Goal: Obtain resource: Obtain resource

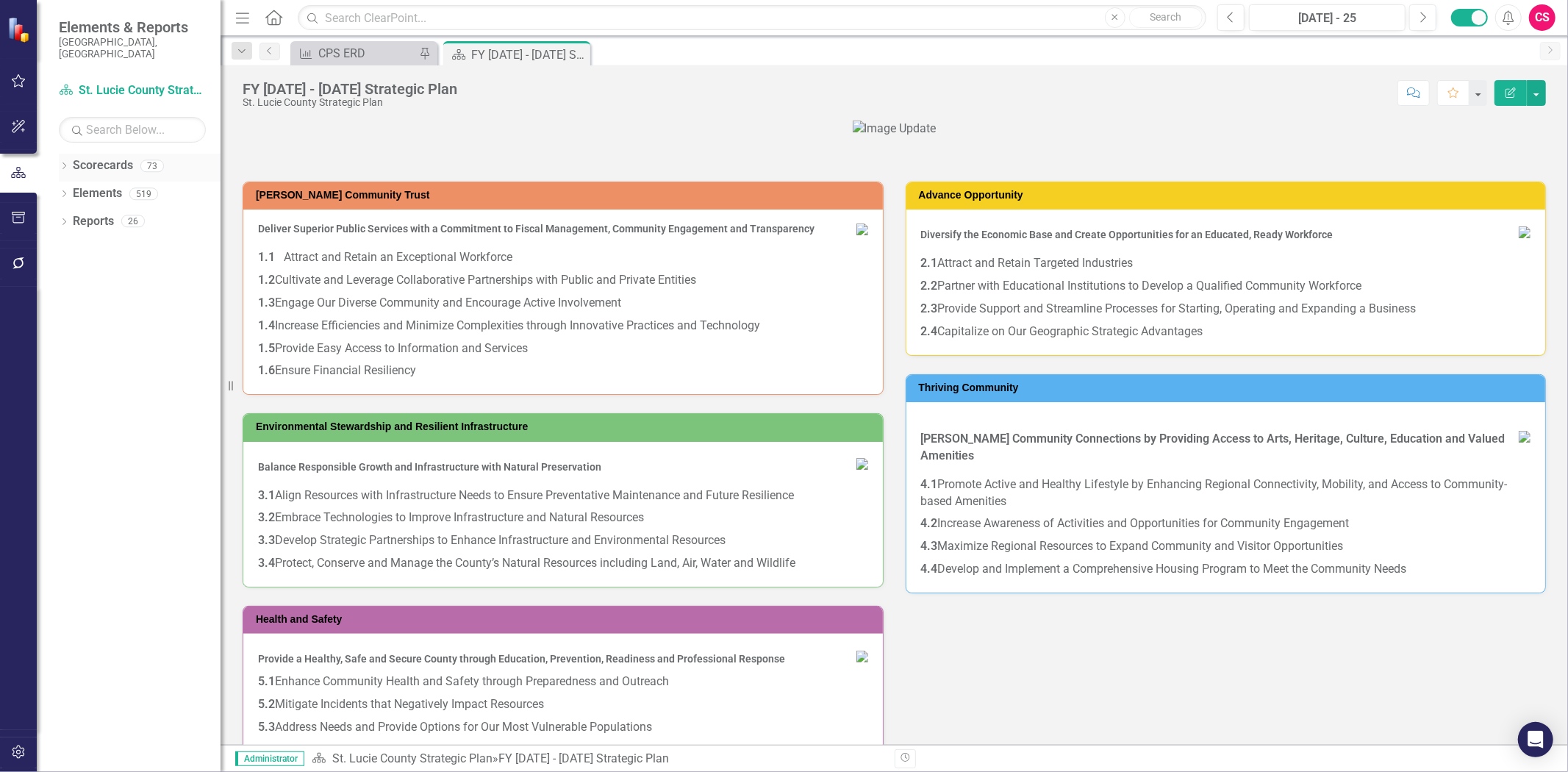
click at [101, 157] on link "Scorecards" at bounding box center [103, 165] width 60 height 17
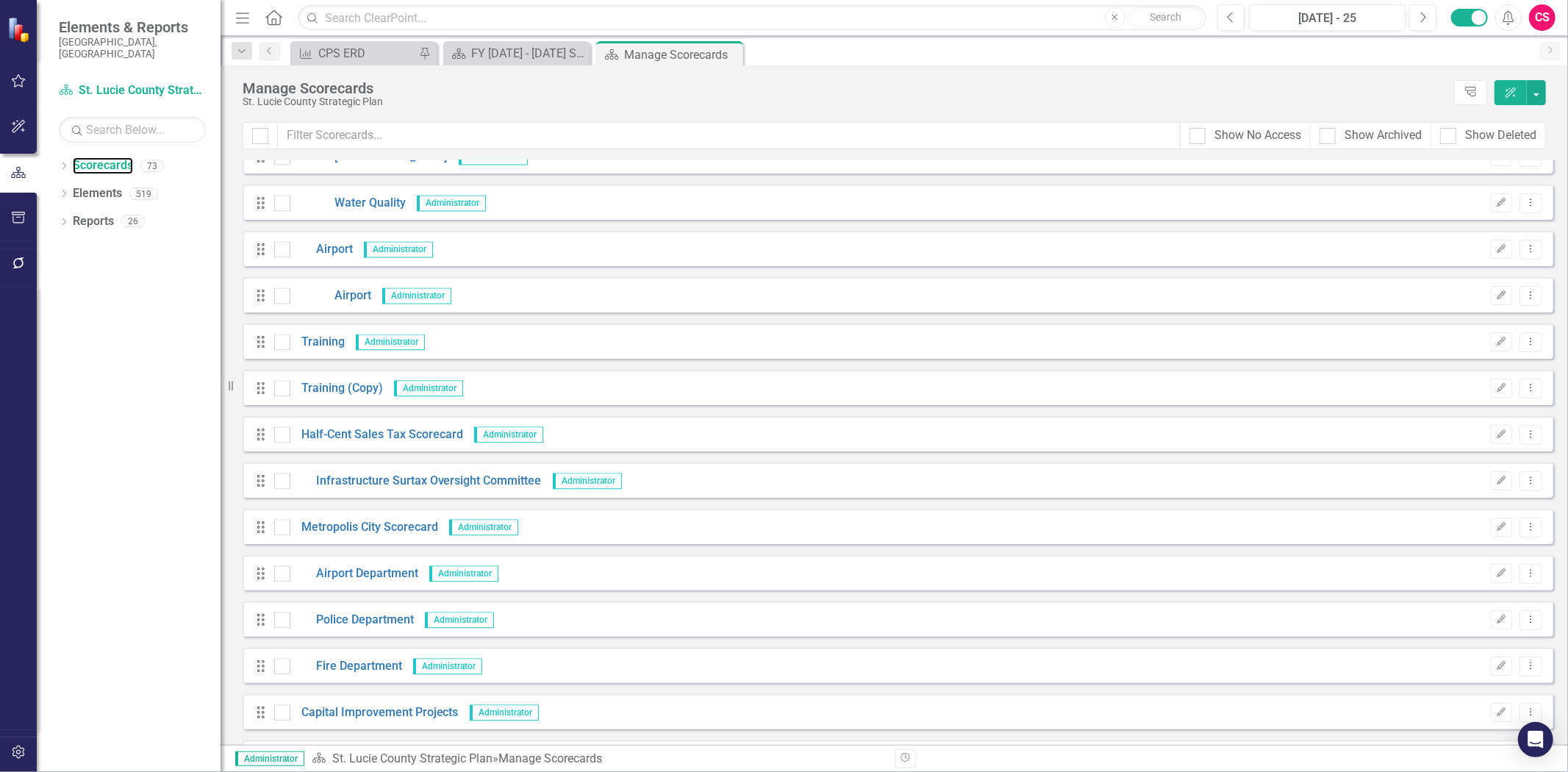
scroll to position [2796, 0]
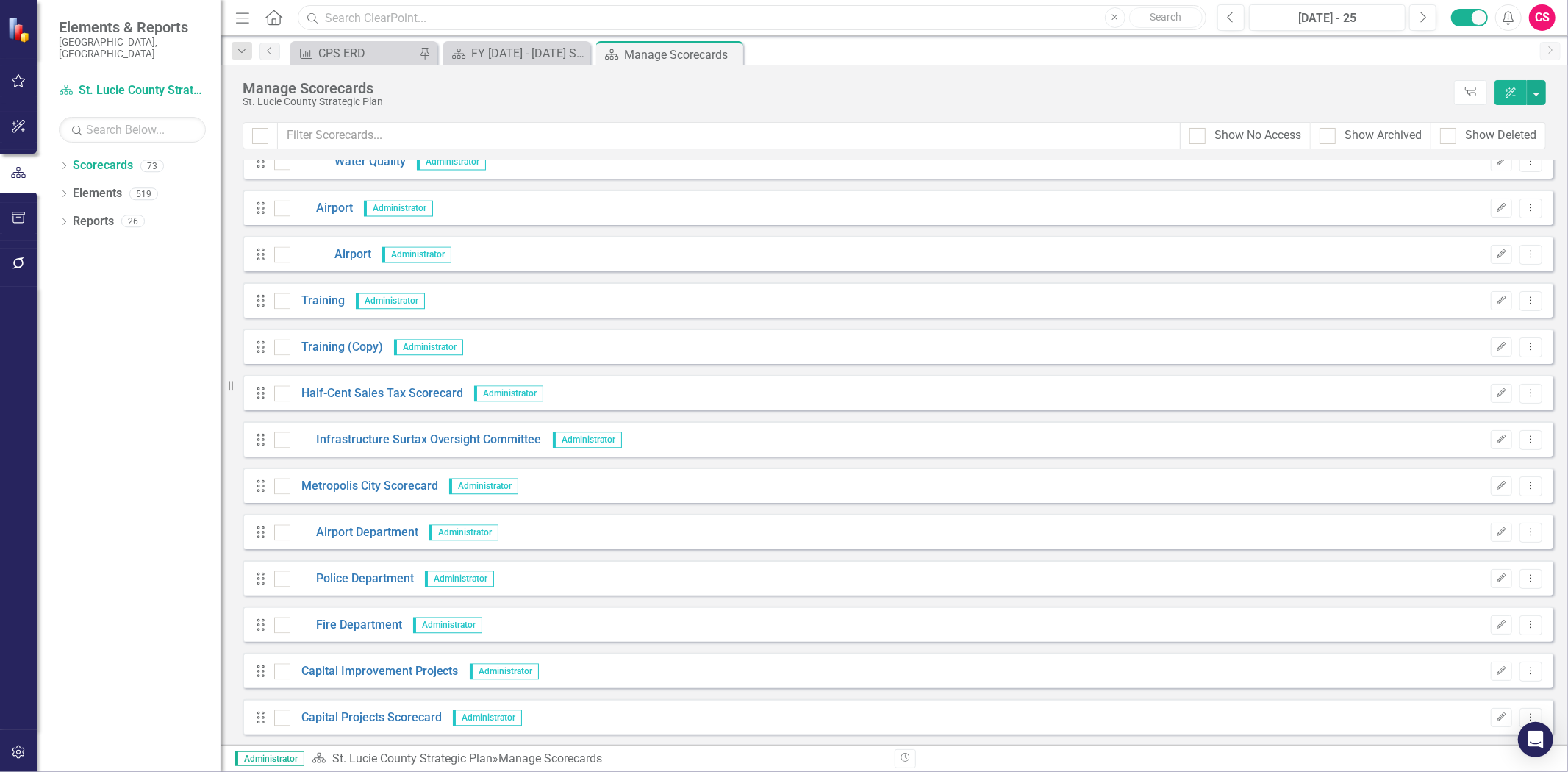
click at [440, 13] on input "text" at bounding box center [752, 18] width 909 height 26
click at [363, 136] on input "text" at bounding box center [729, 135] width 903 height 27
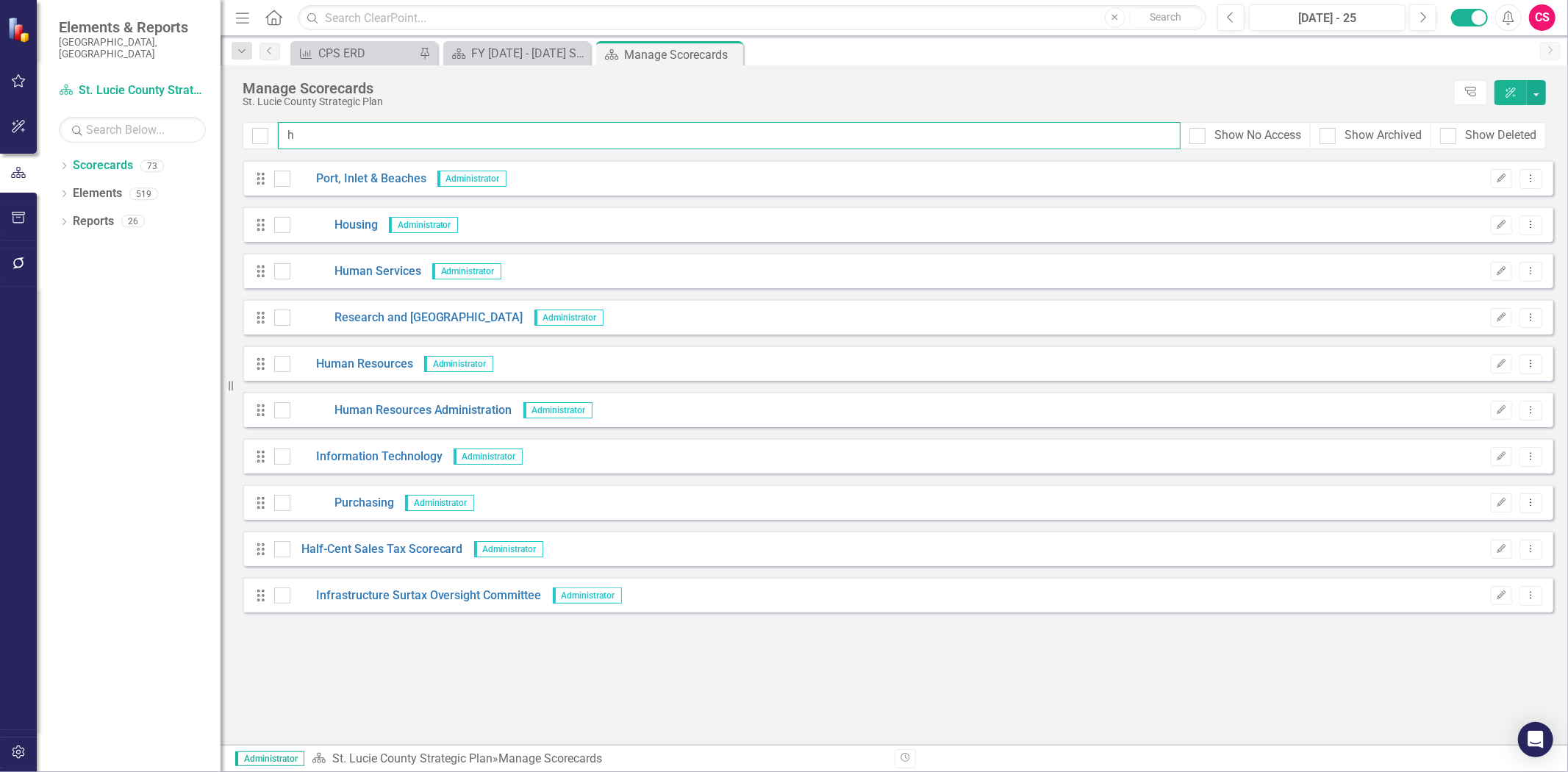
scroll to position [0, 0]
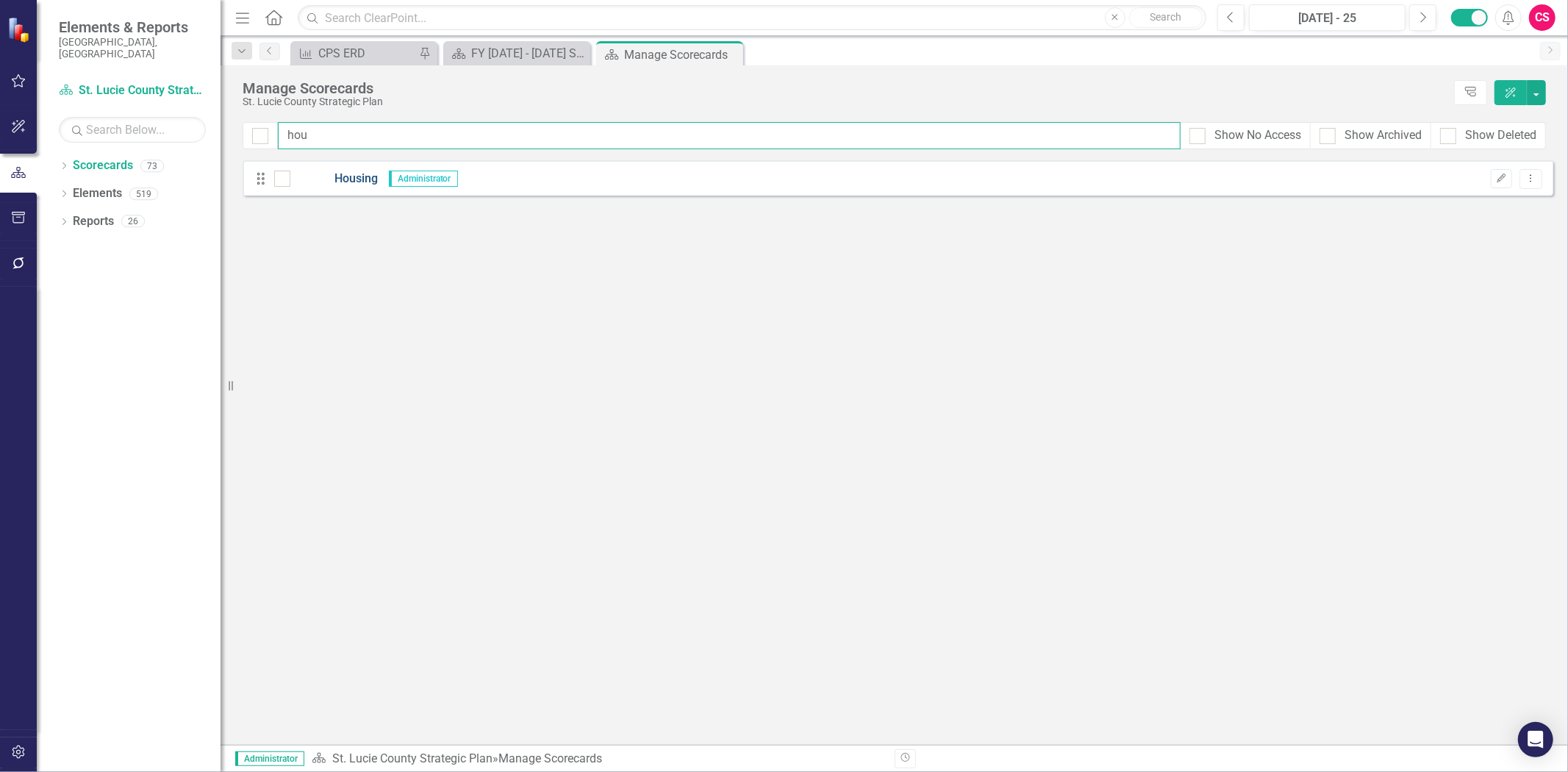
type input "hou"
click at [357, 178] on link "Housing" at bounding box center [334, 179] width 88 height 17
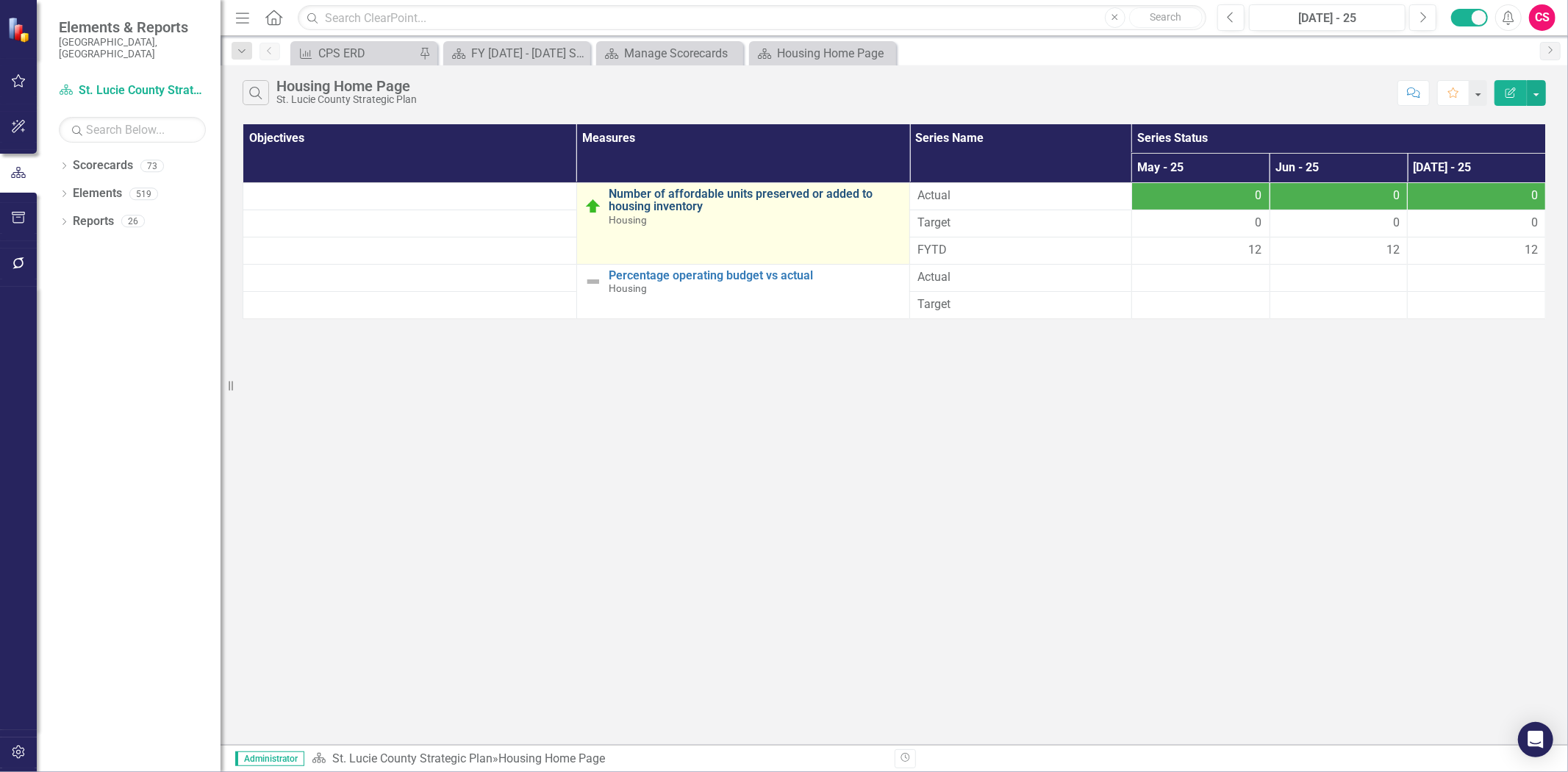
click at [638, 195] on link "Number of affordable units preserved or added to housing inventory" at bounding box center [756, 200] width 293 height 26
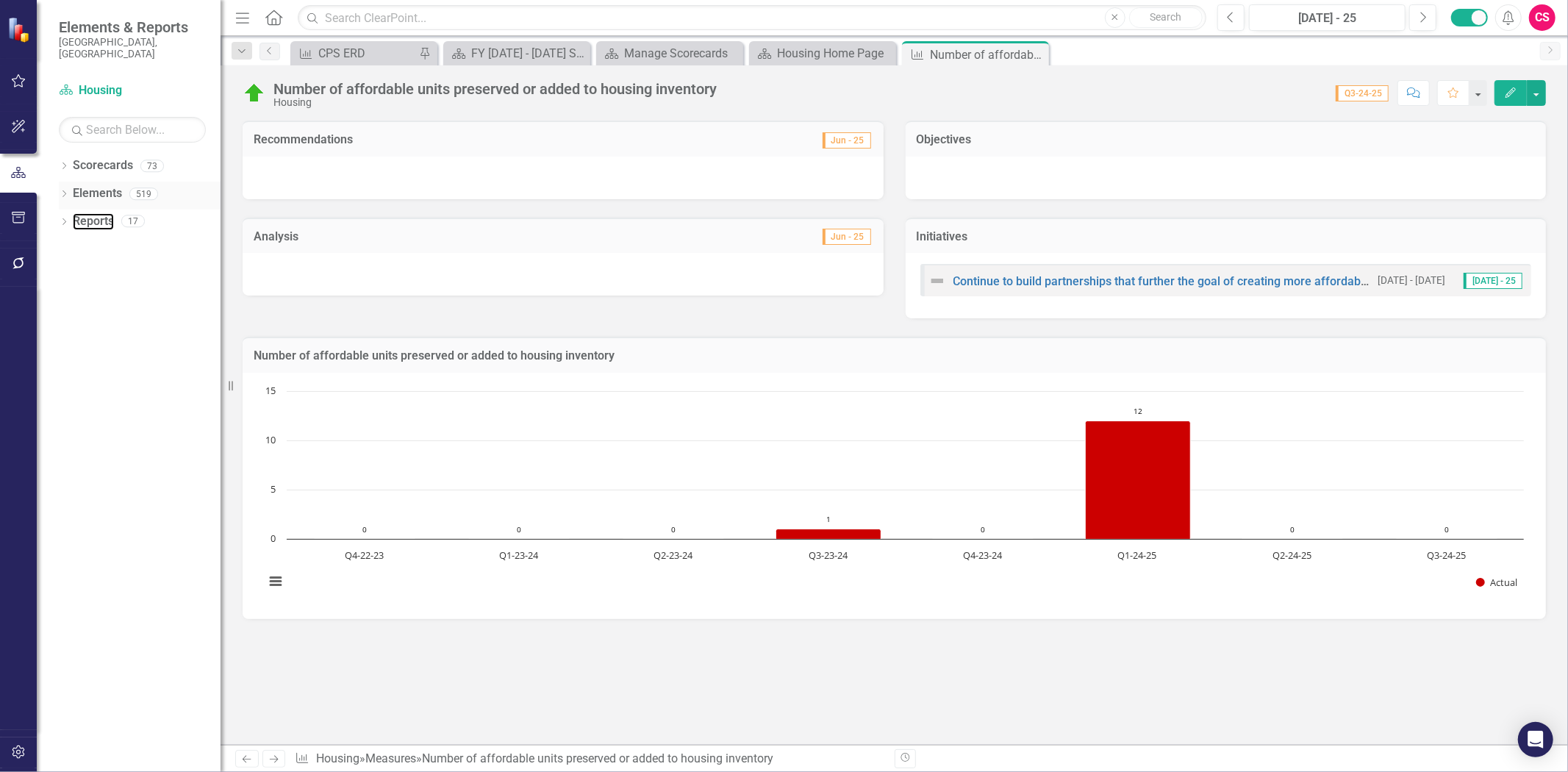
click at [89, 213] on link "Reports" at bounding box center [94, 221] width 42 height 17
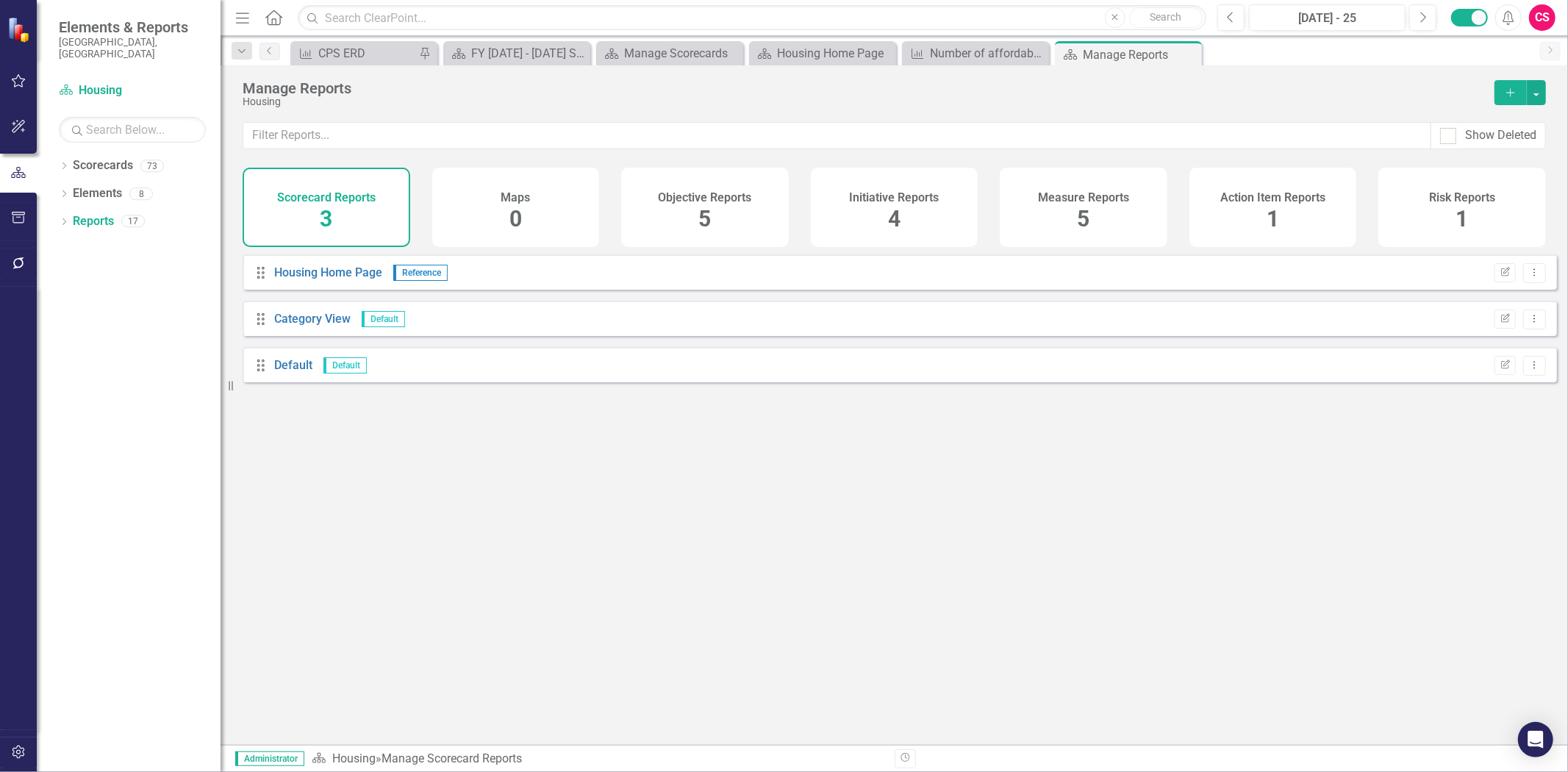
click at [898, 182] on div "Initiative Reports 4" at bounding box center [895, 208] width 168 height 79
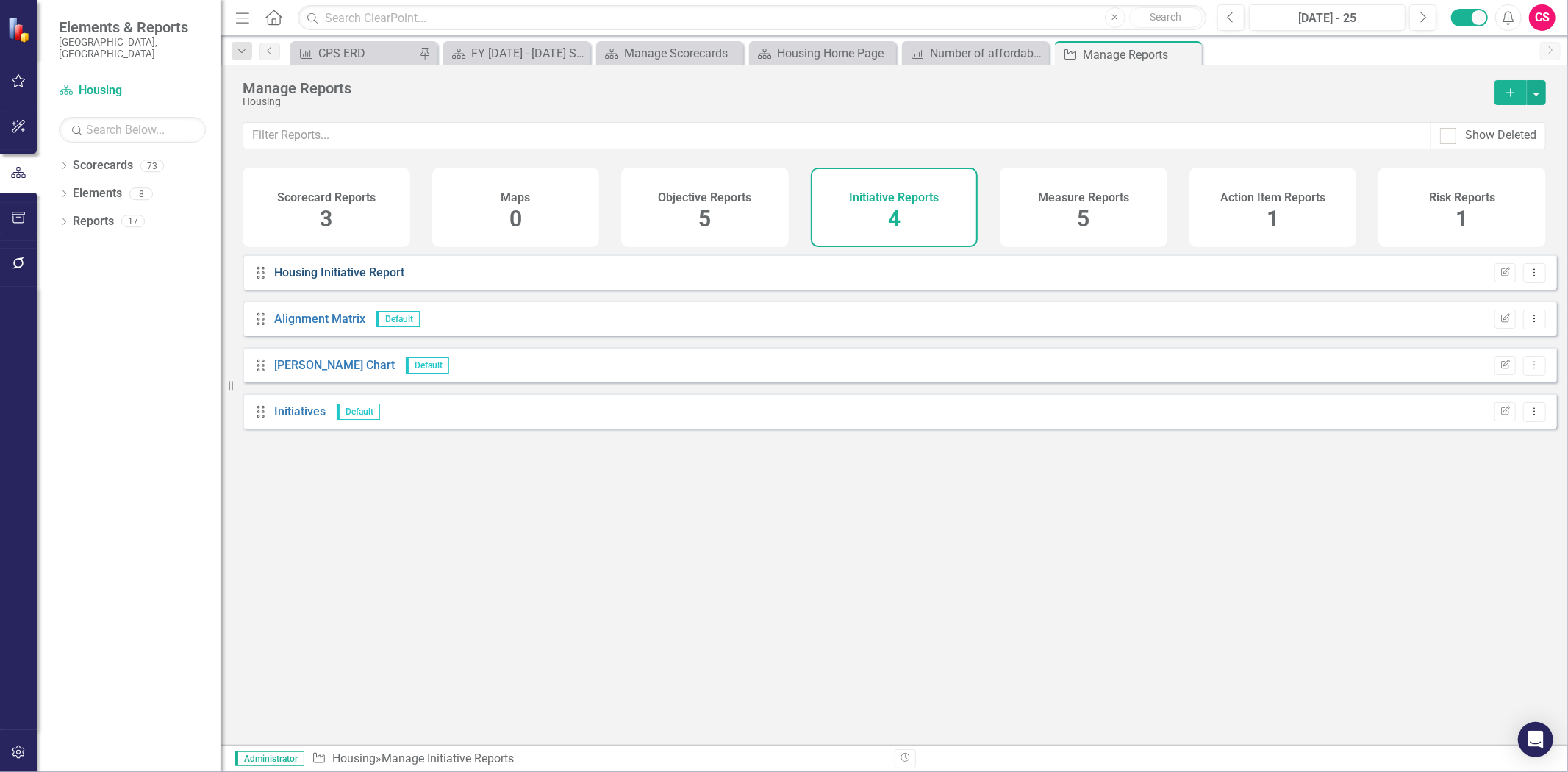
click at [378, 280] on link "Housing Initiative Report" at bounding box center [339, 272] width 130 height 14
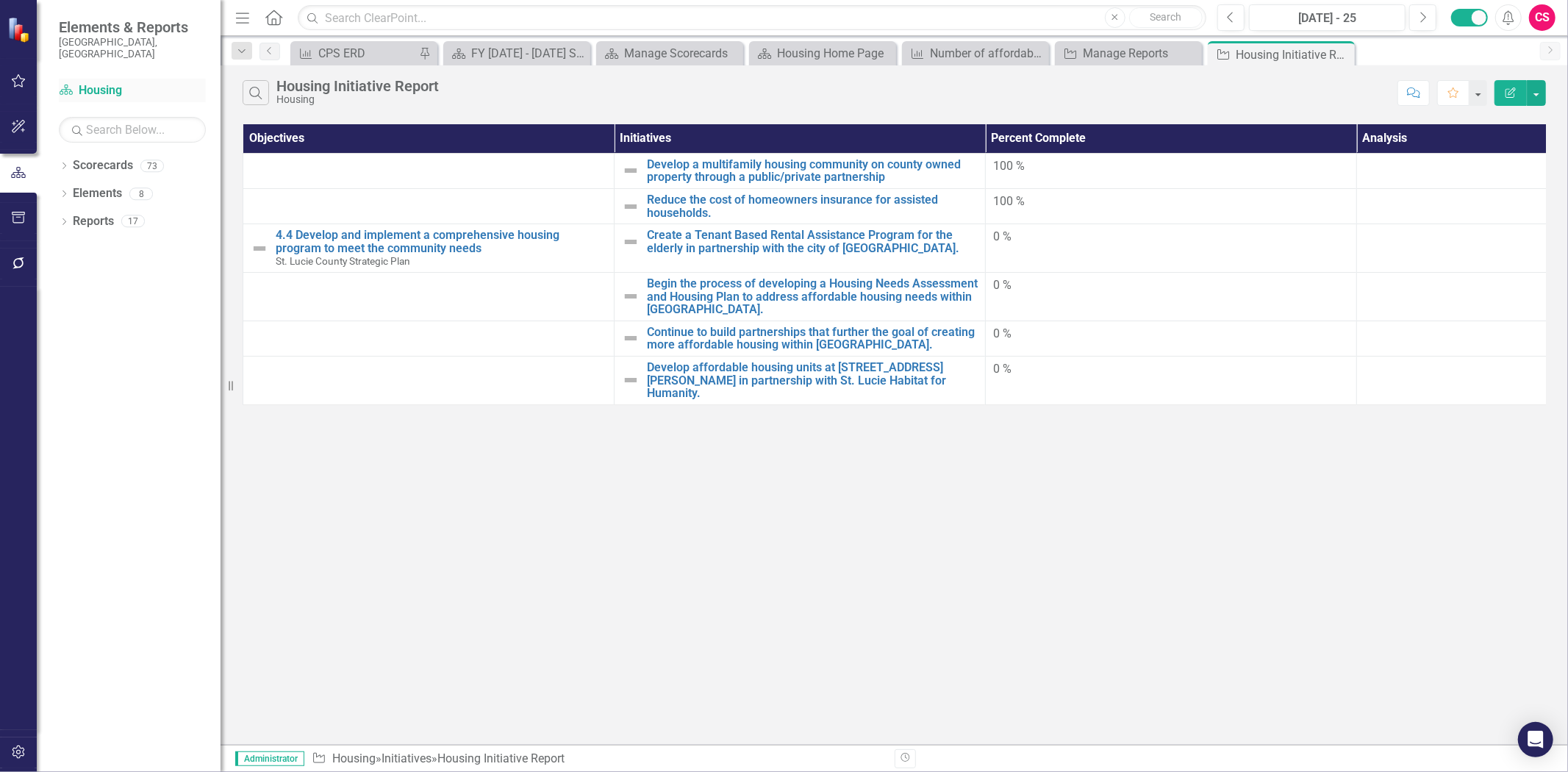
click at [93, 79] on div "Scorecard Housing" at bounding box center [132, 90] width 147 height 24
click at [111, 82] on link "Scorecard Housing" at bounding box center [132, 90] width 147 height 17
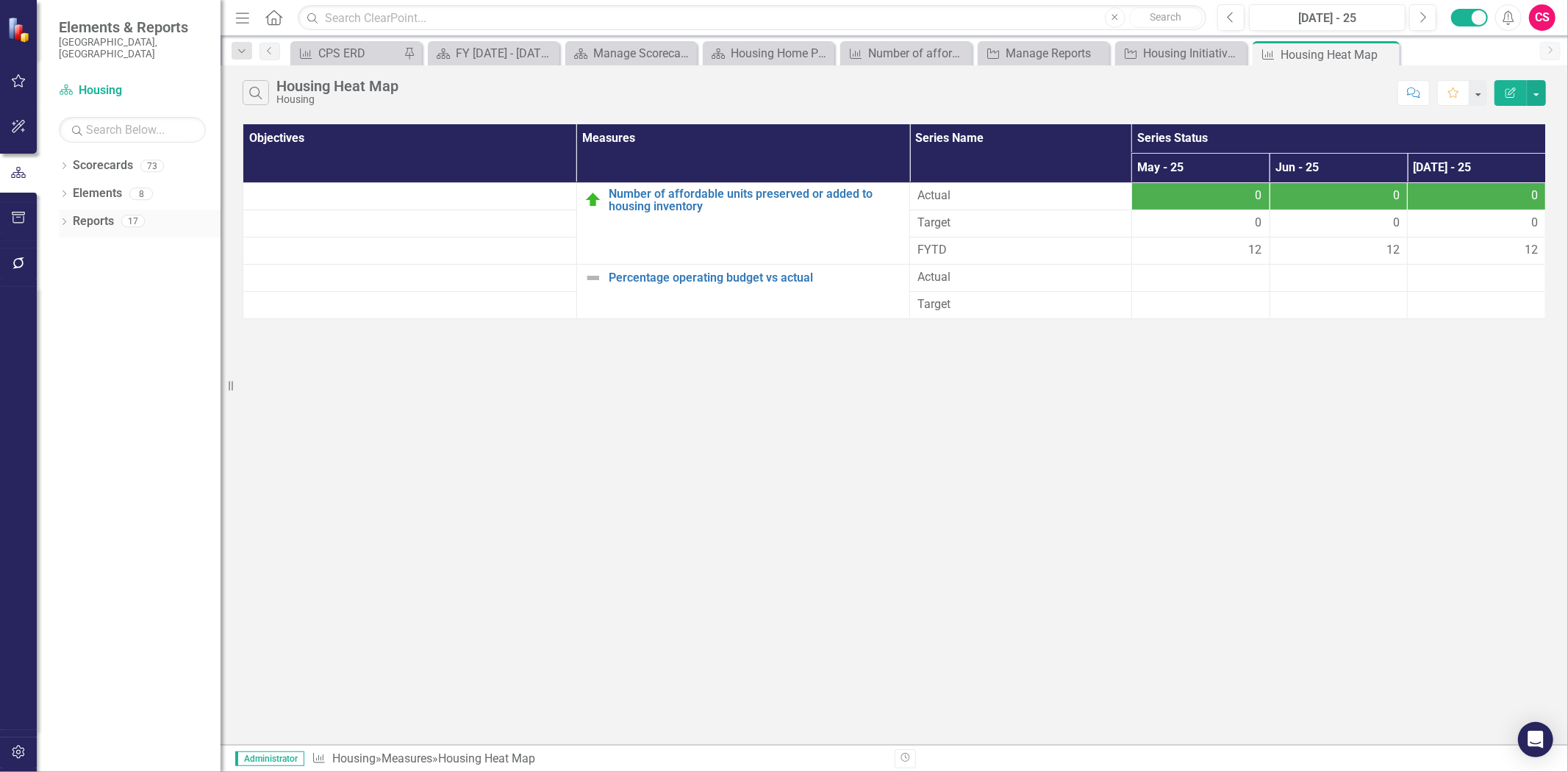
click at [97, 213] on link "Reports" at bounding box center [94, 221] width 42 height 17
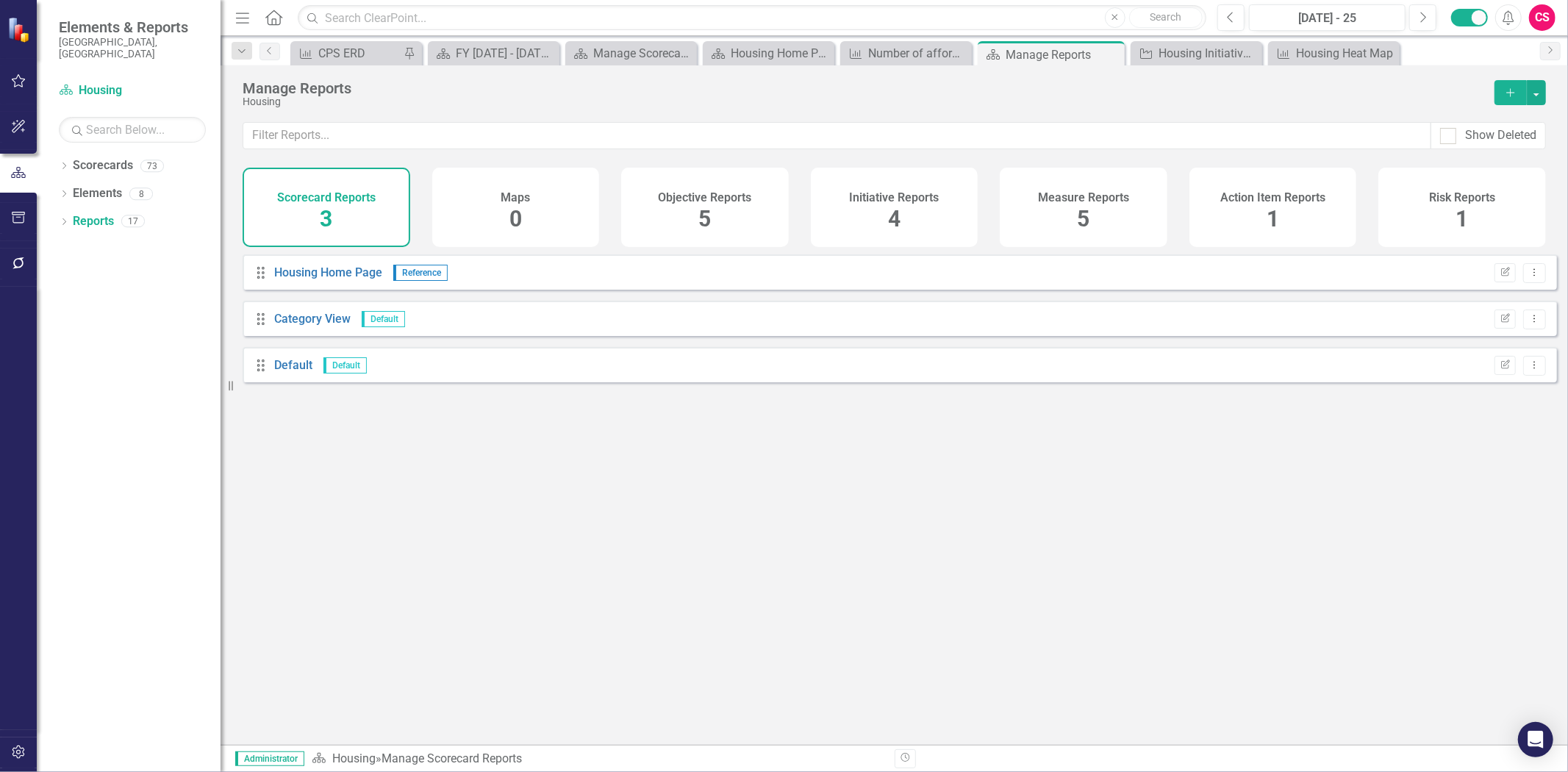
click at [720, 186] on div "Objective Reports 5" at bounding box center [705, 208] width 168 height 79
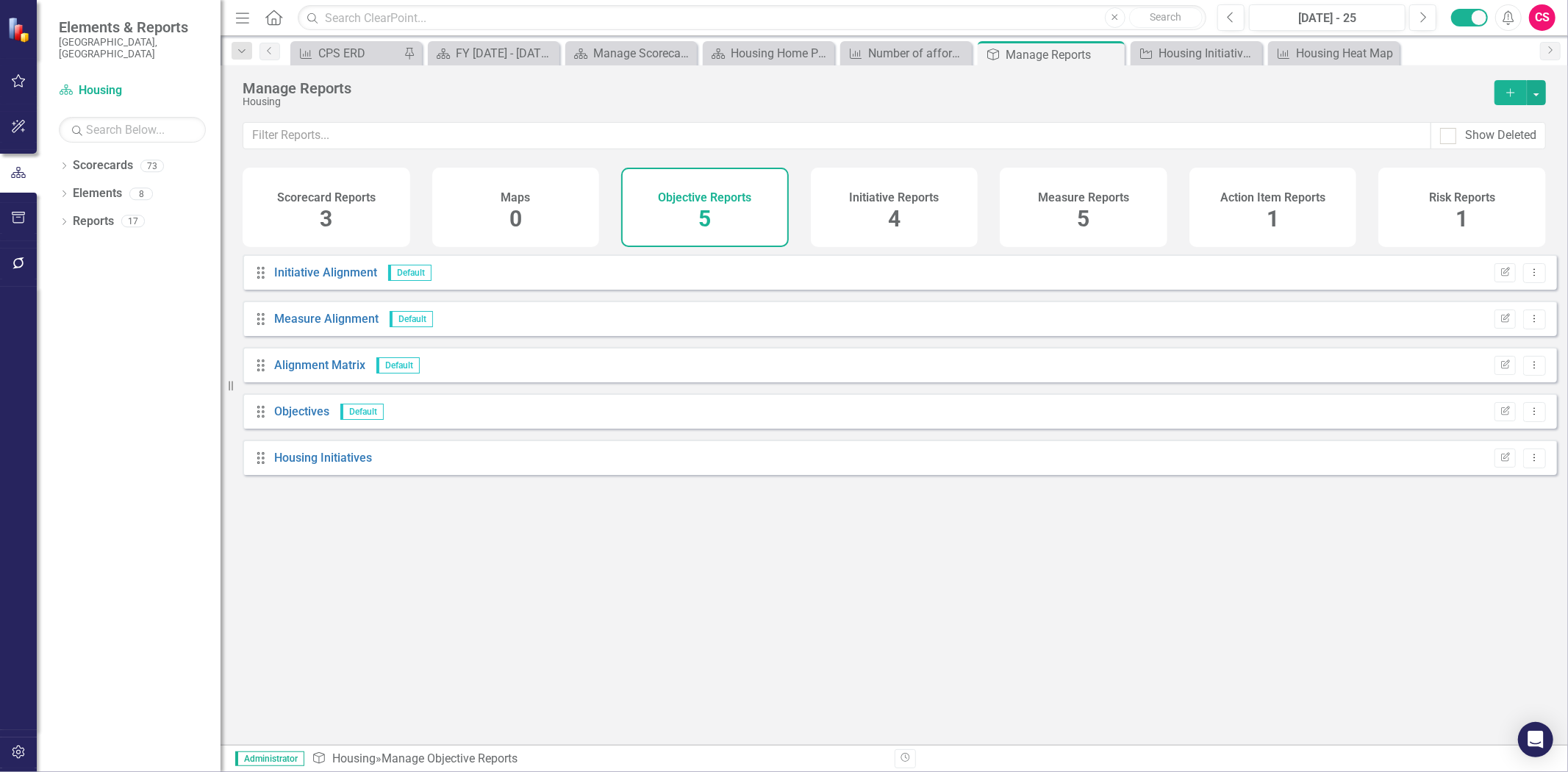
click at [971, 216] on div "Initiative Reports 4" at bounding box center [895, 208] width 168 height 79
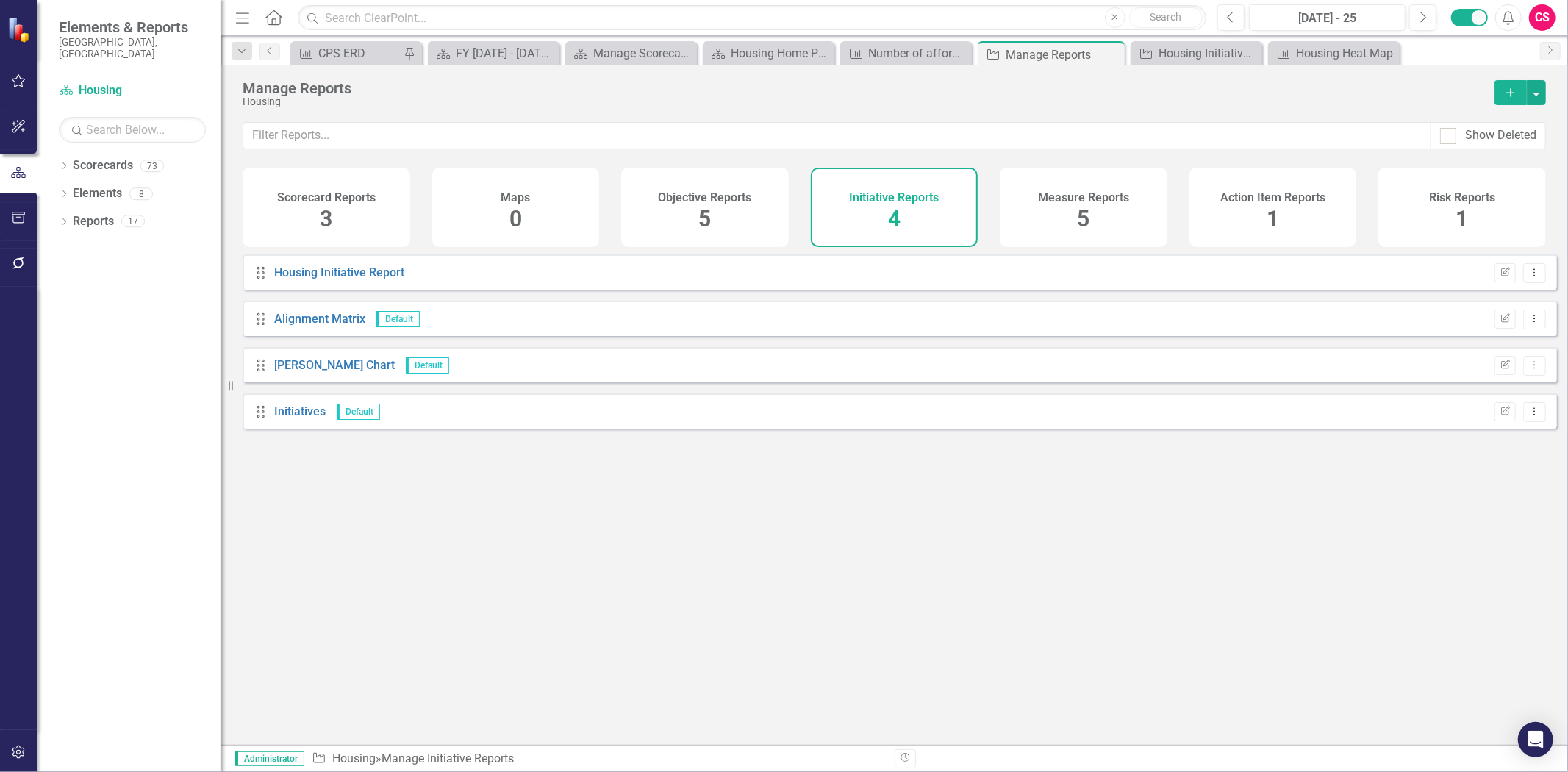
click at [778, 219] on div "Objective Reports 5" at bounding box center [705, 208] width 168 height 79
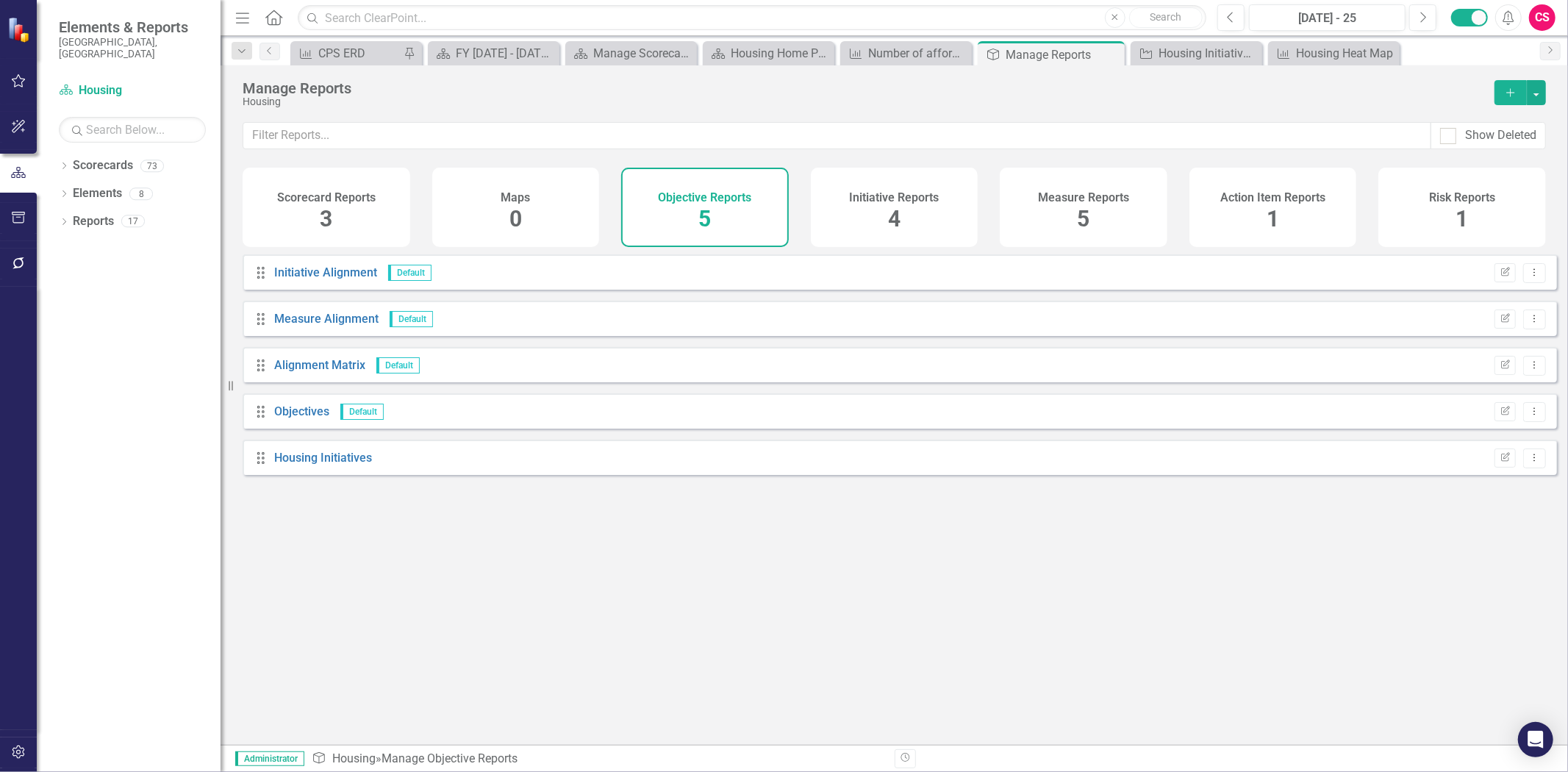
click at [1113, 230] on div "Measure Reports 5" at bounding box center [1084, 208] width 168 height 79
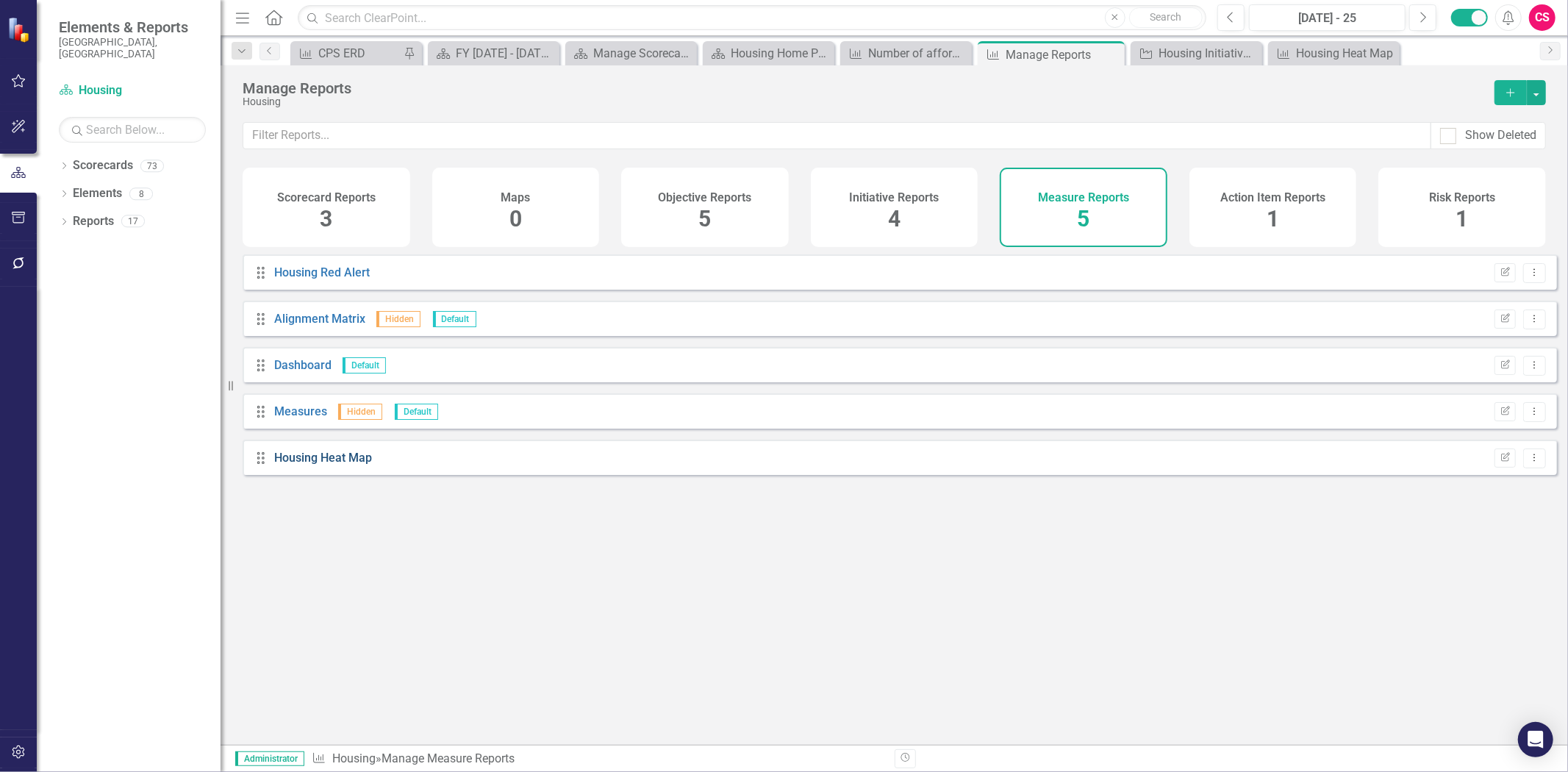
click at [361, 465] on link "Housing Heat Map" at bounding box center [323, 457] width 97 height 14
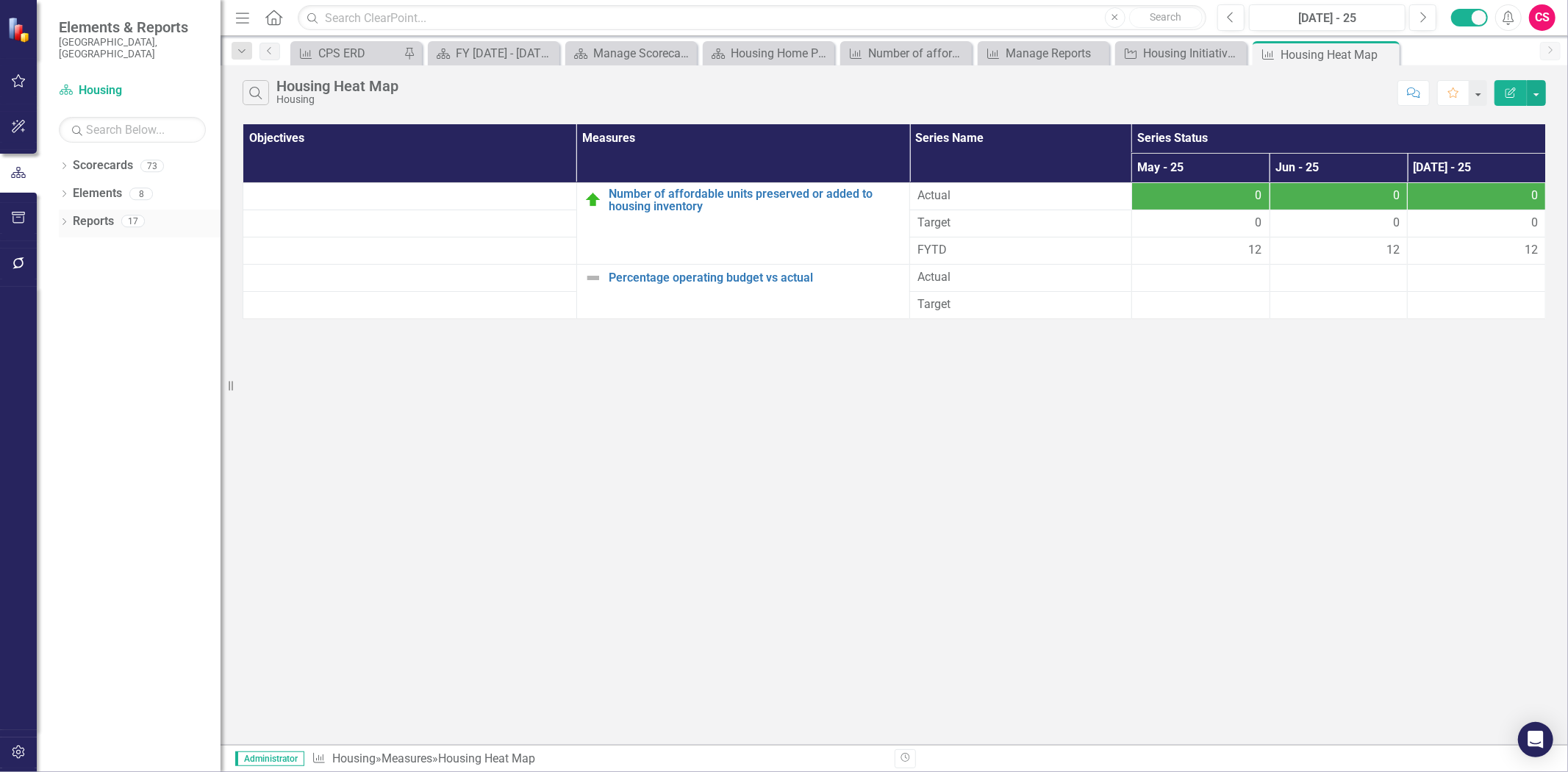
click at [94, 215] on link "Reports" at bounding box center [94, 221] width 42 height 17
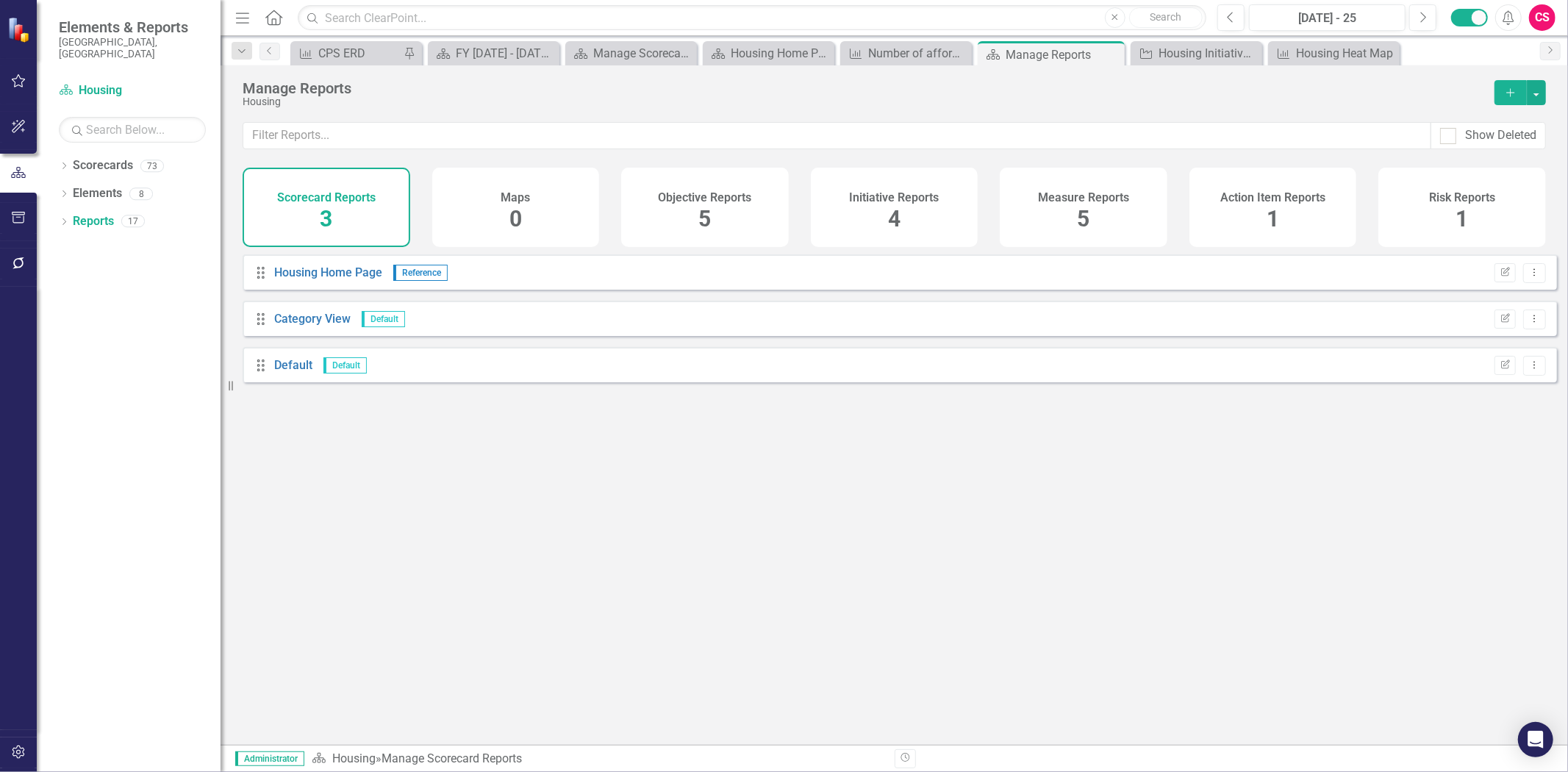
click at [1075, 213] on div "Measure Reports 5" at bounding box center [1084, 208] width 168 height 79
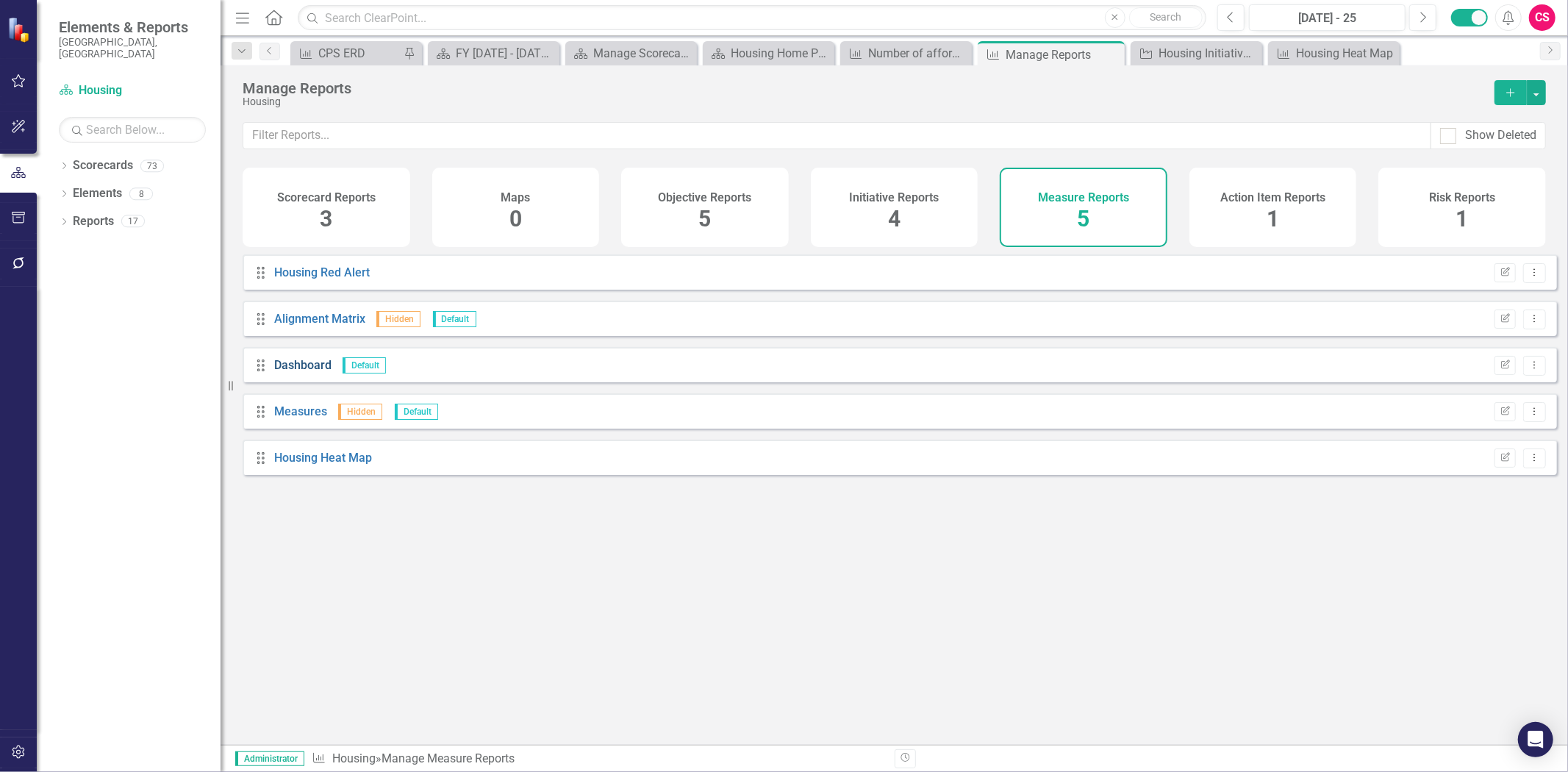
click at [300, 372] on link "Dashboard" at bounding box center [303, 365] width 58 height 14
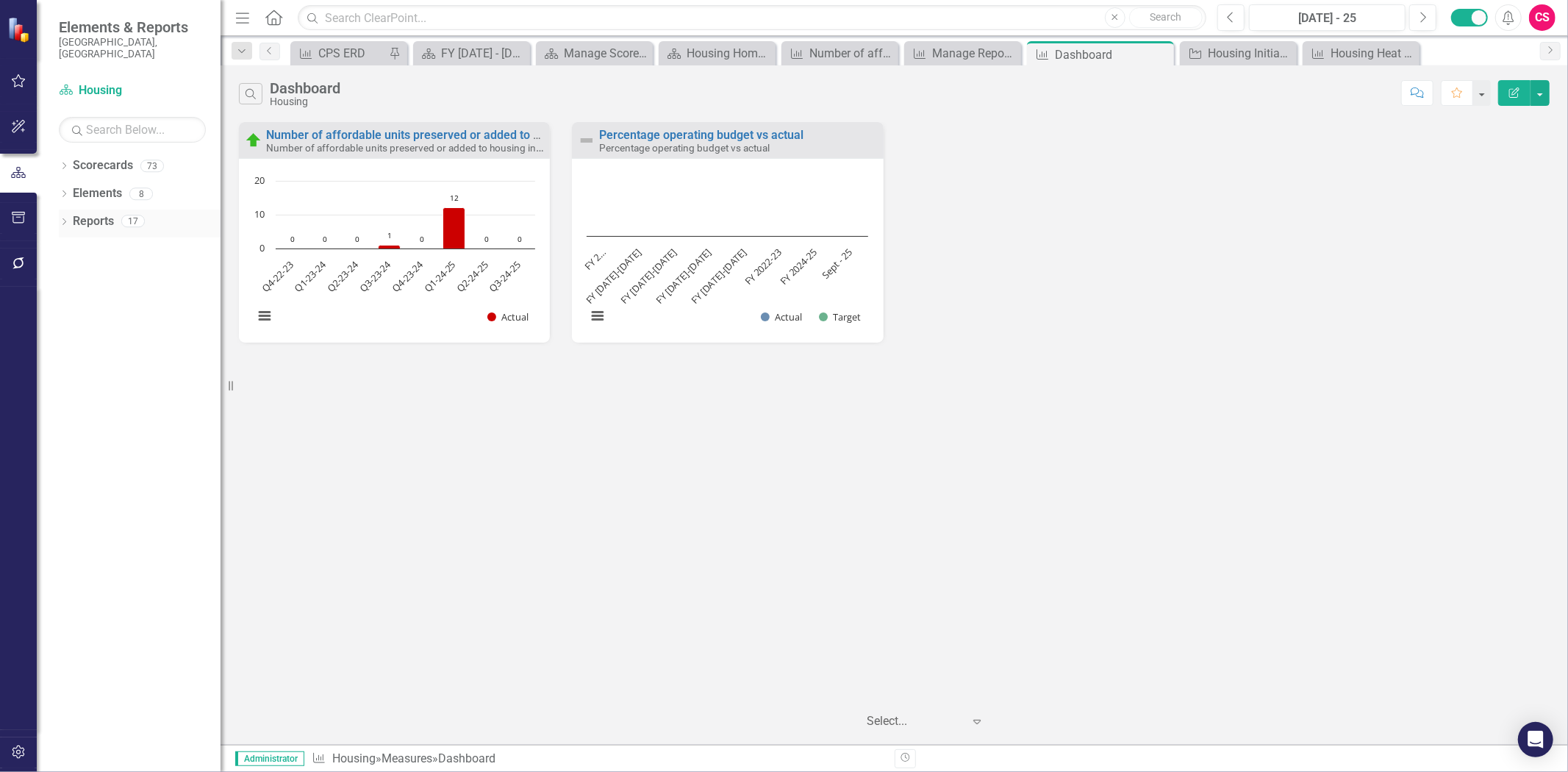
click at [101, 213] on link "Reports" at bounding box center [94, 221] width 42 height 17
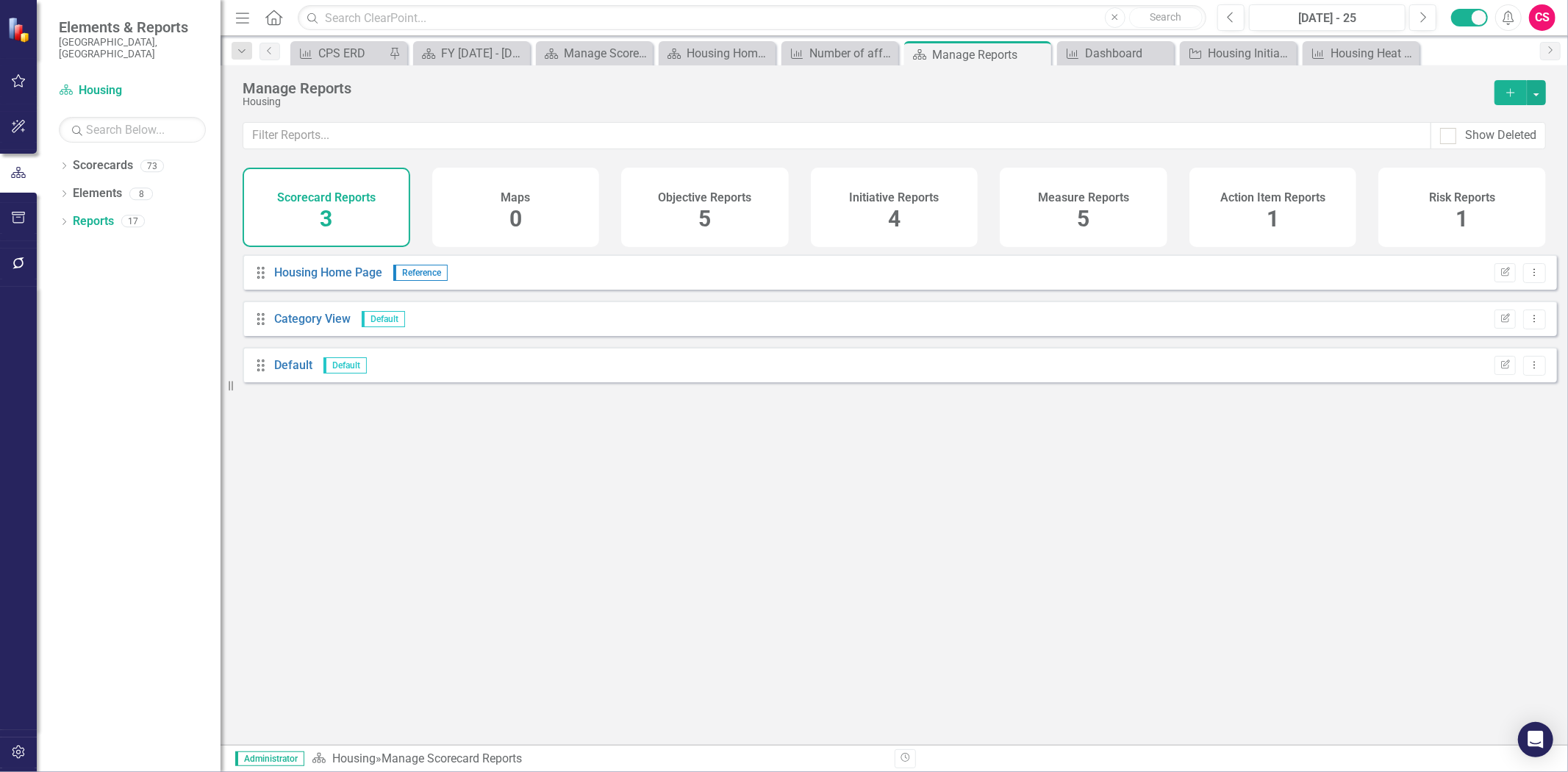
click at [1044, 204] on div "Measure Reports 5" at bounding box center [1084, 208] width 168 height 79
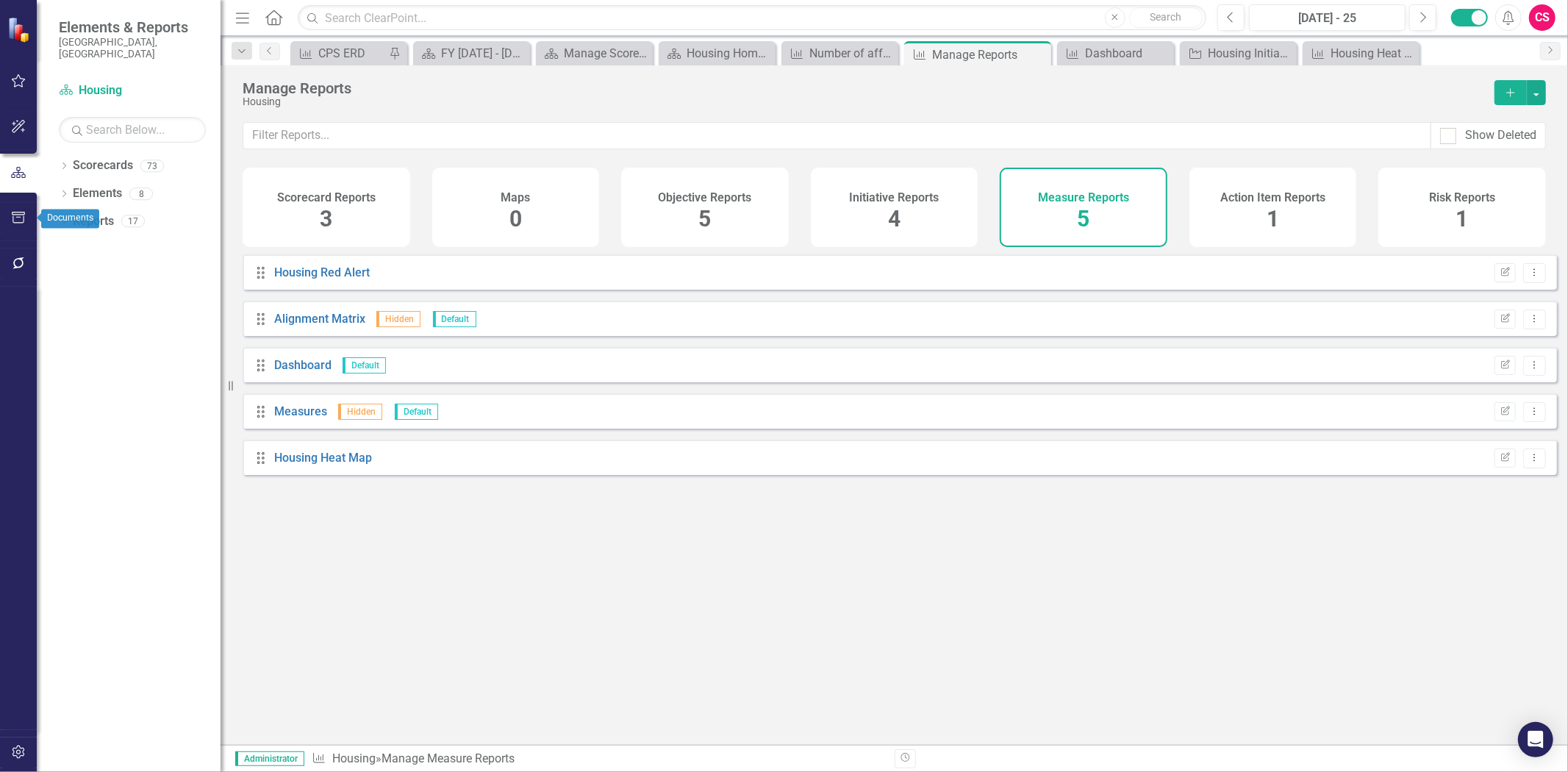
click at [13, 215] on icon "button" at bounding box center [18, 218] width 14 height 12
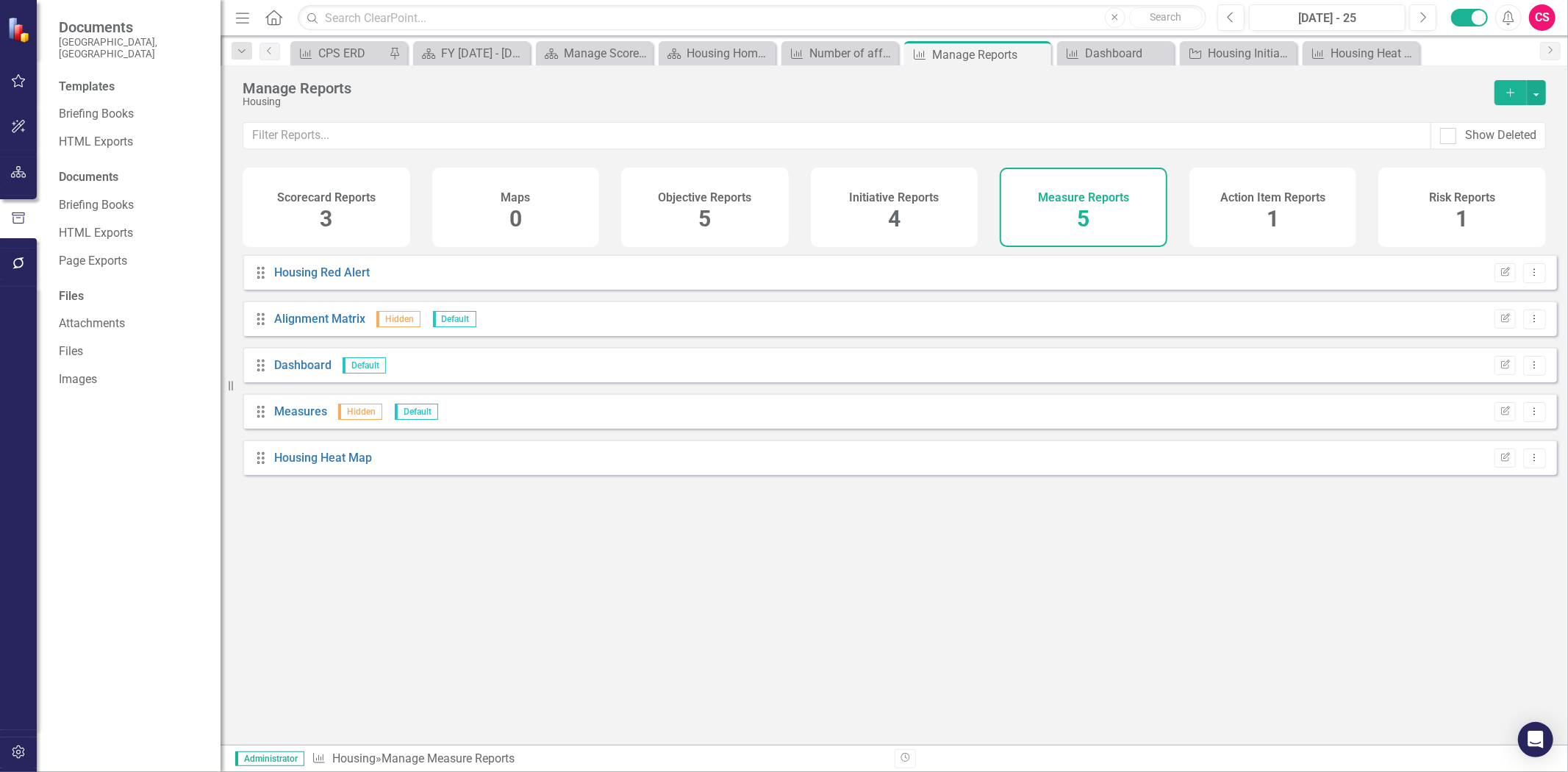
click at [117, 87] on div "Templates Briefing Books HTML Exports Documents Briefing Books HTML Exports Pag…" at bounding box center [129, 425] width 184 height 693
click at [118, 111] on div "Briefing Books" at bounding box center [132, 114] width 147 height 24
click at [121, 106] on link "Briefing Books" at bounding box center [132, 114] width 147 height 17
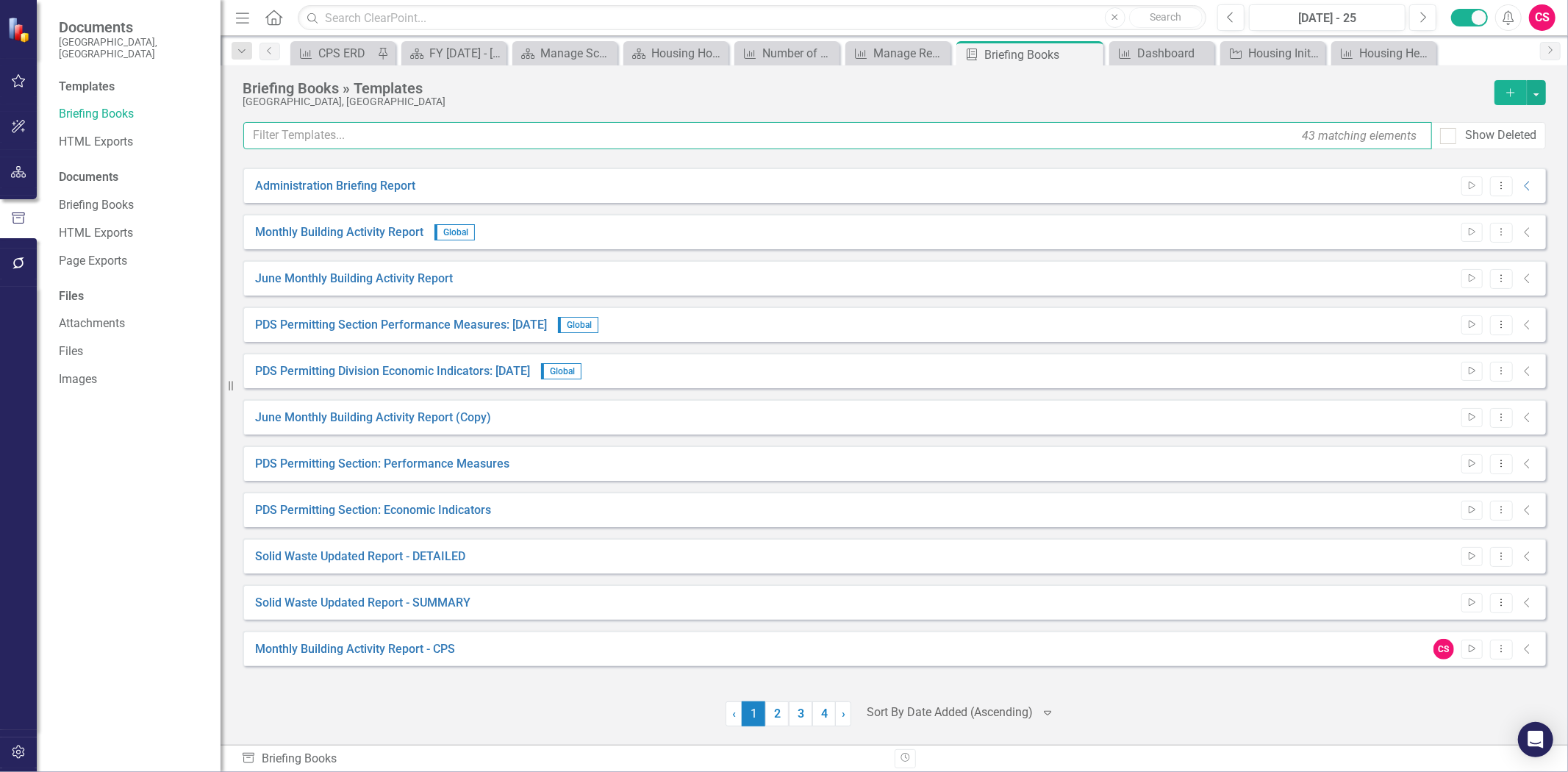
click at [351, 133] on input "text" at bounding box center [838, 135] width 1189 height 27
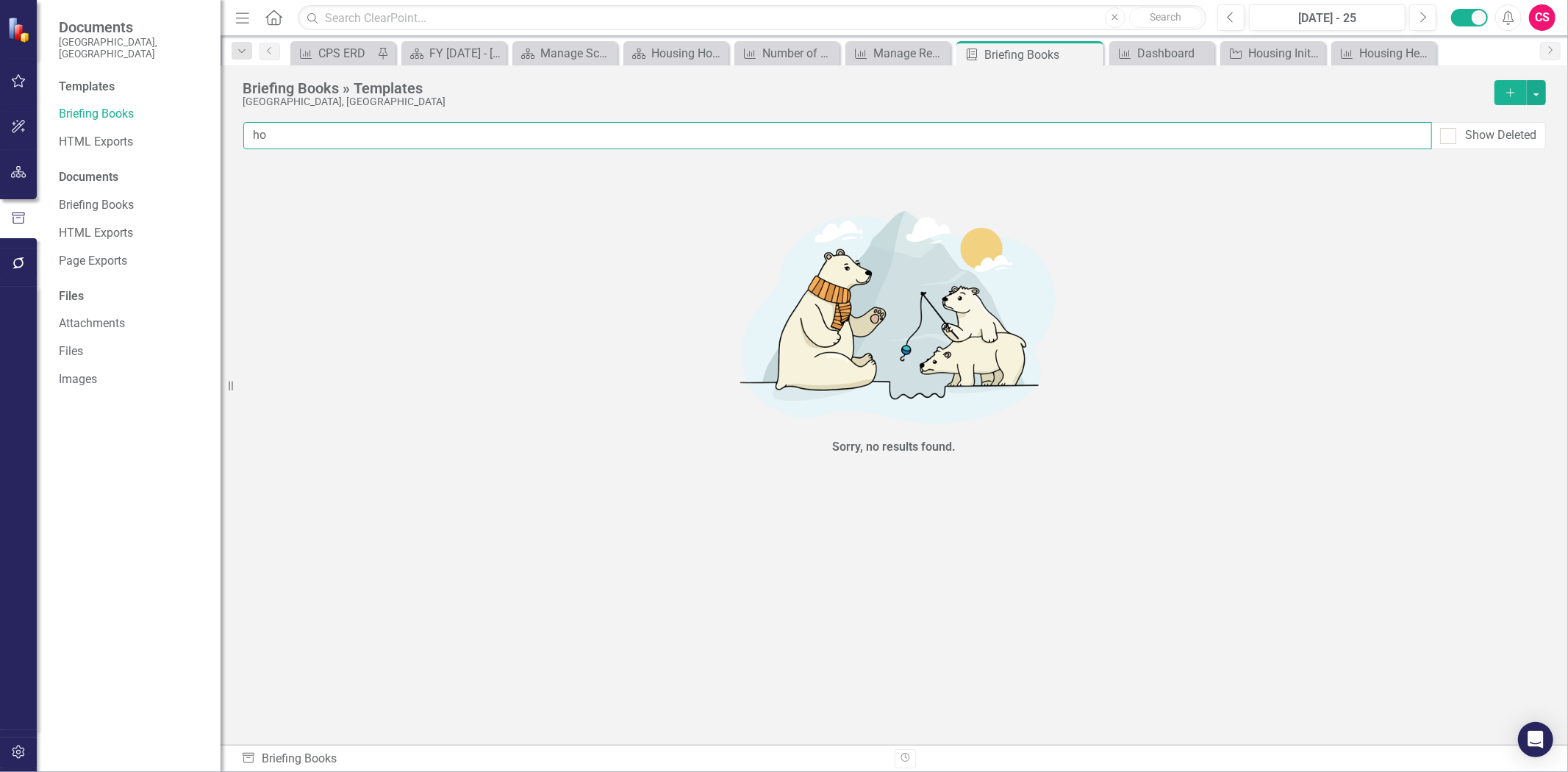
type input "h"
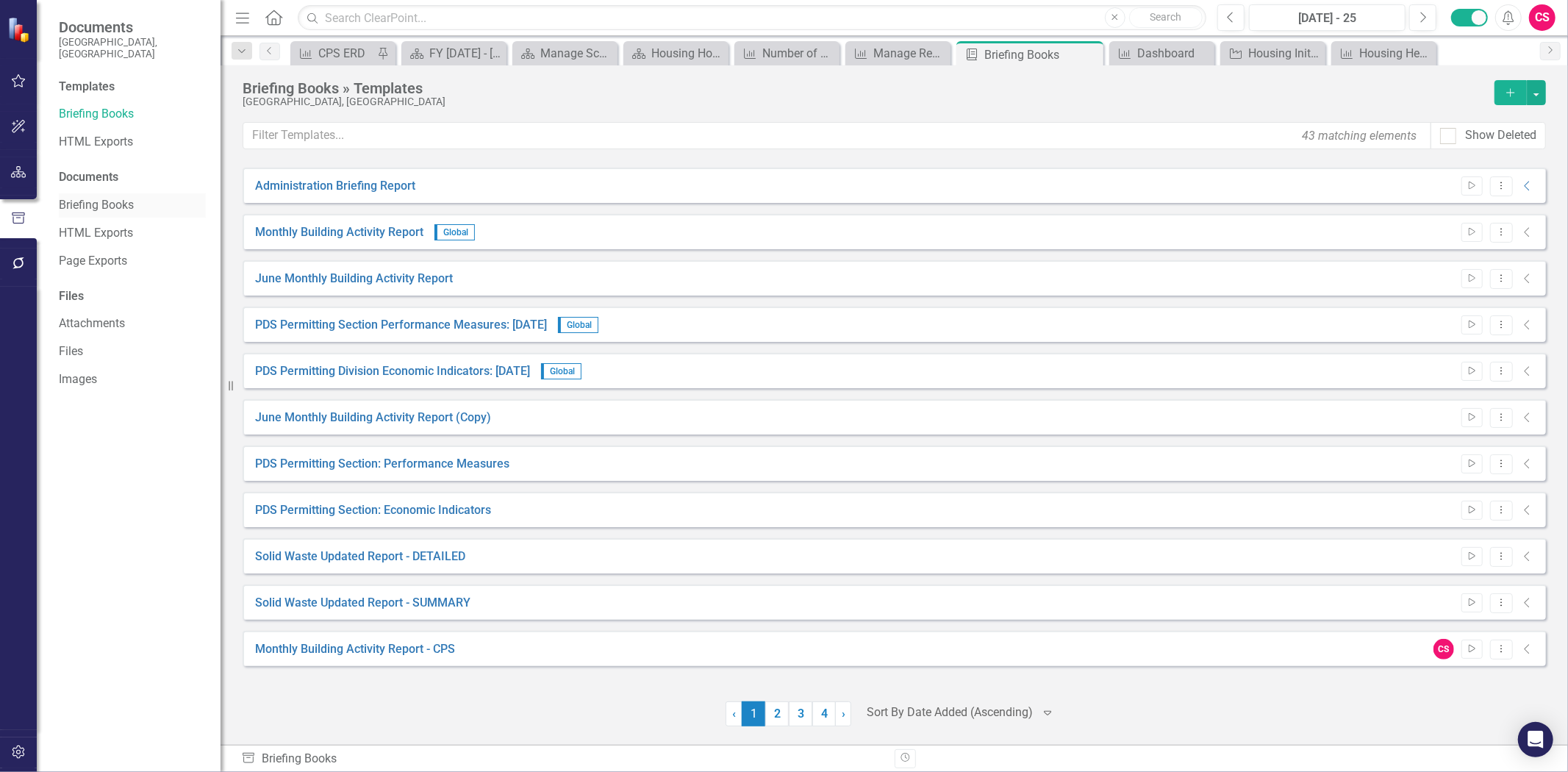
click at [129, 197] on link "Briefing Books" at bounding box center [132, 205] width 147 height 17
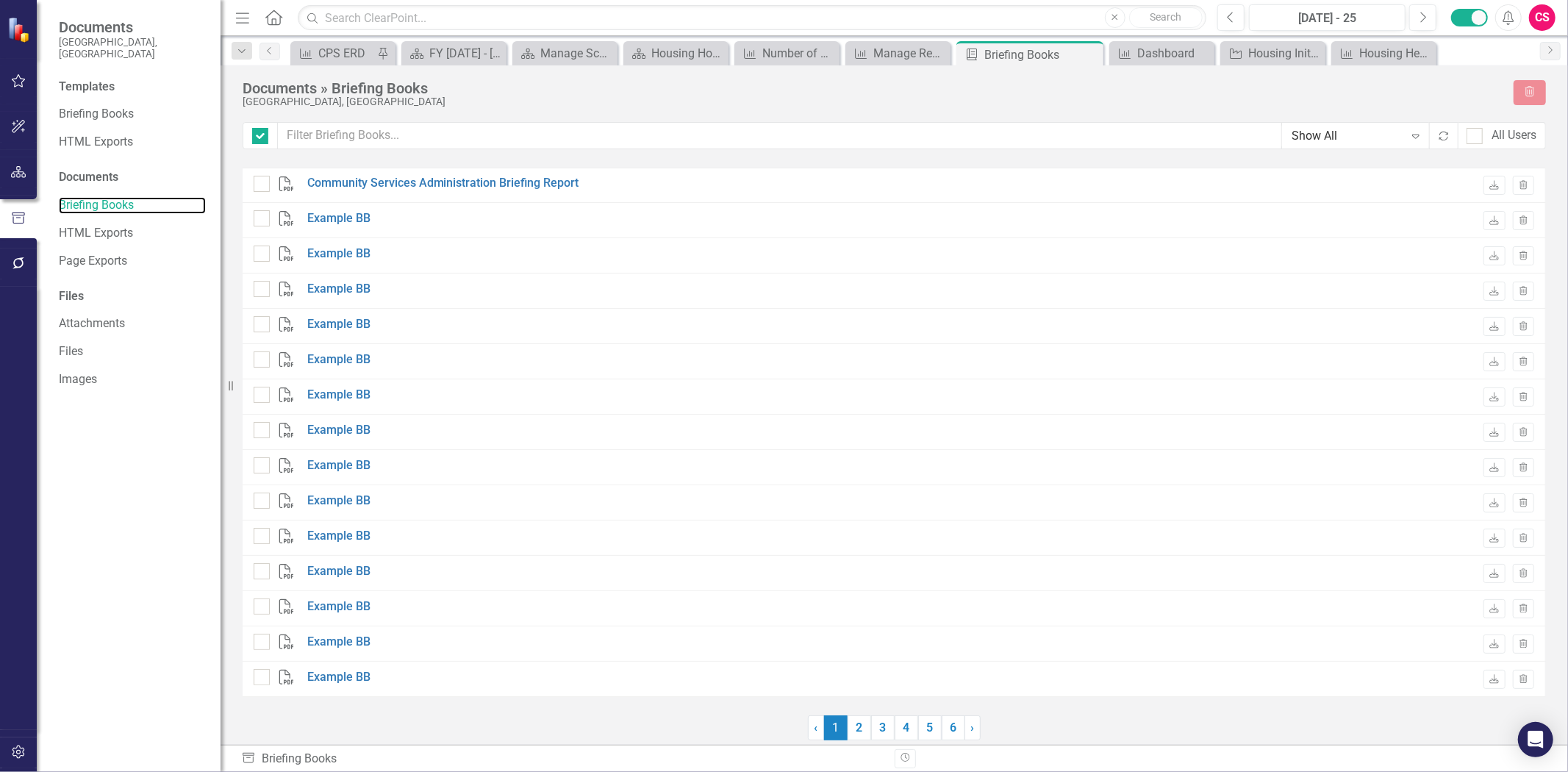
checkbox input "false"
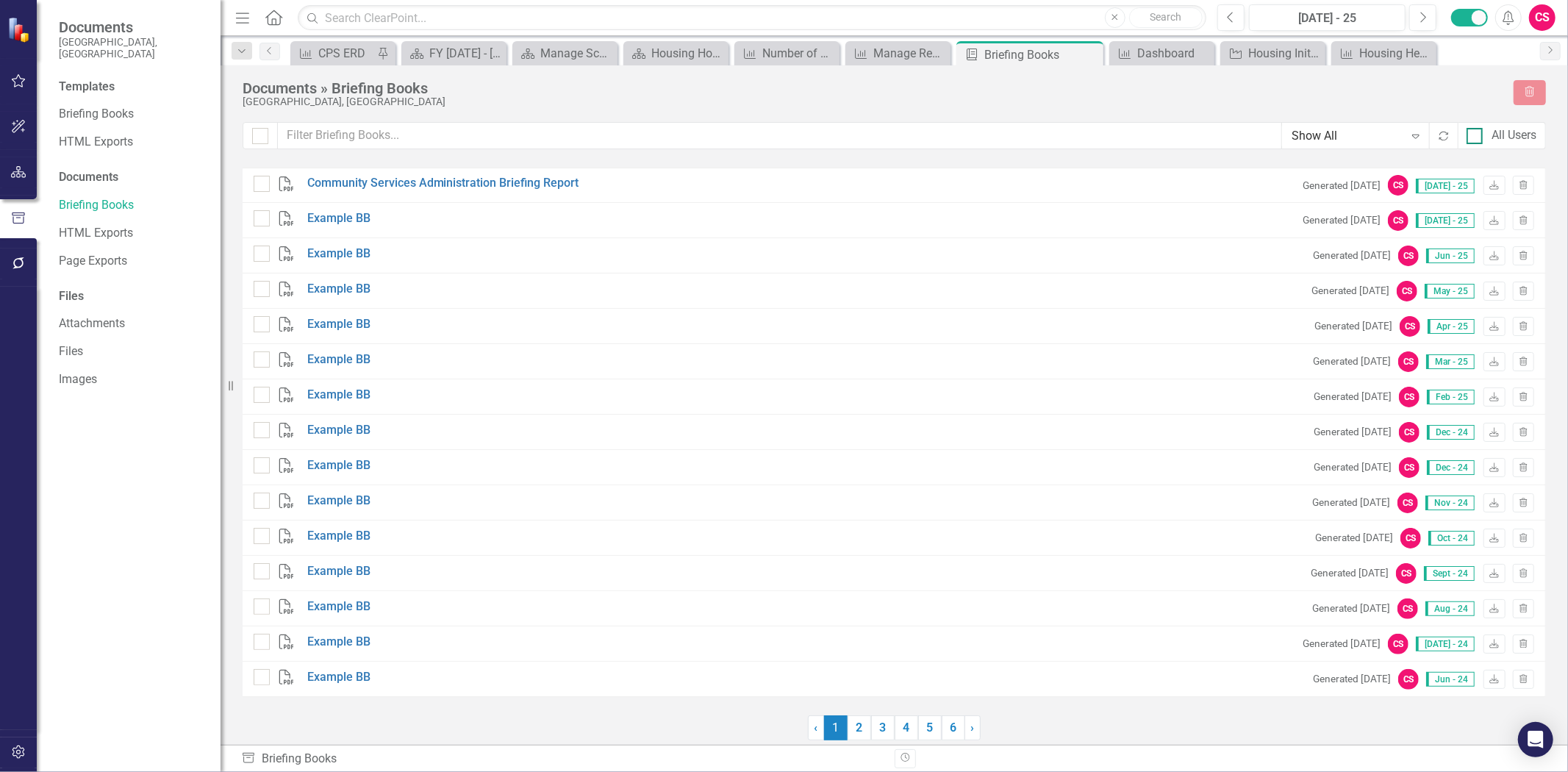
click at [1472, 135] on input "All Users" at bounding box center [1471, 133] width 10 height 10
checkbox input "true"
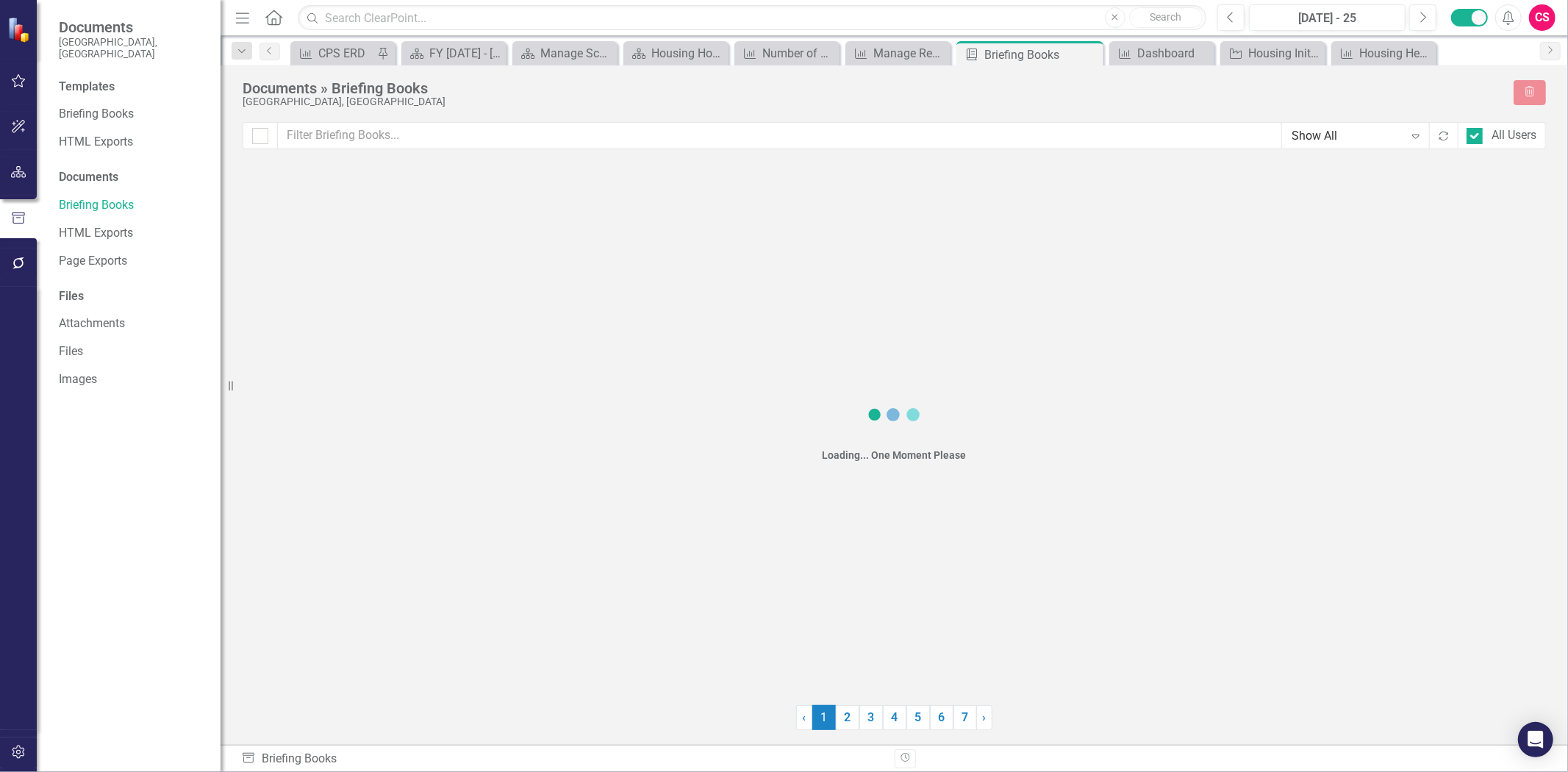
checkbox input "false"
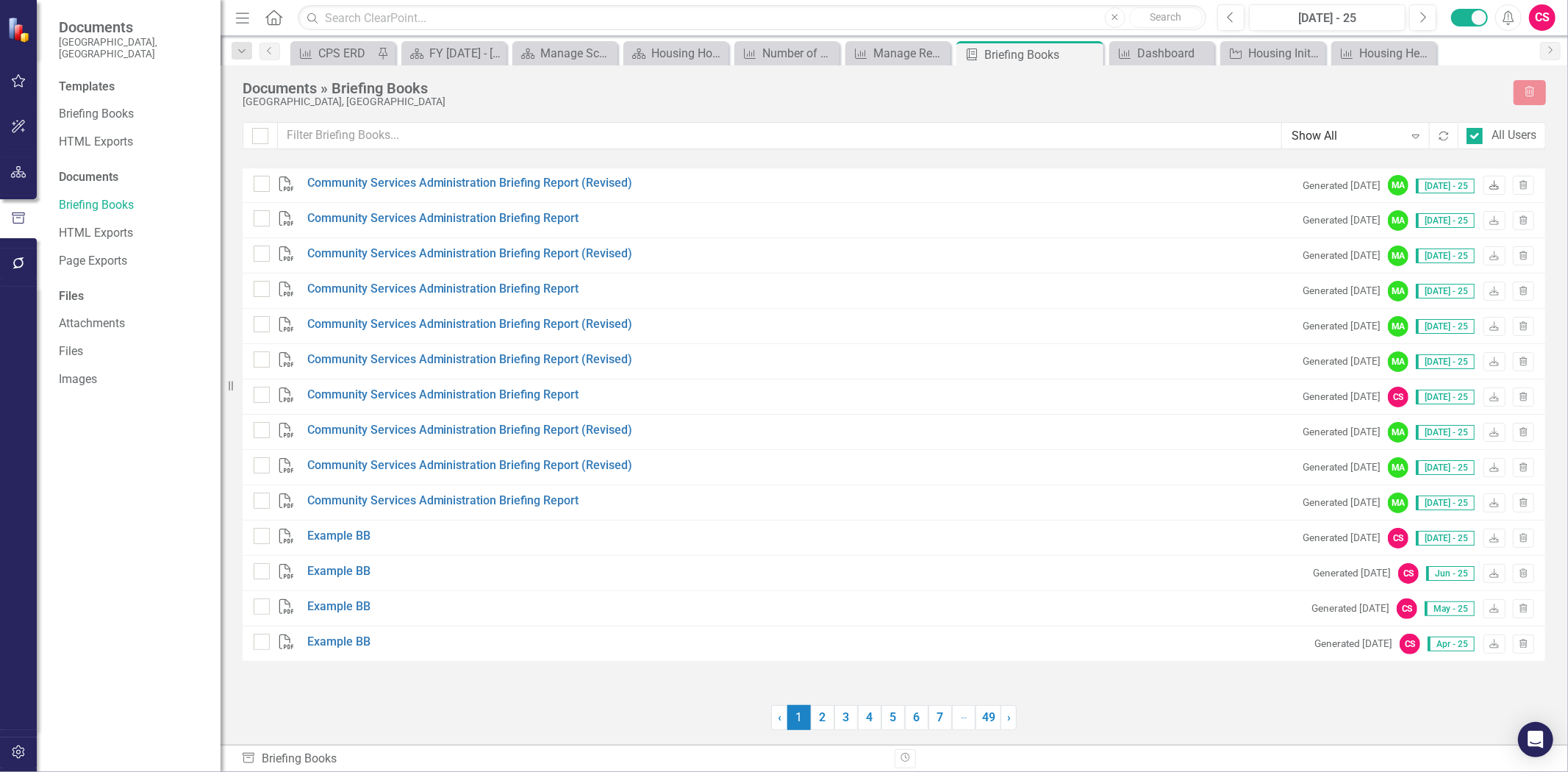
click at [1496, 181] on icon "Download" at bounding box center [1494, 186] width 11 height 9
click at [70, 106] on link "Briefing Books" at bounding box center [132, 114] width 147 height 17
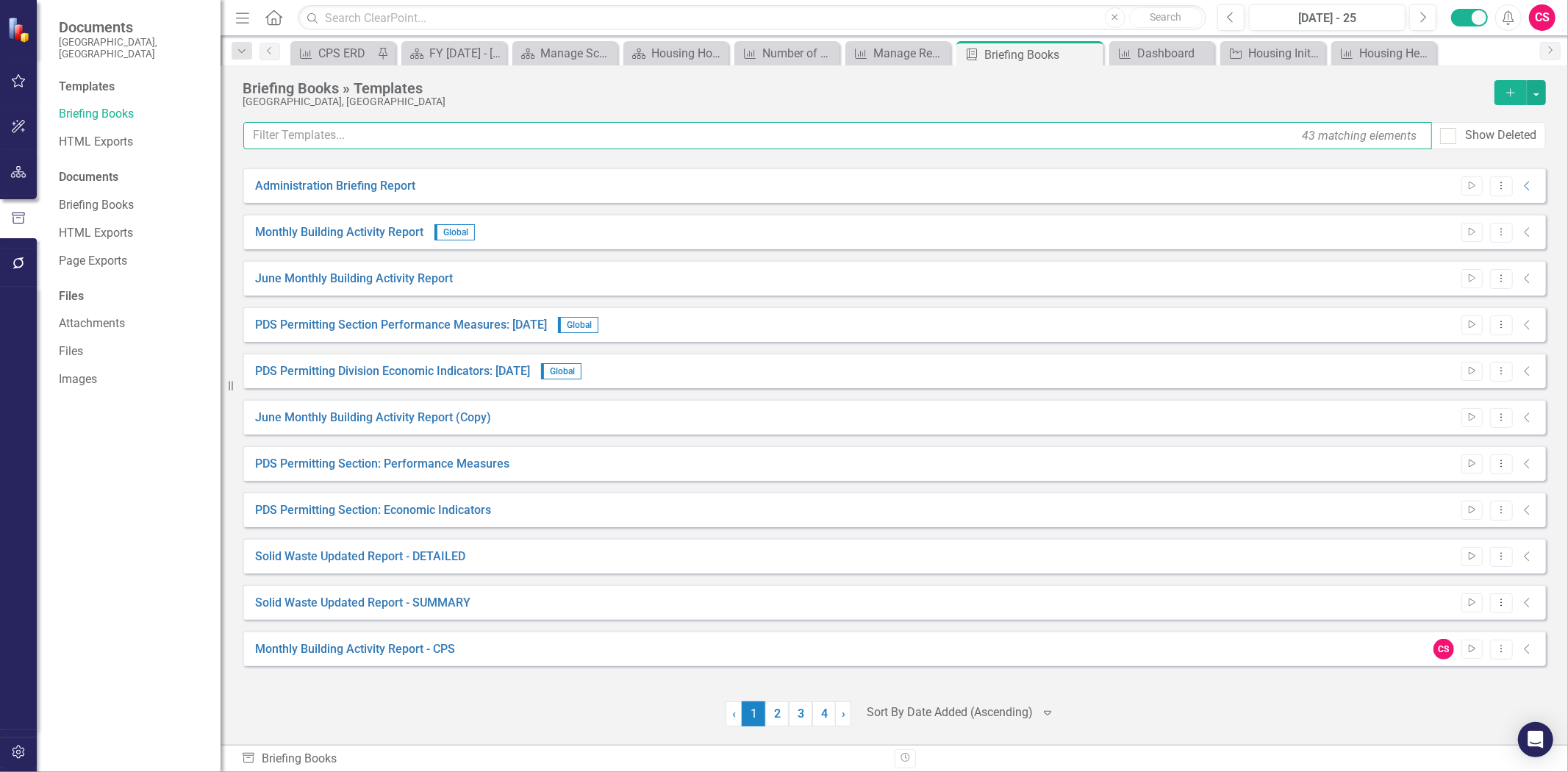
click at [329, 133] on input "text" at bounding box center [838, 135] width 1189 height 27
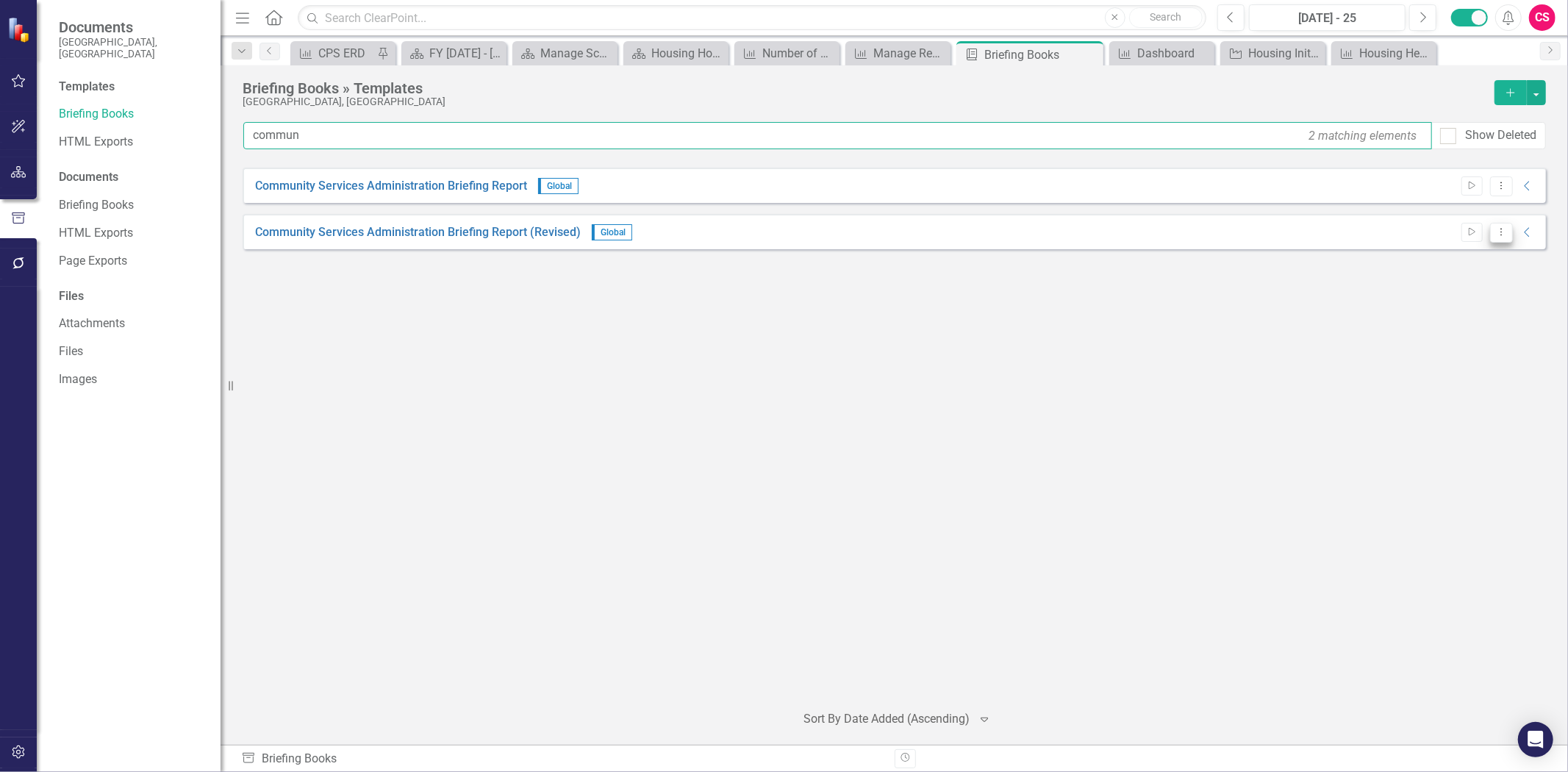
type input "commun"
click at [1504, 231] on icon "Dropdown Menu" at bounding box center [1502, 232] width 13 height 10
click at [1454, 306] on link "Edit Edit Template" at bounding box center [1443, 311] width 136 height 27
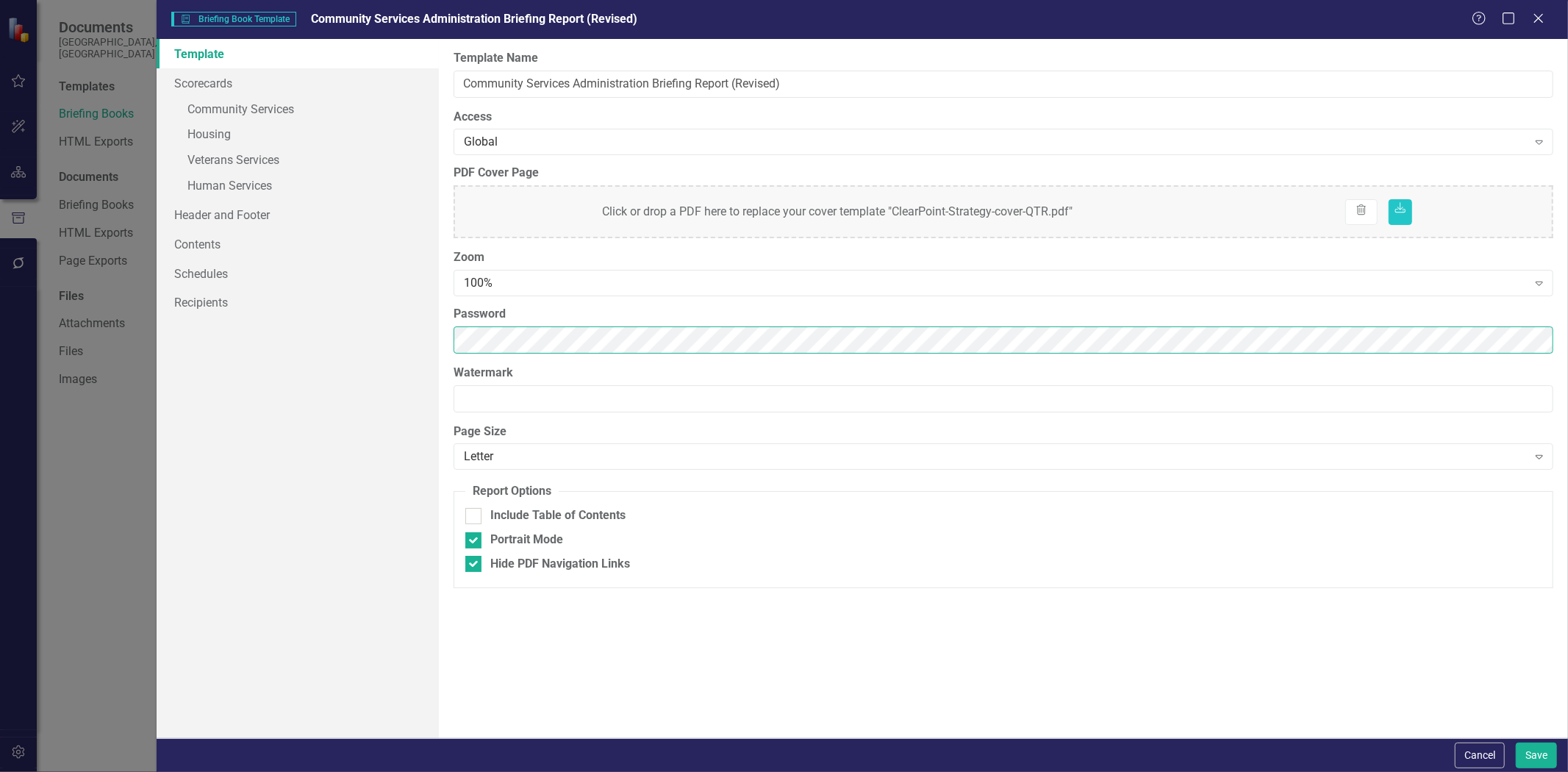
click at [440, 328] on div "Report templates allow you to create PDF briefing books that include elements y…" at bounding box center [1003, 388] width 1129 height 700
drag, startPoint x: 422, startPoint y: 328, endPoint x: 366, endPoint y: 292, distance: 66.6
click at [422, 327] on div "Template Scorecards » Community Services » Housing » Veterans Services » Human …" at bounding box center [297, 388] width 283 height 700
click at [295, 241] on link "Contents" at bounding box center [297, 244] width 283 height 30
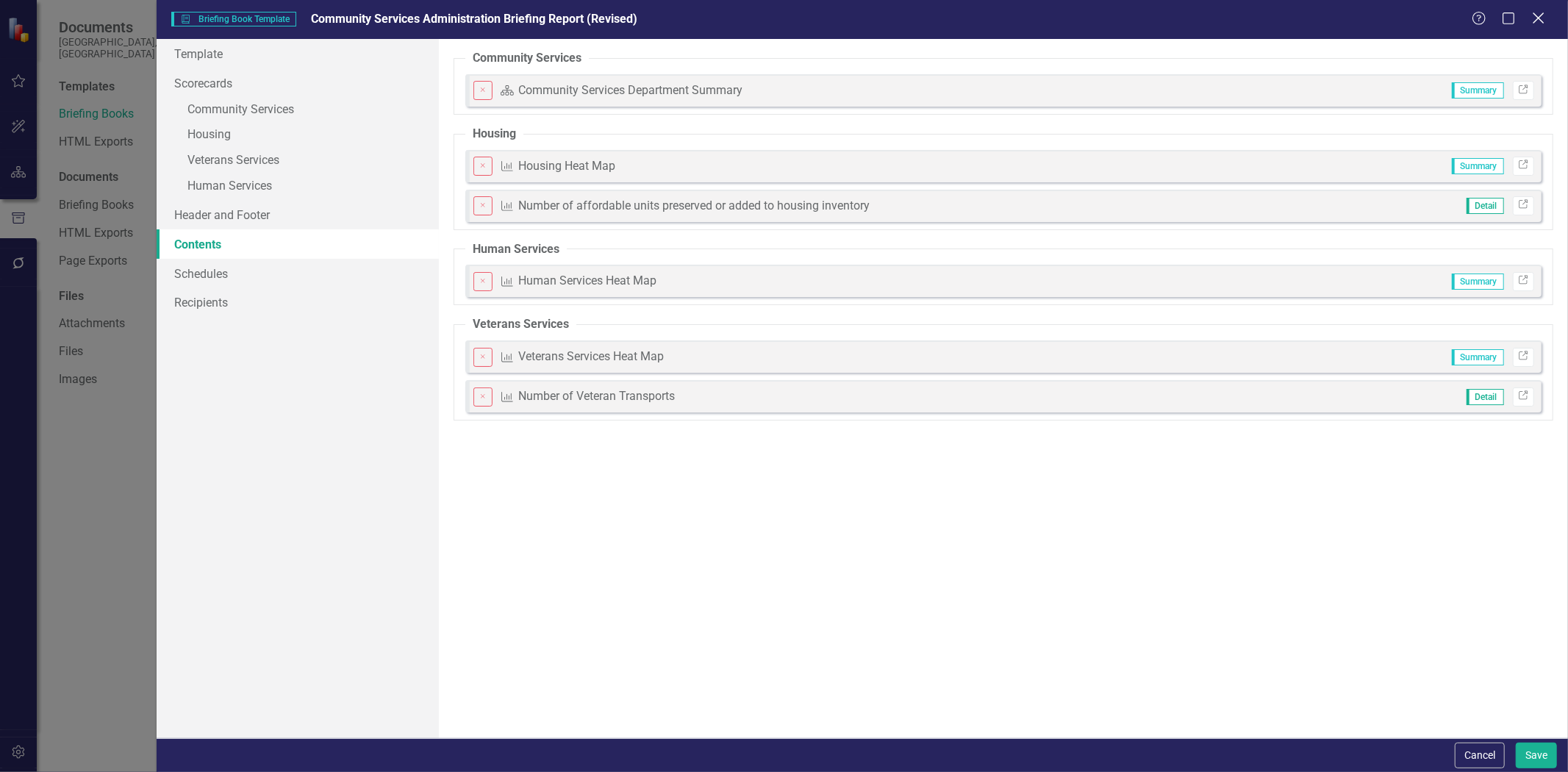
click at [1536, 26] on div "Close" at bounding box center [1538, 20] width 18 height 20
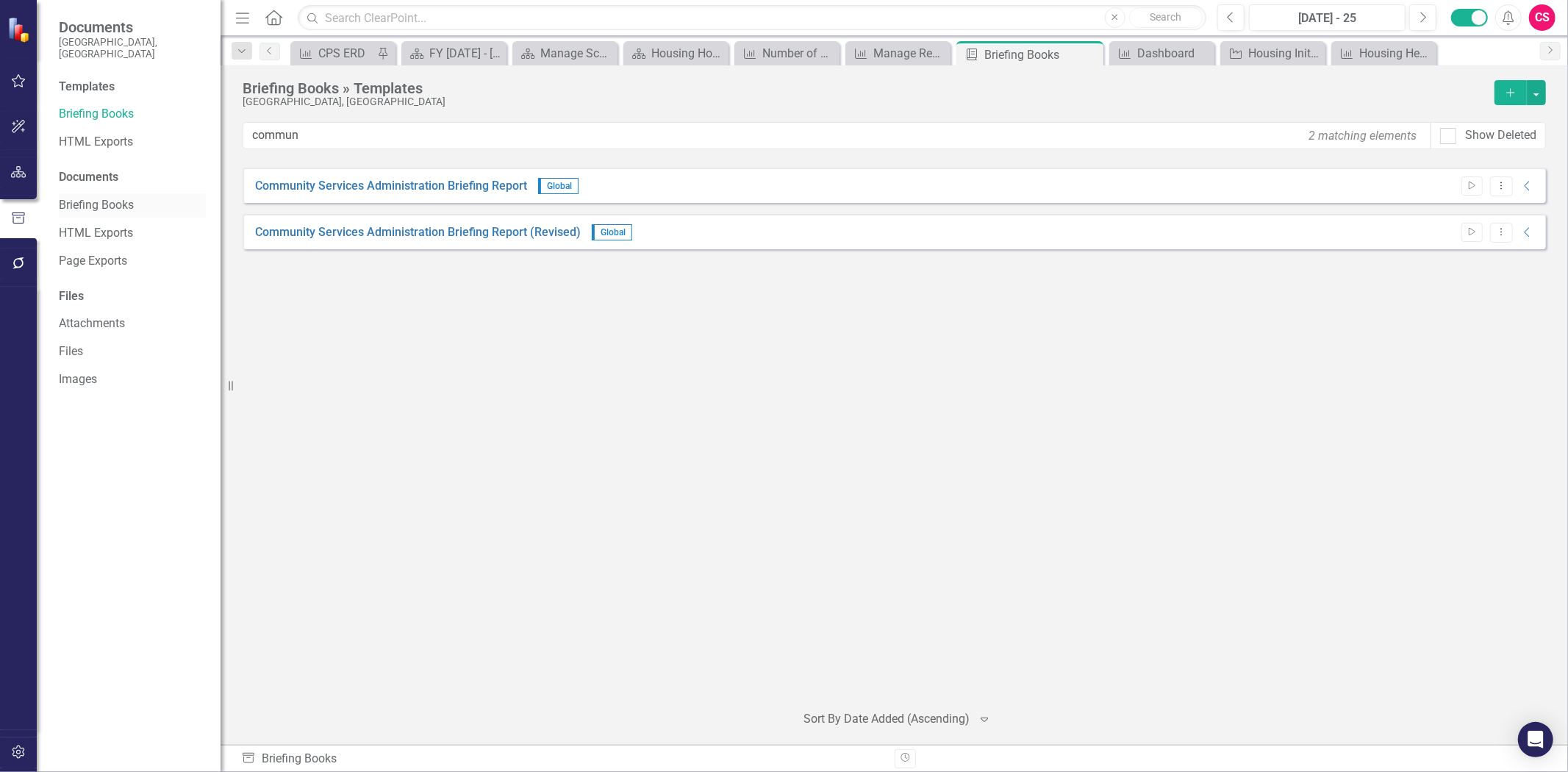
click at [106, 197] on link "Briefing Books" at bounding box center [132, 205] width 147 height 17
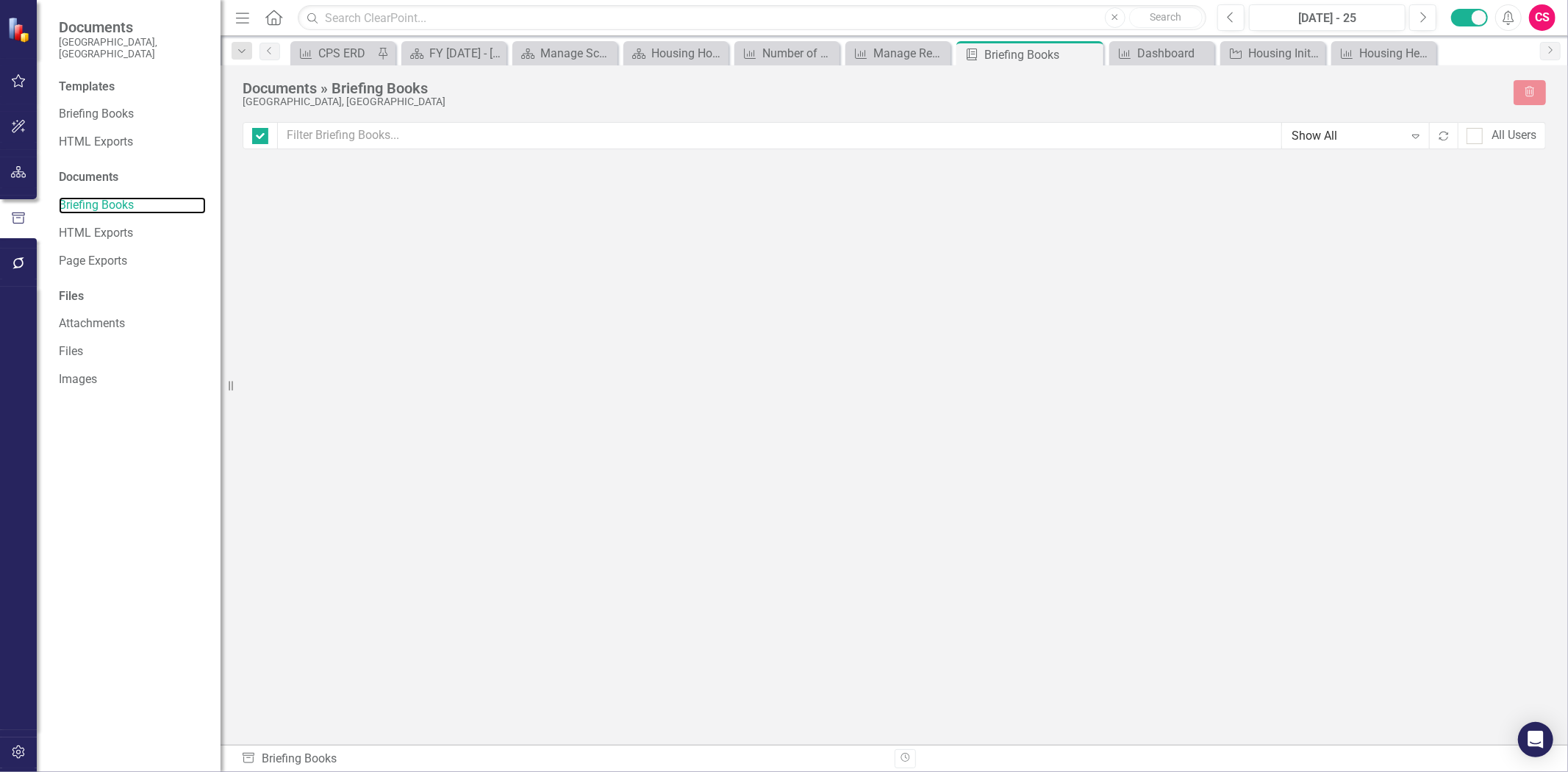
checkbox input "false"
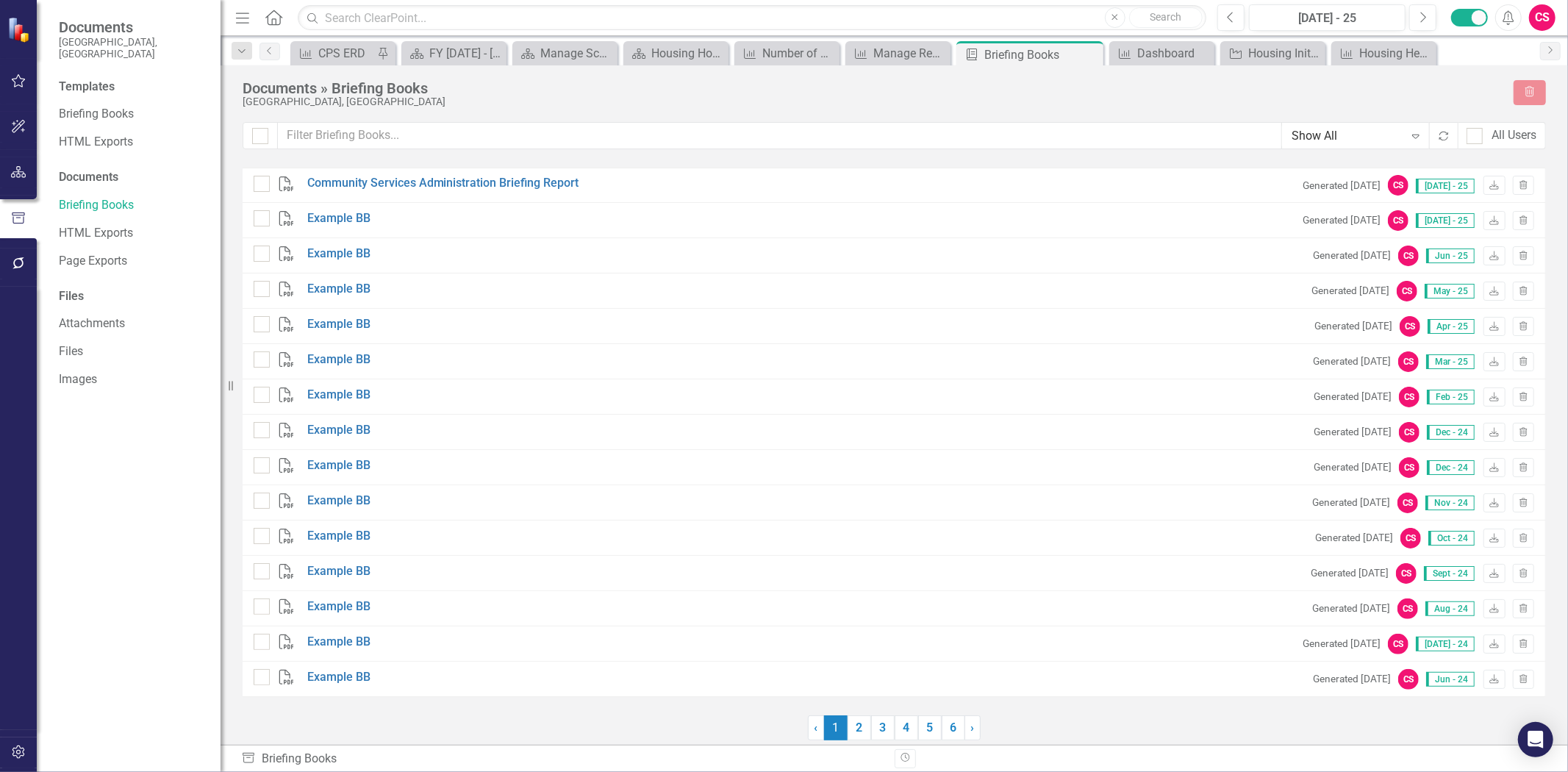
click at [1471, 144] on div "All Users" at bounding box center [1502, 135] width 88 height 27
click at [1471, 135] on input "All Users" at bounding box center [1471, 133] width 10 height 10
checkbox input "true"
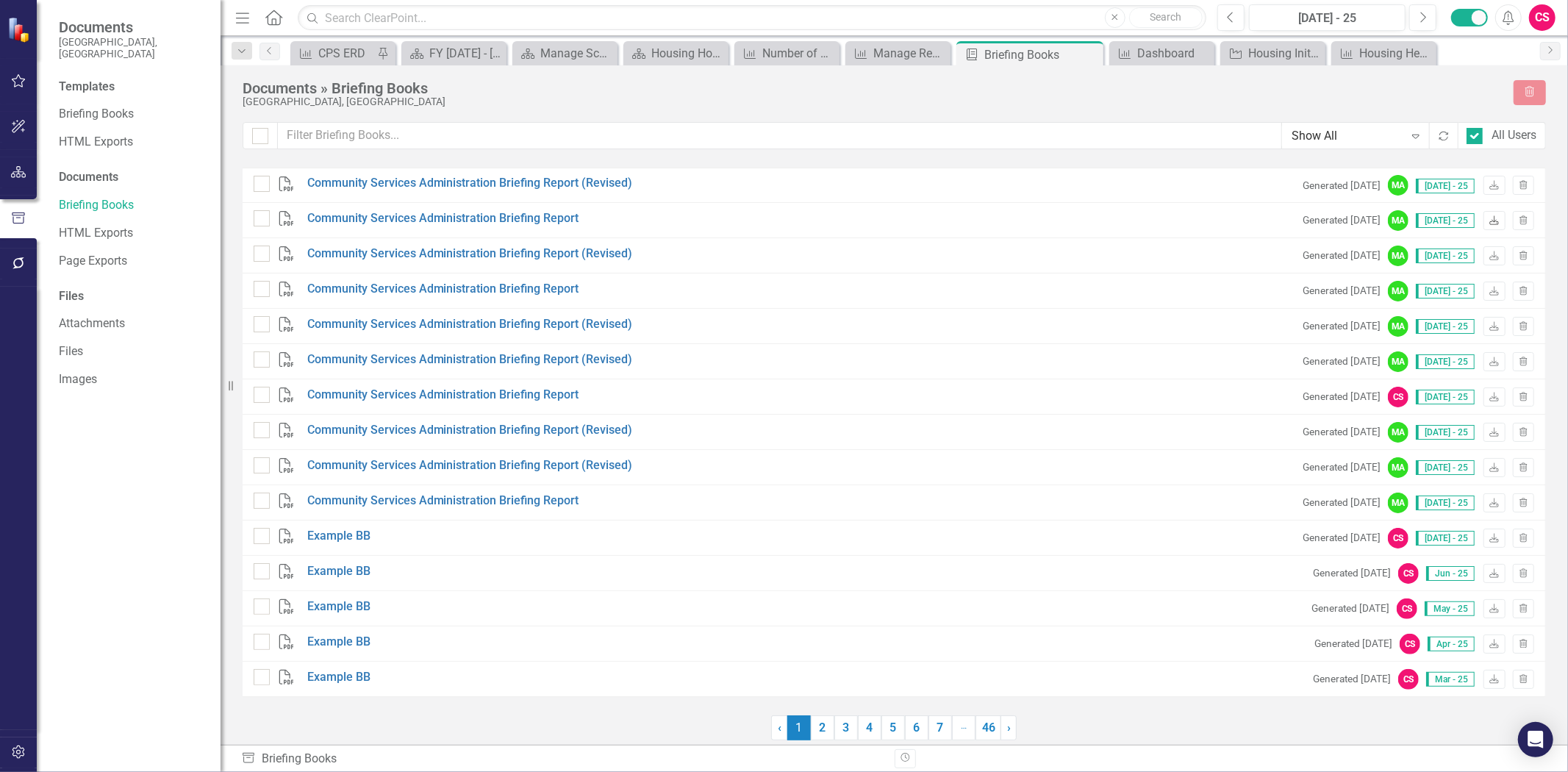
click at [1492, 217] on icon "Download" at bounding box center [1494, 221] width 11 height 9
click at [113, 106] on link "Briefing Books" at bounding box center [132, 114] width 147 height 17
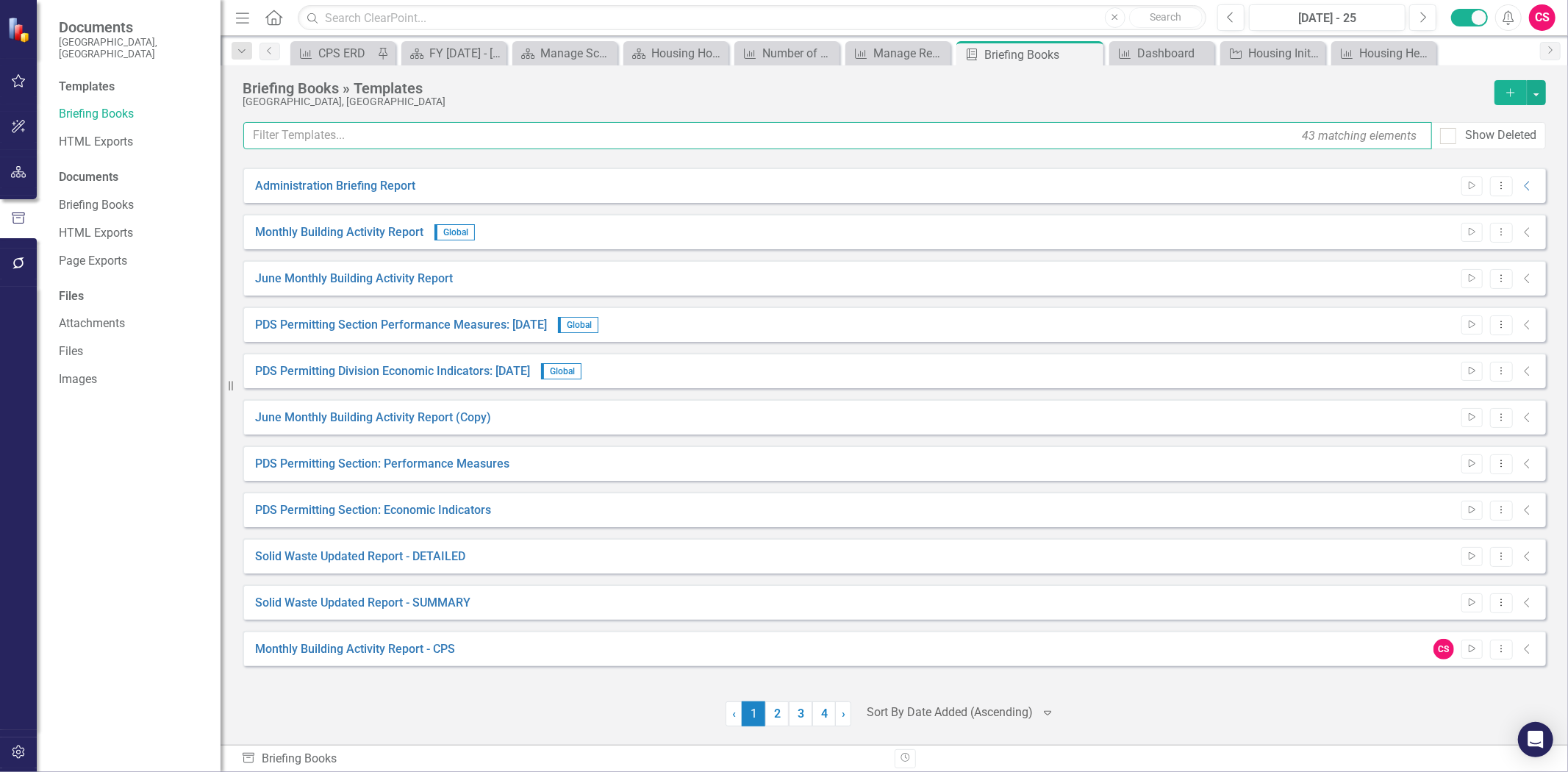
click at [461, 128] on input "text" at bounding box center [838, 135] width 1189 height 27
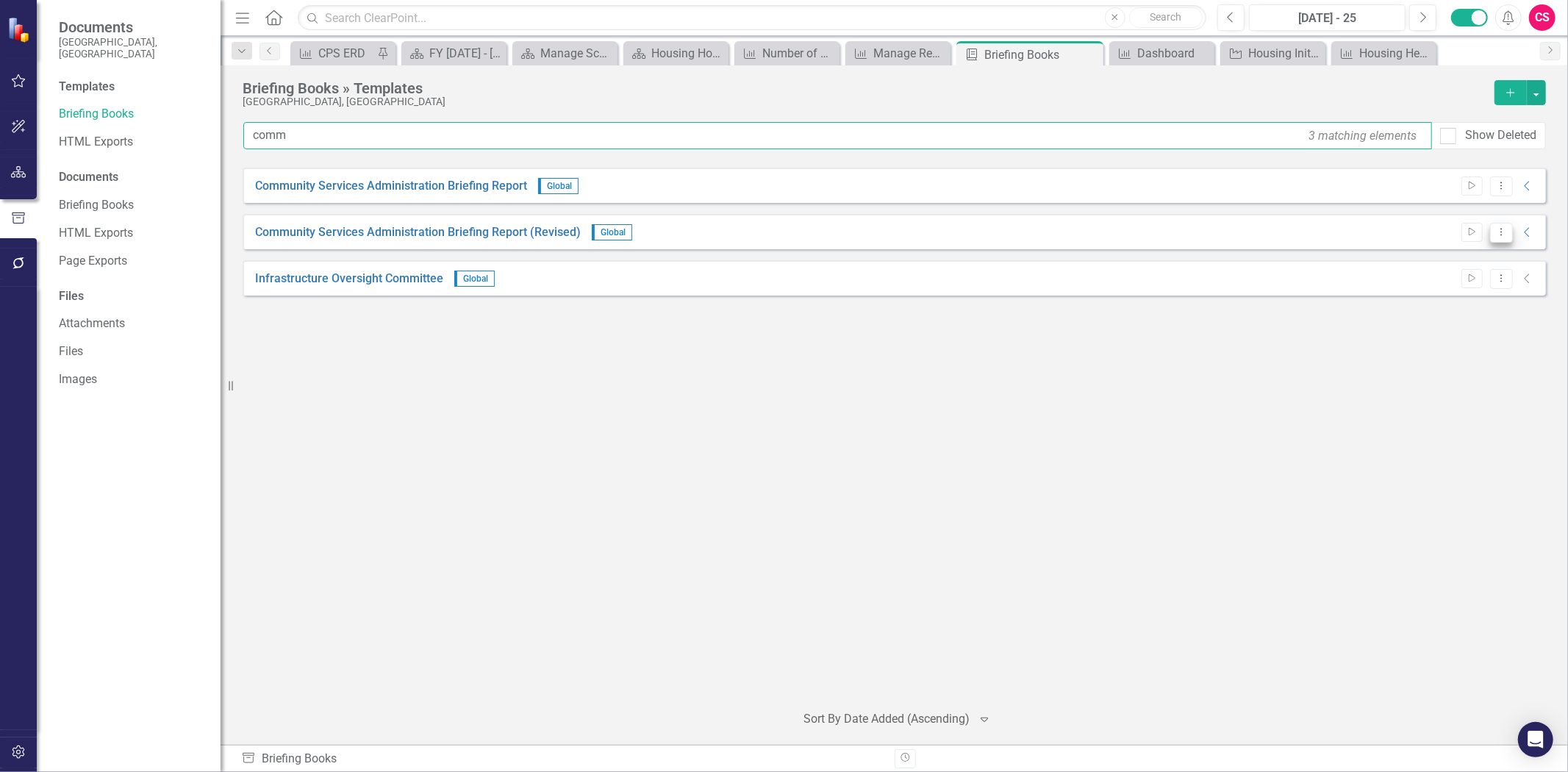
type input "comm"
click at [1494, 230] on button "Dropdown Menu" at bounding box center [1501, 233] width 23 height 20
click at [1421, 291] on link "Preview Preview Template" at bounding box center [1443, 284] width 136 height 27
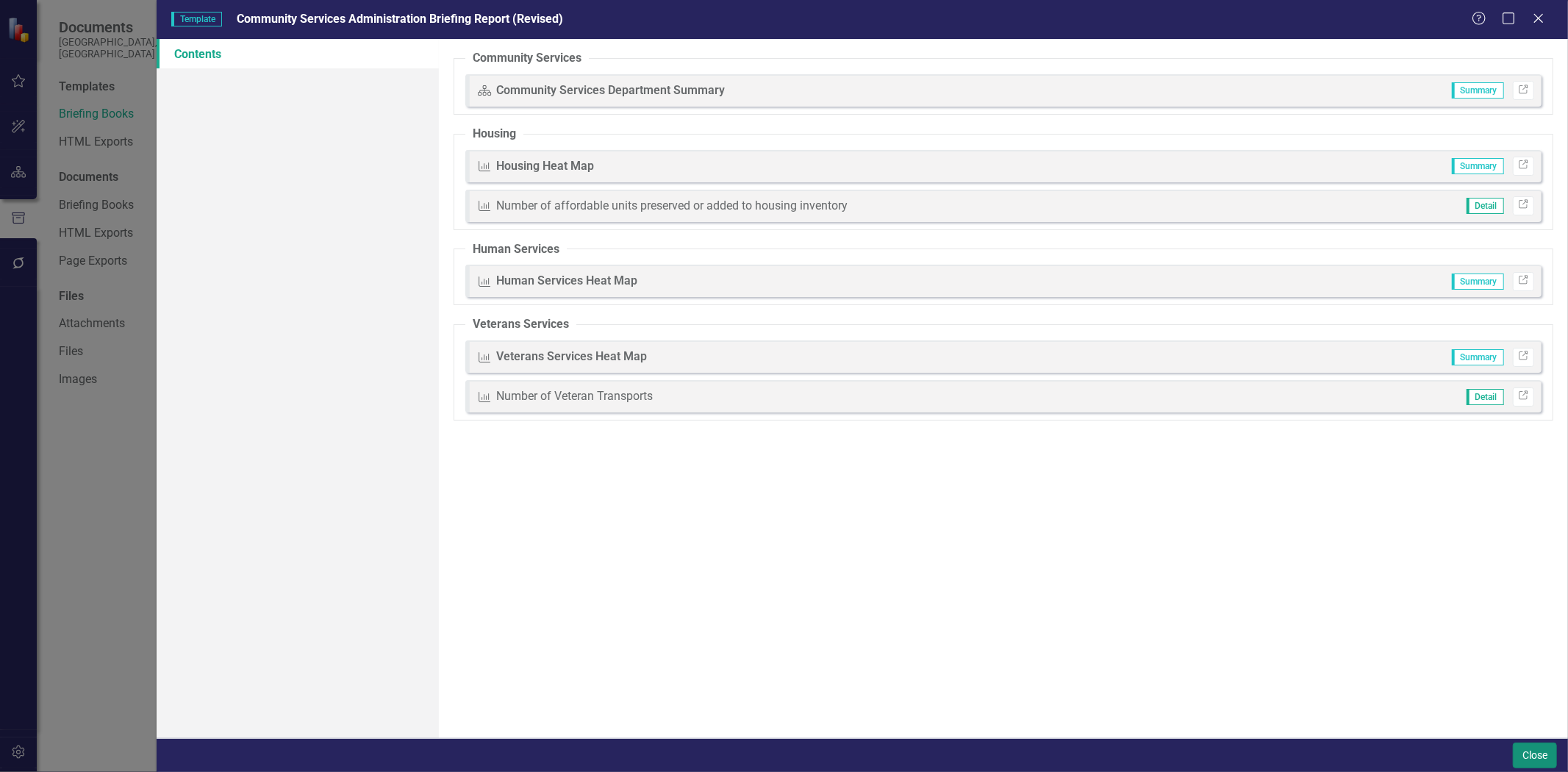
drag, startPoint x: 1523, startPoint y: 761, endPoint x: 1502, endPoint y: 728, distance: 39.1
click at [1511, 743] on div "Close" at bounding box center [1533, 756] width 48 height 26
click at [1525, 751] on button "Close" at bounding box center [1535, 756] width 44 height 26
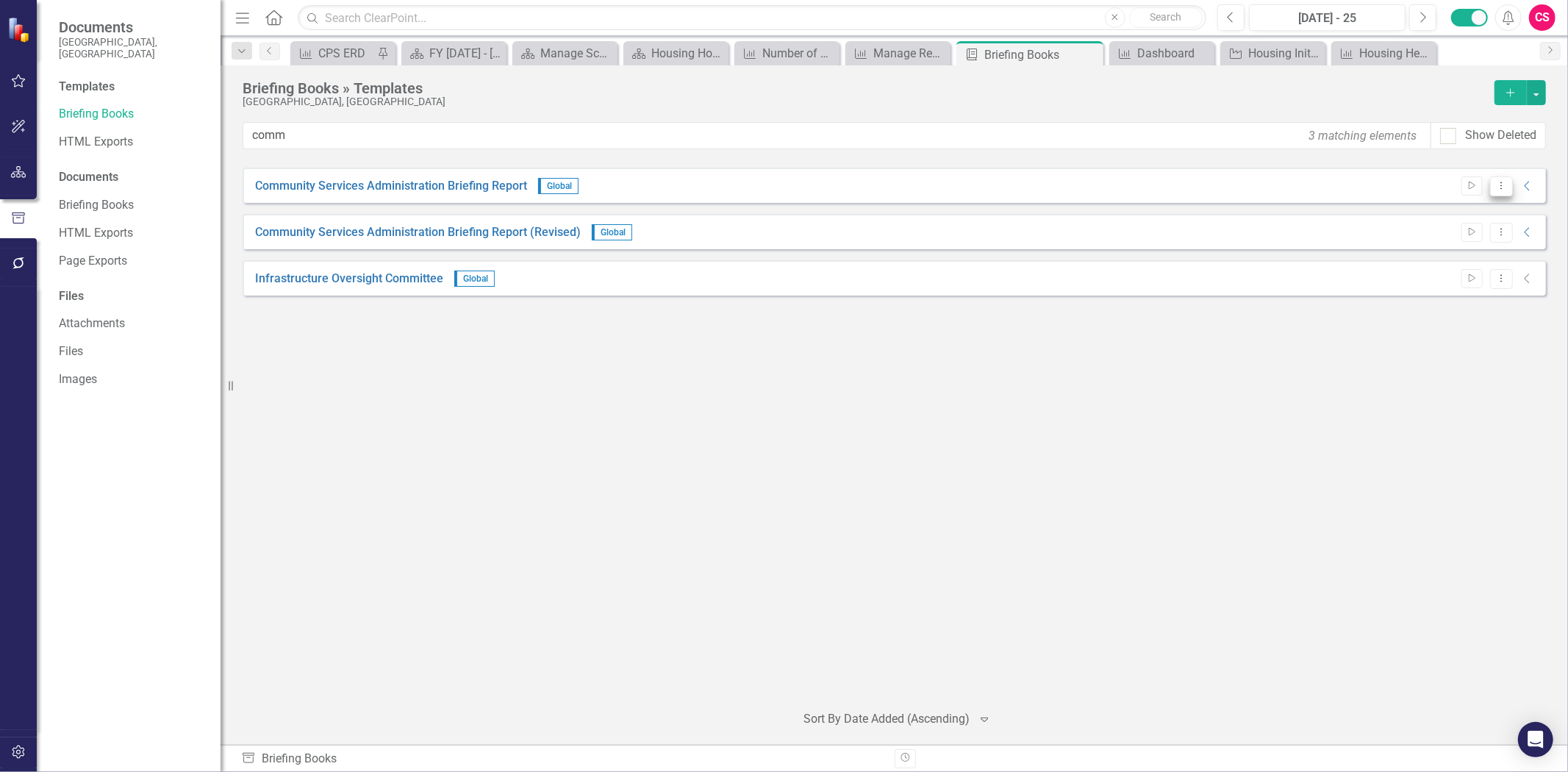
click at [1505, 189] on icon "Dropdown Menu" at bounding box center [1502, 185] width 13 height 10
click at [1480, 238] on link "Preview Preview Template" at bounding box center [1443, 237] width 136 height 27
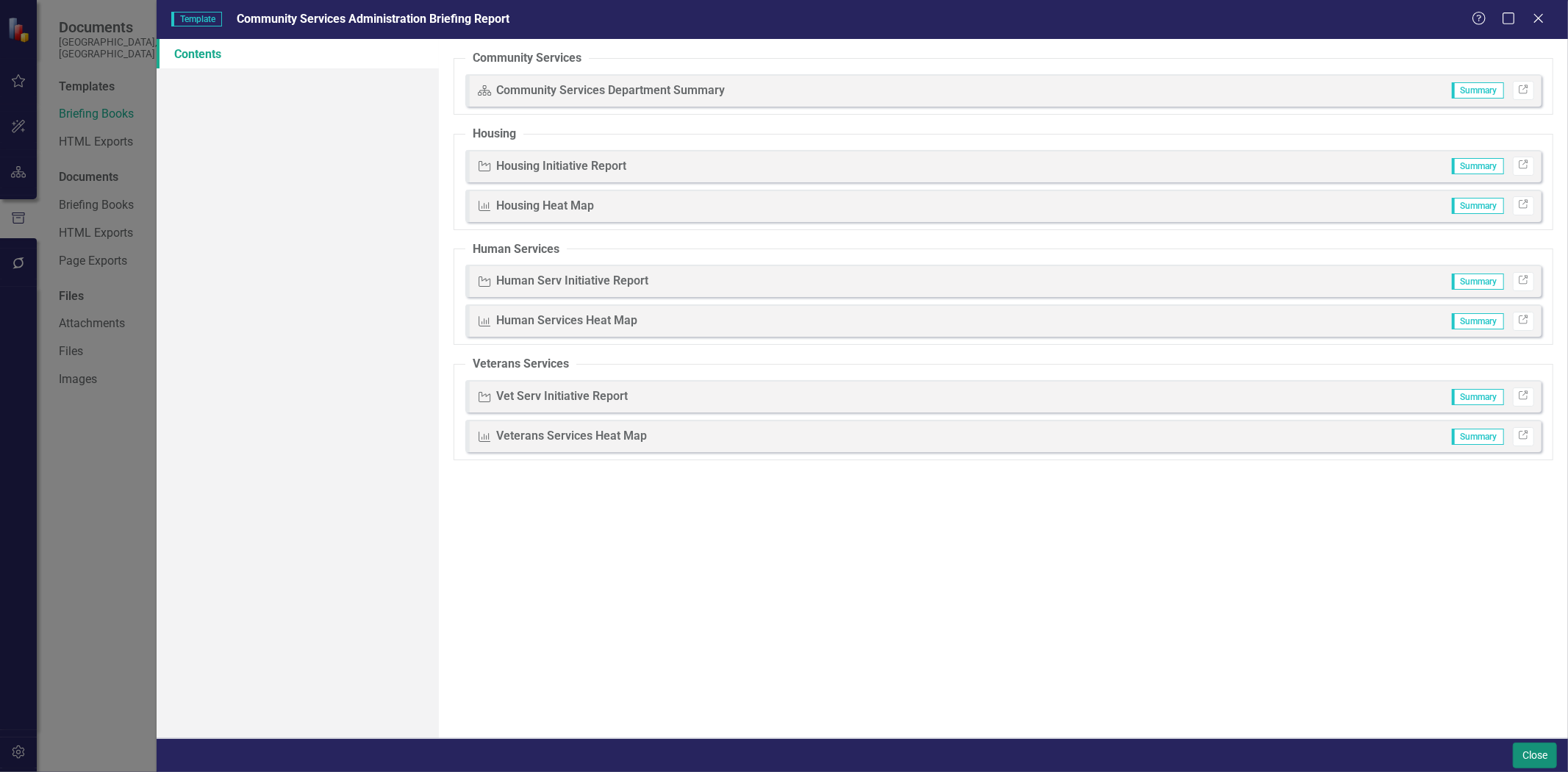
click at [1519, 753] on button "Close" at bounding box center [1535, 756] width 44 height 26
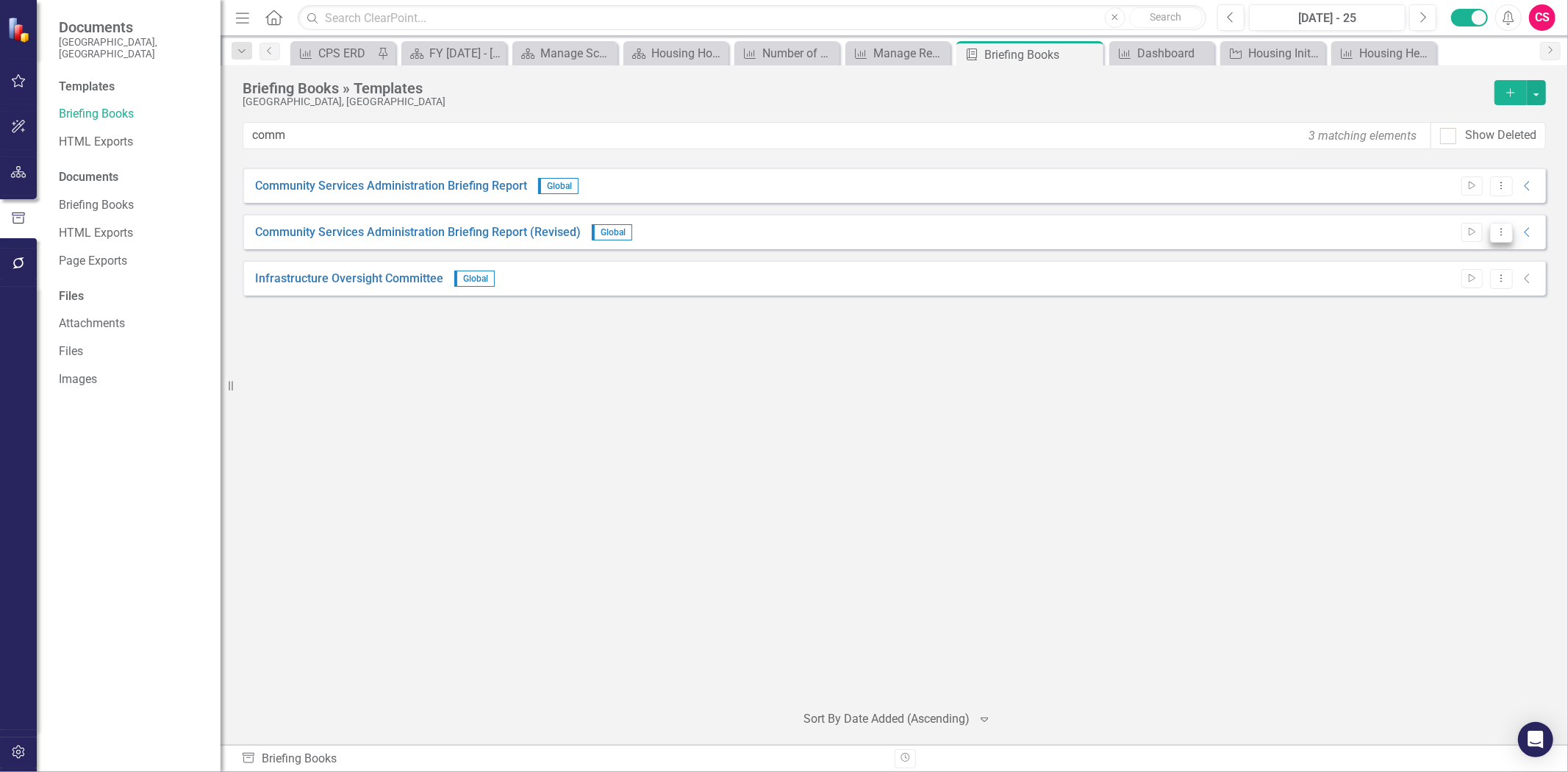
click at [1506, 228] on icon "Dropdown Menu" at bounding box center [1502, 232] width 13 height 10
click at [1446, 284] on link "Preview Preview Template" at bounding box center [1443, 284] width 136 height 27
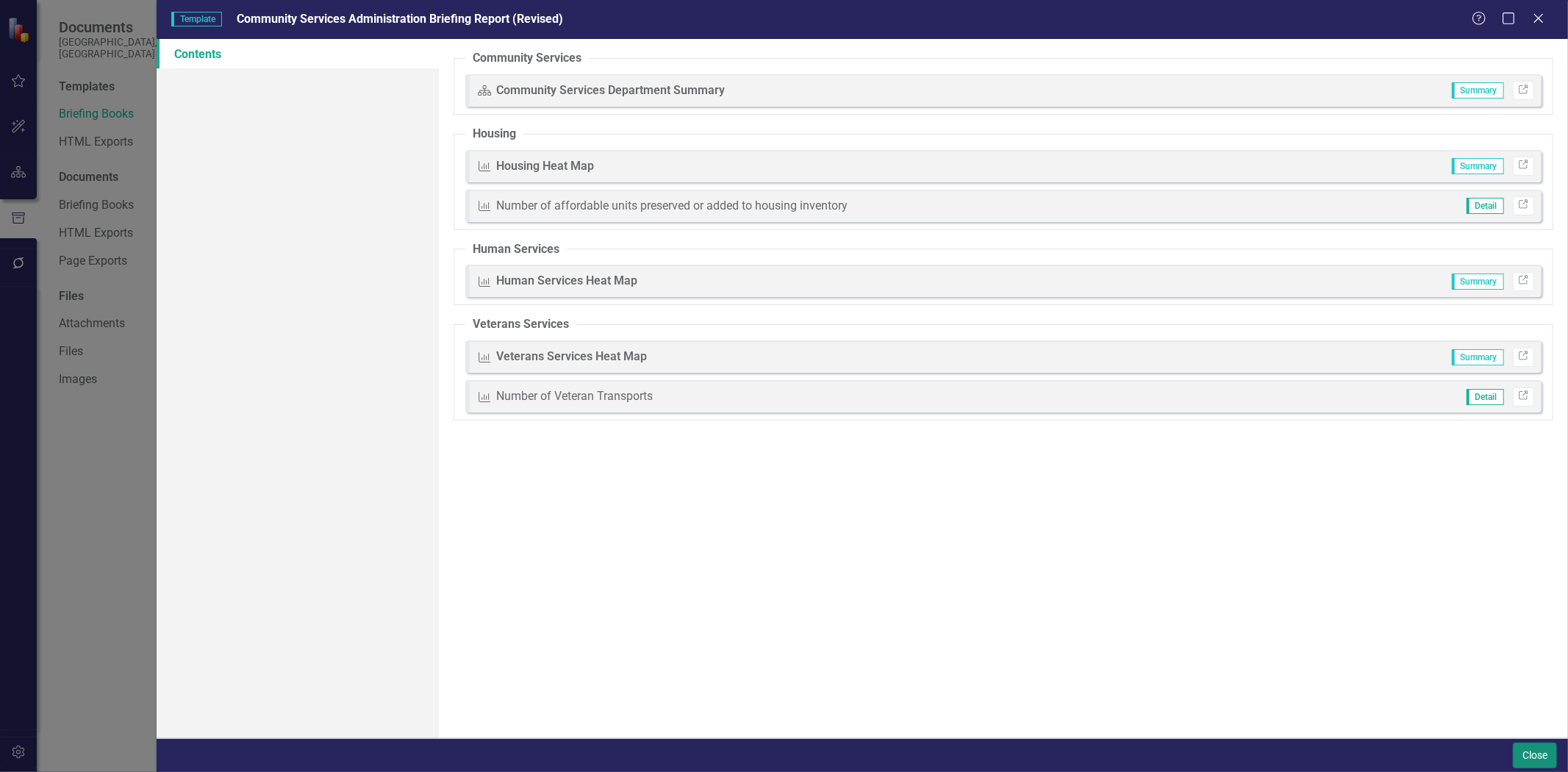
click at [1533, 756] on button "Close" at bounding box center [1535, 756] width 44 height 26
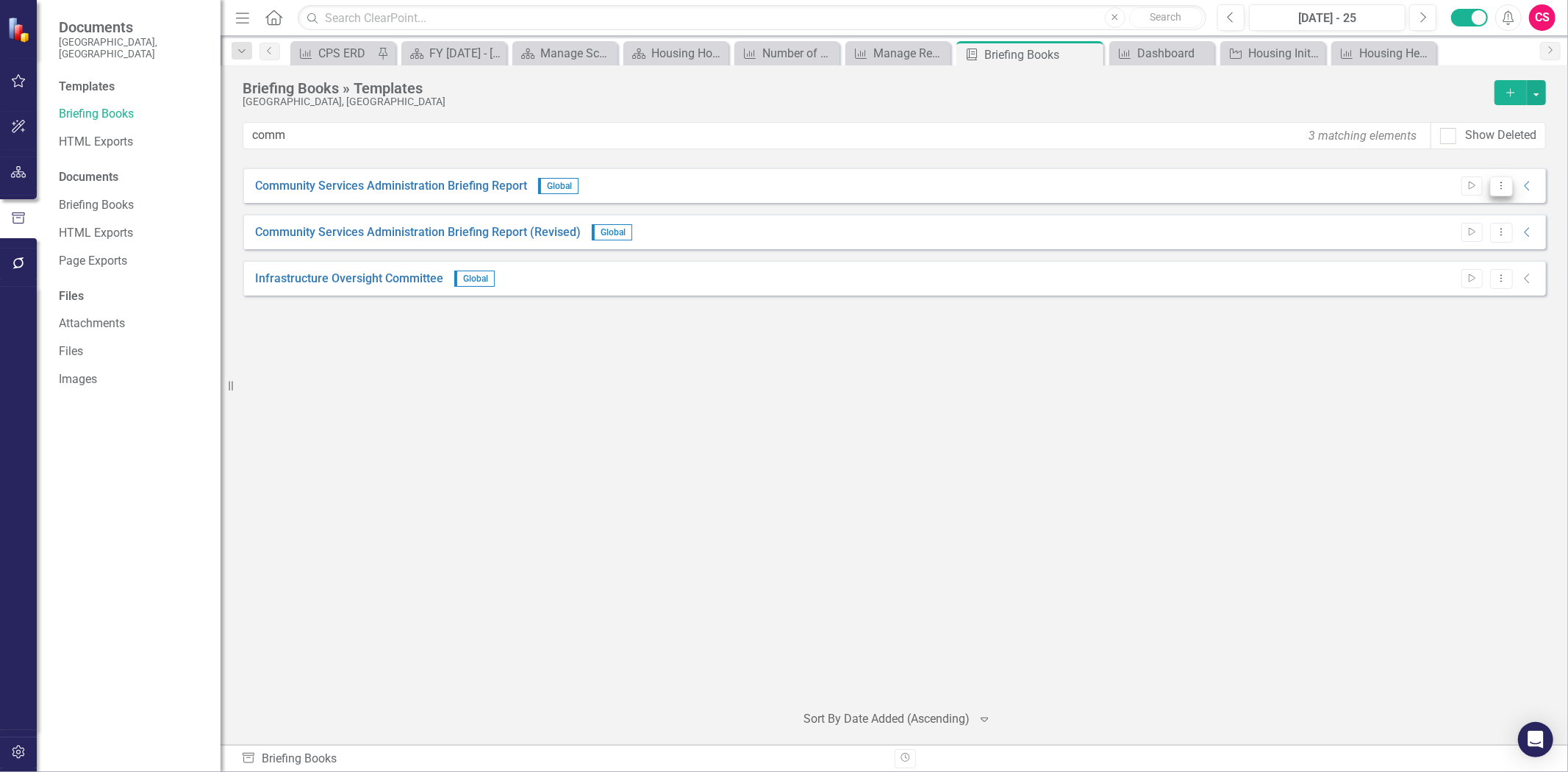
click at [1504, 192] on button "Dropdown Menu" at bounding box center [1501, 186] width 23 height 20
click at [1461, 234] on link "Preview Preview Template" at bounding box center [1443, 237] width 136 height 27
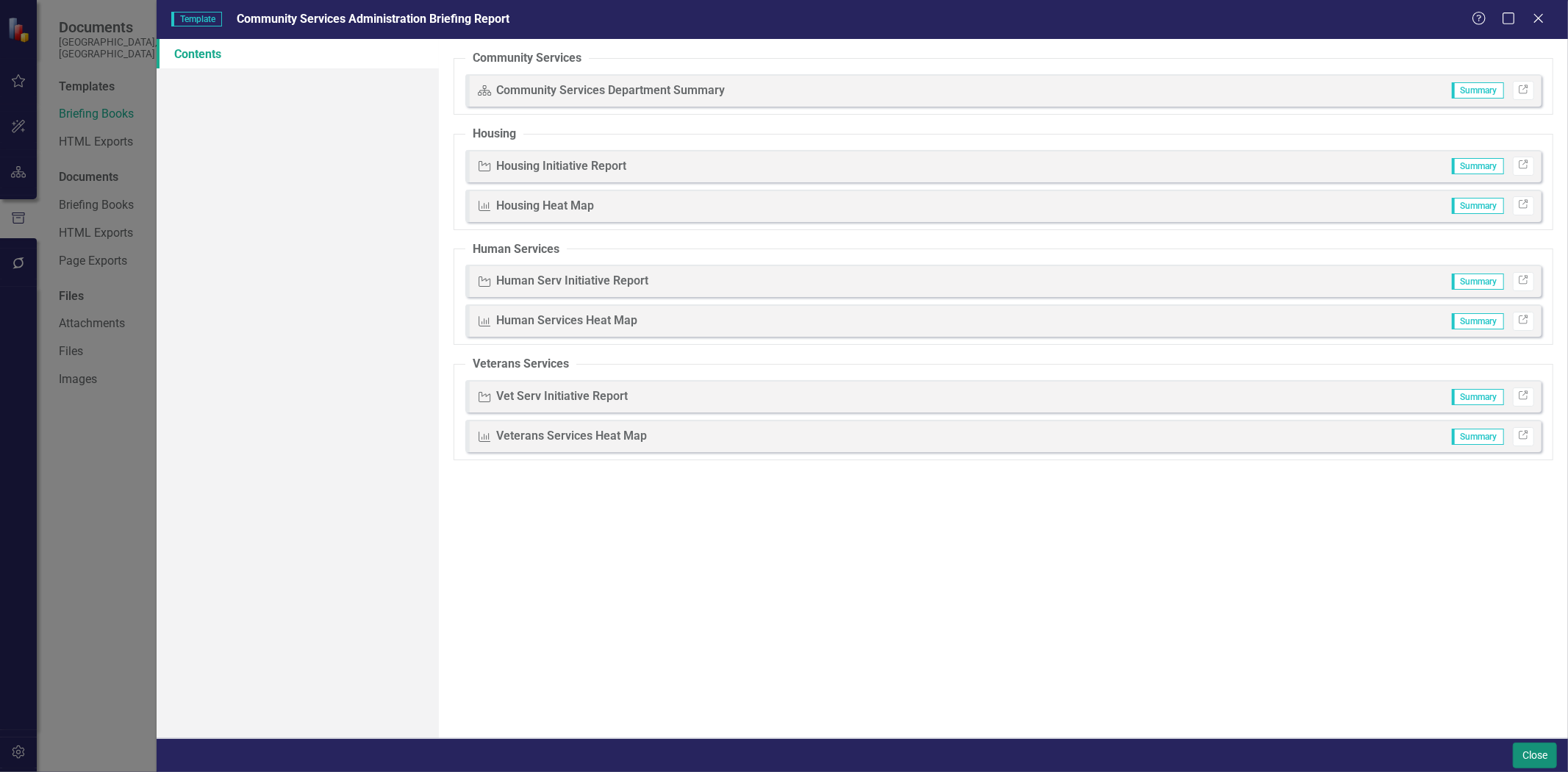
click at [1547, 755] on button "Close" at bounding box center [1535, 756] width 44 height 26
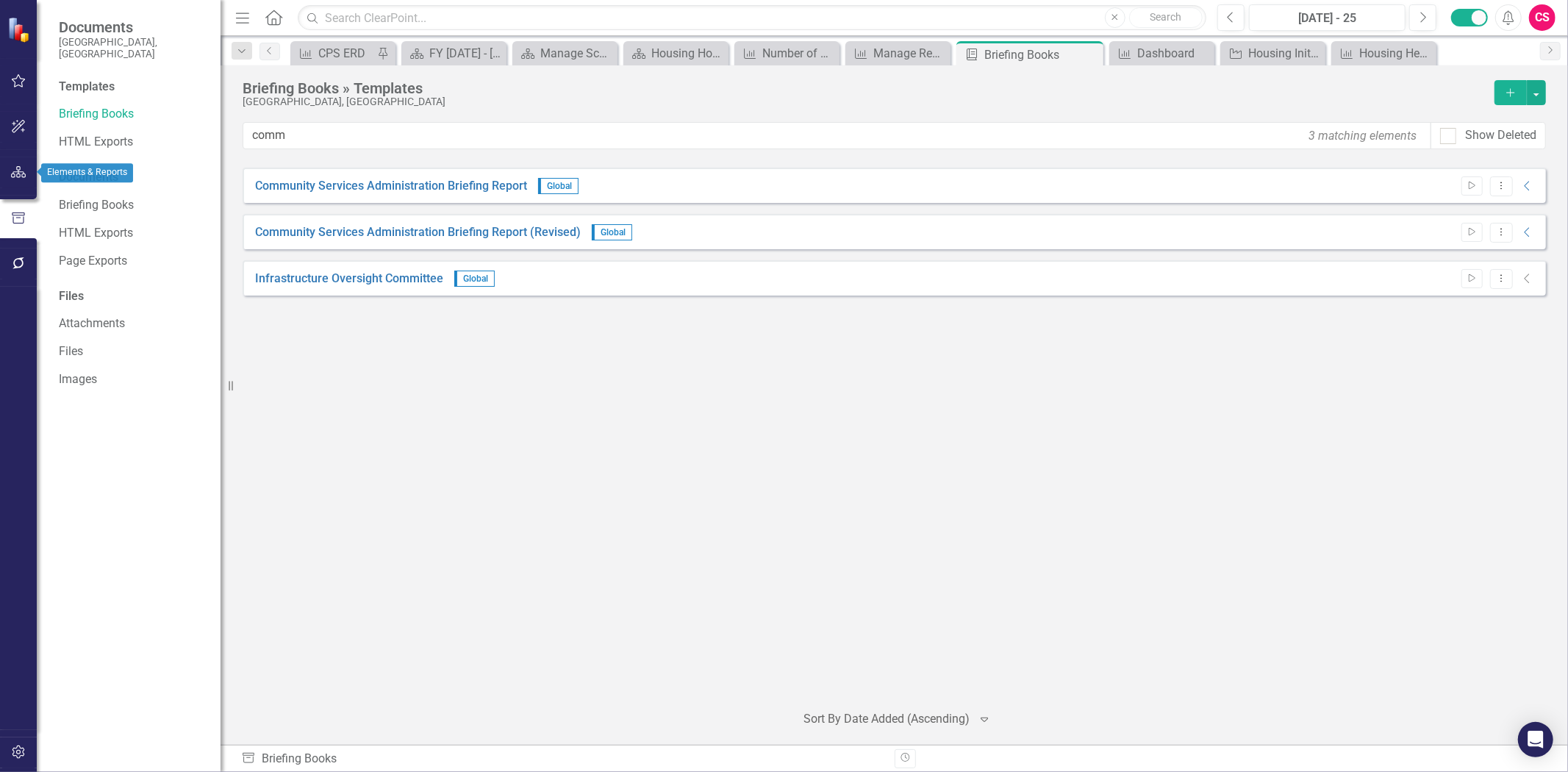
click at [18, 170] on icon "button" at bounding box center [18, 172] width 15 height 12
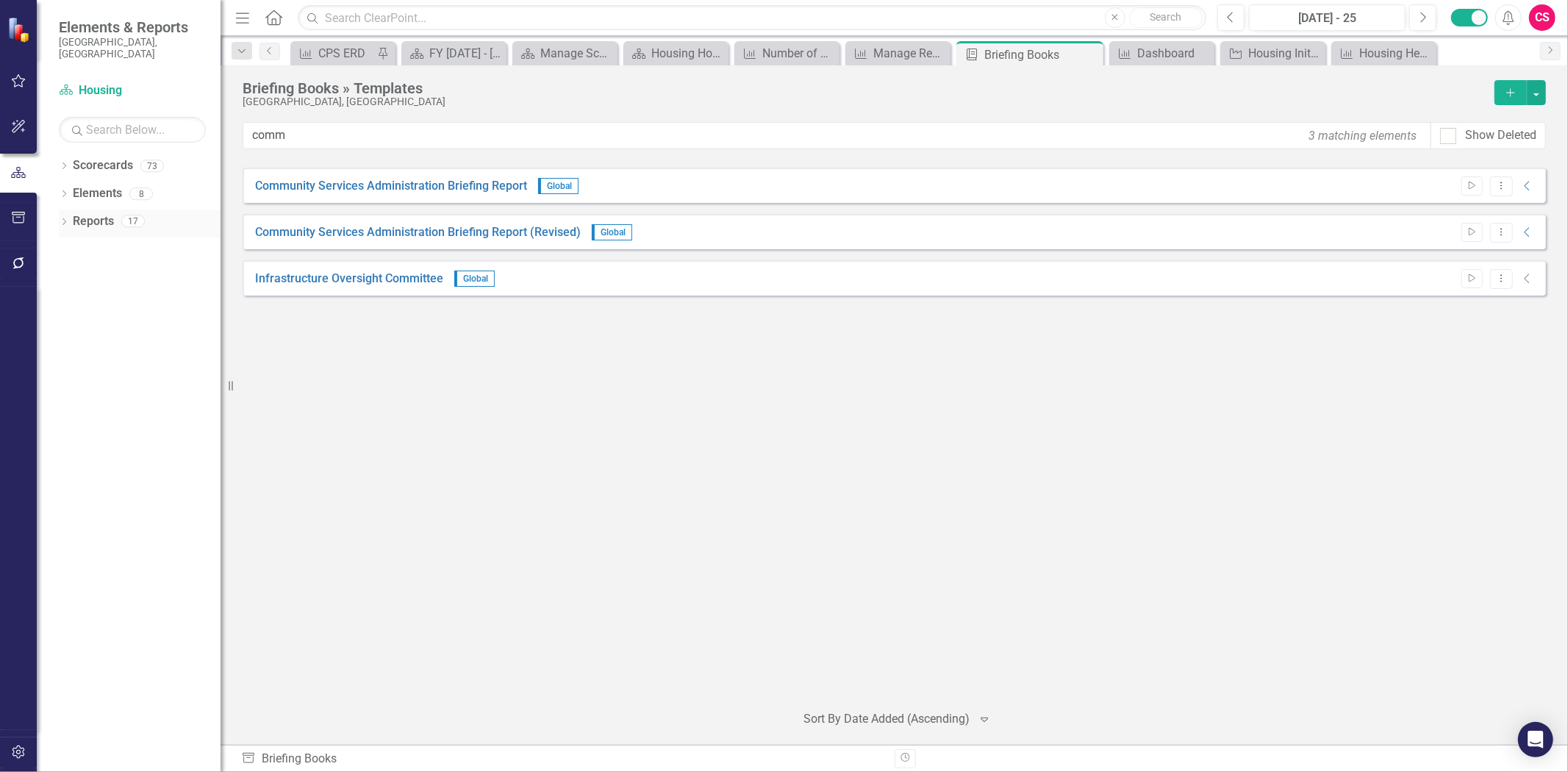
click at [85, 213] on link "Reports" at bounding box center [94, 221] width 42 height 17
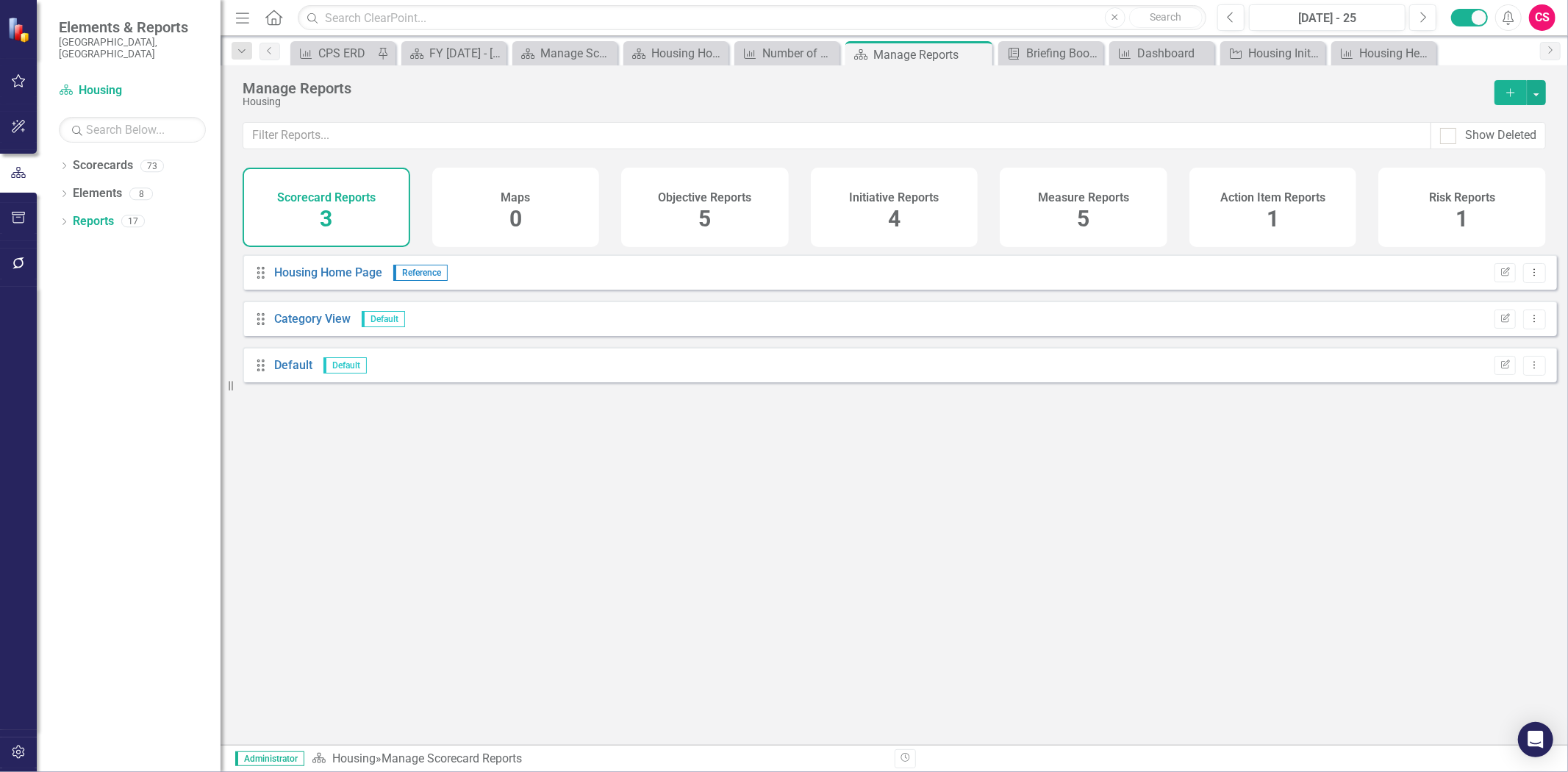
click at [939, 228] on div "Initiative Reports 4" at bounding box center [895, 208] width 168 height 79
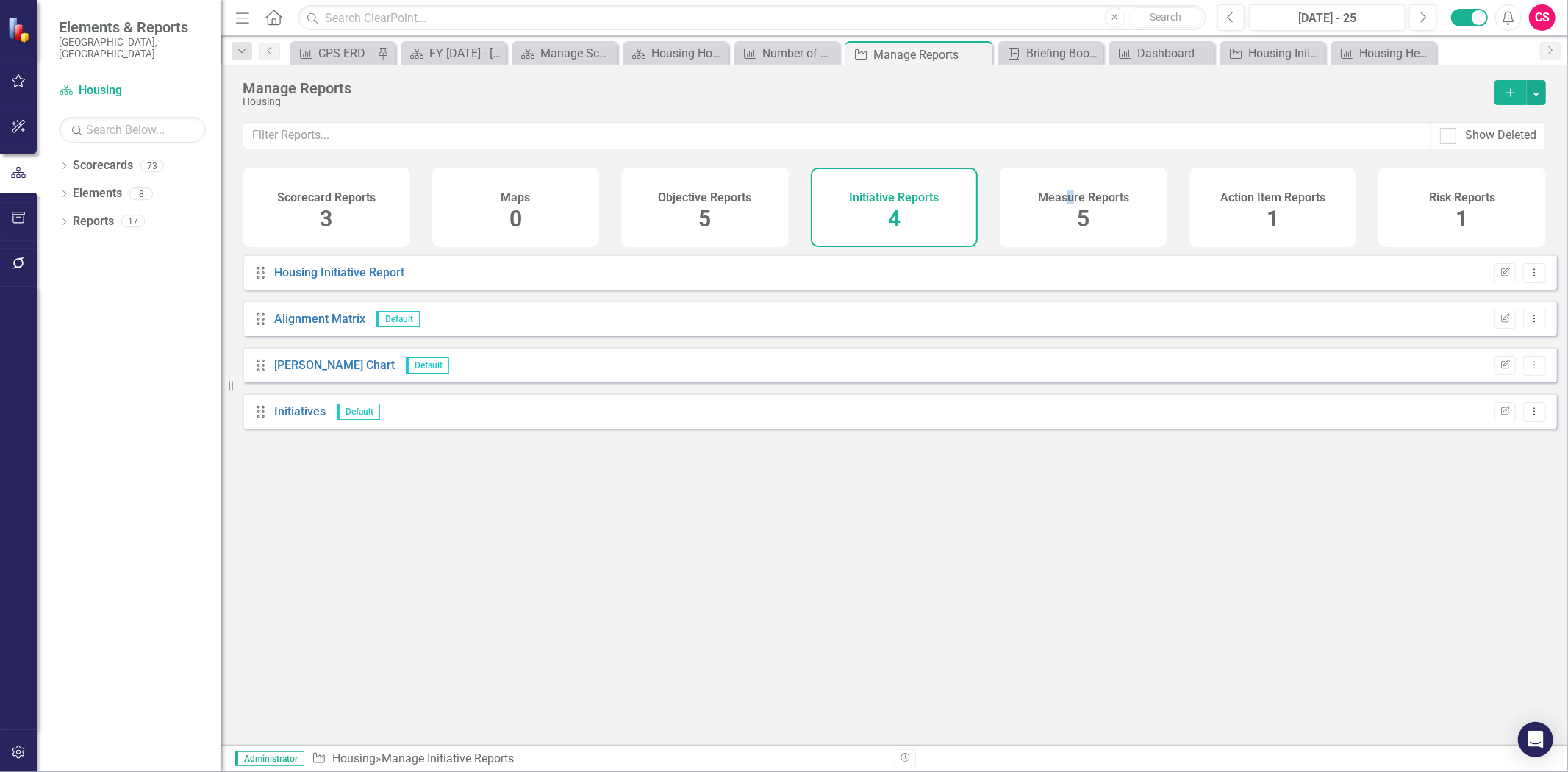
click at [1071, 207] on div "Measure Reports 5" at bounding box center [1084, 208] width 168 height 79
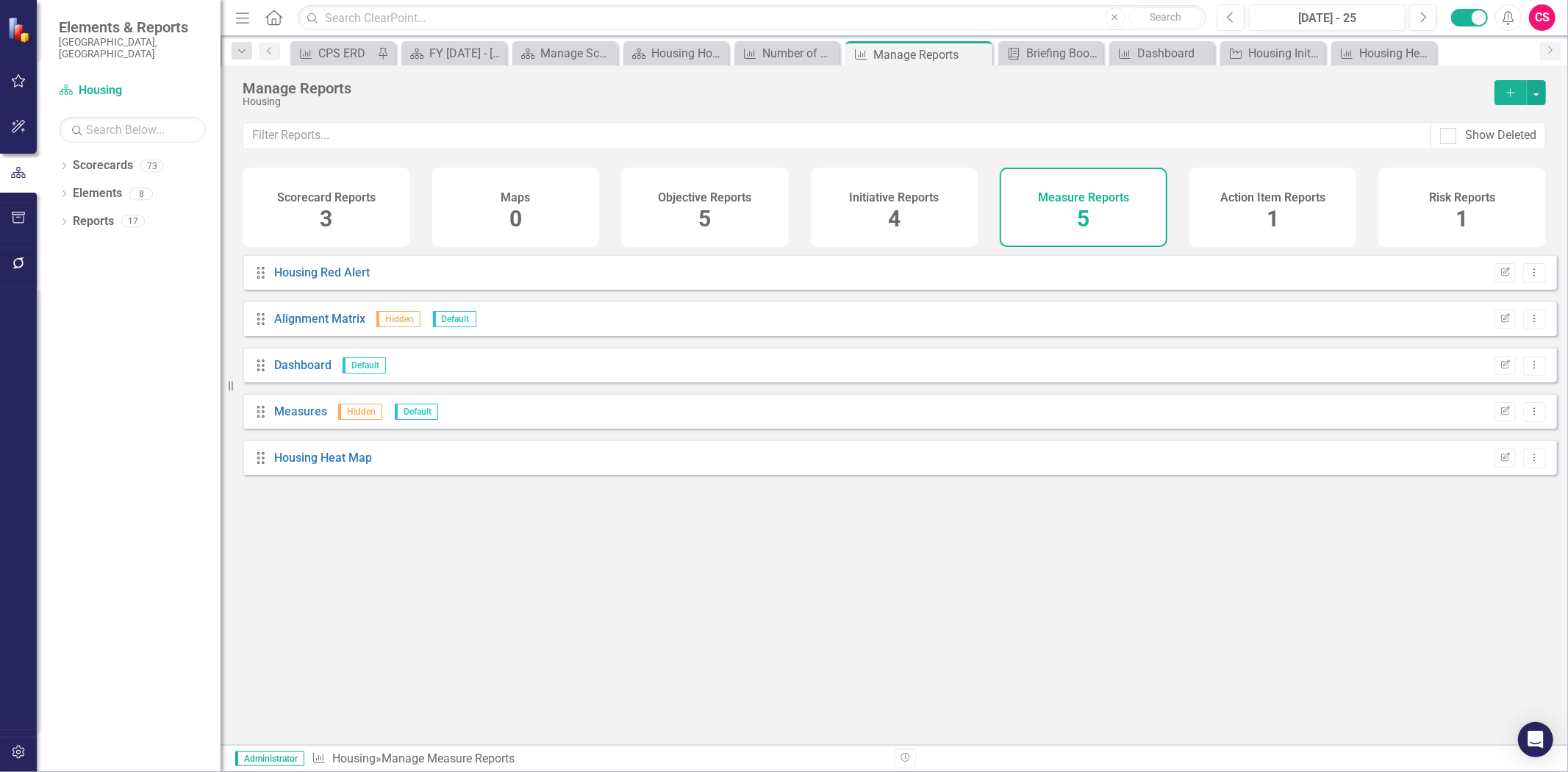
click at [914, 207] on div "Initiative Reports 4" at bounding box center [895, 208] width 168 height 79
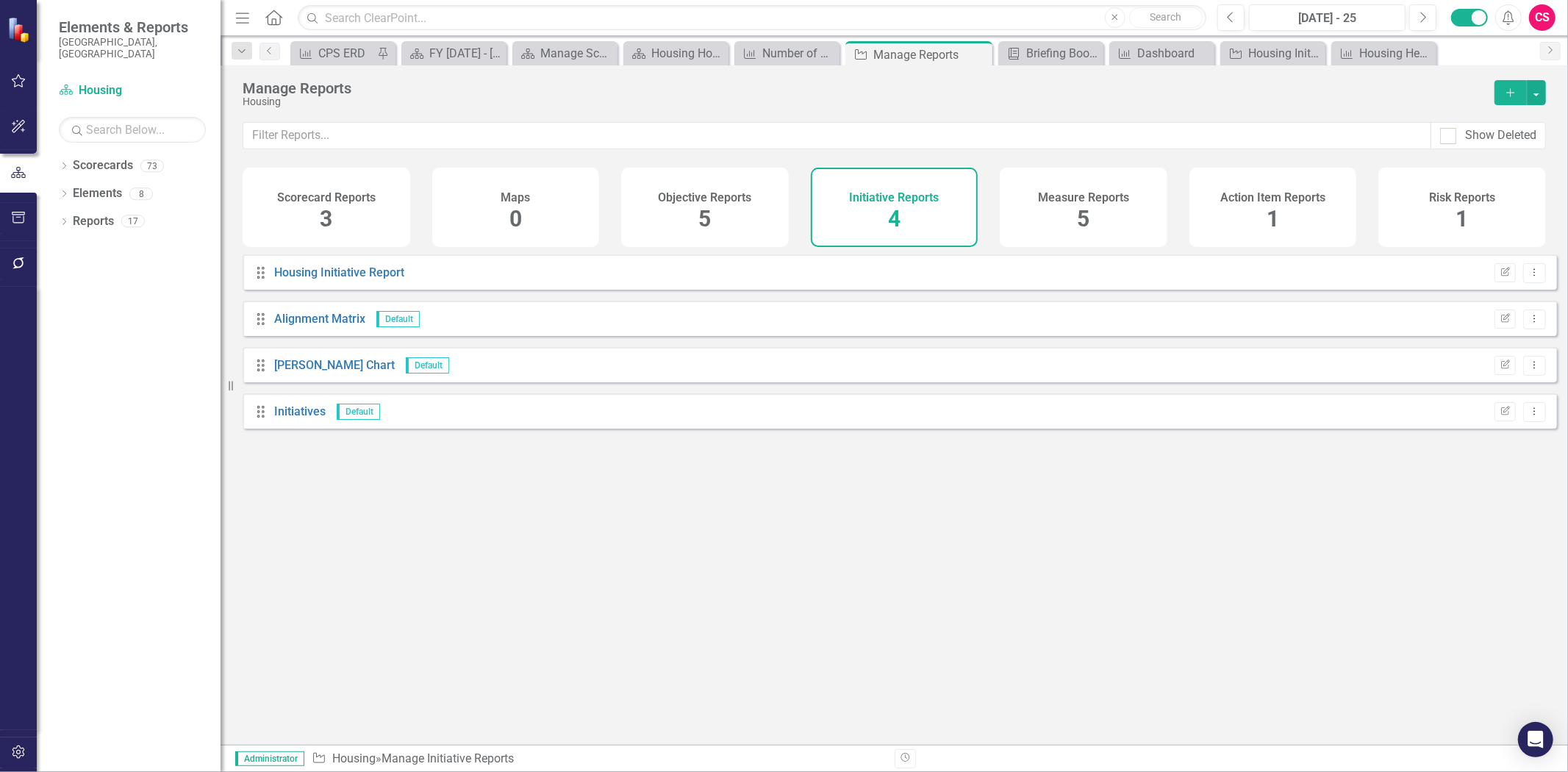
drag, startPoint x: 1086, startPoint y: 213, endPoint x: 512, endPoint y: 245, distance: 574.9
click at [1086, 213] on span "5" at bounding box center [1084, 219] width 13 height 26
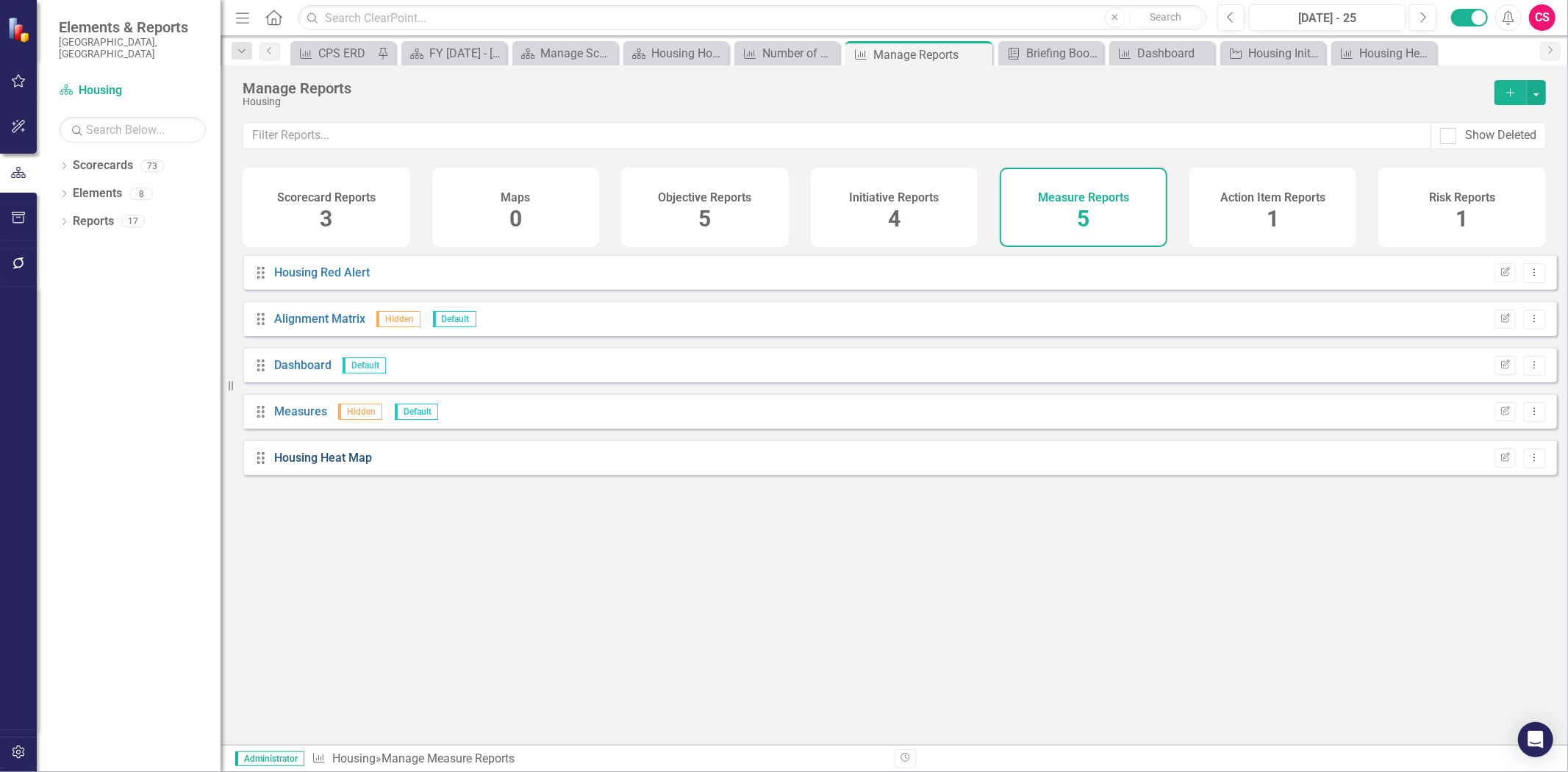
click at [311, 464] on link "Housing Heat Map" at bounding box center [323, 457] width 97 height 14
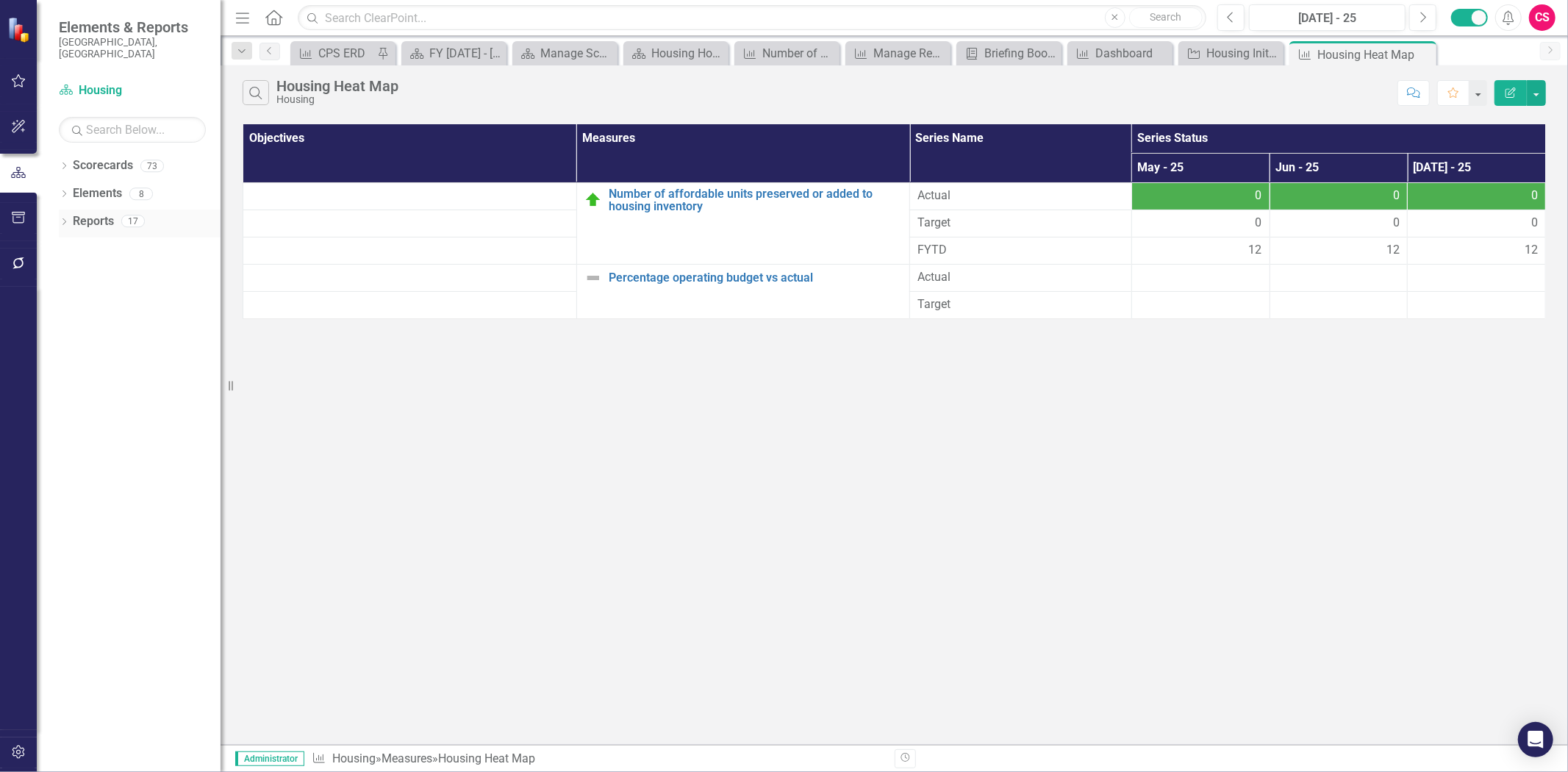
click at [97, 213] on link "Reports" at bounding box center [94, 221] width 42 height 17
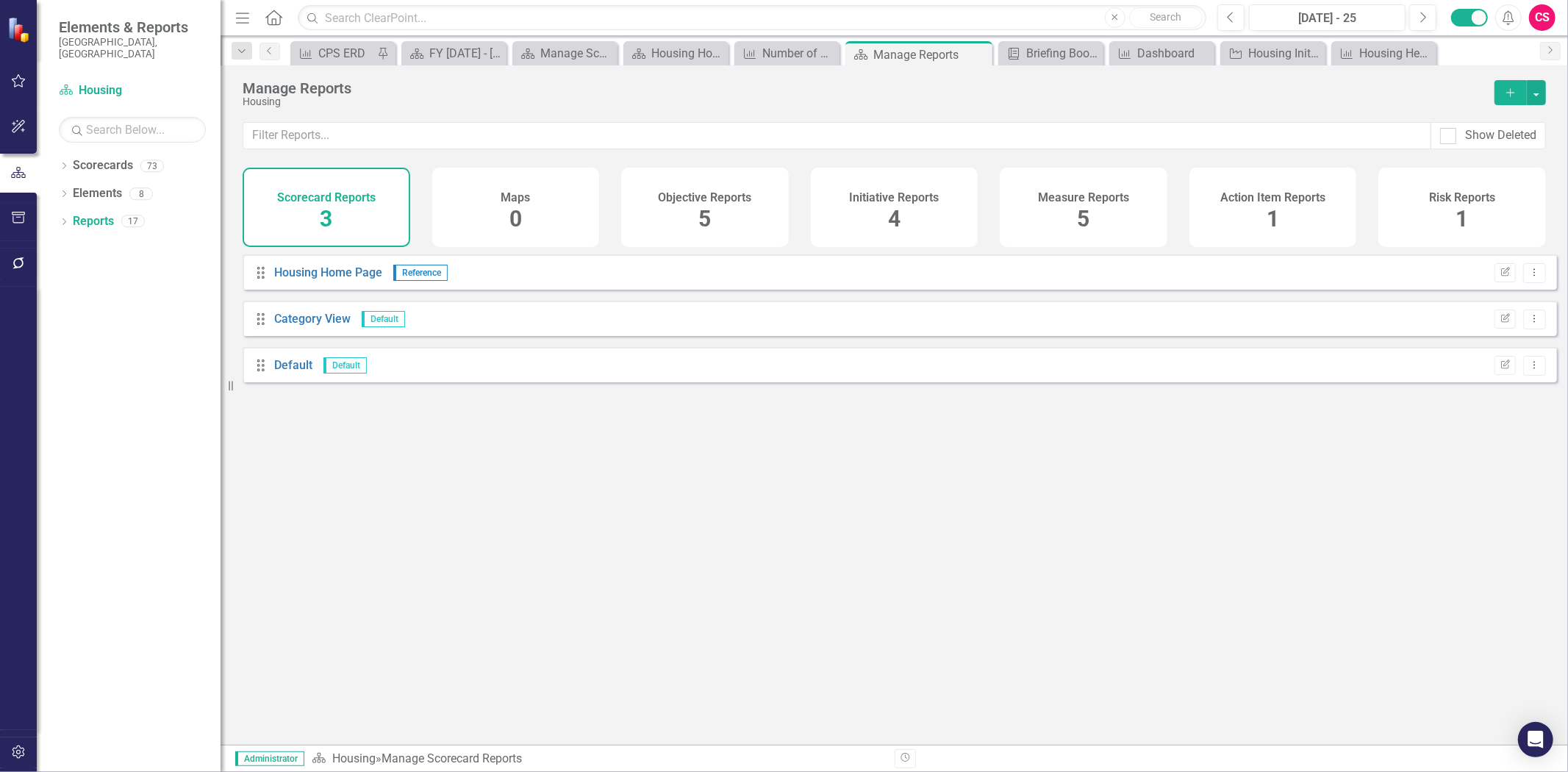
drag, startPoint x: 854, startPoint y: 204, endPoint x: 636, endPoint y: 246, distance: 222.0
click at [858, 200] on div "Initiative Reports 4" at bounding box center [895, 208] width 168 height 79
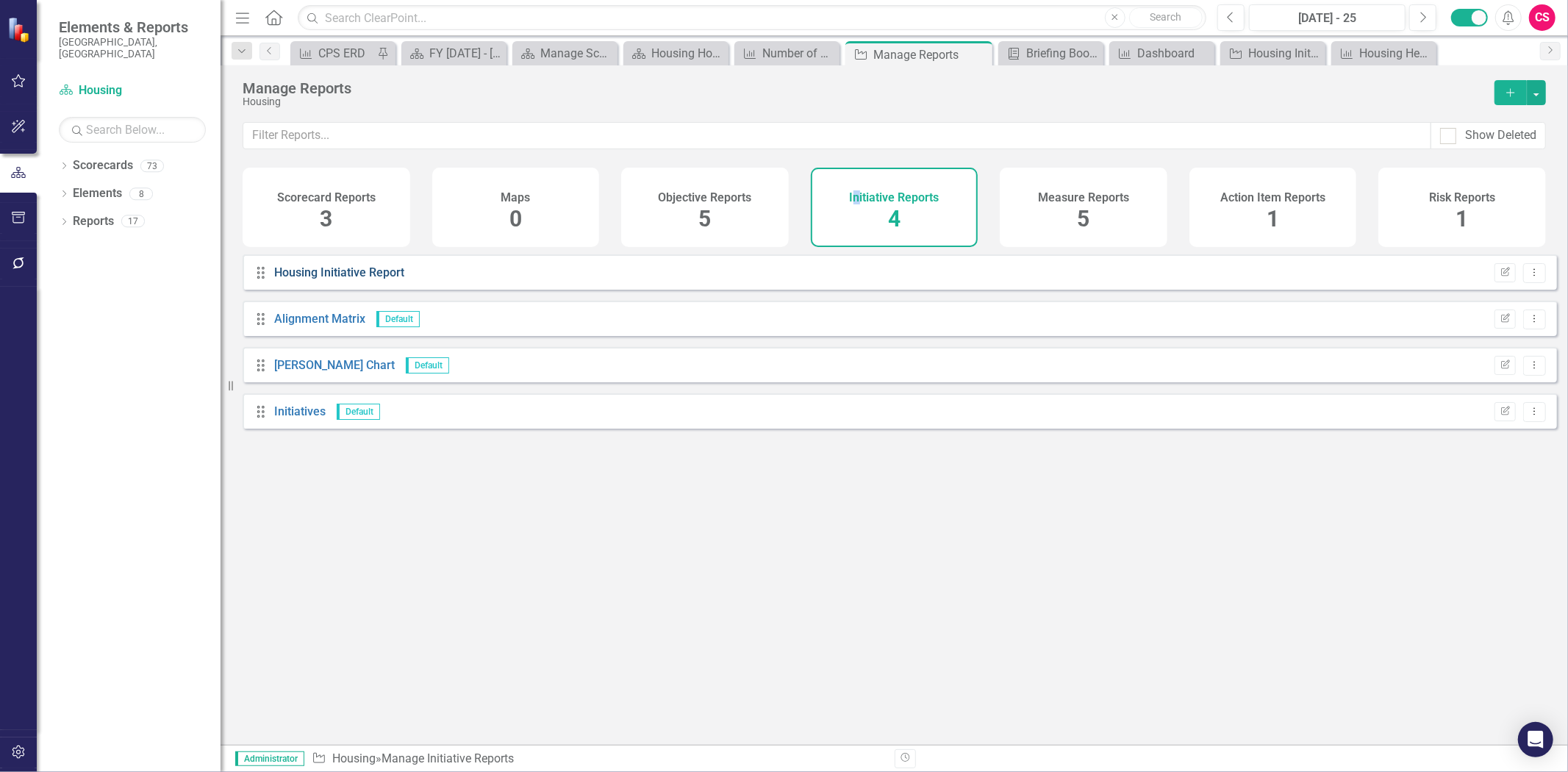
click at [303, 280] on link "Housing Initiative Report" at bounding box center [339, 272] width 130 height 14
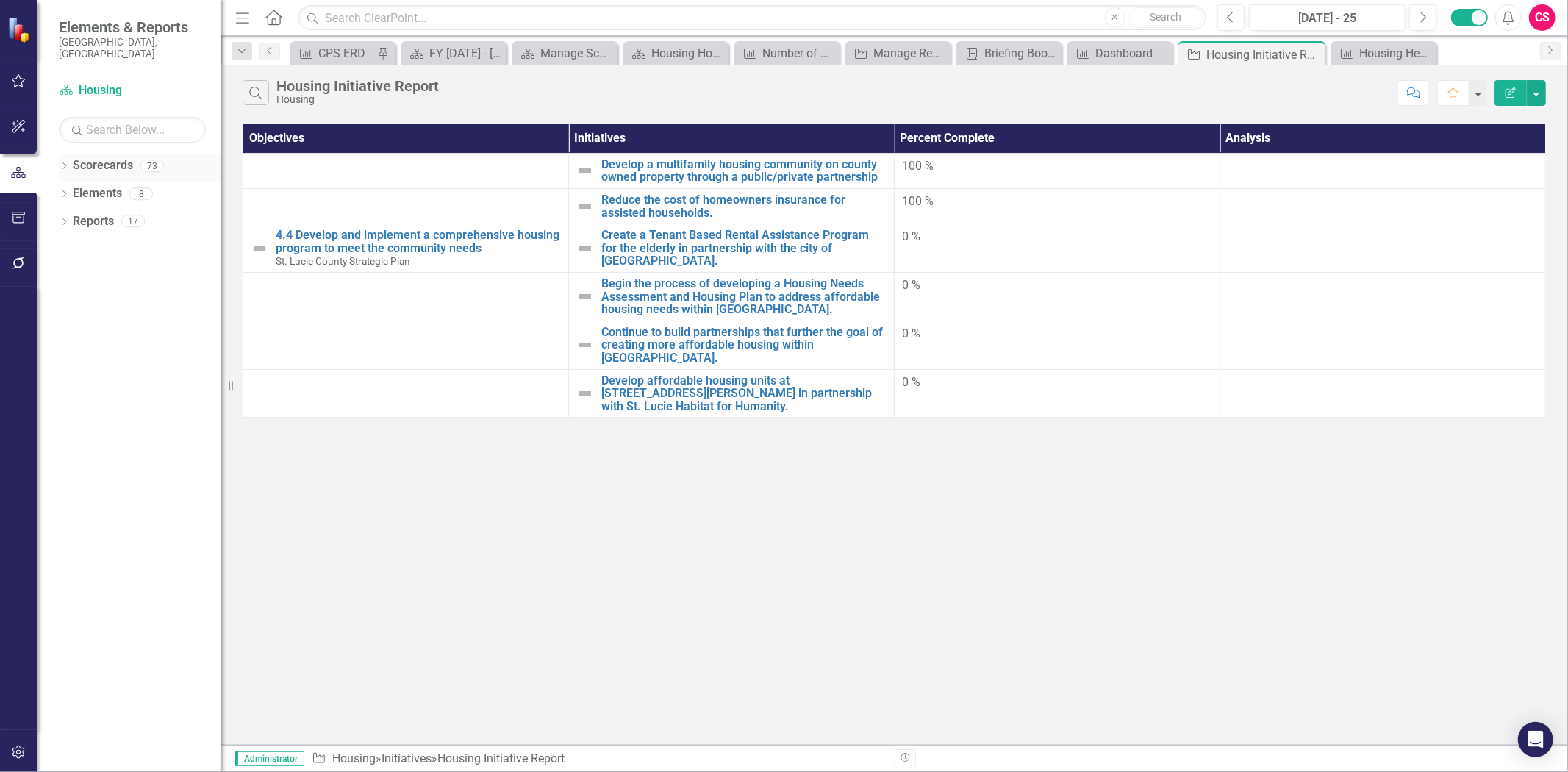
drag, startPoint x: 105, startPoint y: 211, endPoint x: 118, endPoint y: 152, distance: 60.4
click at [97, 185] on link "Elements" at bounding box center [97, 193] width 50 height 17
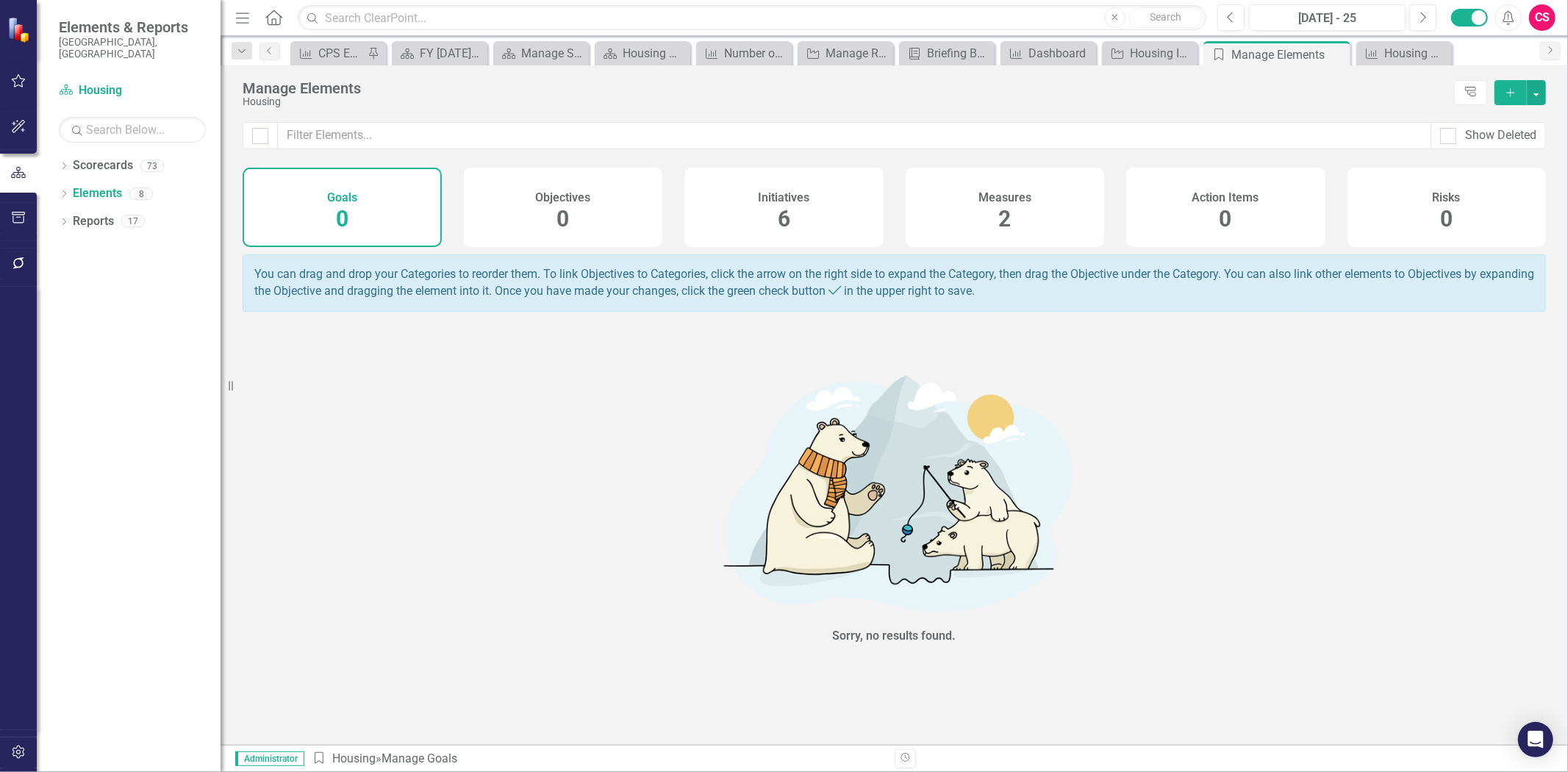
click at [966, 200] on div "Measures 2" at bounding box center [1005, 208] width 199 height 79
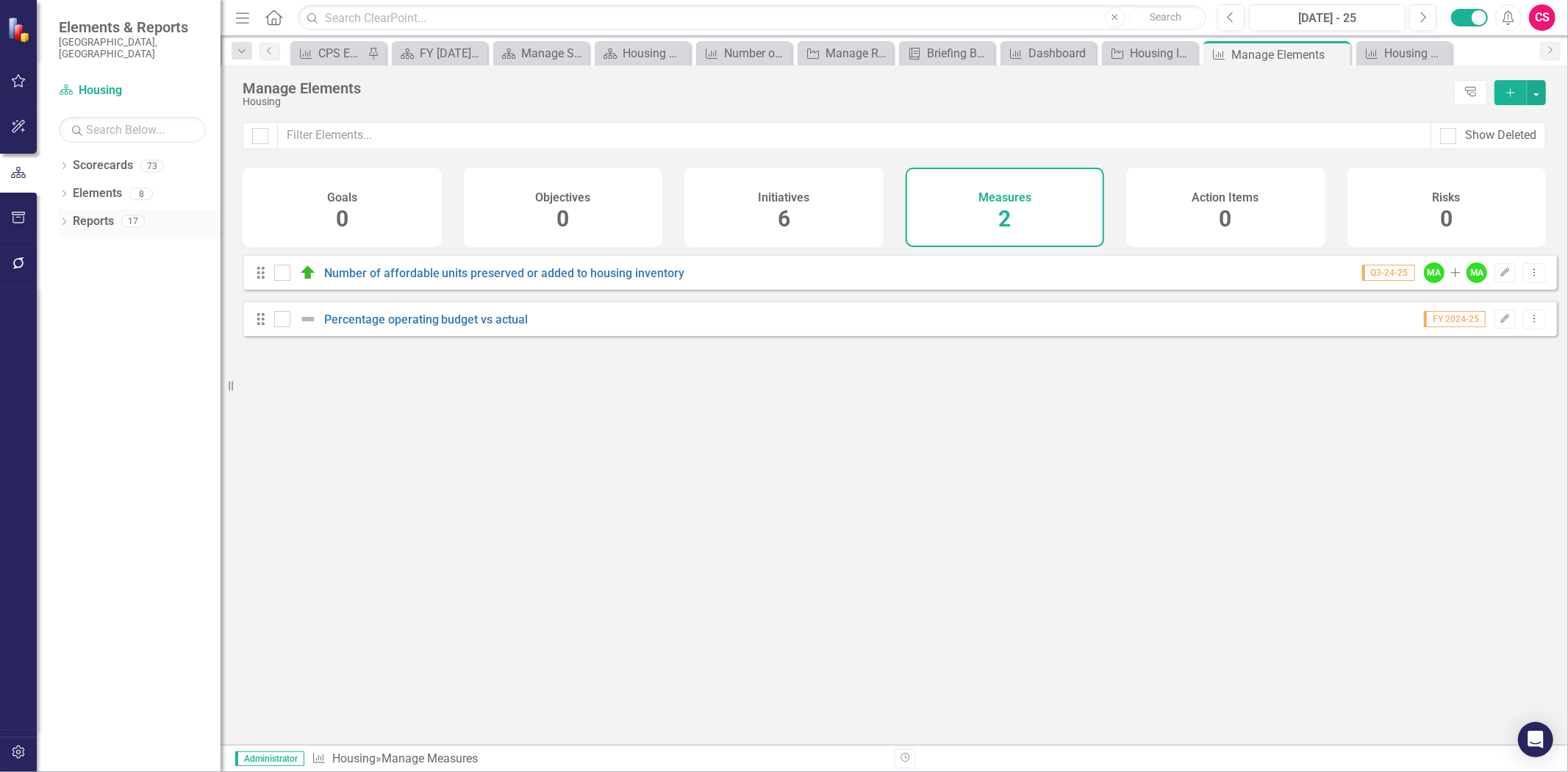
click at [97, 213] on link "Reports" at bounding box center [94, 221] width 42 height 17
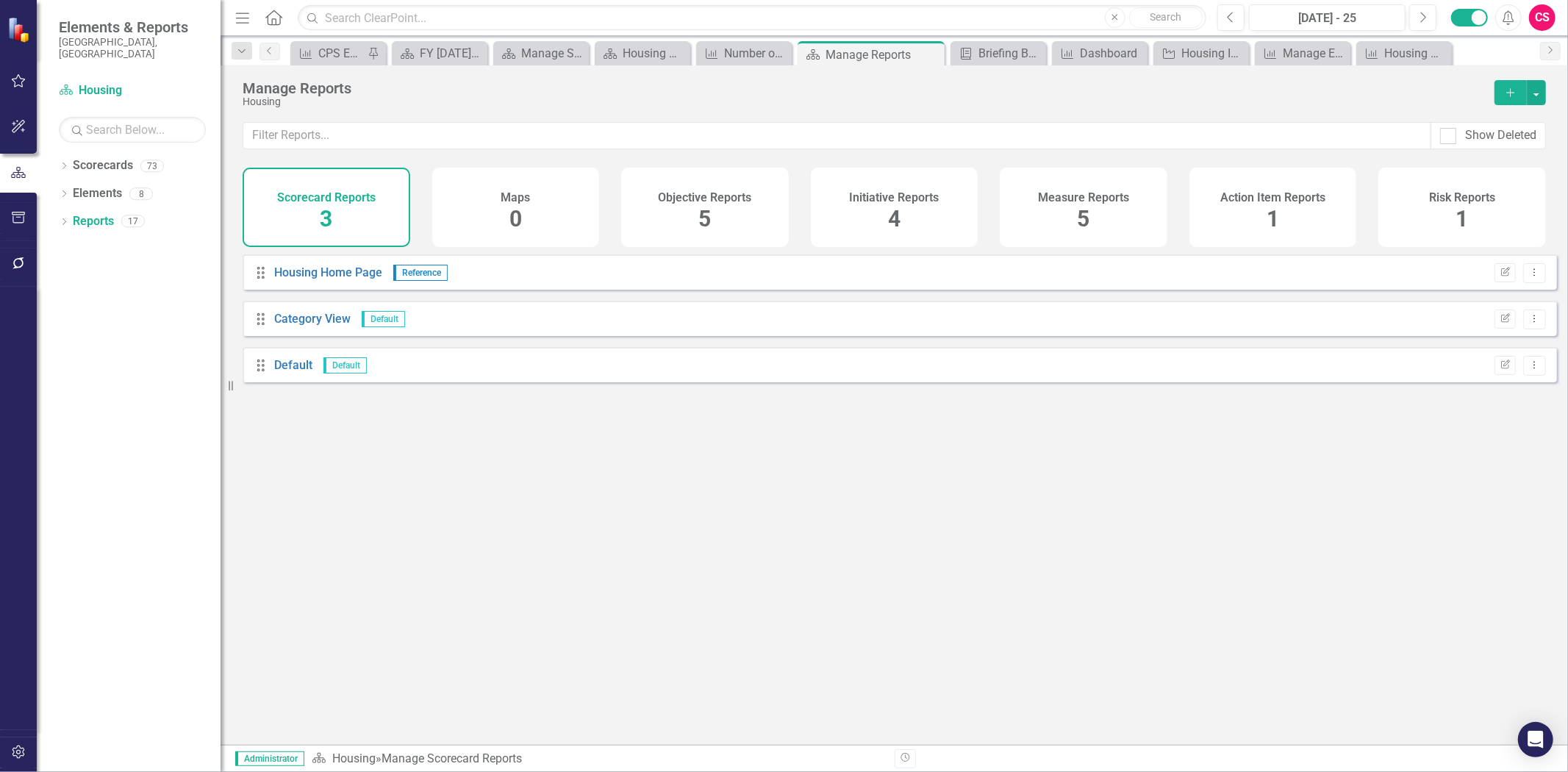
click at [1074, 223] on div "Measure Reports 5" at bounding box center [1084, 208] width 168 height 79
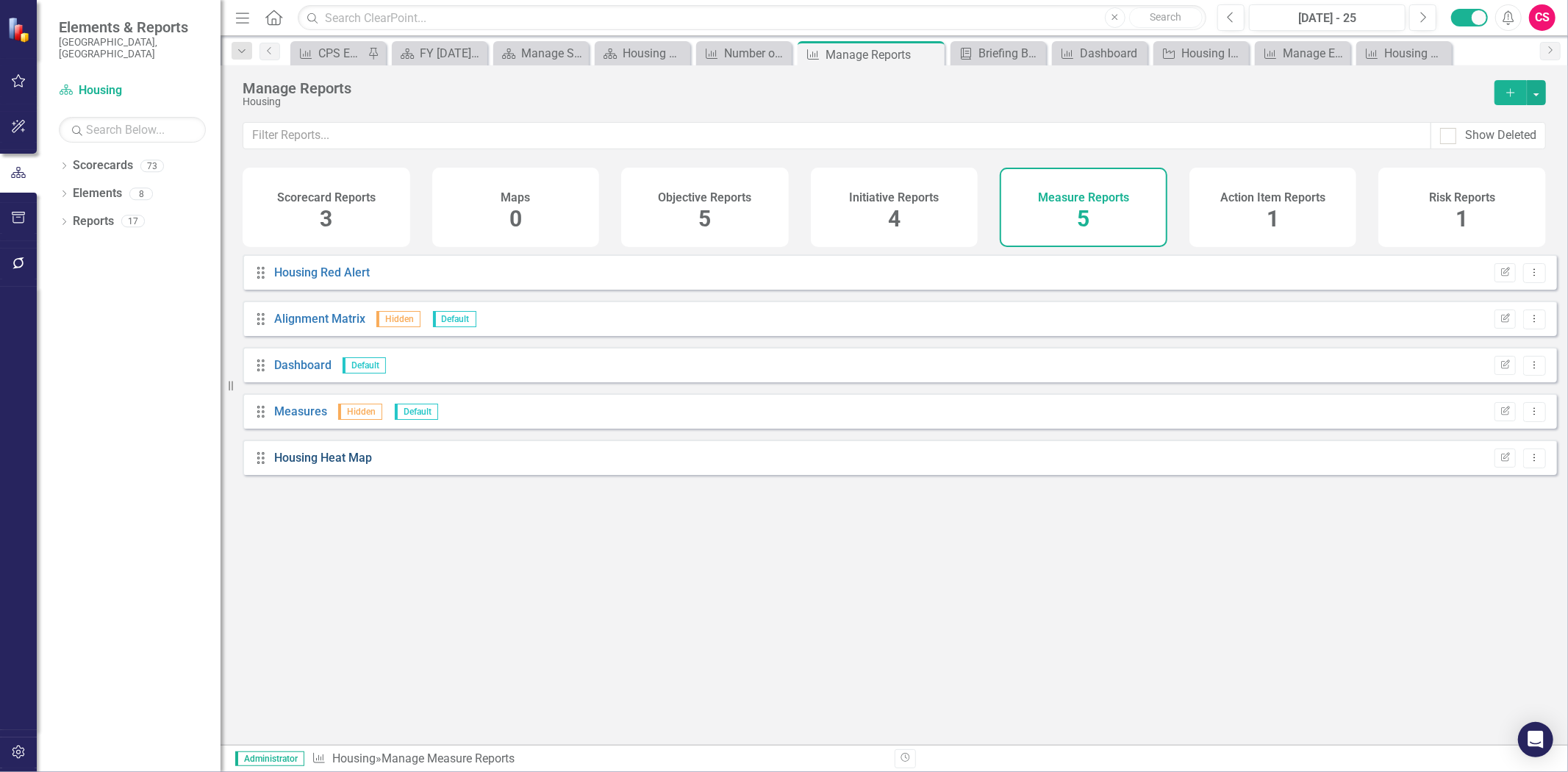
click at [337, 465] on link "Housing Heat Map" at bounding box center [323, 457] width 97 height 14
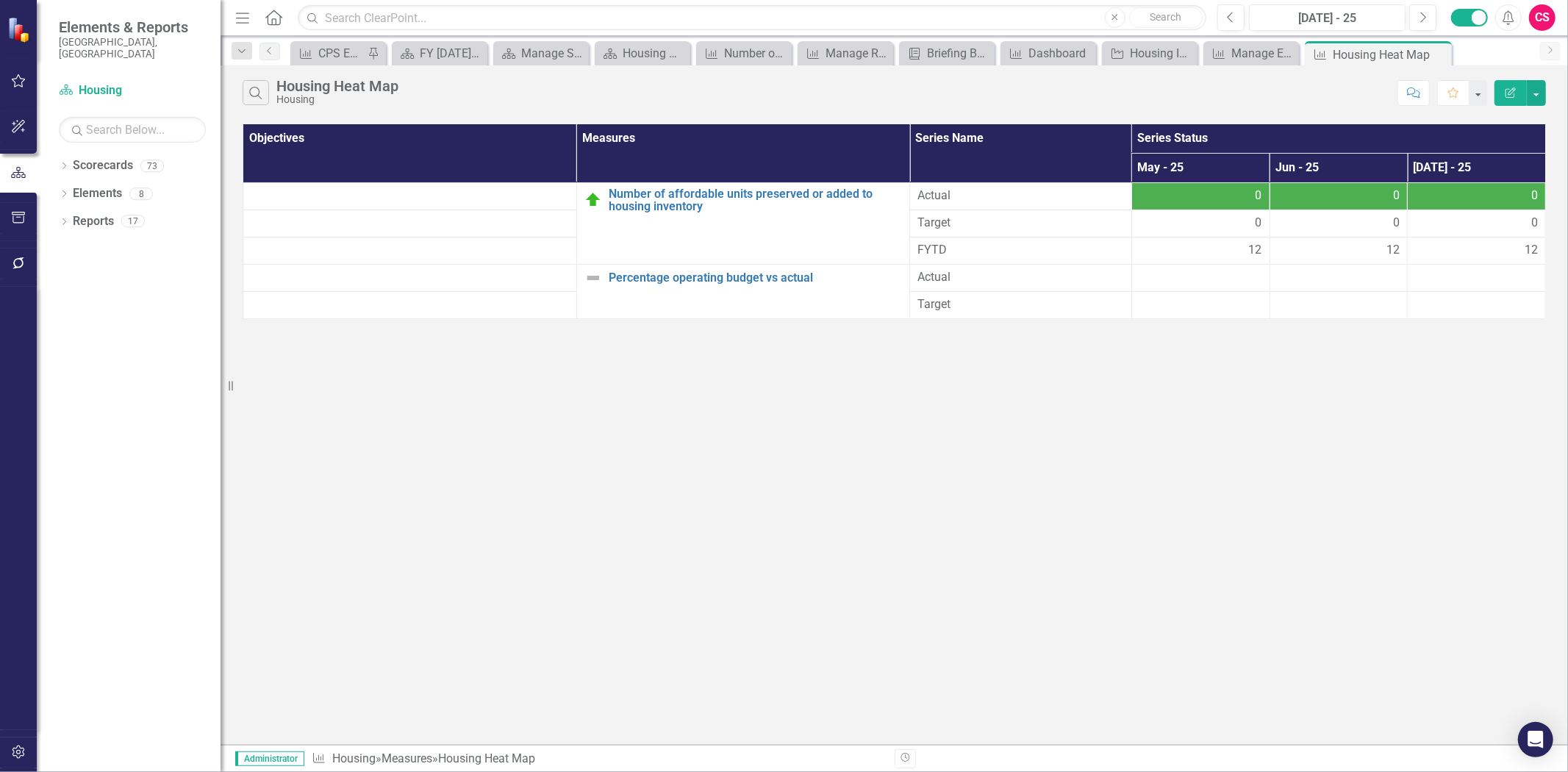
click at [533, 200] on td at bounding box center [411, 196] width 334 height 27
click at [19, 738] on button "button" at bounding box center [18, 753] width 33 height 31
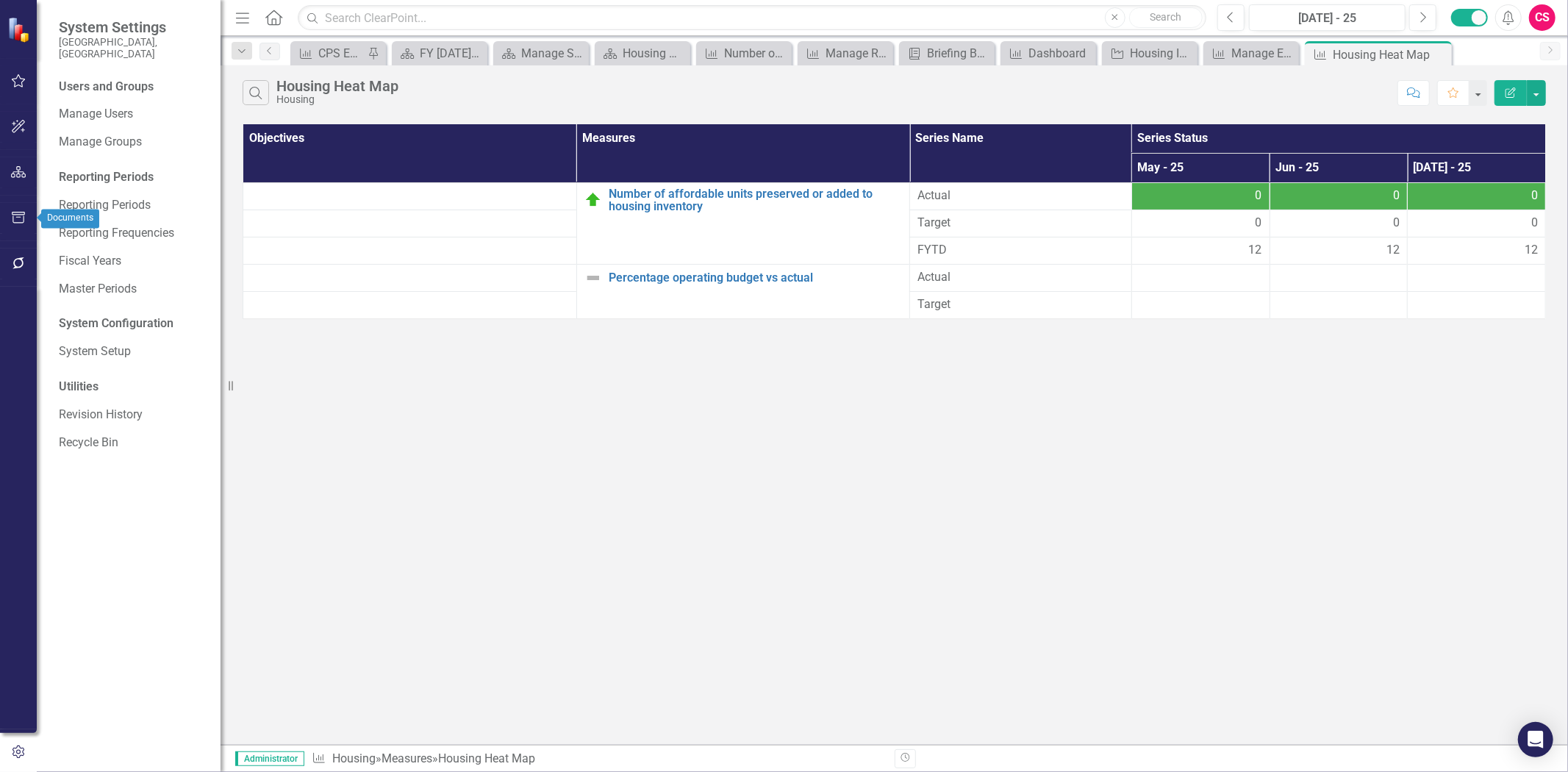
click at [26, 214] on button "button" at bounding box center [18, 219] width 33 height 31
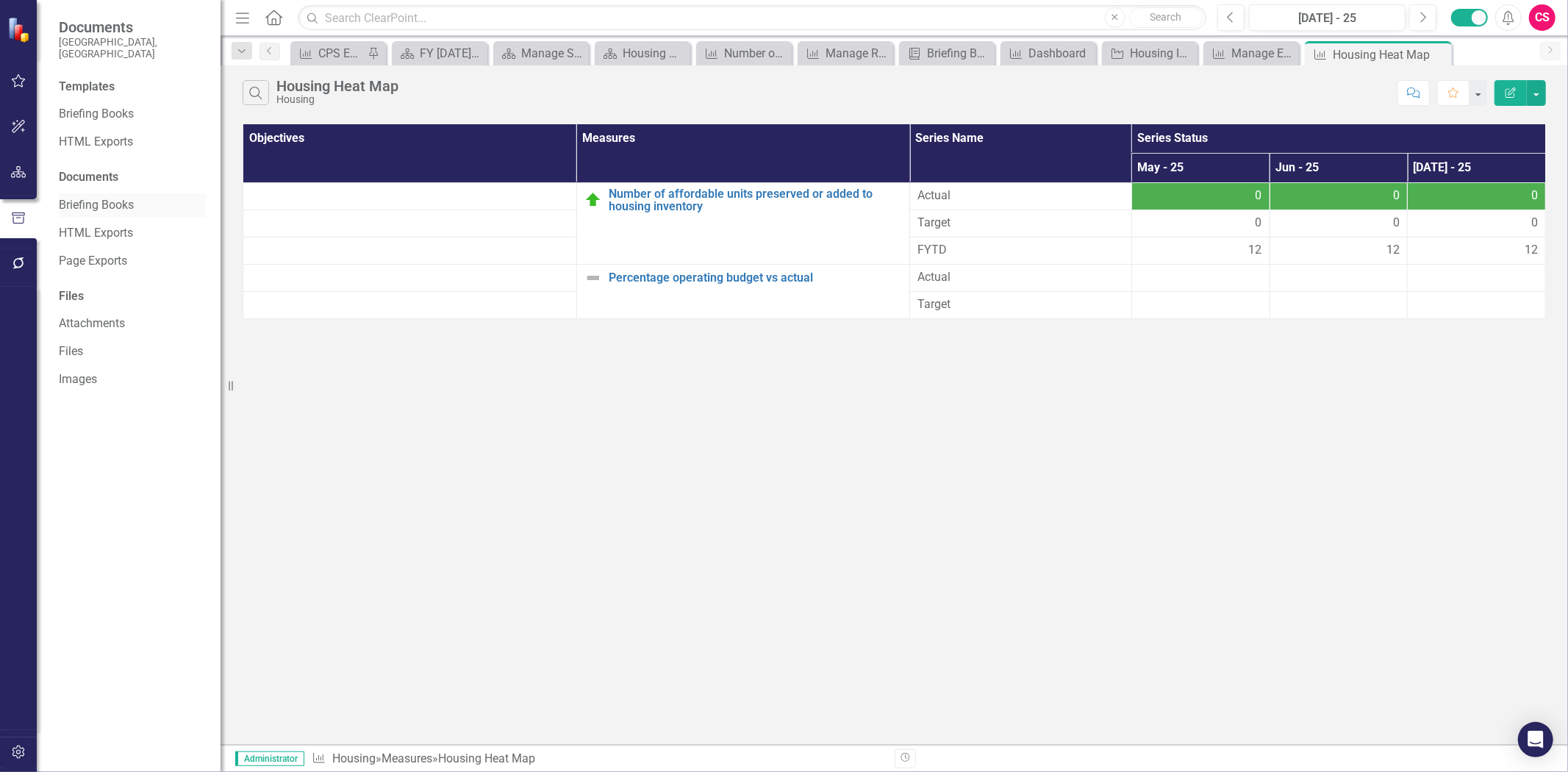
click at [86, 197] on link "Briefing Books" at bounding box center [132, 205] width 147 height 17
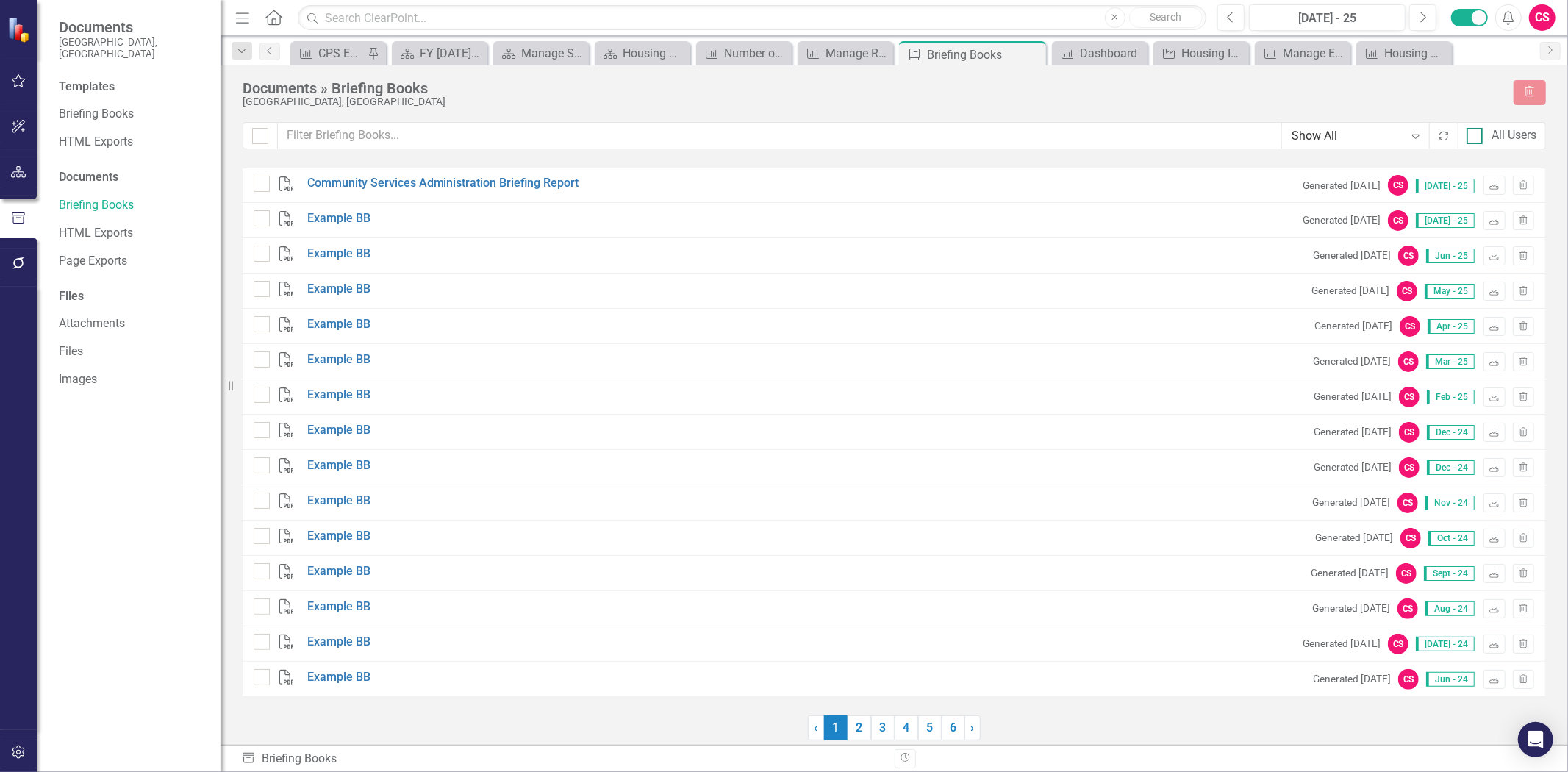
click at [1500, 142] on div "All Users" at bounding box center [1515, 135] width 45 height 17
click at [1476, 137] on input "All Users" at bounding box center [1471, 133] width 10 height 10
checkbox input "true"
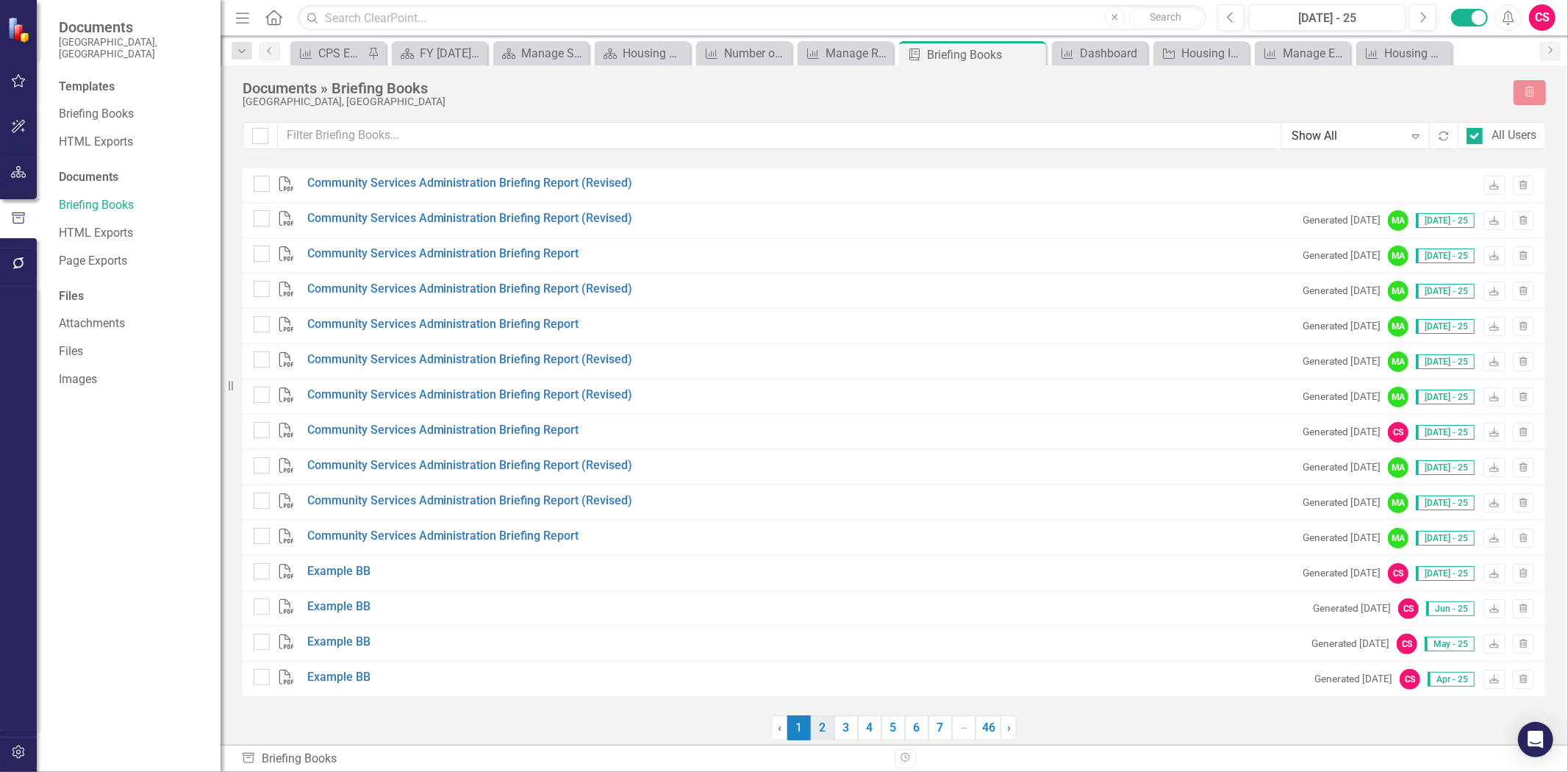
click at [811, 728] on span "1 (current)" at bounding box center [799, 728] width 23 height 25
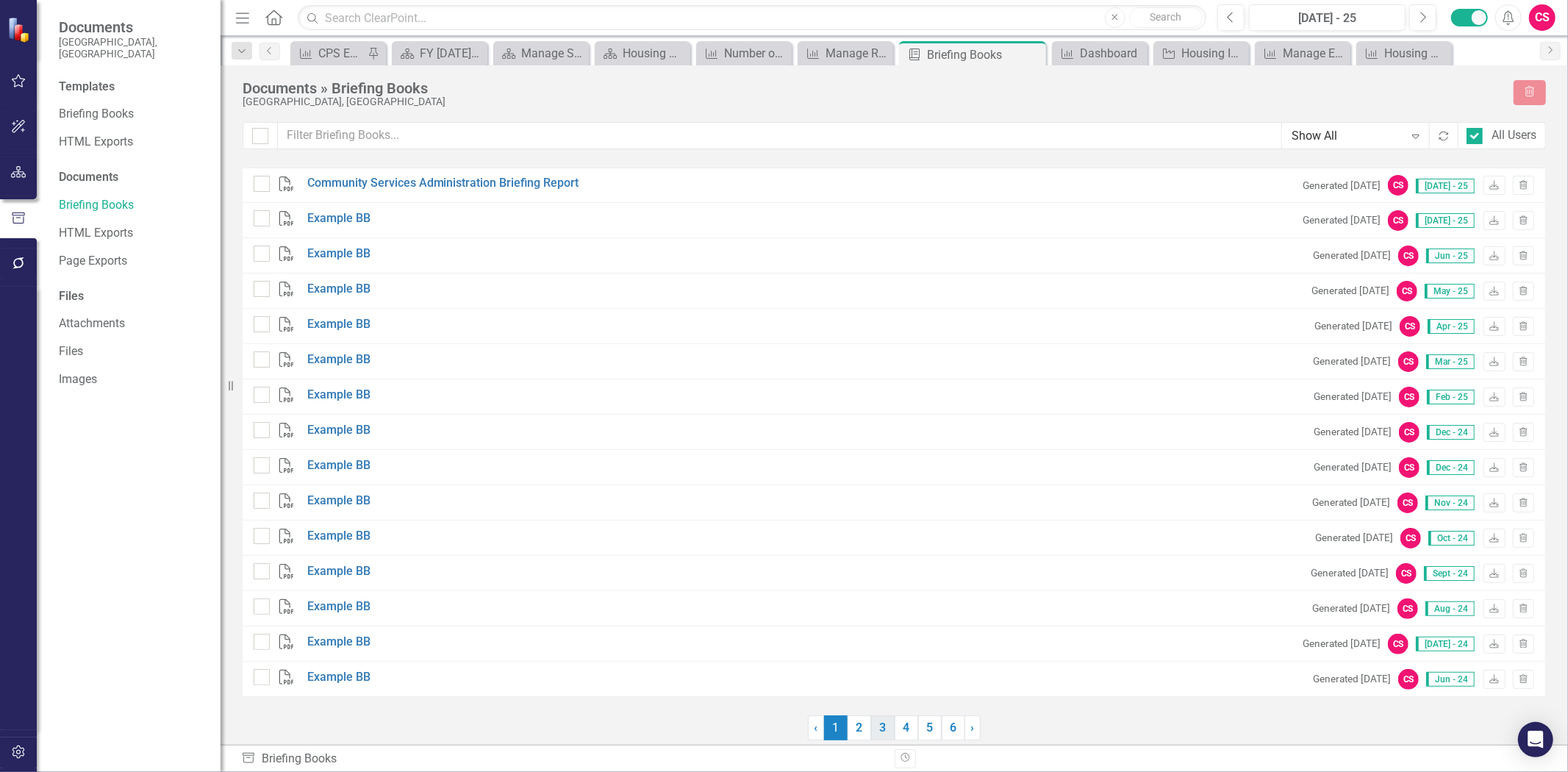
click at [871, 727] on link "3" at bounding box center [883, 728] width 23 height 25
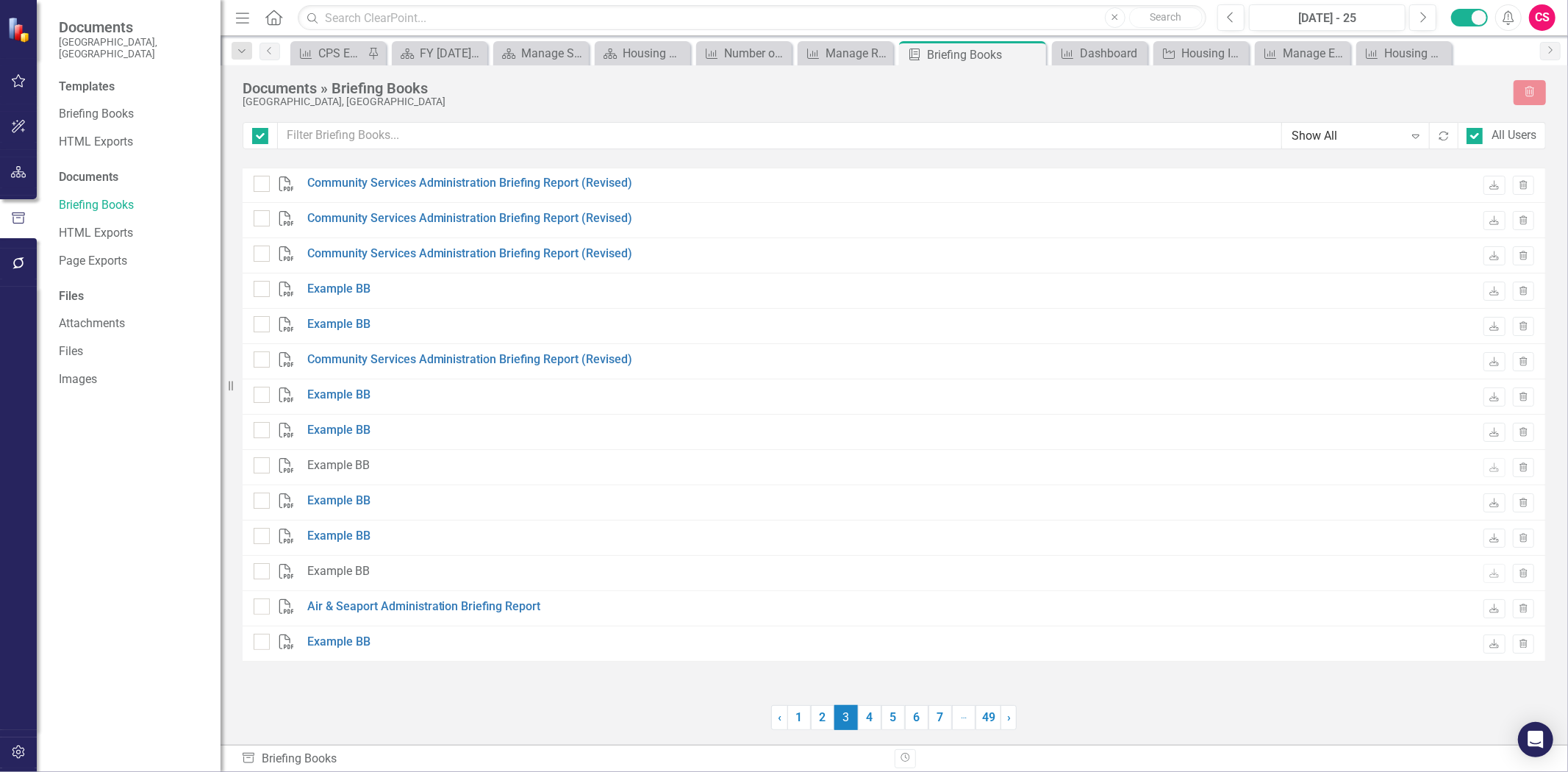
checkbox input "false"
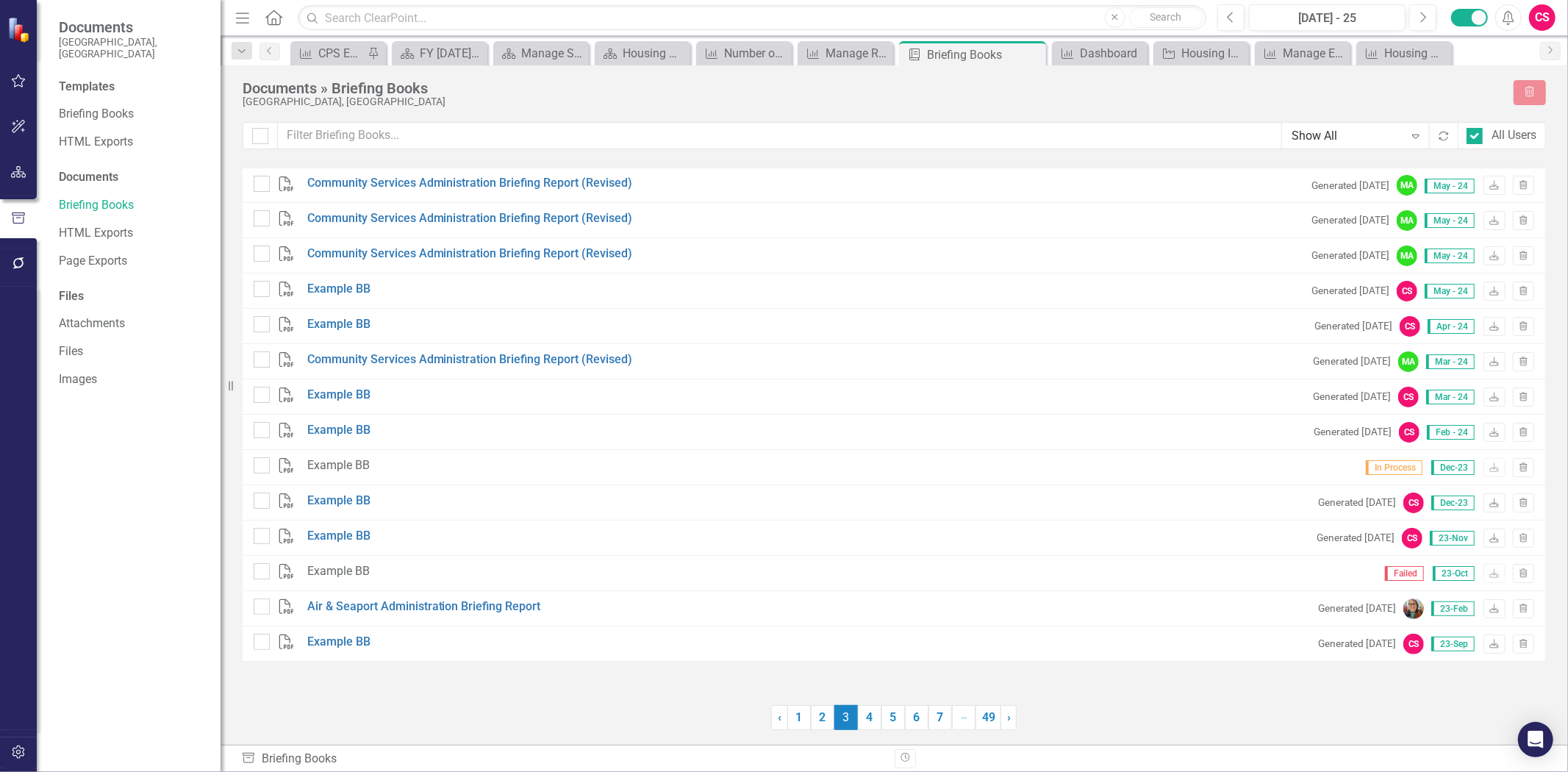
click at [404, 151] on div "Show All Expand Recalculate All Users" at bounding box center [895, 141] width 1304 height 38
click at [397, 135] on input "text" at bounding box center [780, 135] width 1005 height 27
click at [1497, 189] on icon at bounding box center [1495, 185] width 9 height 9
click at [22, 161] on button "button" at bounding box center [18, 172] width 33 height 31
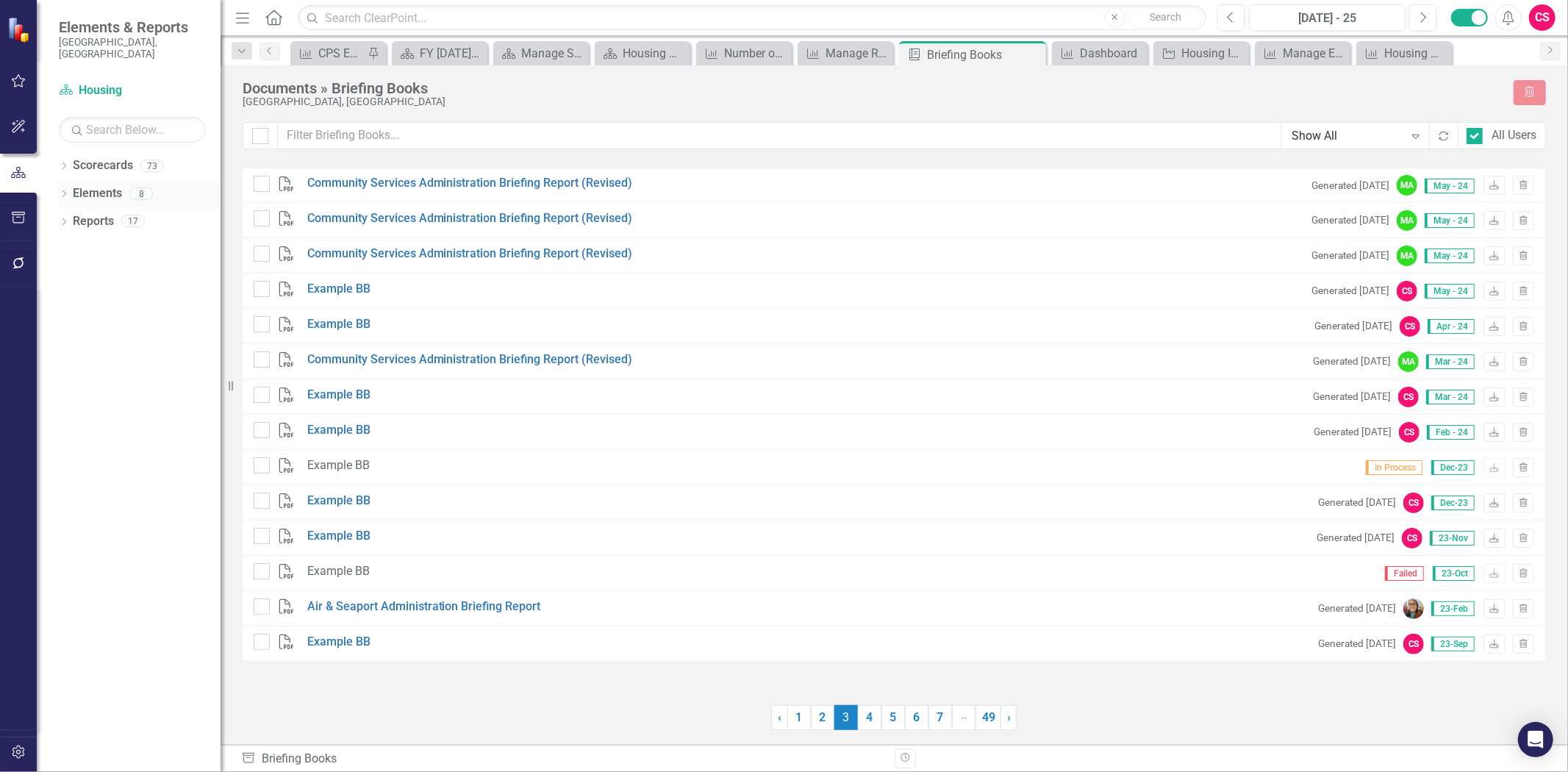
click at [107, 185] on link "Elements" at bounding box center [97, 193] width 50 height 17
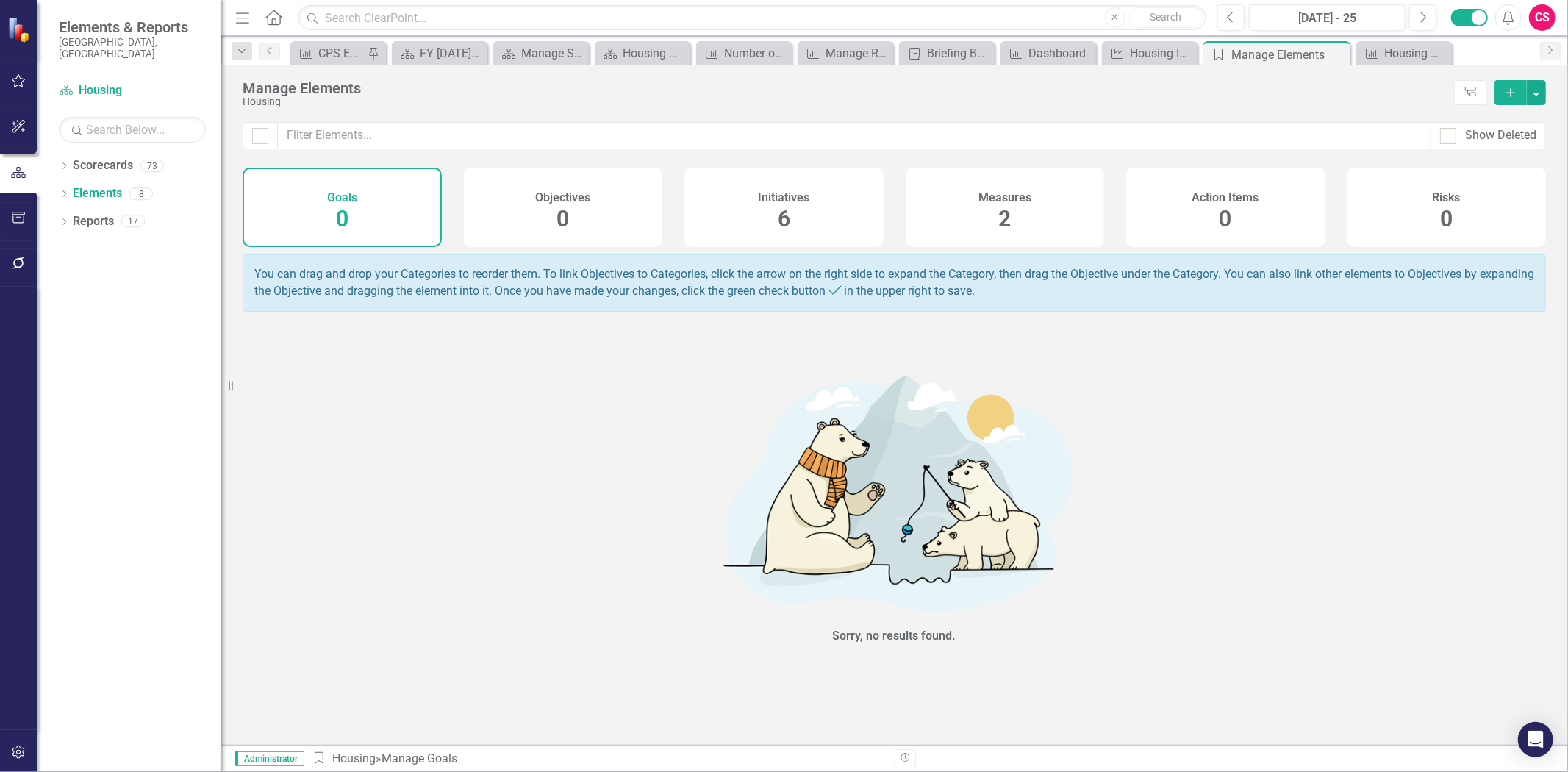
click at [969, 208] on div "Measures 2" at bounding box center [1005, 208] width 199 height 79
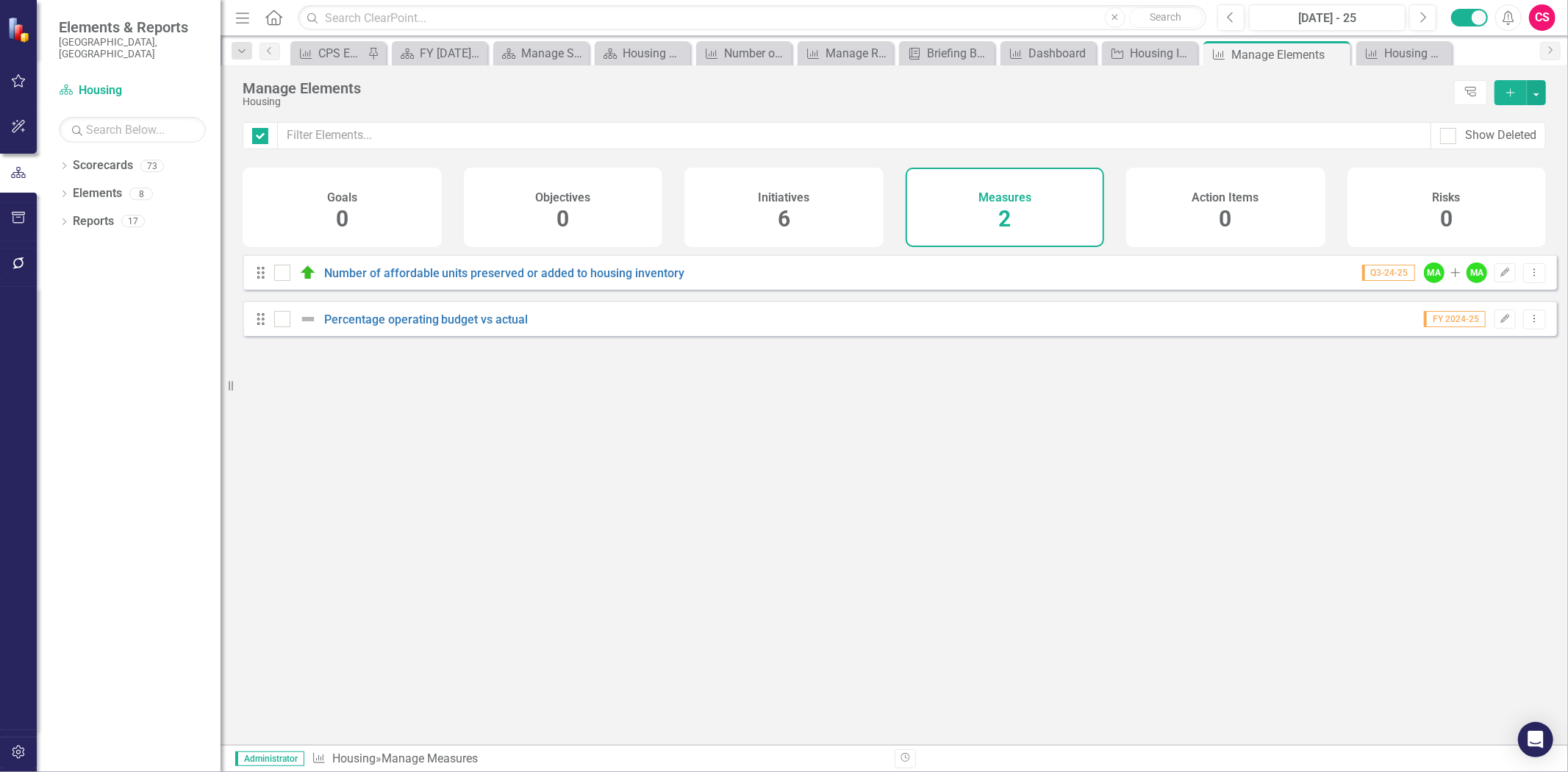
checkbox input "false"
click at [91, 213] on link "Reports" at bounding box center [94, 221] width 42 height 17
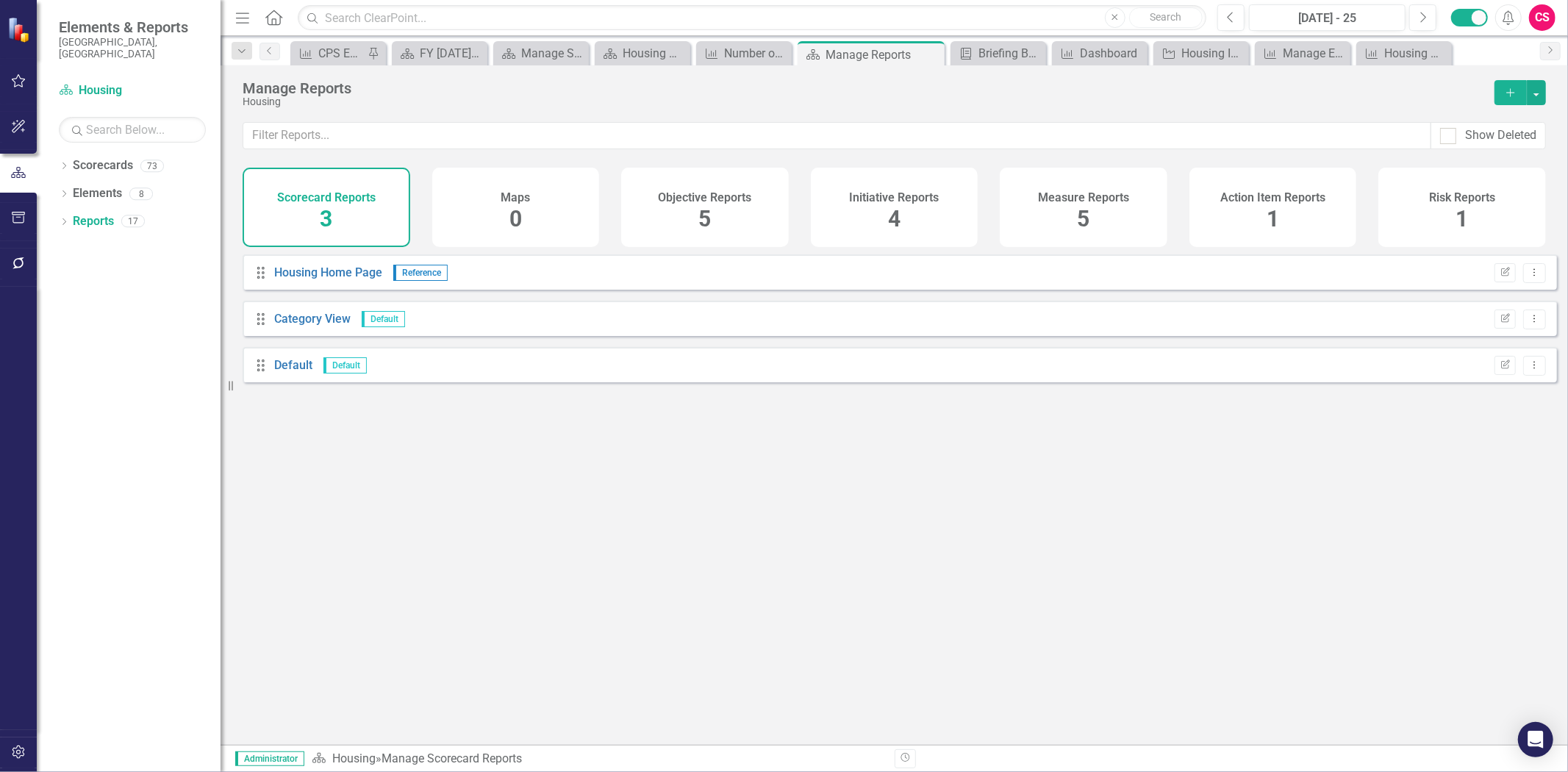
click at [1118, 209] on div "Measure Reports 5" at bounding box center [1084, 208] width 168 height 79
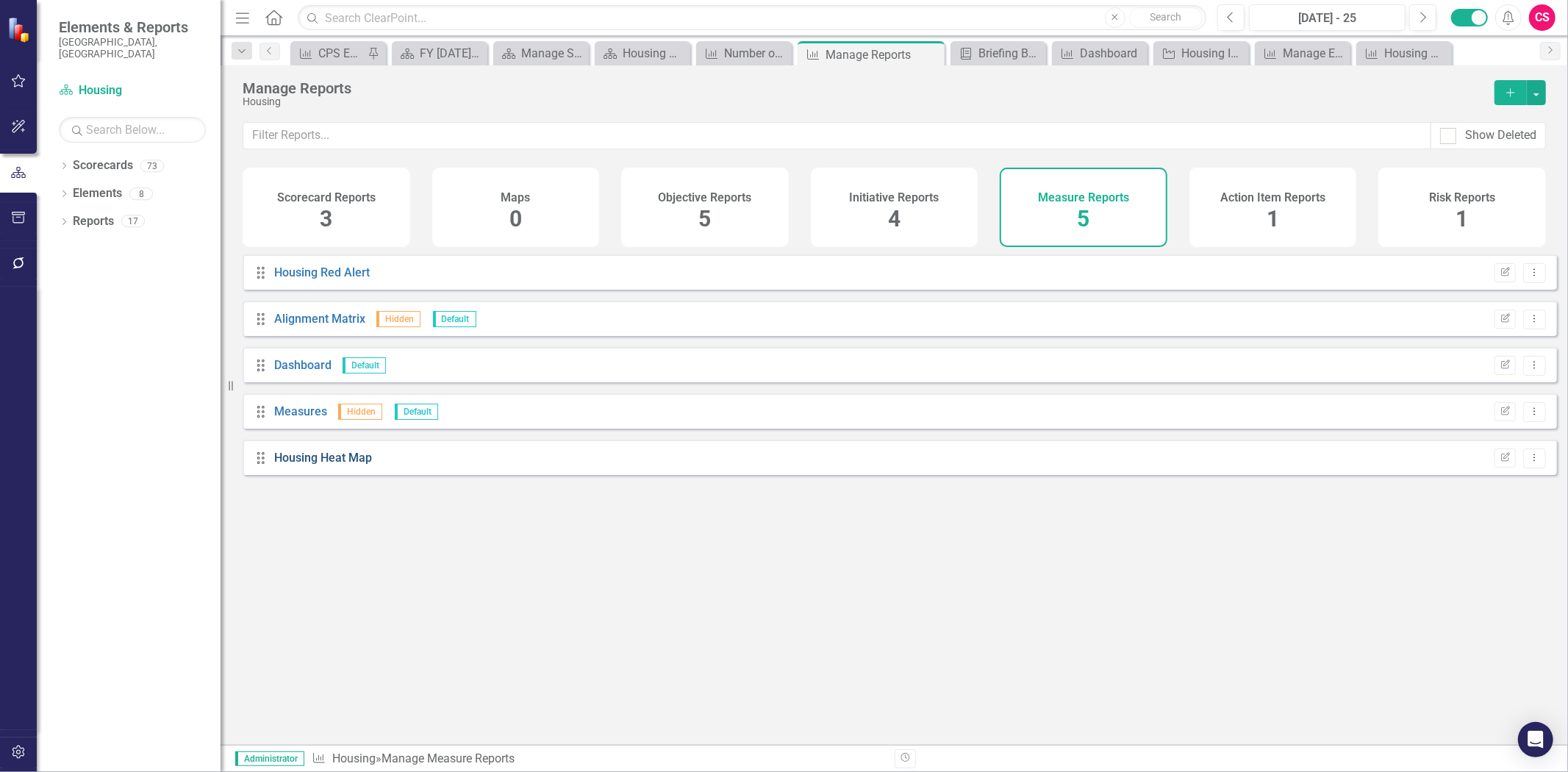
click at [344, 465] on link "Housing Heat Map" at bounding box center [323, 457] width 97 height 14
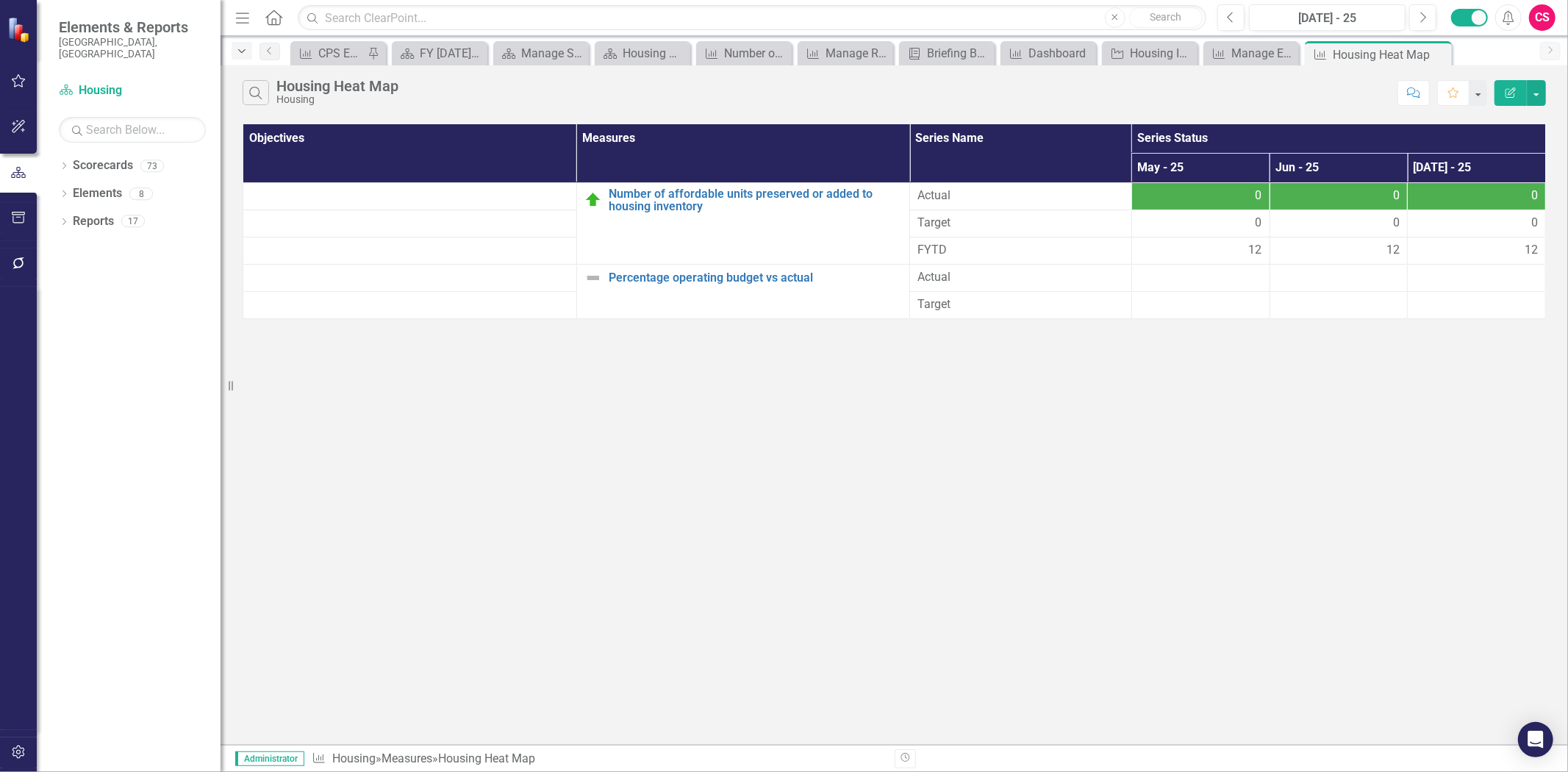
drag, startPoint x: 248, startPoint y: 47, endPoint x: 240, endPoint y: 45, distance: 8.2
click at [246, 47] on div "Dropdown" at bounding box center [242, 51] width 21 height 18
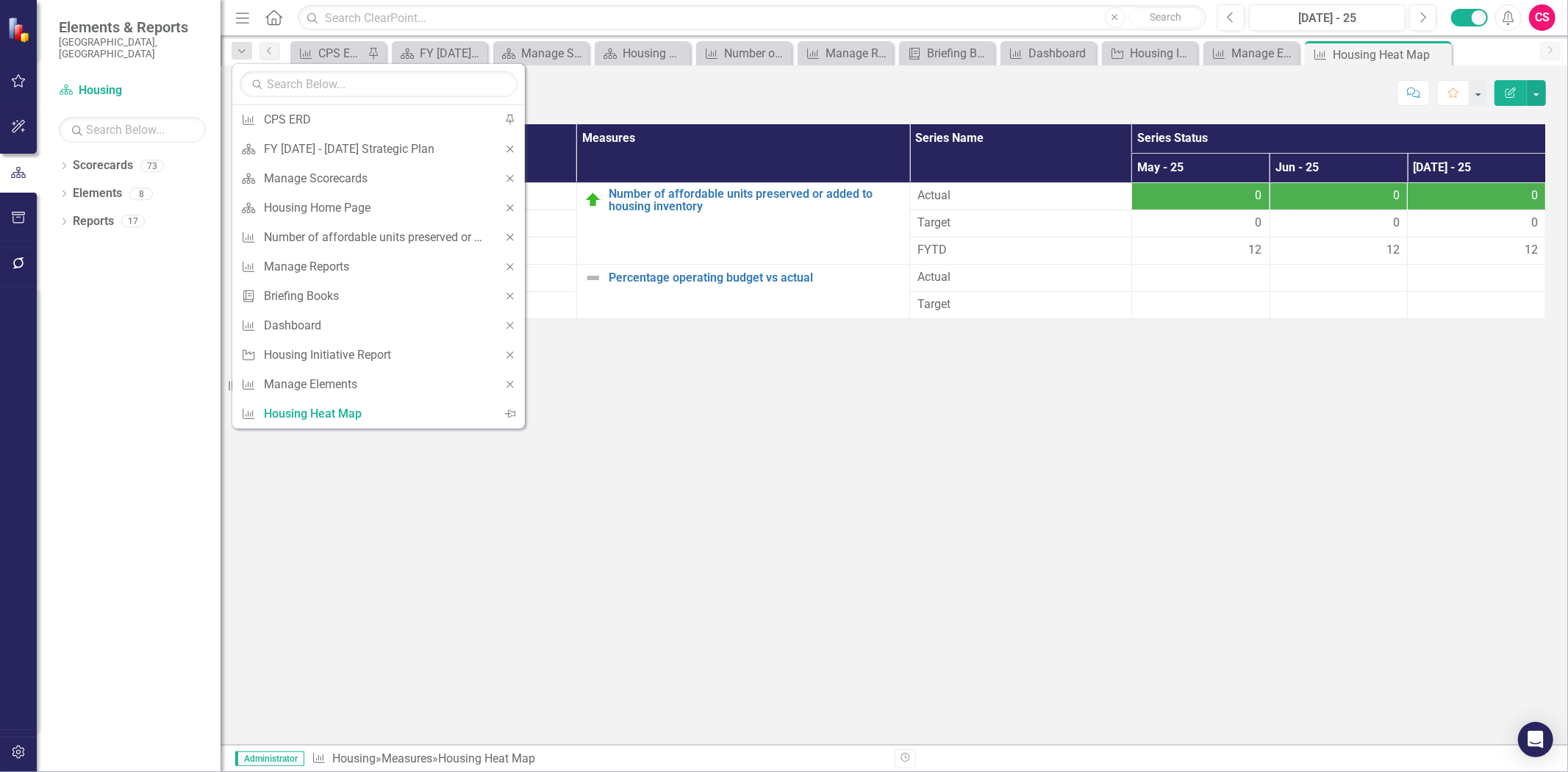
drag, startPoint x: 821, startPoint y: 461, endPoint x: 759, endPoint y: 434, distance: 67.6
click at [821, 461] on div "Search Housing Heat Map Housing Comment Favorite Edit Report Objectives Measure…" at bounding box center [894, 405] width 1348 height 680
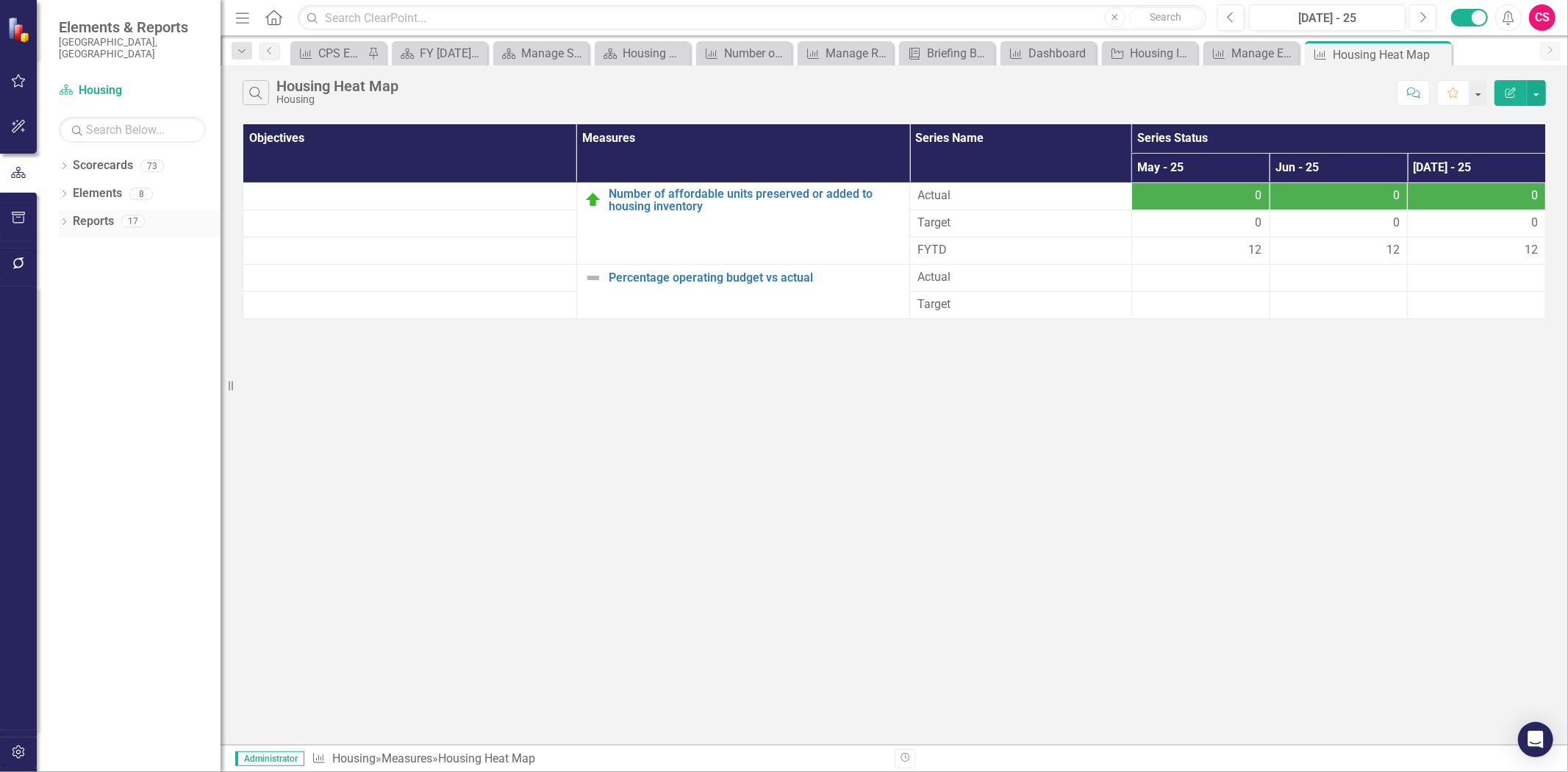
click at [107, 213] on link "Reports" at bounding box center [94, 221] width 42 height 17
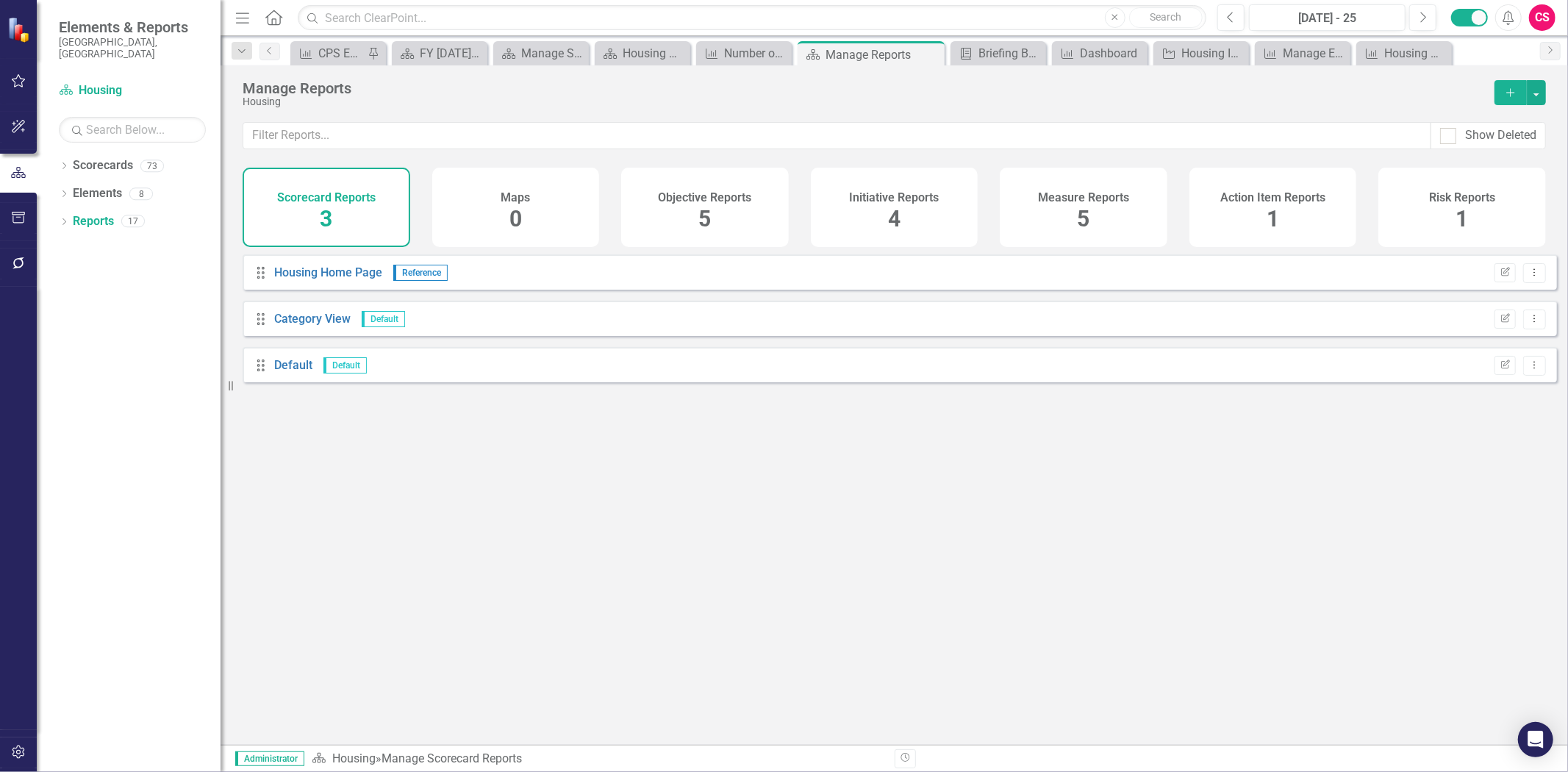
click at [922, 227] on div "Initiative Reports 4" at bounding box center [895, 208] width 168 height 79
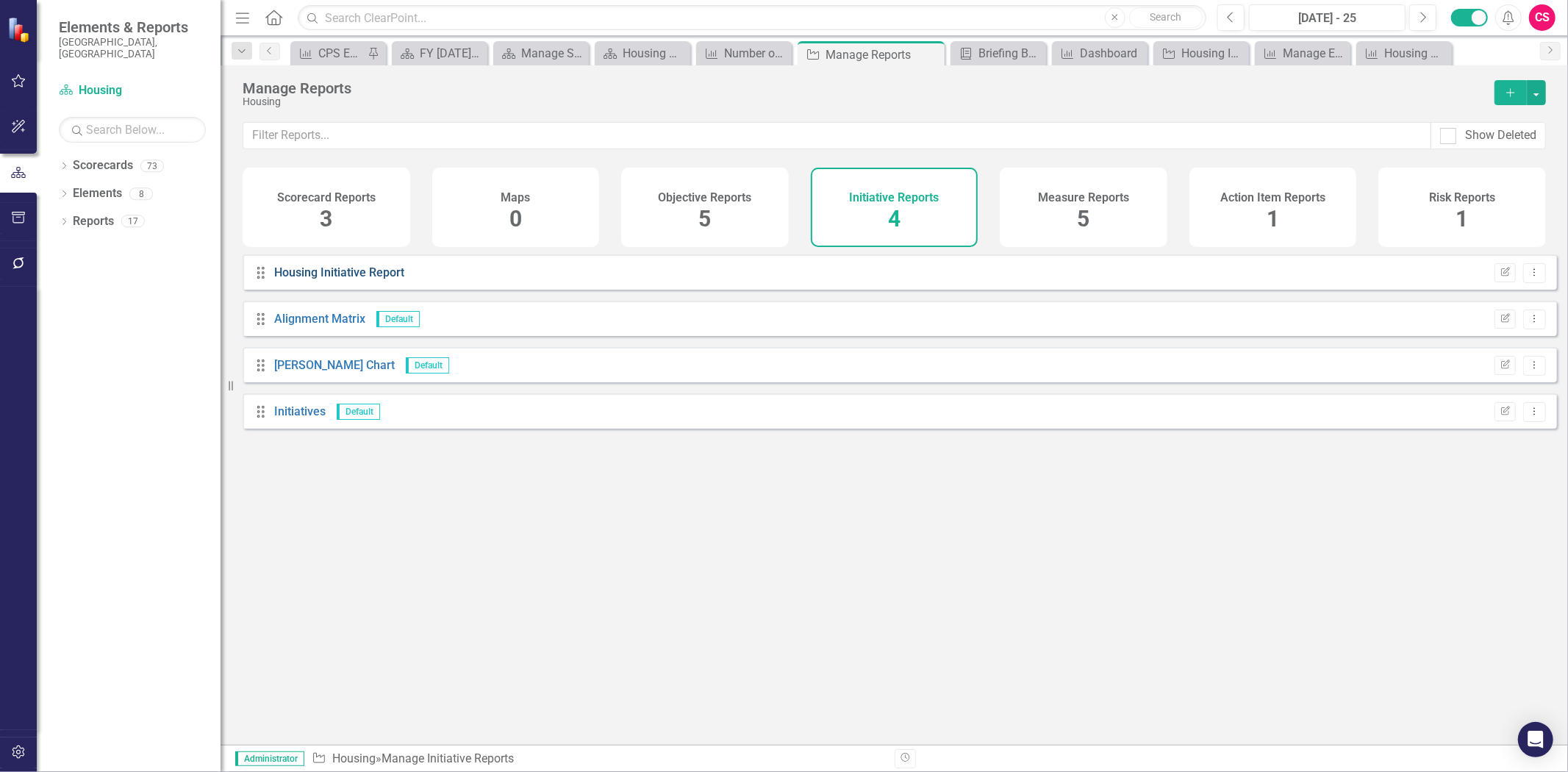
click at [342, 276] on link "Housing Initiative Report" at bounding box center [339, 272] width 130 height 14
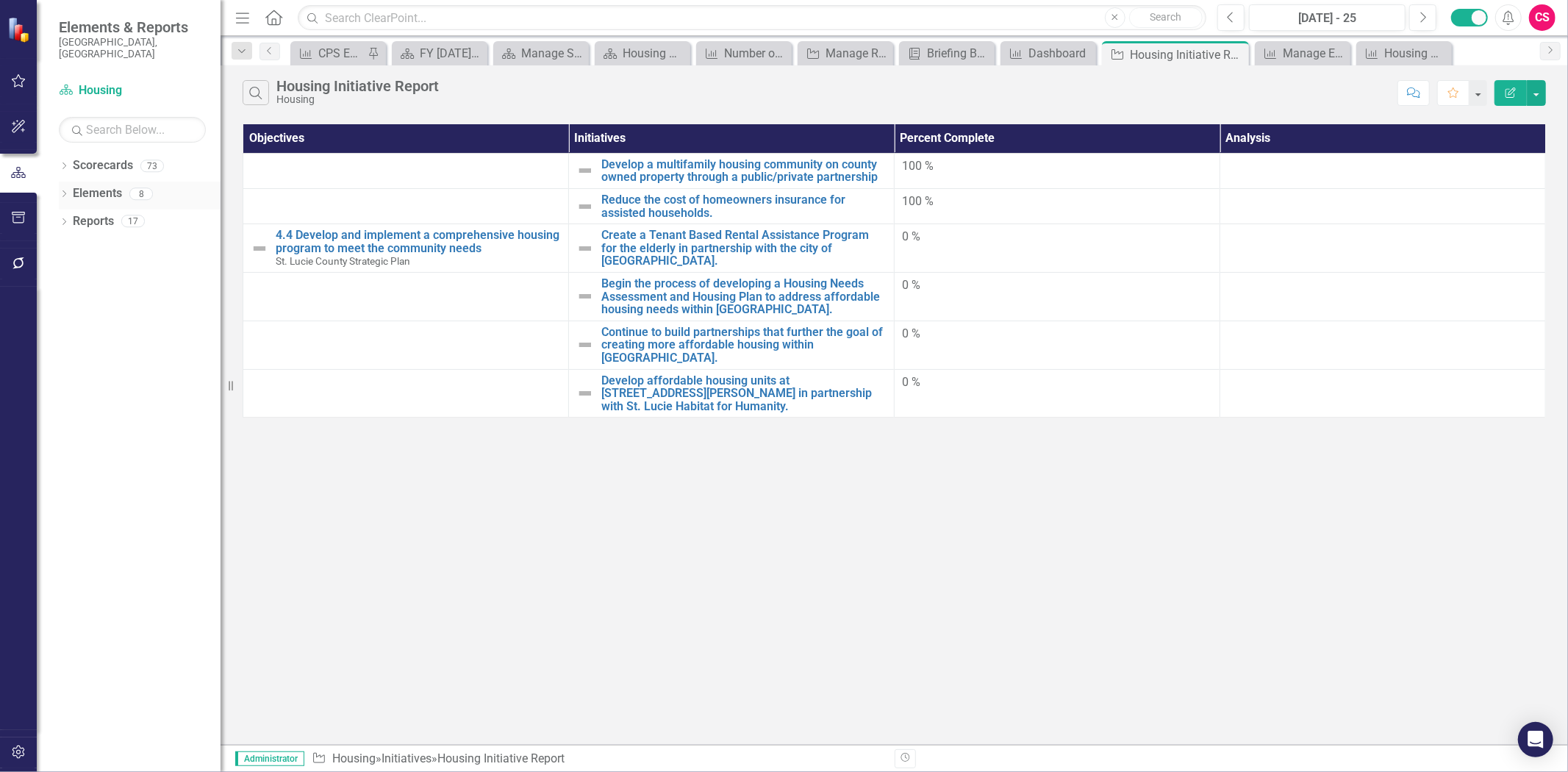
click at [112, 185] on link "Elements" at bounding box center [97, 193] width 50 height 17
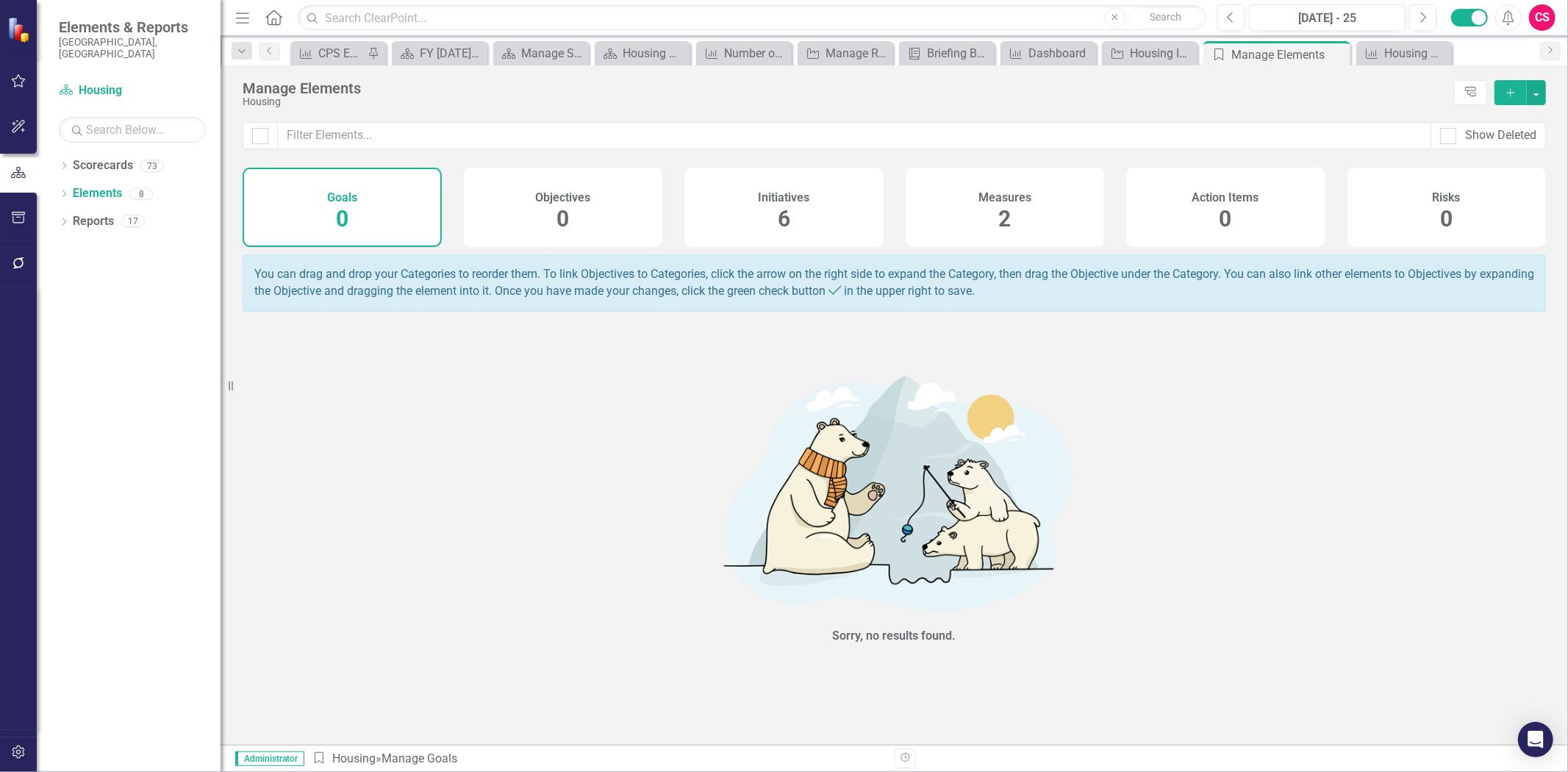
click at [988, 207] on div "Measures 2" at bounding box center [1005, 208] width 199 height 79
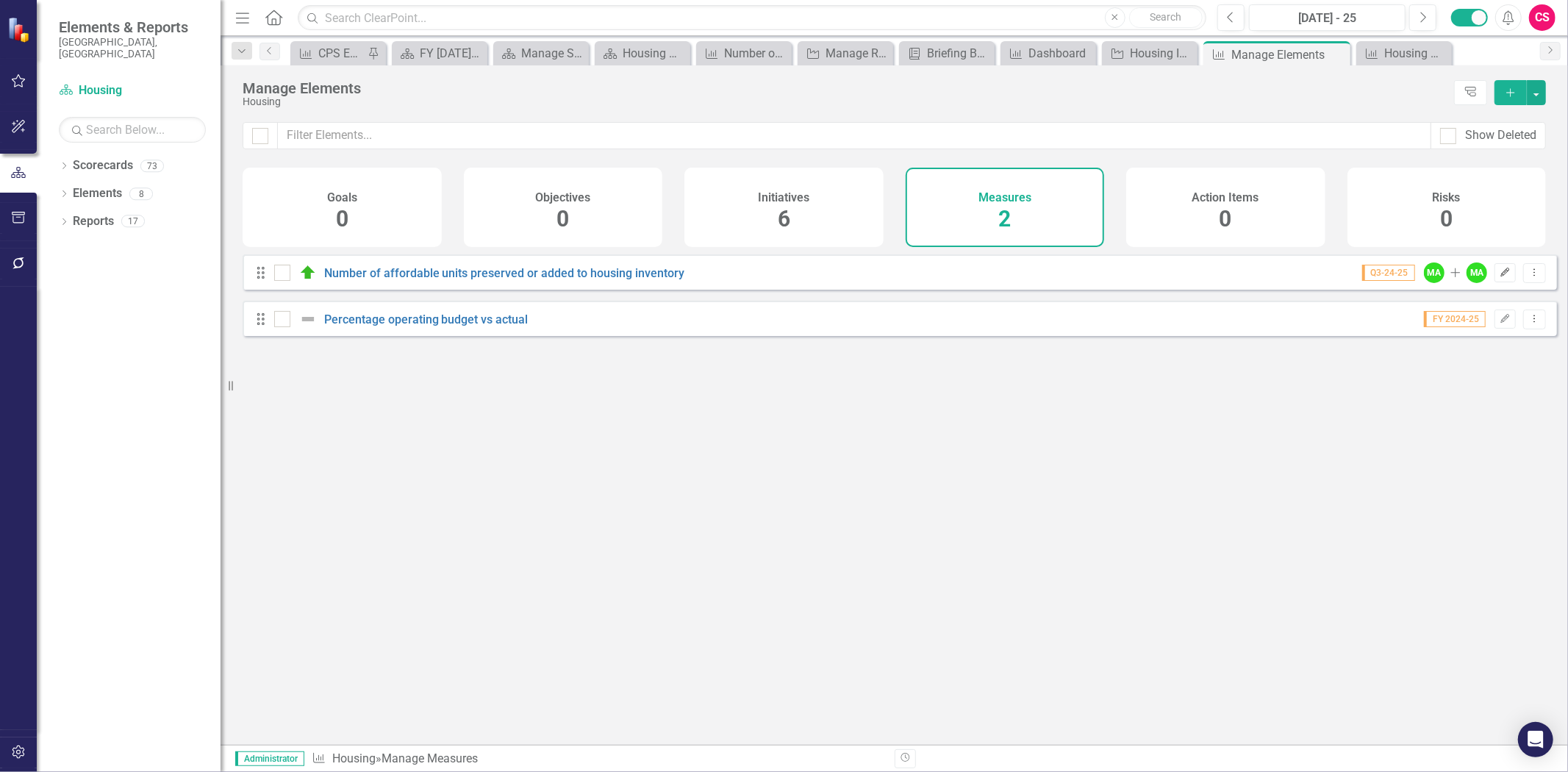
click at [1501, 276] on icon "button" at bounding box center [1506, 272] width 9 height 9
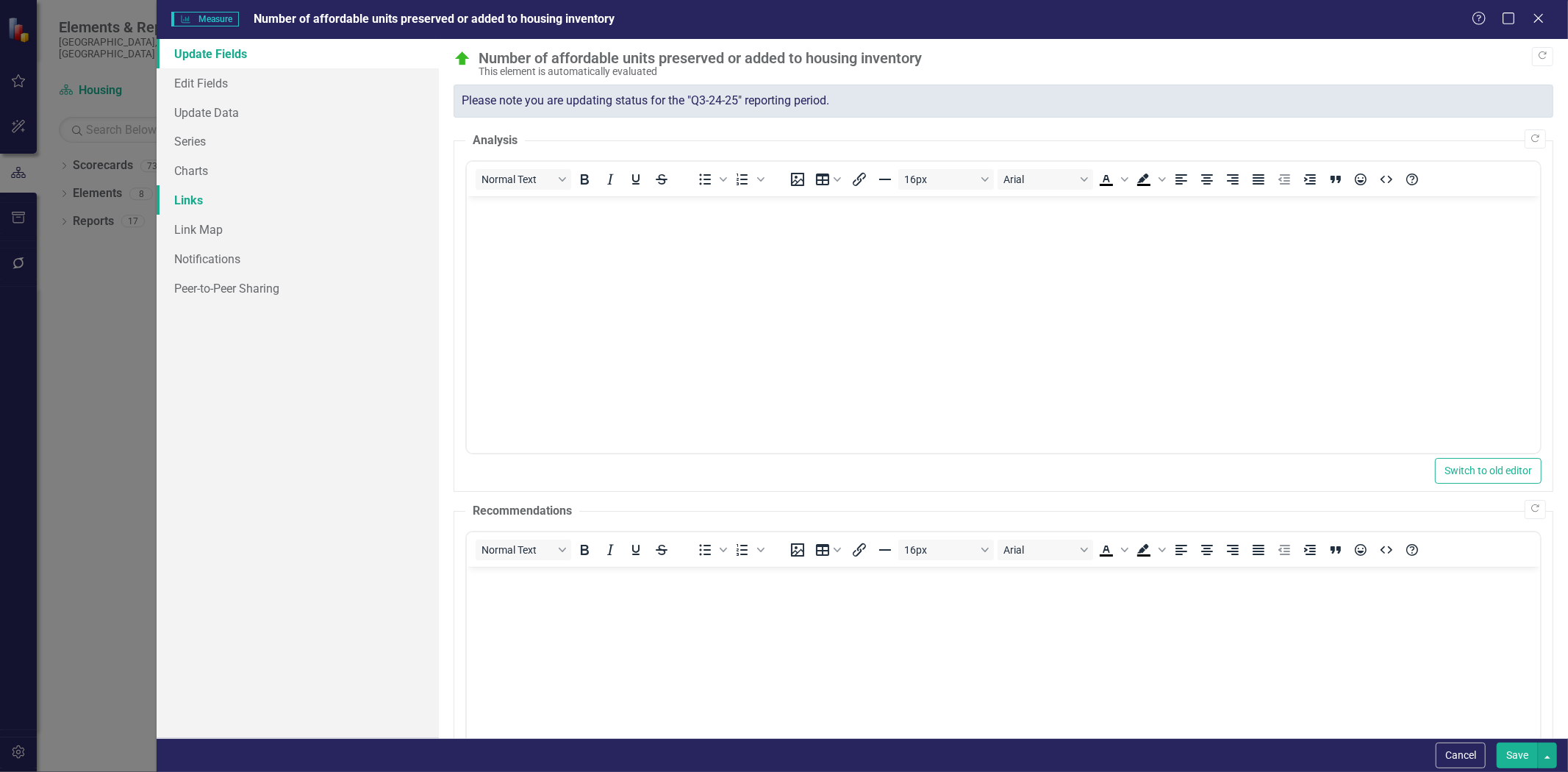
click at [323, 195] on link "Links" at bounding box center [297, 200] width 283 height 30
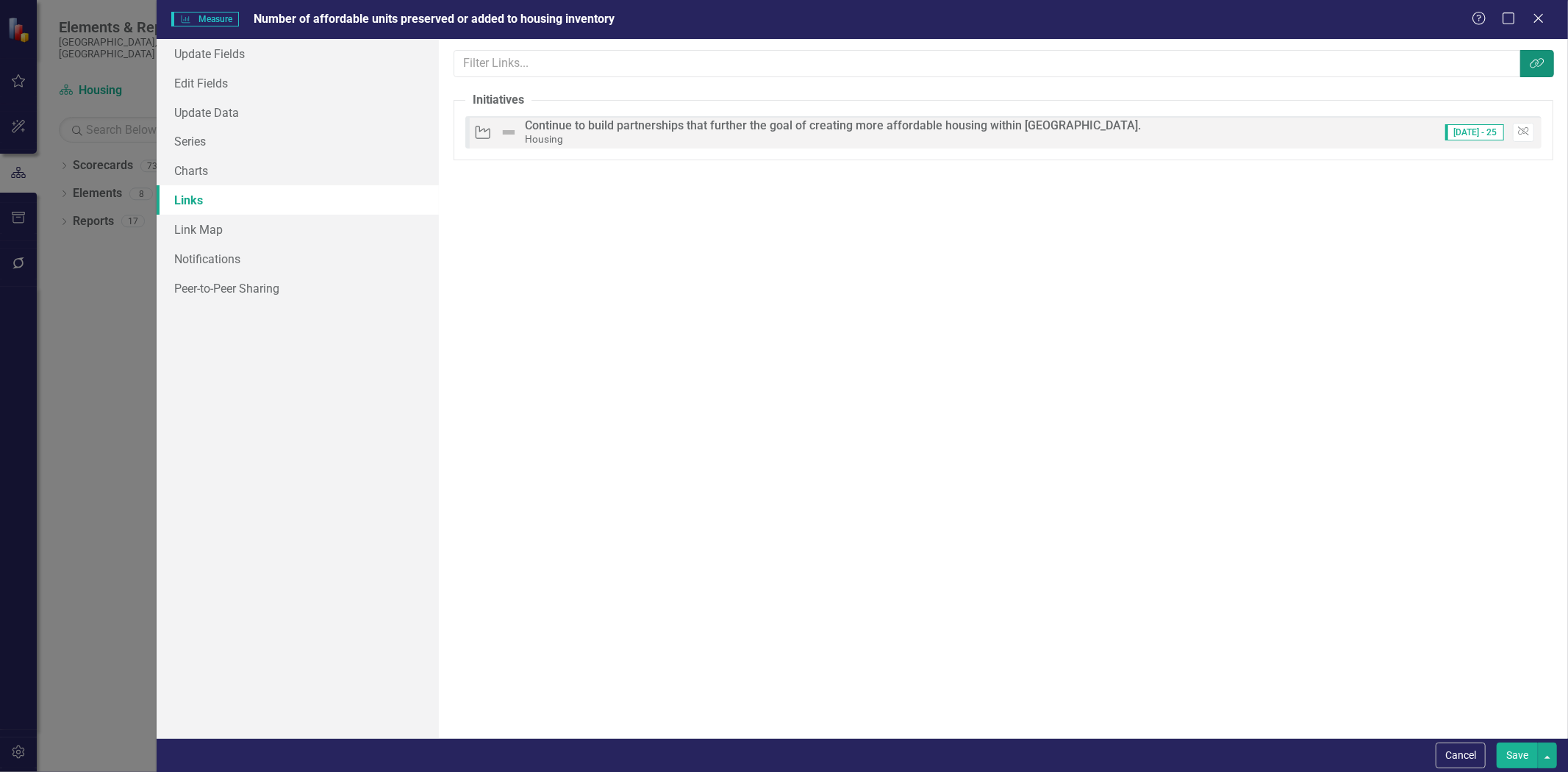
click at [1526, 70] on button "Link Tag" at bounding box center [1536, 63] width 33 height 27
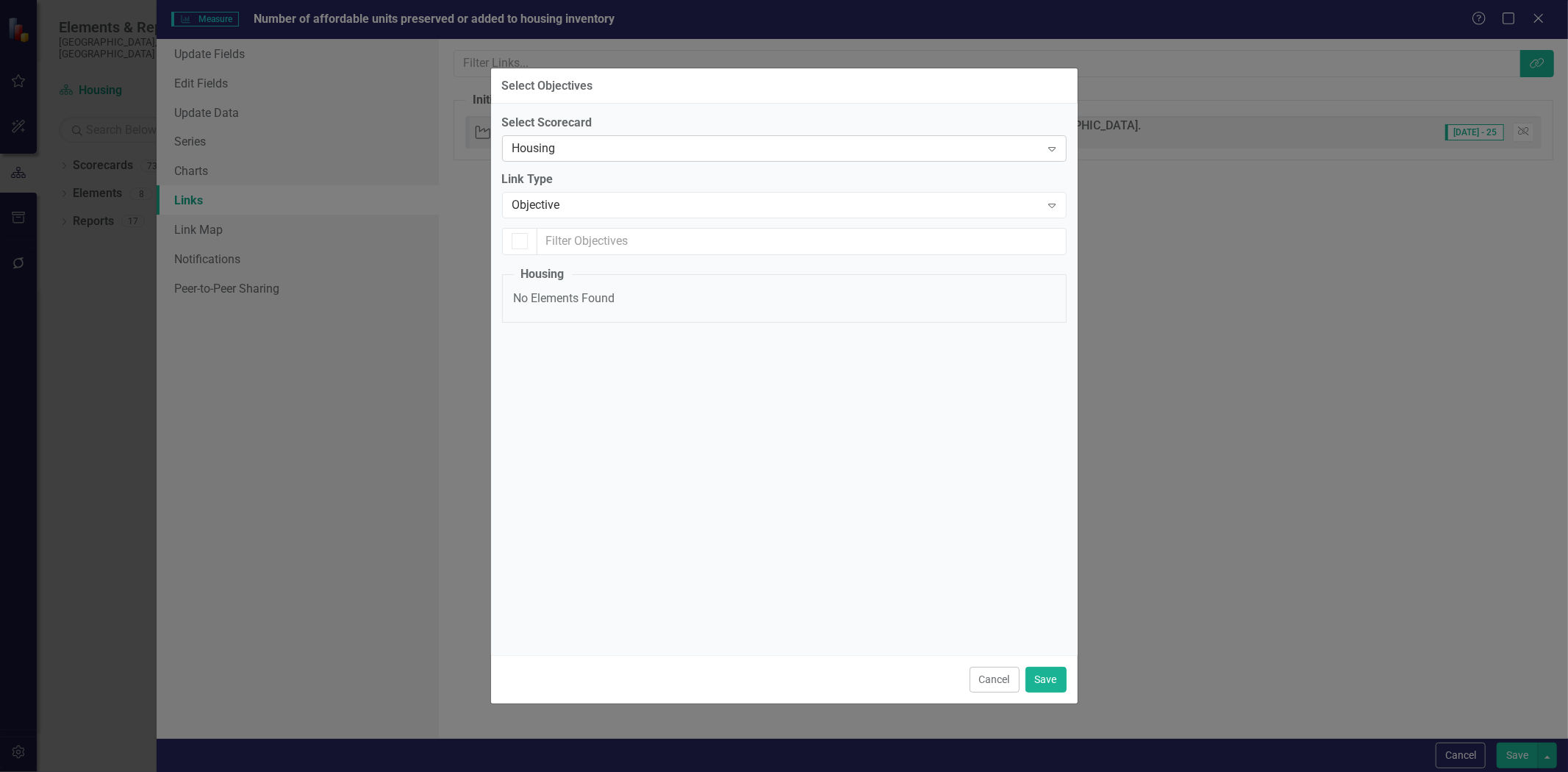
click at [619, 143] on div "Housing" at bounding box center [777, 149] width 529 height 17
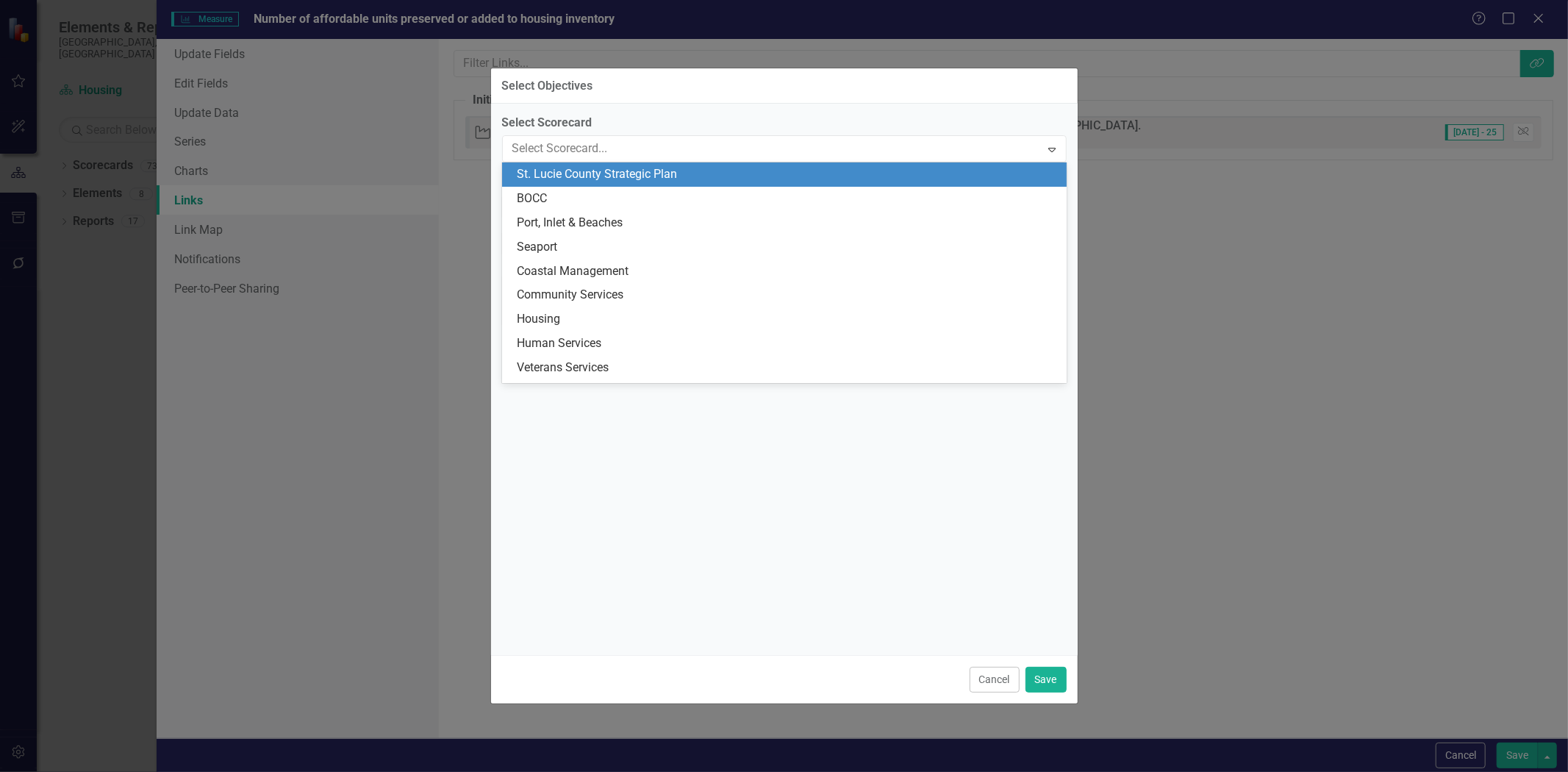
click at [626, 181] on div "St. Lucie County Strategic Plan" at bounding box center [787, 174] width 541 height 17
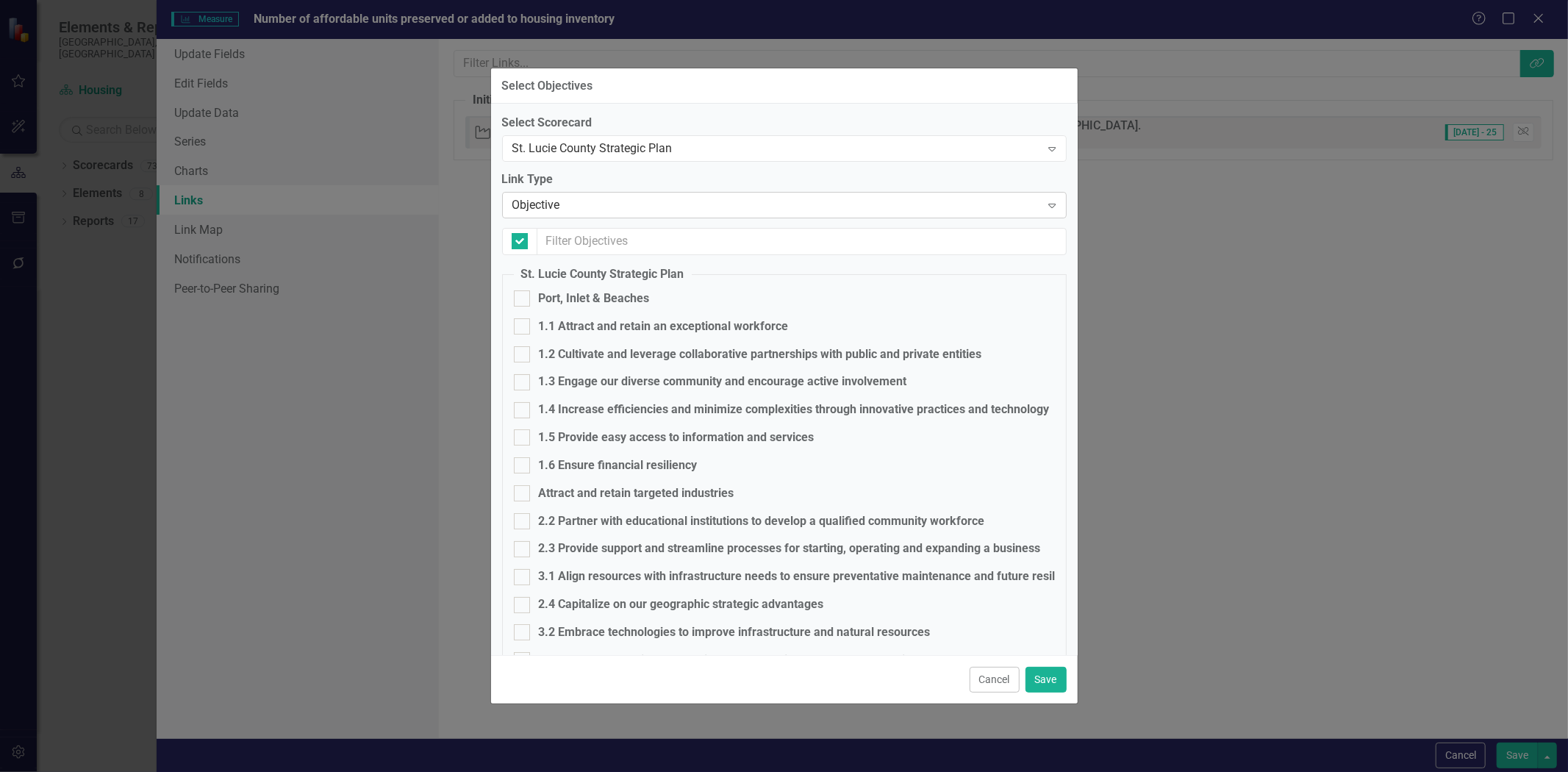
checkbox input "false"
click at [621, 208] on div "Objective" at bounding box center [777, 205] width 529 height 17
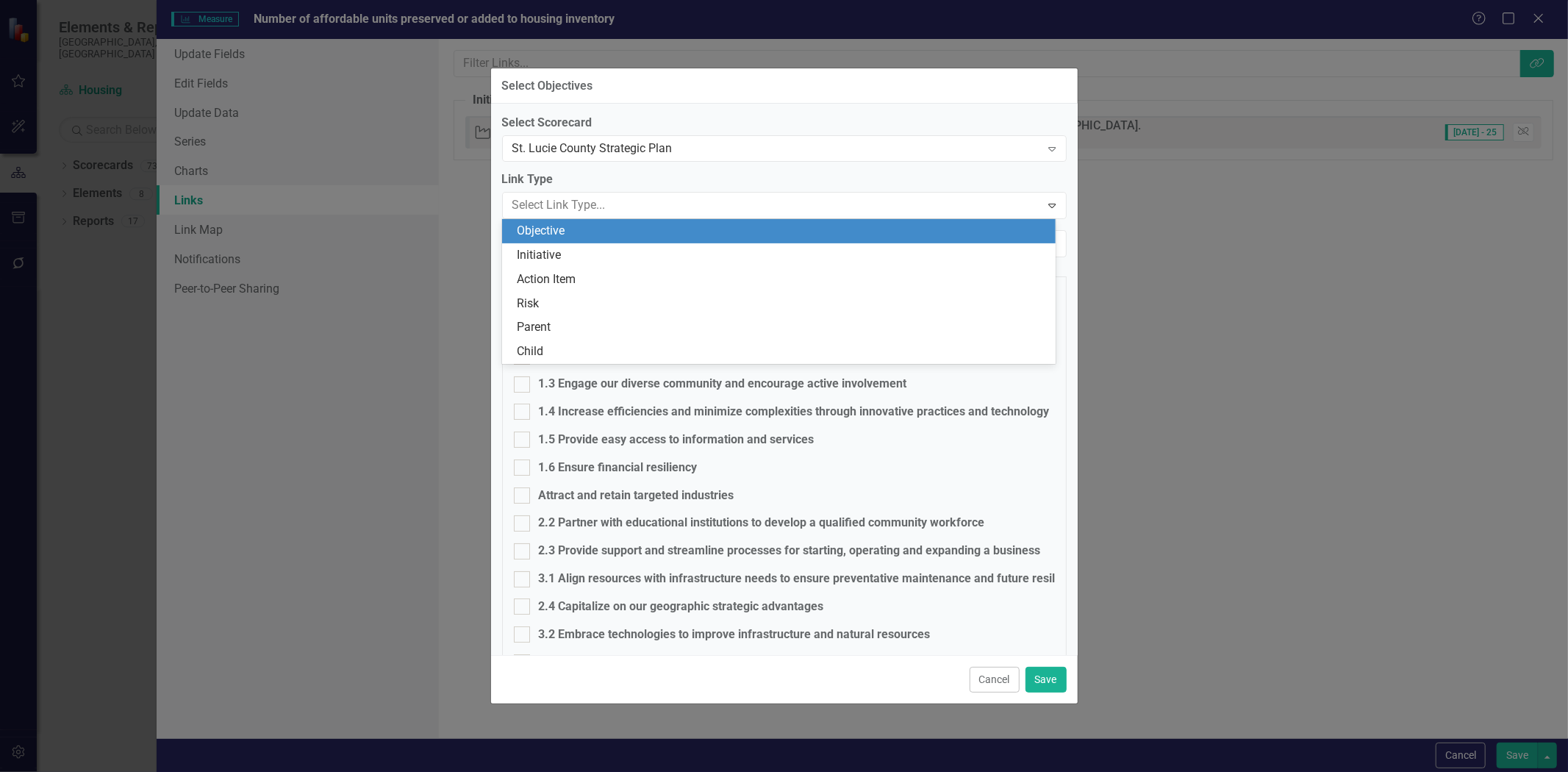
click at [635, 176] on label "Link Type" at bounding box center [784, 180] width 565 height 17
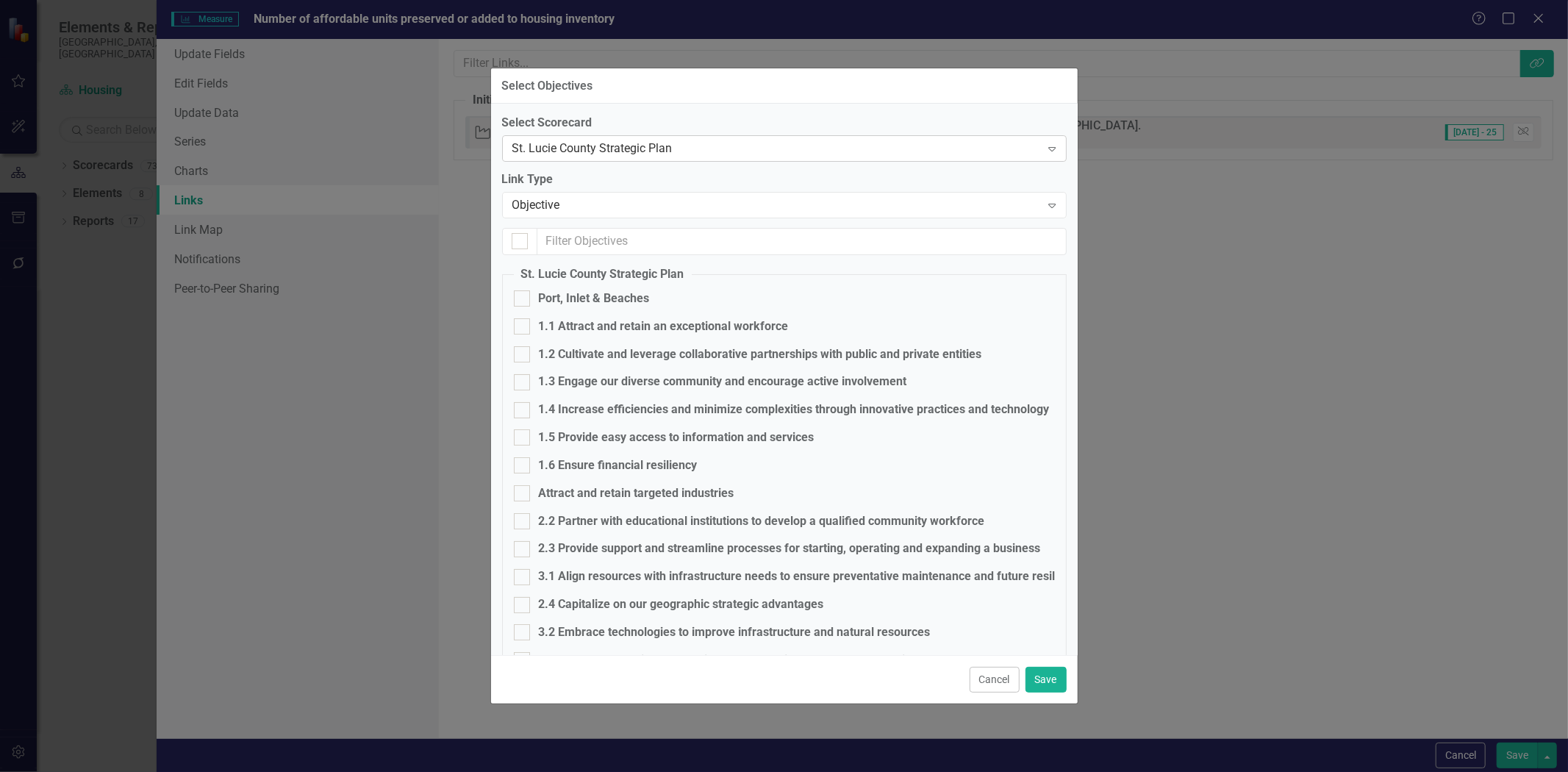
click at [625, 144] on div "St. Lucie County Strategic Plan" at bounding box center [777, 149] width 529 height 17
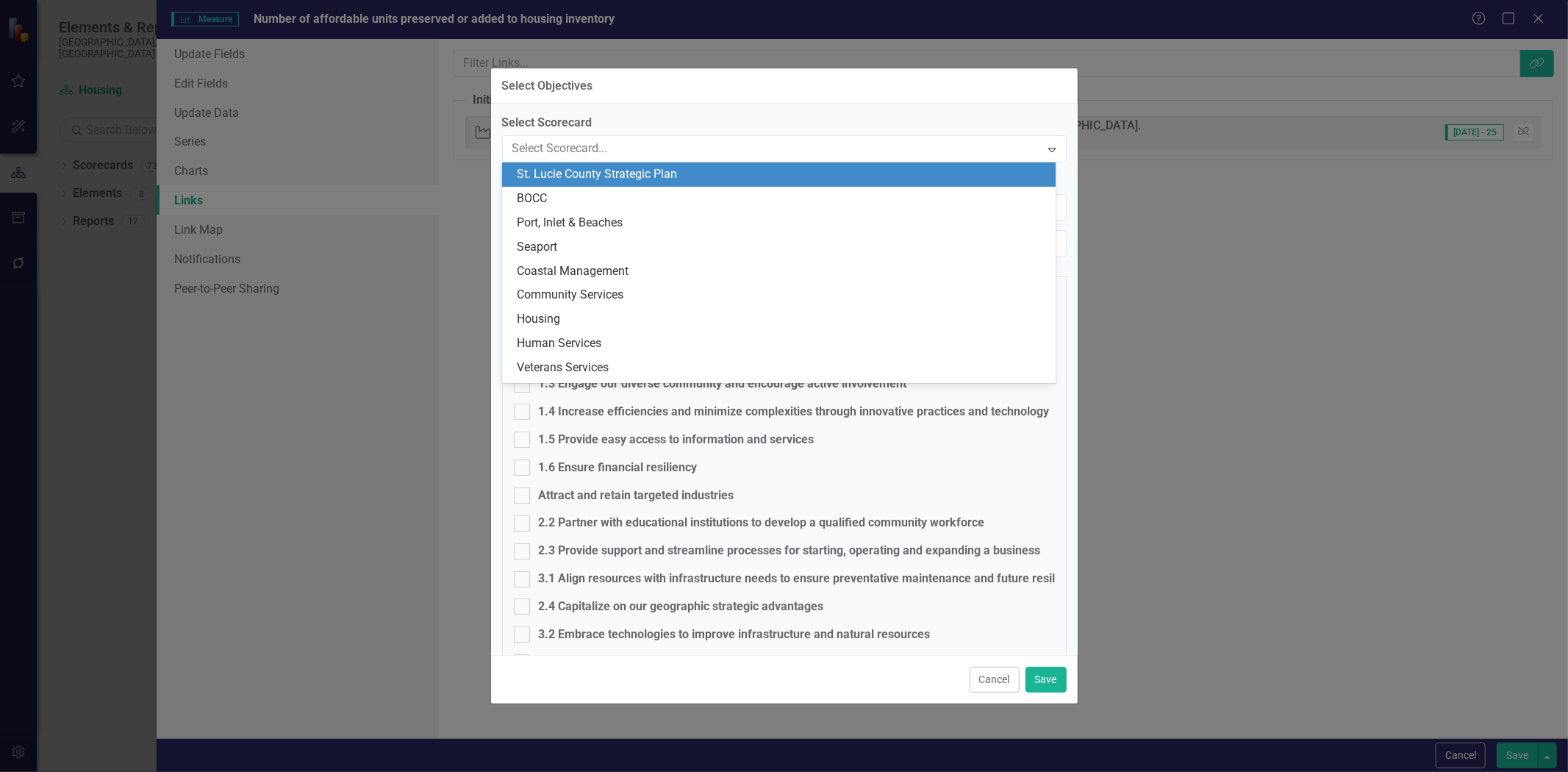
click at [555, 172] on div "St. Lucie County Strategic Plan" at bounding box center [782, 174] width 530 height 17
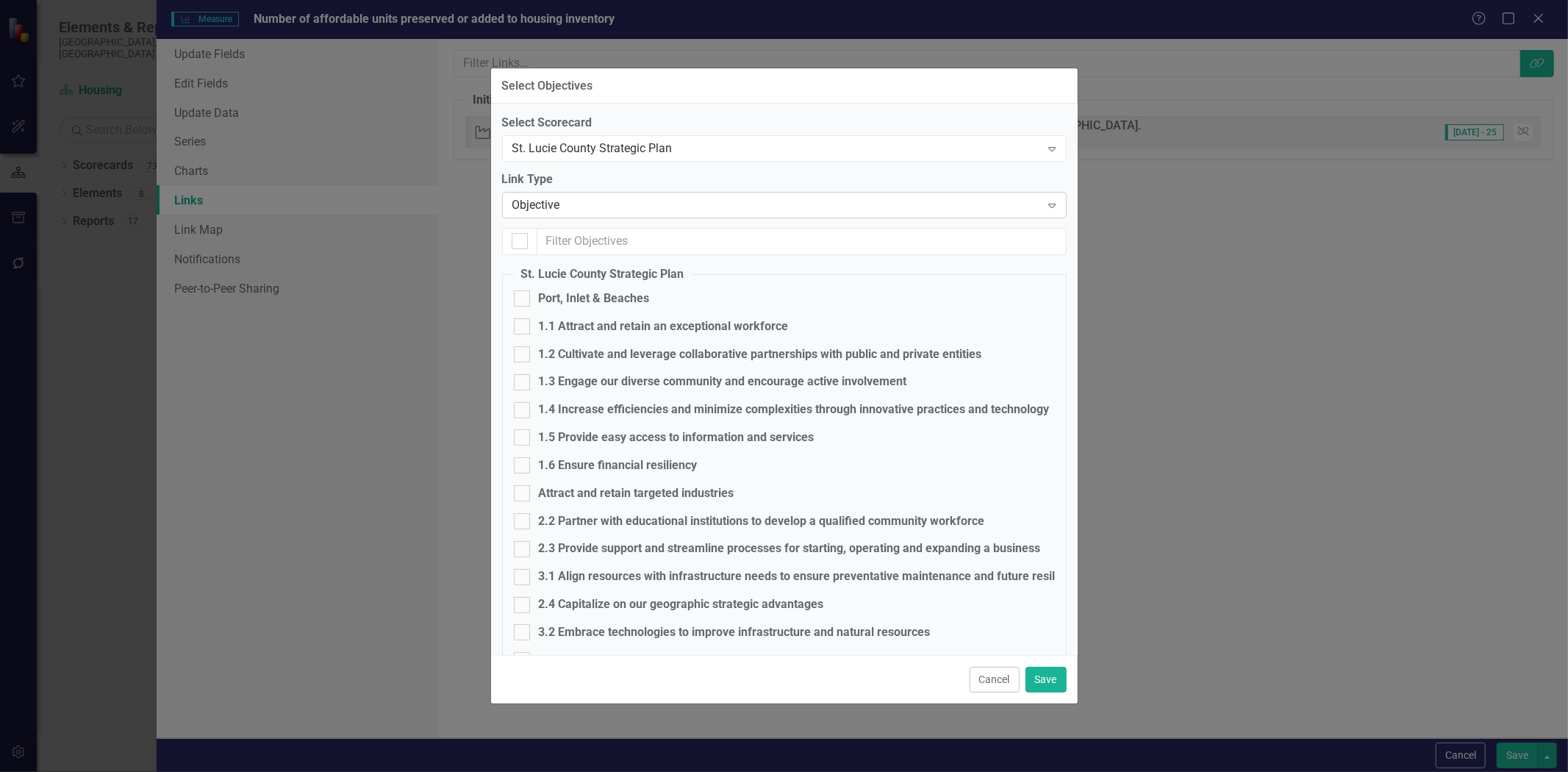
click at [581, 212] on div "Objective" at bounding box center [777, 205] width 529 height 17
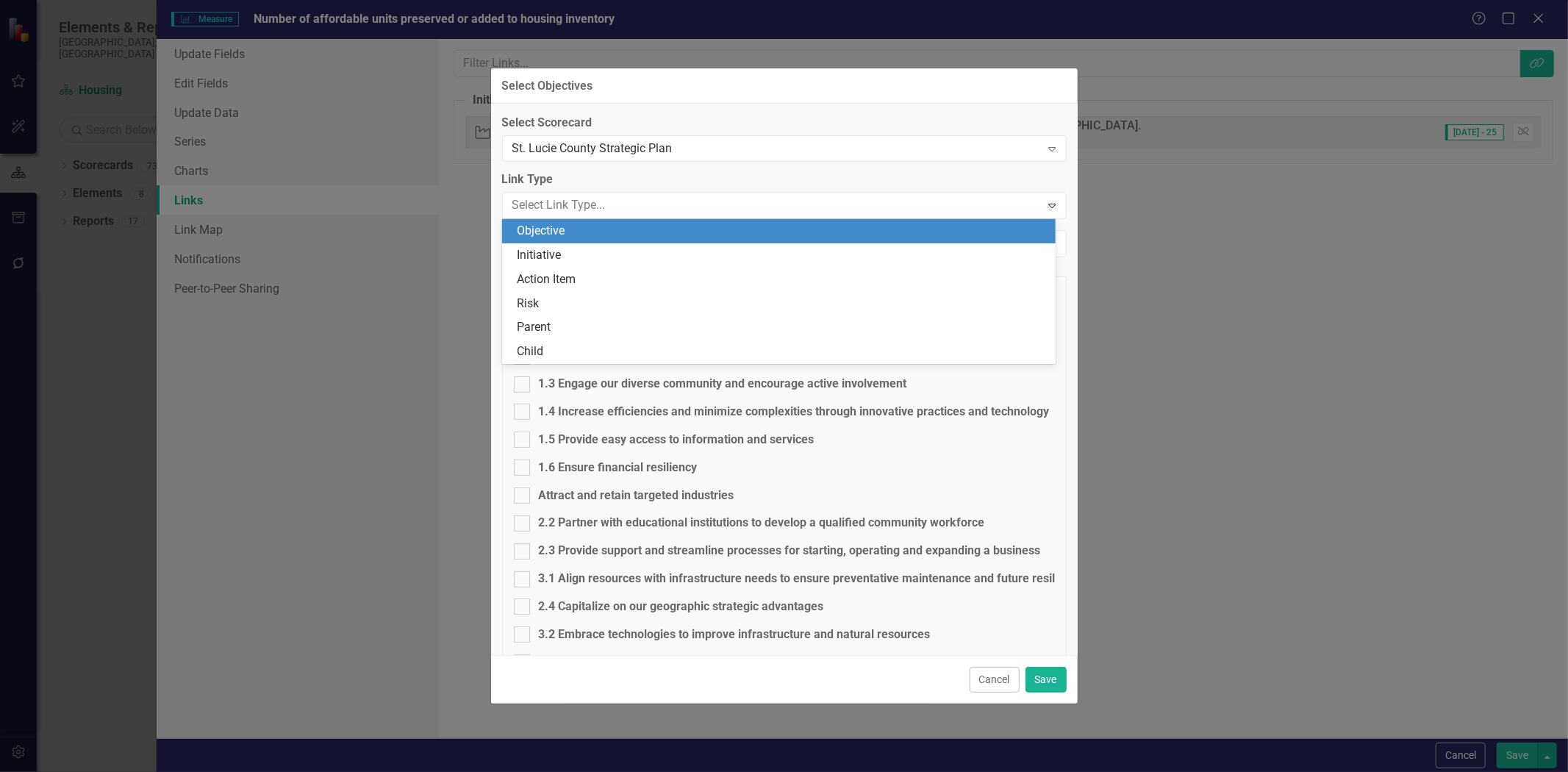
click at [589, 175] on label "Link Type" at bounding box center [784, 180] width 565 height 17
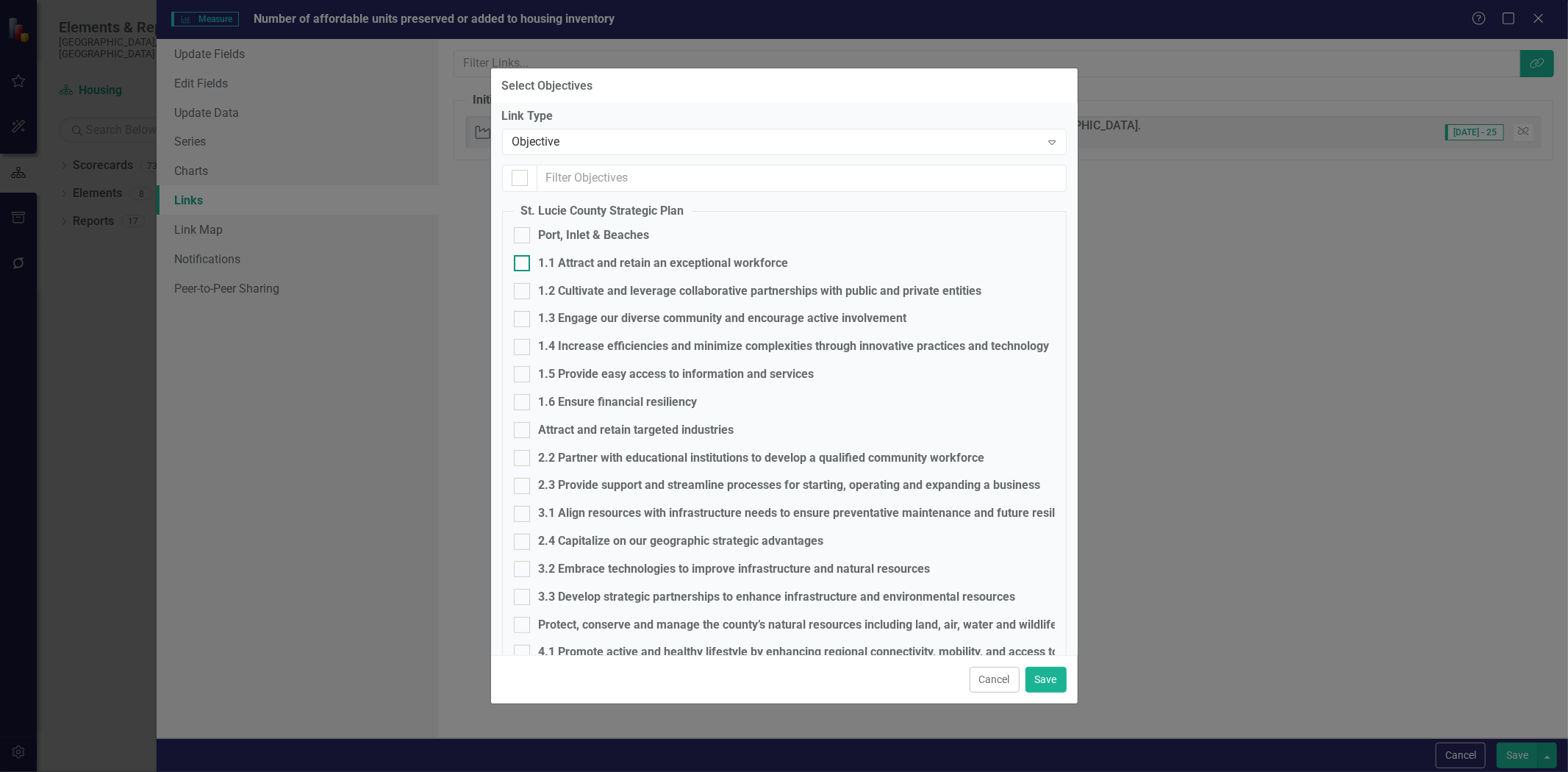
scroll to position [163, 0]
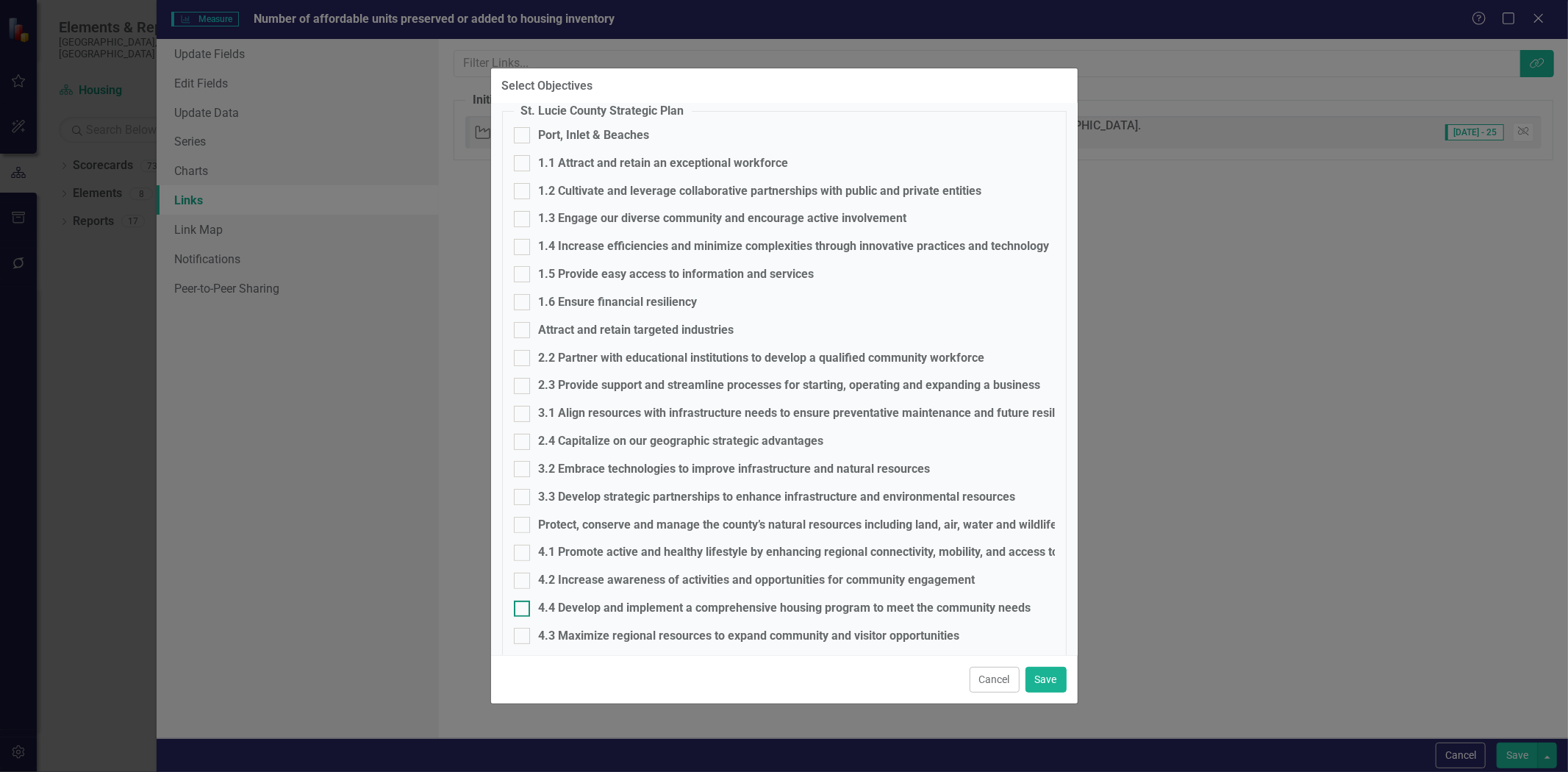
click at [580, 613] on div "4.4 Develop and implement a comprehensive housing program to meet the community…" at bounding box center [785, 609] width 493 height 17
click at [524, 610] on input "4.4 Develop and implement a comprehensive housing program to meet the community…" at bounding box center [518, 605] width 10 height 10
checkbox input "true"
click at [1043, 688] on button "Save" at bounding box center [1046, 680] width 42 height 26
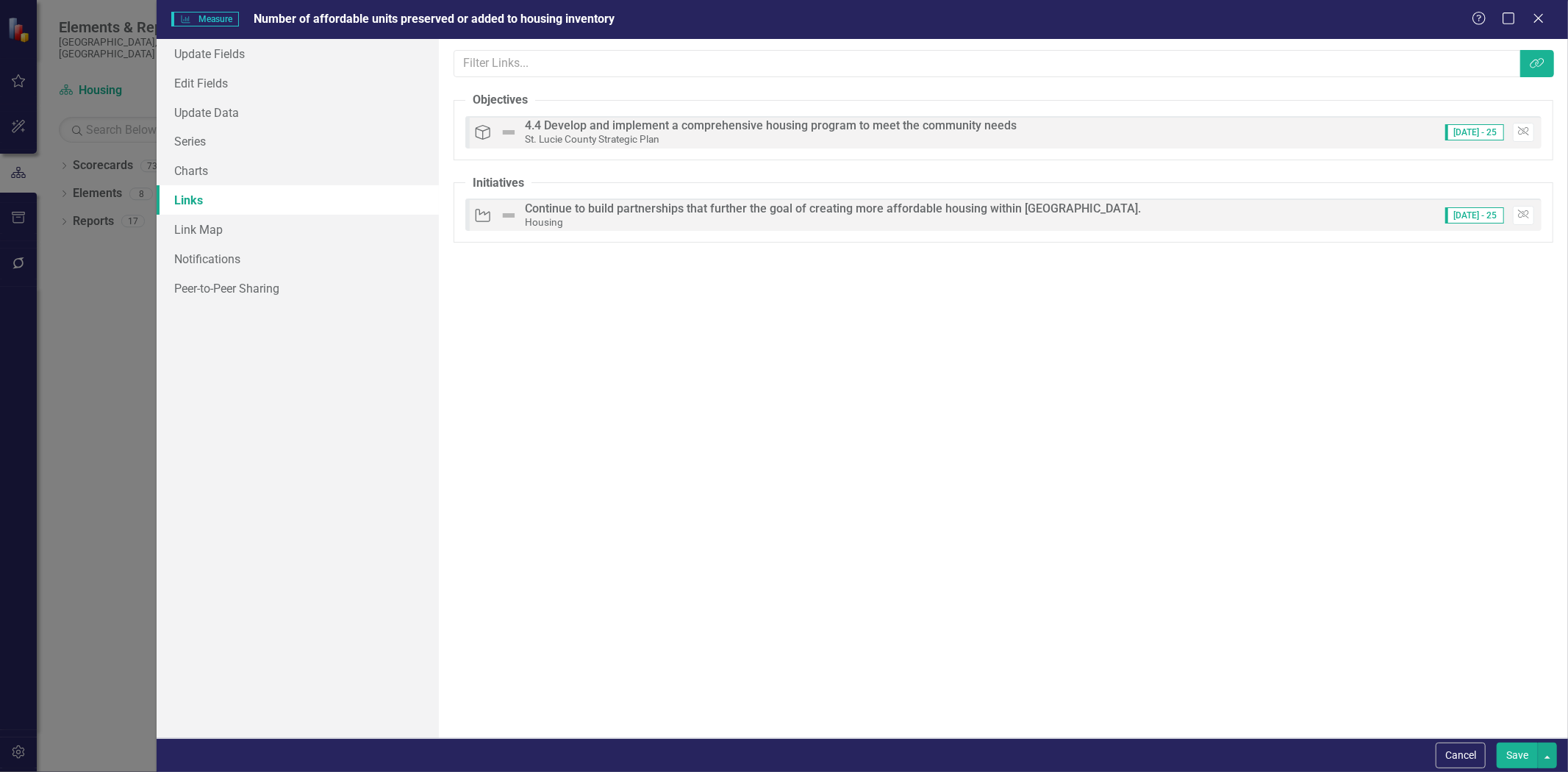
click at [1517, 767] on button "Save" at bounding box center [1517, 756] width 42 height 26
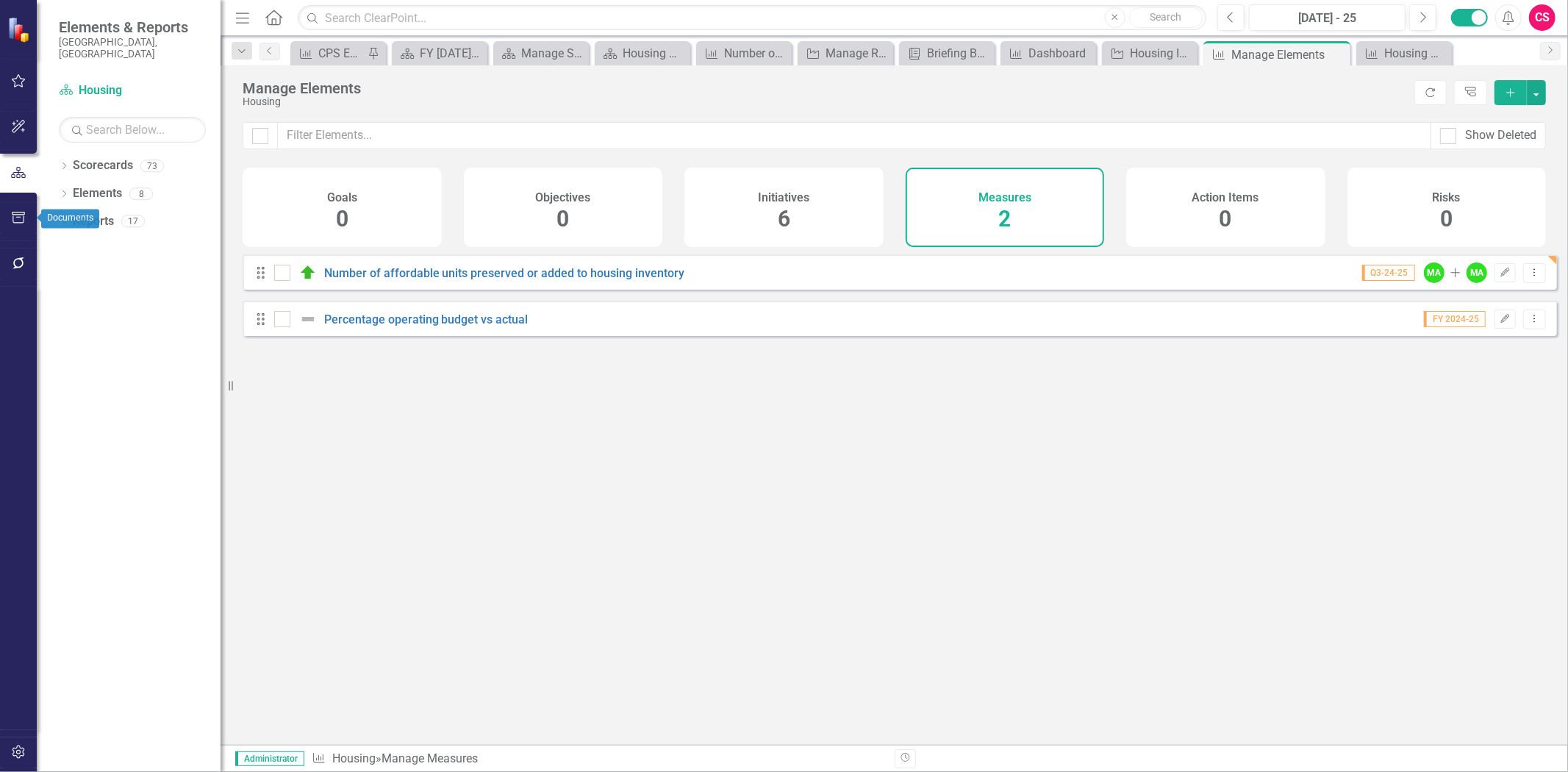
click at [18, 216] on icon "button" at bounding box center [18, 218] width 15 height 12
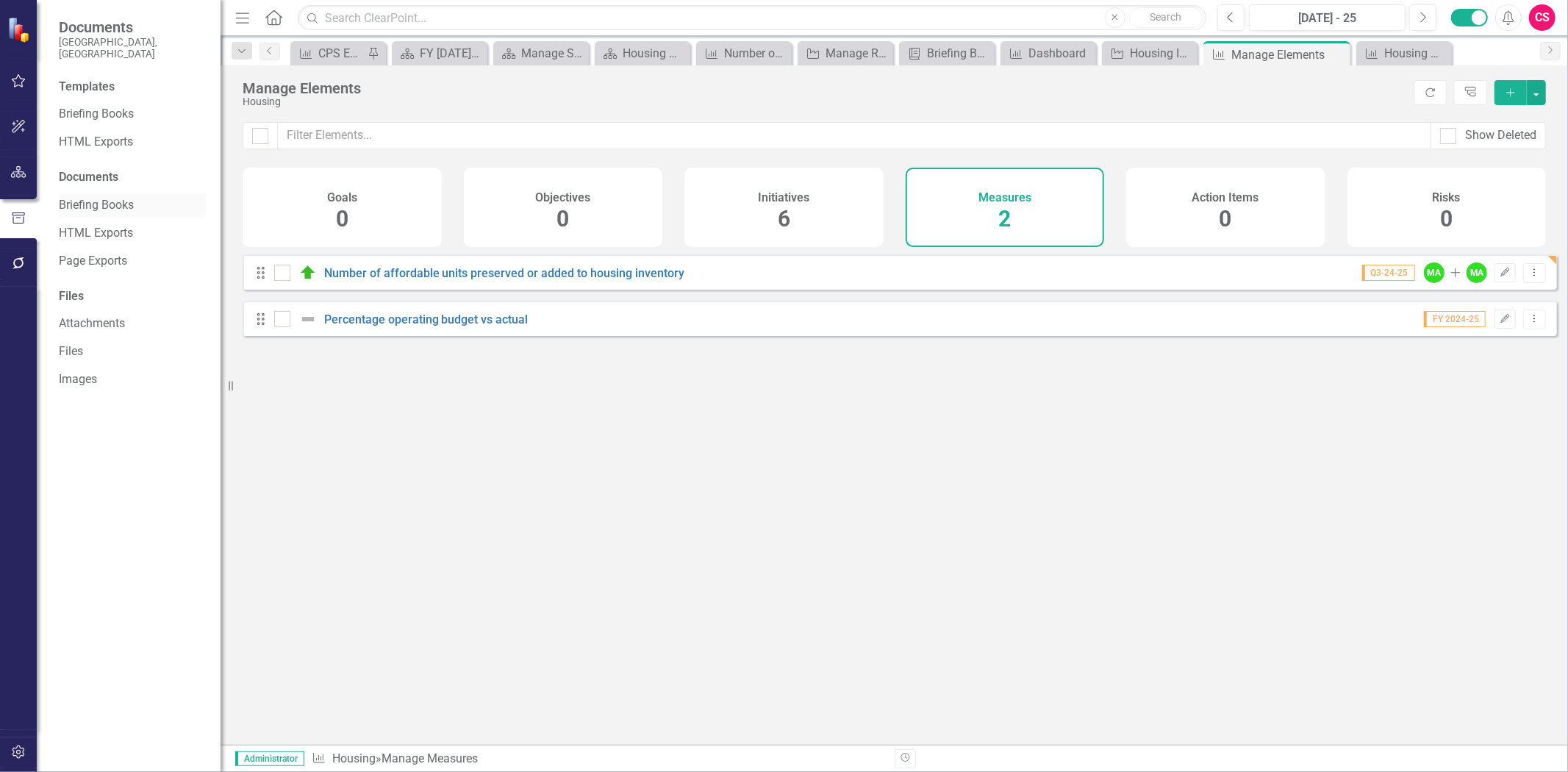
click at [88, 197] on link "Briefing Books" at bounding box center [132, 205] width 147 height 17
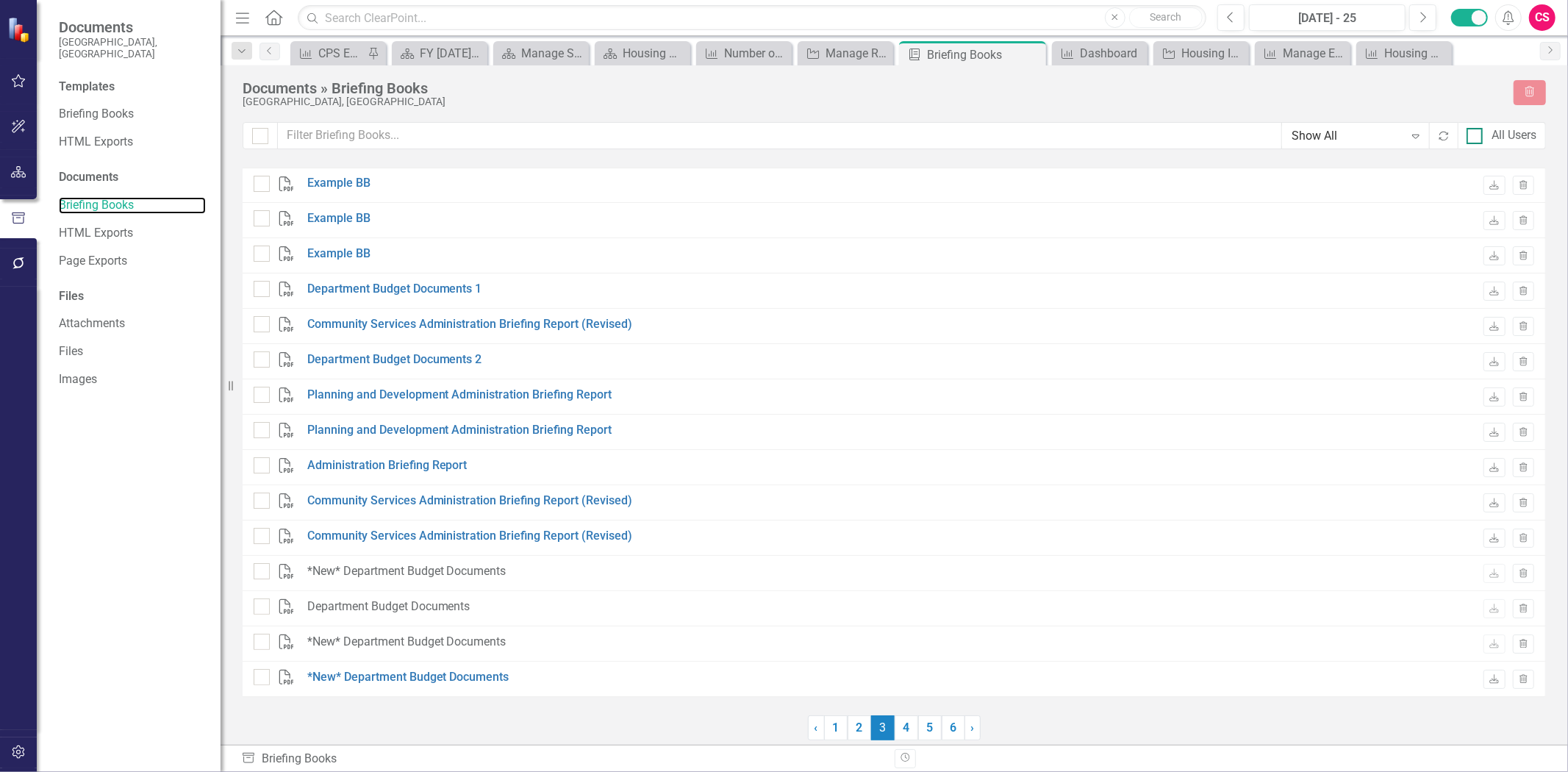
checkbox input "false"
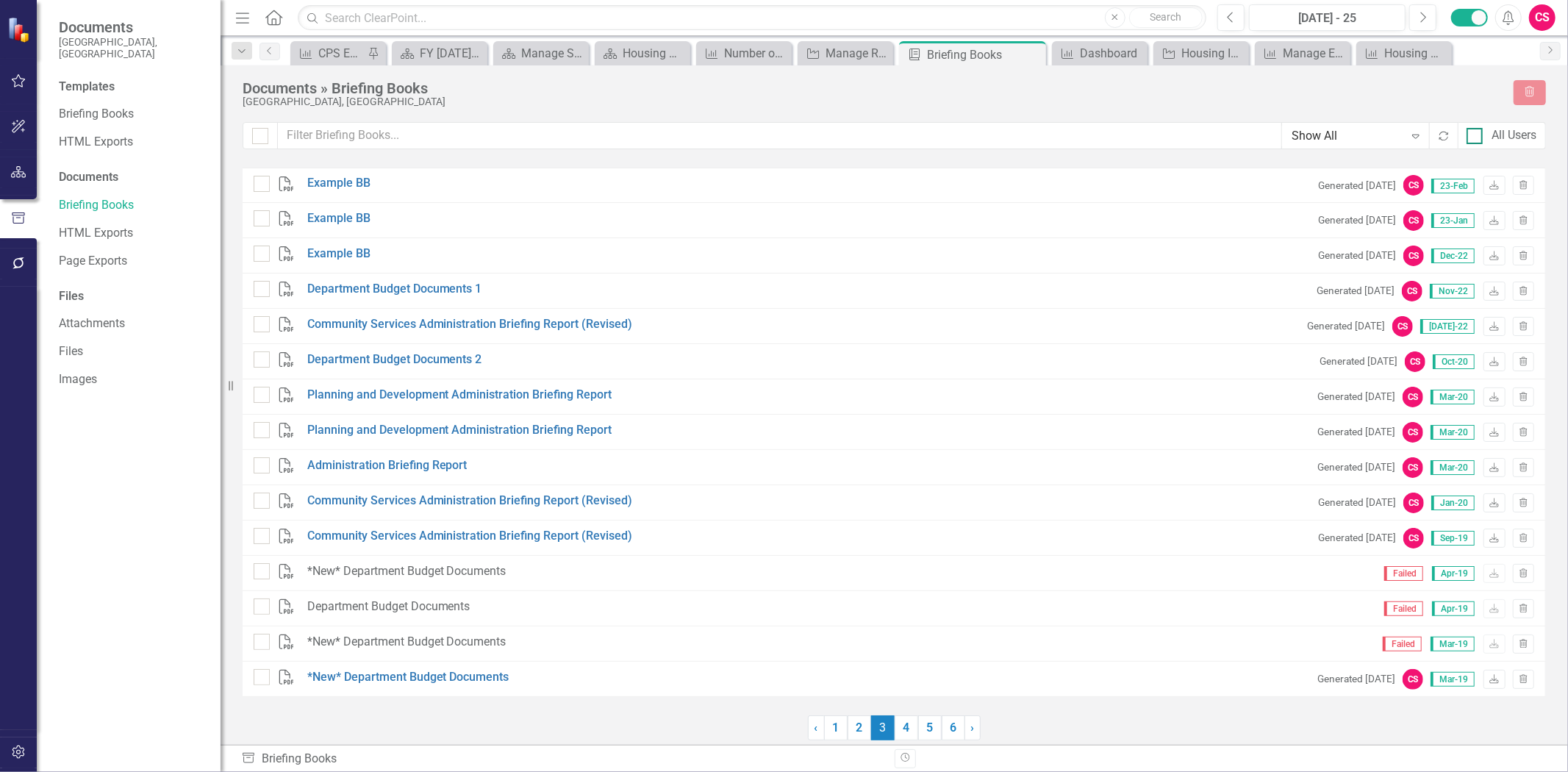
drag, startPoint x: 1471, startPoint y: 130, endPoint x: 1485, endPoint y: 140, distance: 17.2
click at [1476, 134] on div at bounding box center [1475, 136] width 16 height 16
click at [1476, 134] on input "All Users" at bounding box center [1471, 133] width 10 height 10
checkbox input "true"
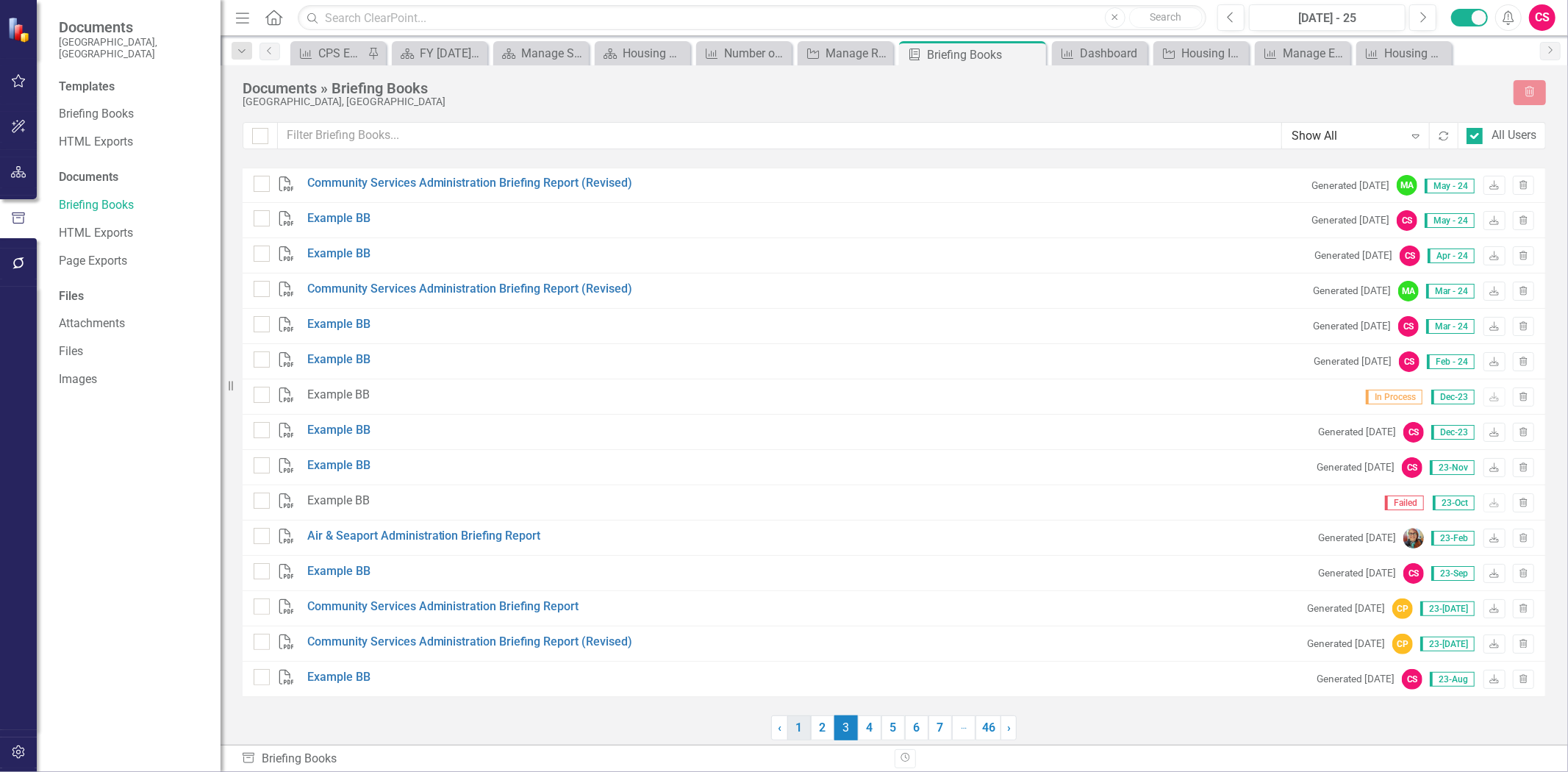
click at [802, 724] on link "1" at bounding box center [799, 728] width 23 height 25
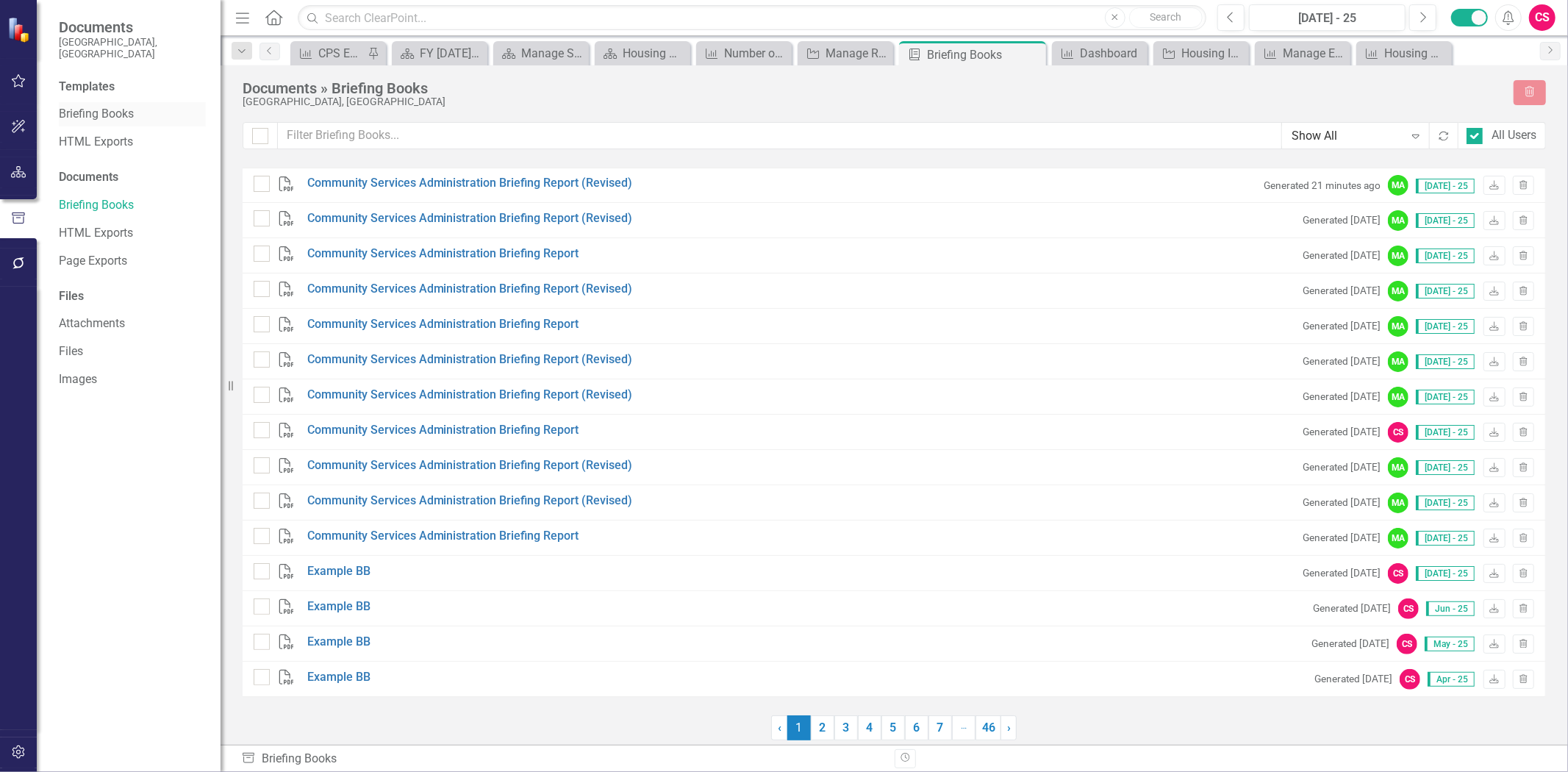
click at [107, 106] on link "Briefing Books" at bounding box center [132, 114] width 147 height 17
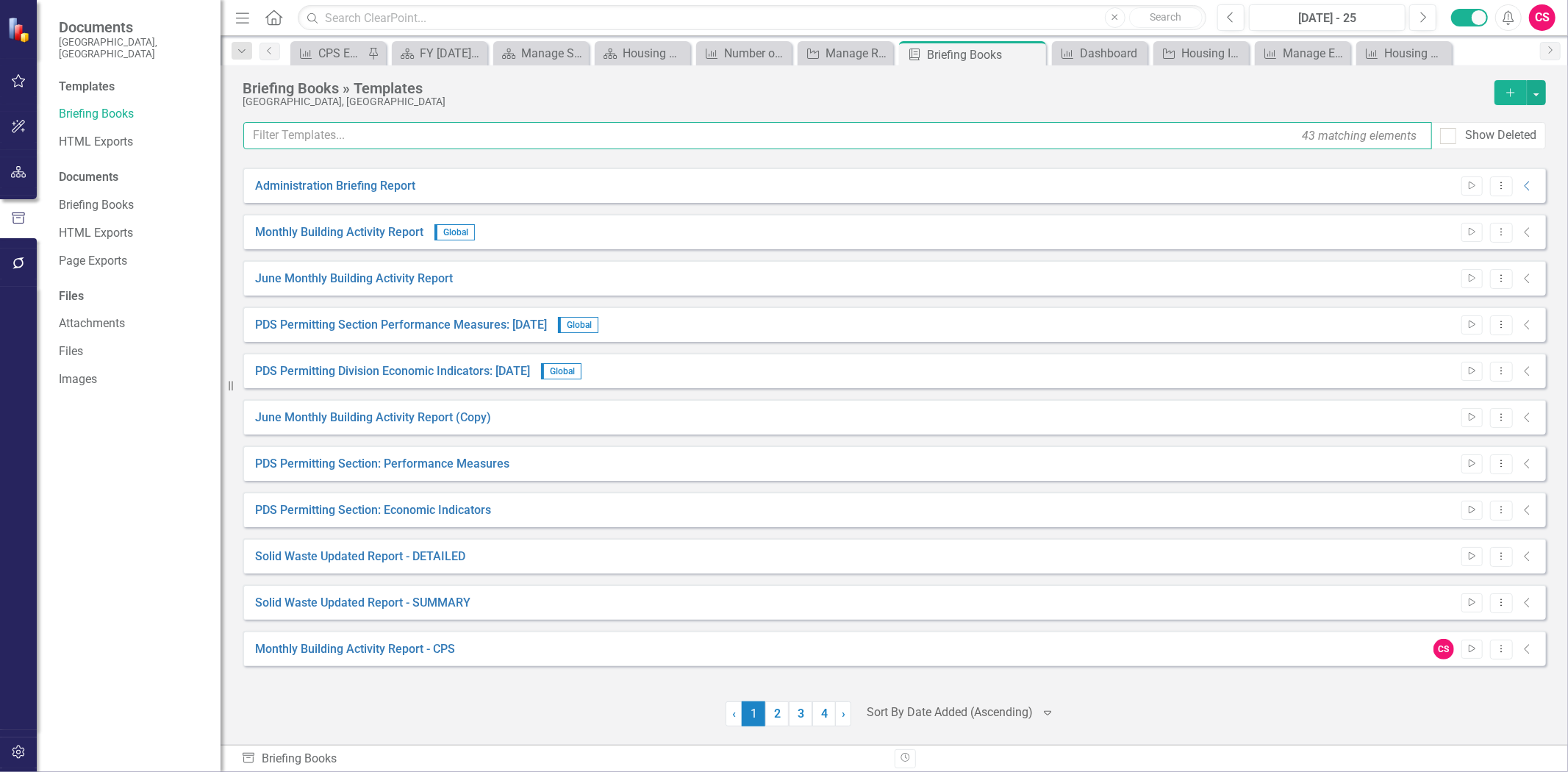
click at [401, 141] on input "text" at bounding box center [838, 135] width 1189 height 27
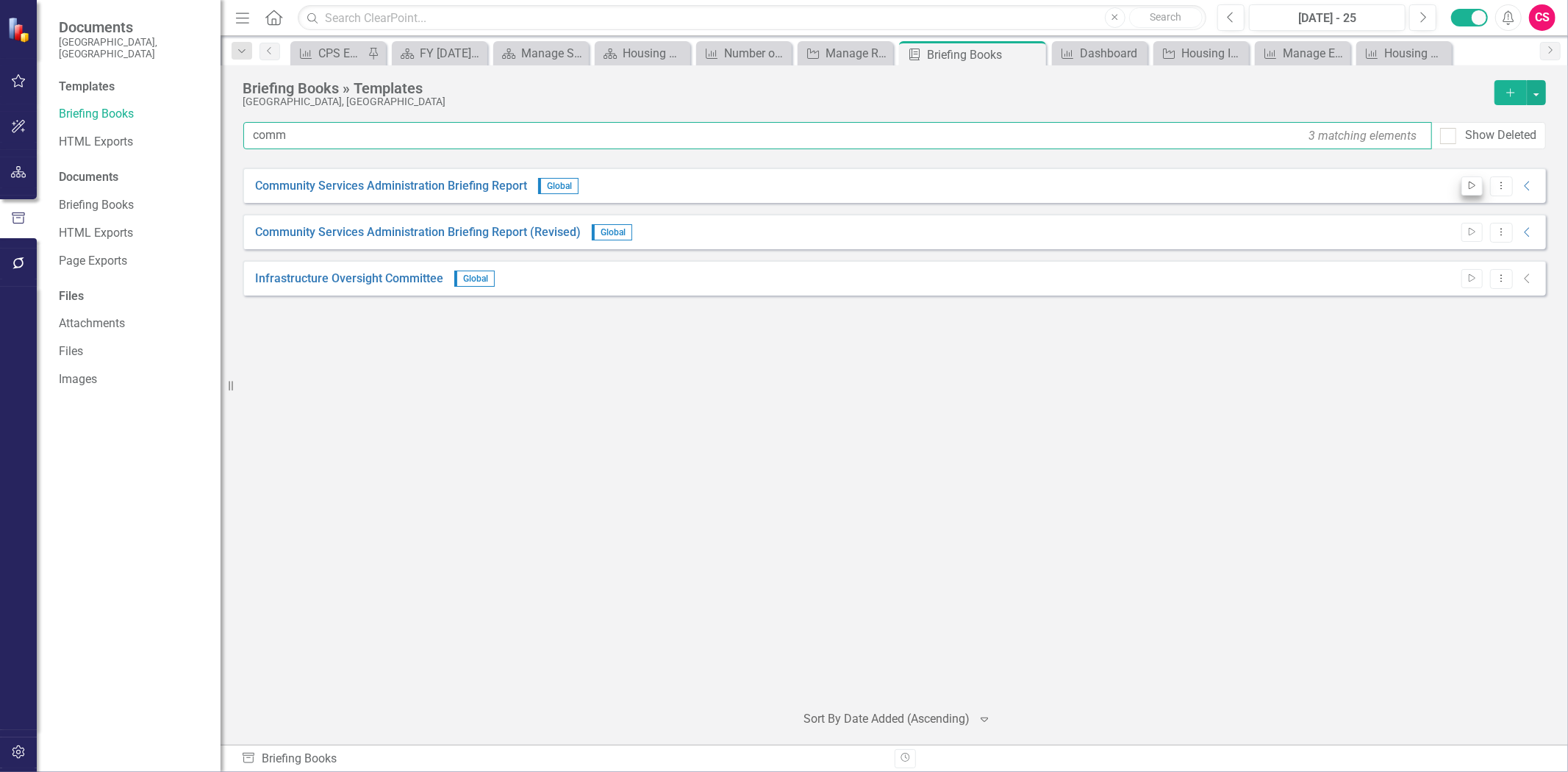
type input "comm"
click at [1467, 179] on button "Start" at bounding box center [1472, 185] width 22 height 19
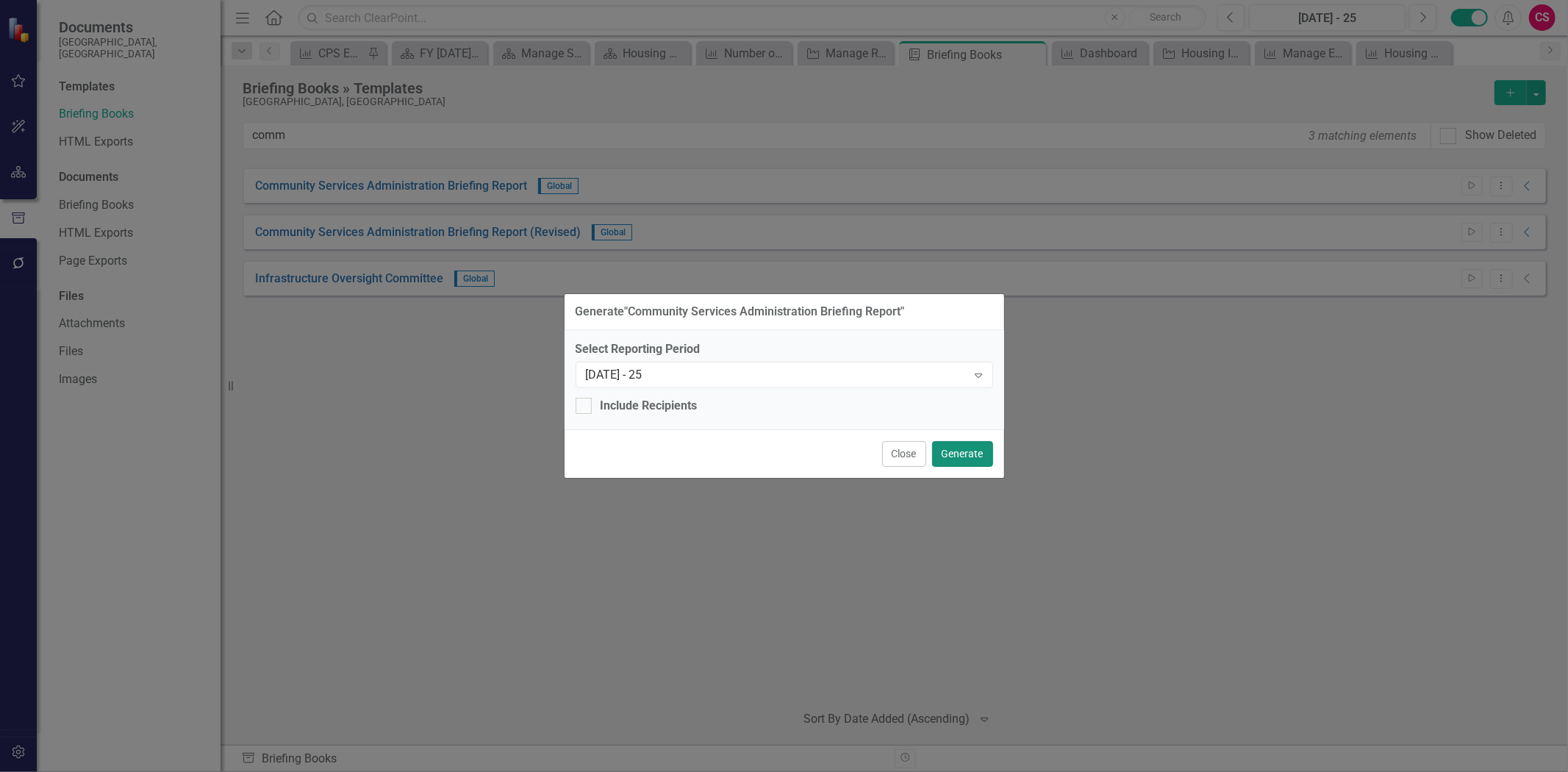
click at [982, 451] on button "Generate" at bounding box center [963, 454] width 61 height 26
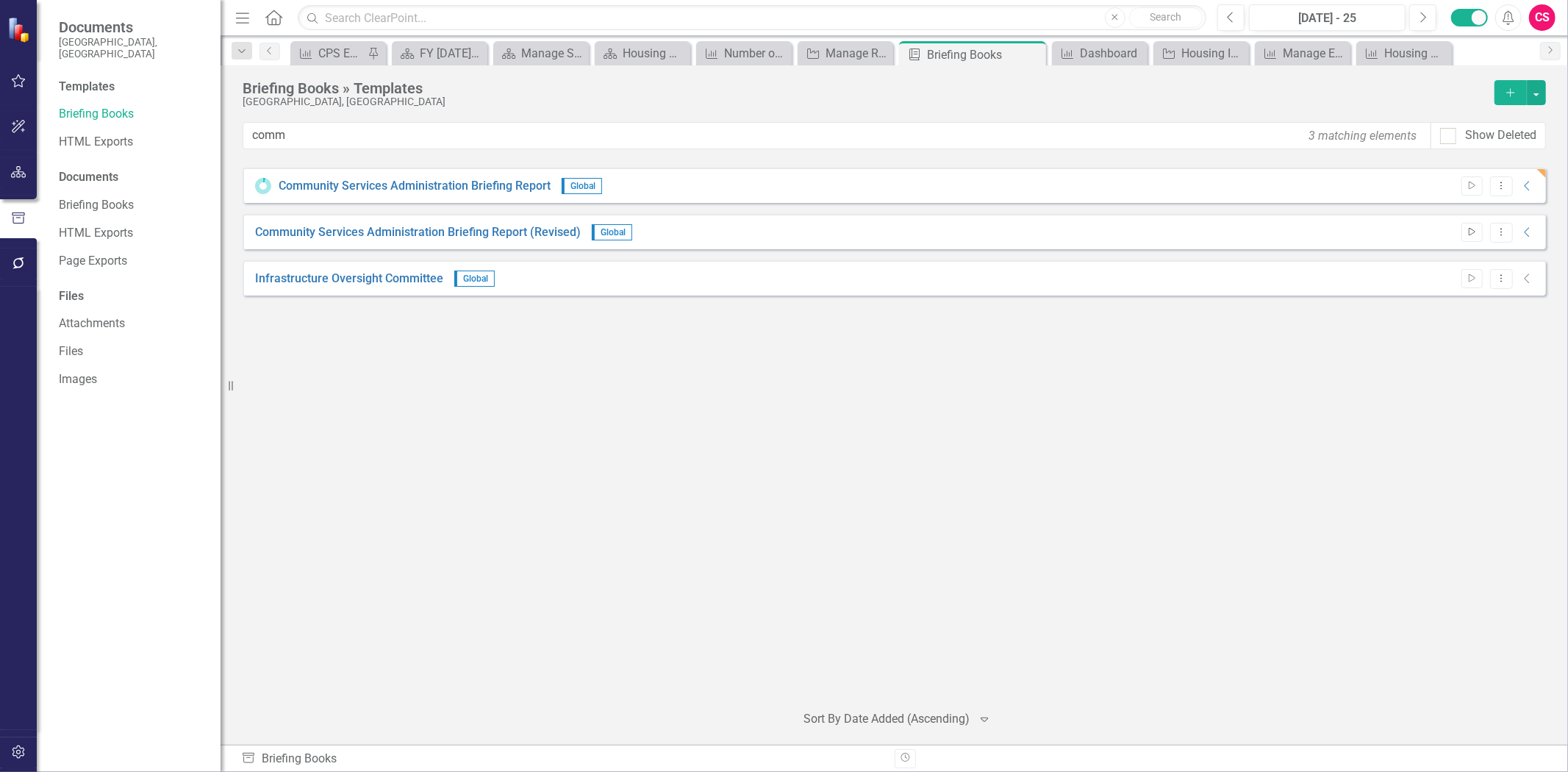
click at [1473, 224] on button "Start" at bounding box center [1472, 232] width 22 height 19
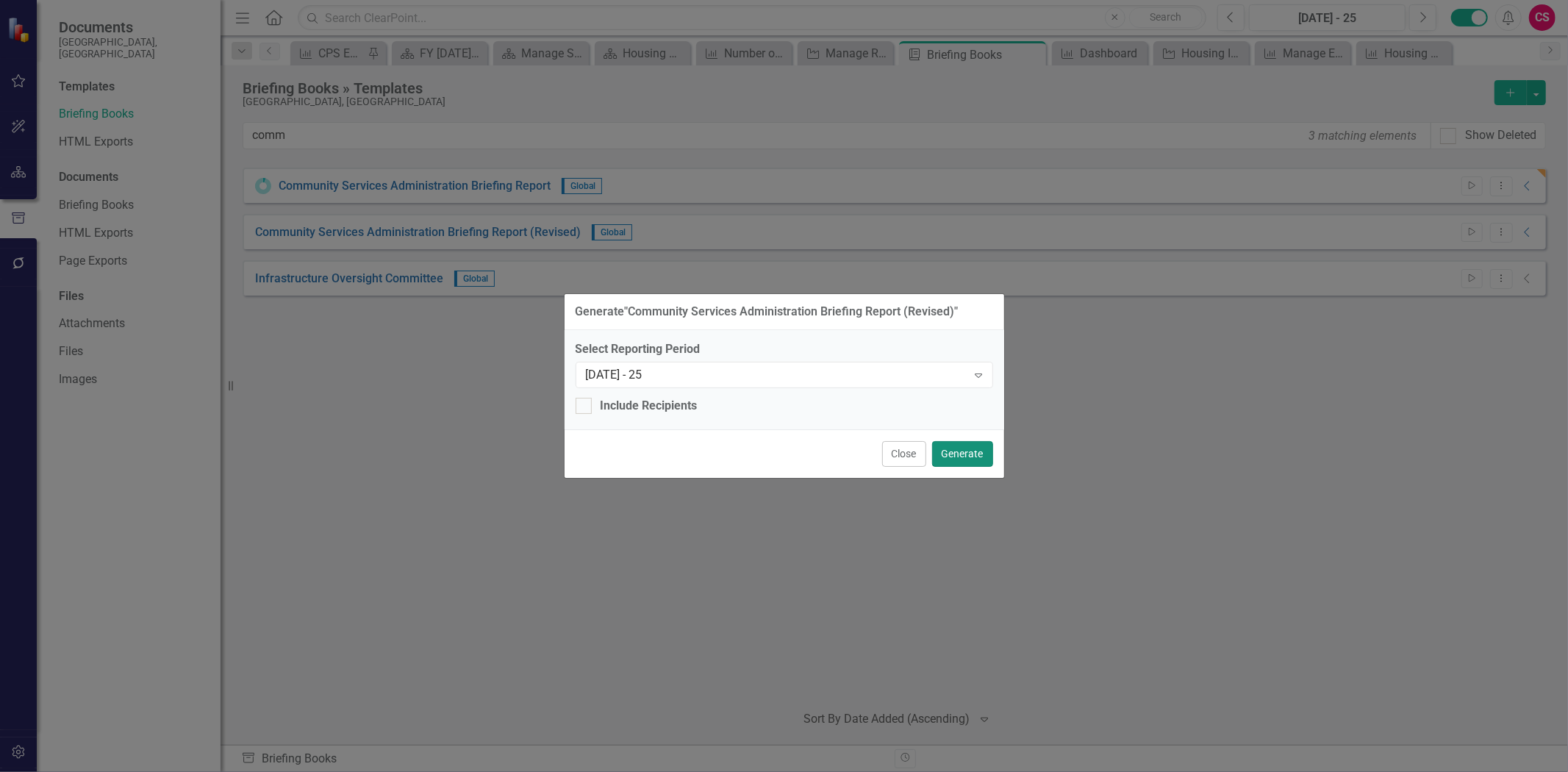
click at [982, 446] on button "Generate" at bounding box center [963, 454] width 61 height 26
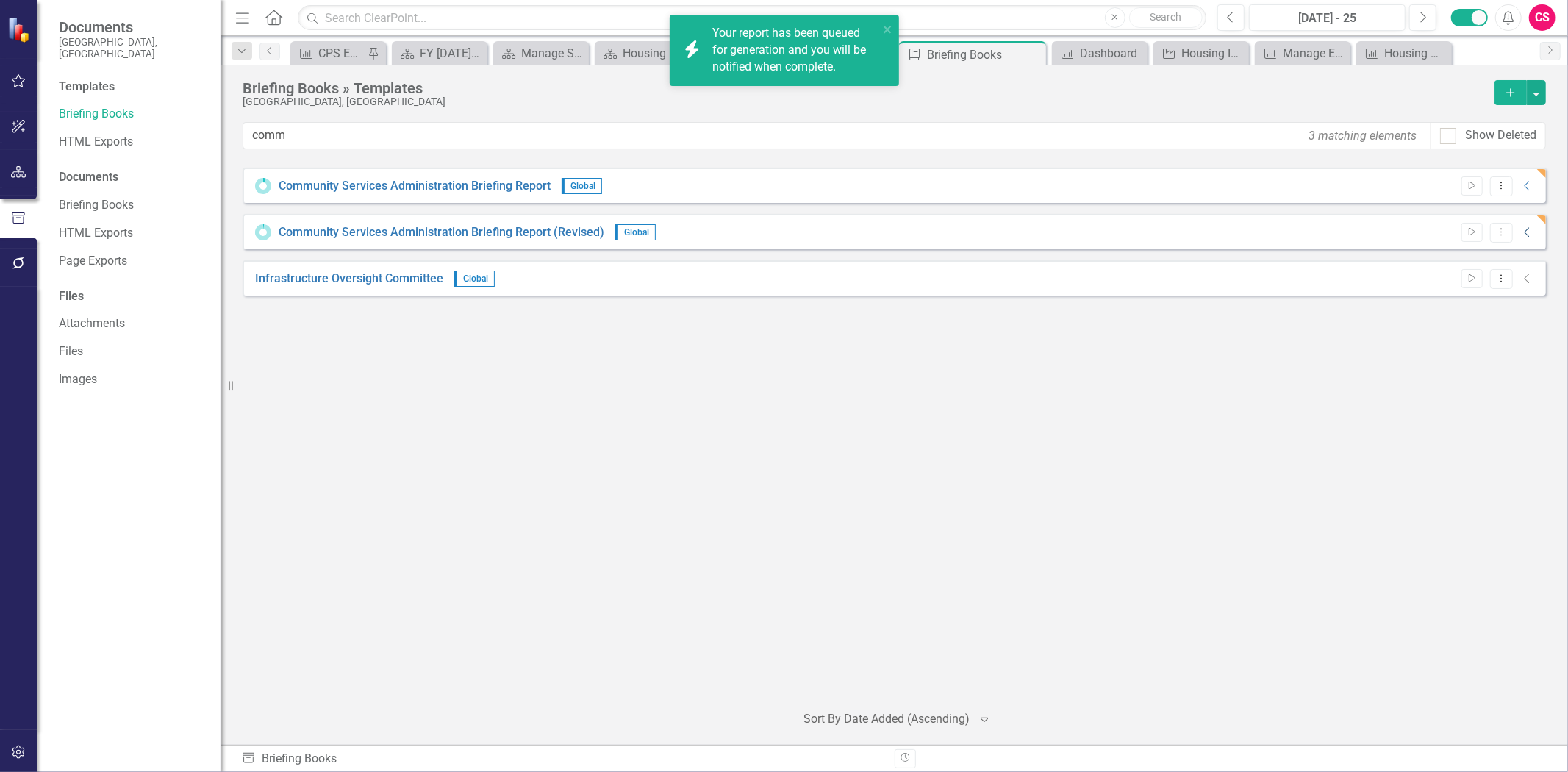
click at [1527, 236] on icon at bounding box center [1526, 232] width 5 height 10
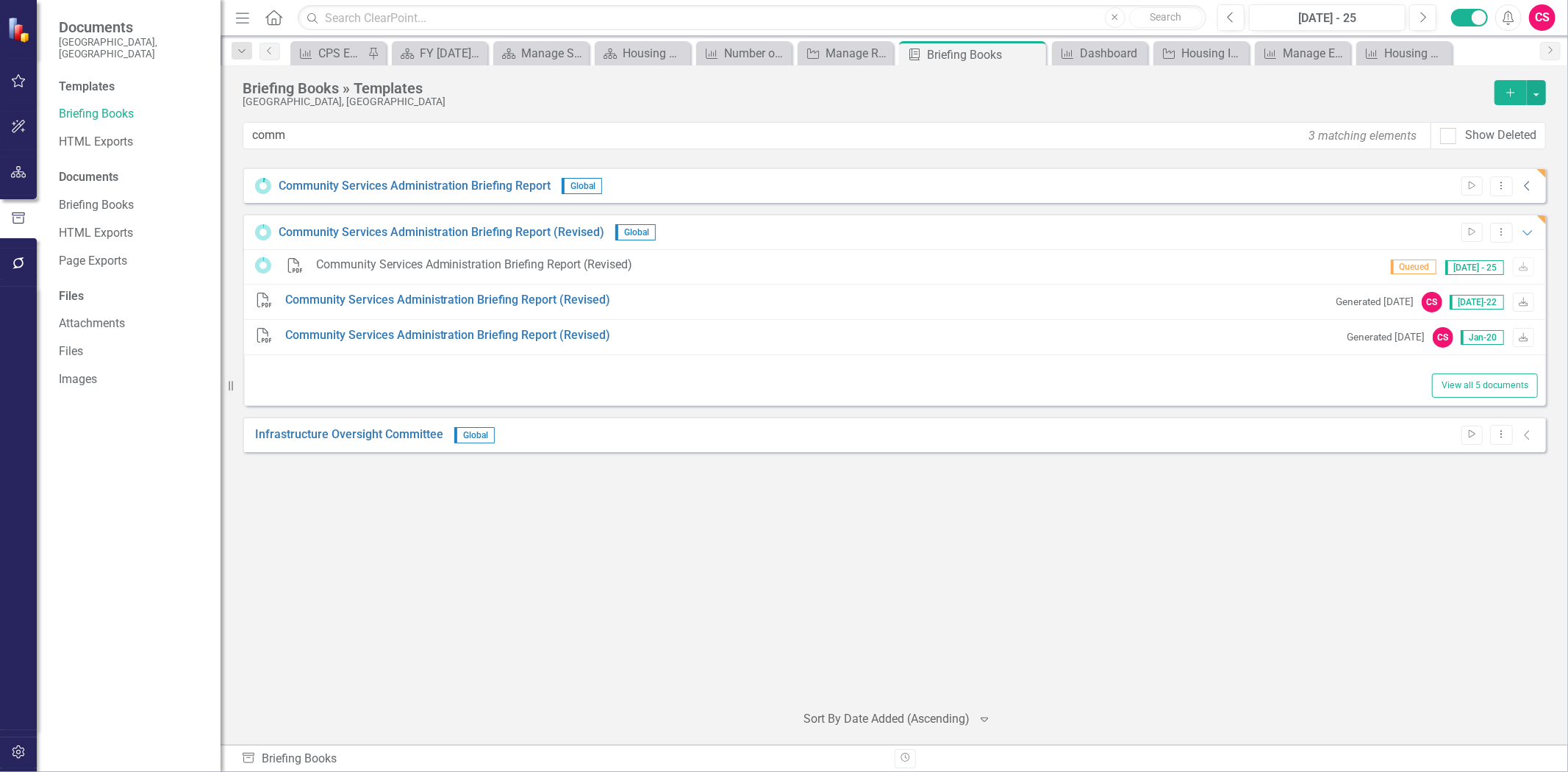
click at [1526, 191] on icon "Collapse" at bounding box center [1527, 186] width 14 height 12
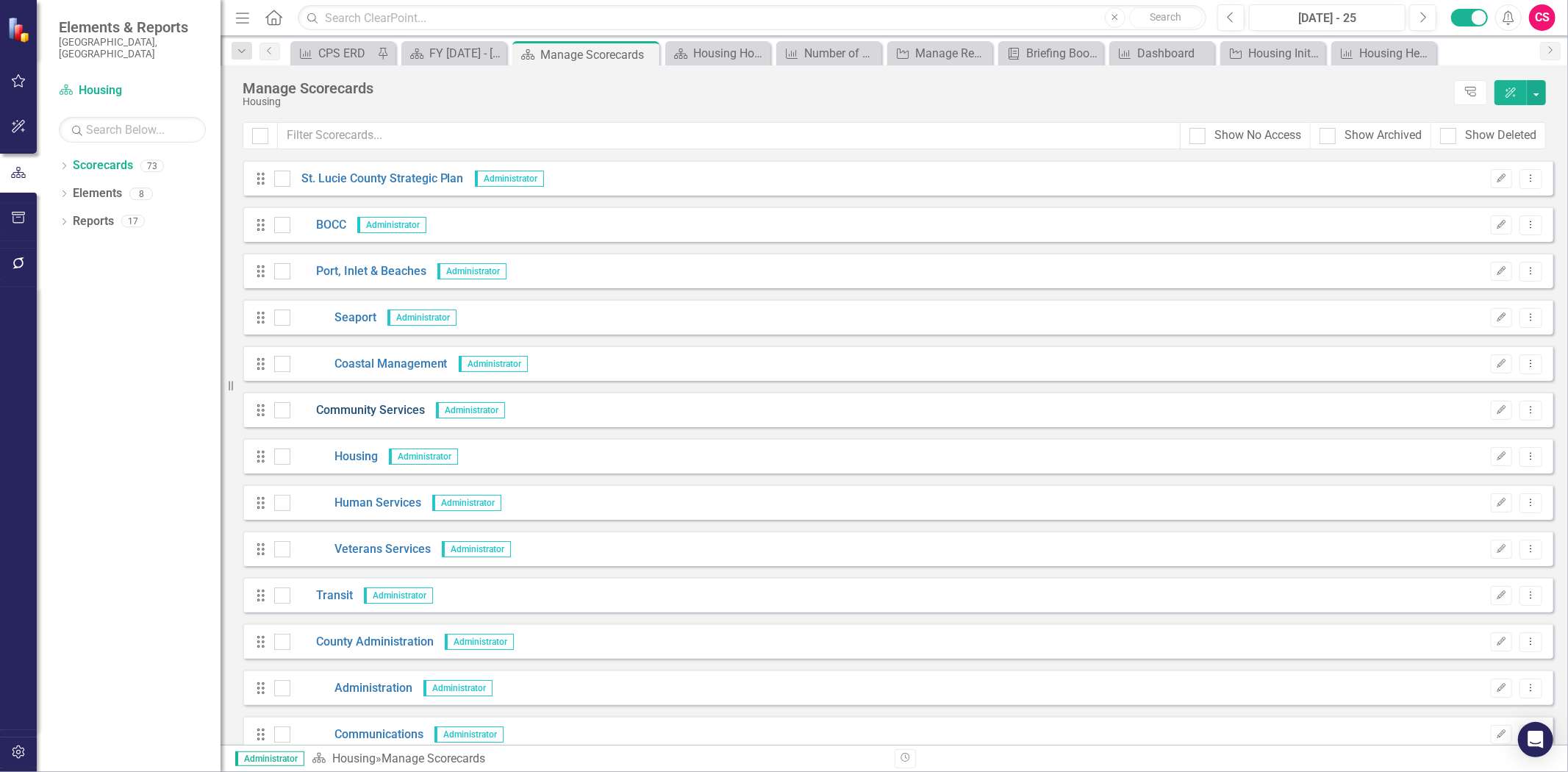
click at [348, 403] on link "Community Services" at bounding box center [357, 411] width 135 height 17
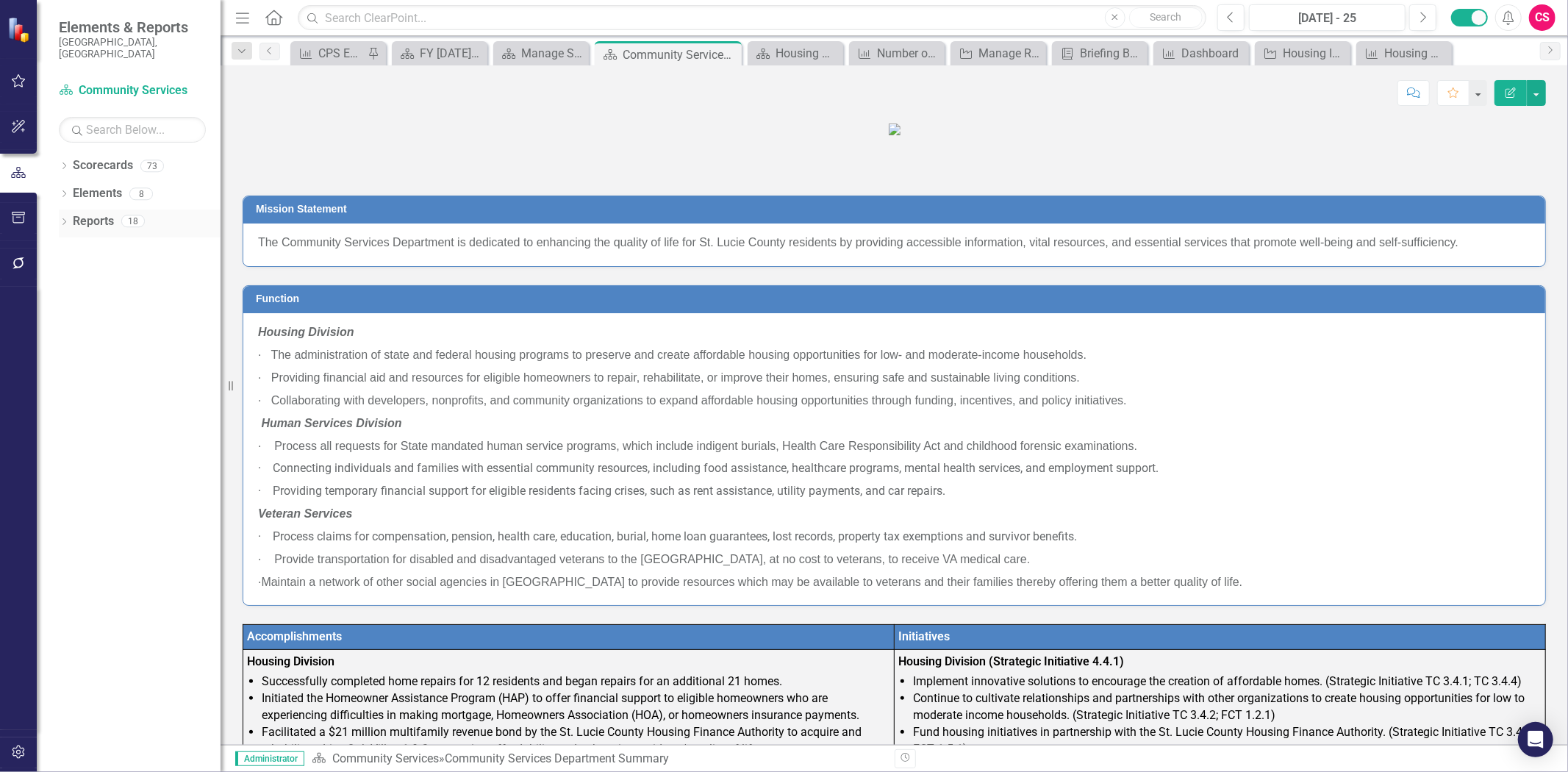
click at [93, 213] on link "Reports" at bounding box center [94, 221] width 42 height 17
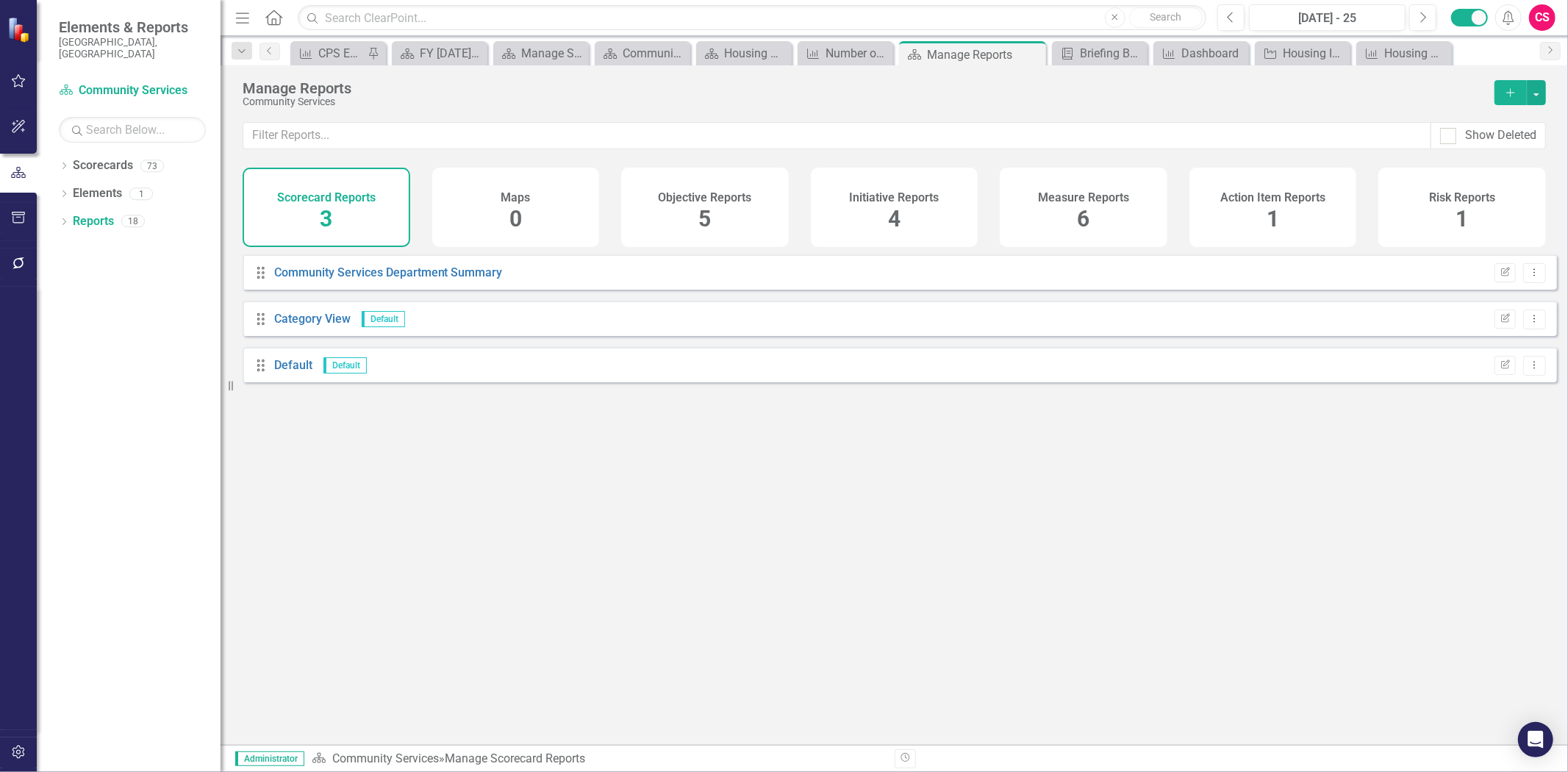
click at [738, 221] on div "Objective Reports 5" at bounding box center [705, 208] width 168 height 79
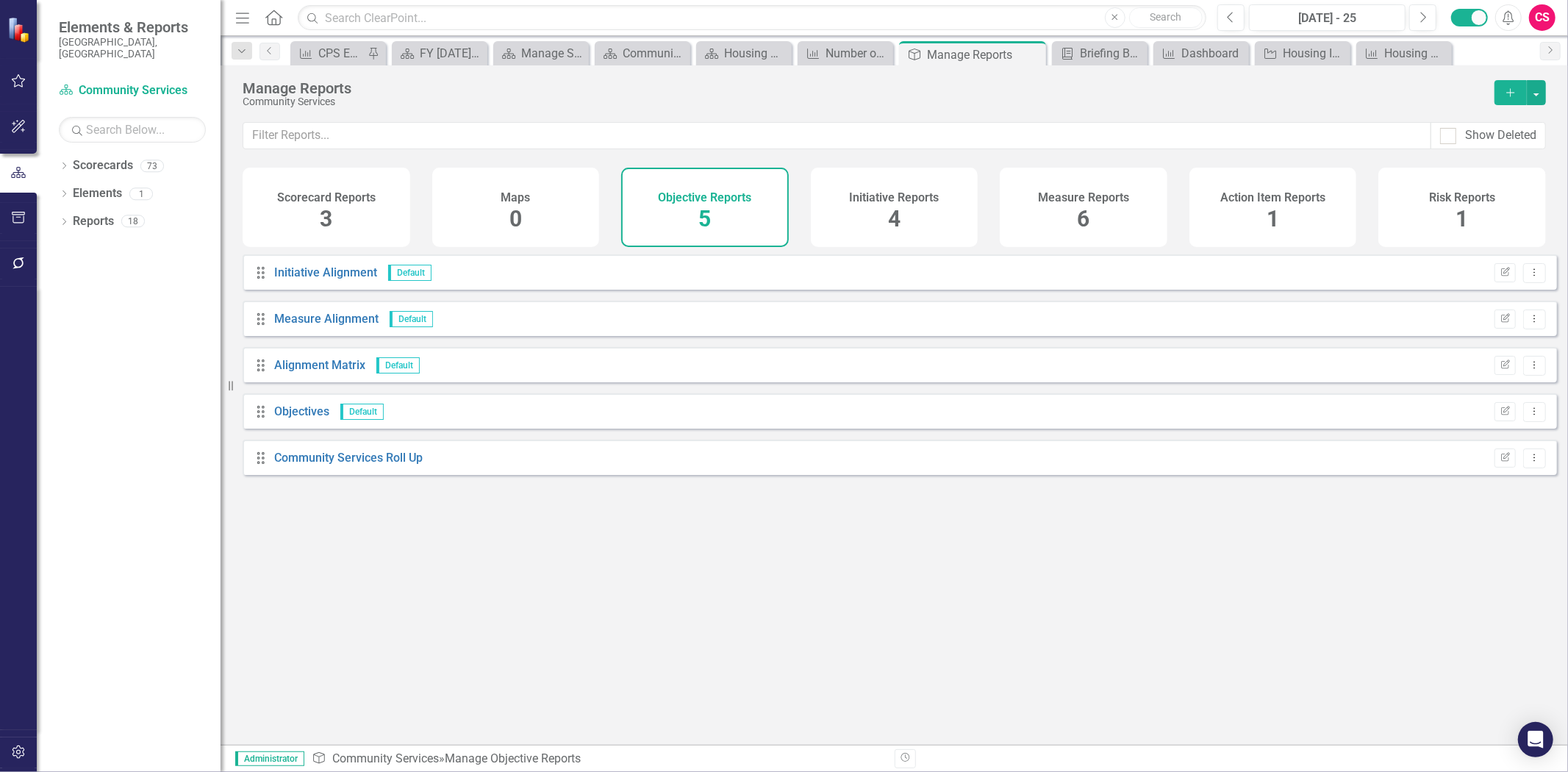
drag, startPoint x: 885, startPoint y: 212, endPoint x: 981, endPoint y: 206, distance: 96.2
click at [883, 210] on div "Initiative Reports 4" at bounding box center [895, 208] width 168 height 79
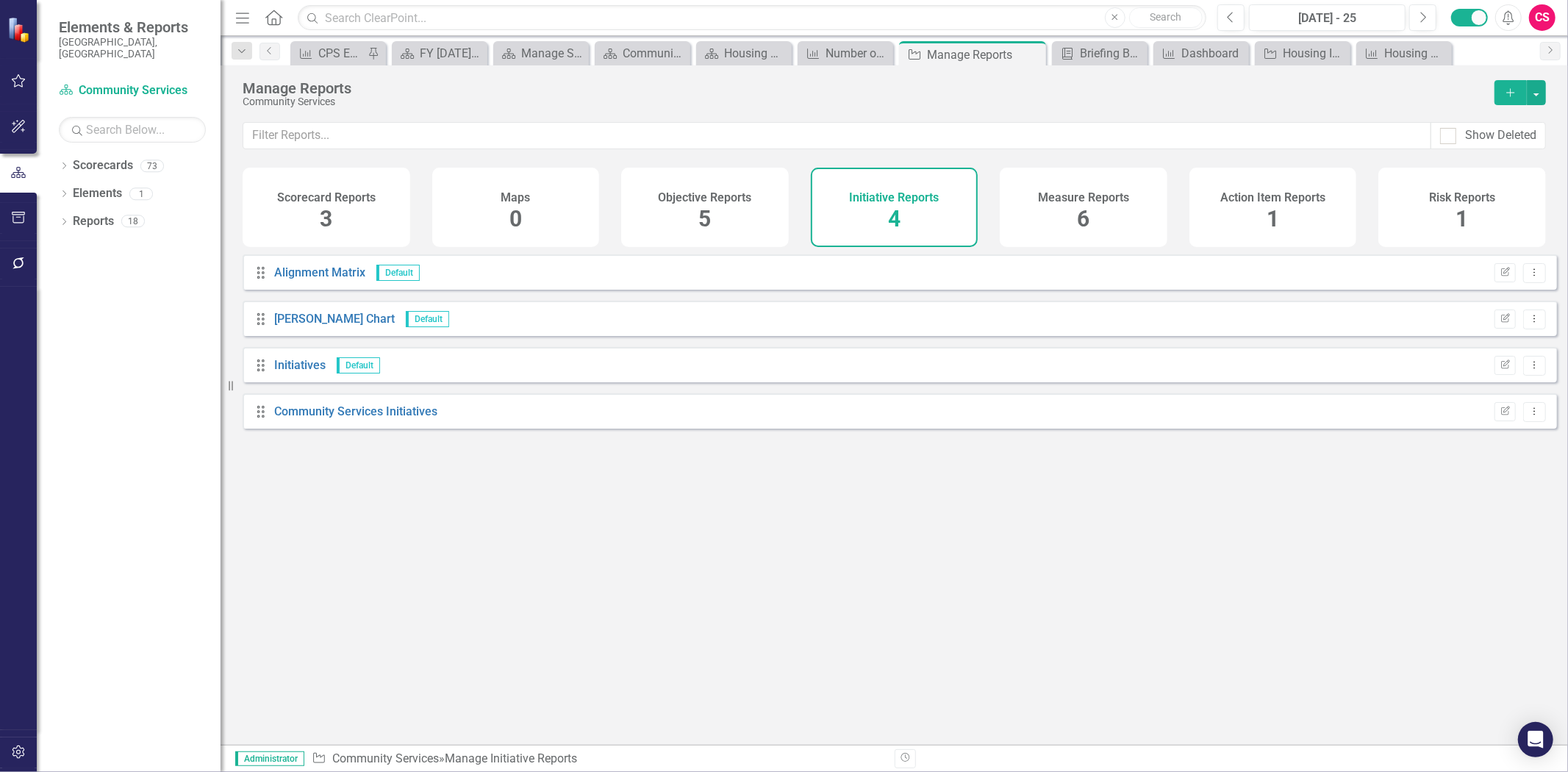
click at [1076, 219] on div "Measure Reports 6" at bounding box center [1084, 208] width 168 height 79
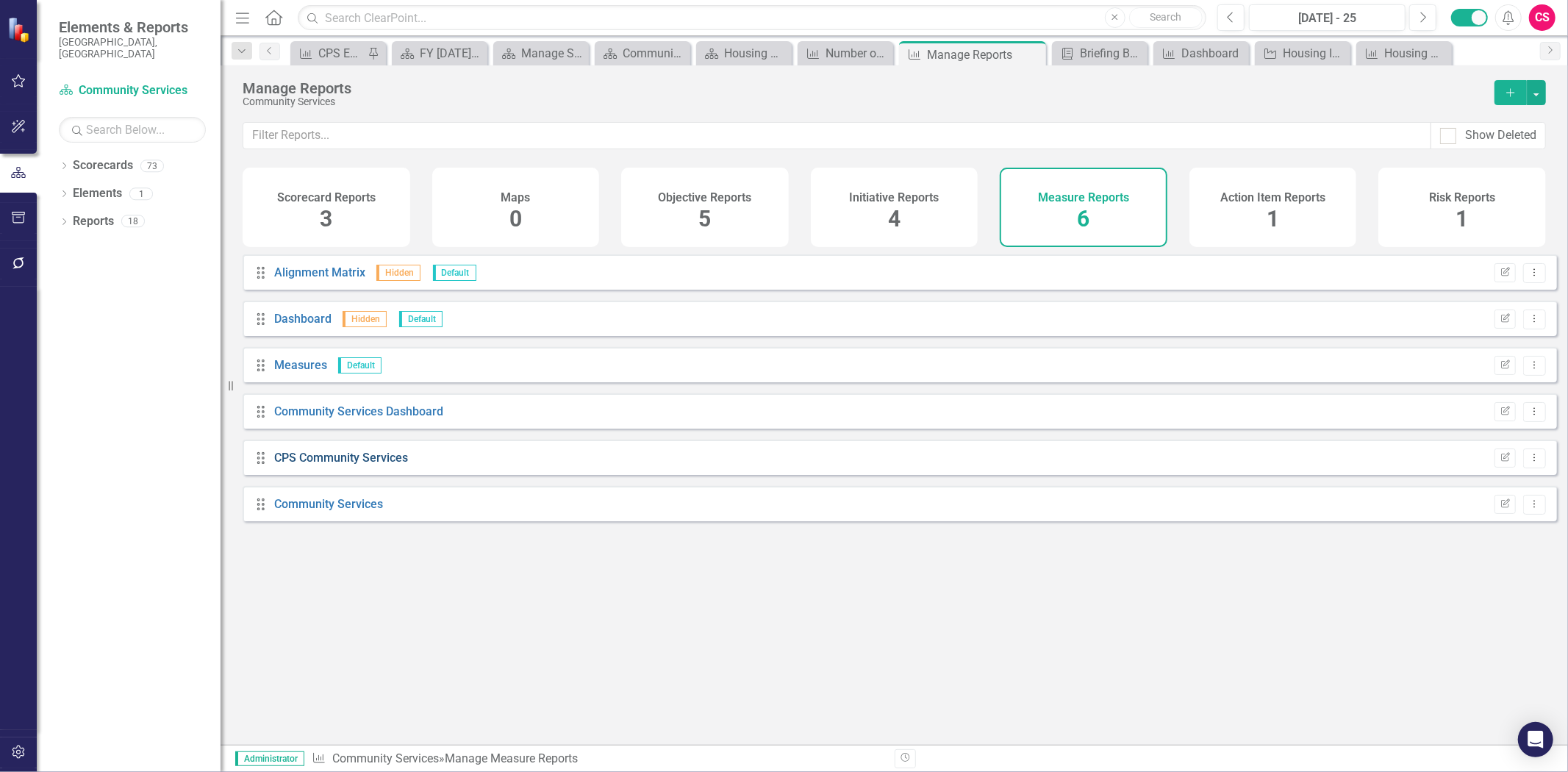
click at [349, 465] on link "CPS Community Services" at bounding box center [341, 457] width 134 height 14
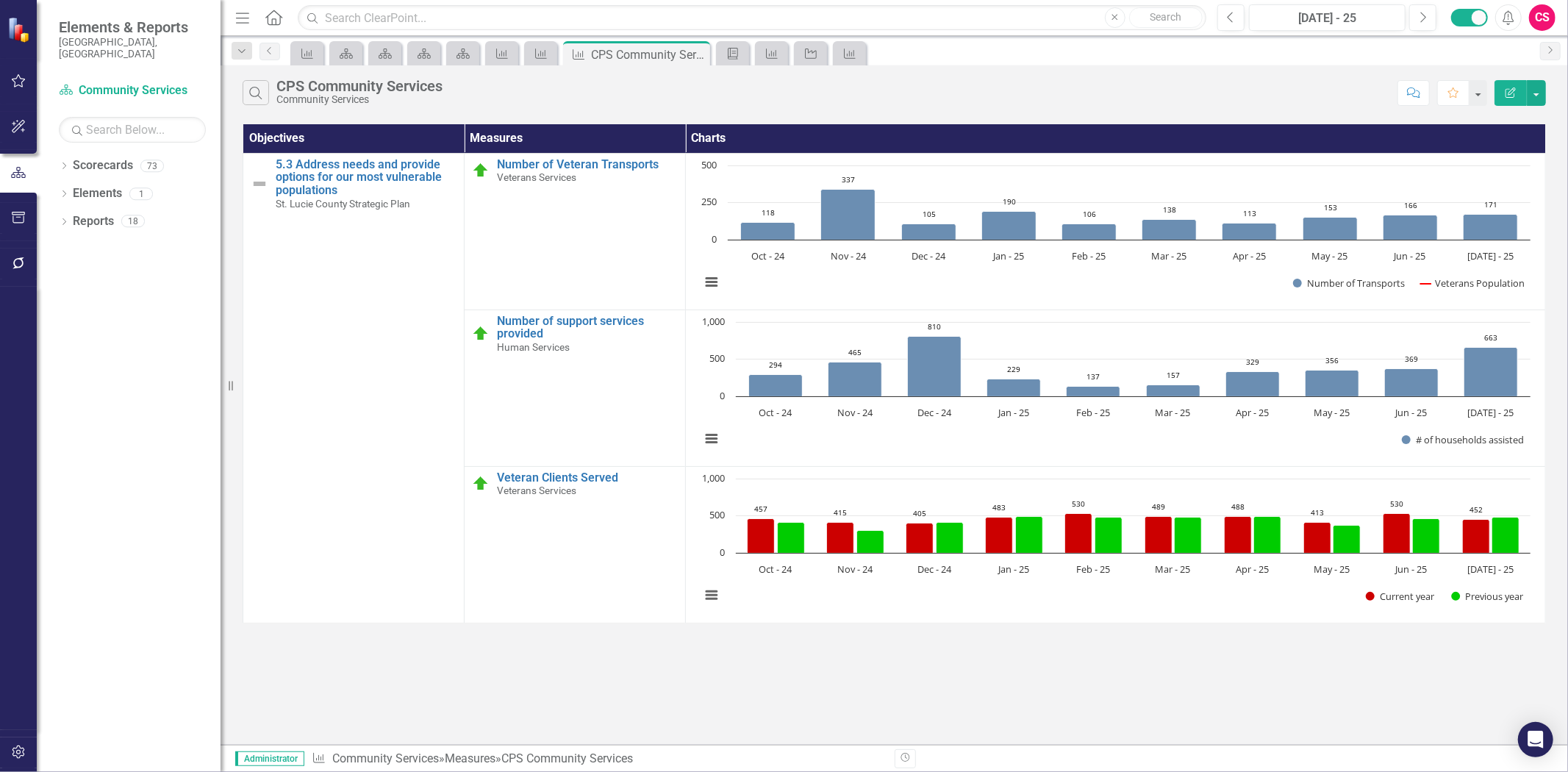
click at [1504, 90] on icon "Edit Report" at bounding box center [1510, 92] width 14 height 10
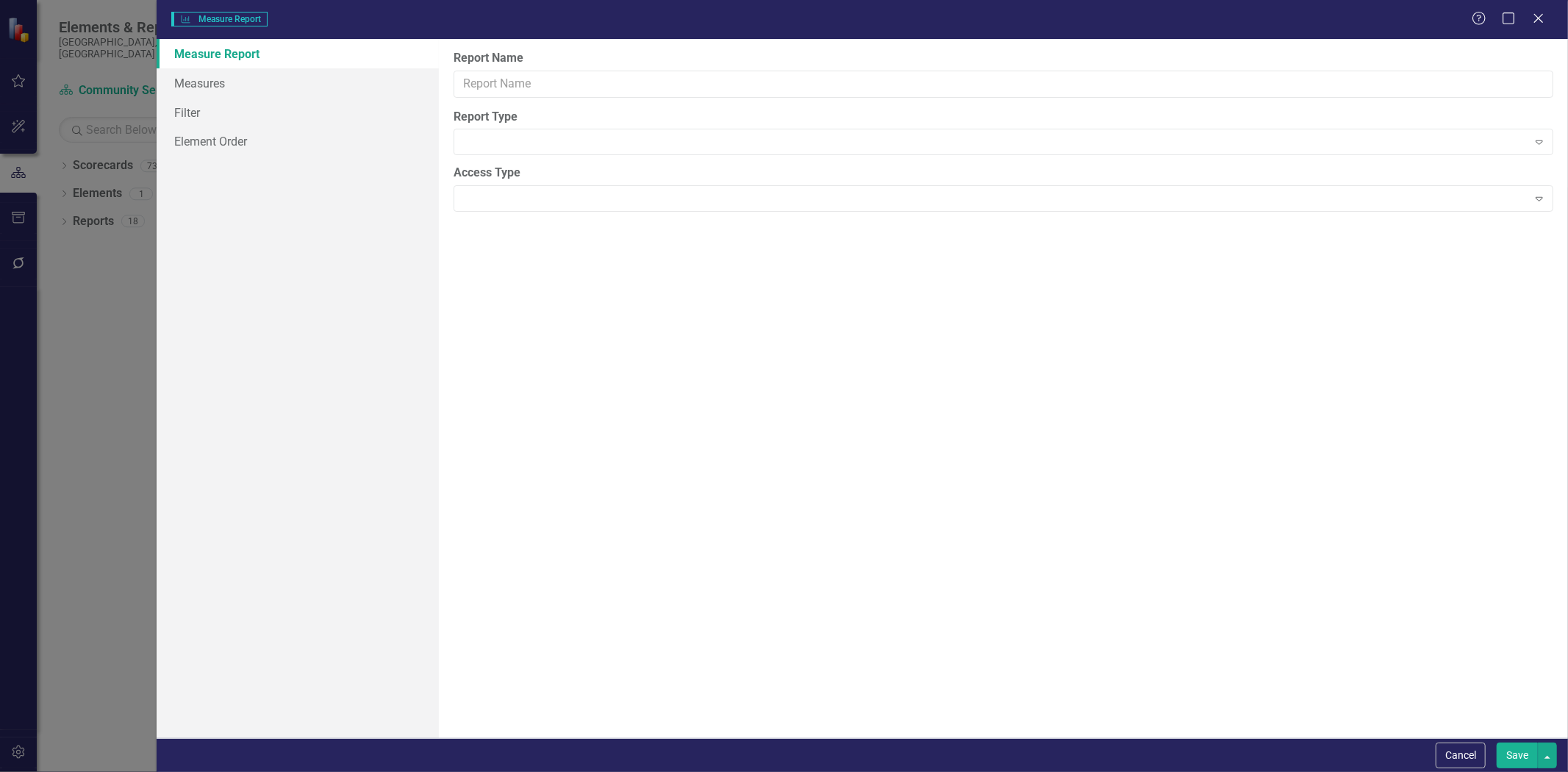
type input "CPS Community Services"
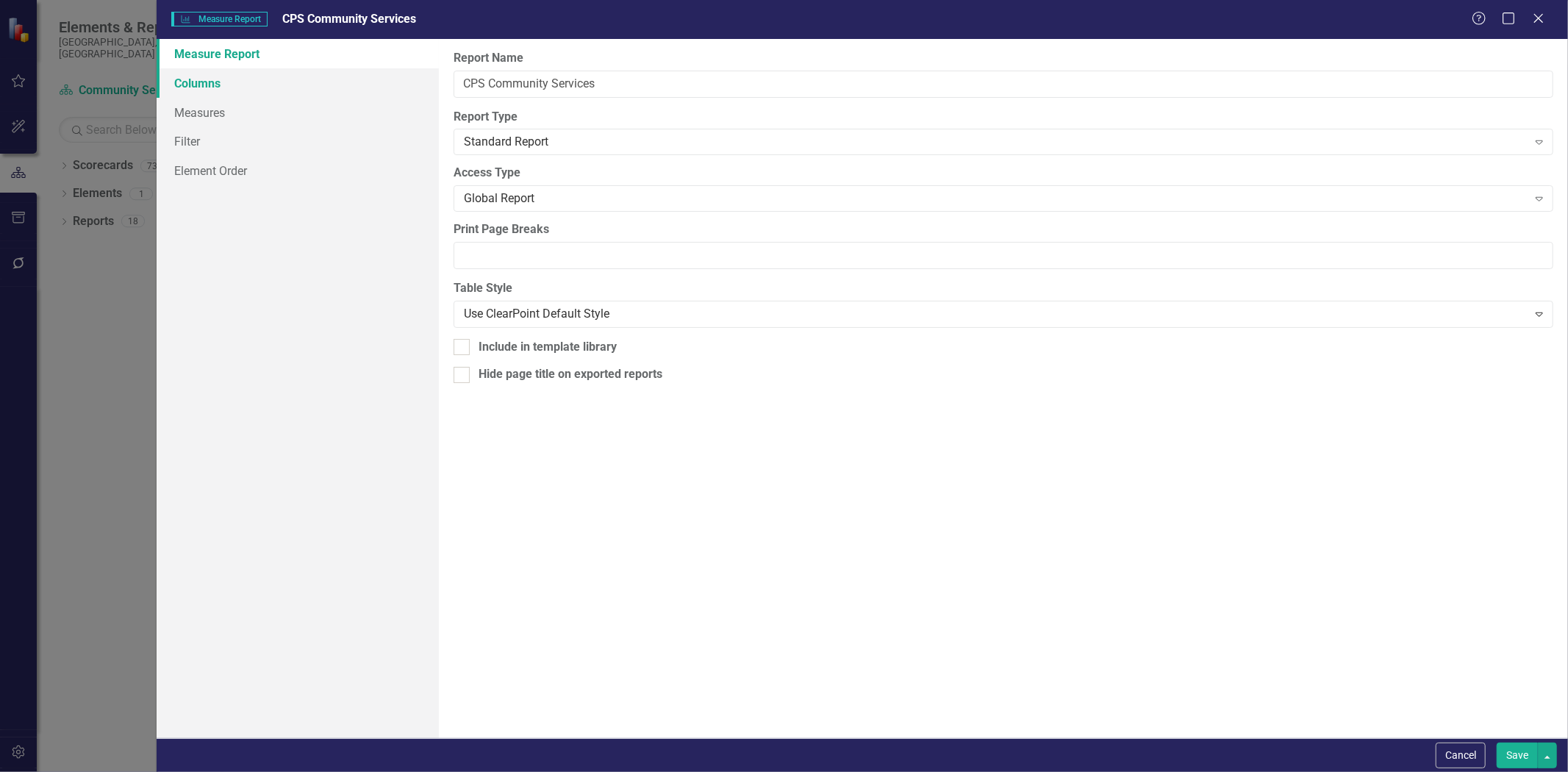
click at [354, 82] on link "Columns" at bounding box center [297, 83] width 283 height 30
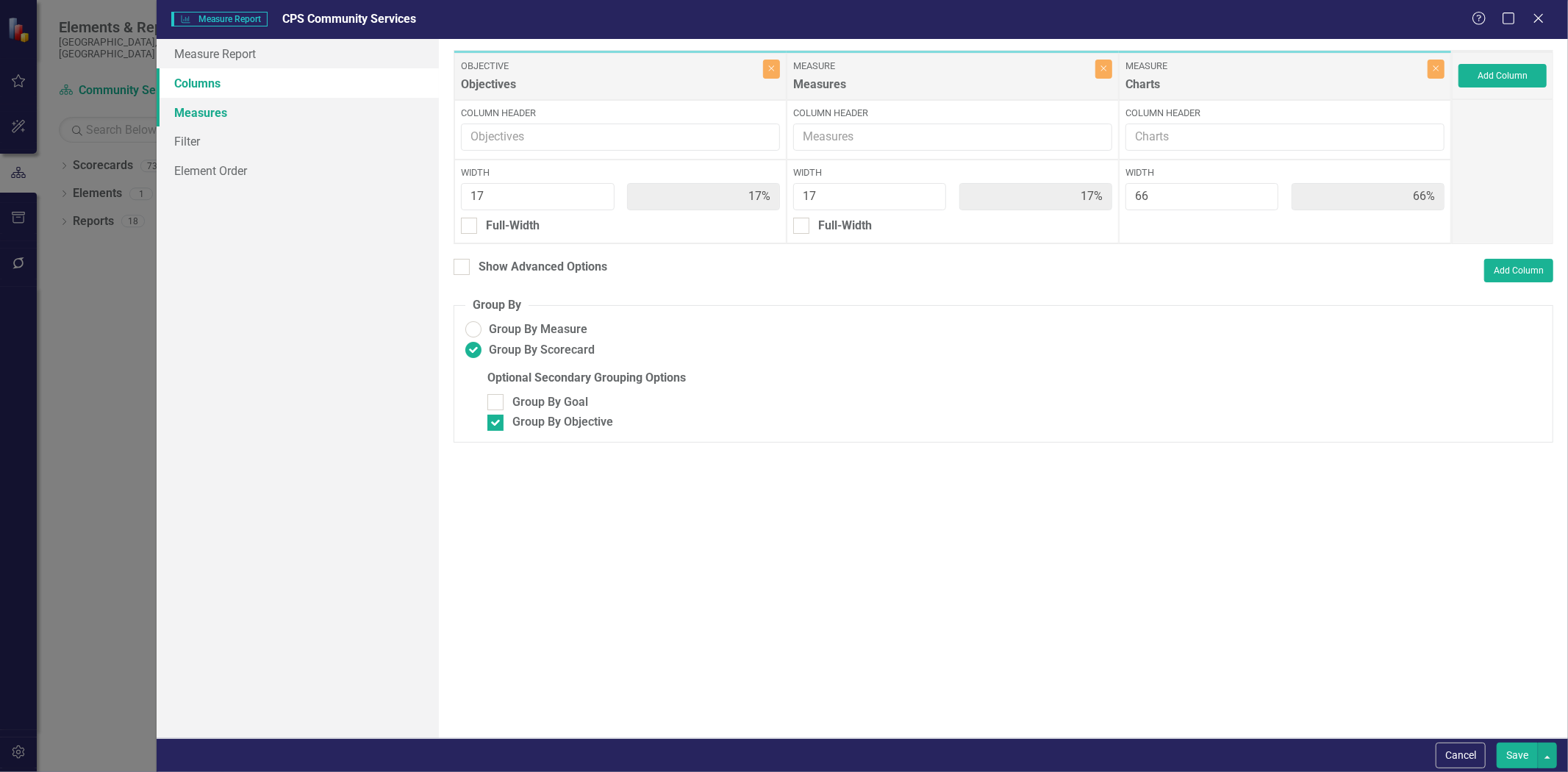
click at [317, 98] on link "Measures" at bounding box center [297, 112] width 283 height 30
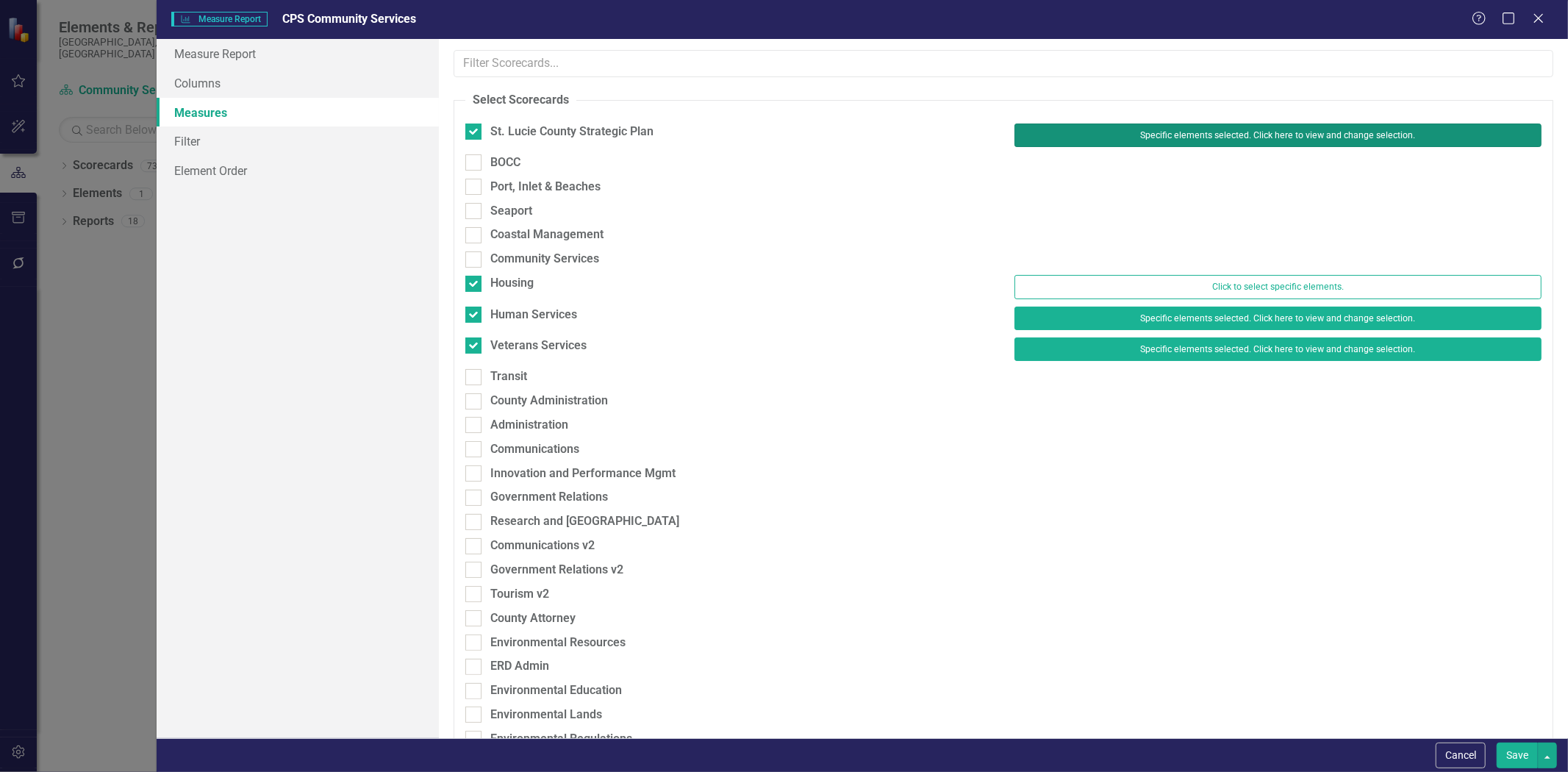
click at [1106, 124] on button "Specific elements selected. Click here to view and change selection." at bounding box center [1278, 135] width 527 height 23
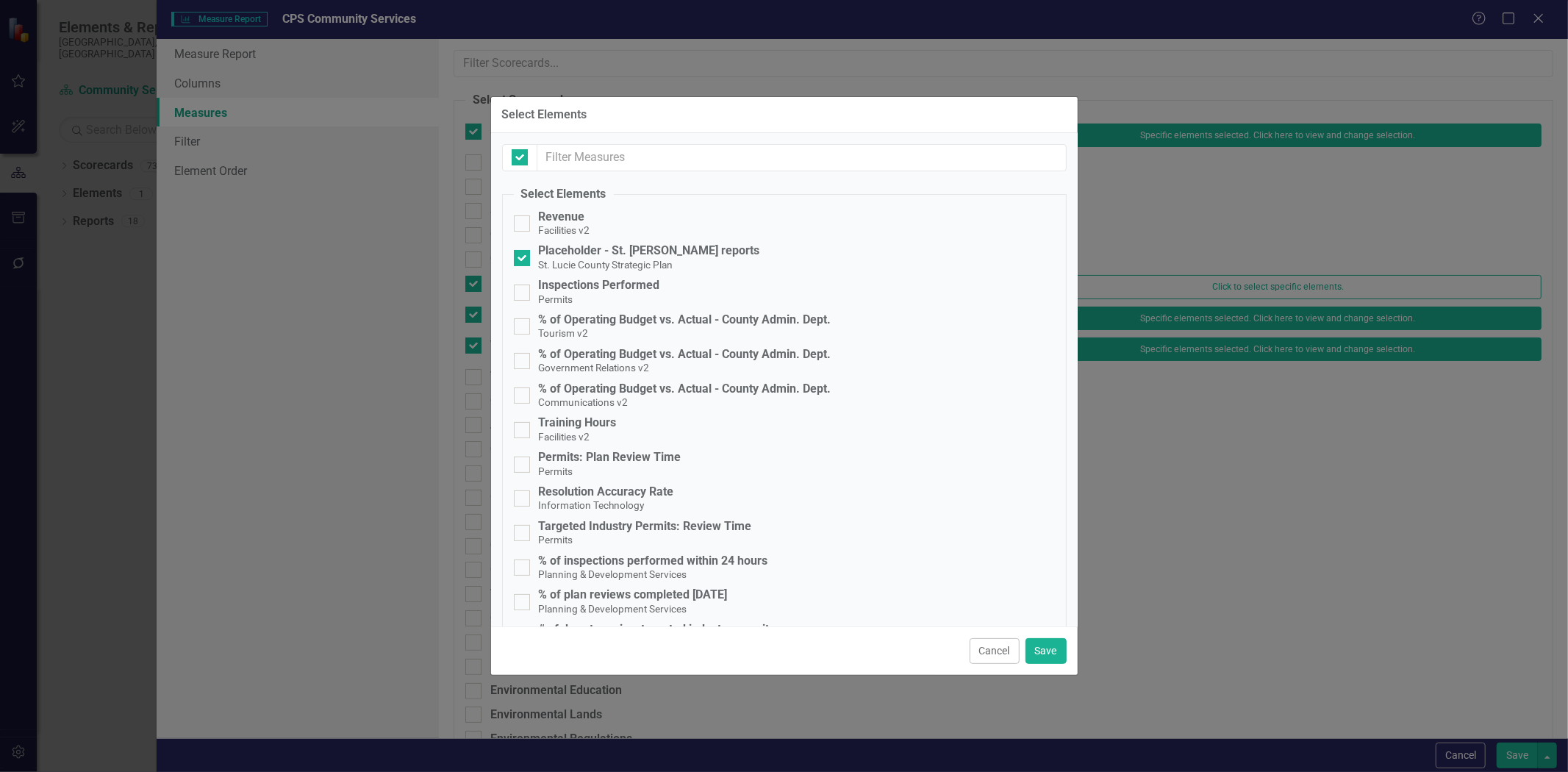
checkbox input "false"
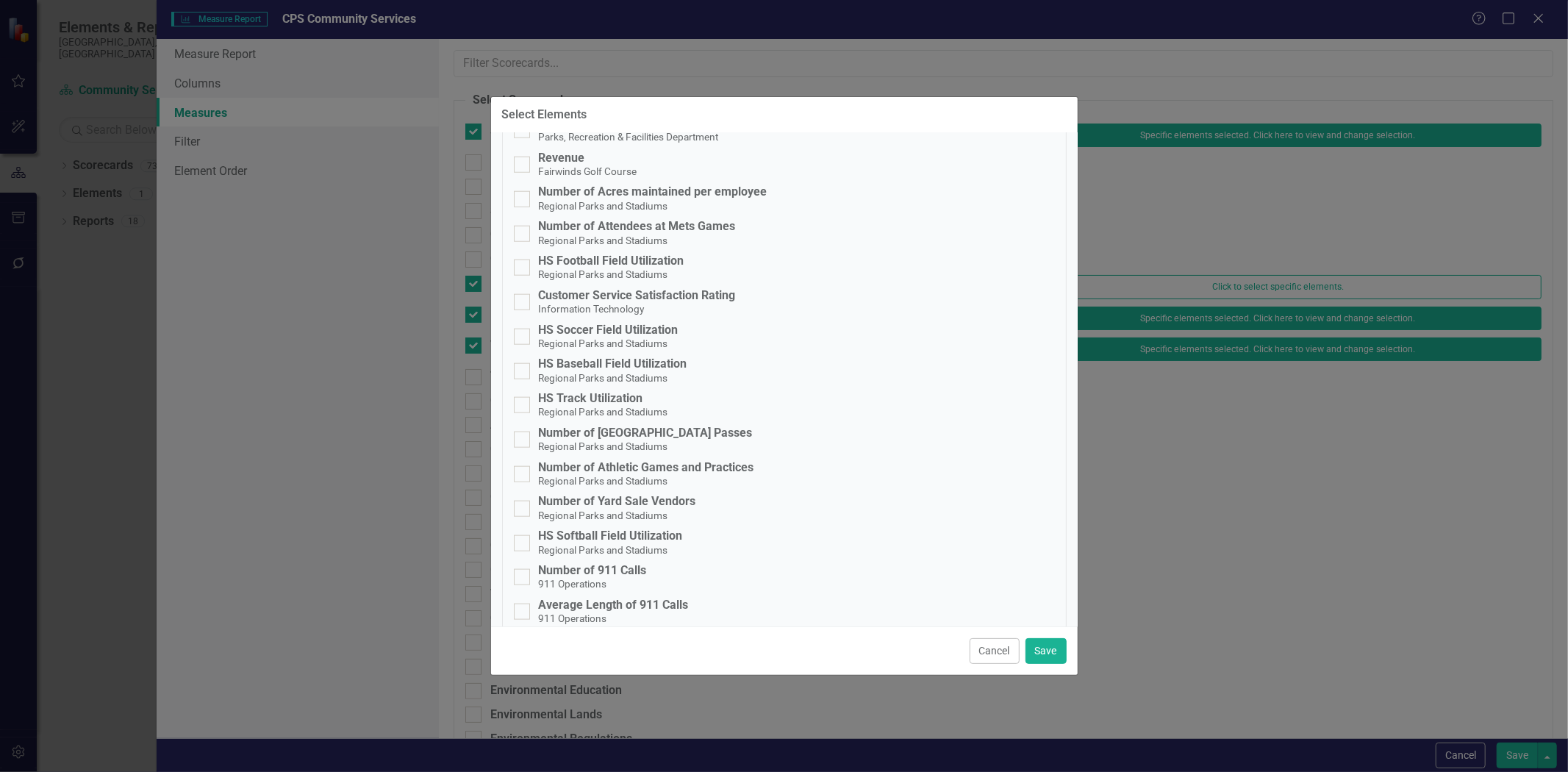
scroll to position [1552, 0]
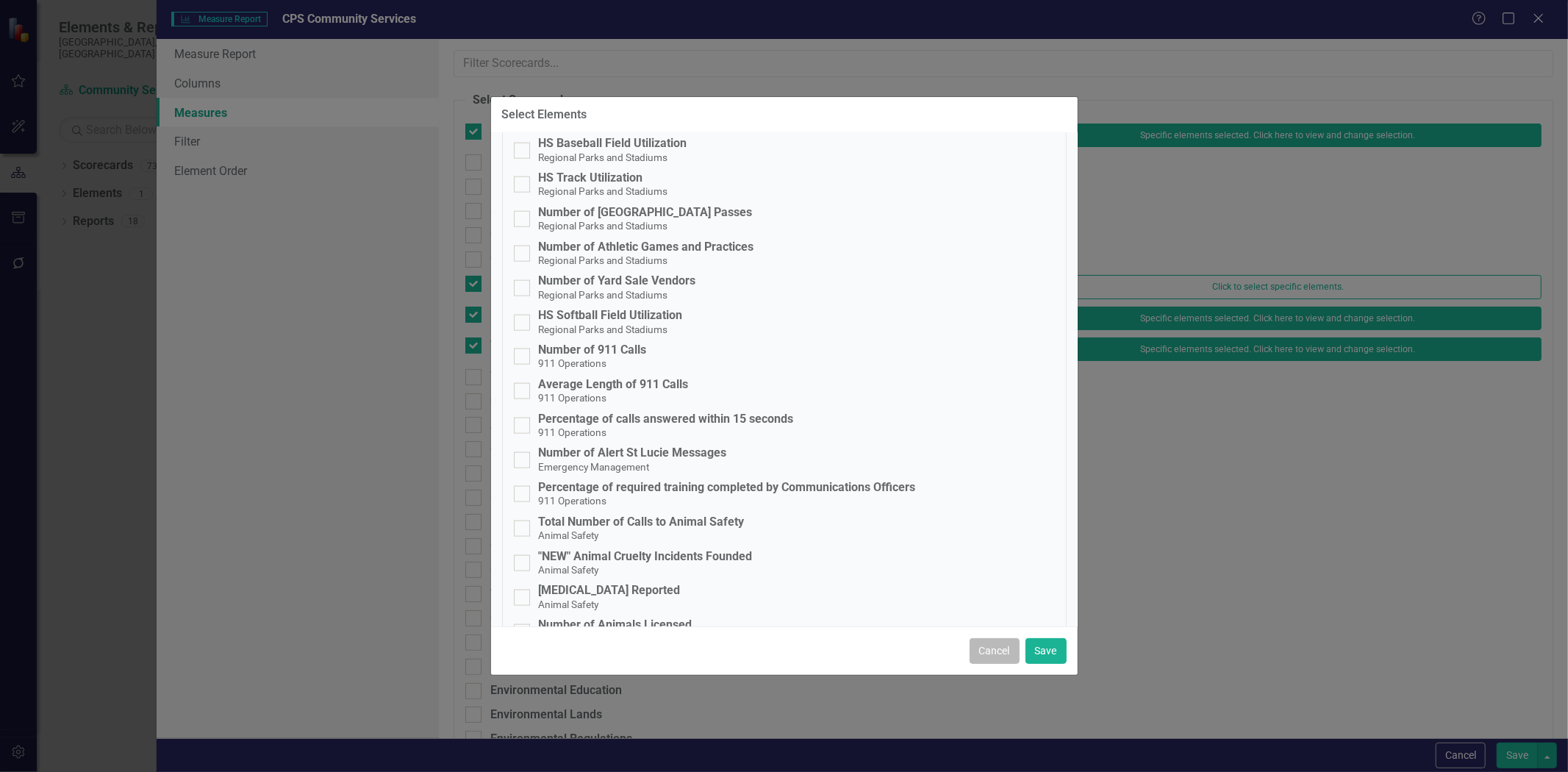
click at [988, 648] on button "Cancel" at bounding box center [994, 651] width 50 height 26
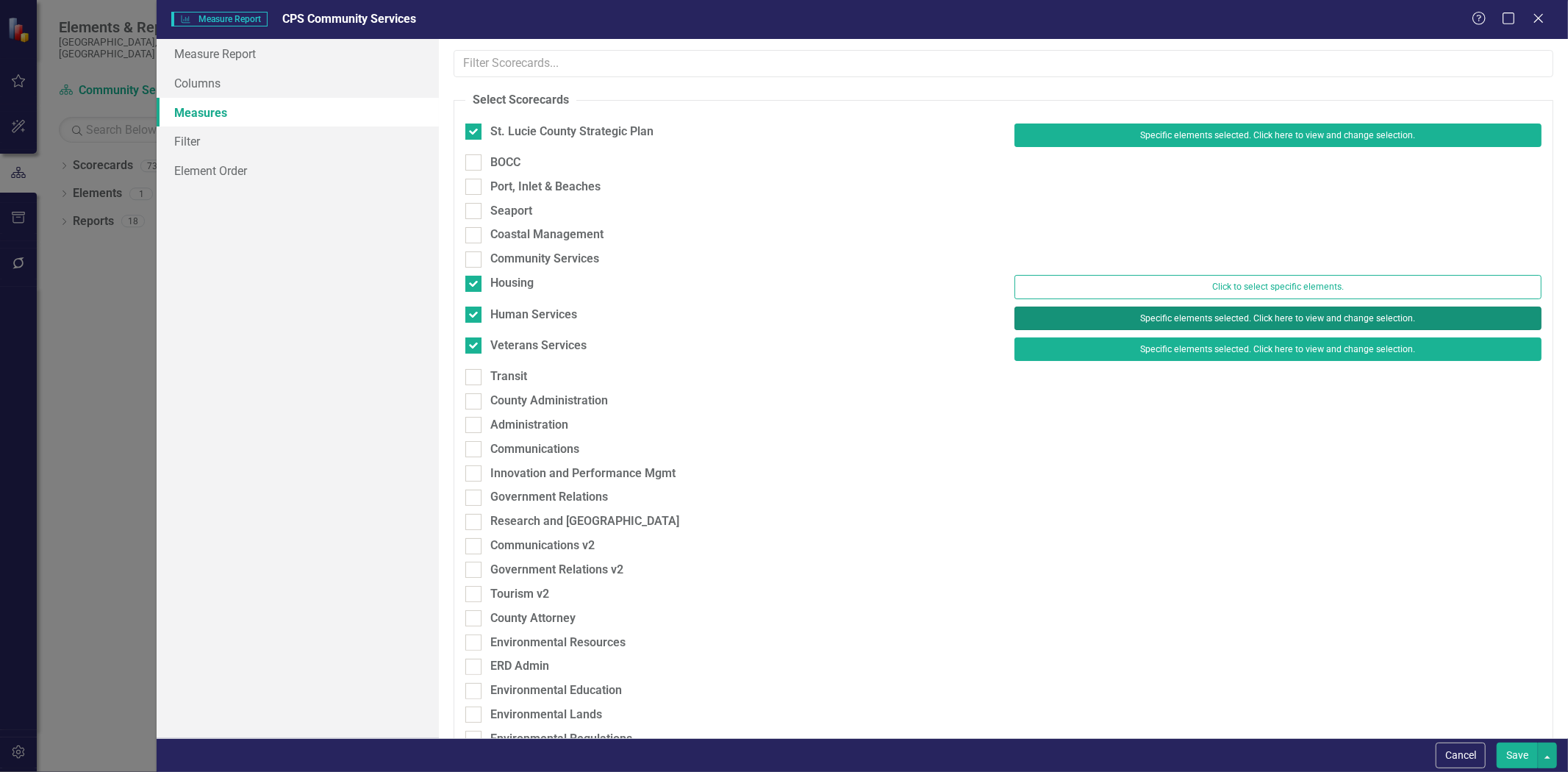
click at [1041, 312] on button "Specific elements selected. Click here to view and change selection." at bounding box center [1278, 319] width 527 height 23
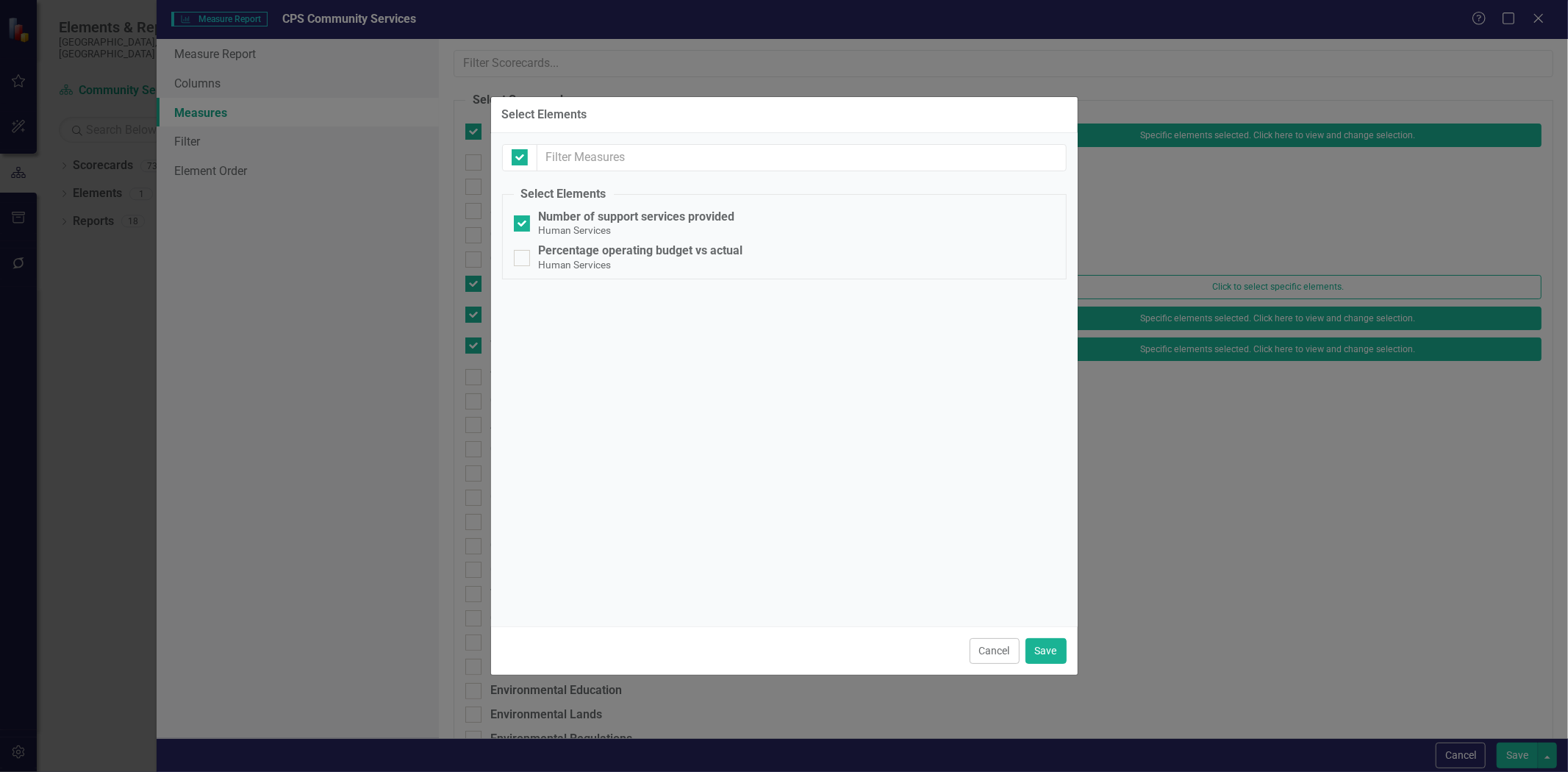
checkbox input "false"
click at [1002, 648] on button "Cancel" at bounding box center [994, 651] width 50 height 26
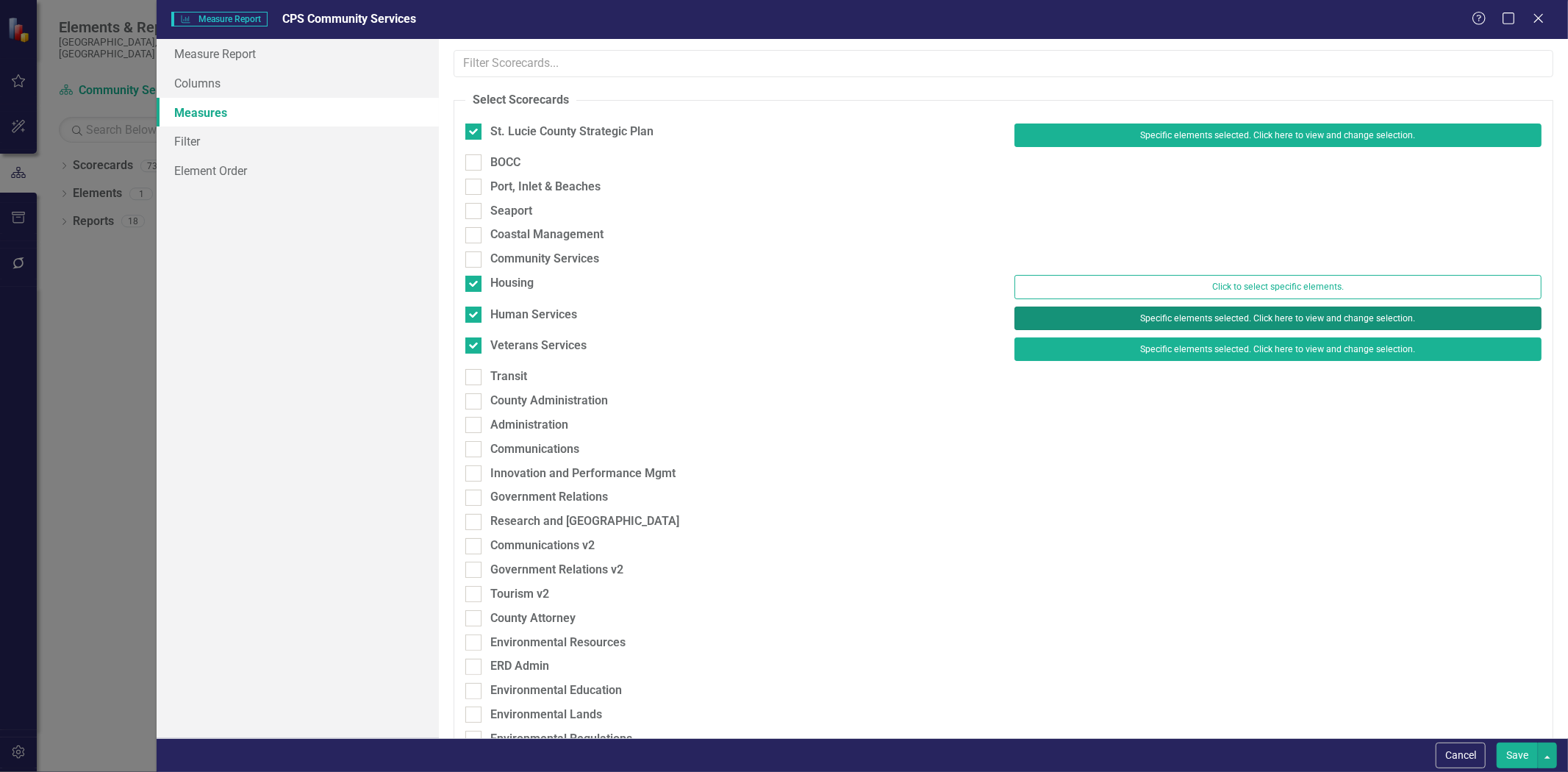
click at [1220, 320] on button "Specific elements selected. Click here to view and change selection." at bounding box center [1278, 319] width 527 height 23
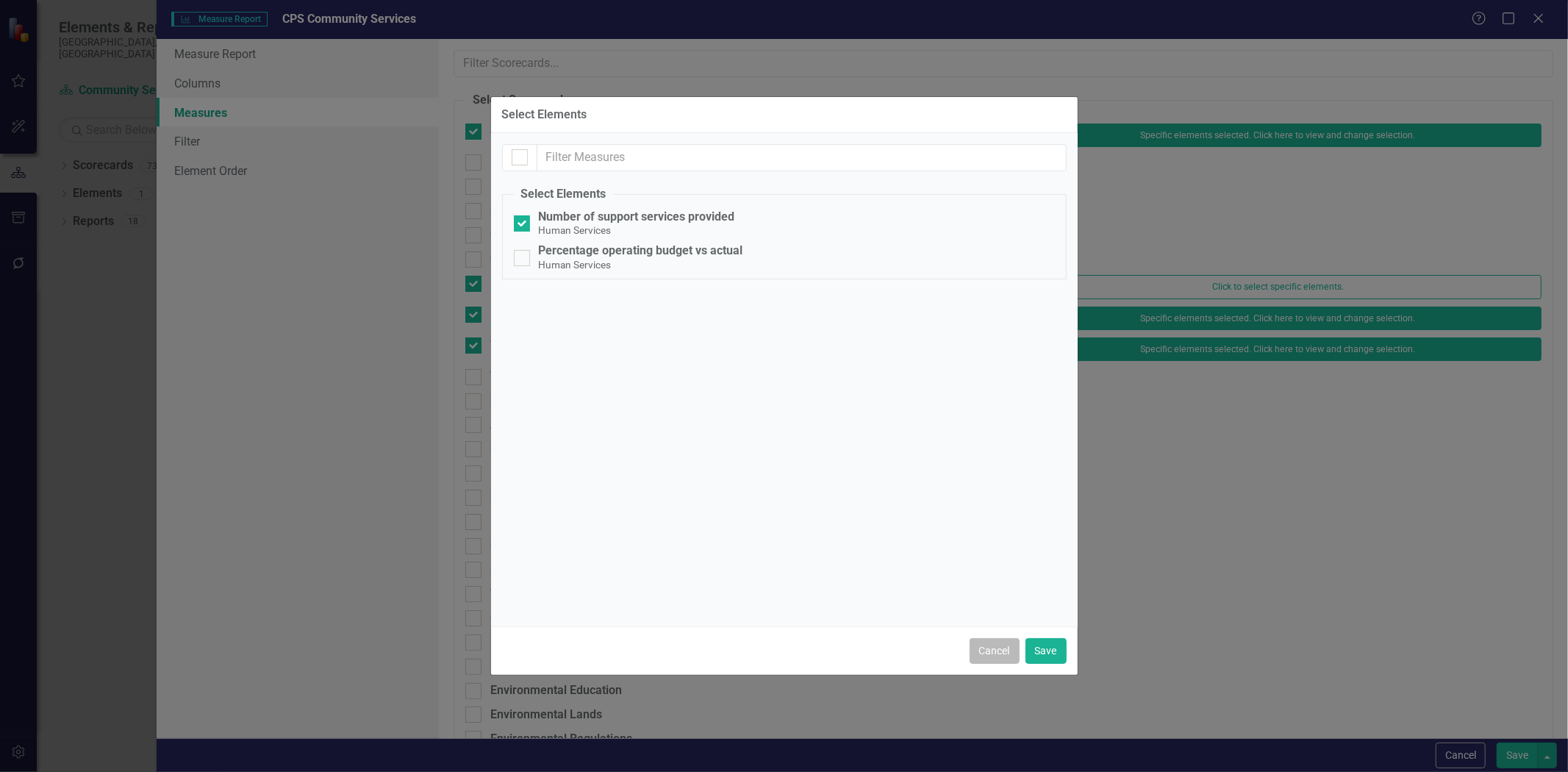
click at [1000, 642] on button "Cancel" at bounding box center [994, 651] width 50 height 26
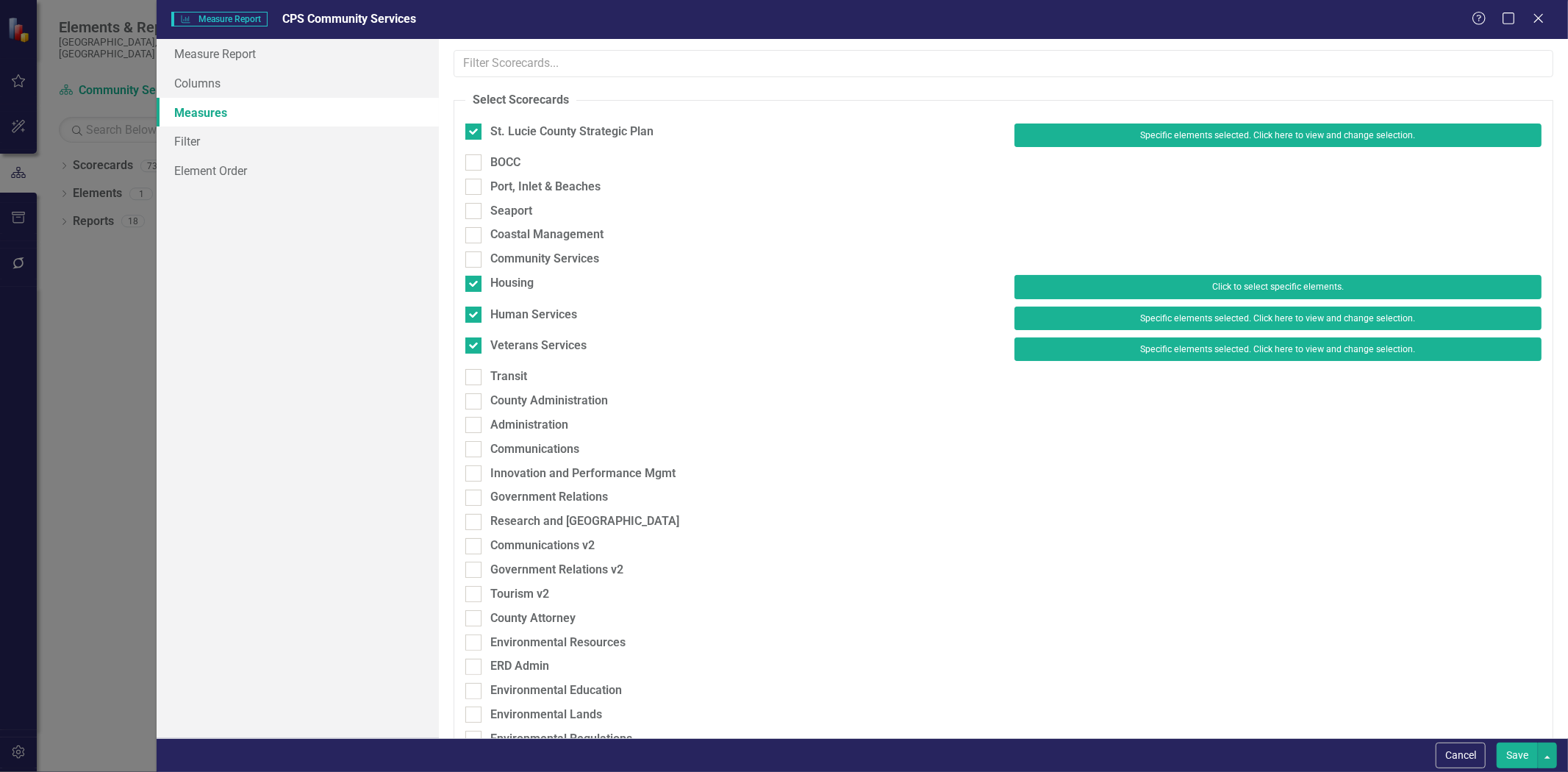
click at [1059, 280] on button "Click to select specific elements." at bounding box center [1278, 287] width 527 height 23
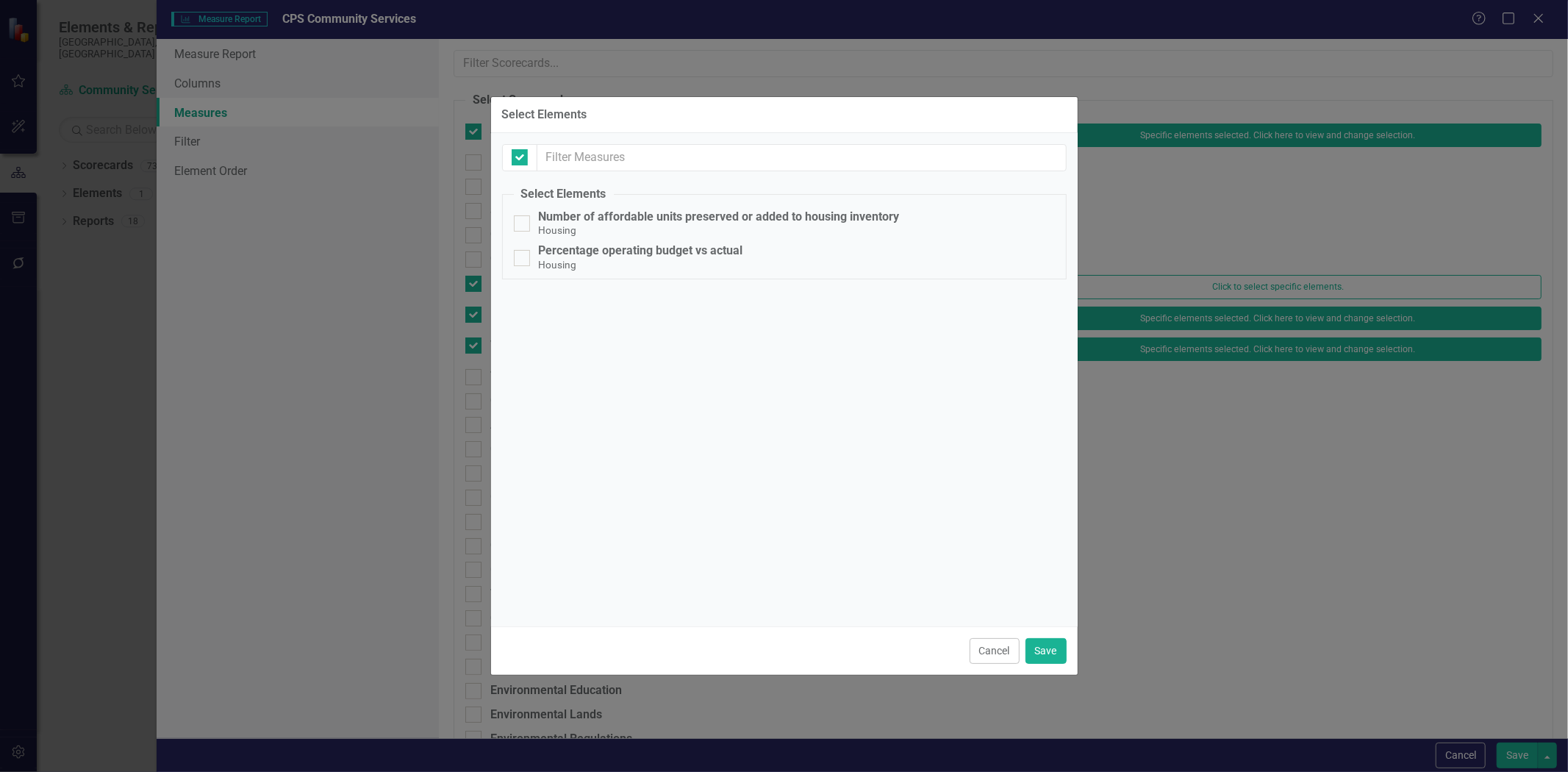
checkbox input "false"
drag, startPoint x: 984, startPoint y: 649, endPoint x: 973, endPoint y: 607, distance: 43.4
click at [986, 649] on button "Cancel" at bounding box center [994, 651] width 50 height 26
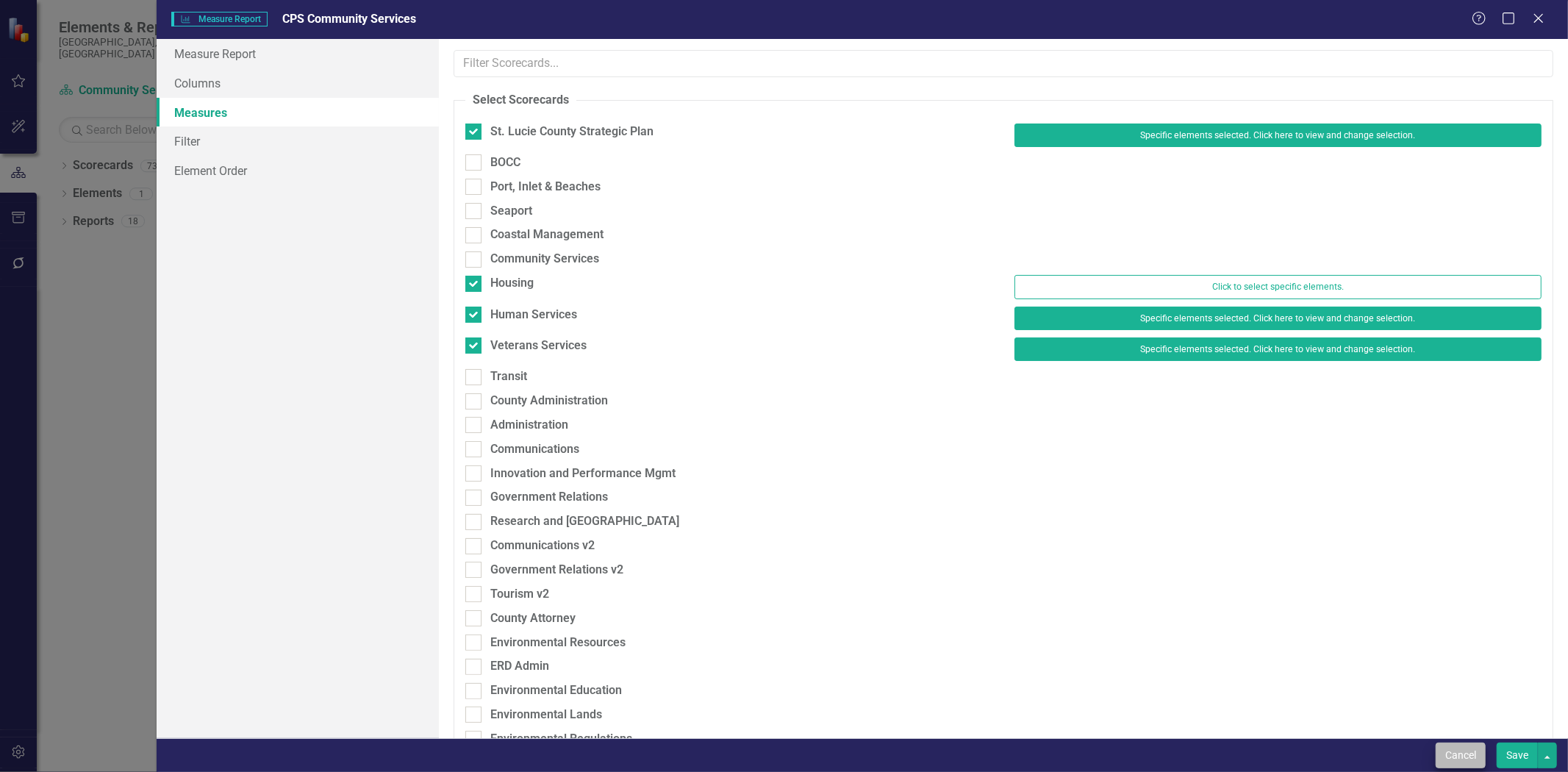
click at [1456, 767] on div "Cancel Save" at bounding box center [862, 755] width 1412 height 33
click at [1444, 753] on button "Cancel" at bounding box center [1461, 756] width 50 height 26
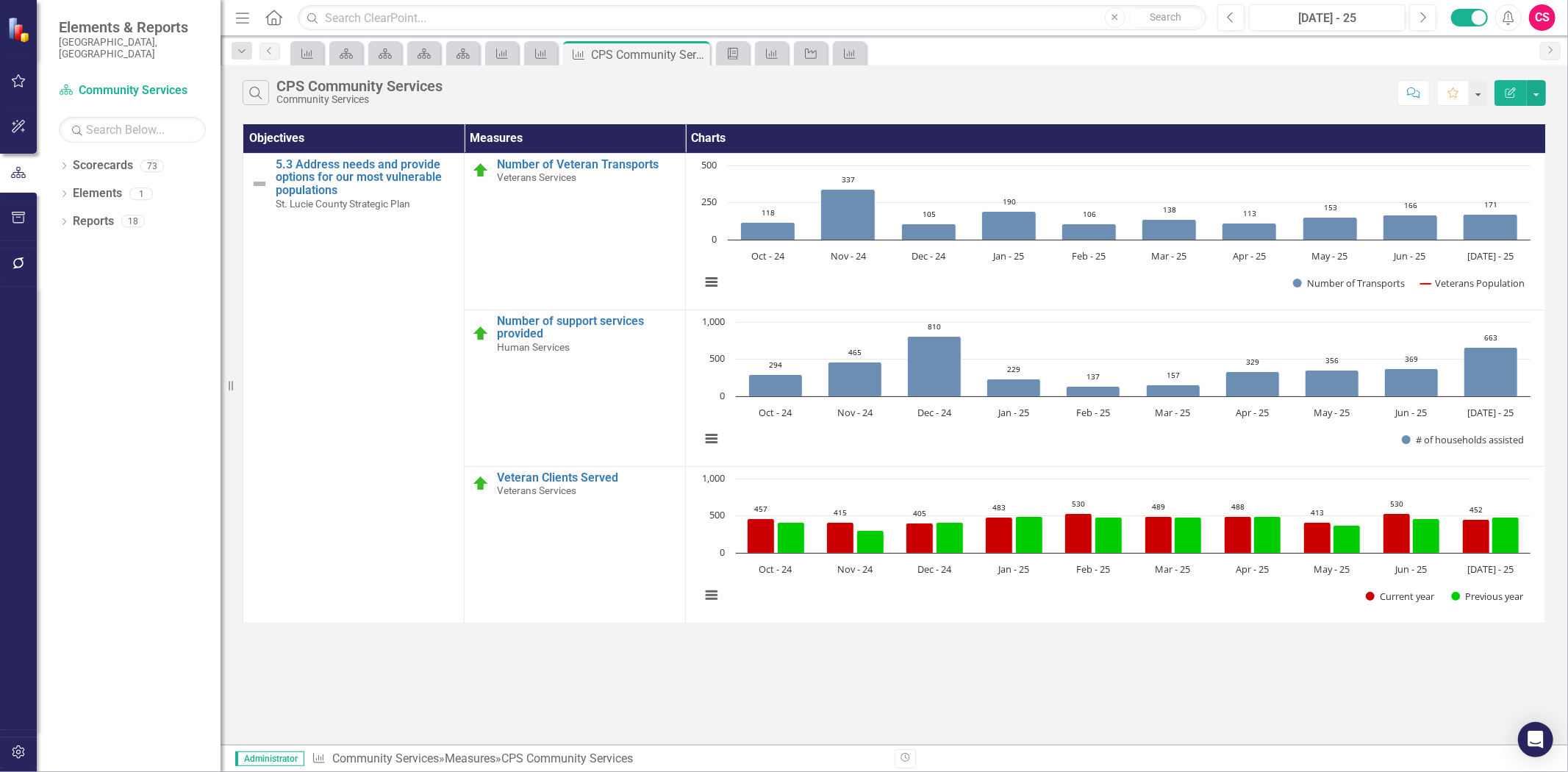
click at [1512, 94] on icon "Edit Report" at bounding box center [1510, 92] width 14 height 10
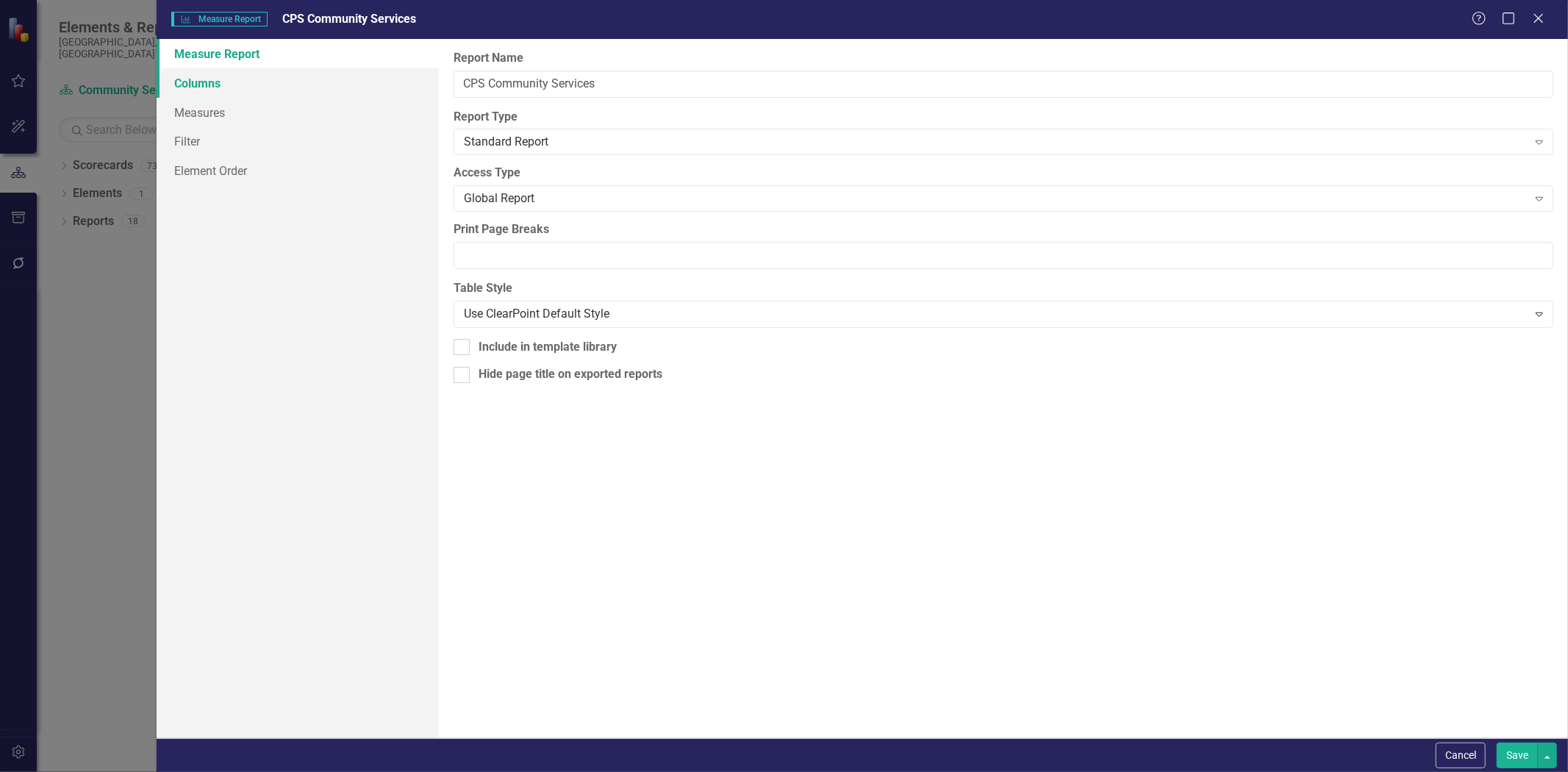
click at [367, 73] on link "Columns" at bounding box center [297, 83] width 283 height 30
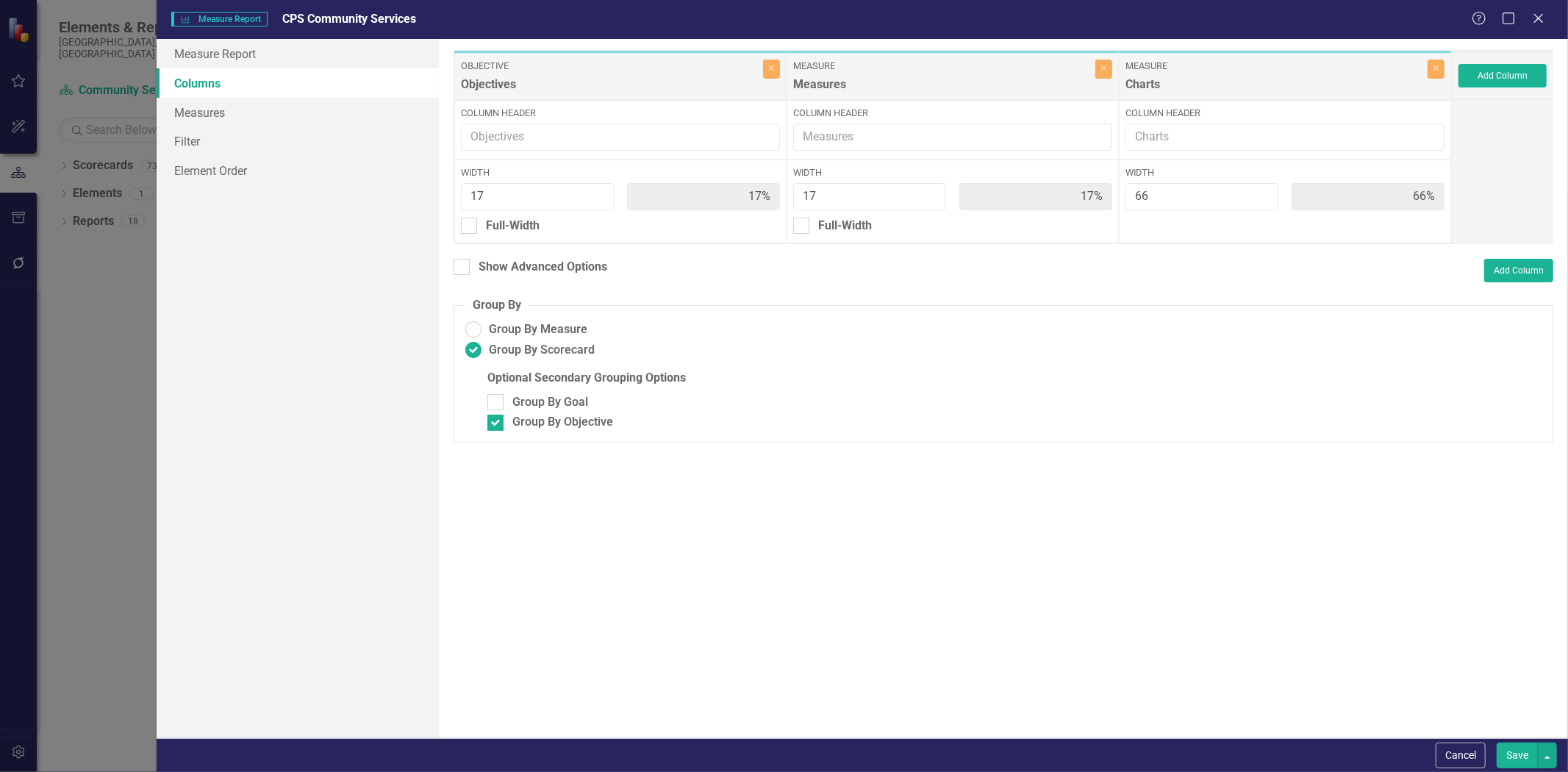
click at [270, 90] on link "Columns" at bounding box center [297, 83] width 283 height 30
click at [261, 105] on link "Measures" at bounding box center [297, 112] width 283 height 30
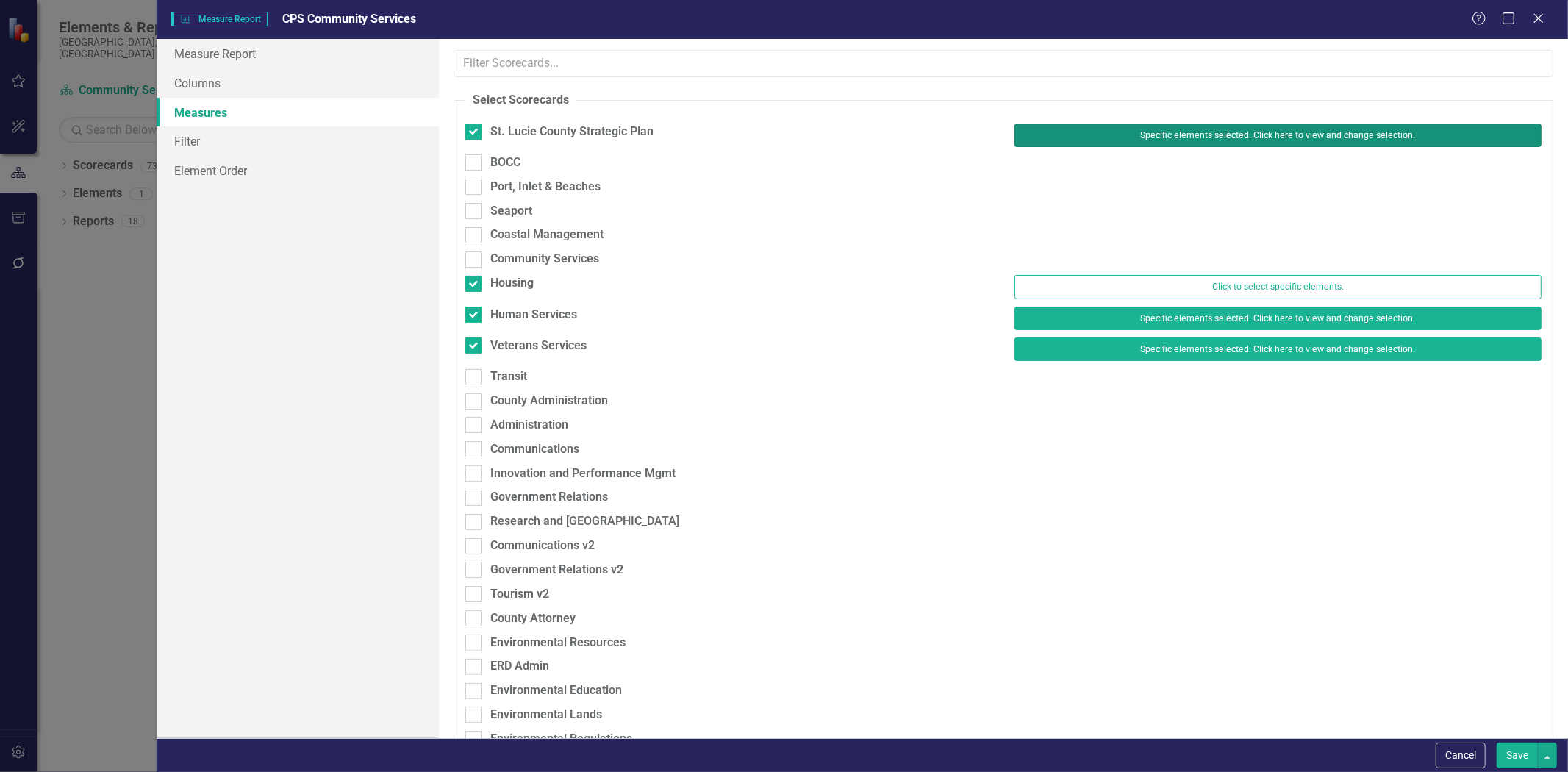
click at [1044, 129] on button "Specific elements selected. Click here to view and change selection." at bounding box center [1278, 135] width 527 height 23
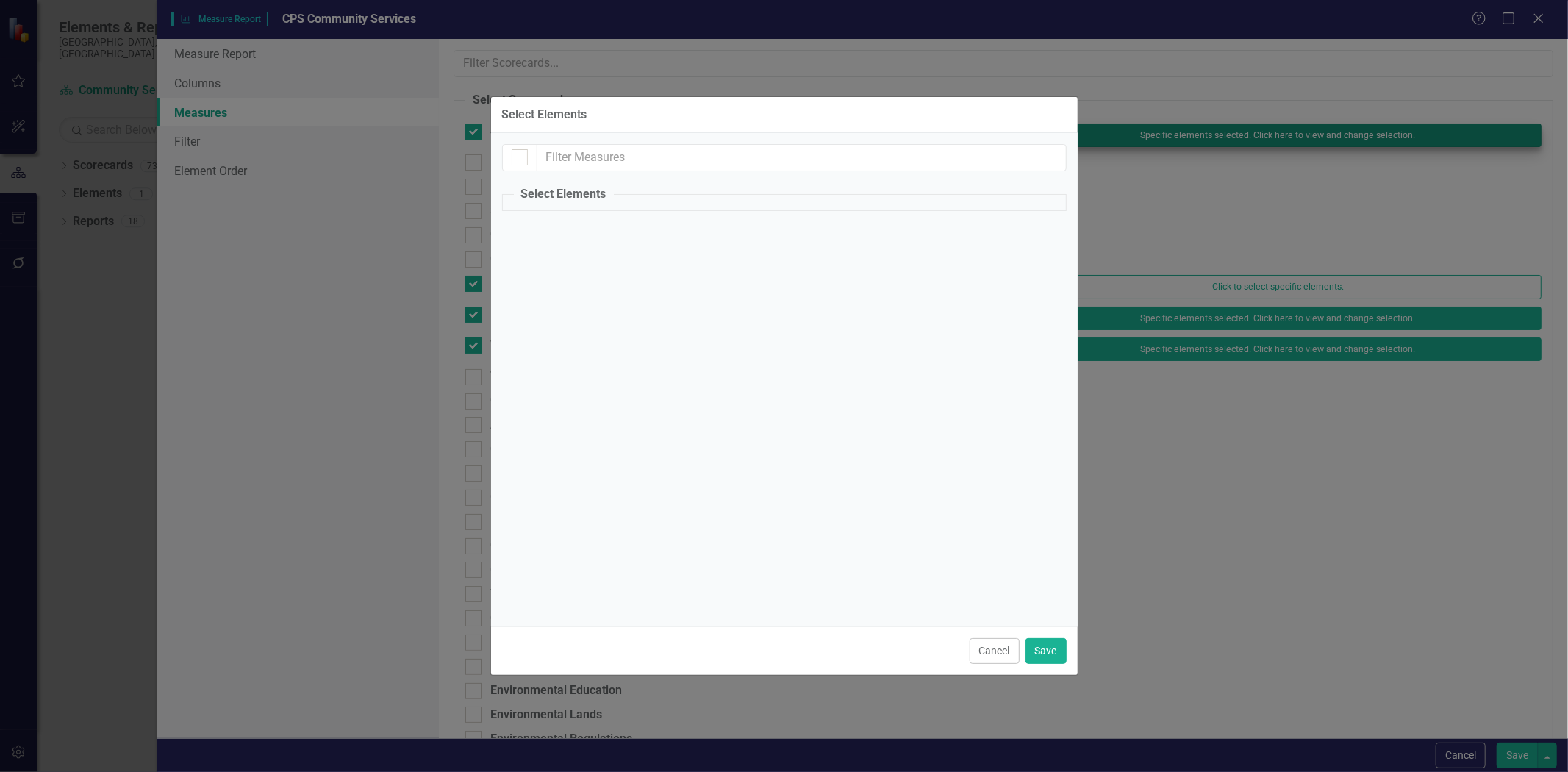
checkbox input "true"
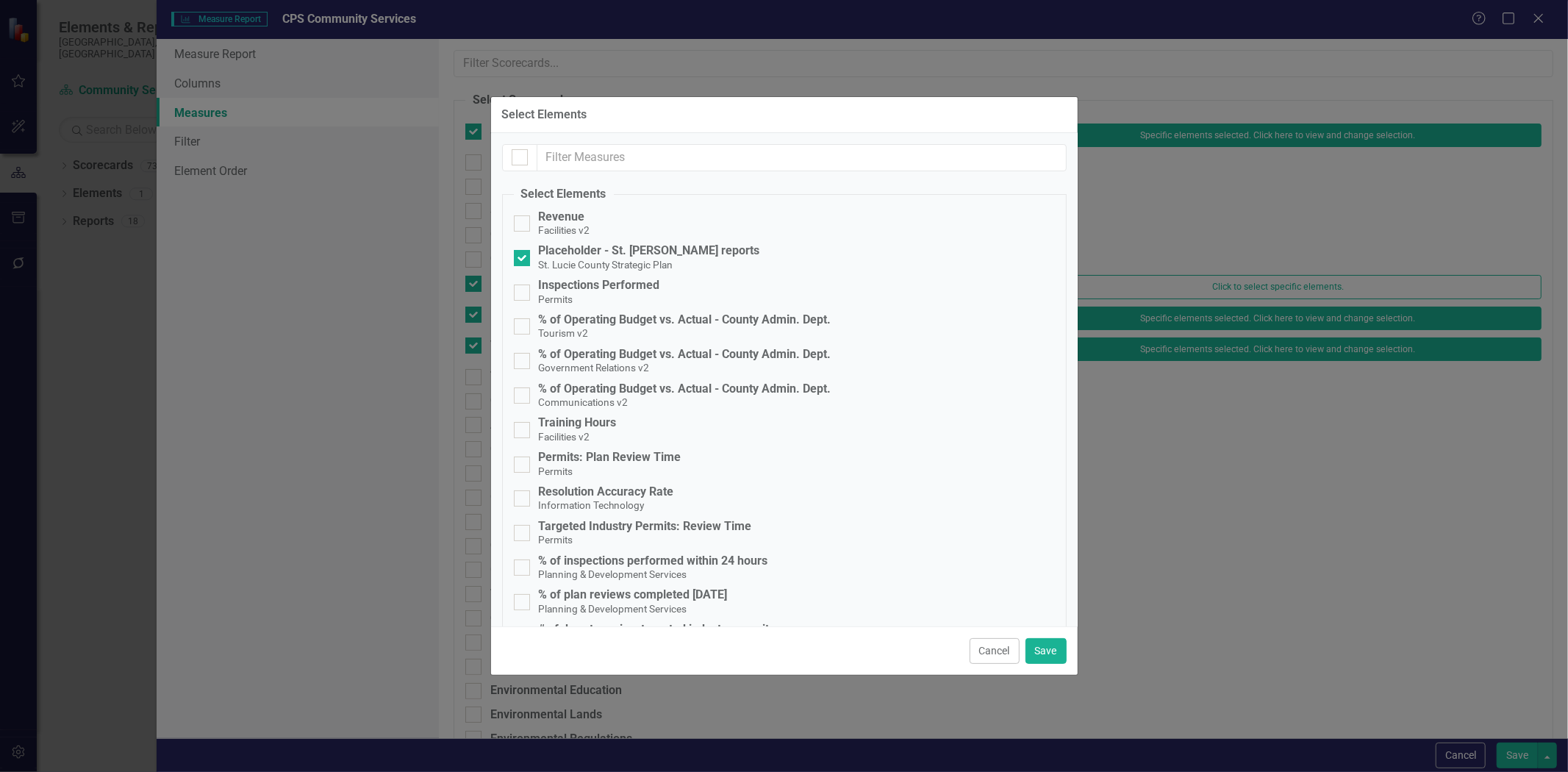
checkbox input "false"
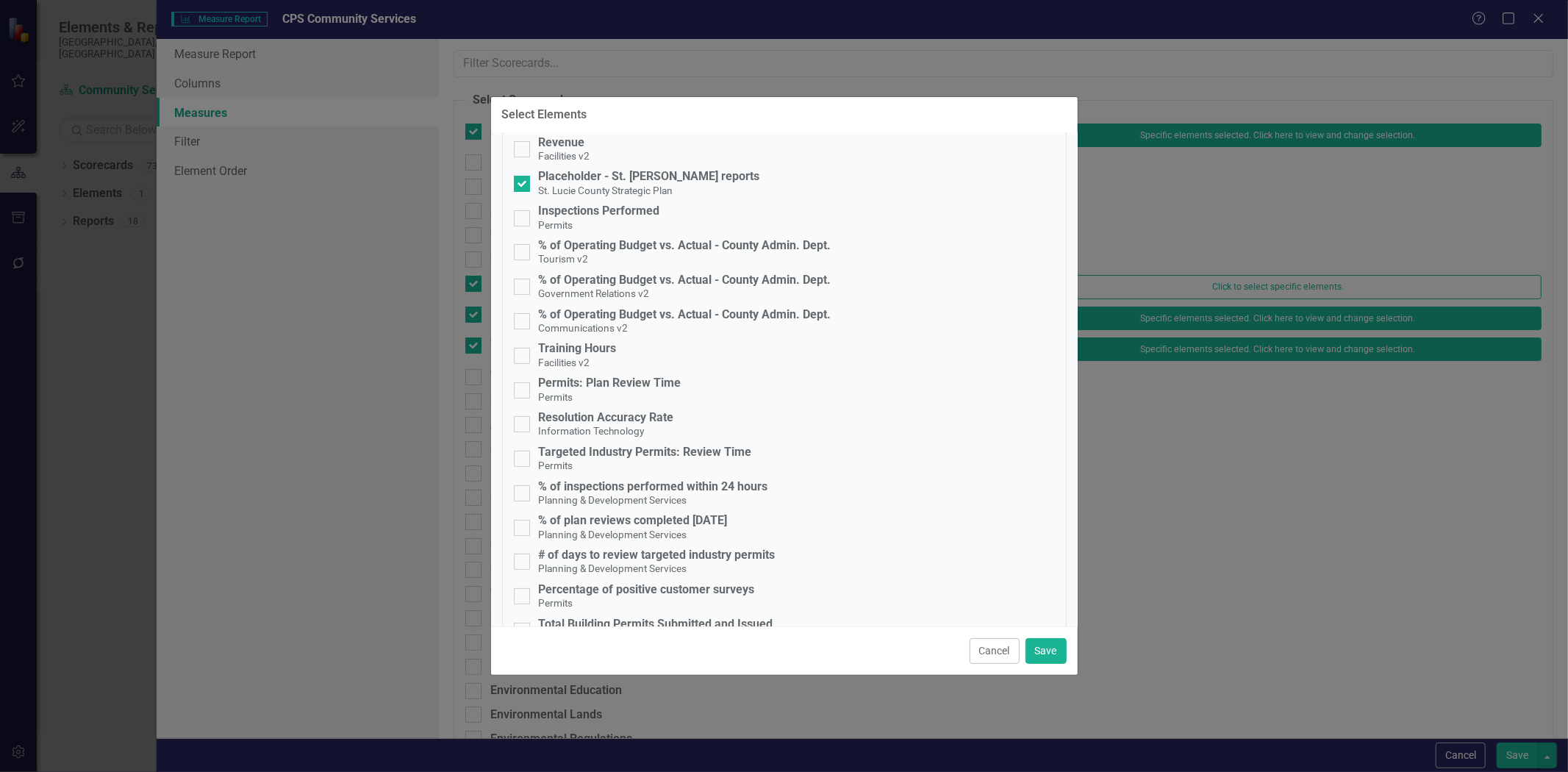
scroll to position [0, 0]
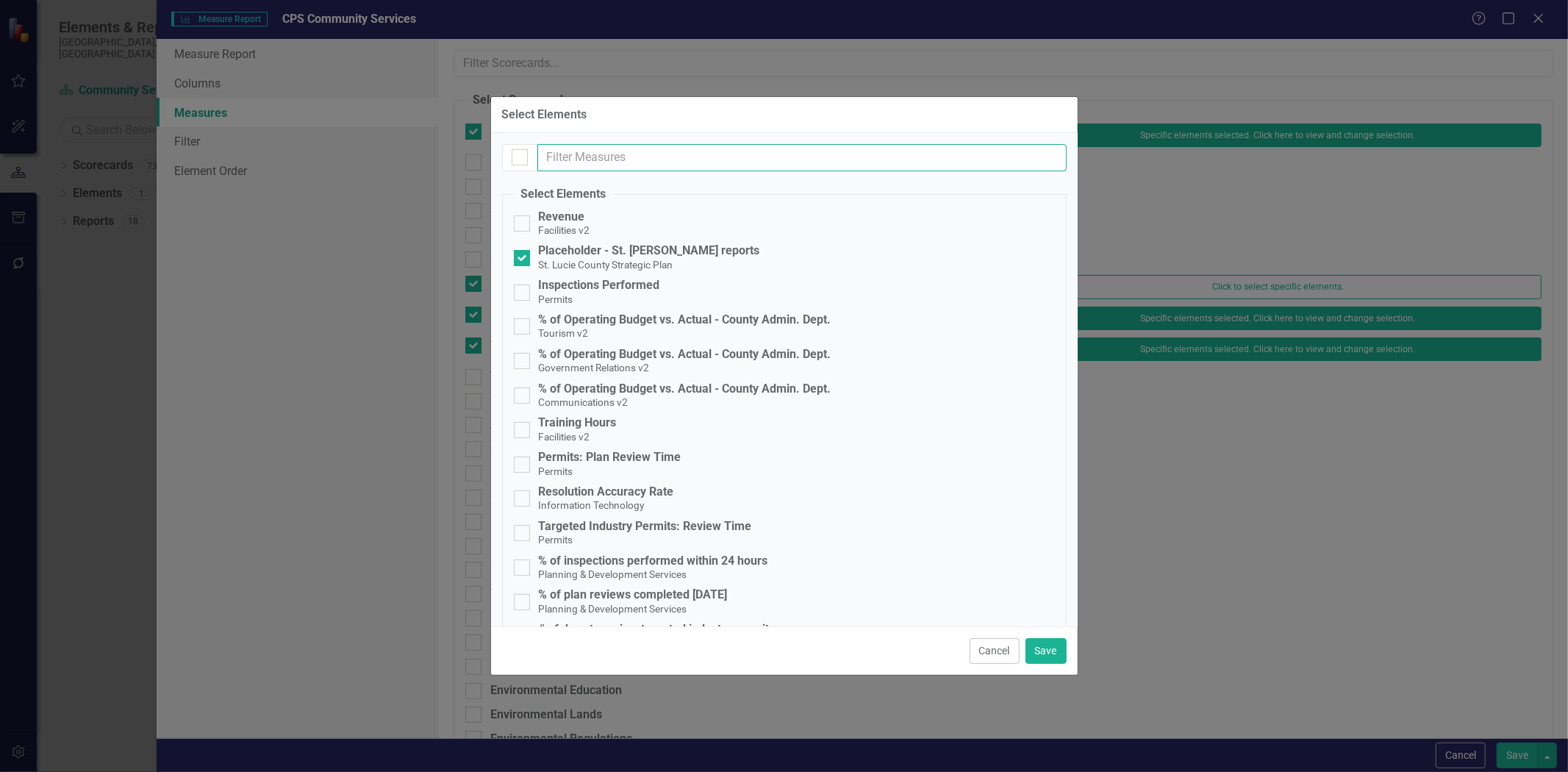
click at [612, 156] on input "text" at bounding box center [802, 158] width 529 height 27
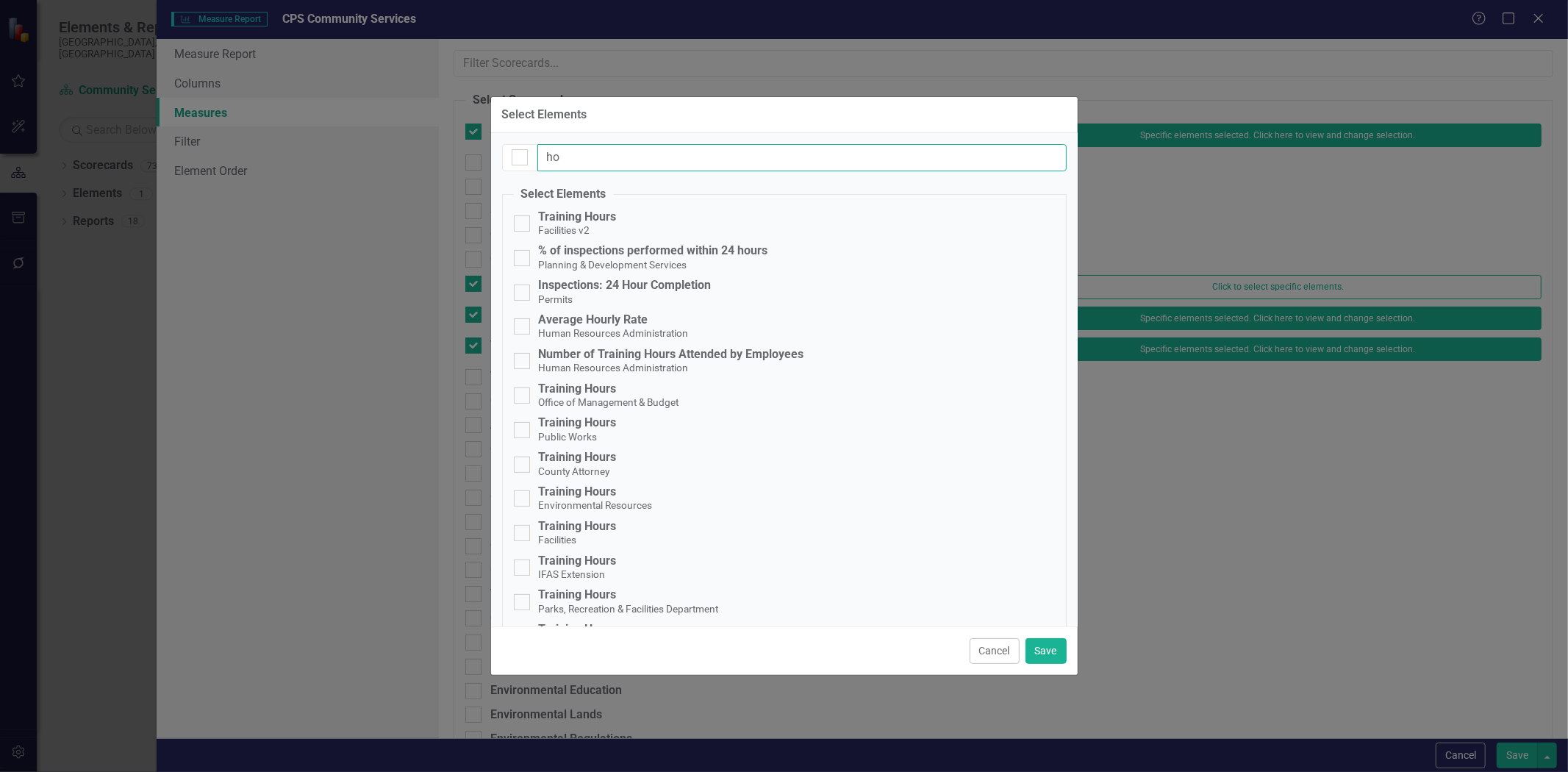
type input "h"
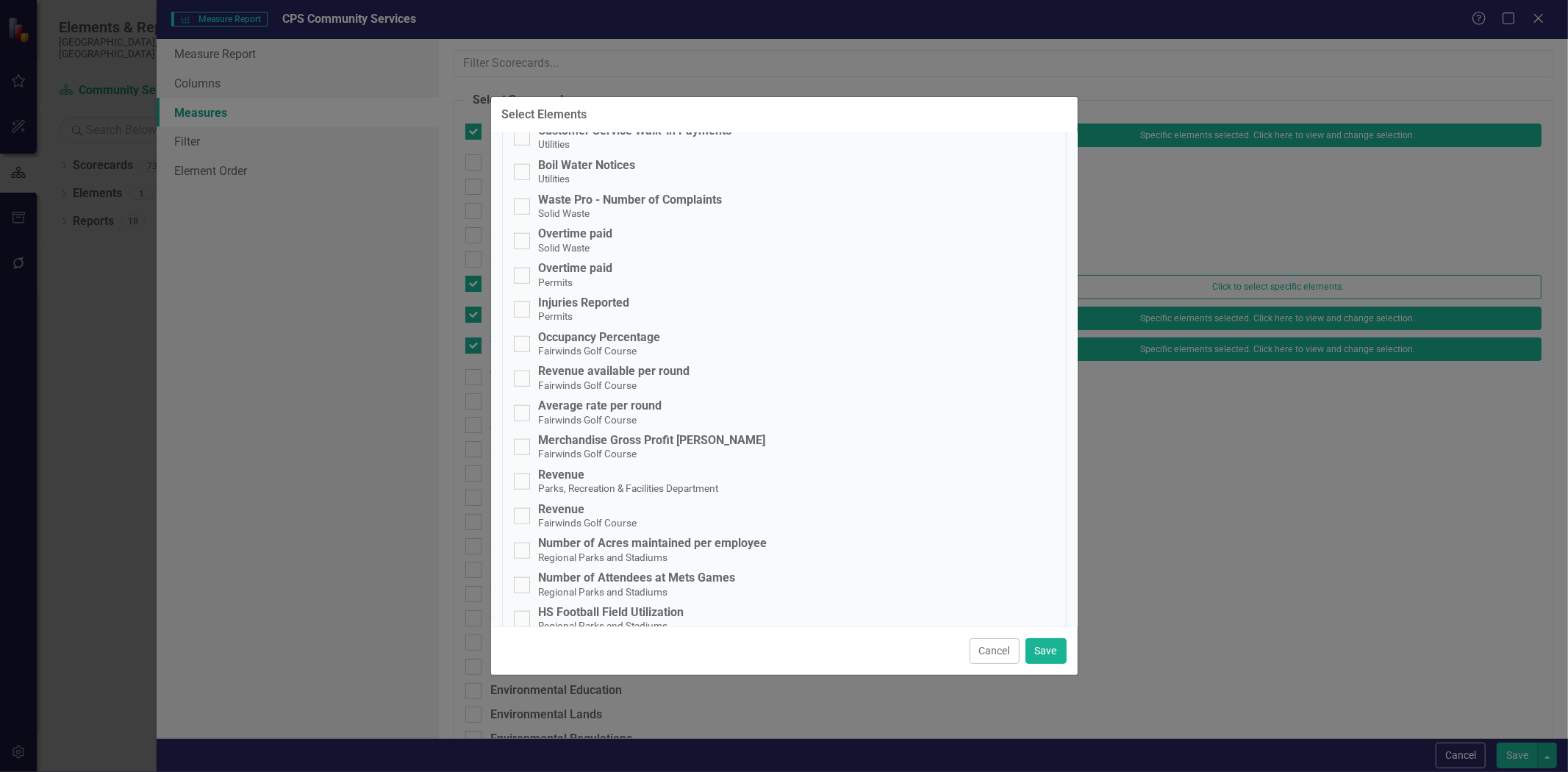
scroll to position [1225, 0]
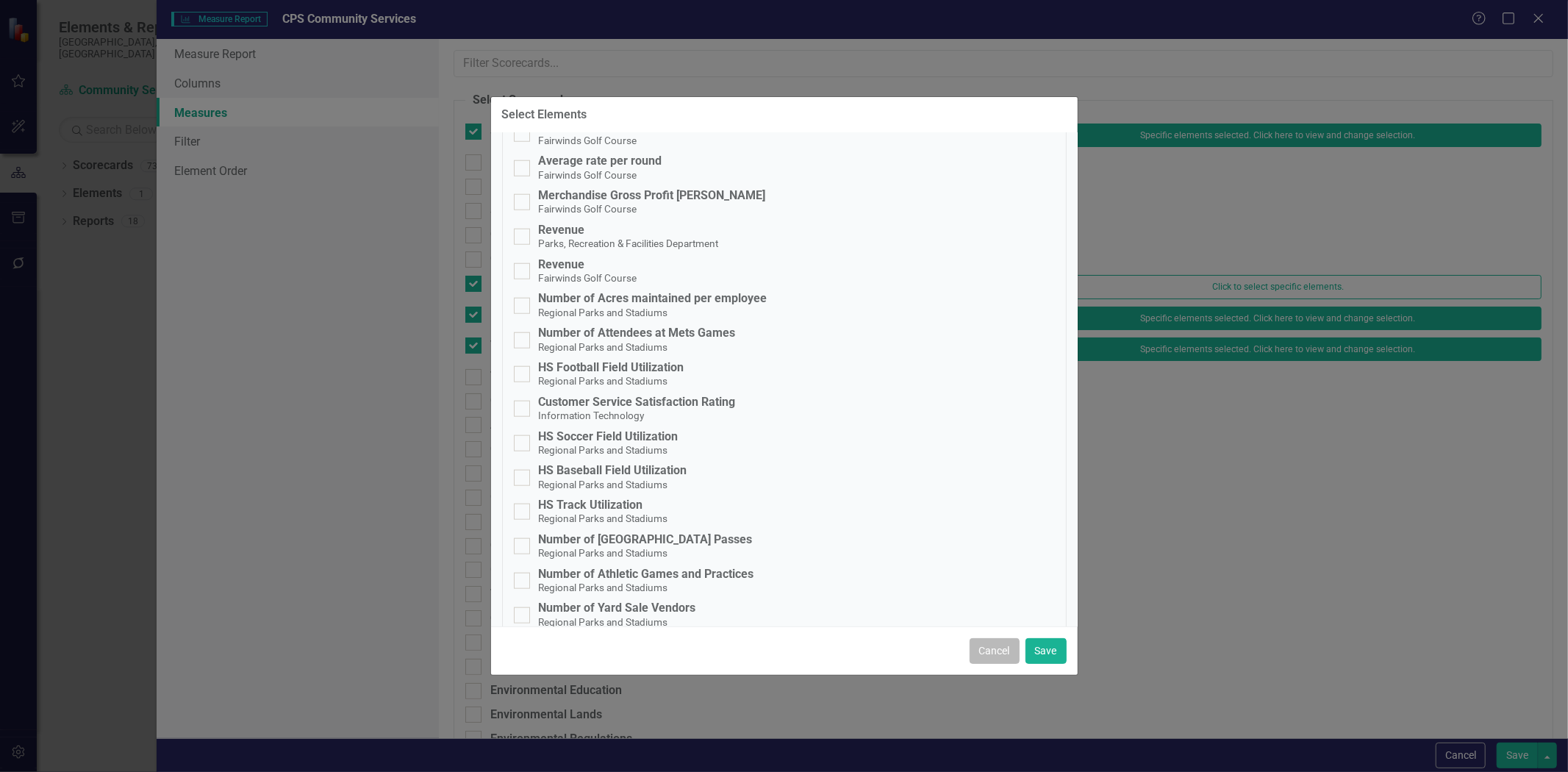
click at [993, 664] on button "Cancel" at bounding box center [994, 651] width 50 height 26
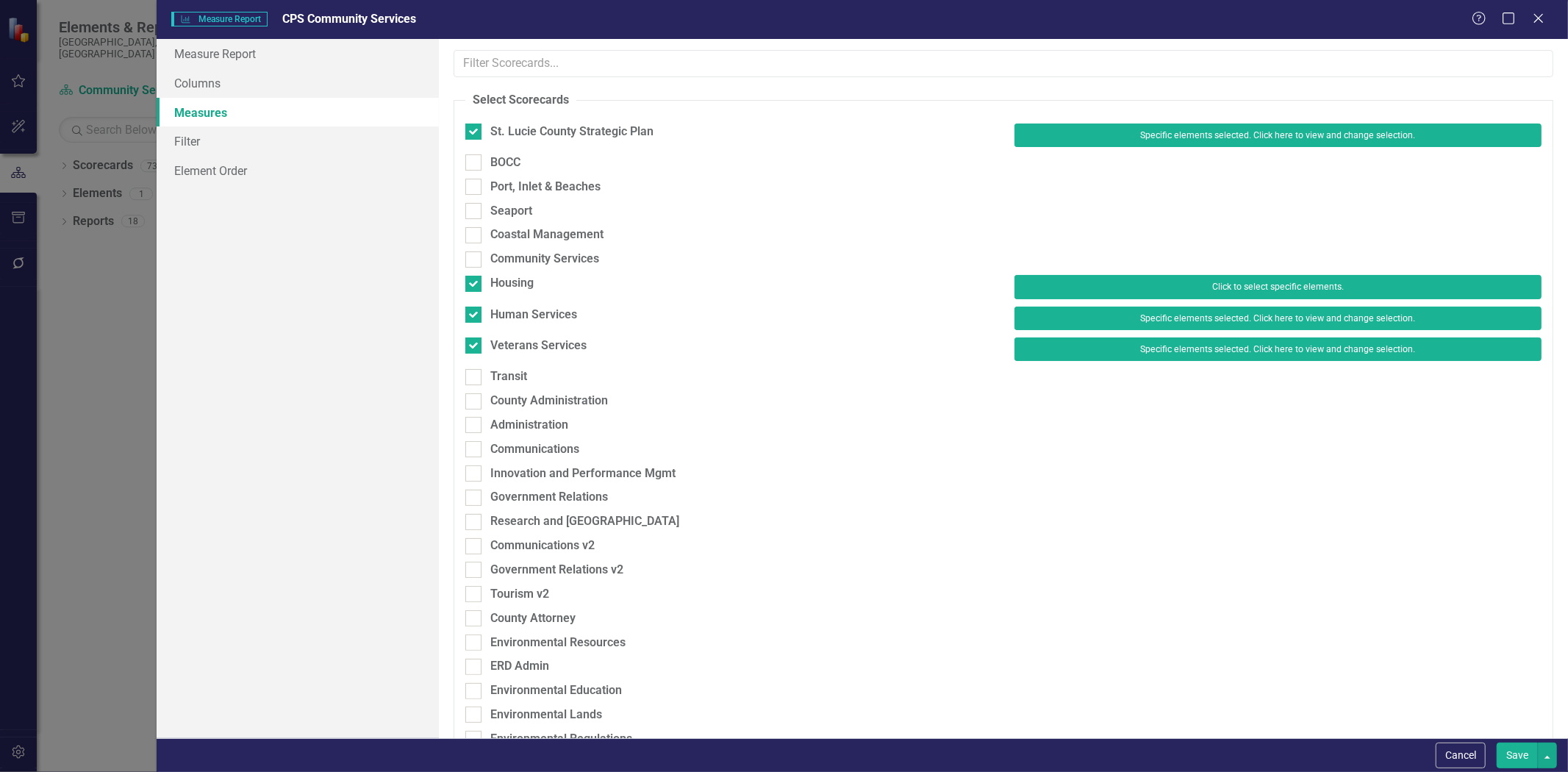
click at [1062, 287] on button "Click to select specific elements." at bounding box center [1278, 287] width 527 height 23
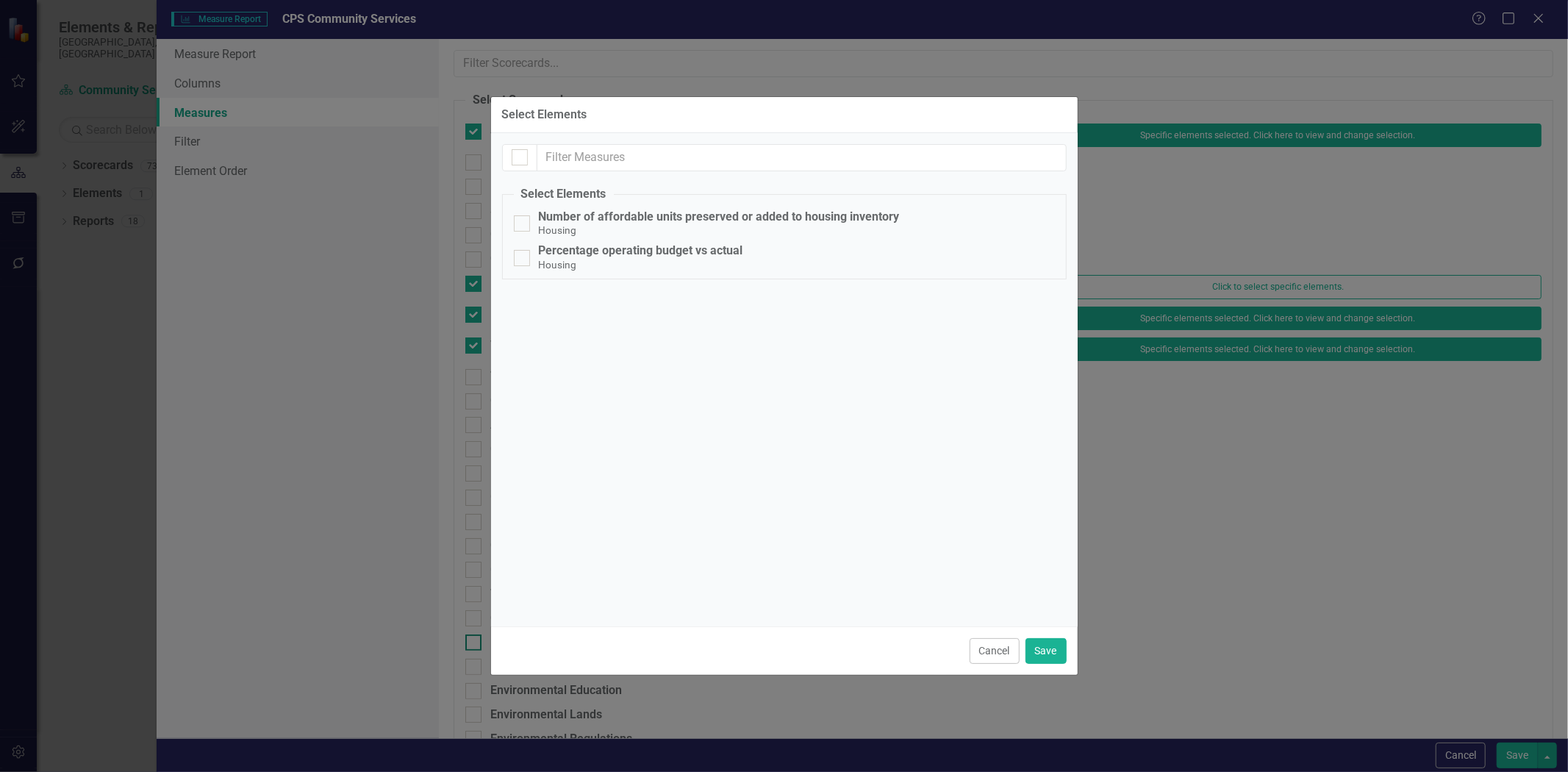
drag, startPoint x: 983, startPoint y: 651, endPoint x: 984, endPoint y: 637, distance: 14.0
click at [984, 651] on button "Cancel" at bounding box center [994, 651] width 50 height 26
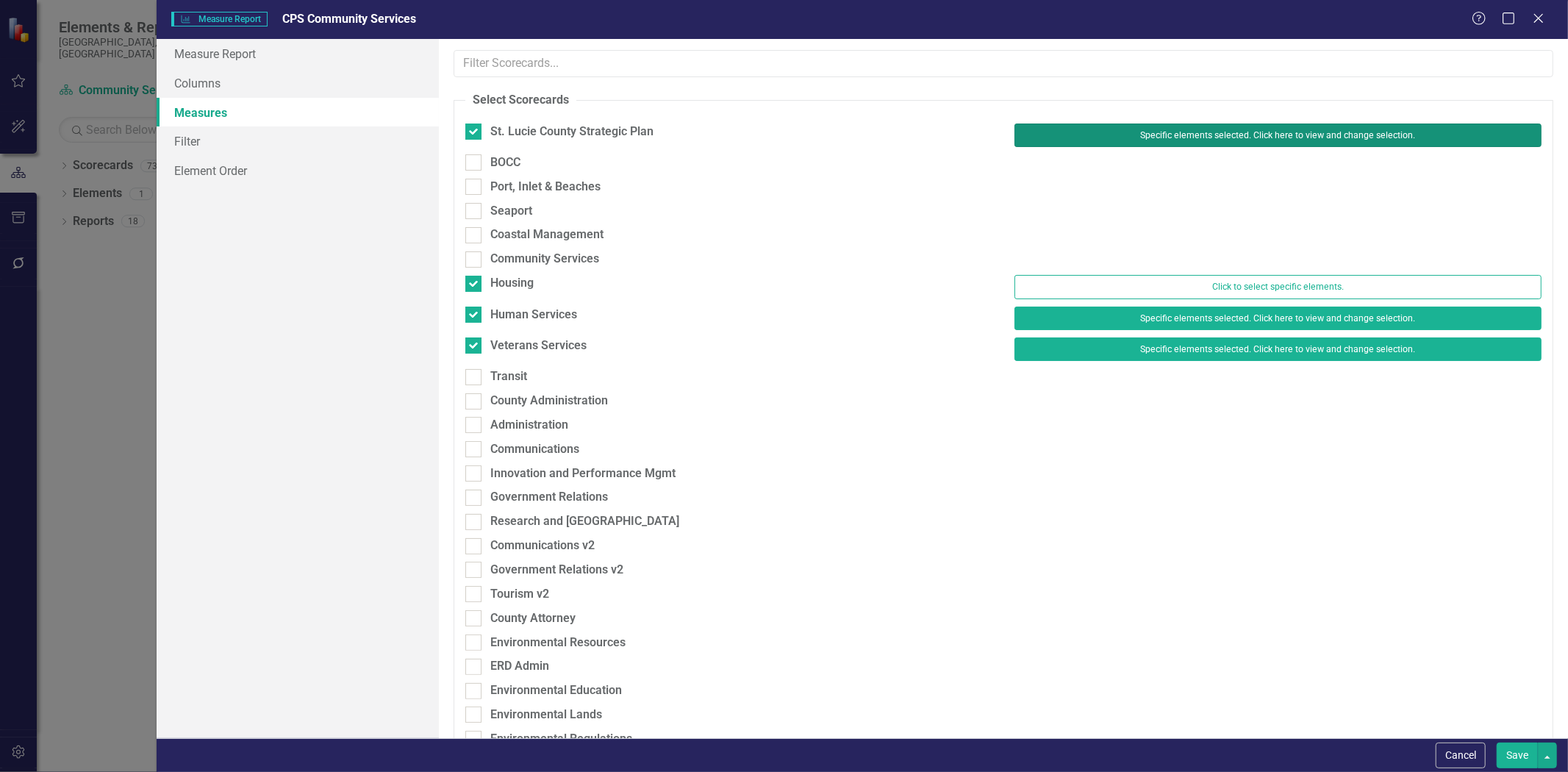
click at [1035, 144] on button "Specific elements selected. Click here to view and change selection." at bounding box center [1278, 135] width 527 height 23
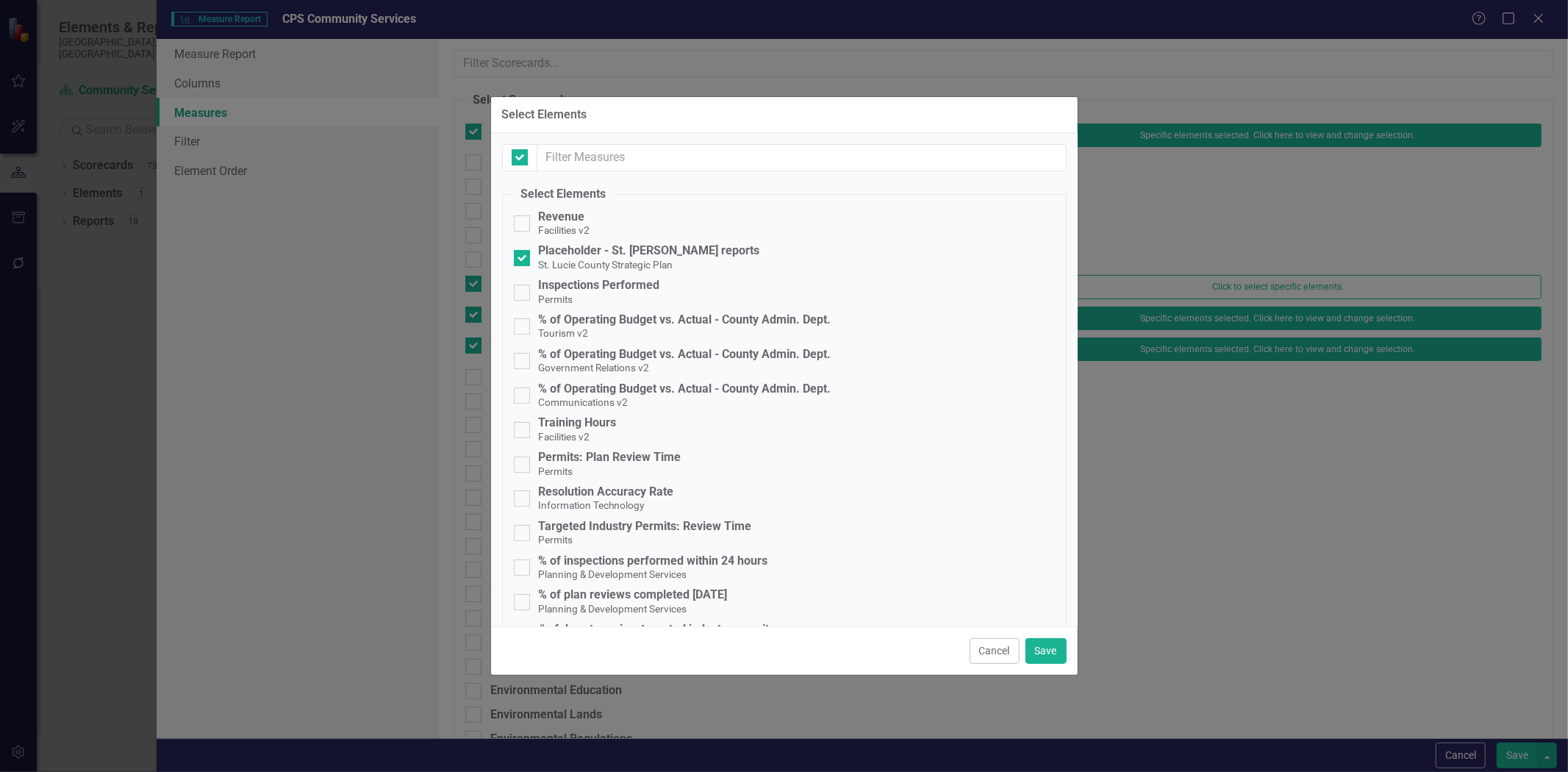
checkbox input "false"
click at [806, 153] on input "text" at bounding box center [802, 158] width 529 height 27
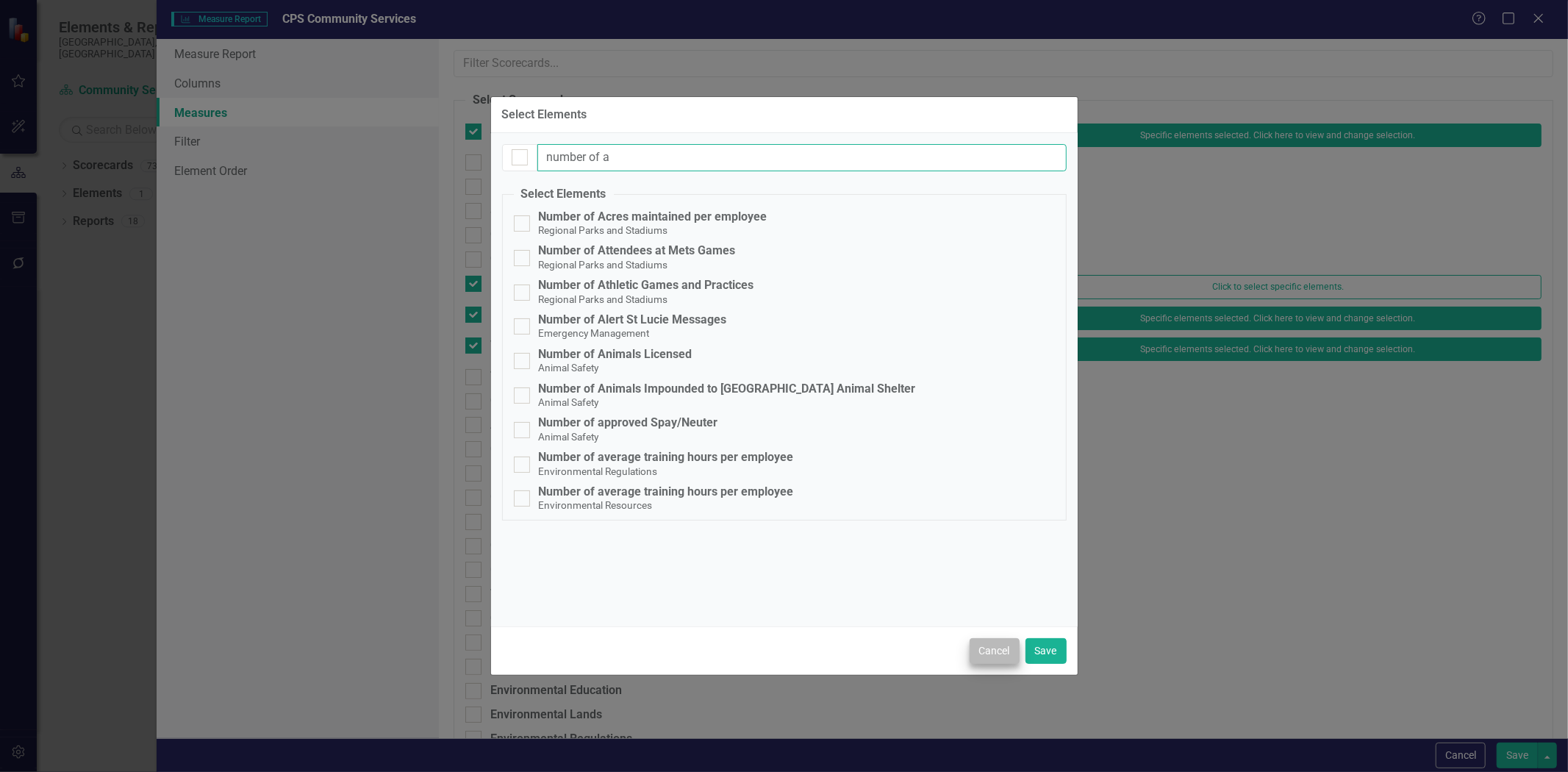
type input "number of a"
click at [996, 656] on button "Cancel" at bounding box center [994, 651] width 50 height 26
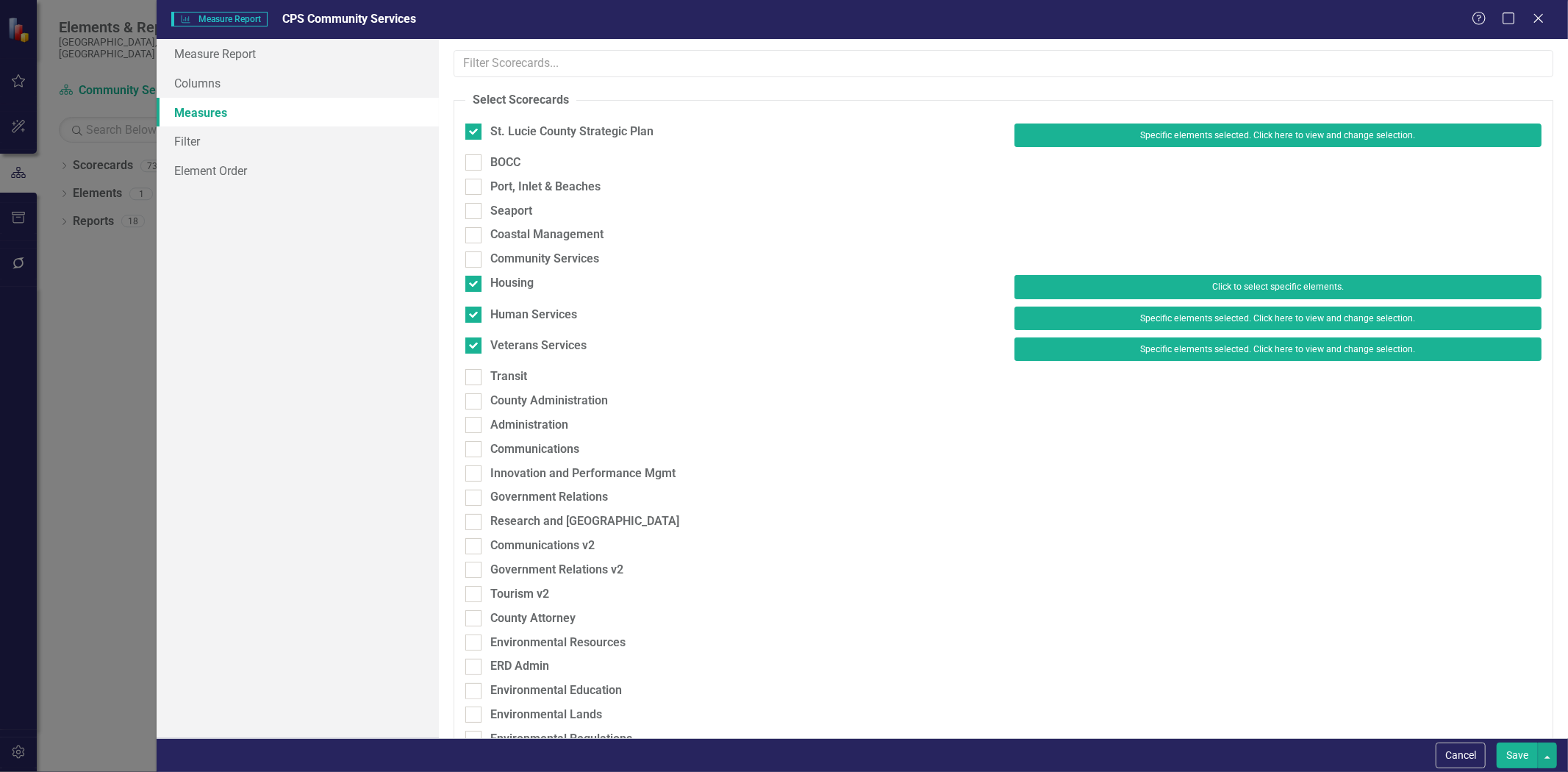
click at [1027, 284] on button "Click to select specific elements." at bounding box center [1278, 287] width 527 height 23
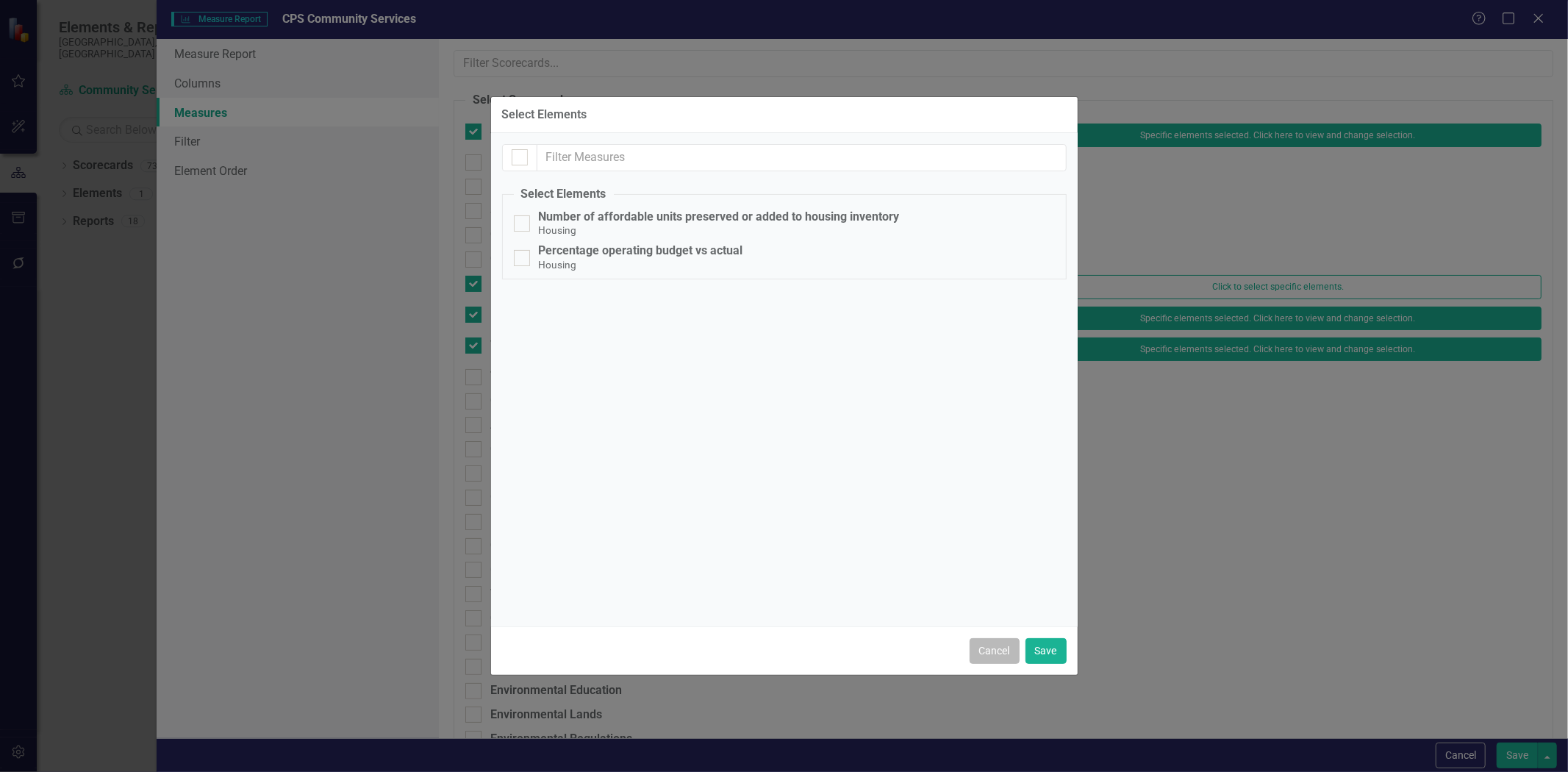
click at [970, 652] on button "Cancel" at bounding box center [994, 651] width 50 height 26
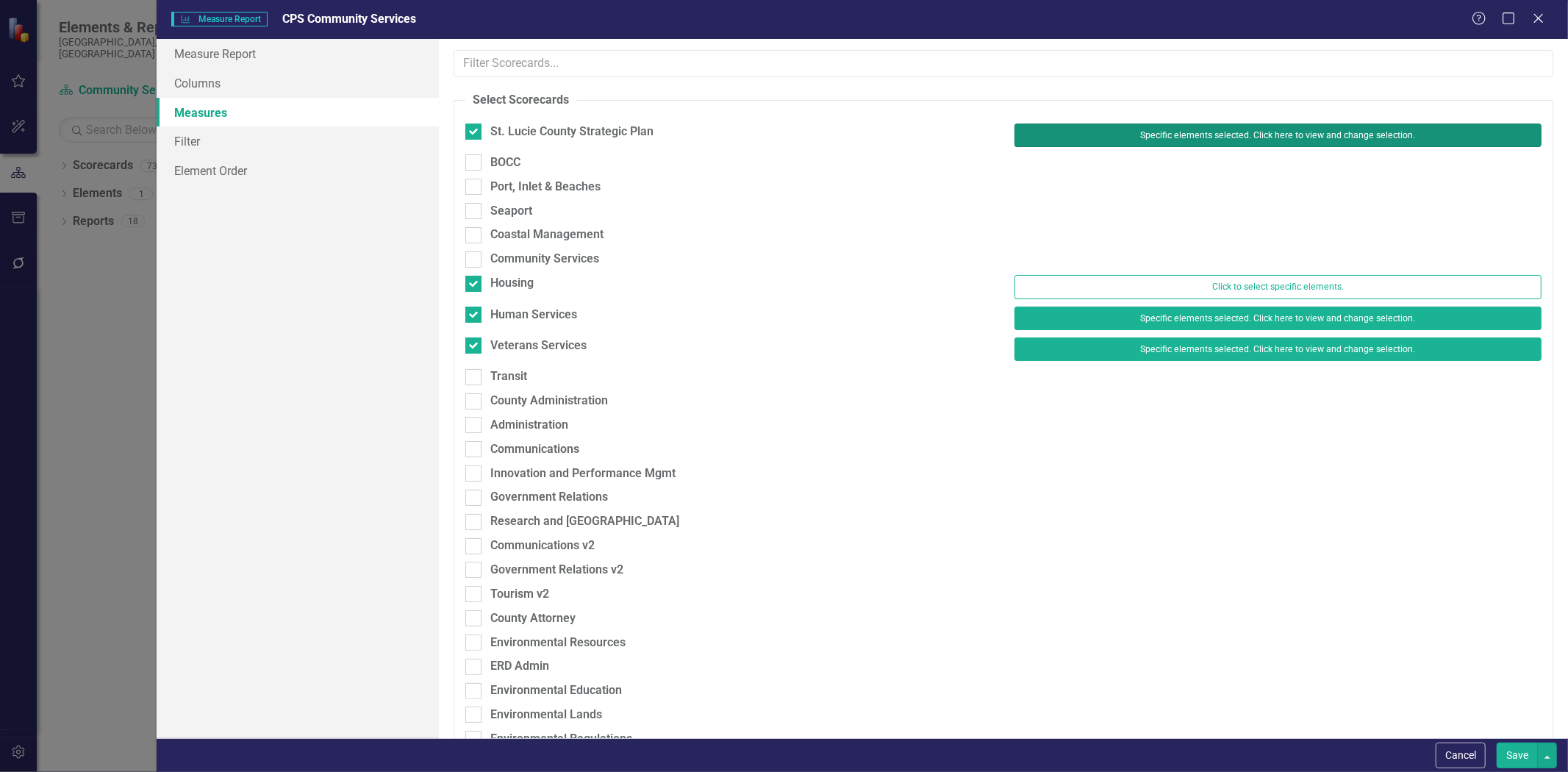
click at [1069, 131] on button "Specific elements selected. Click here to view and change selection." at bounding box center [1278, 135] width 527 height 23
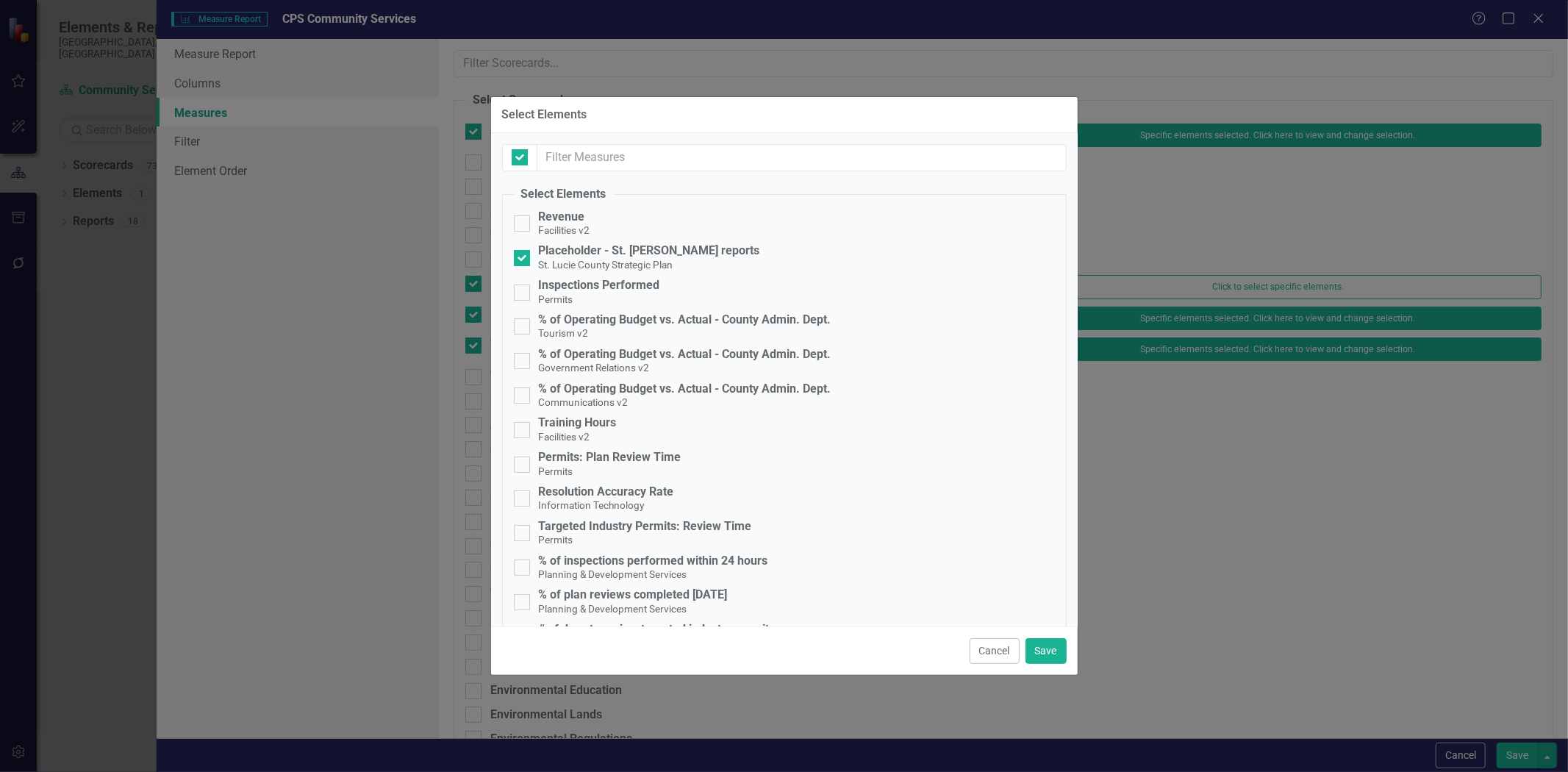
checkbox input "false"
click at [596, 145] on input "text" at bounding box center [802, 158] width 529 height 27
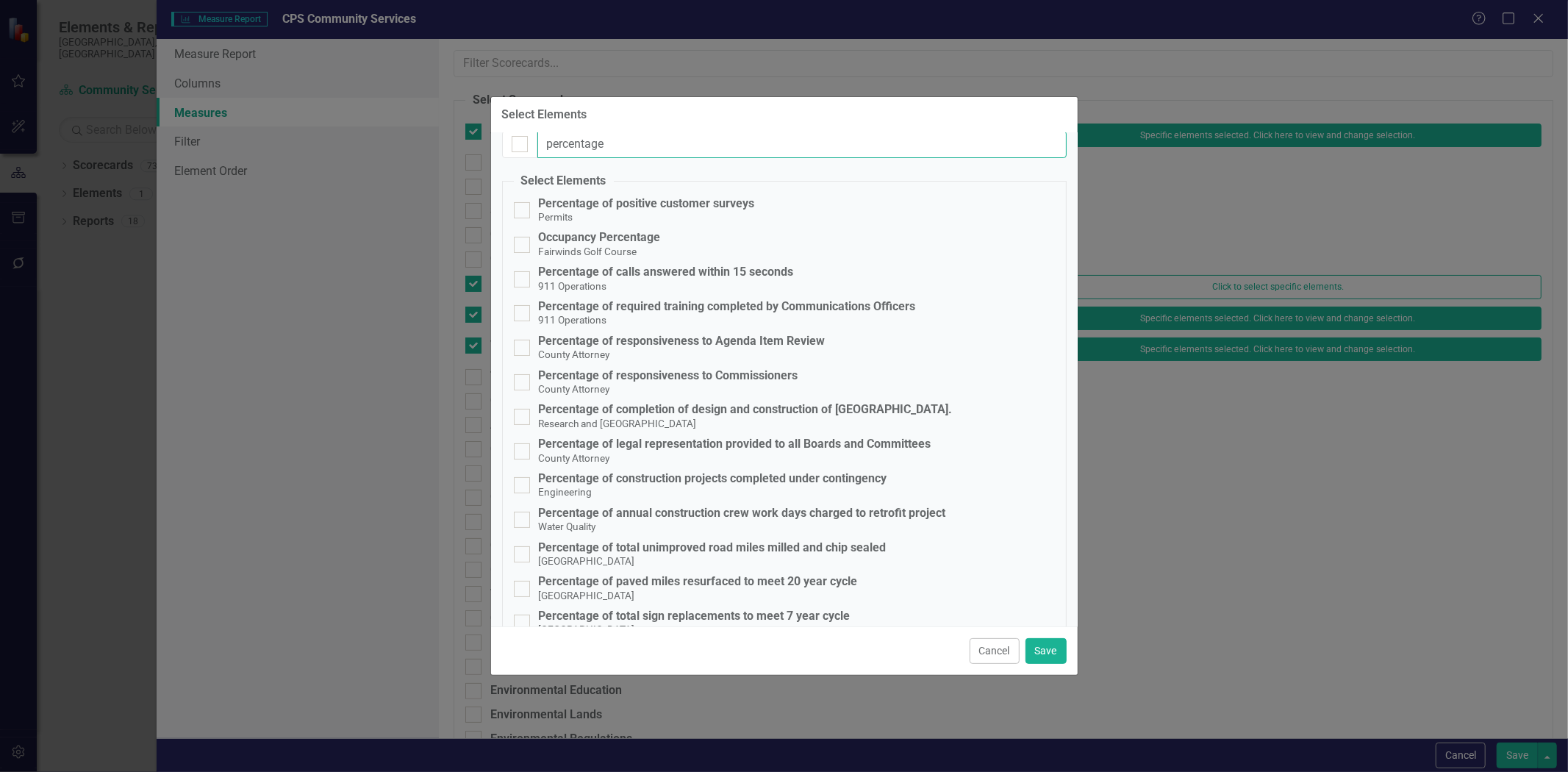
scroll to position [0, 0]
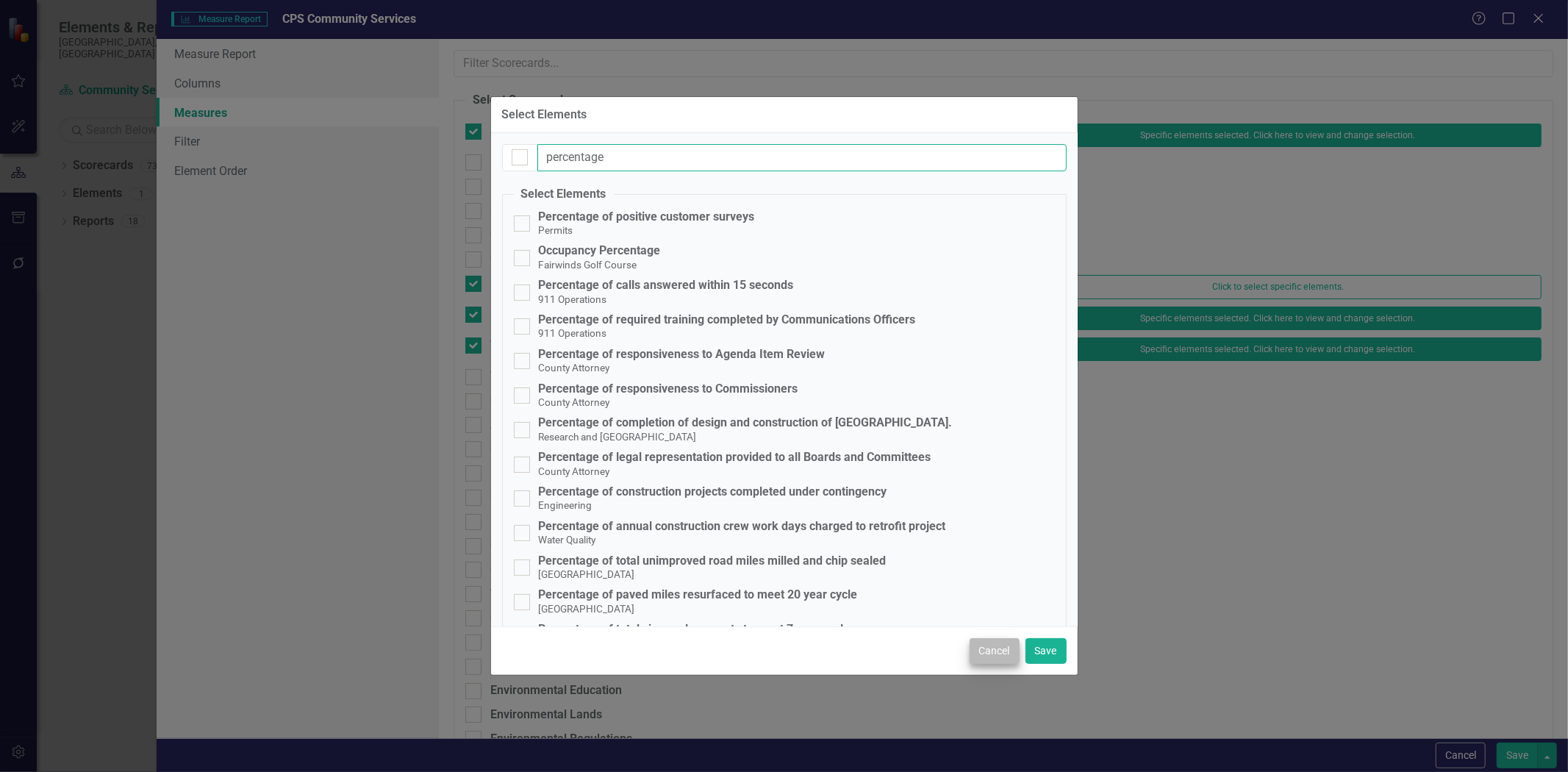
type input "percentage"
click at [993, 650] on button "Cancel" at bounding box center [994, 651] width 50 height 26
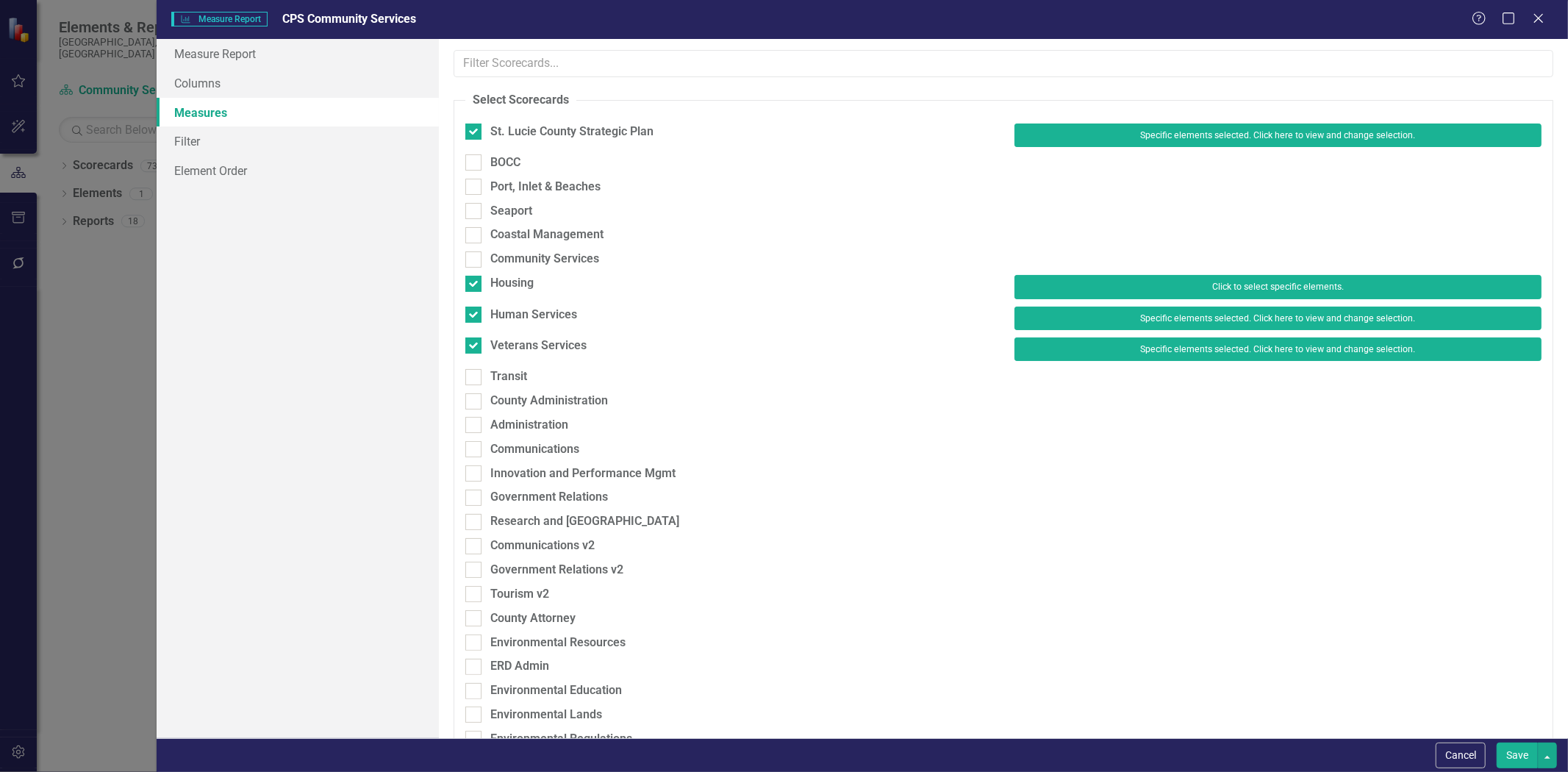
click at [1033, 277] on button "Click to select specific elements." at bounding box center [1278, 287] width 527 height 23
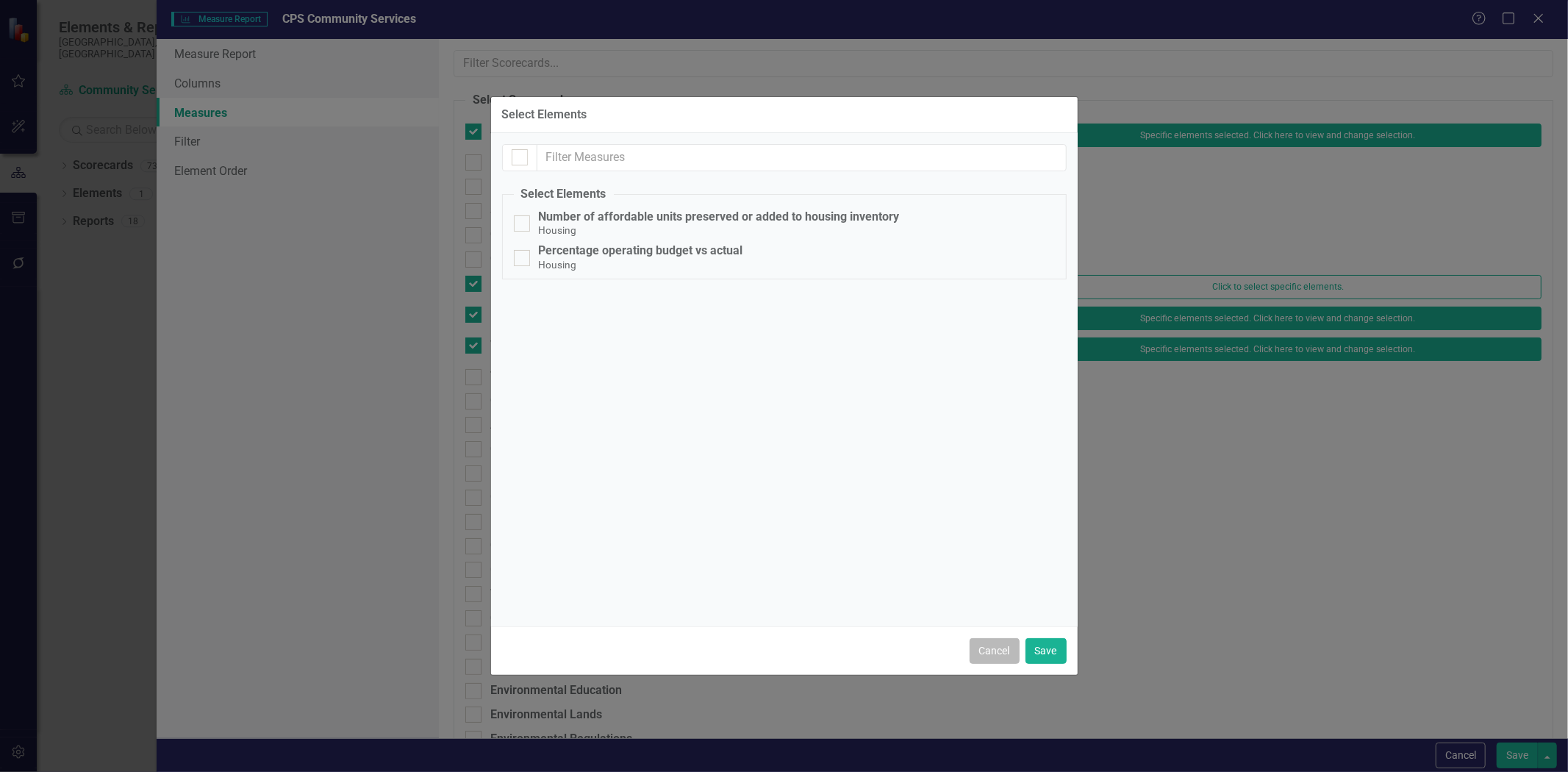
click at [995, 652] on button "Cancel" at bounding box center [994, 651] width 50 height 26
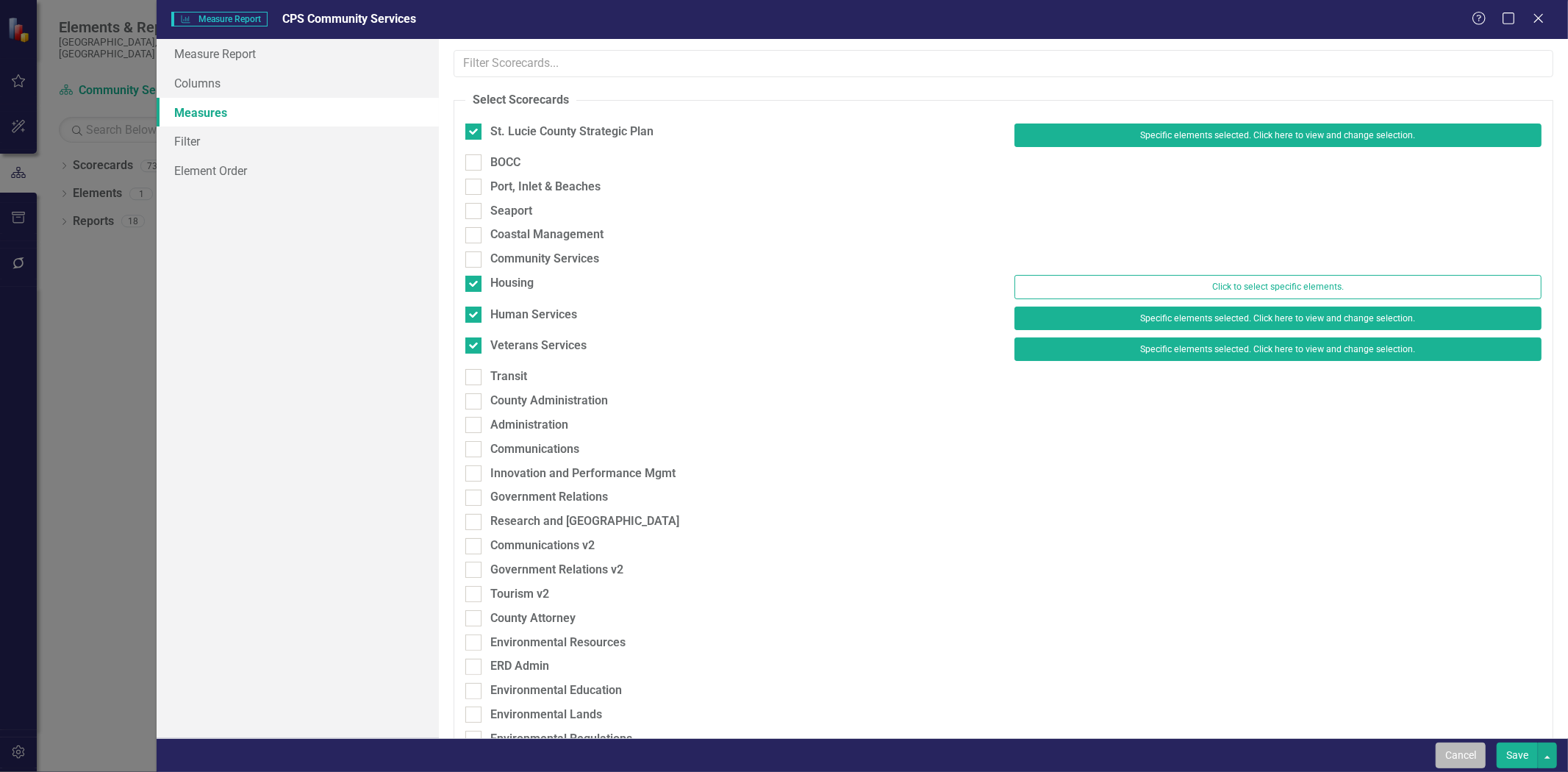
click at [1454, 754] on button "Cancel" at bounding box center [1461, 756] width 50 height 26
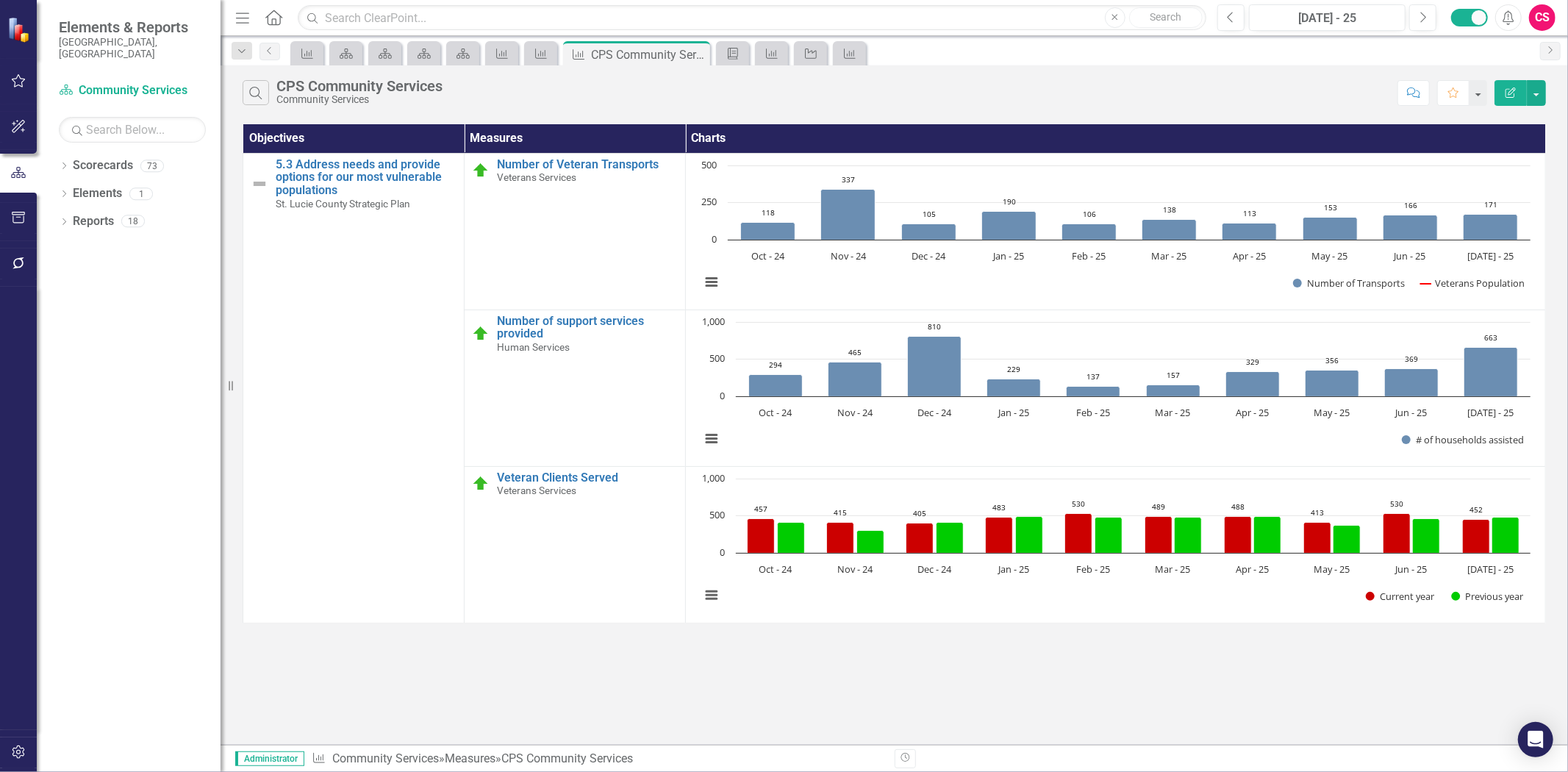
click at [1508, 88] on icon "Edit Report" at bounding box center [1510, 92] width 14 height 10
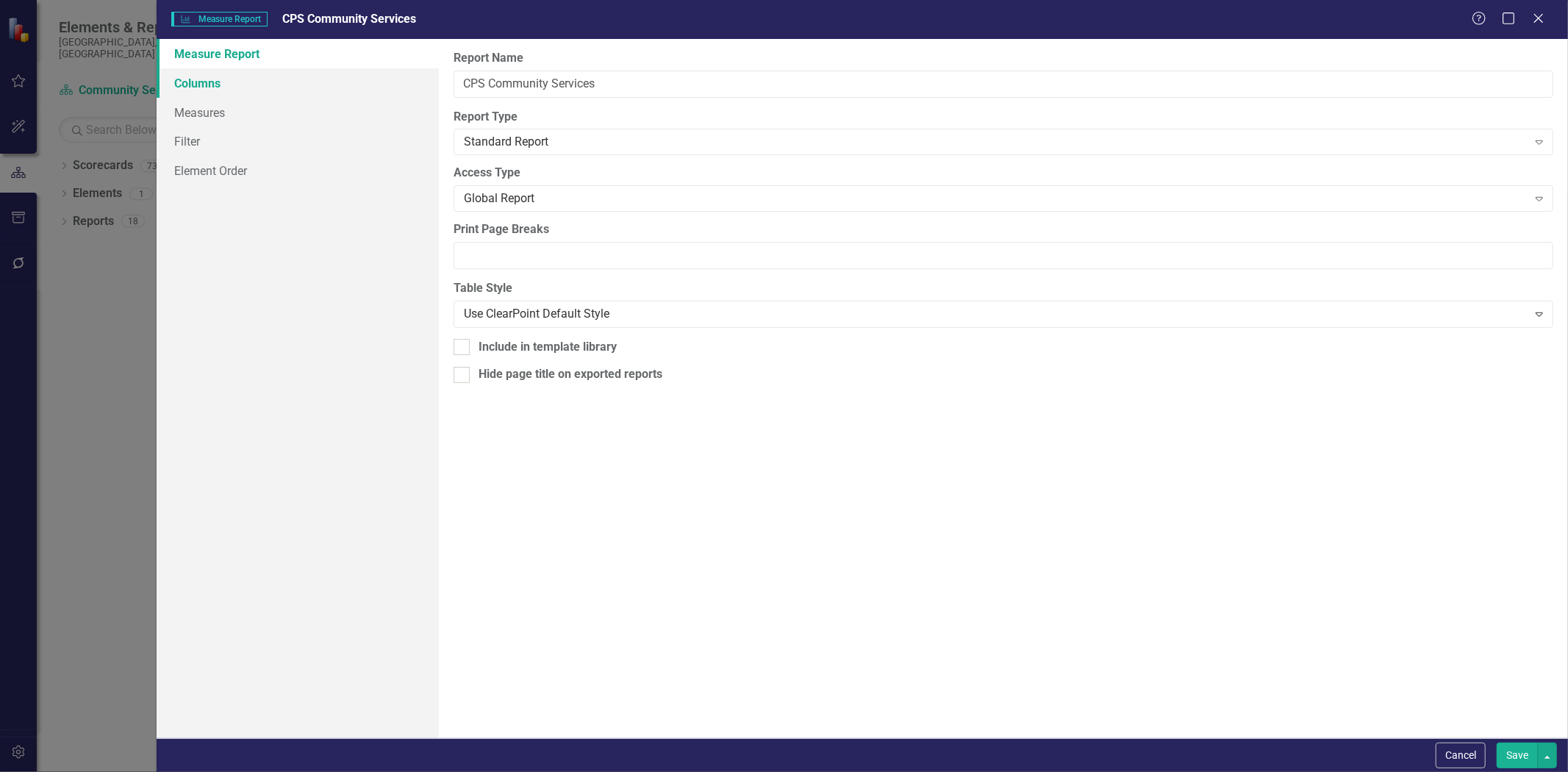
click at [234, 93] on link "Columns" at bounding box center [297, 83] width 283 height 30
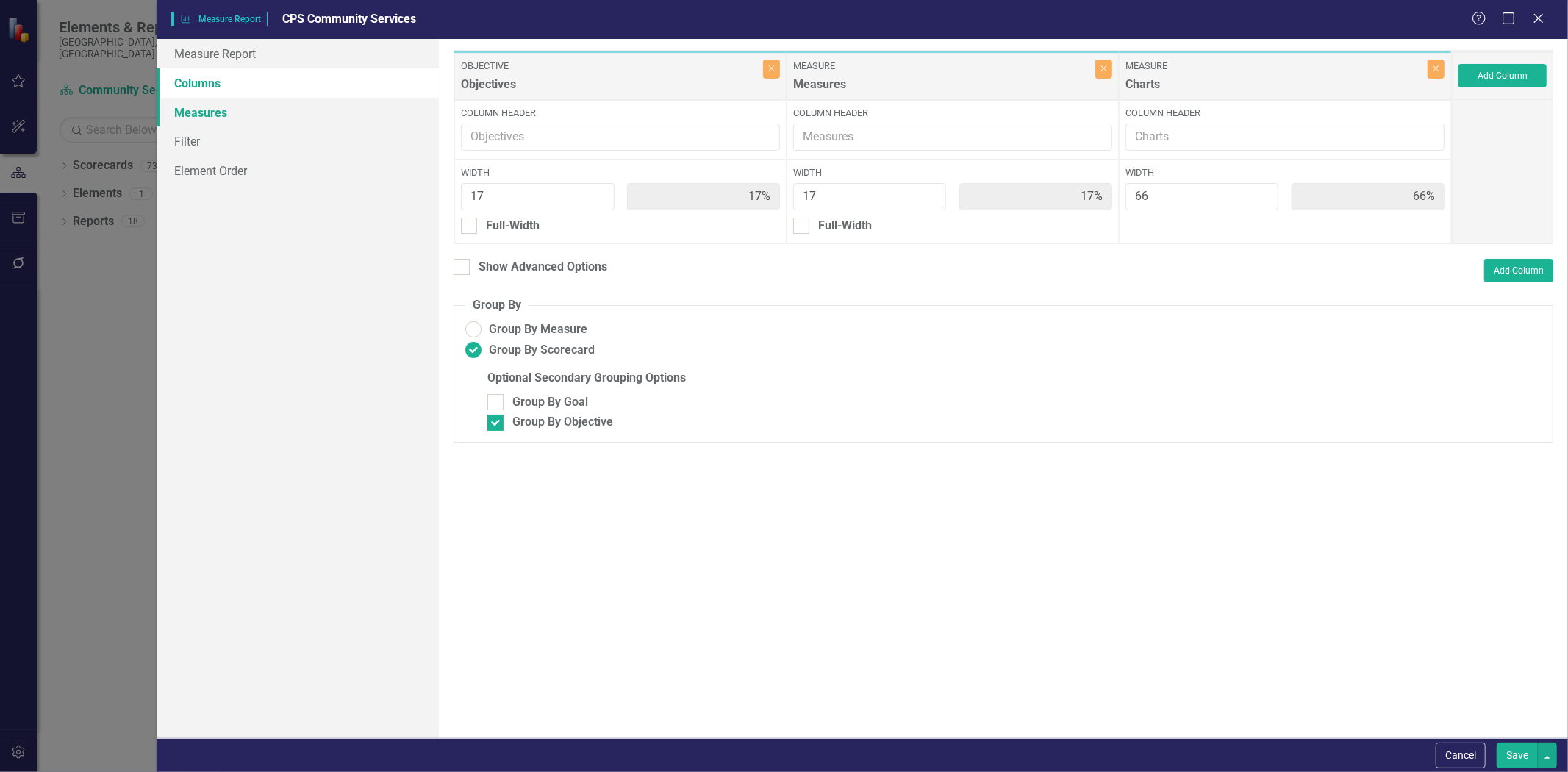
click at [283, 105] on link "Measures" at bounding box center [297, 112] width 283 height 30
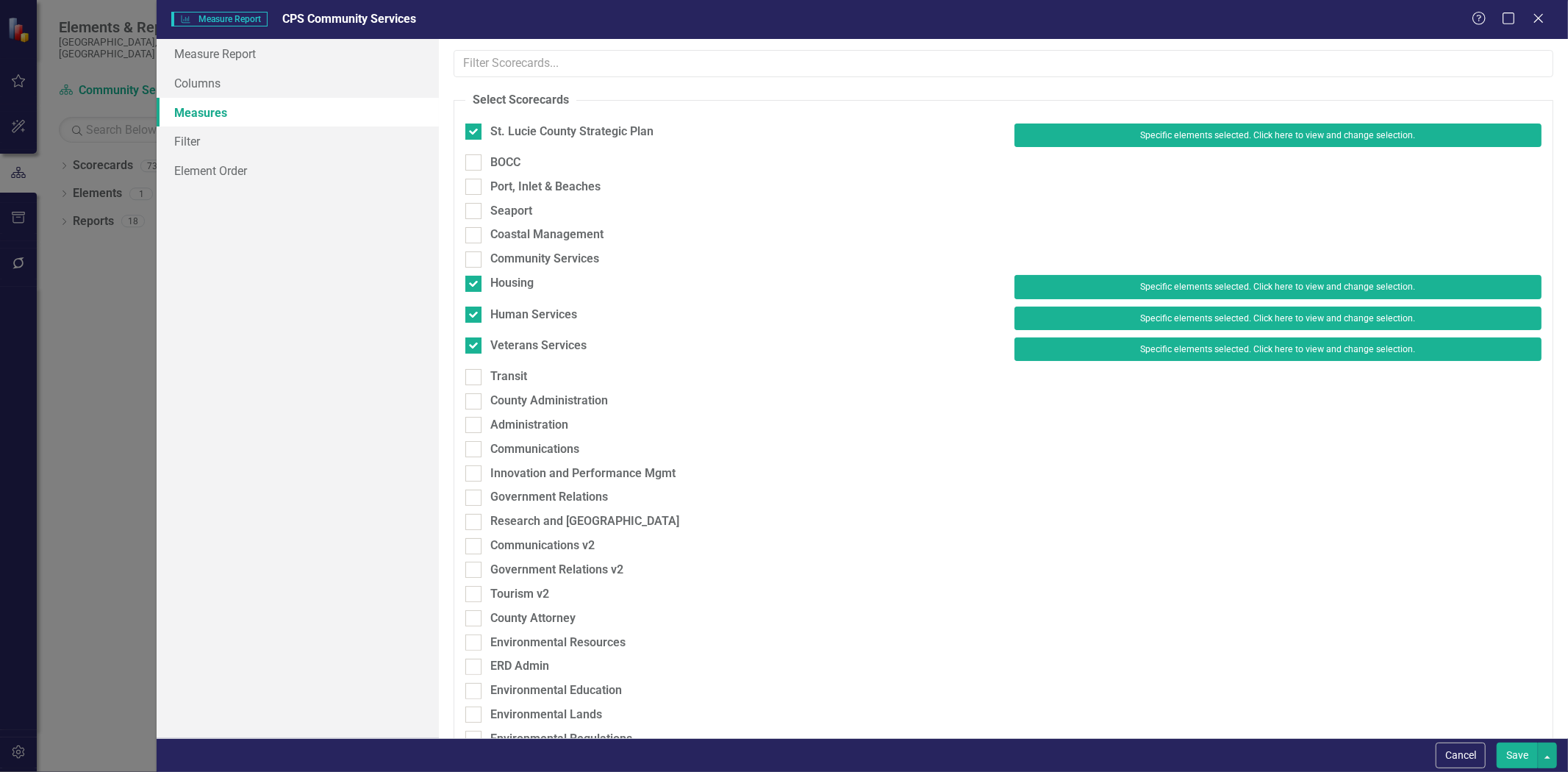
click at [1163, 121] on div at bounding box center [1004, 120] width 1076 height 7
click at [1153, 142] on button "Specific elements selected. Click here to view and change selection." at bounding box center [1278, 135] width 527 height 23
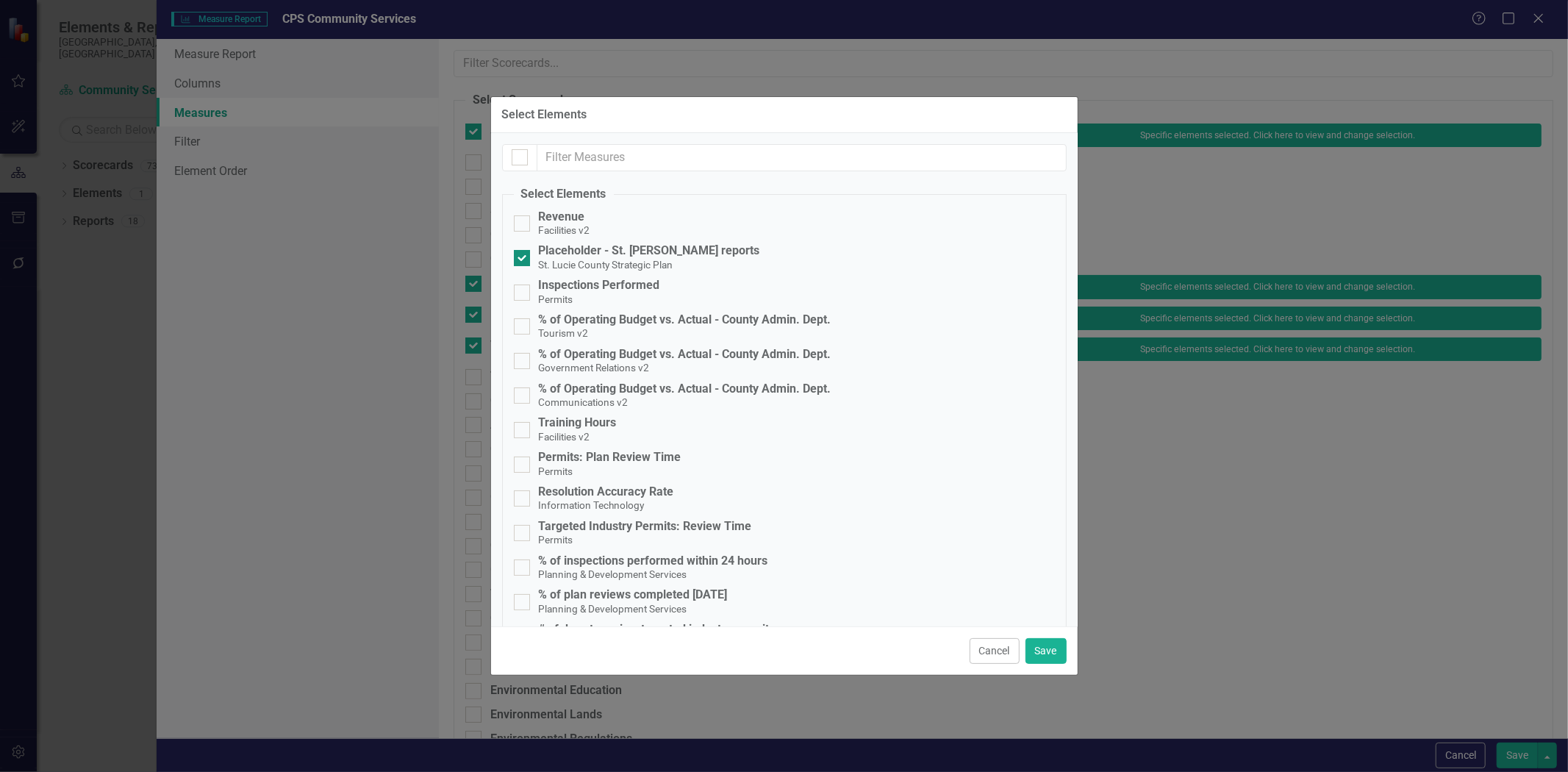
checkbox input "false"
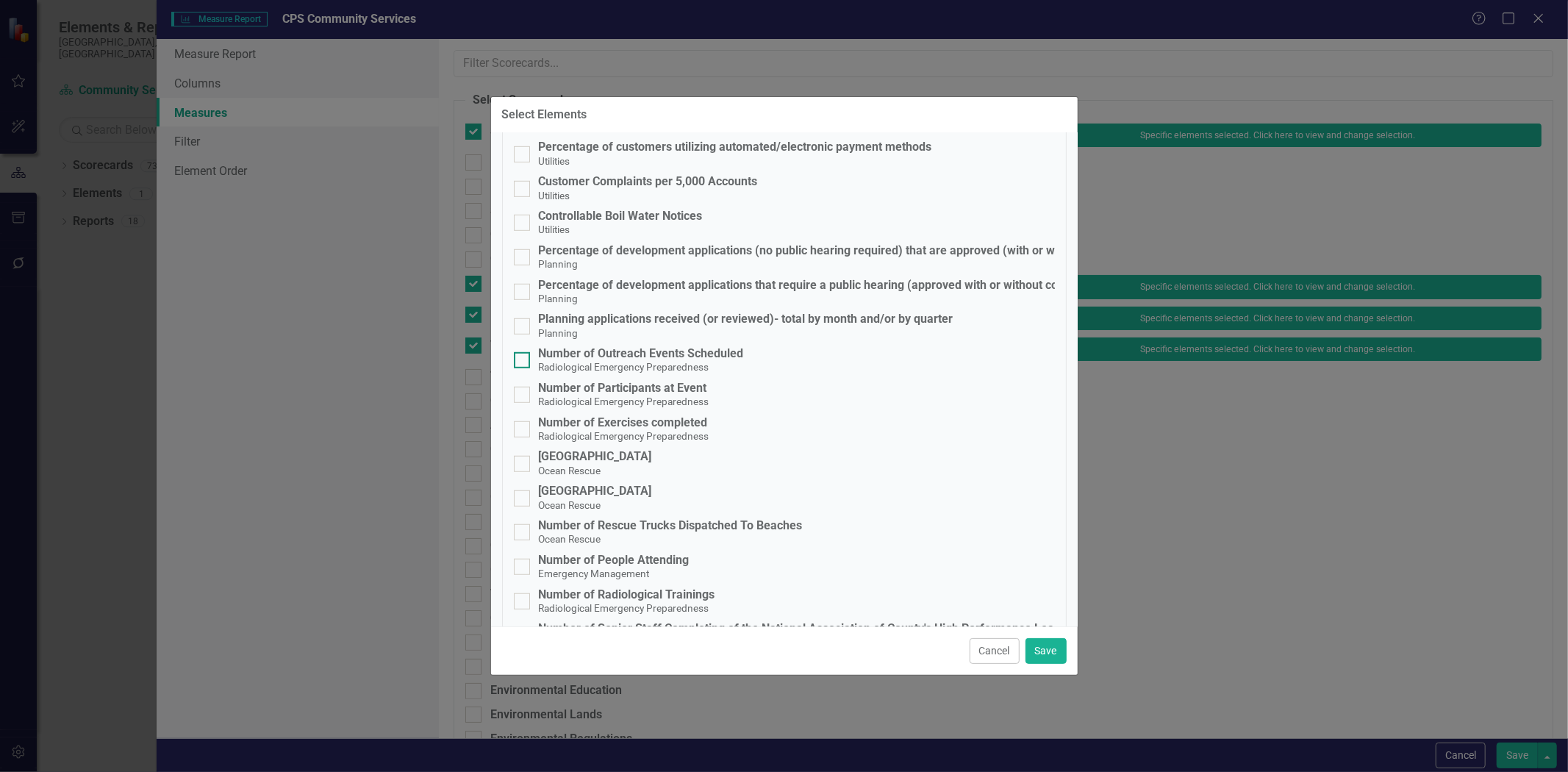
scroll to position [10290, 0]
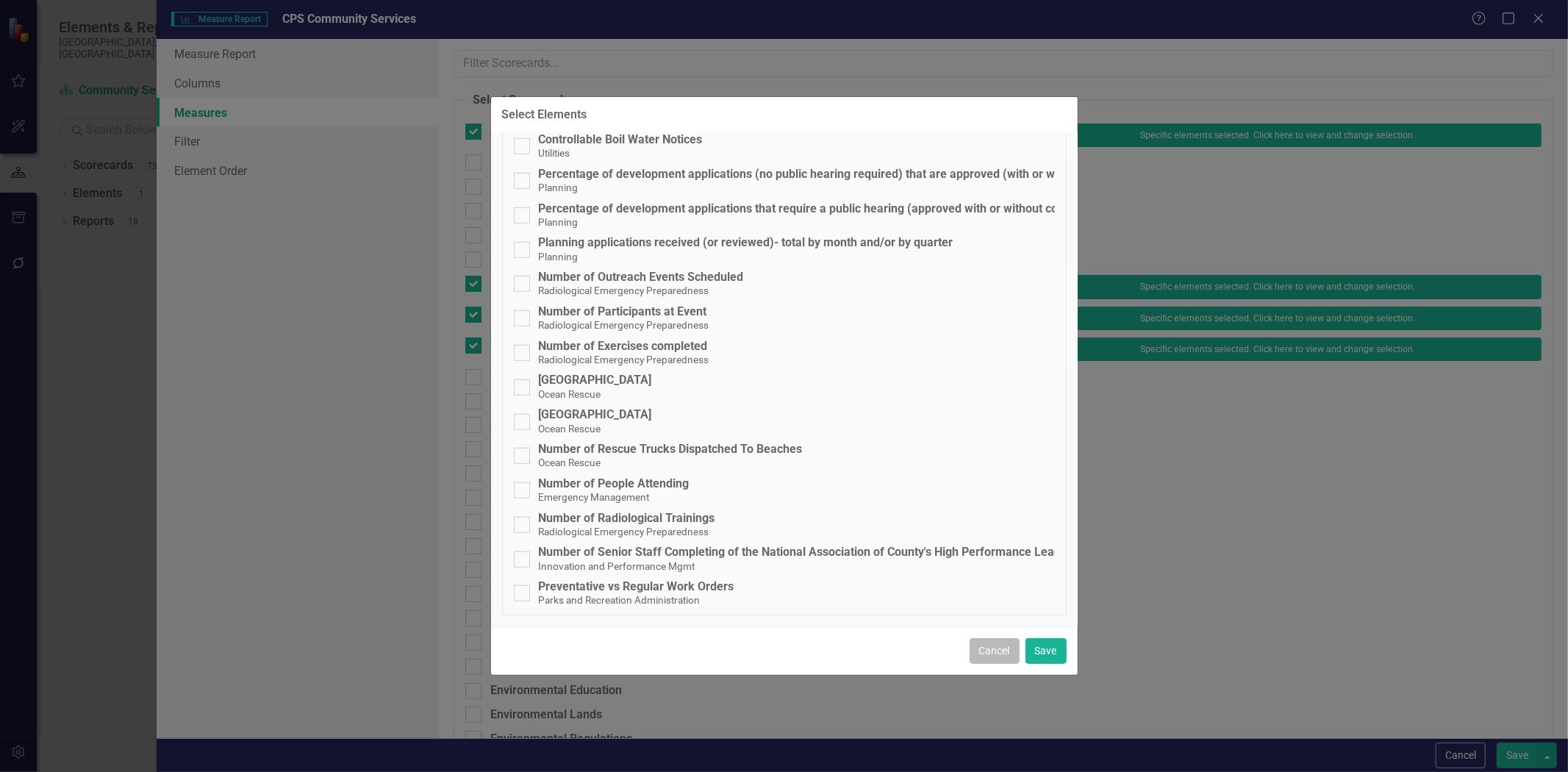
click at [983, 652] on button "Cancel" at bounding box center [994, 651] width 50 height 26
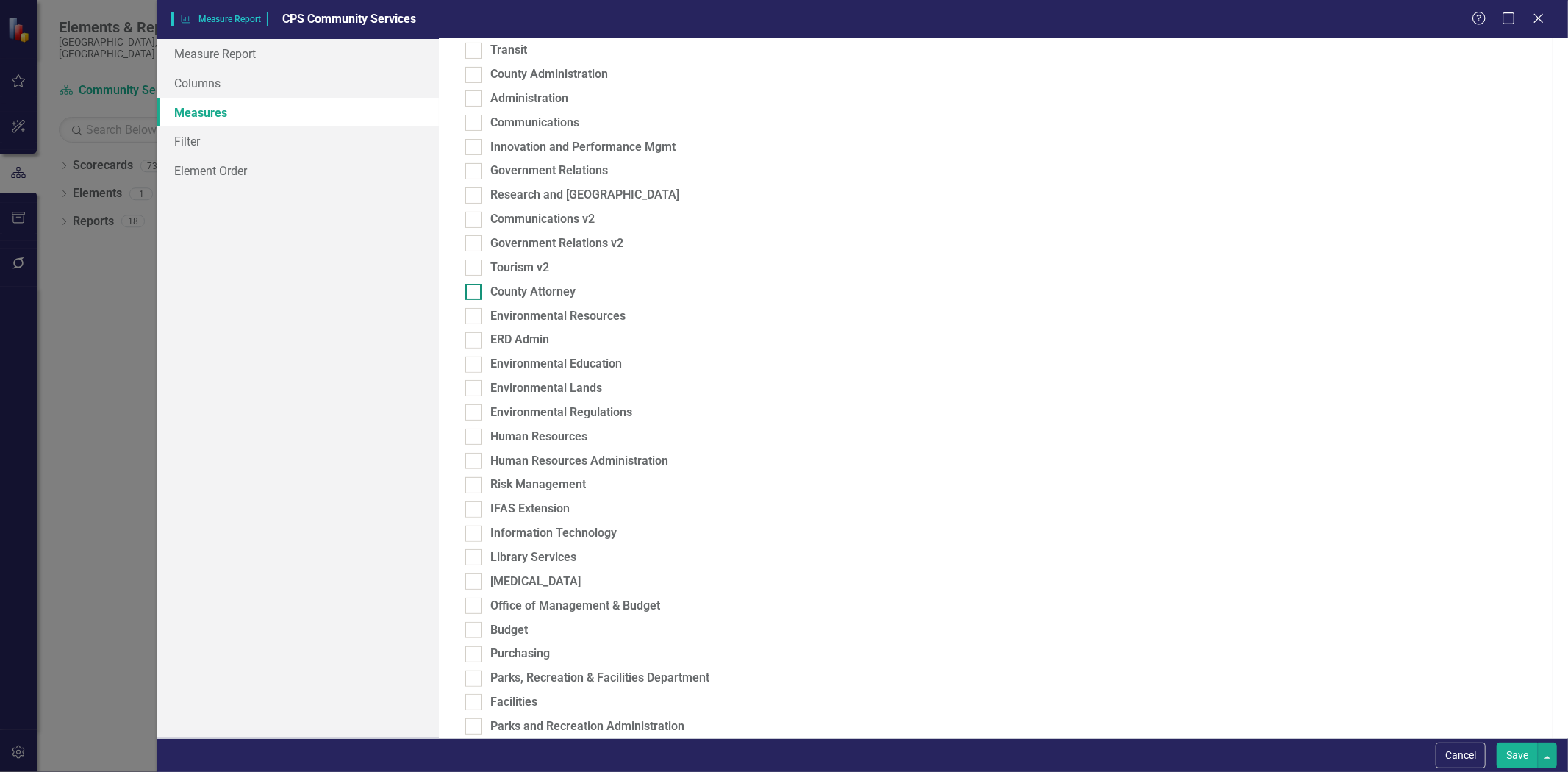
scroll to position [572, 0]
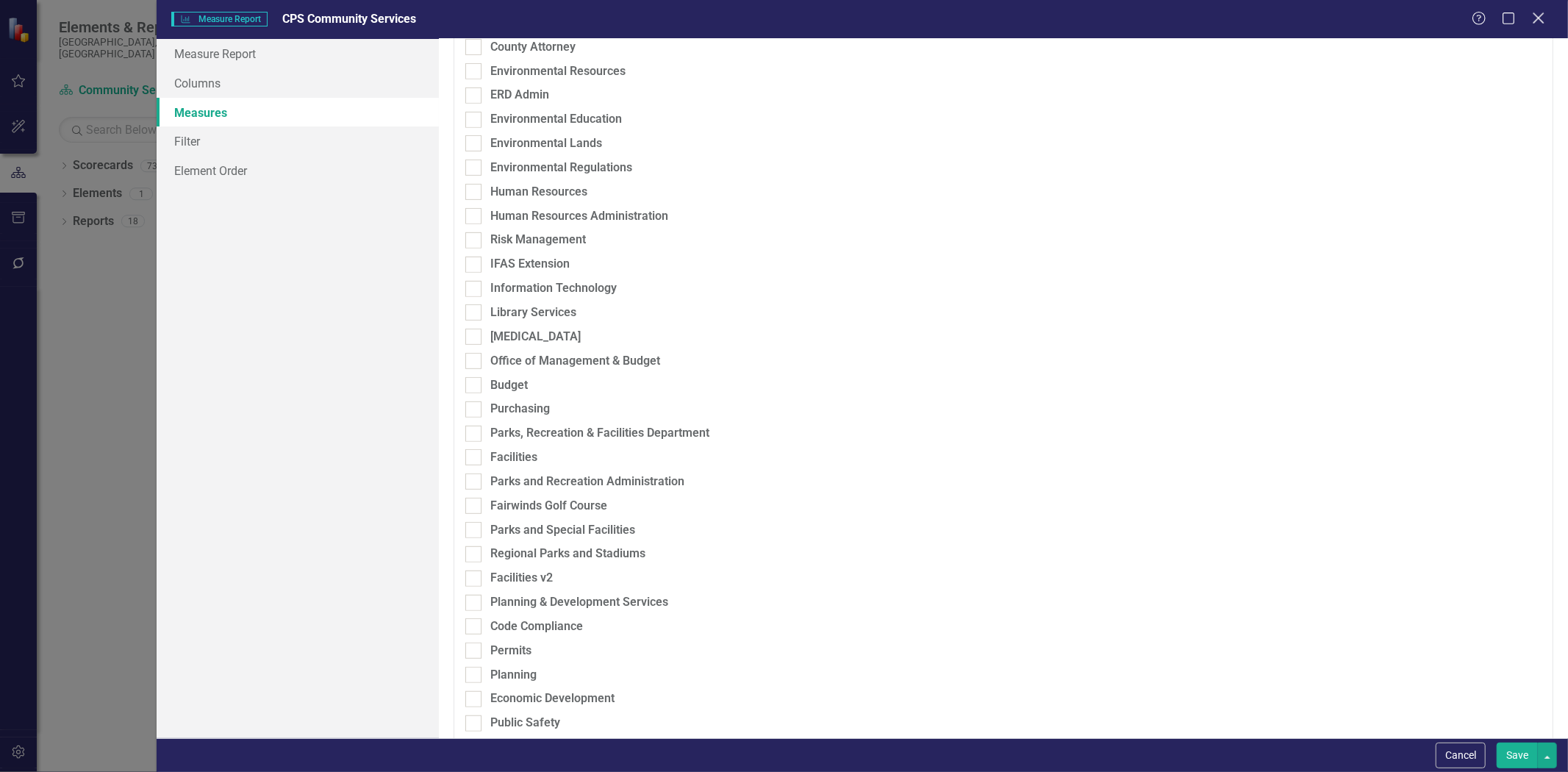
click at [1542, 13] on icon "Close" at bounding box center [1538, 17] width 18 height 14
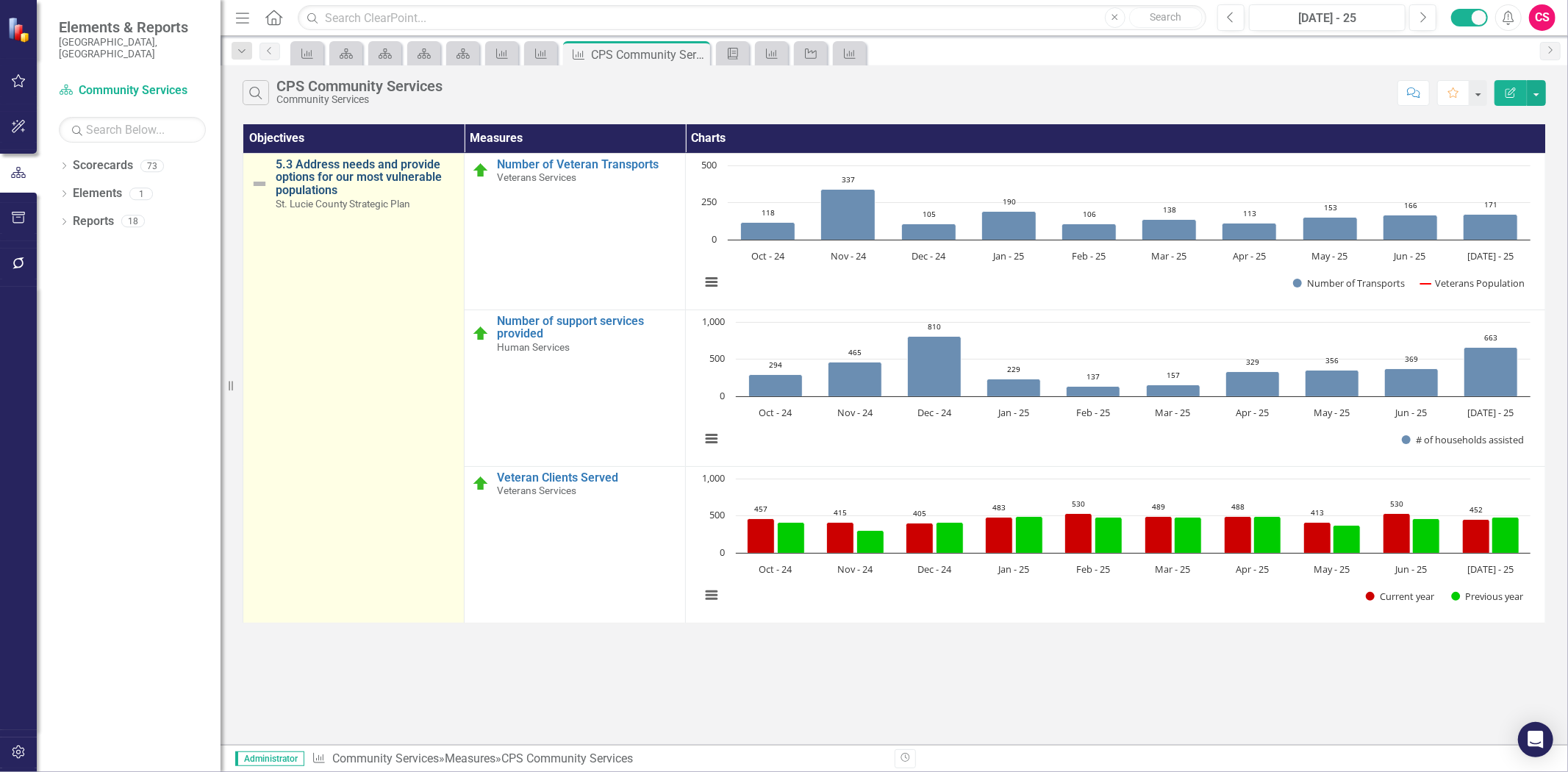
click at [339, 172] on link "5.3 Address needs and provide options for our most vulnerable populations" at bounding box center [366, 177] width 181 height 39
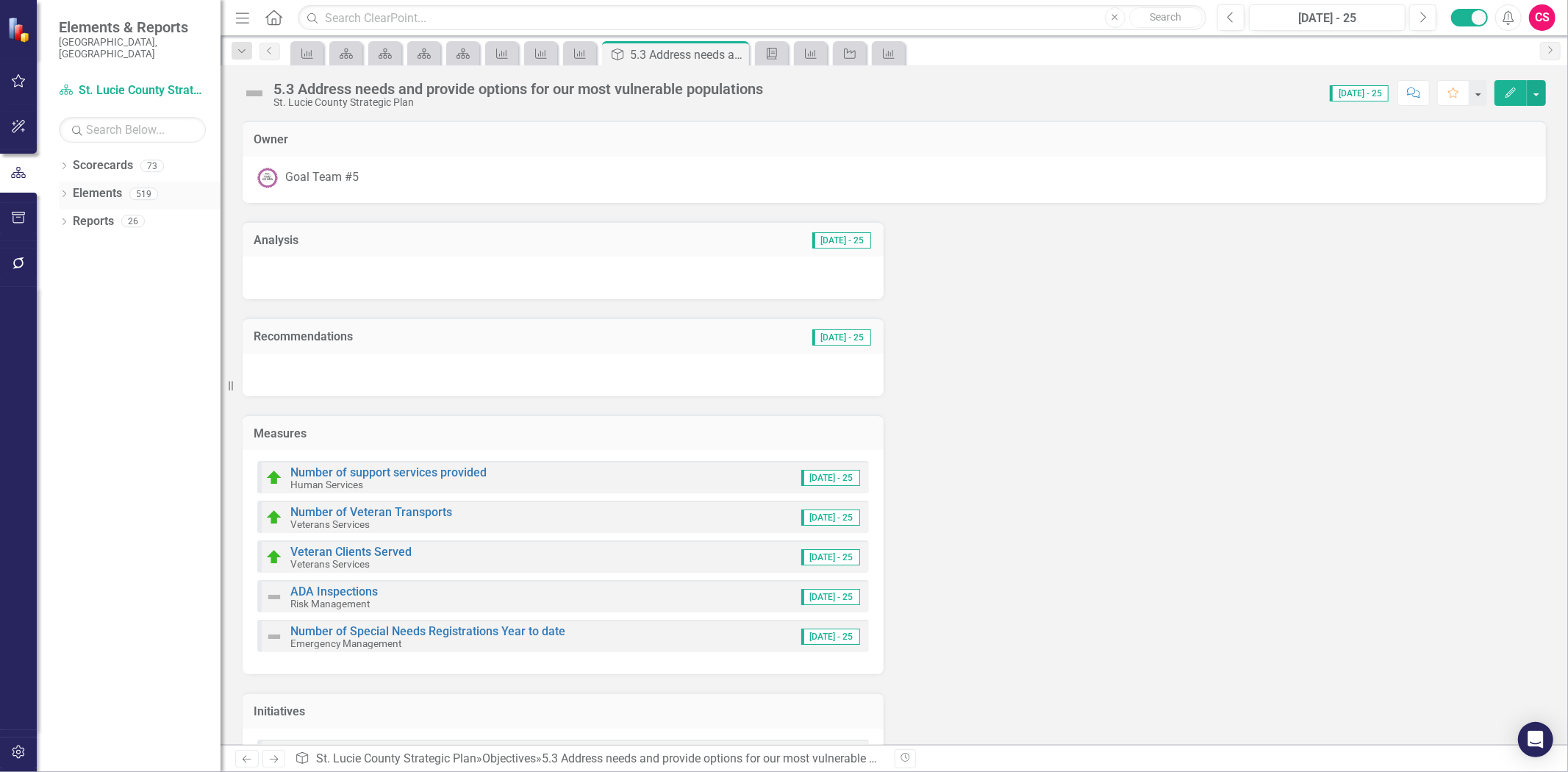
click at [88, 185] on link "Elements" at bounding box center [97, 193] width 50 height 17
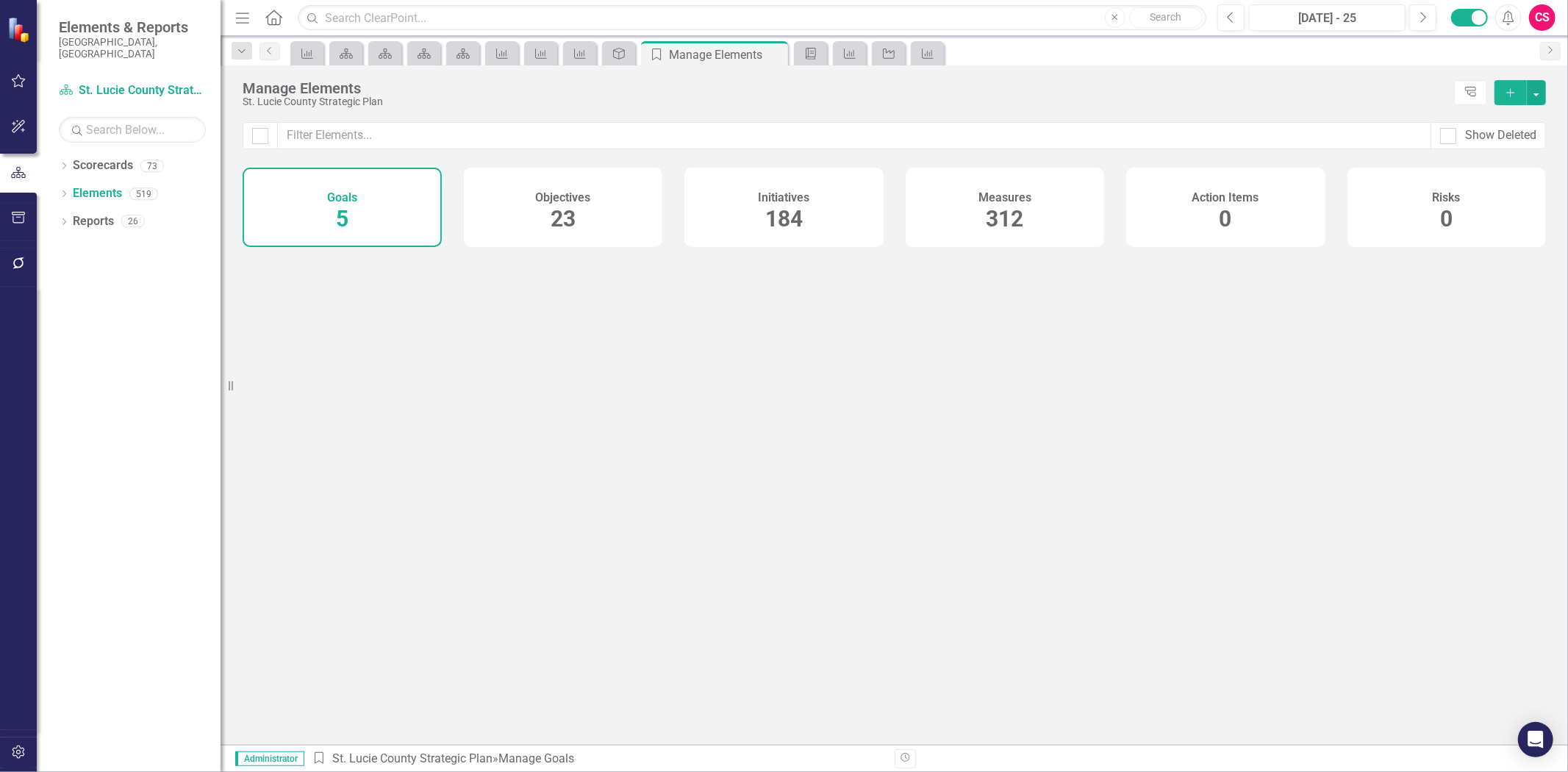
click at [549, 197] on h4 "Objectives" at bounding box center [562, 198] width 55 height 14
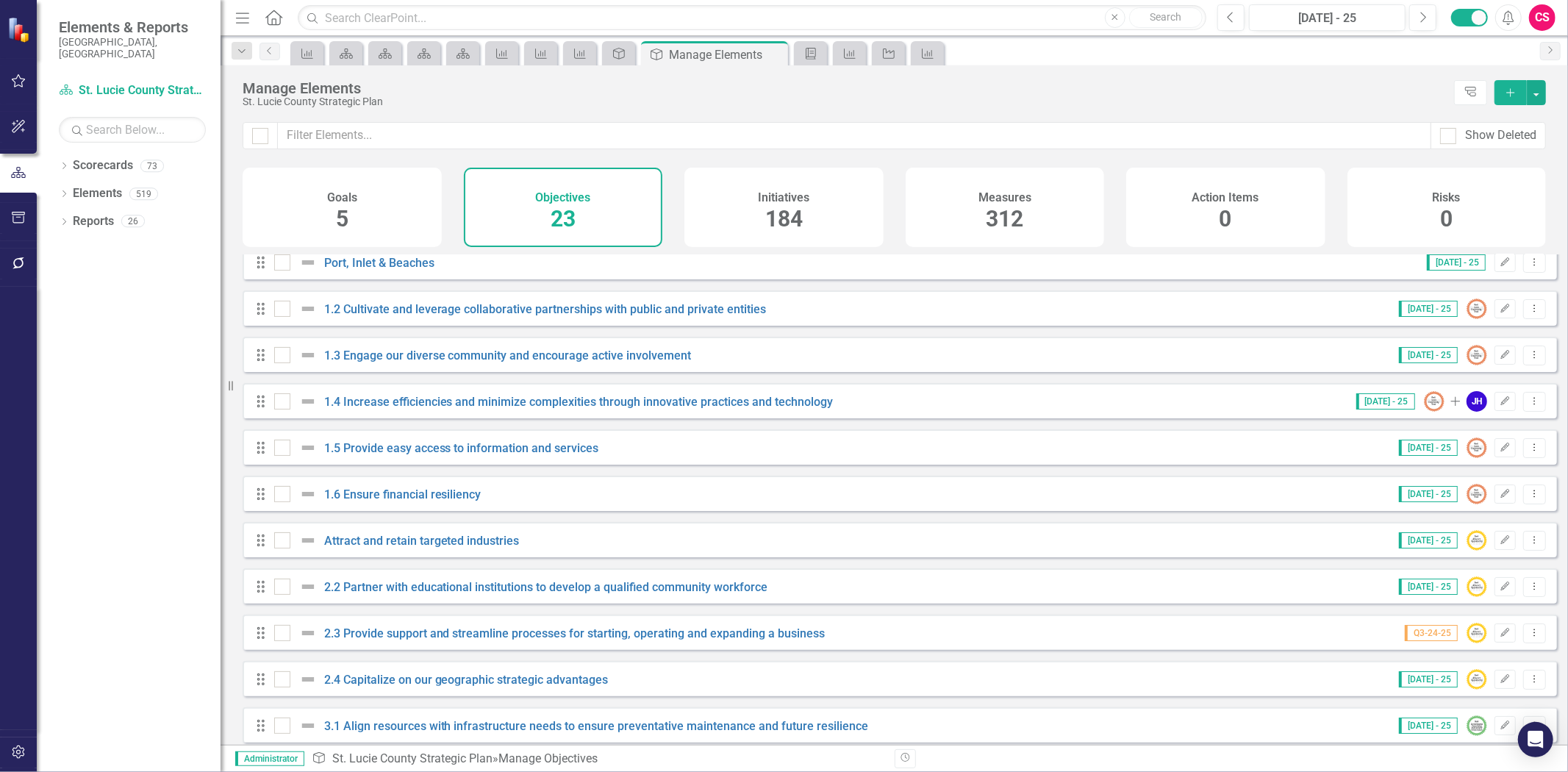
scroll to position [81, 0]
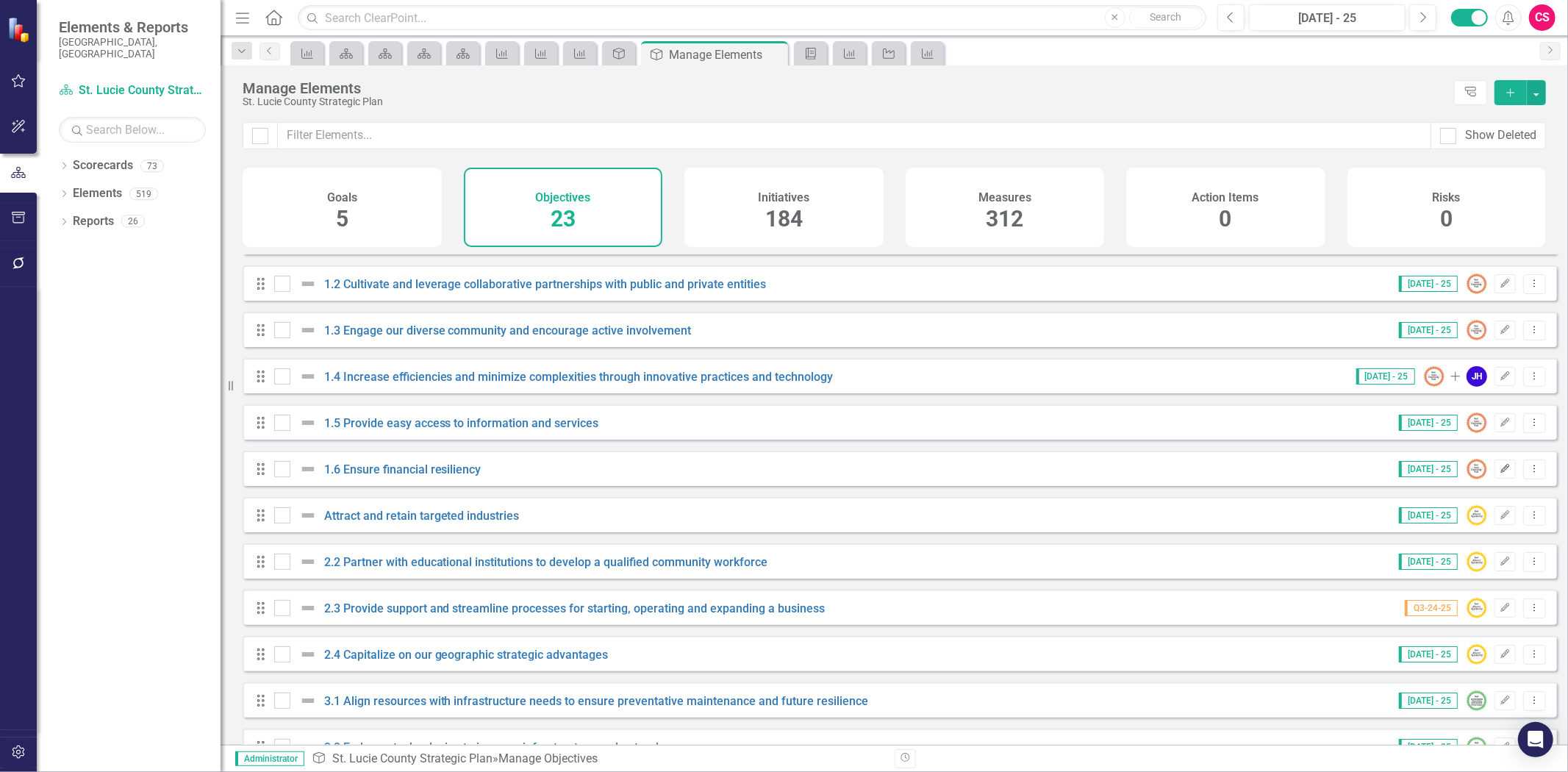
click at [1500, 474] on icon "Edit" at bounding box center [1506, 470] width 11 height 9
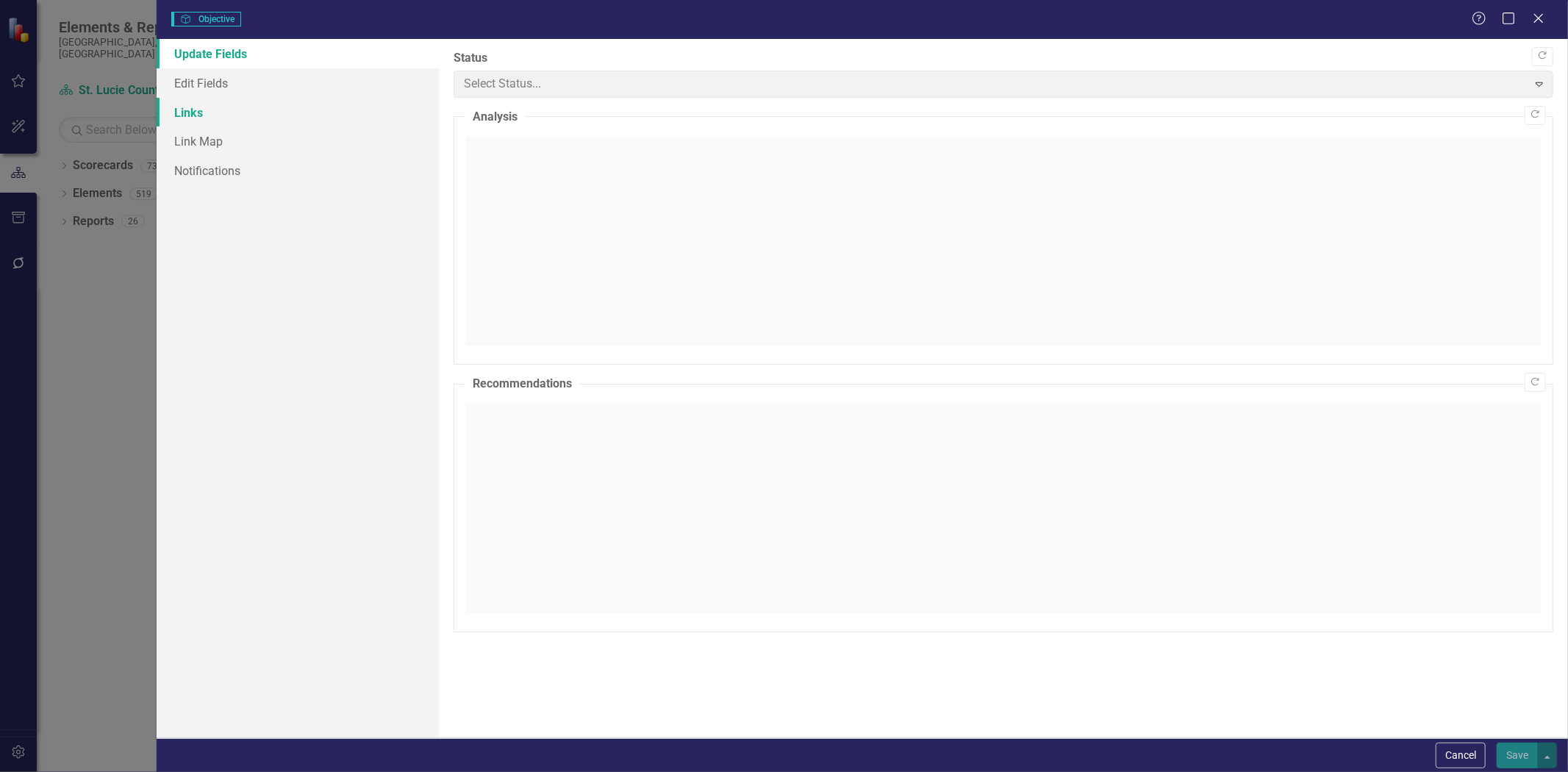
click at [255, 103] on link "Links" at bounding box center [297, 112] width 283 height 30
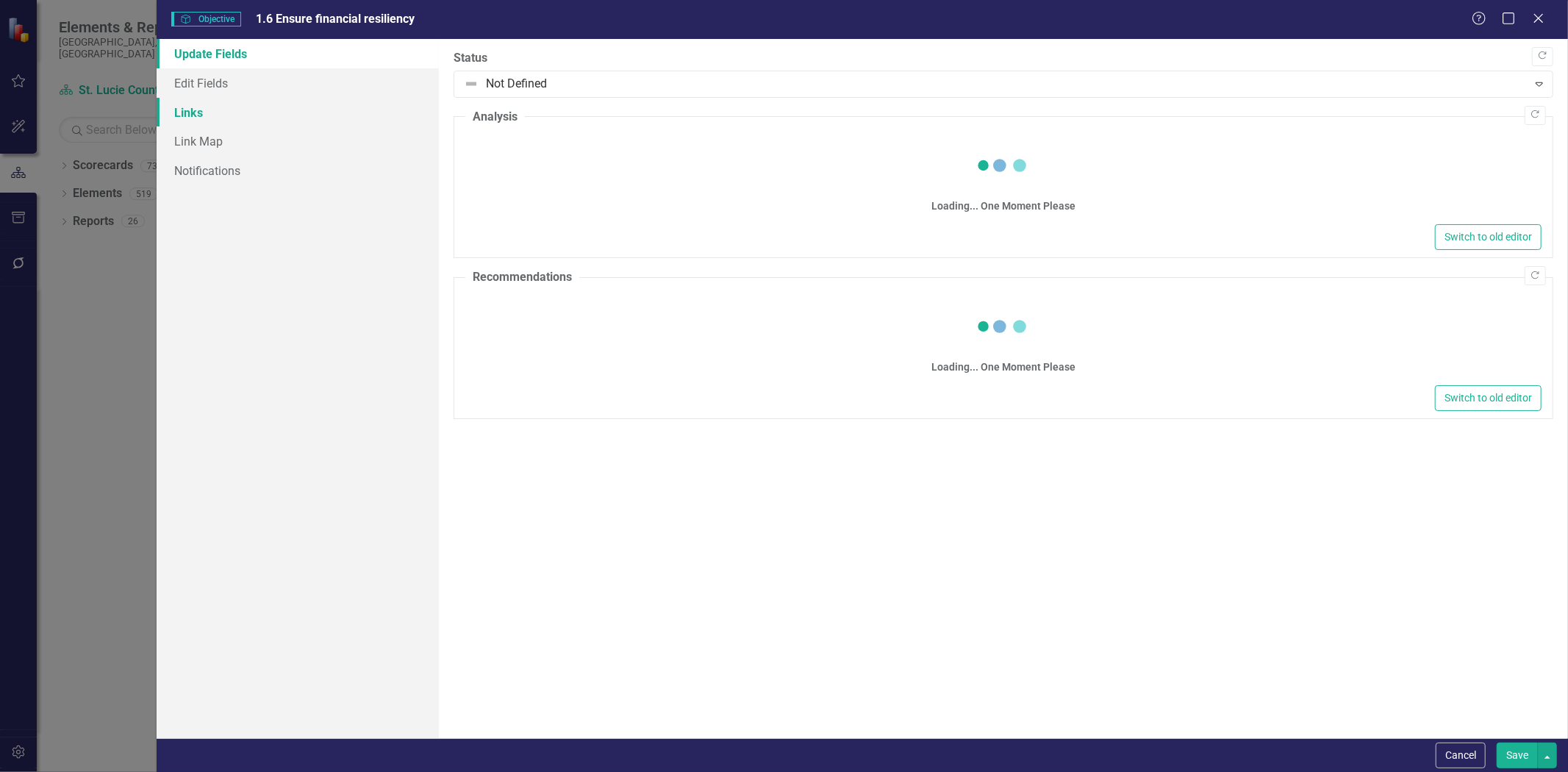
click at [255, 116] on link "Links" at bounding box center [297, 112] width 283 height 30
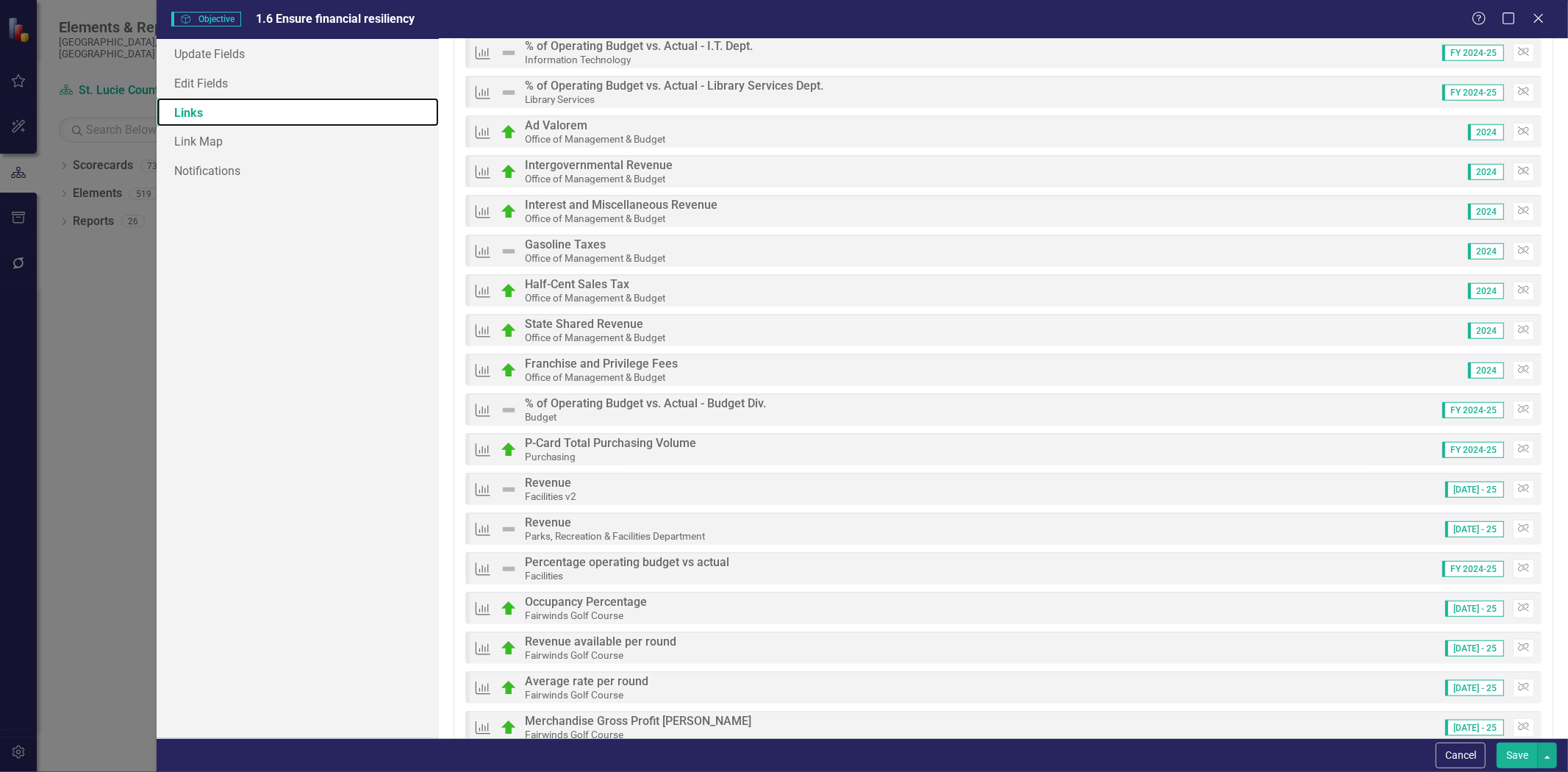
scroll to position [653, 0]
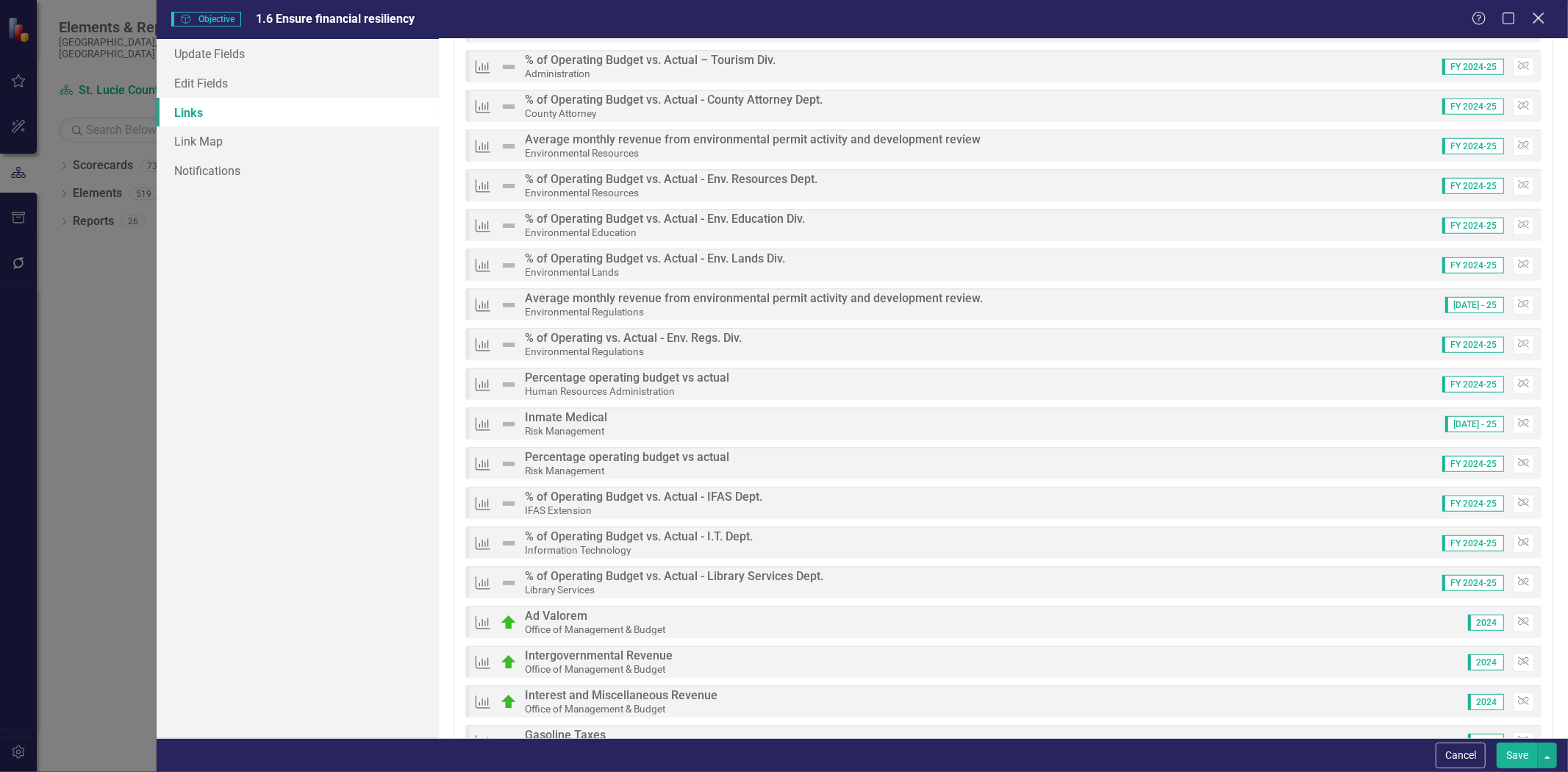
click at [1545, 23] on icon "Close" at bounding box center [1538, 17] width 18 height 14
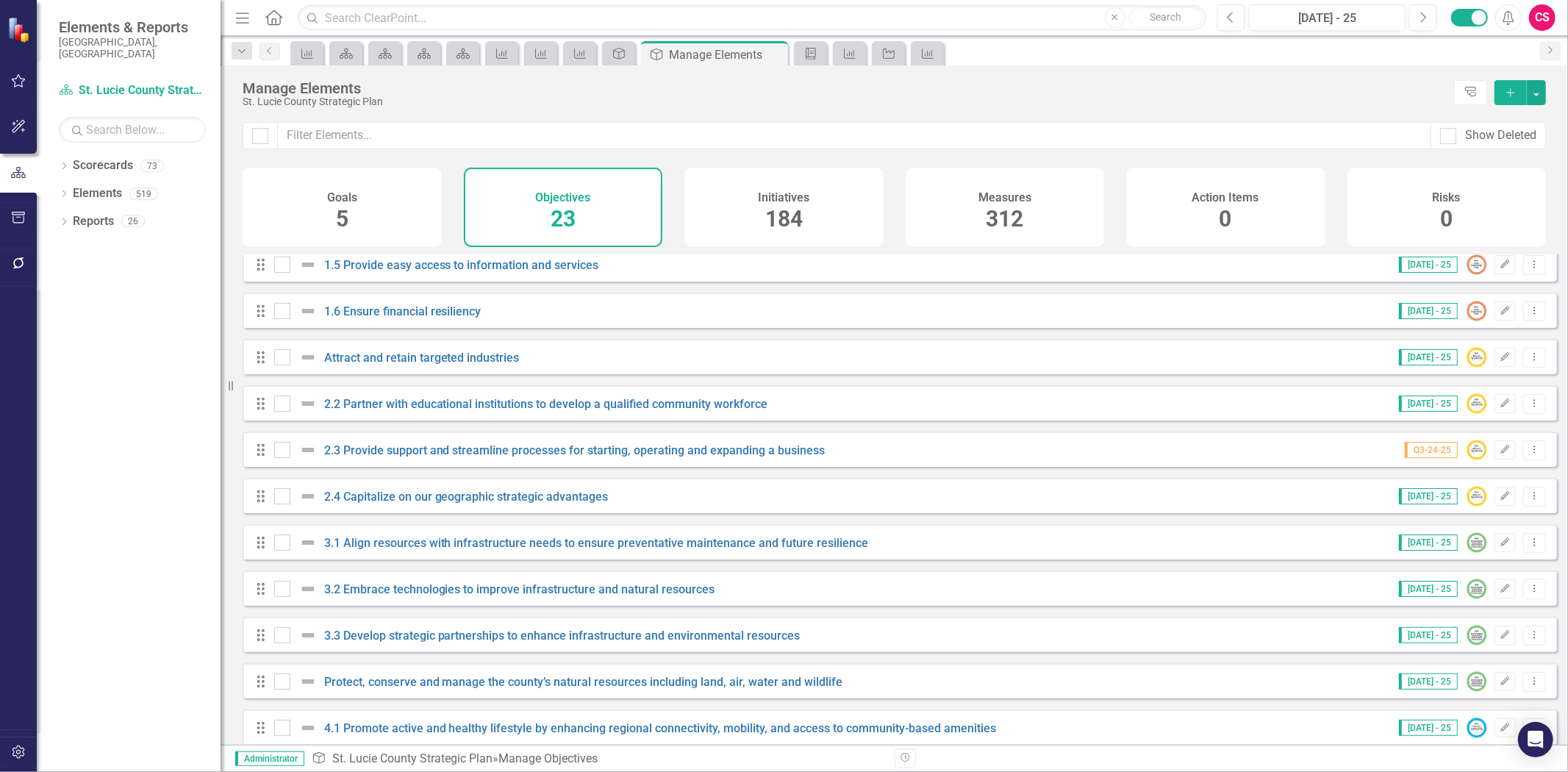
scroll to position [489, 0]
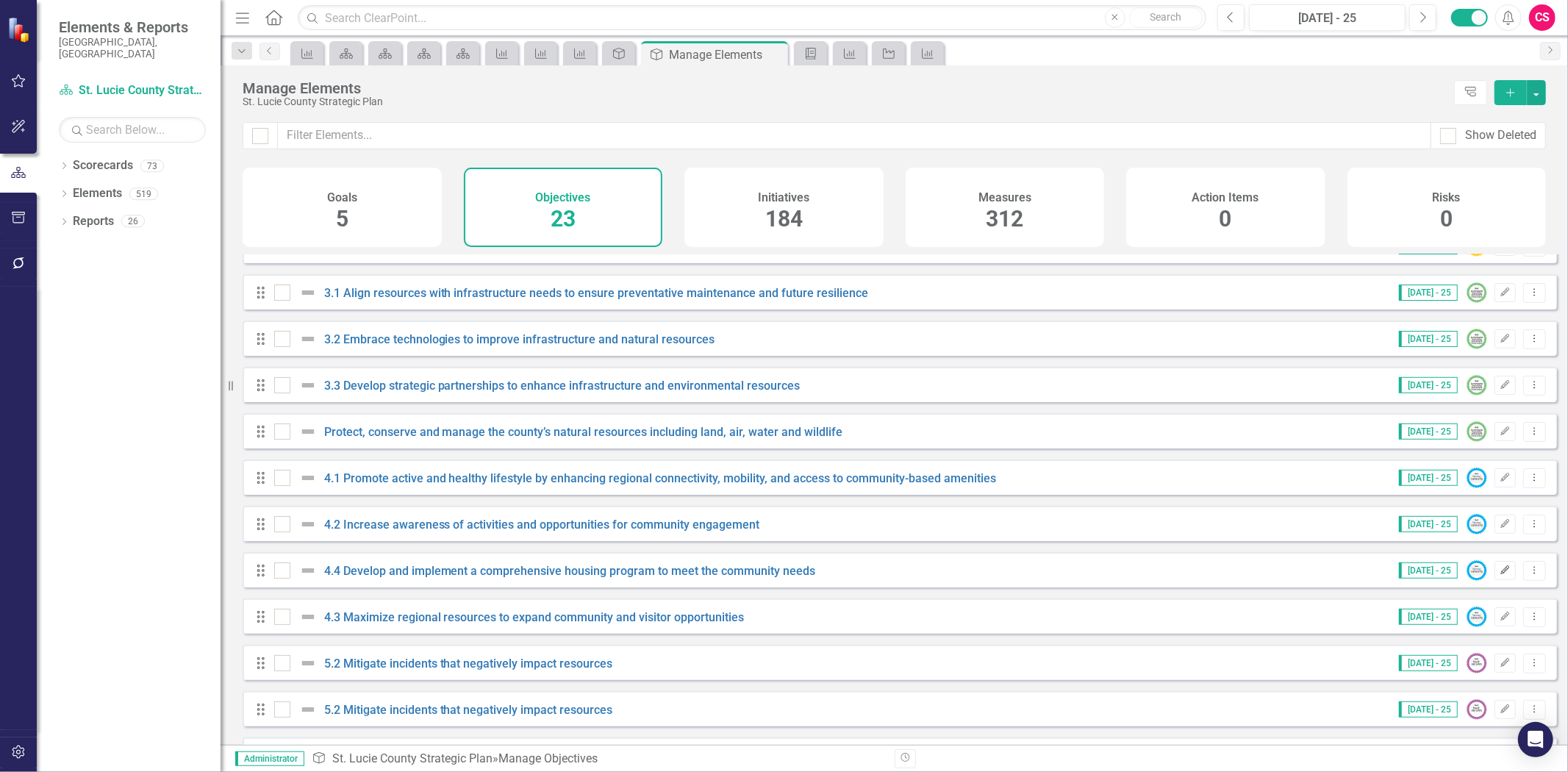
click at [1500, 575] on icon "Edit" at bounding box center [1506, 571] width 11 height 9
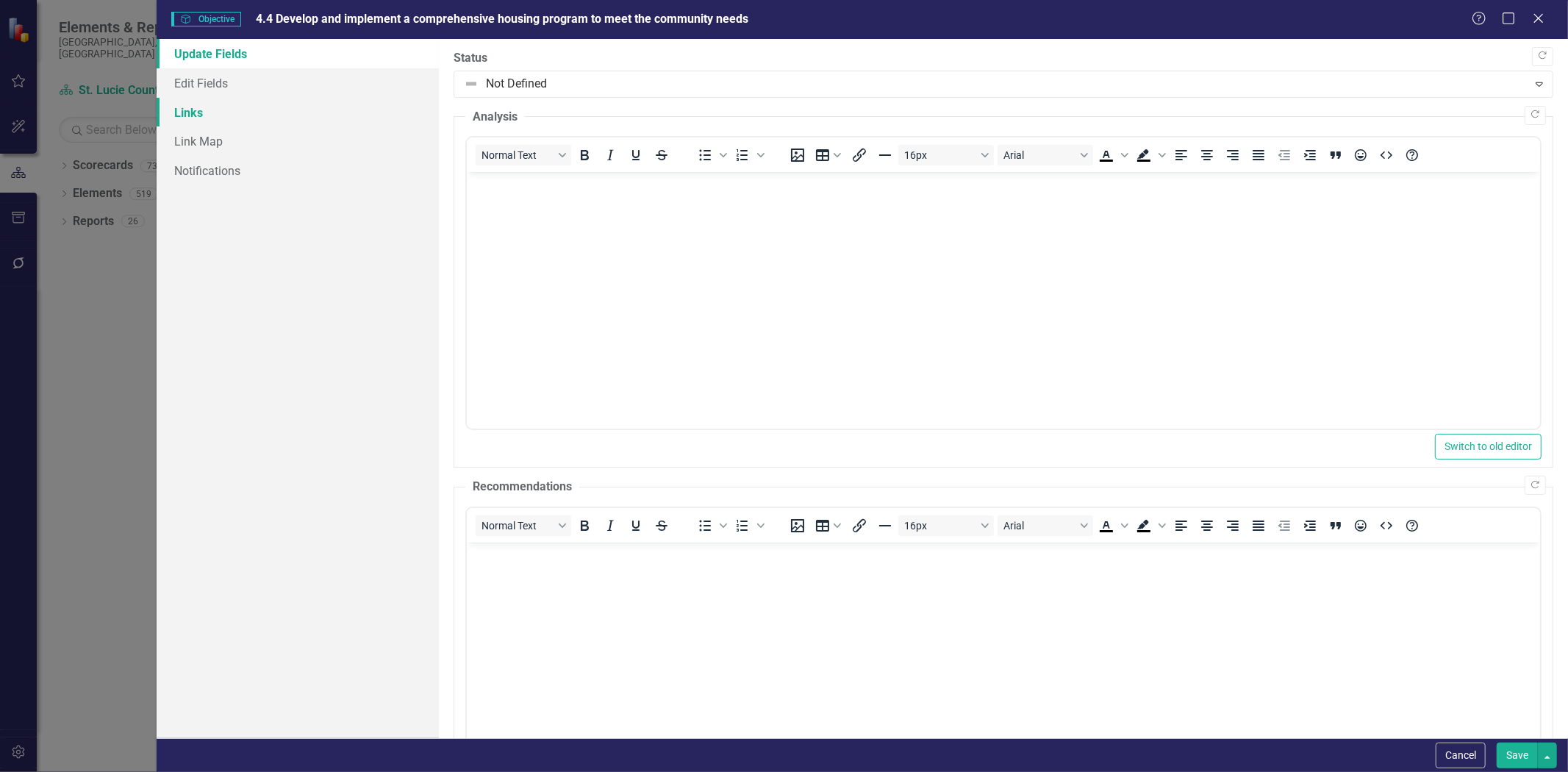
click at [240, 101] on link "Links" at bounding box center [297, 112] width 283 height 30
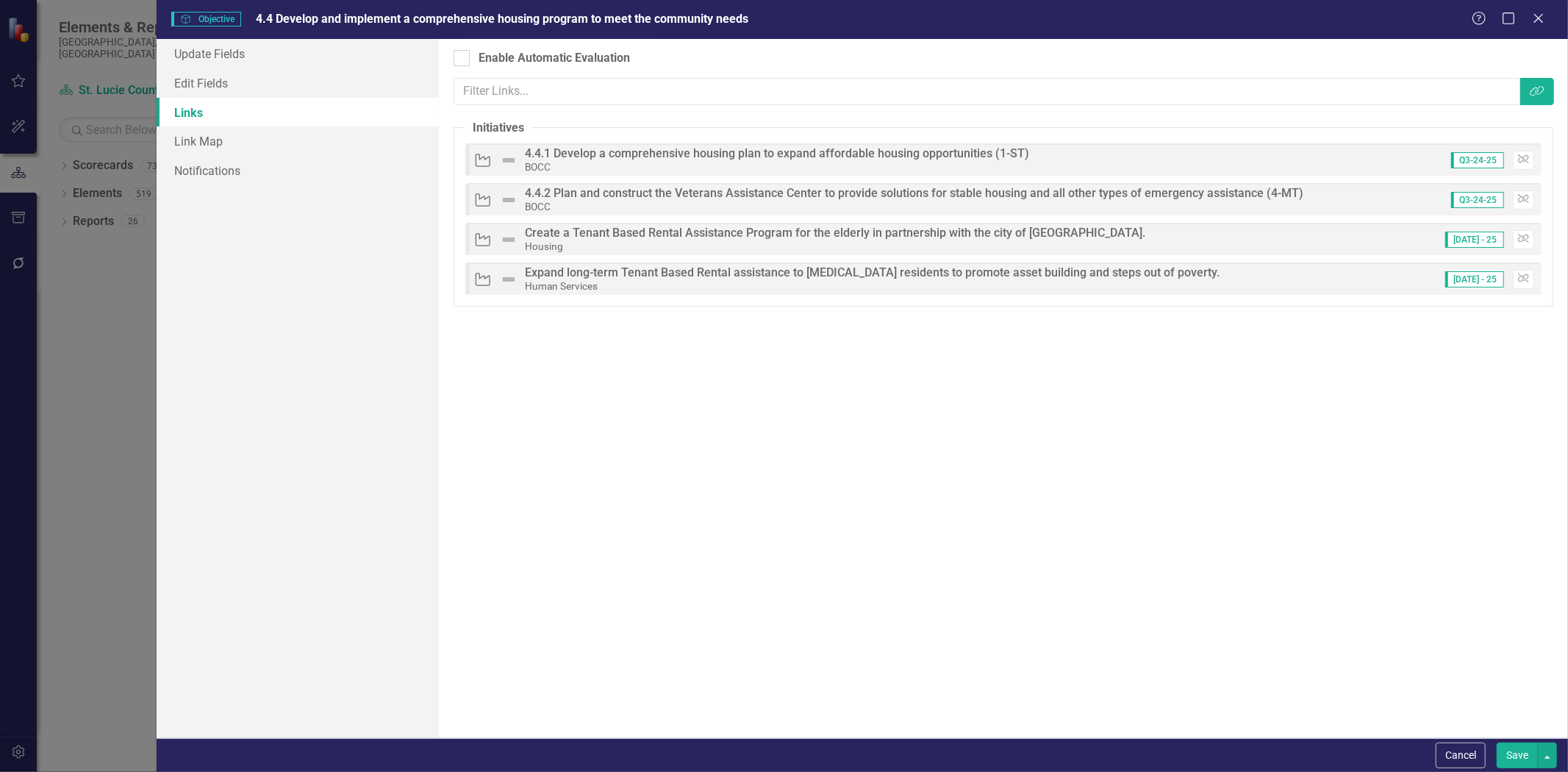
scroll to position [0, 0]
click at [1456, 759] on button "Cancel" at bounding box center [1461, 756] width 50 height 26
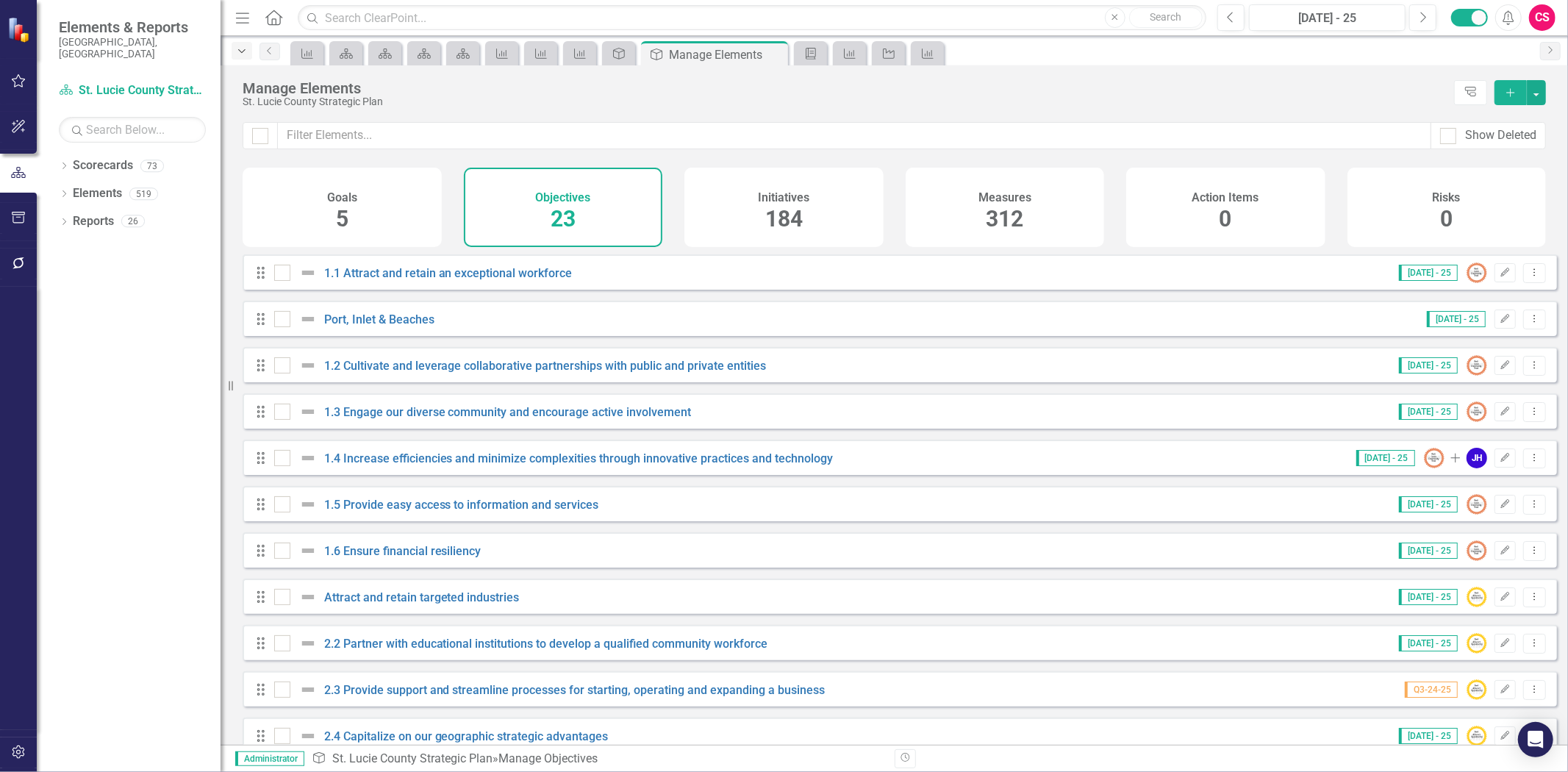
click at [247, 50] on icon "Dropdown" at bounding box center [242, 51] width 14 height 10
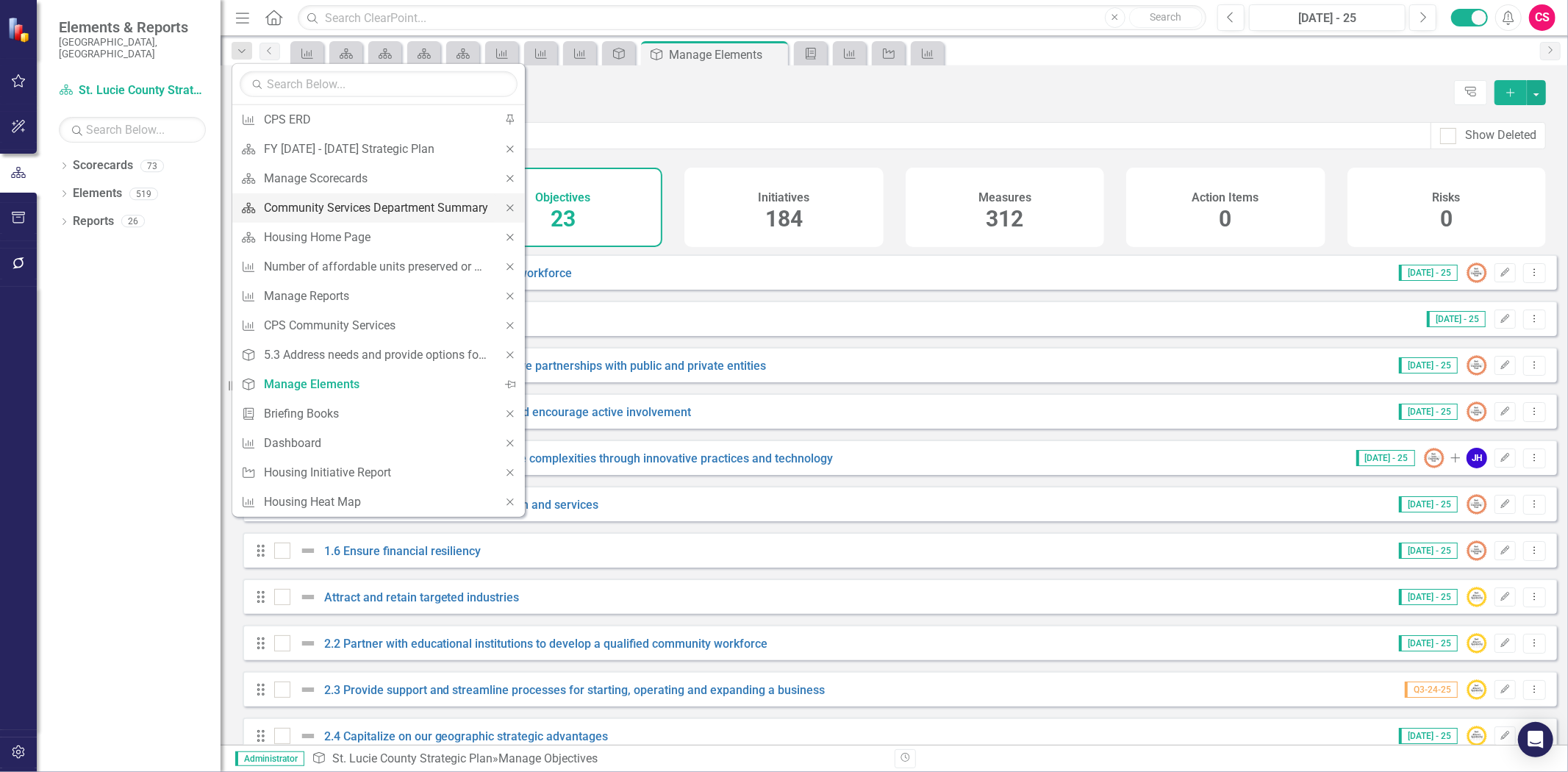
click at [331, 211] on div "Community Services Department Summary" at bounding box center [376, 208] width 224 height 18
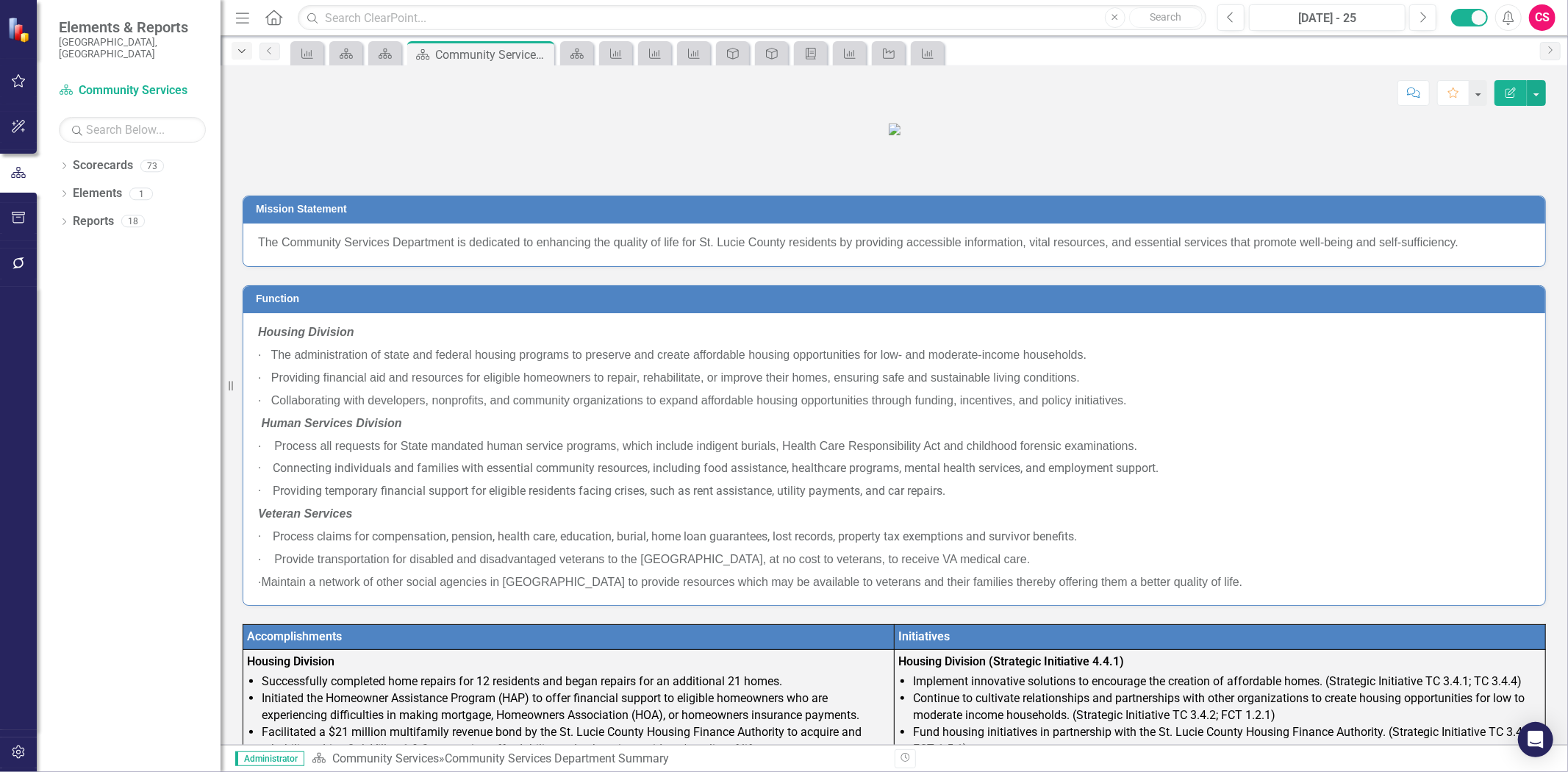
click at [244, 50] on icon "Dropdown" at bounding box center [242, 51] width 14 height 10
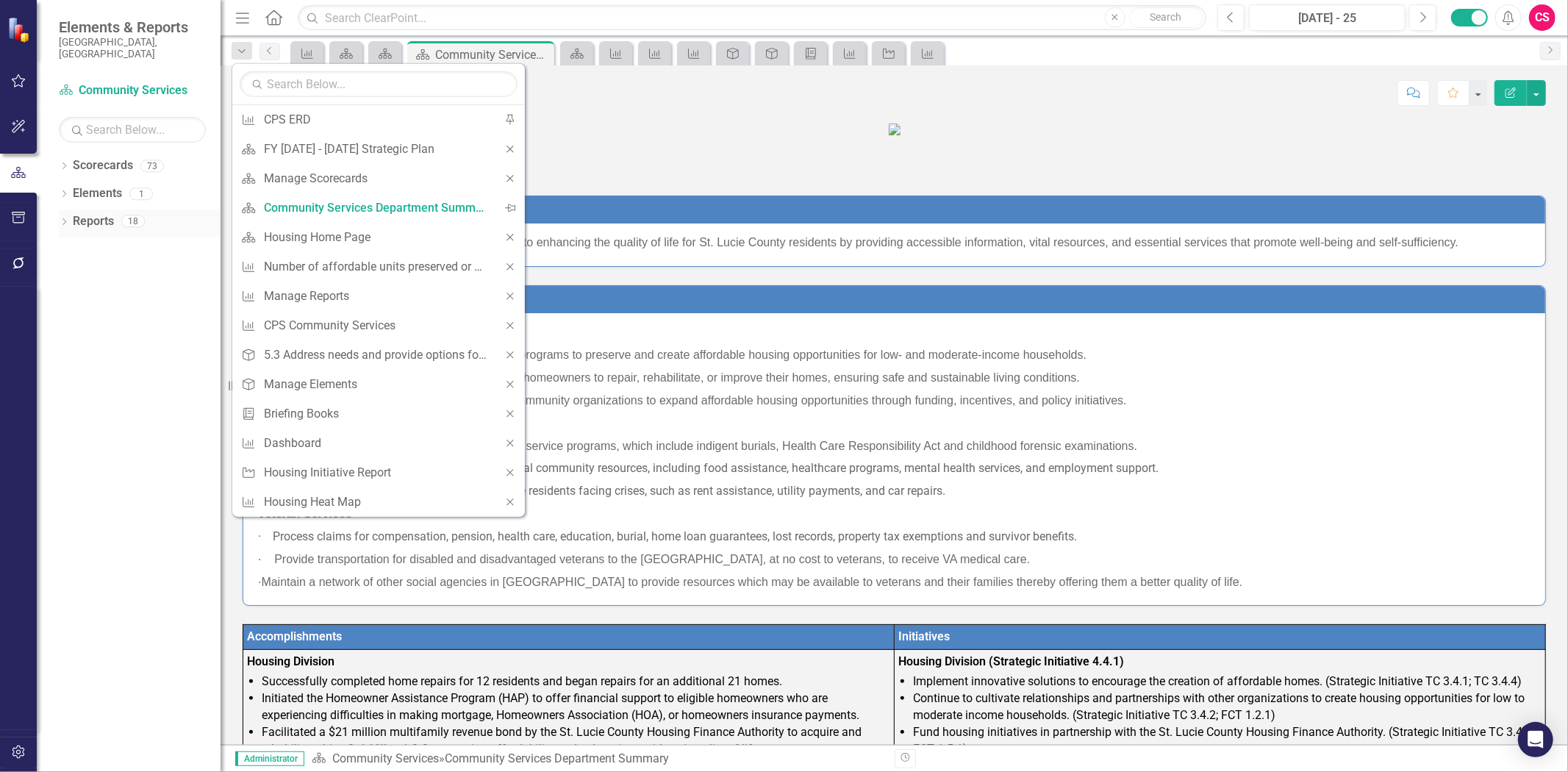
click at [97, 213] on link "Reports" at bounding box center [94, 221] width 42 height 17
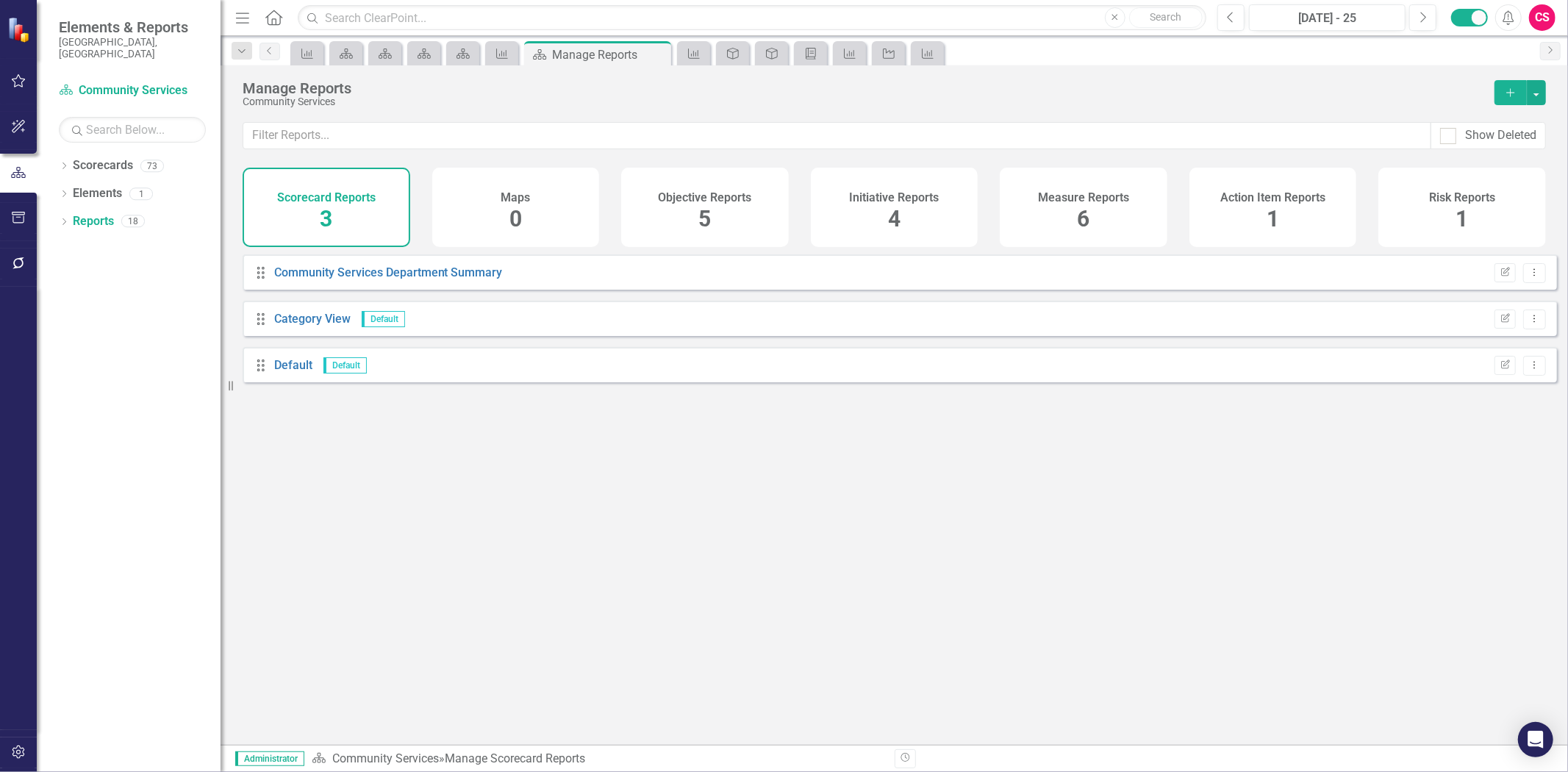
click at [1128, 226] on div "Measure Reports 6" at bounding box center [1084, 208] width 168 height 79
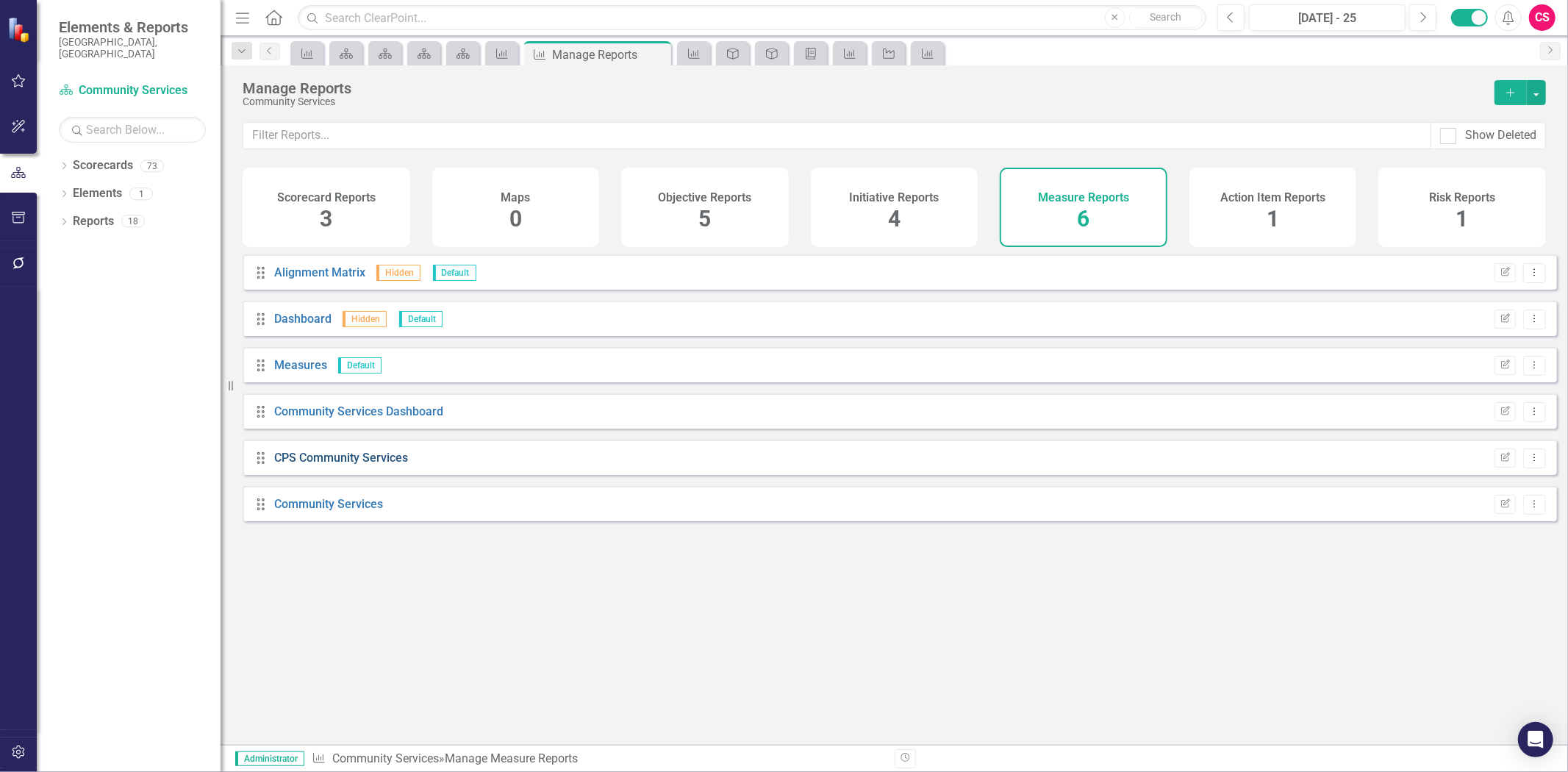
click at [343, 465] on link "CPS Community Services" at bounding box center [341, 457] width 134 height 14
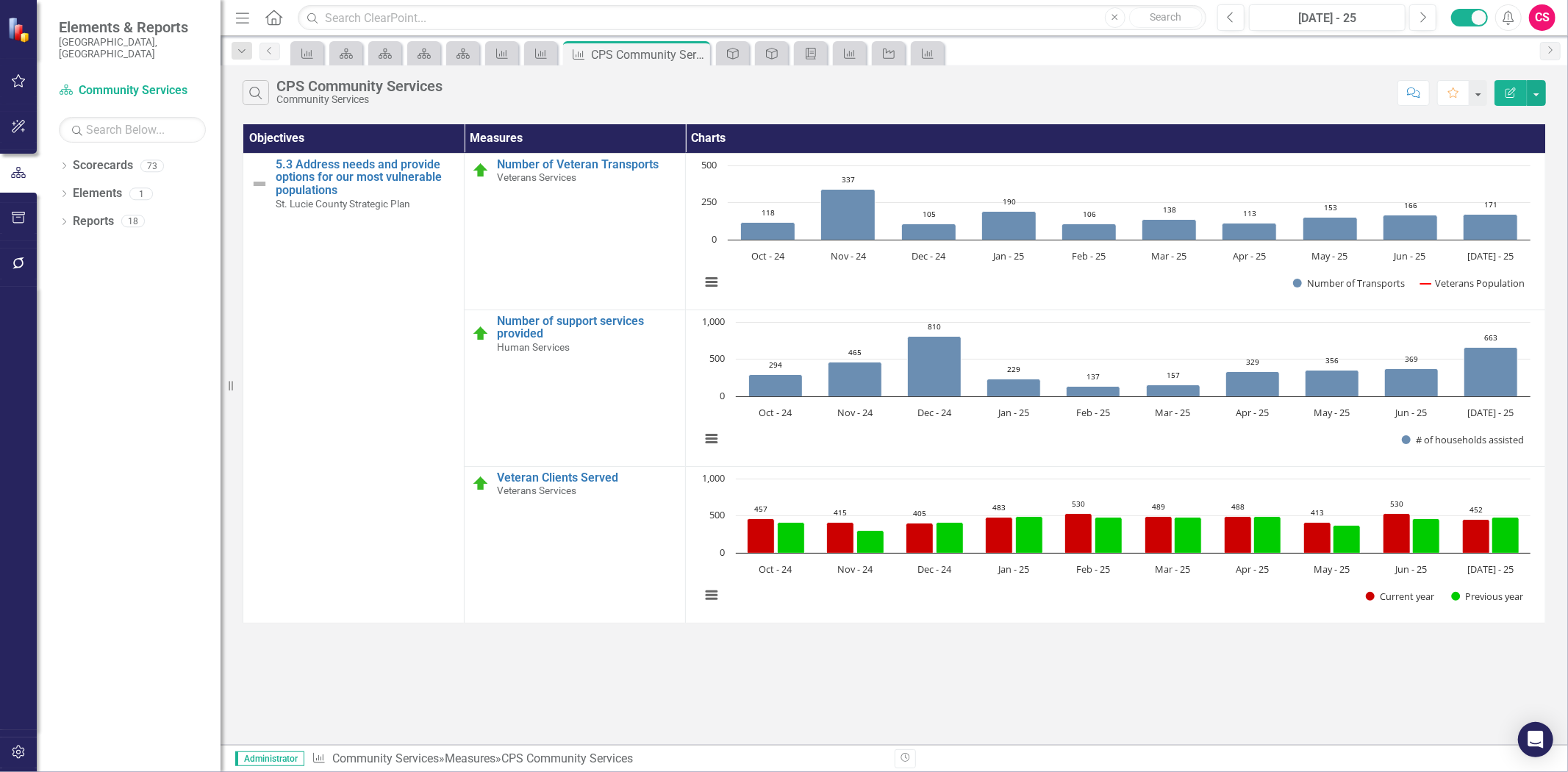
click at [1500, 99] on button "Edit Report" at bounding box center [1511, 93] width 32 height 26
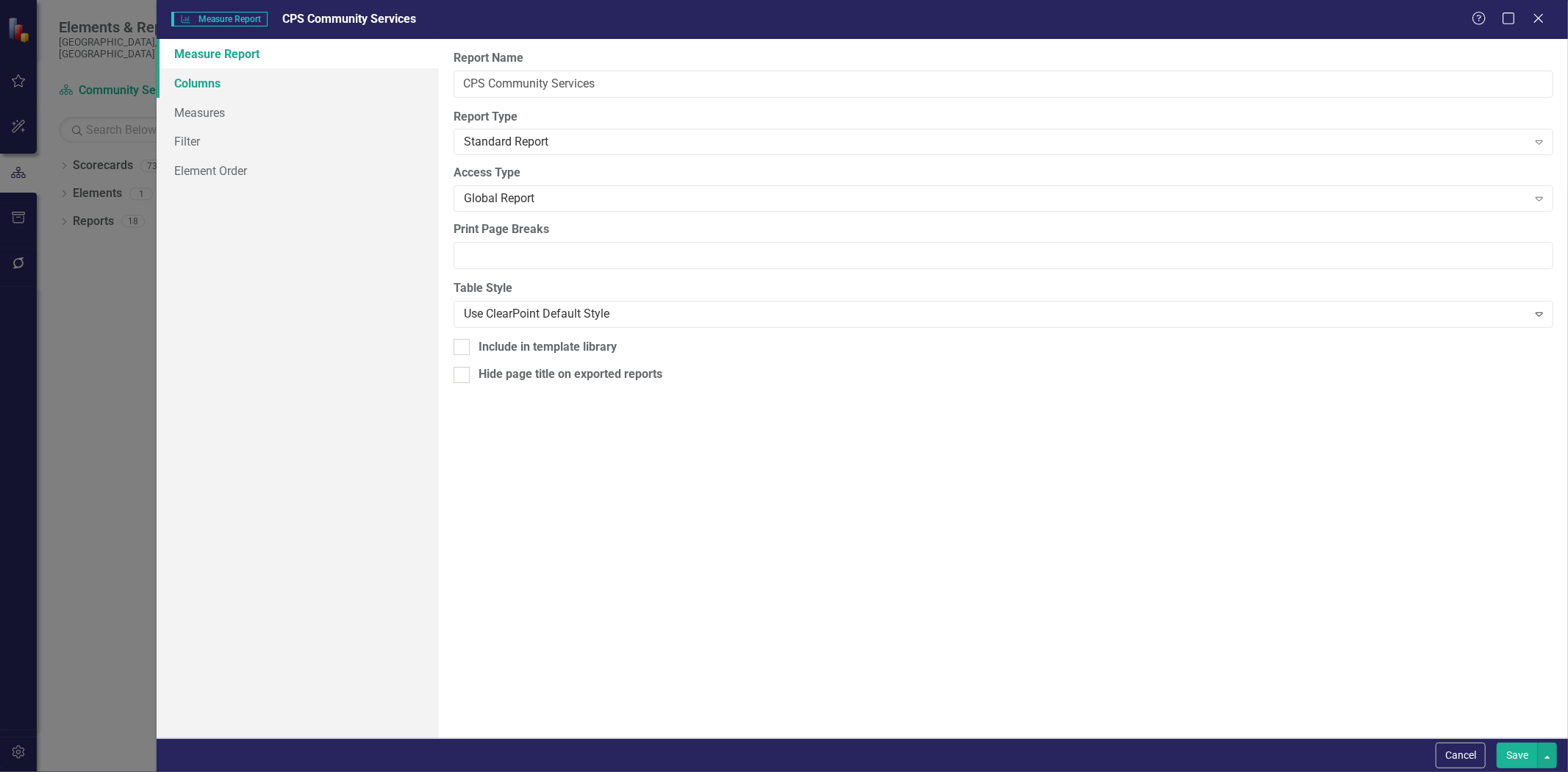
click at [238, 82] on link "Columns" at bounding box center [297, 83] width 283 height 30
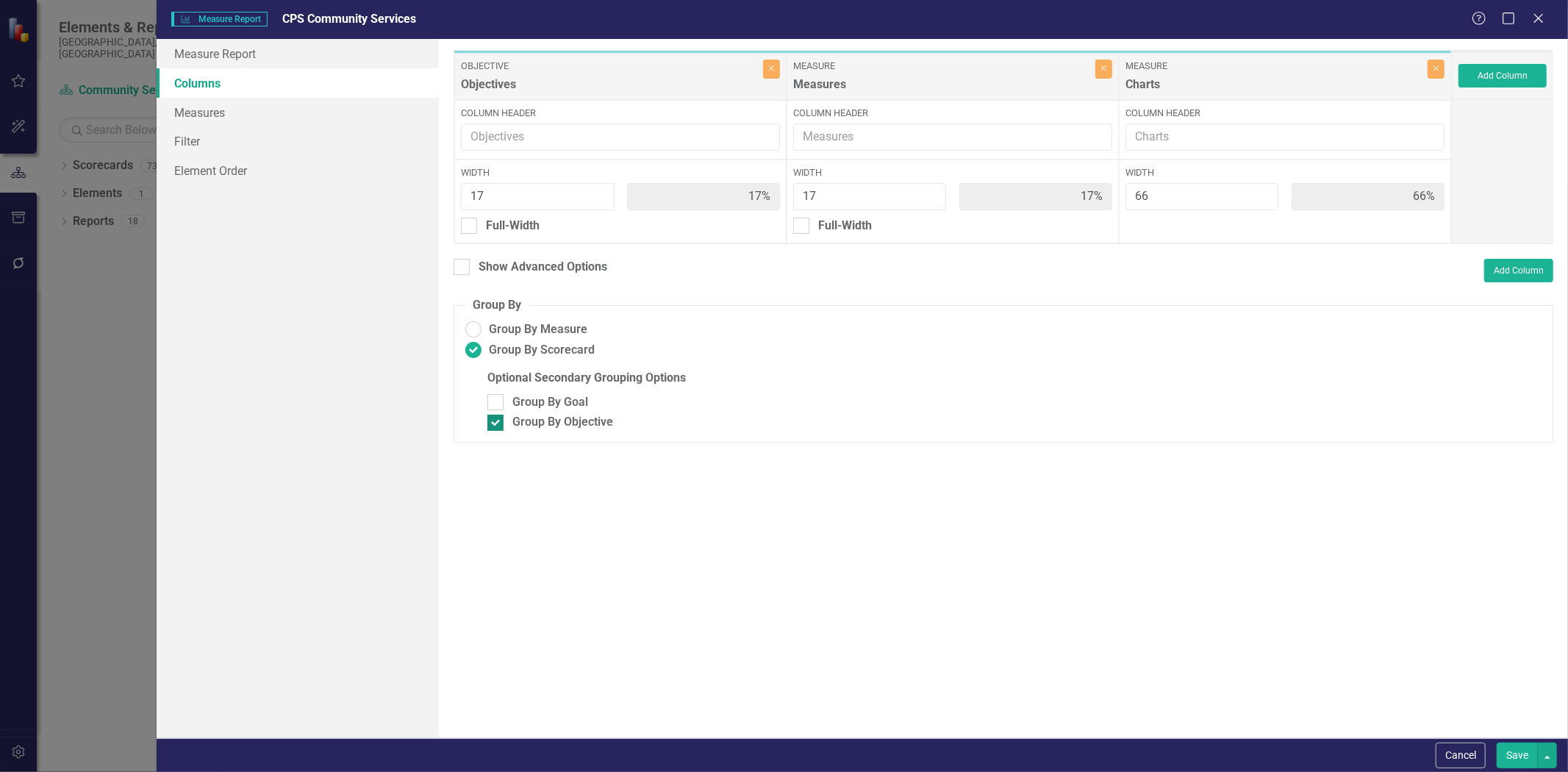
click at [509, 425] on div "Group By Objective" at bounding box center [1015, 423] width 1054 height 17
click at [497, 424] on input "Group By Objective" at bounding box center [492, 419] width 10 height 10
checkbox input "false"
click at [1513, 751] on button "Save" at bounding box center [1517, 756] width 42 height 26
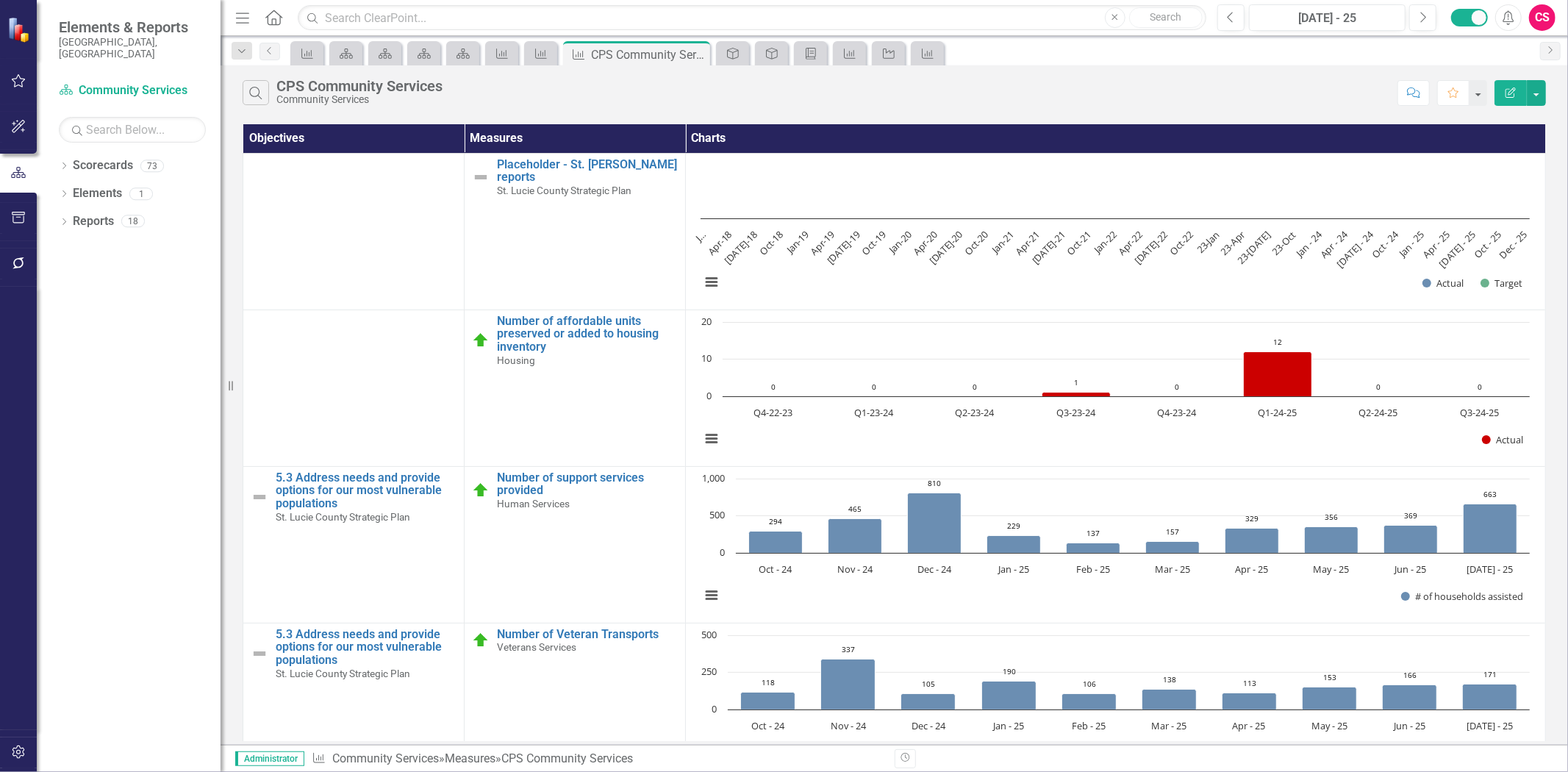
click at [1496, 93] on button "Edit Report" at bounding box center [1511, 93] width 32 height 26
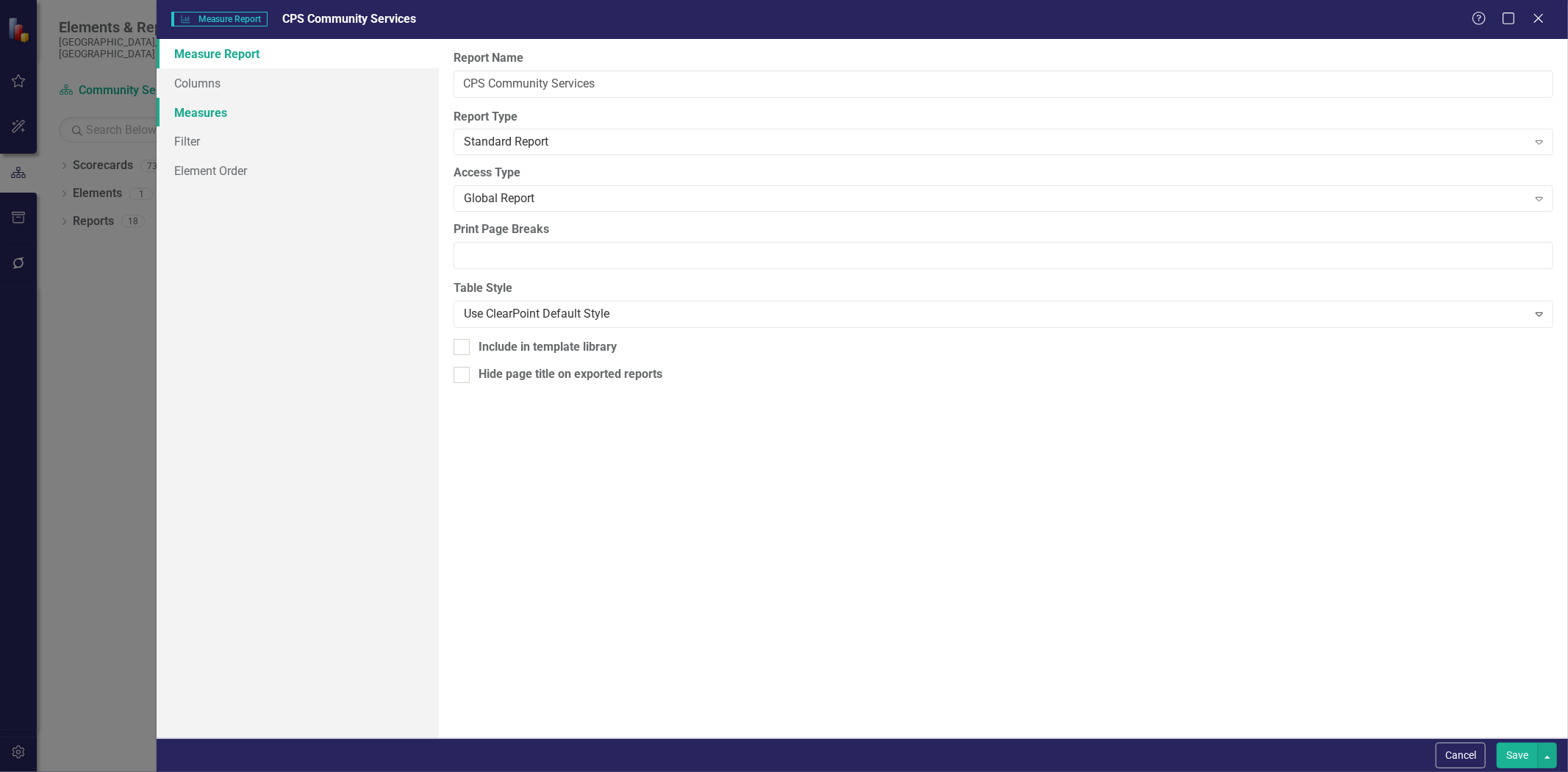
click at [317, 101] on link "Measures" at bounding box center [297, 112] width 283 height 30
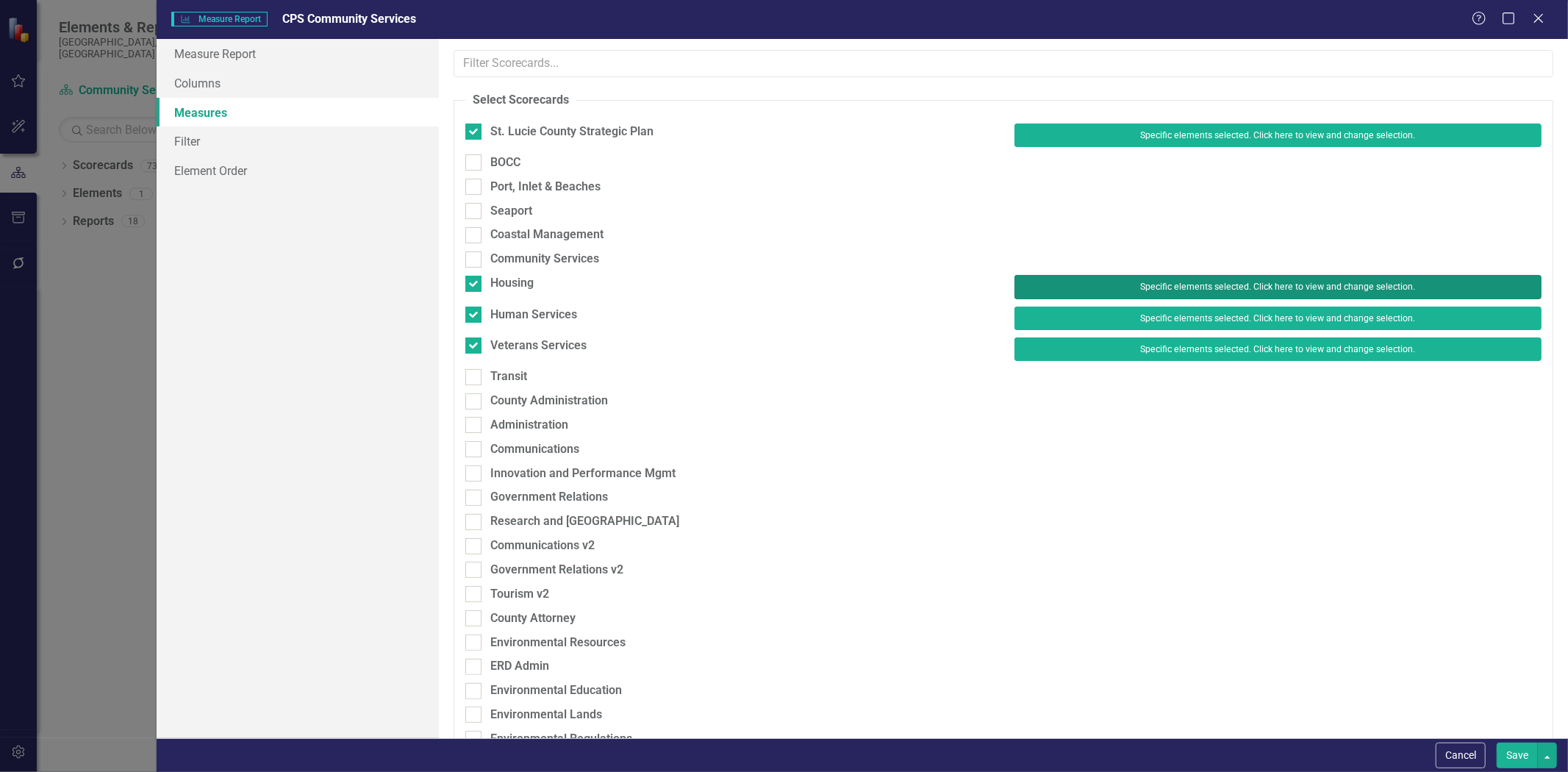
click at [1038, 276] on button "Specific elements selected. Click here to view and change selection." at bounding box center [1278, 287] width 527 height 23
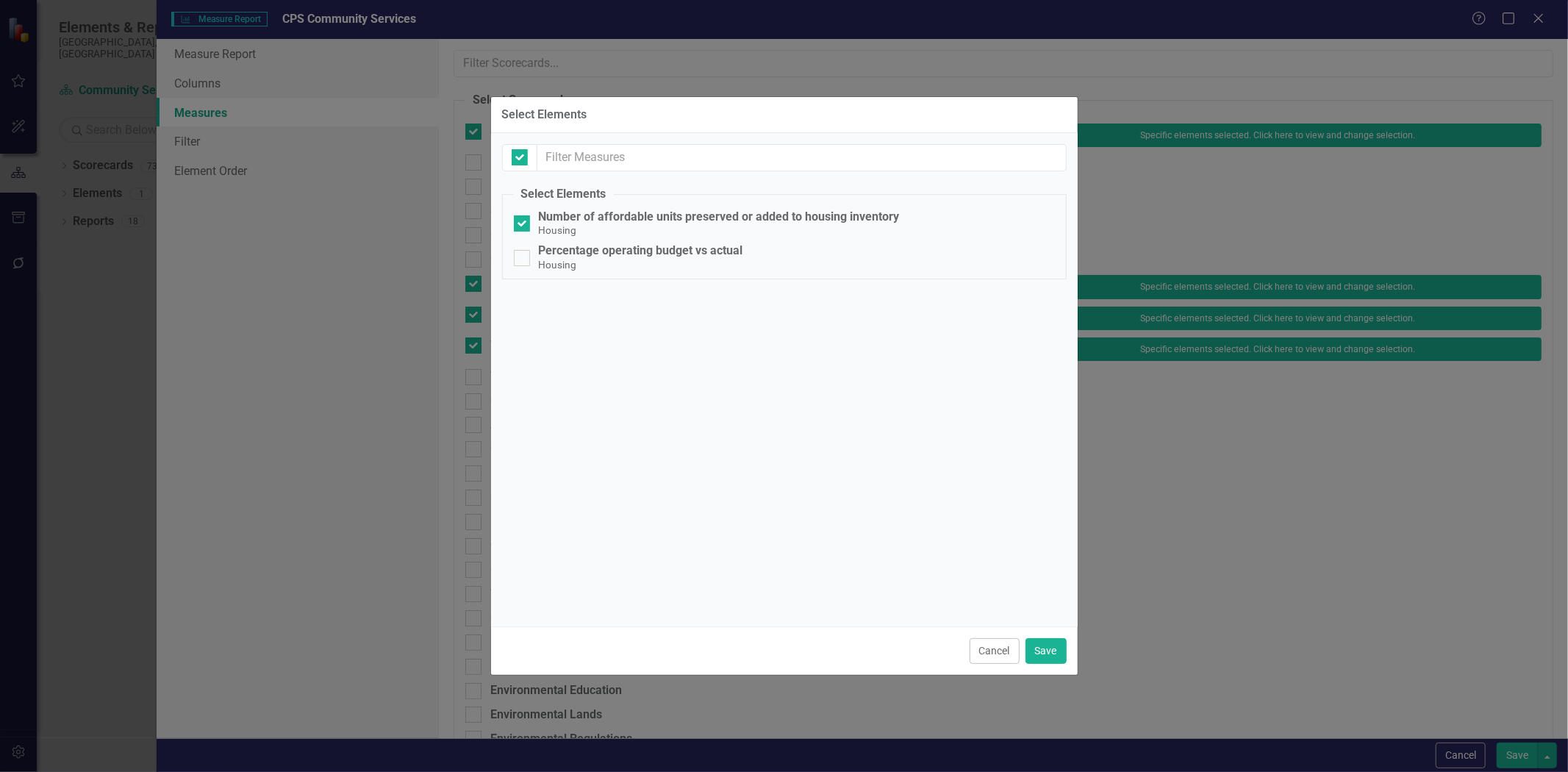
checkbox input "false"
drag, startPoint x: 995, startPoint y: 647, endPoint x: 993, endPoint y: 630, distance: 17.1
click at [995, 645] on button "Cancel" at bounding box center [994, 651] width 50 height 26
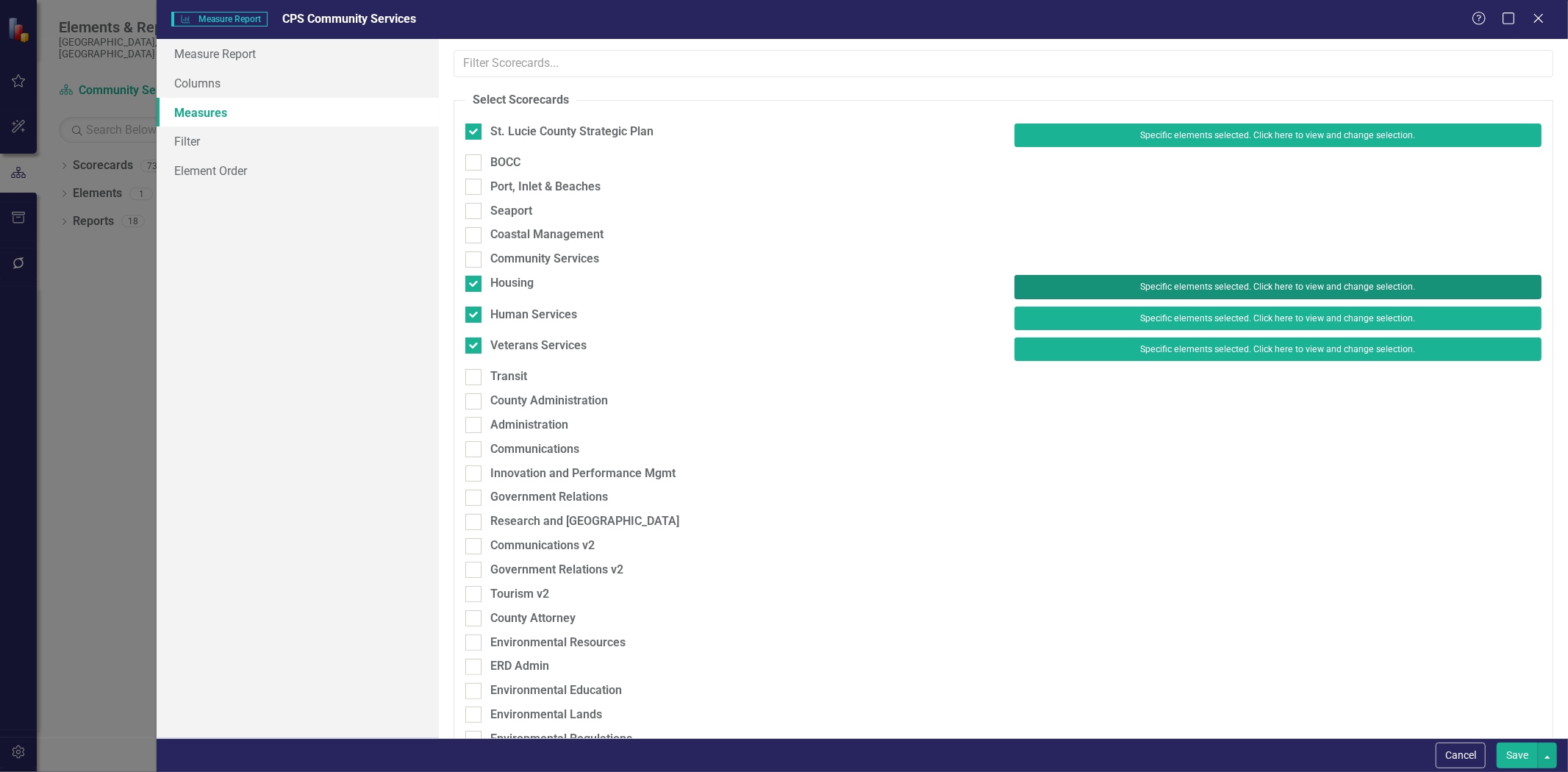
click at [1076, 289] on button "Specific elements selected. Click here to view and change selection." at bounding box center [1278, 287] width 527 height 23
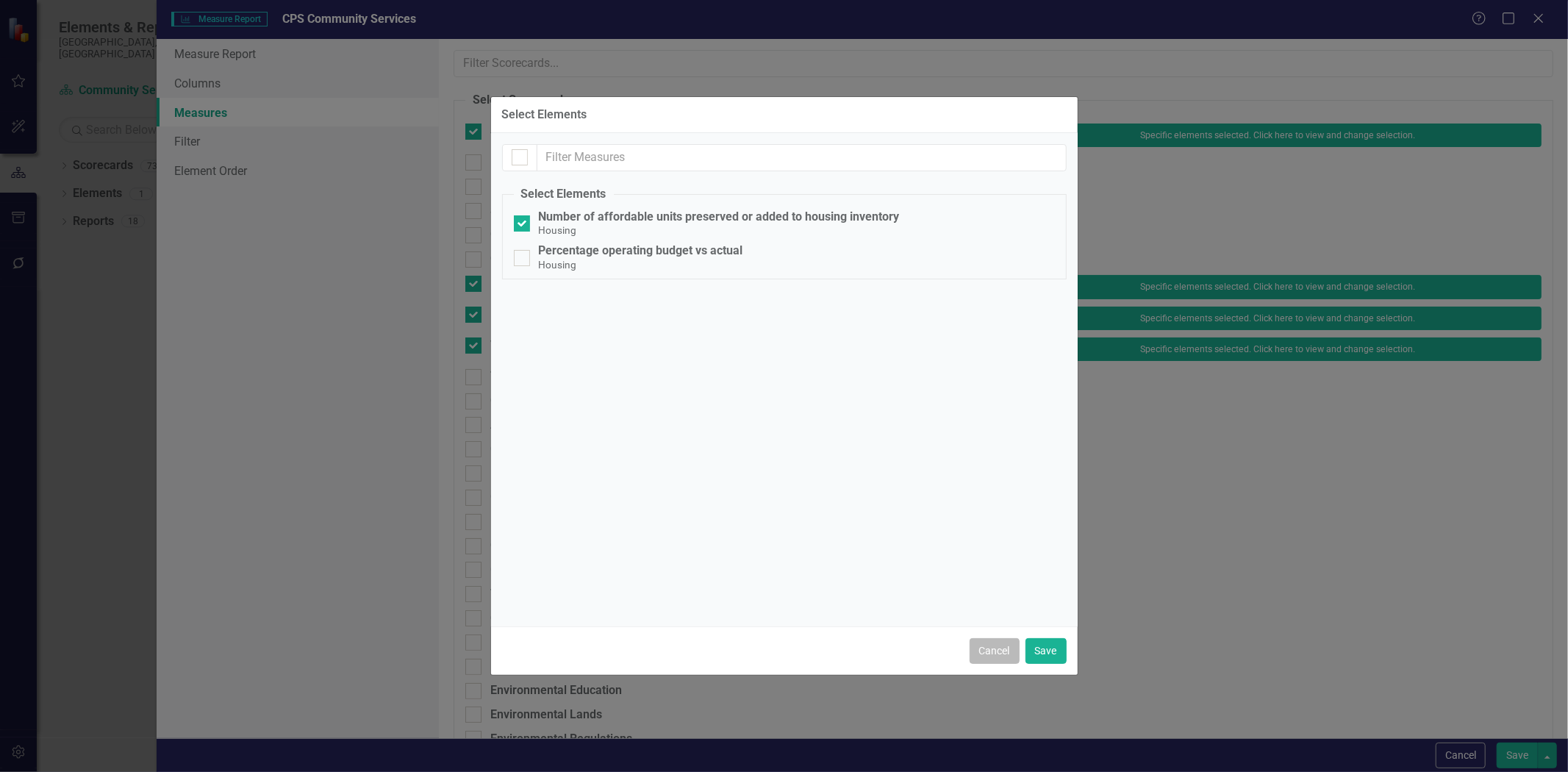
click at [1006, 647] on button "Cancel" at bounding box center [994, 651] width 50 height 26
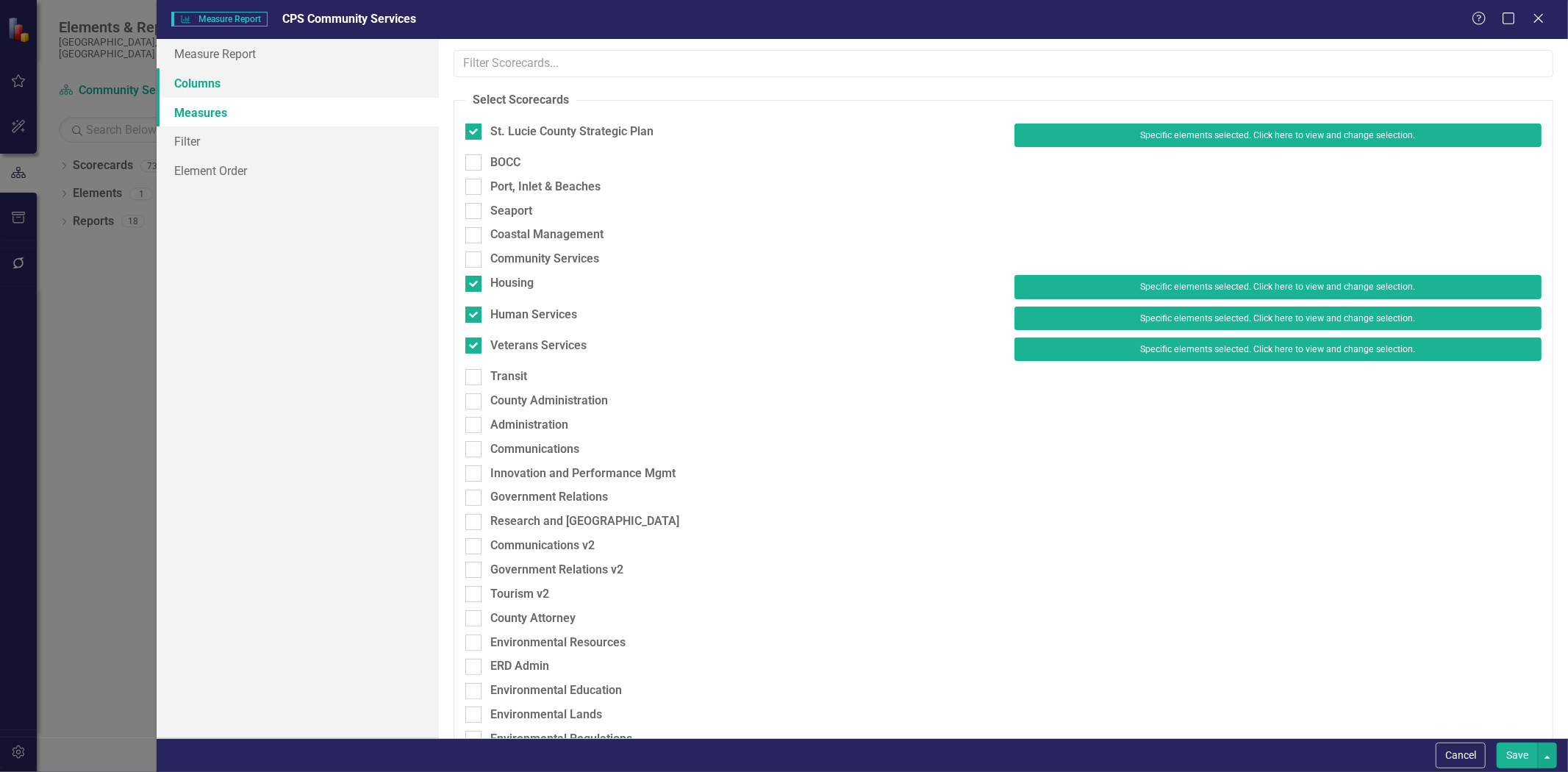
click at [314, 79] on link "Columns" at bounding box center [297, 83] width 283 height 30
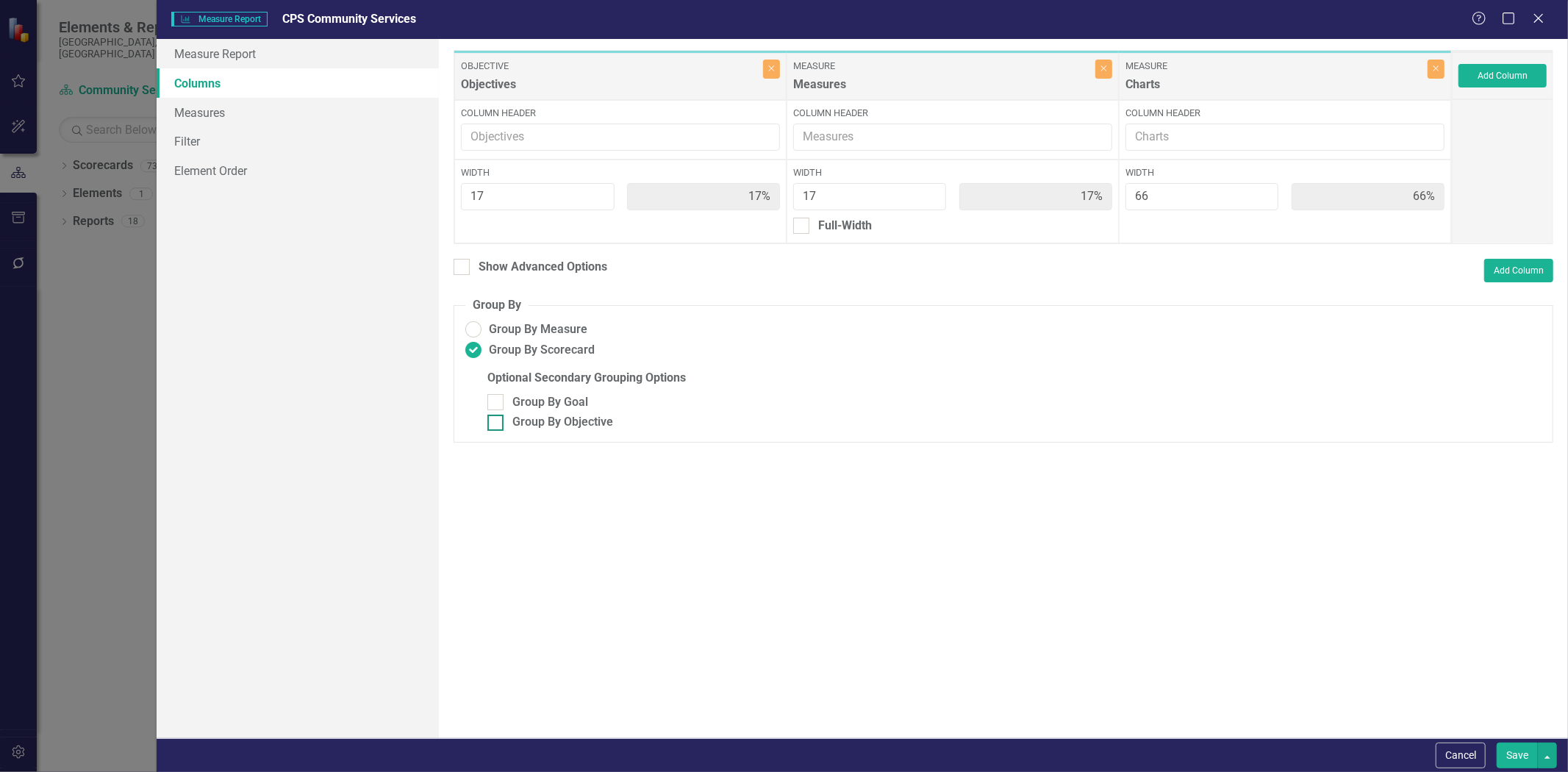
click at [561, 421] on div "Group By Objective" at bounding box center [563, 423] width 101 height 17
click at [497, 421] on input "Group By Objective" at bounding box center [492, 419] width 10 height 10
checkbox input "true"
click at [213, 113] on link "Measures" at bounding box center [297, 112] width 283 height 30
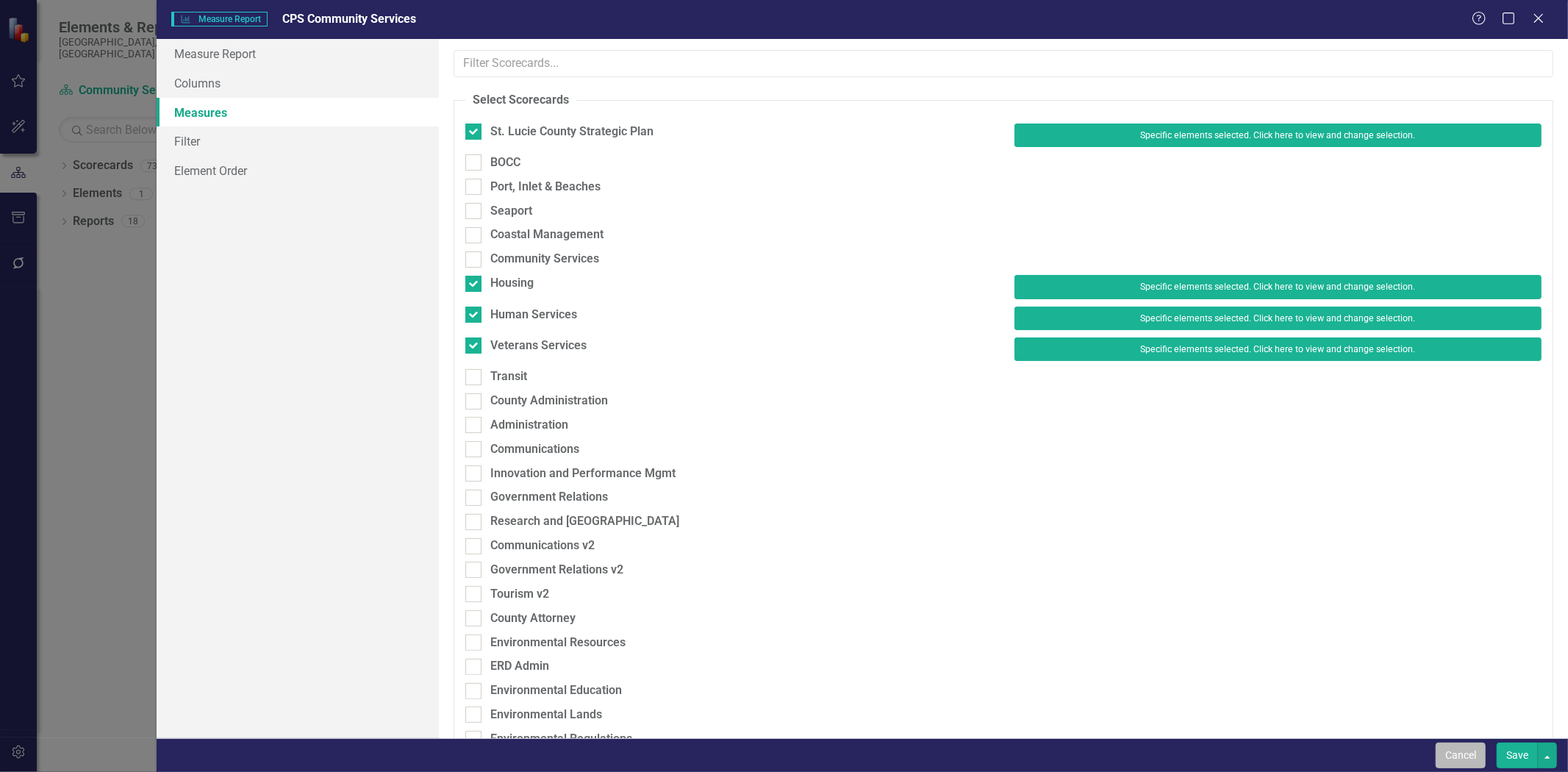
click at [1471, 753] on button "Cancel" at bounding box center [1461, 756] width 50 height 26
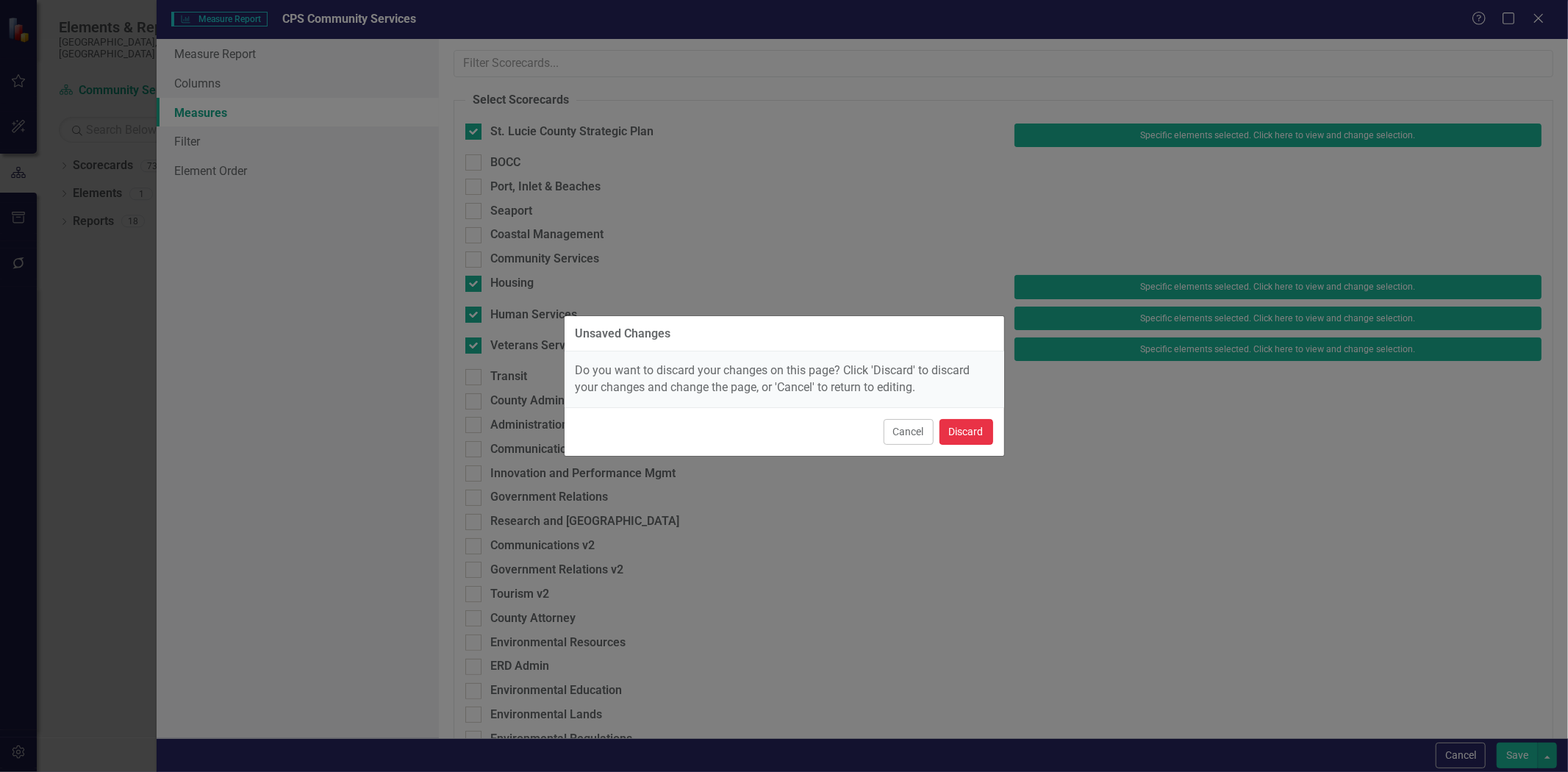
click at [982, 420] on button "Discard" at bounding box center [966, 432] width 53 height 26
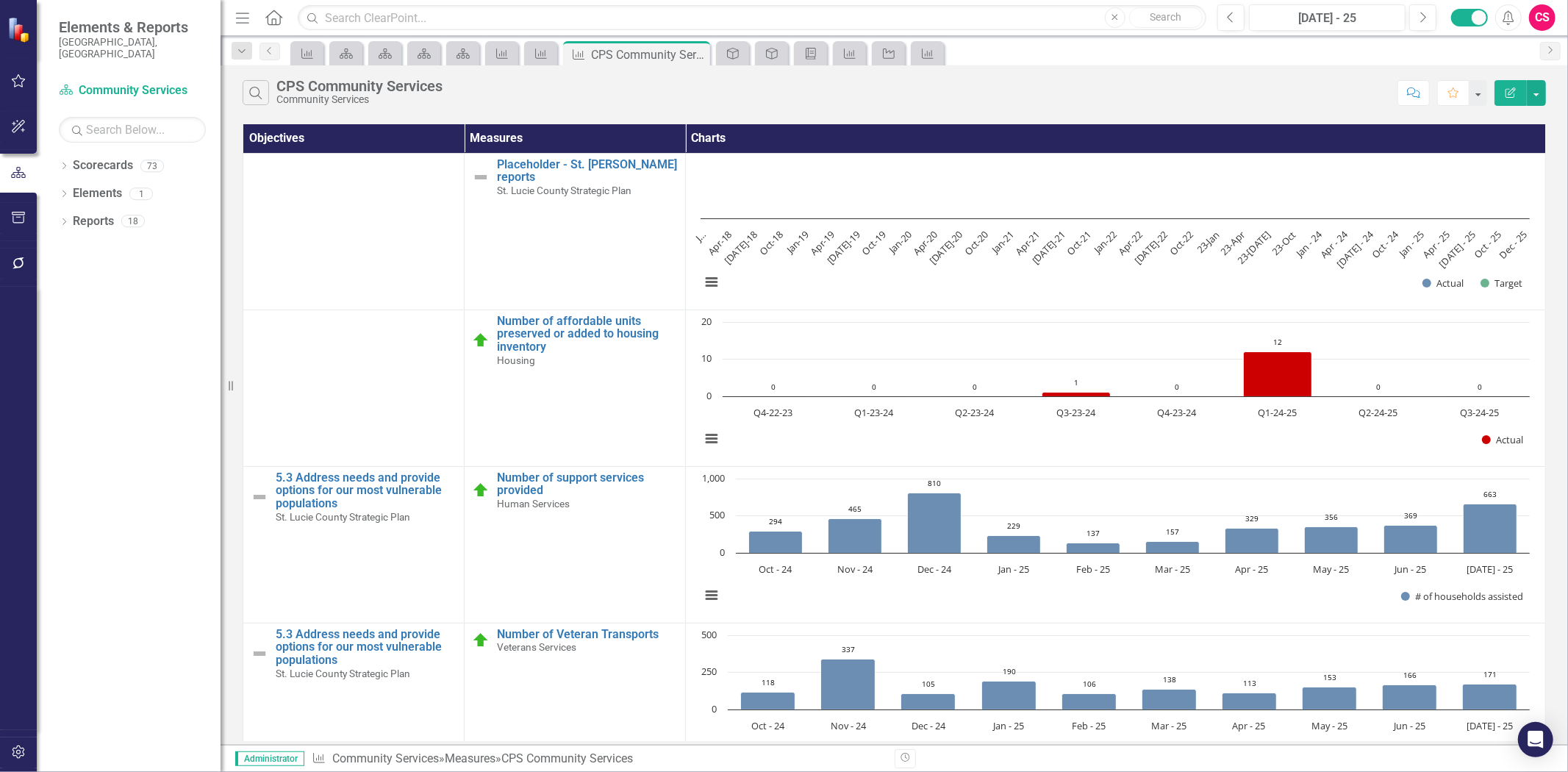
click at [1513, 105] on button "Edit Report" at bounding box center [1511, 93] width 32 height 26
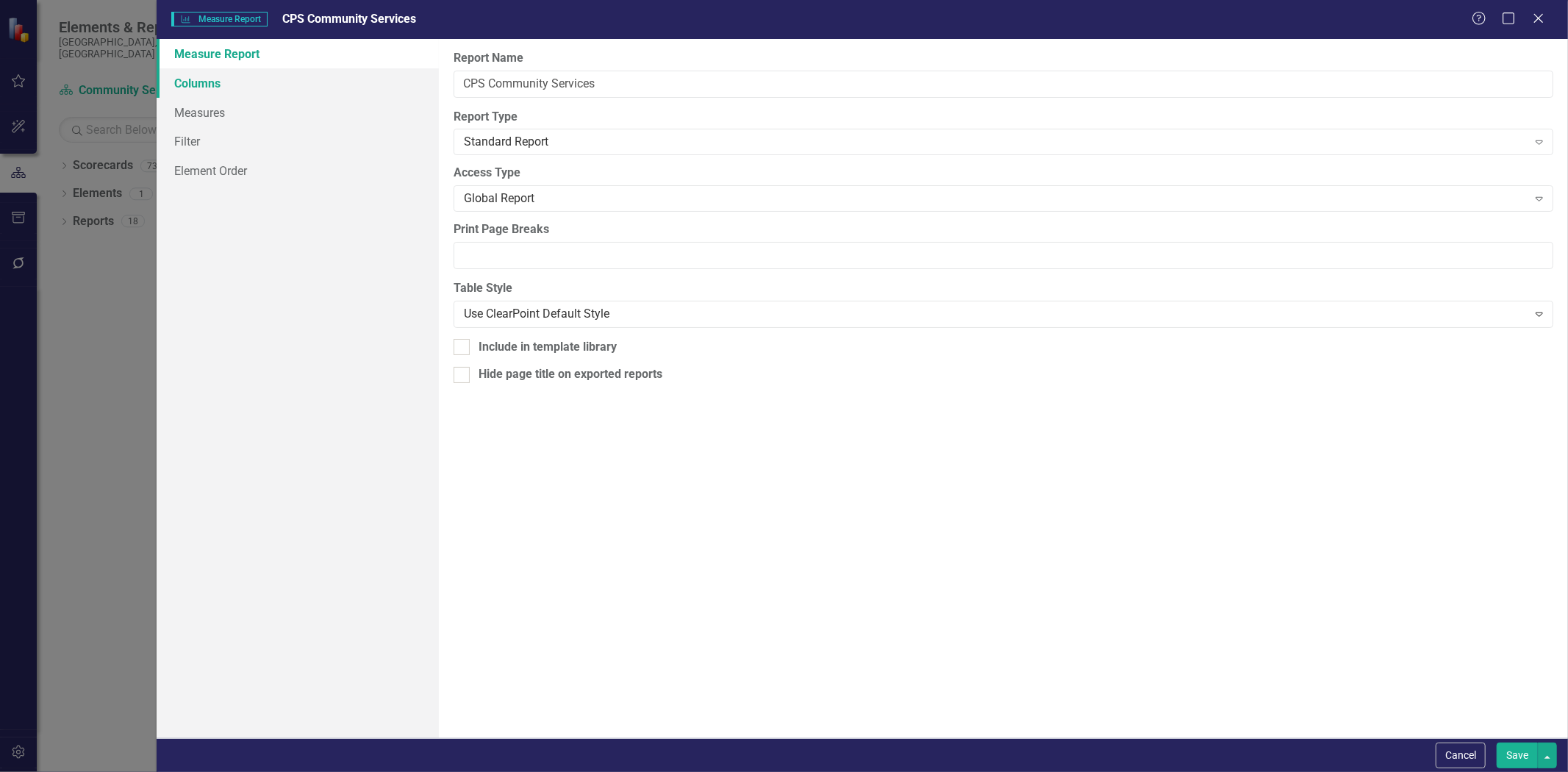
click at [223, 79] on link "Columns" at bounding box center [297, 83] width 283 height 30
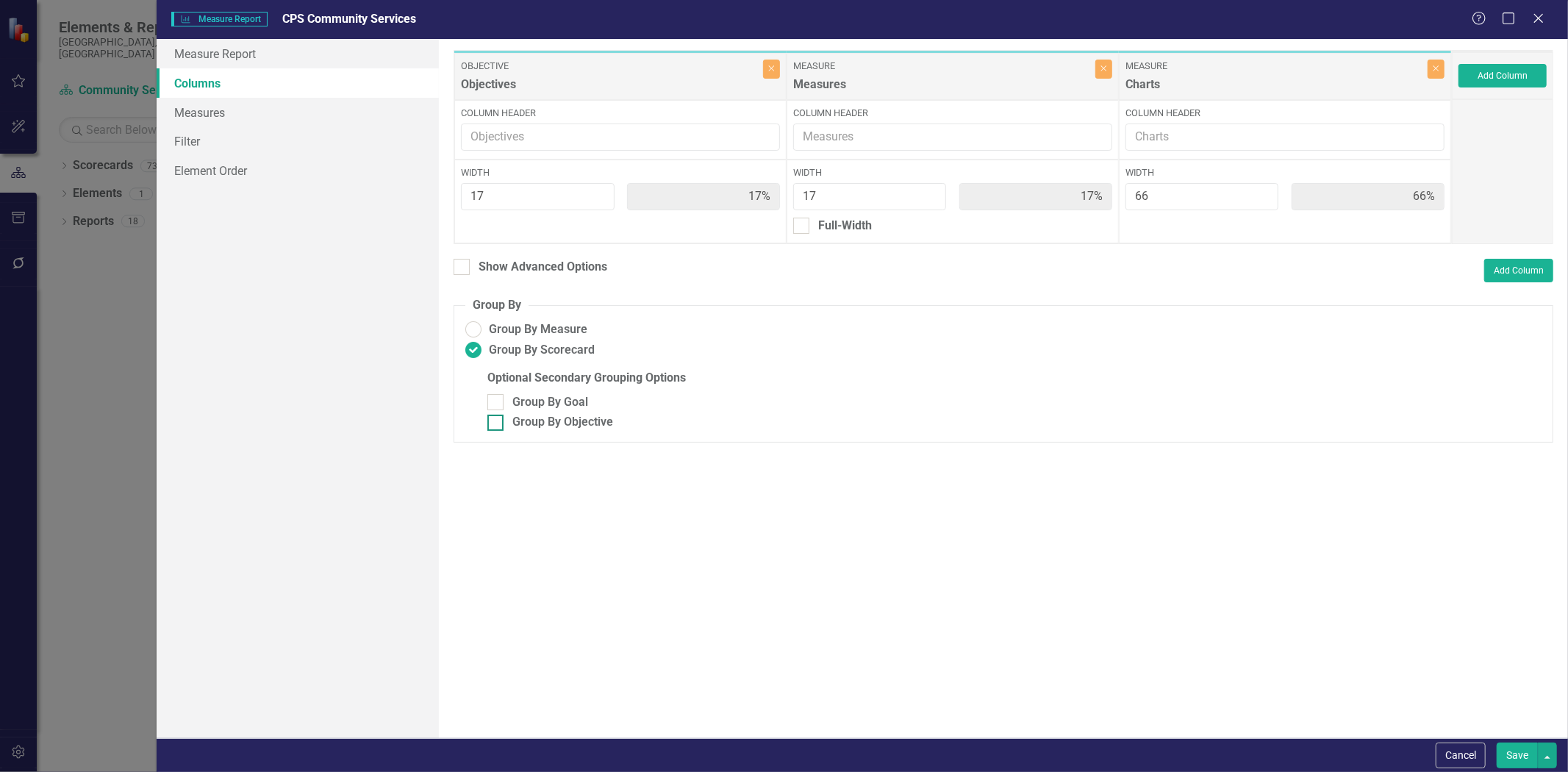
click at [544, 423] on div "Group By Objective" at bounding box center [563, 423] width 101 height 17
click at [497, 423] on input "Group By Objective" at bounding box center [492, 419] width 10 height 10
checkbox input "true"
click at [1508, 754] on button "Save" at bounding box center [1517, 756] width 42 height 26
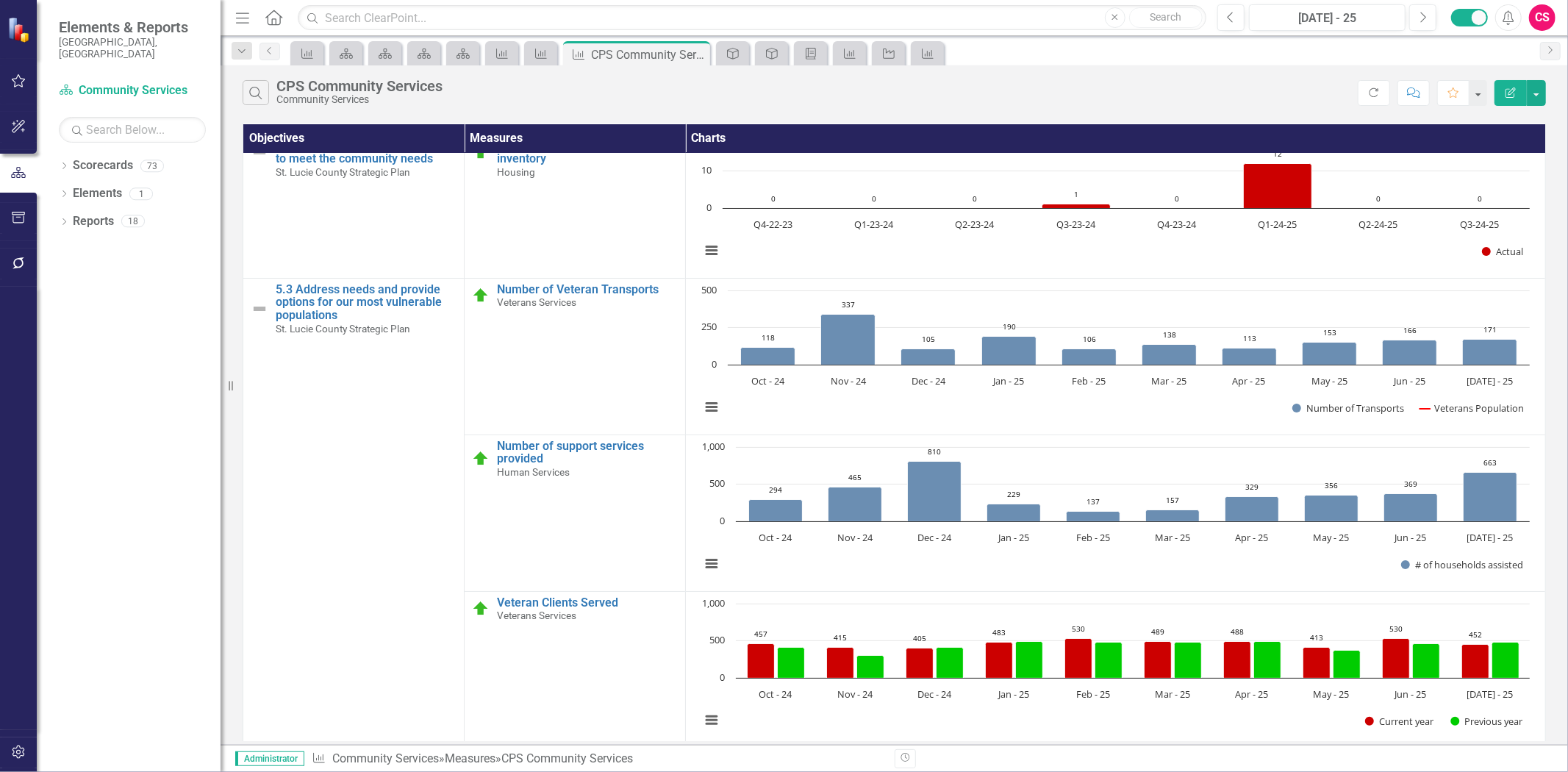
scroll to position [50, 0]
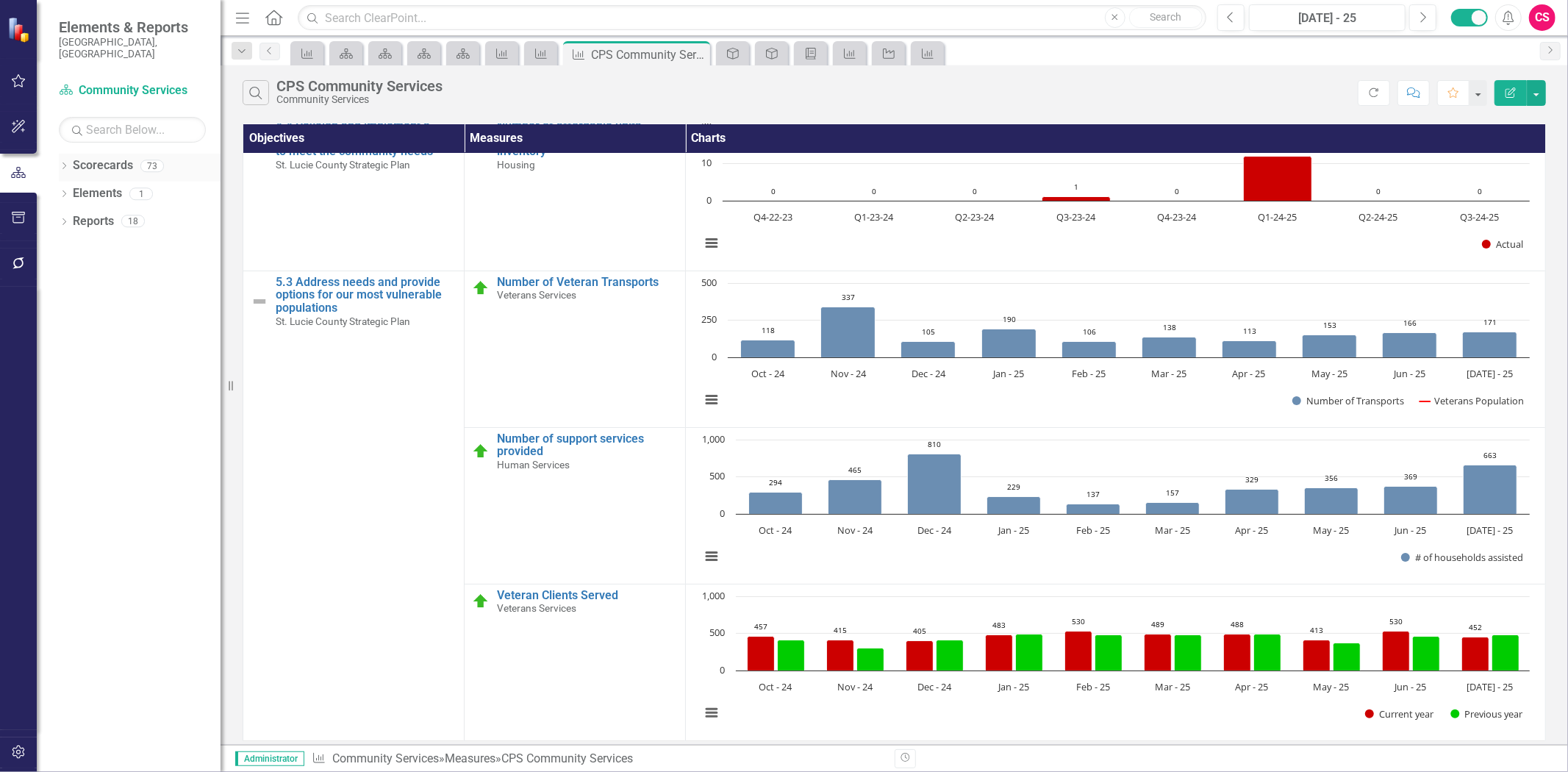
click at [108, 157] on link "Scorecards" at bounding box center [103, 165] width 60 height 17
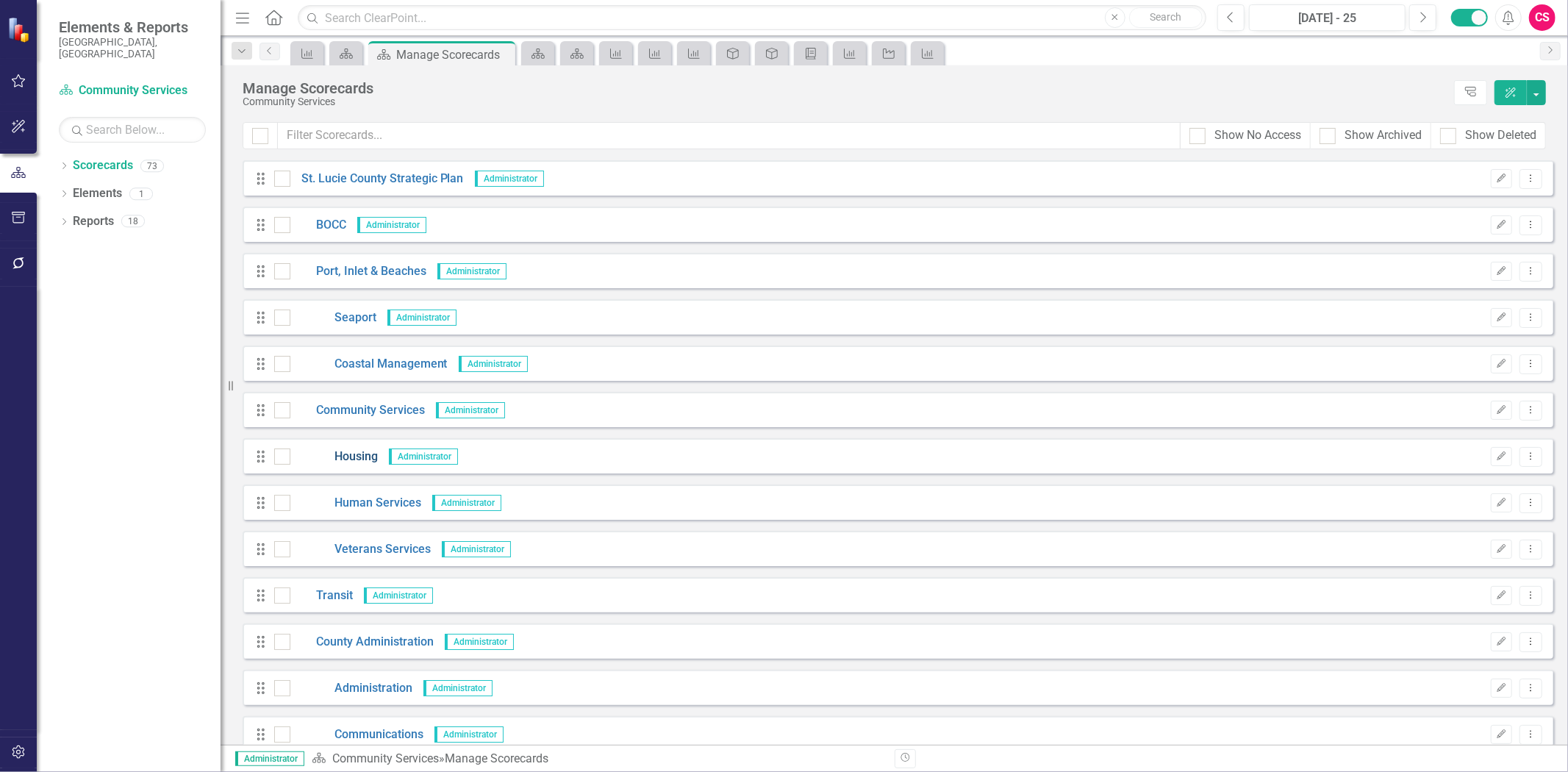
click at [361, 460] on link "Housing" at bounding box center [334, 457] width 88 height 17
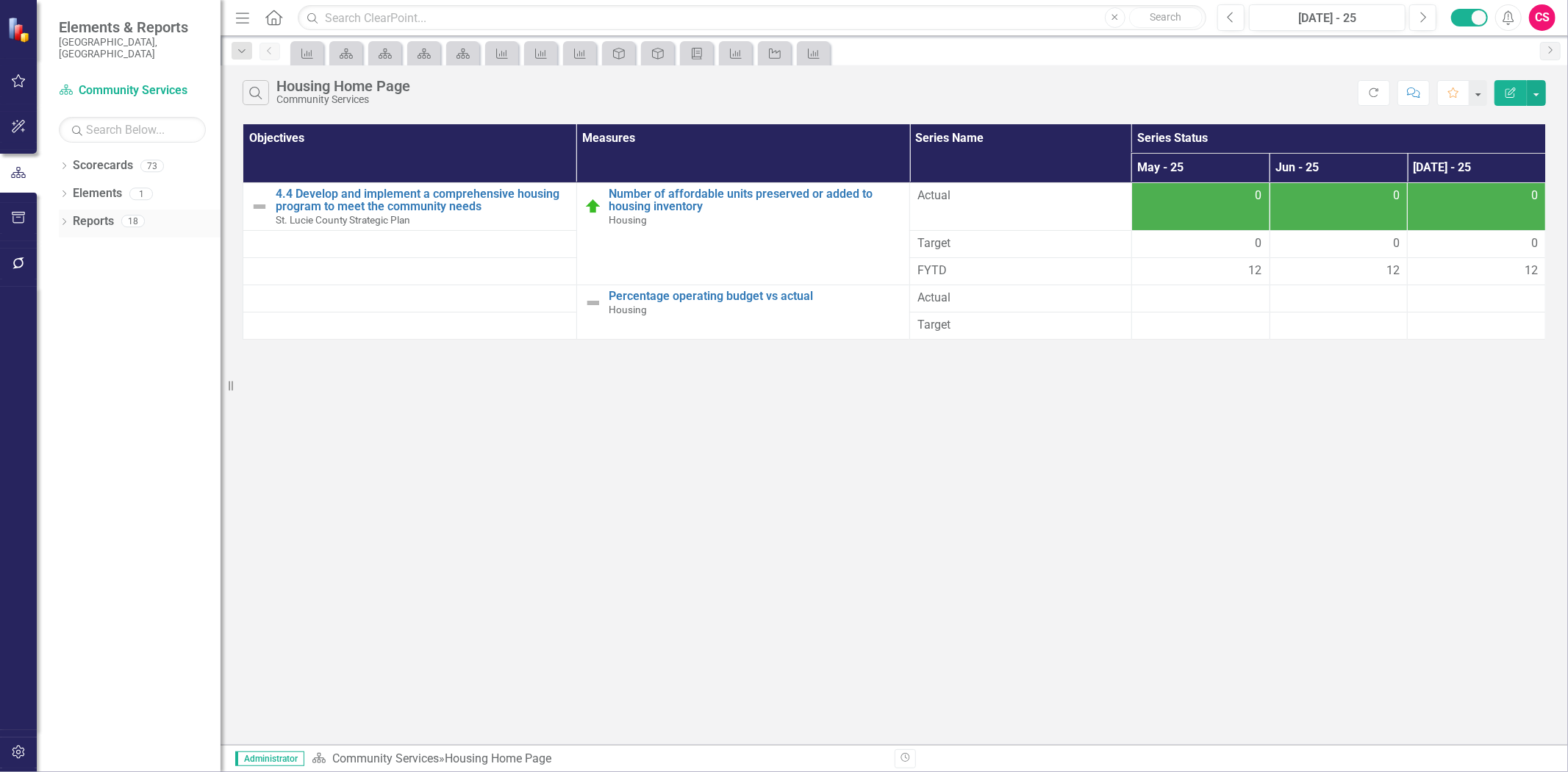
click at [97, 213] on link "Reports" at bounding box center [94, 221] width 42 height 17
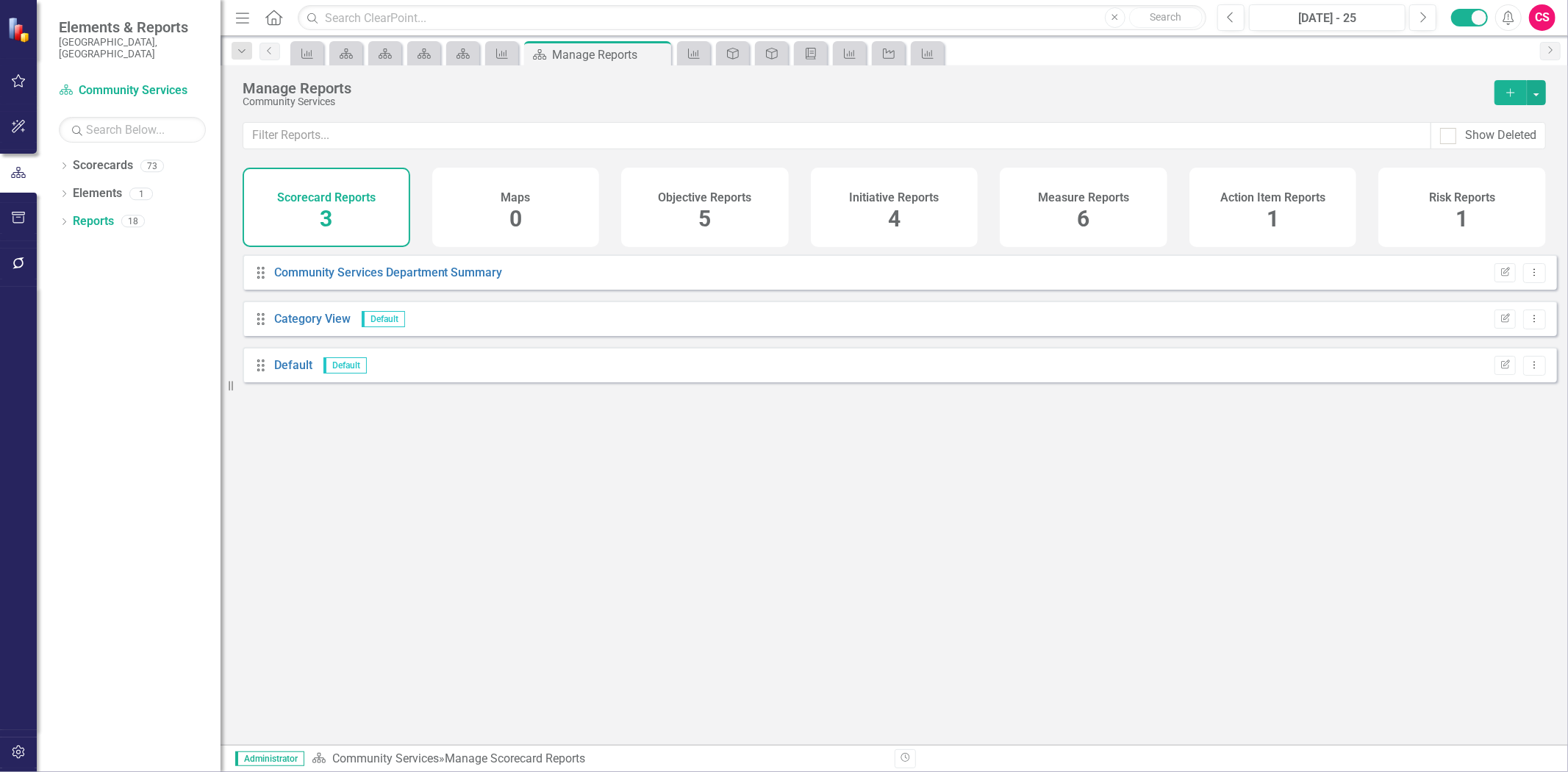
click at [774, 201] on div "Objective Reports 5" at bounding box center [705, 208] width 168 height 79
click at [871, 200] on h4 "Initiative Reports" at bounding box center [895, 198] width 89 height 14
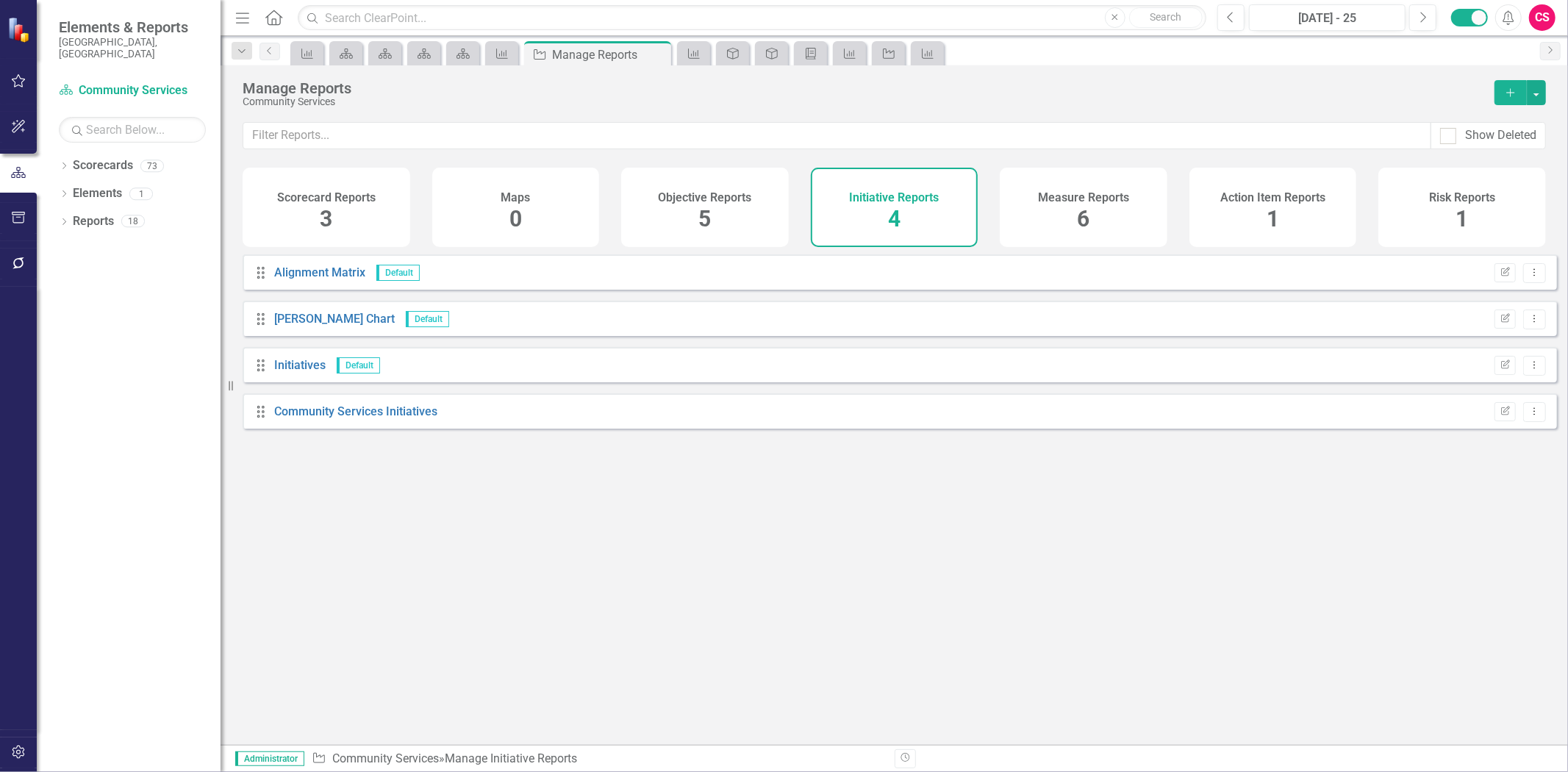
click at [1078, 200] on h4 "Measure Reports" at bounding box center [1083, 198] width 91 height 14
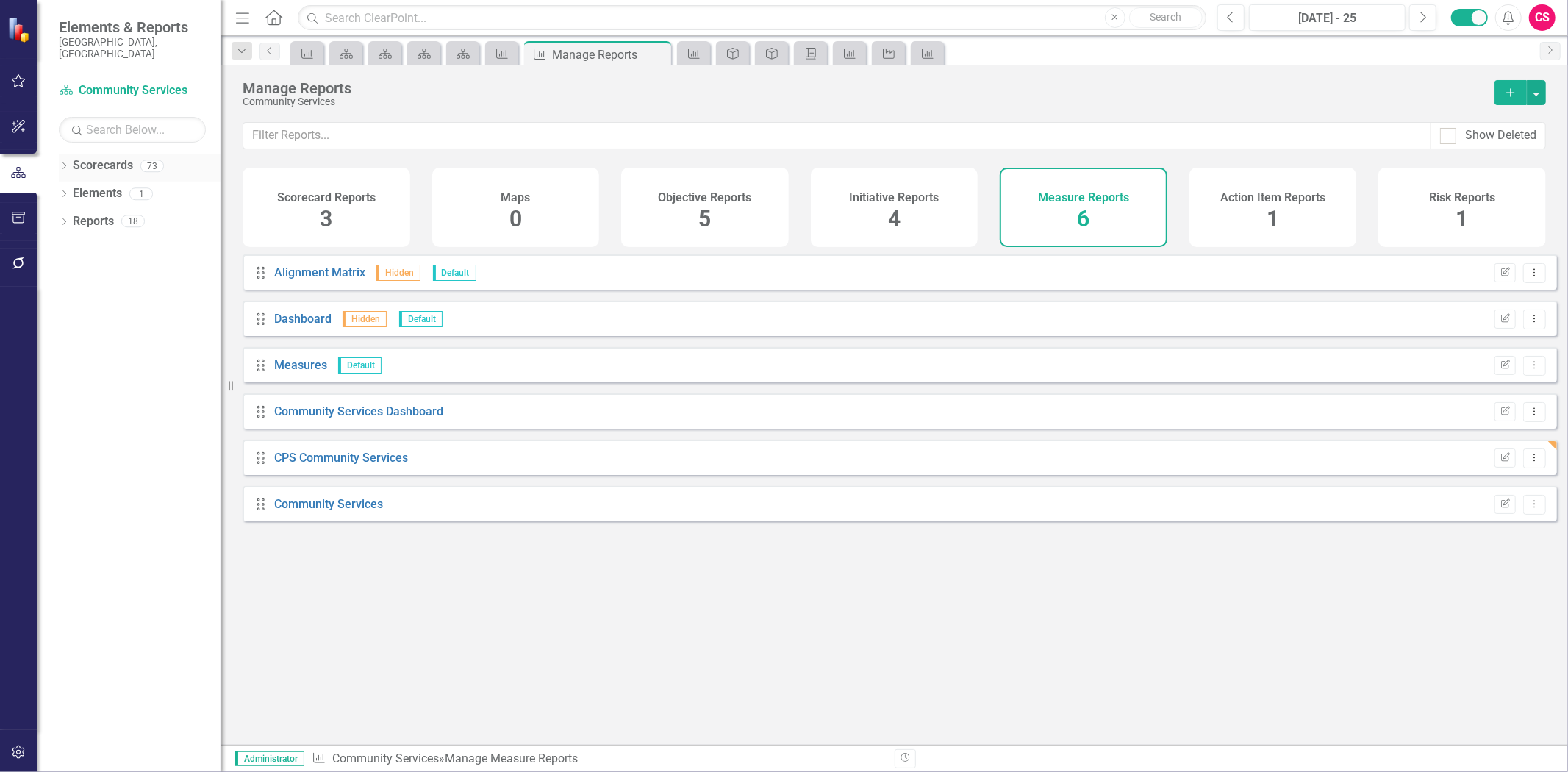
click at [116, 157] on link "Scorecards" at bounding box center [103, 165] width 60 height 17
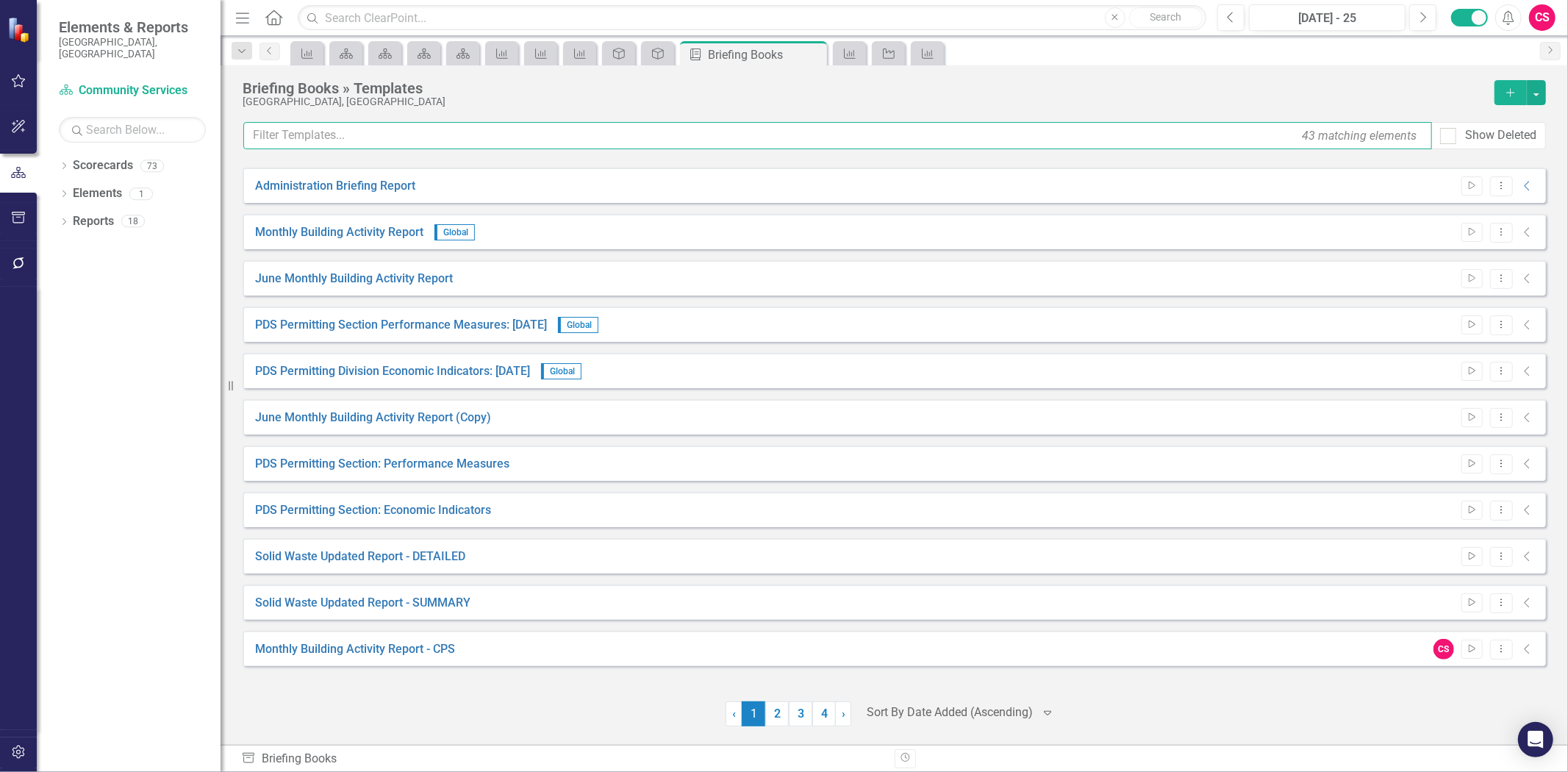
click at [466, 133] on input "text" at bounding box center [838, 135] width 1189 height 27
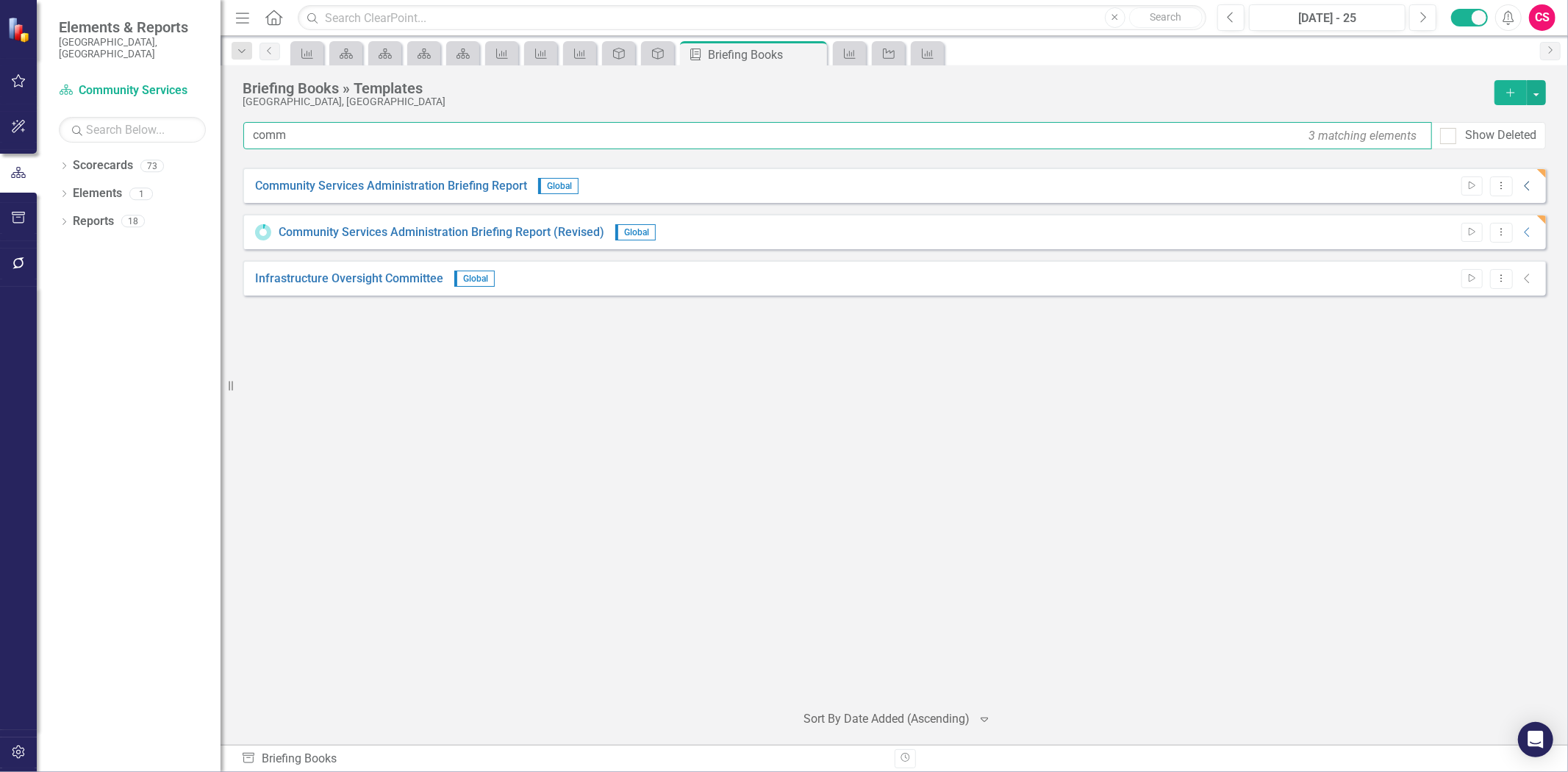
type input "comm"
click at [1530, 187] on icon "Collapse" at bounding box center [1527, 186] width 14 height 12
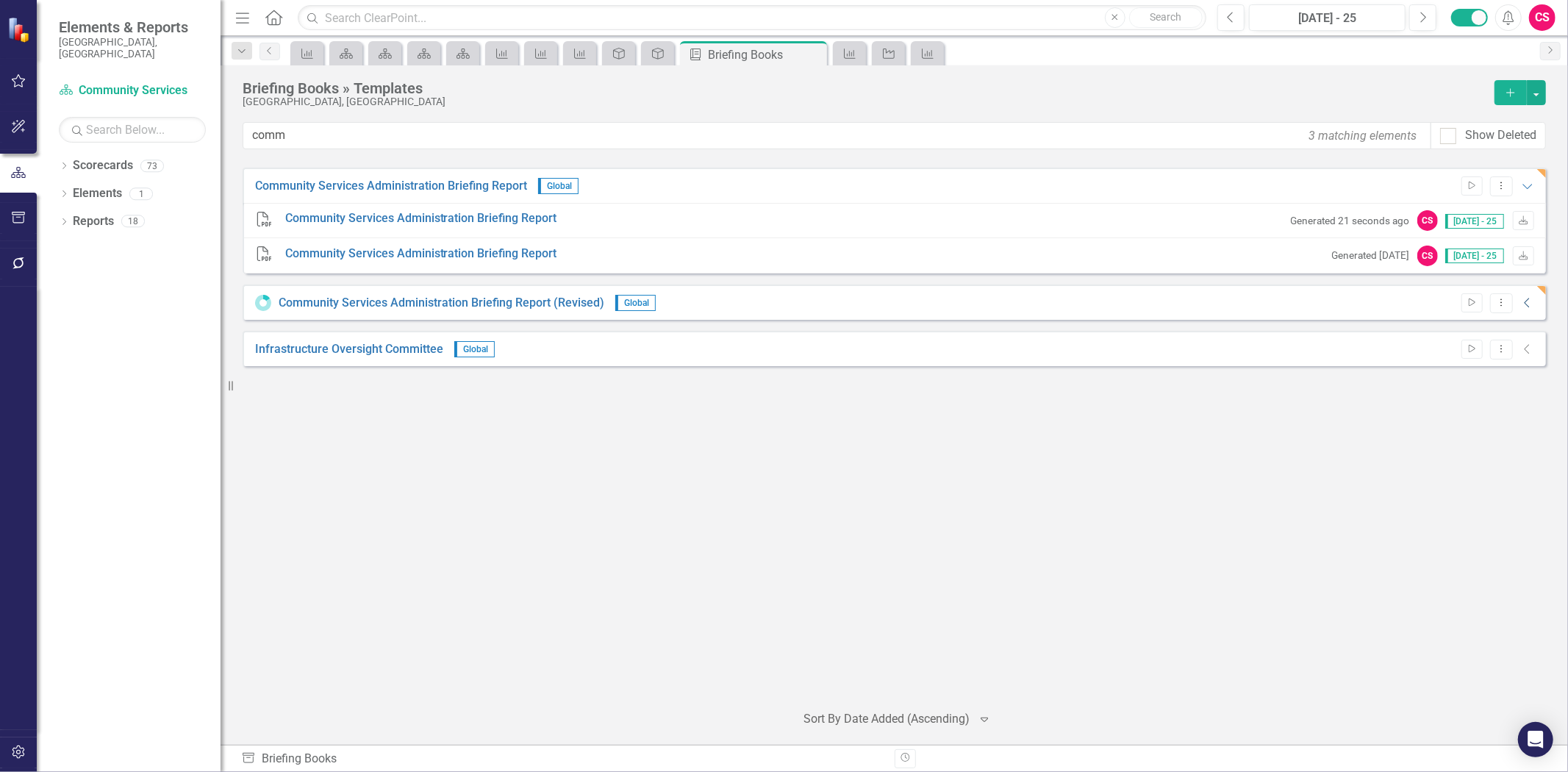
click at [1527, 303] on icon "Collapse" at bounding box center [1527, 302] width 14 height 12
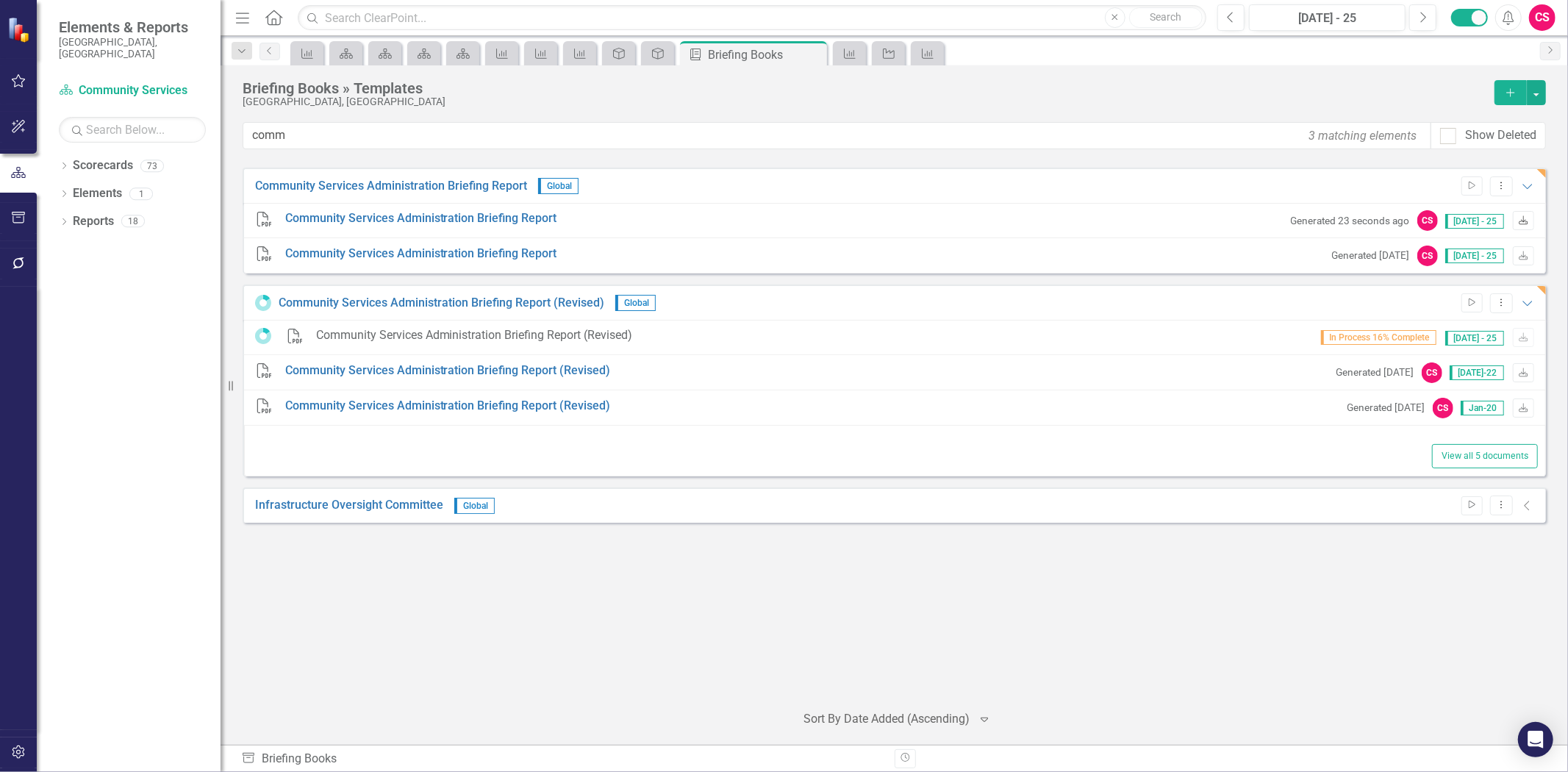
click at [1524, 219] on icon at bounding box center [1524, 220] width 9 height 9
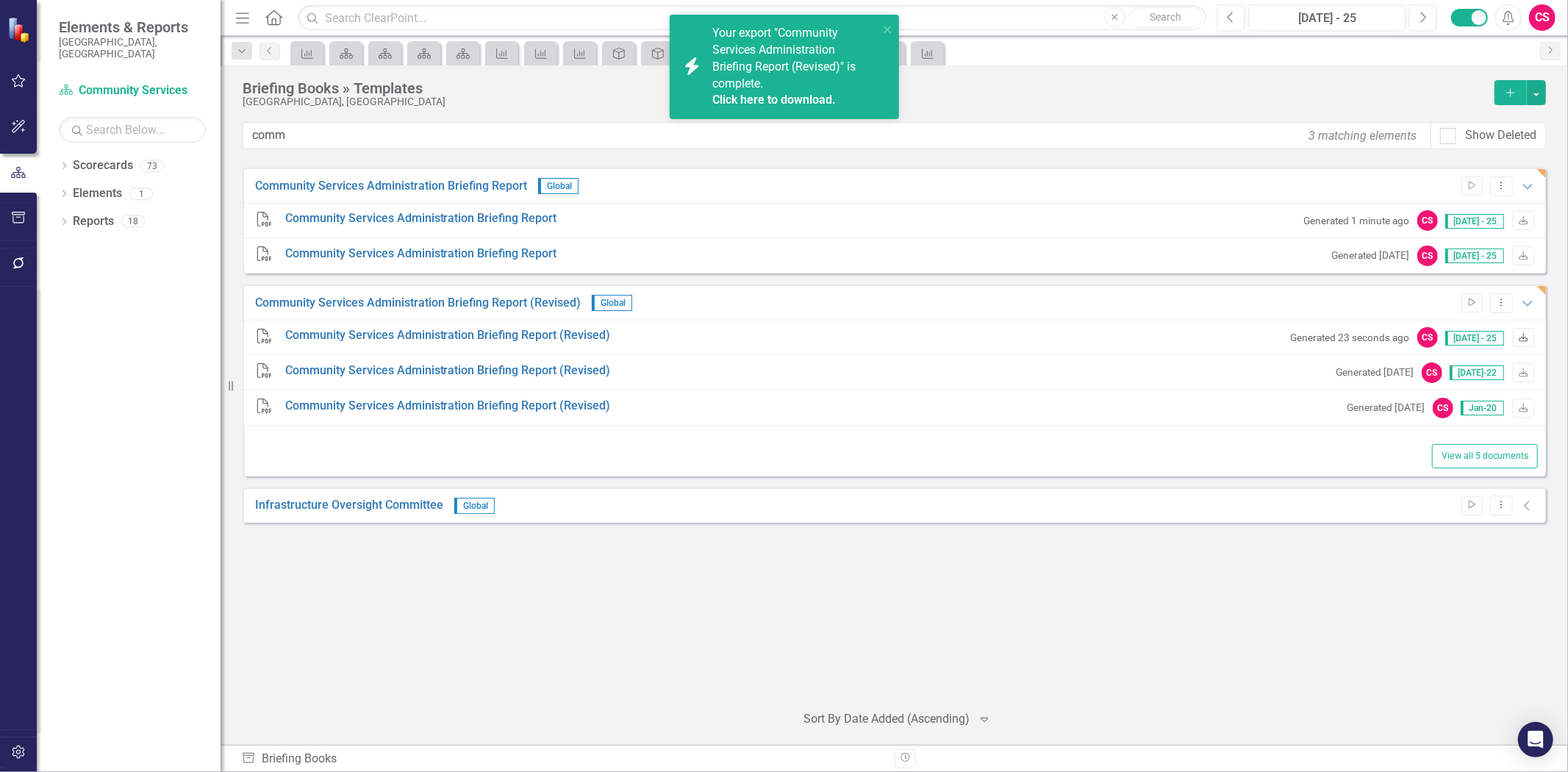
click at [1526, 335] on icon "Download" at bounding box center [1524, 339] width 11 height 9
click at [1498, 299] on icon "Dropdown Menu" at bounding box center [1502, 302] width 13 height 10
click at [1442, 387] on link "Edit Edit Template" at bounding box center [1443, 382] width 136 height 27
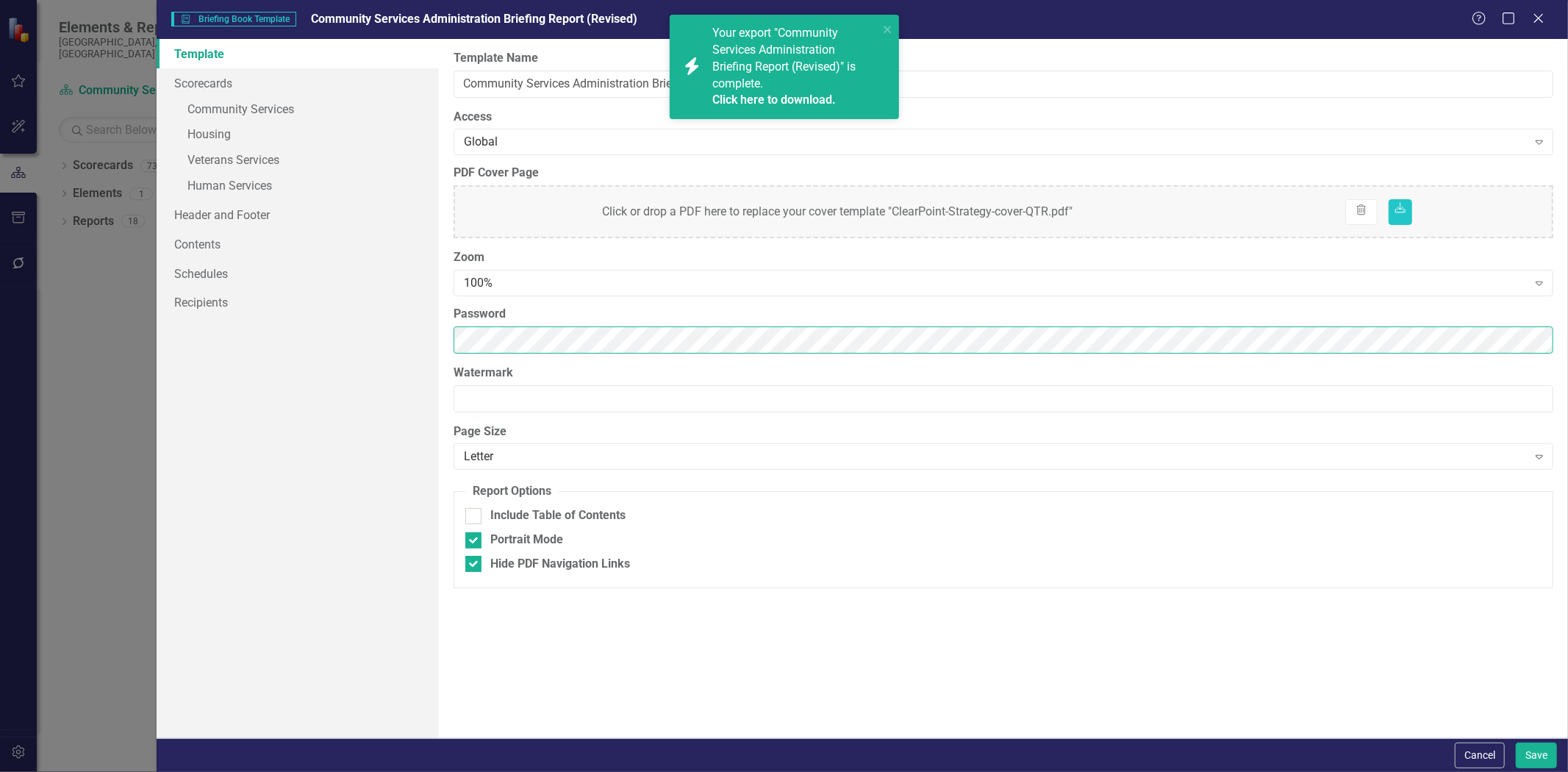
click at [355, 357] on div "Template Scorecards » Community Services » Housing » Veterans Services » Human …" at bounding box center [862, 388] width 1412 height 700
click at [346, 334] on div "Template Scorecards » Community Services » Housing » Veterans Services » Human …" at bounding box center [297, 388] width 283 height 700
click at [305, 106] on link "» Community Services" at bounding box center [297, 110] width 283 height 26
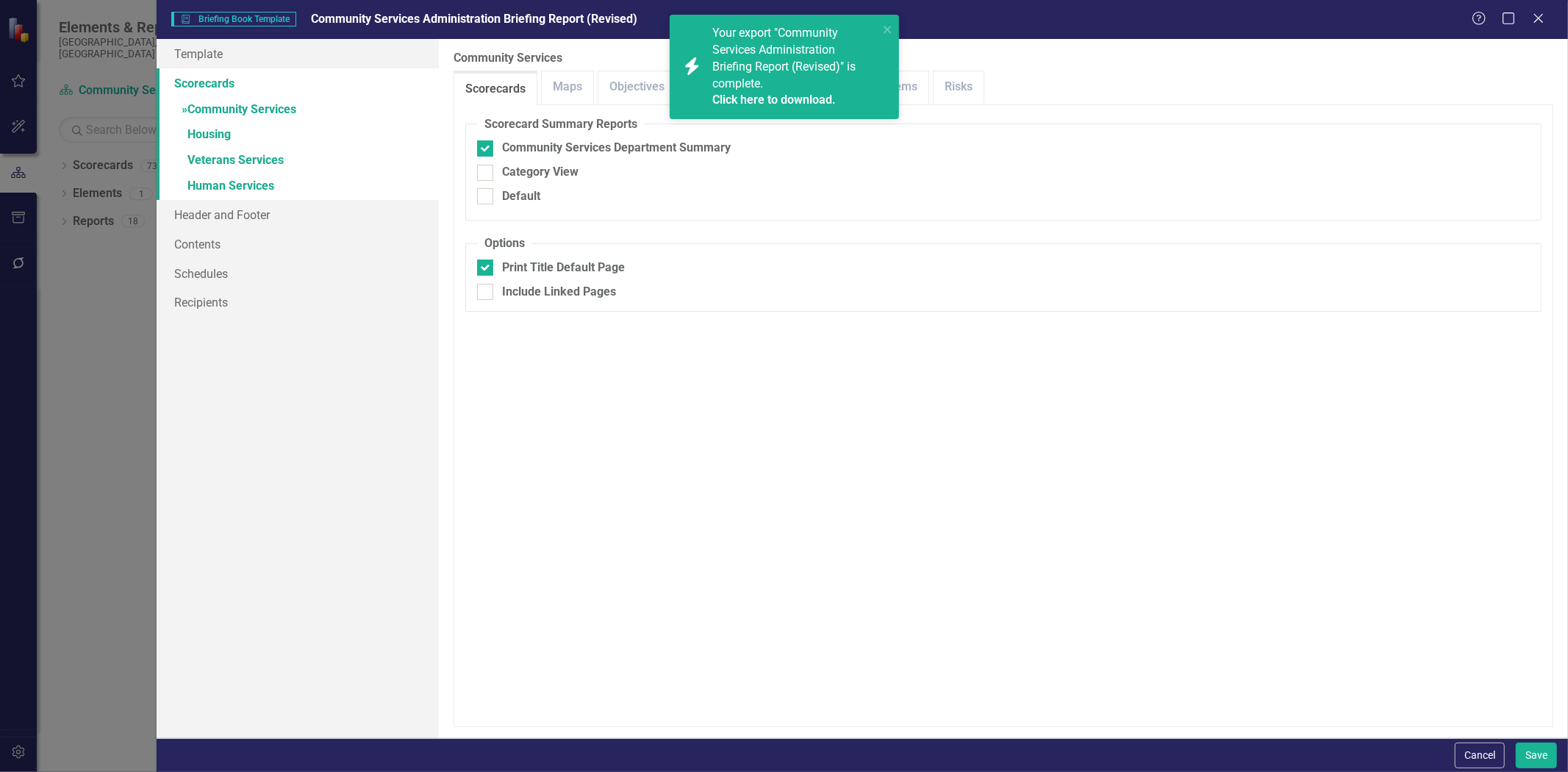
click at [800, 70] on span "Your export "Community Services Administration Briefing Report (Revised)" is co…" at bounding box center [793, 68] width 162 height 83
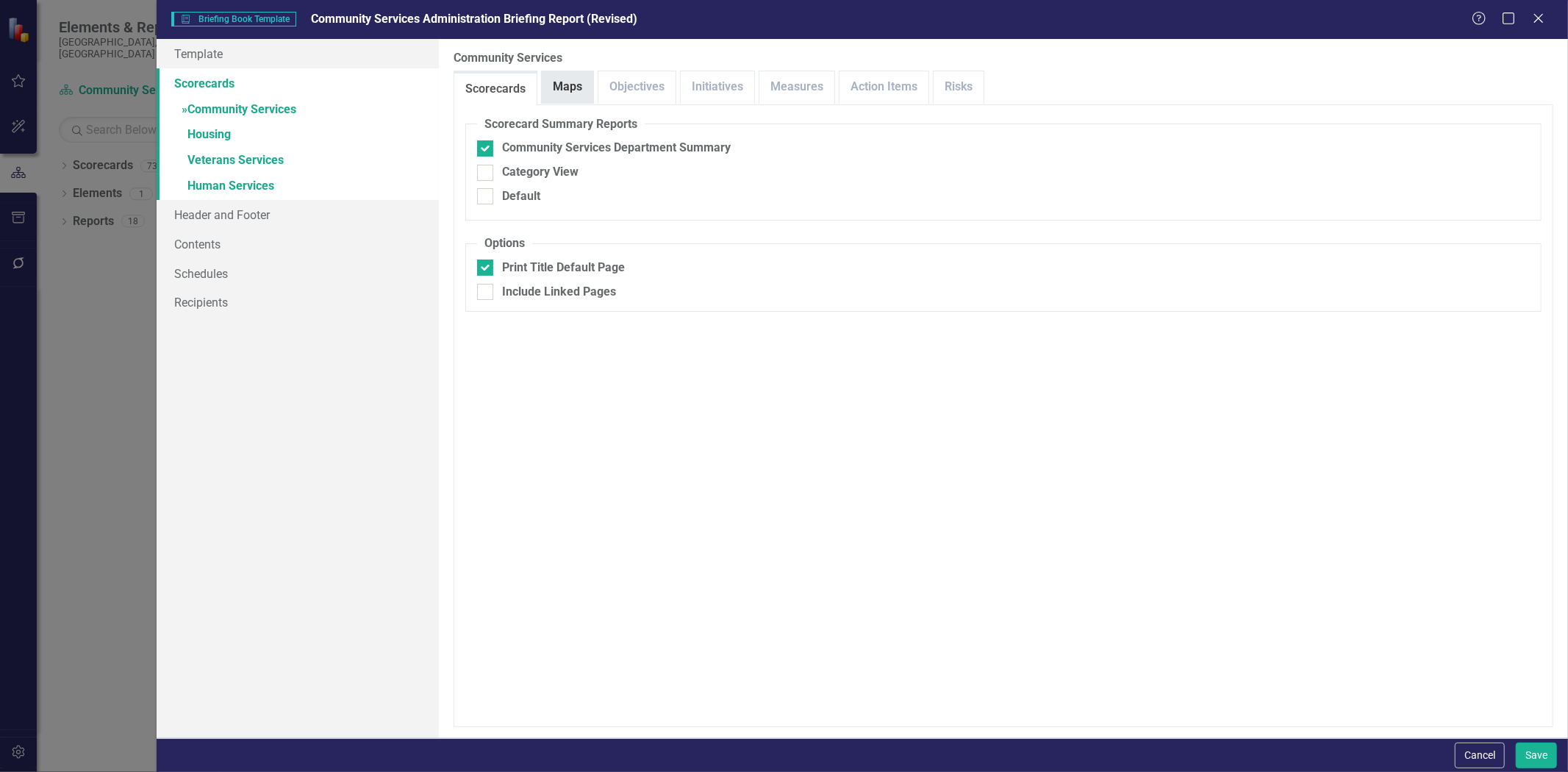
click at [563, 98] on link "Maps" at bounding box center [567, 87] width 51 height 32
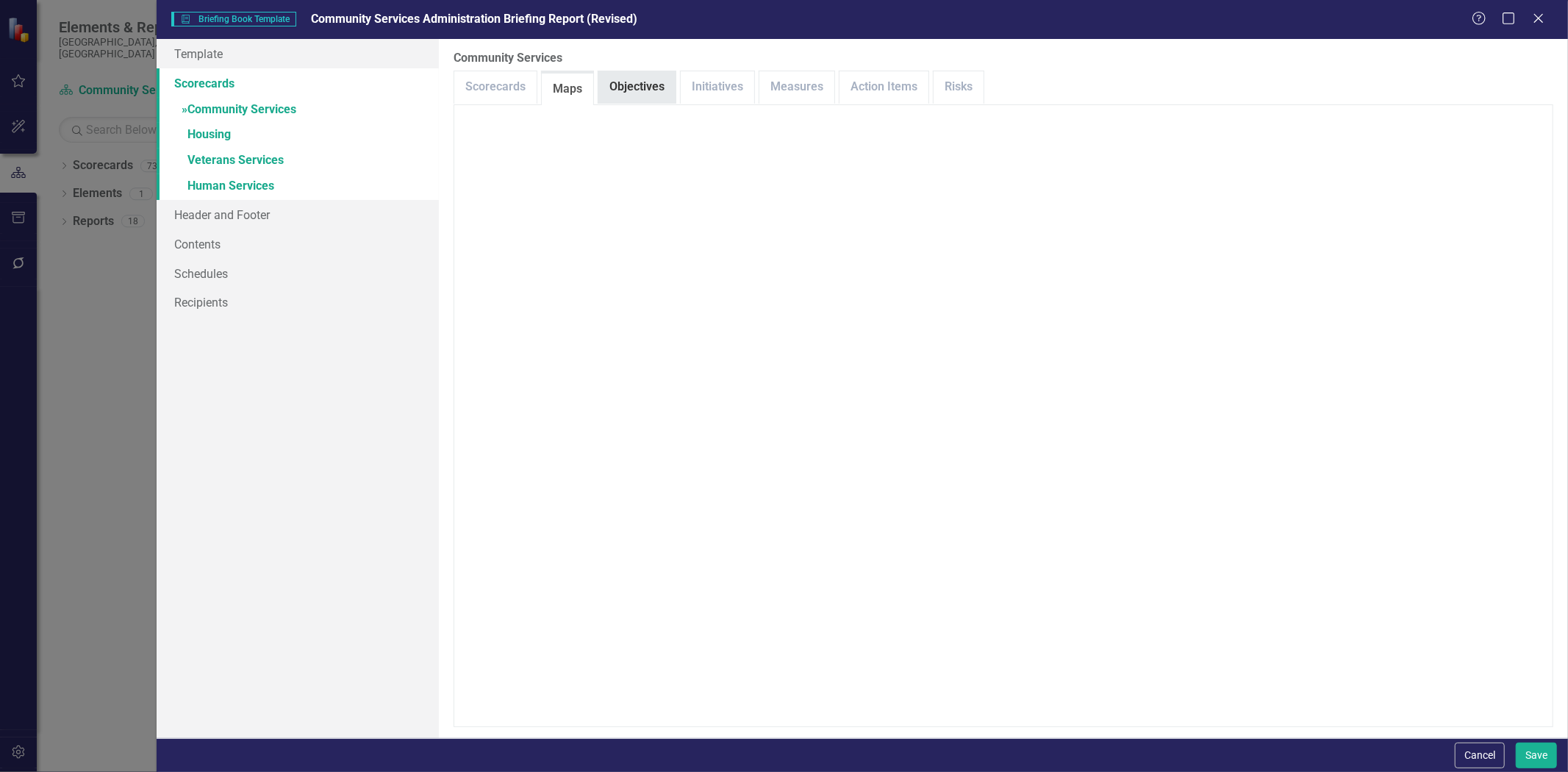
click at [662, 93] on link "Objectives" at bounding box center [637, 87] width 78 height 32
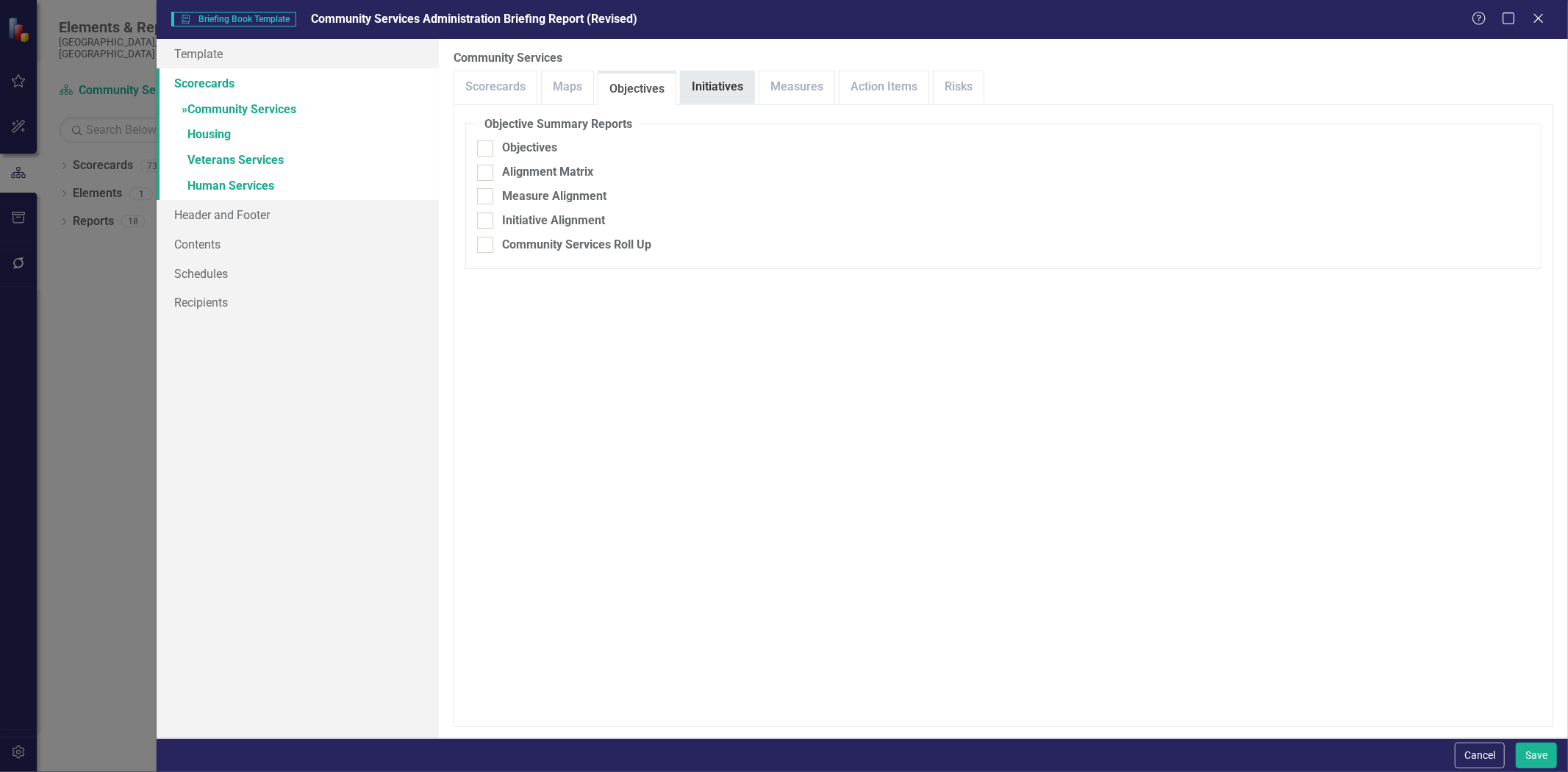
click at [722, 93] on link "Initiatives" at bounding box center [717, 87] width 73 height 32
click at [811, 89] on link "Measures" at bounding box center [796, 87] width 75 height 32
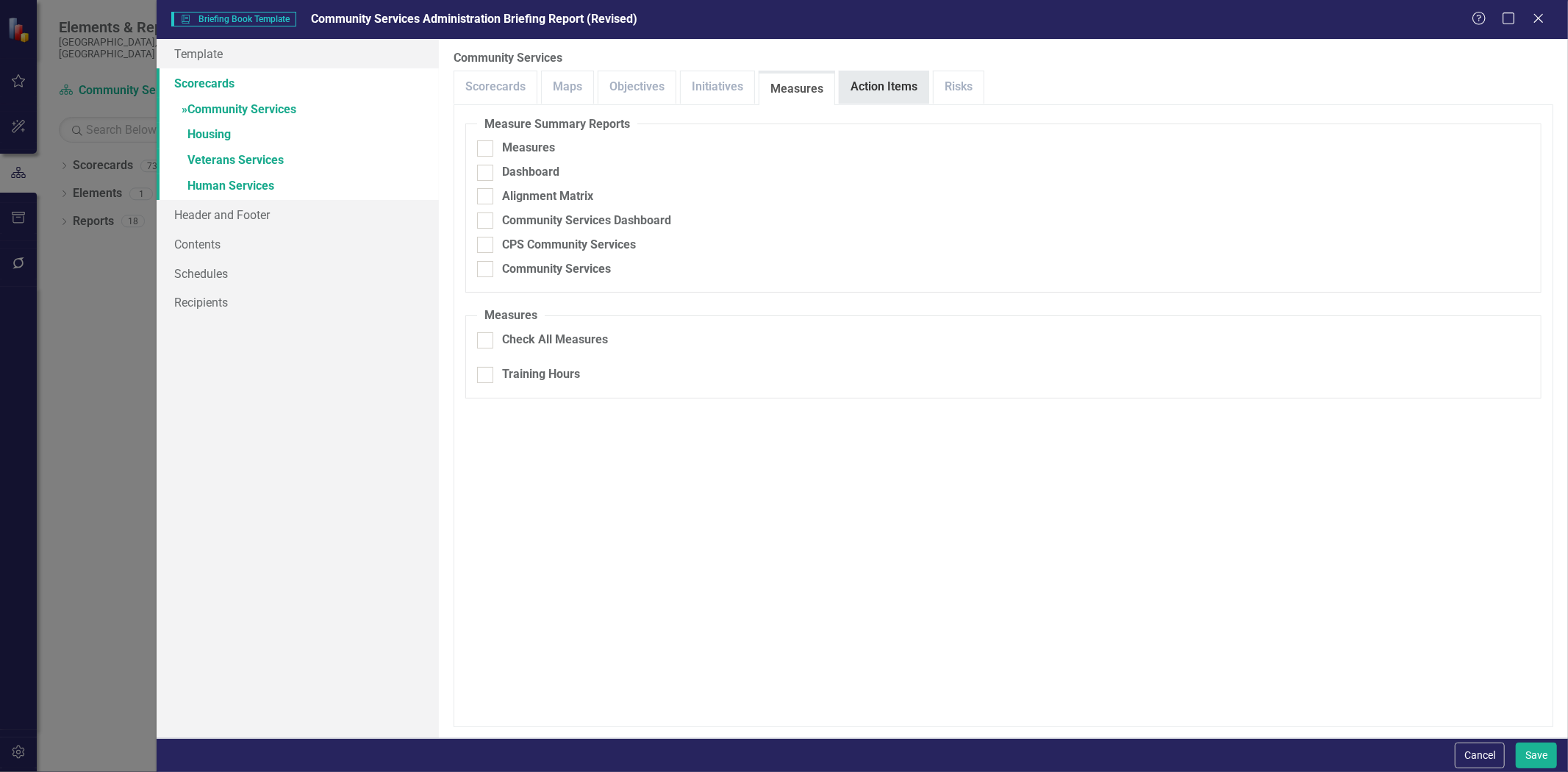
click at [905, 86] on link "Action Items" at bounding box center [884, 87] width 89 height 32
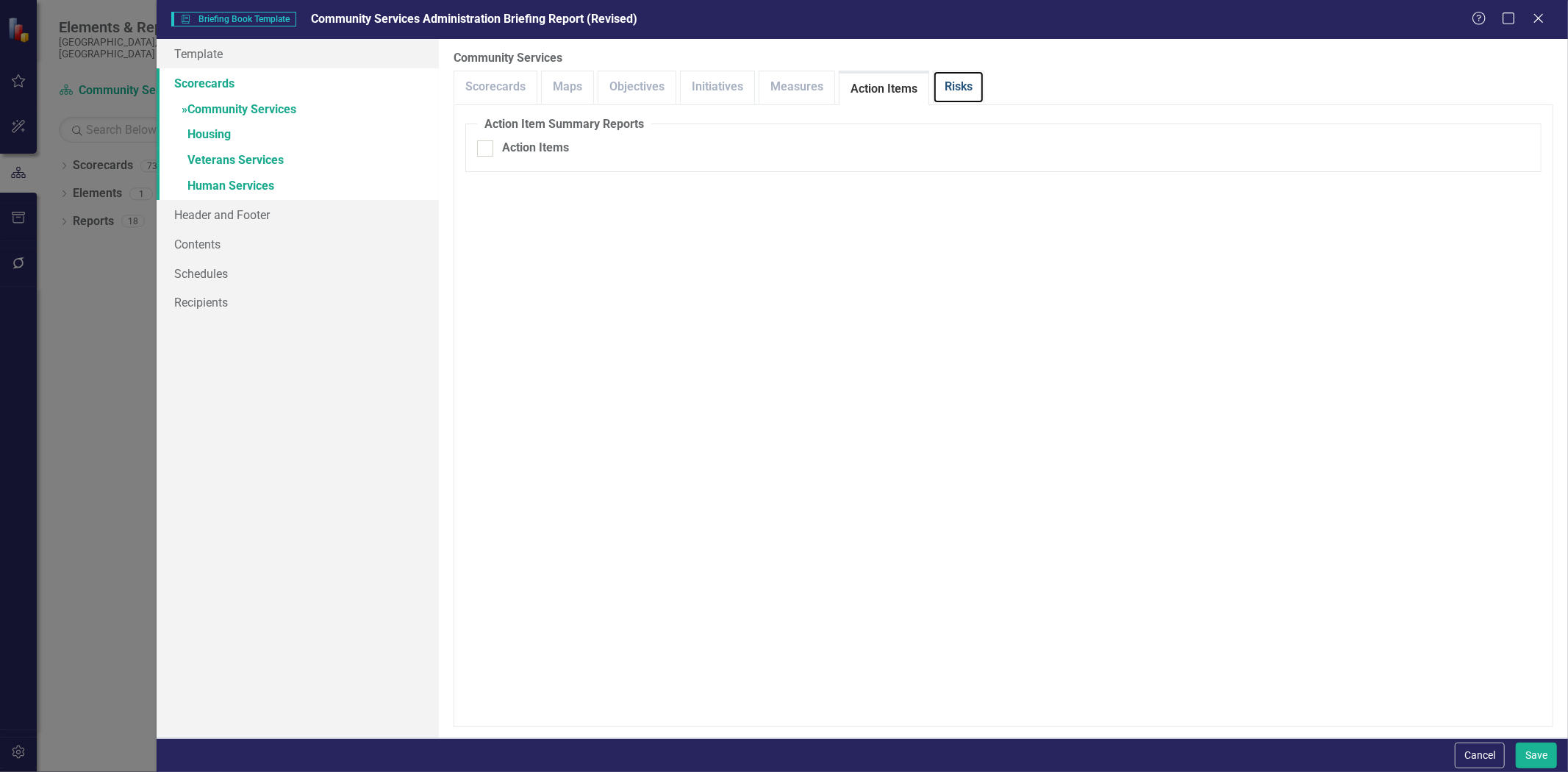
click at [949, 92] on link "Risks" at bounding box center [958, 87] width 50 height 32
click at [518, 85] on link "Scorecards" at bounding box center [495, 87] width 82 height 32
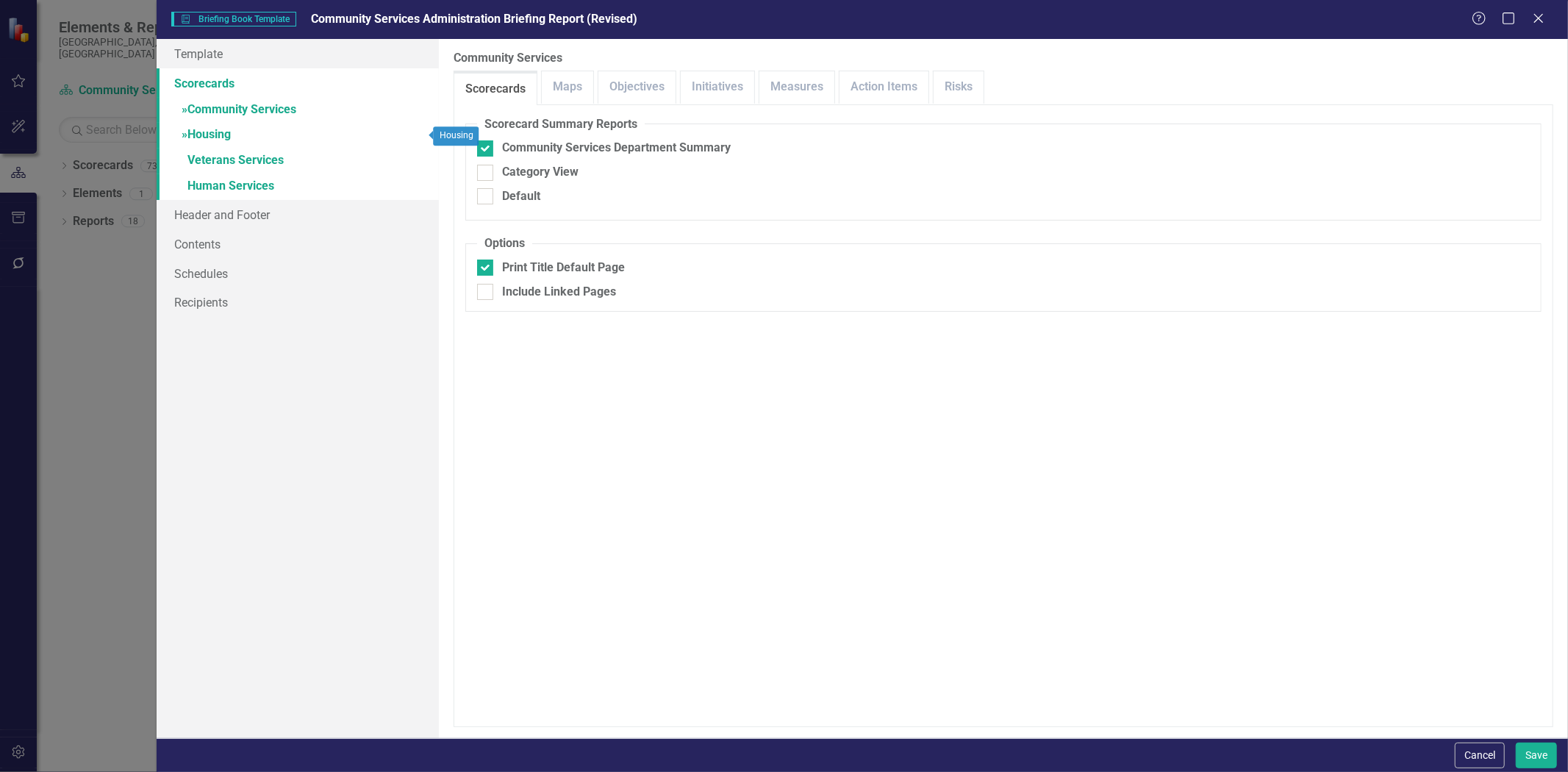
click at [227, 123] on link "» Housing" at bounding box center [297, 135] width 283 height 26
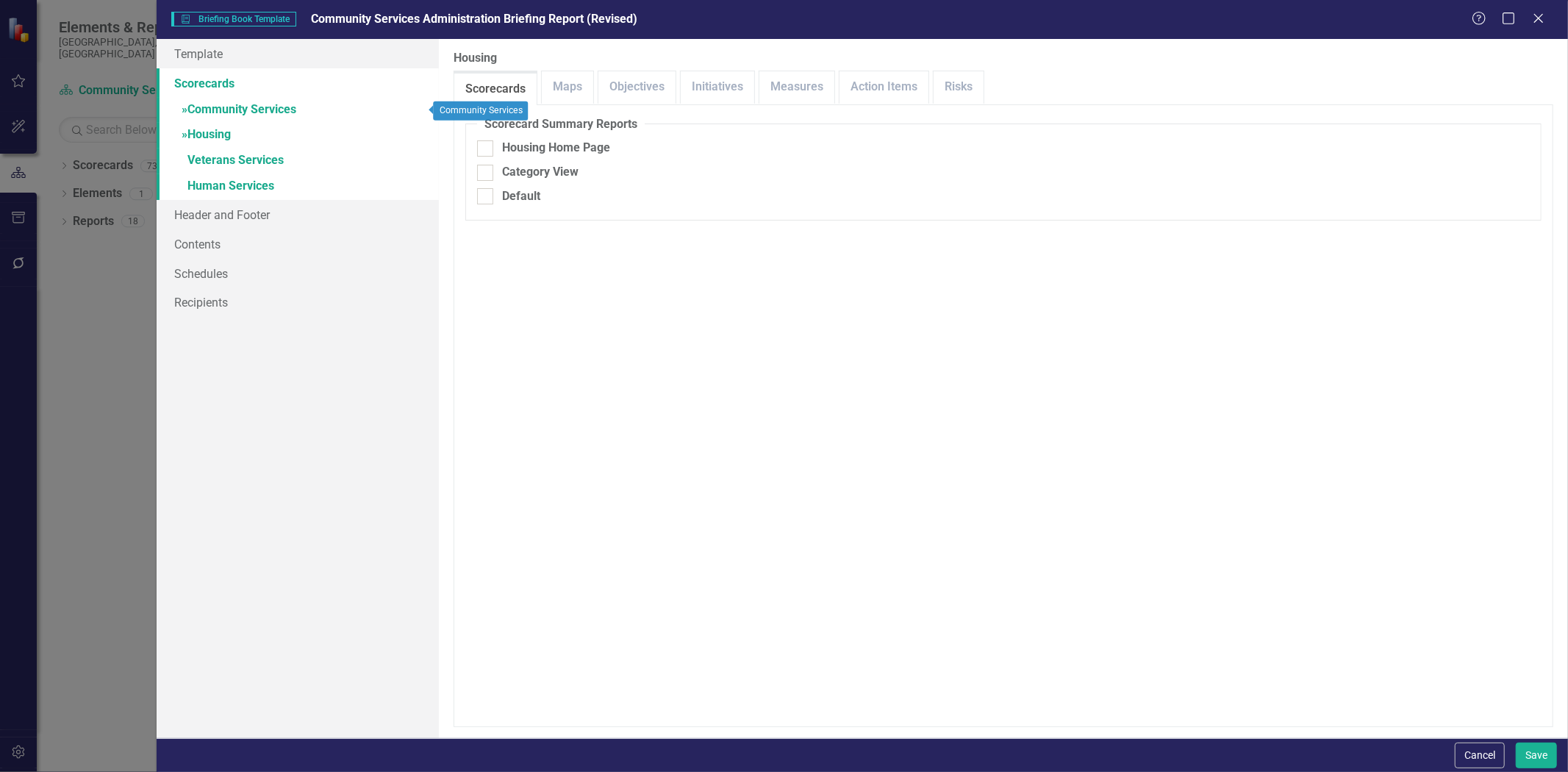
click at [237, 109] on link "» Community Services" at bounding box center [297, 110] width 283 height 26
click at [224, 135] on link "» Housing" at bounding box center [297, 135] width 283 height 26
click at [571, 93] on link "Maps" at bounding box center [567, 87] width 51 height 32
click at [645, 85] on link "Objectives" at bounding box center [637, 87] width 78 height 32
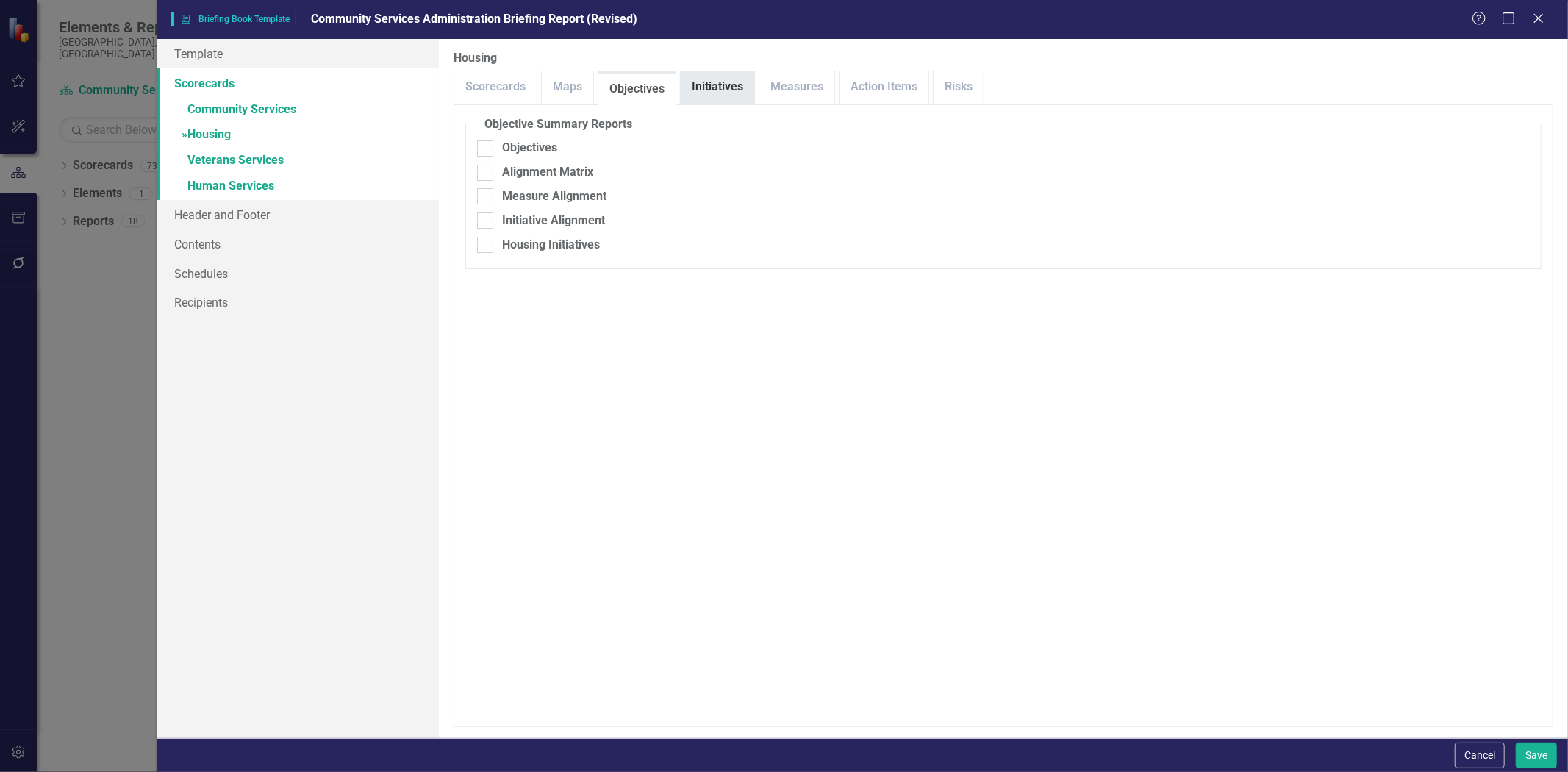
click at [747, 93] on link "Initiatives" at bounding box center [717, 87] width 73 height 32
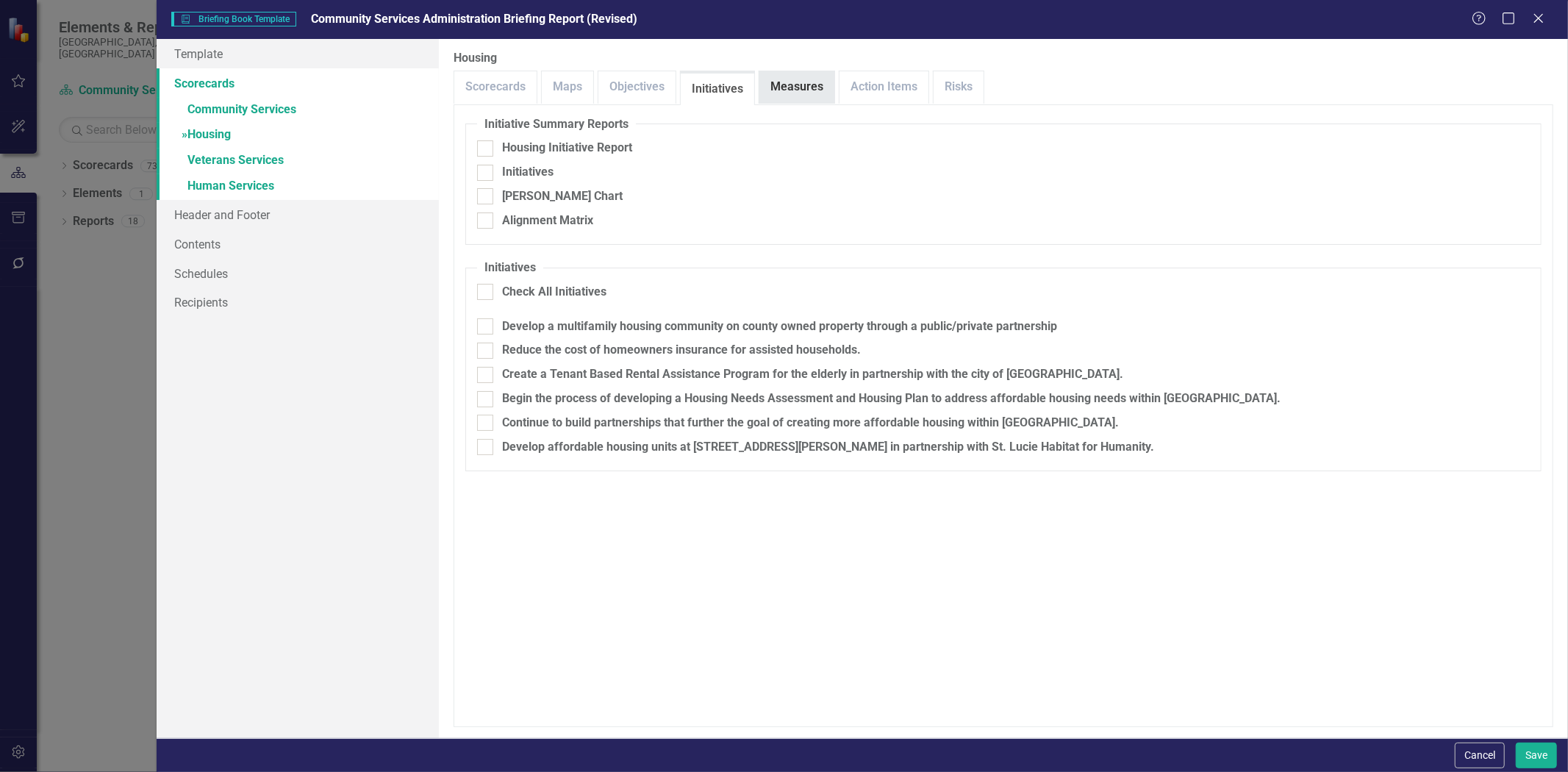
click at [795, 86] on link "Measures" at bounding box center [796, 87] width 75 height 32
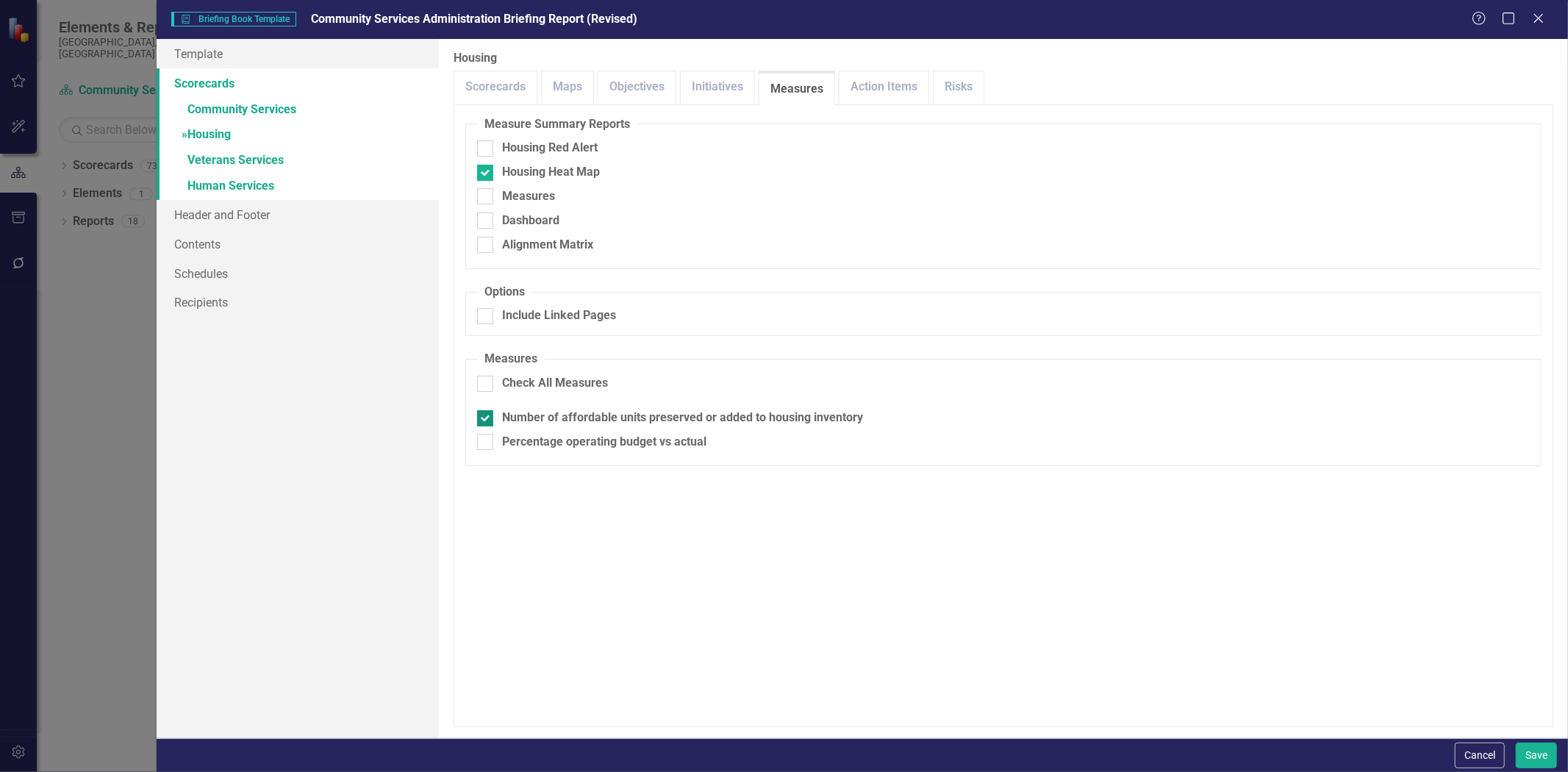
click at [545, 415] on div "Number of affordable units preserved or added to housing inventory" at bounding box center [682, 418] width 361 height 17
click at [487, 415] on input "Number of affordable units preserved or added to housing inventory" at bounding box center [482, 414] width 10 height 10
checkbox input "false"
click at [868, 89] on link "Action Items" at bounding box center [884, 87] width 89 height 32
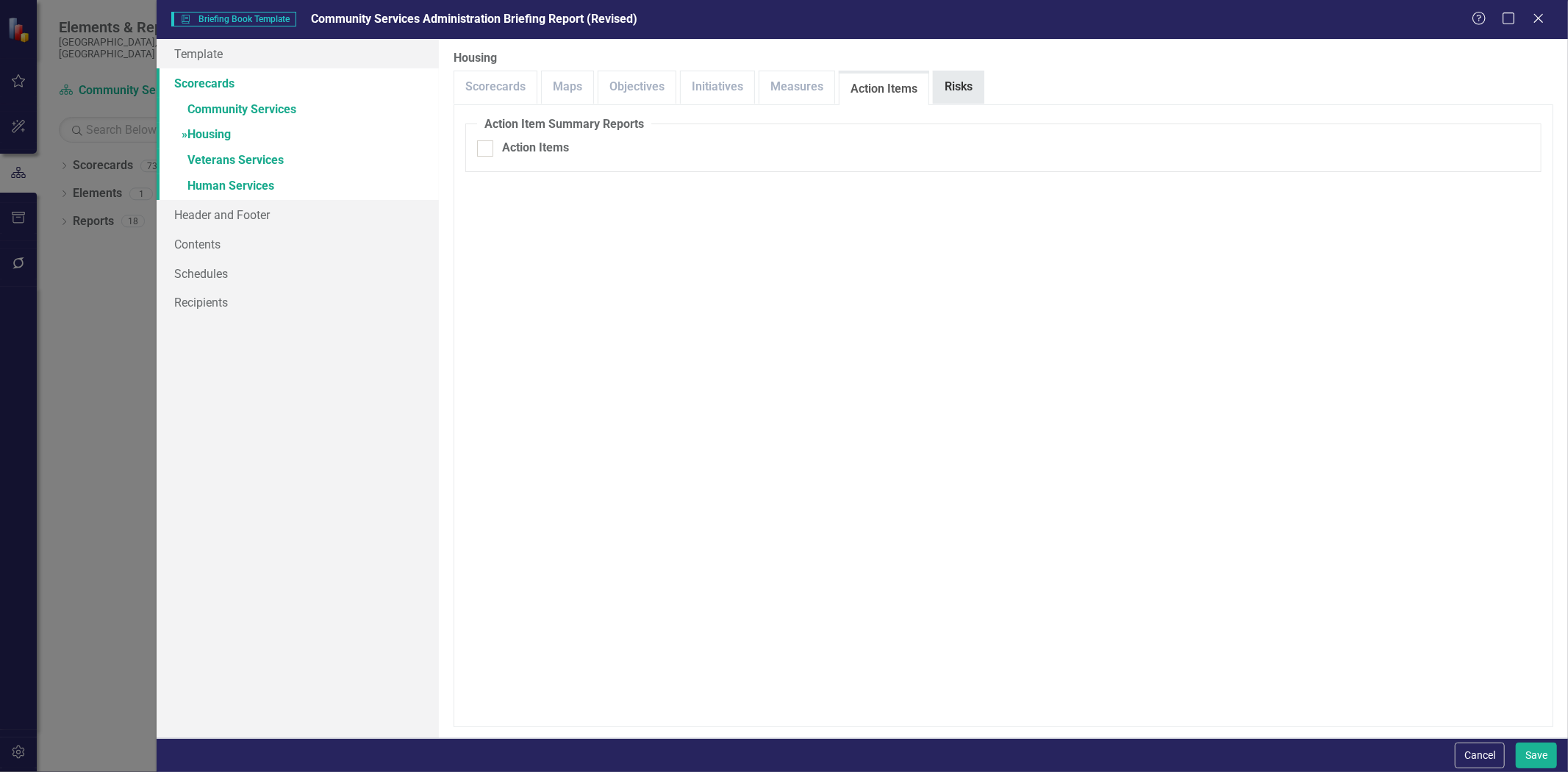
click at [950, 79] on link "Risks" at bounding box center [958, 87] width 50 height 32
click at [240, 164] on link "» Veterans Services" at bounding box center [297, 162] width 283 height 26
click at [664, 83] on link "Objectives" at bounding box center [637, 87] width 78 height 32
click at [703, 81] on link "Initiatives" at bounding box center [717, 87] width 73 height 32
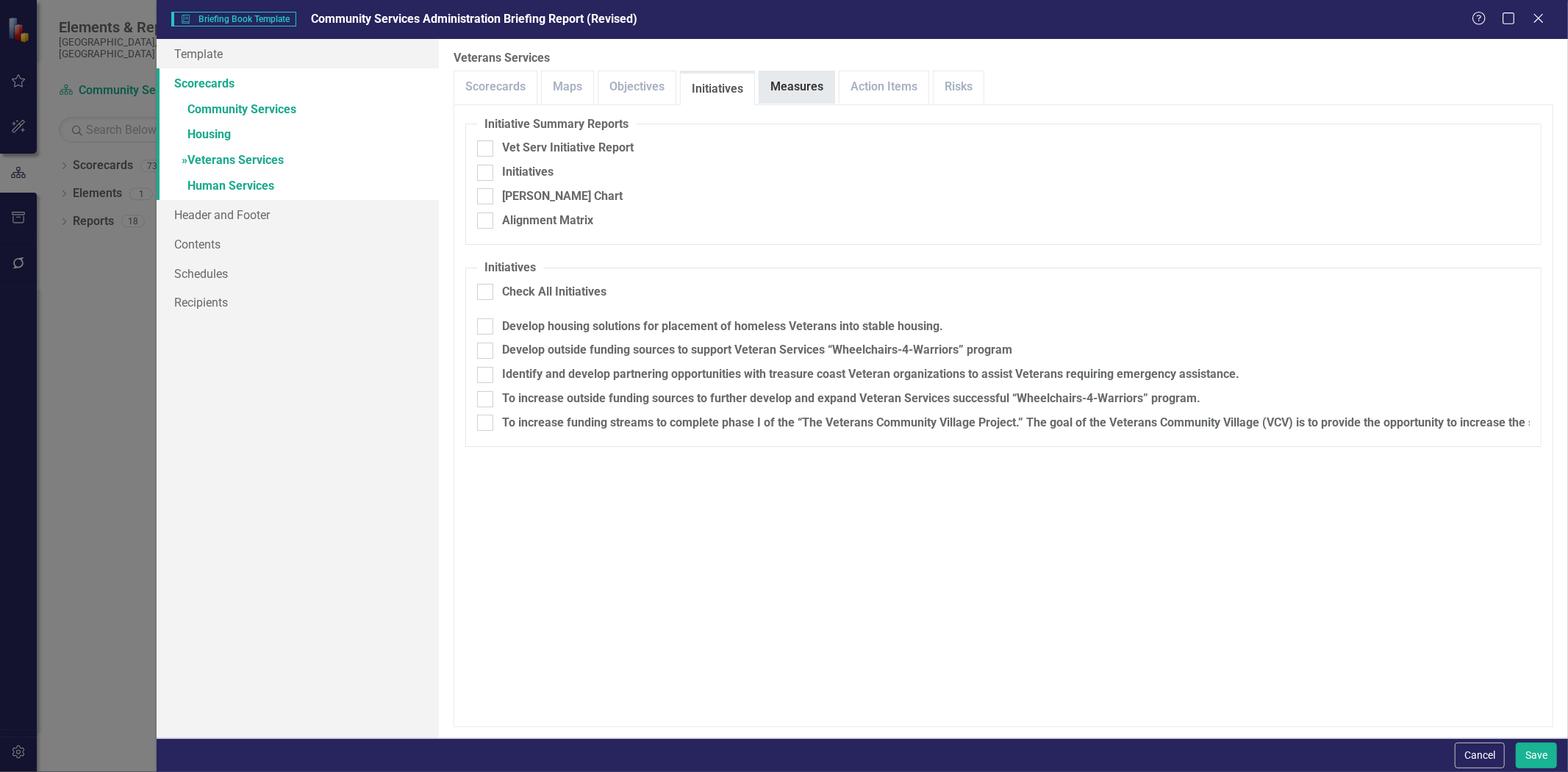
click at [792, 81] on link "Measures" at bounding box center [796, 87] width 75 height 32
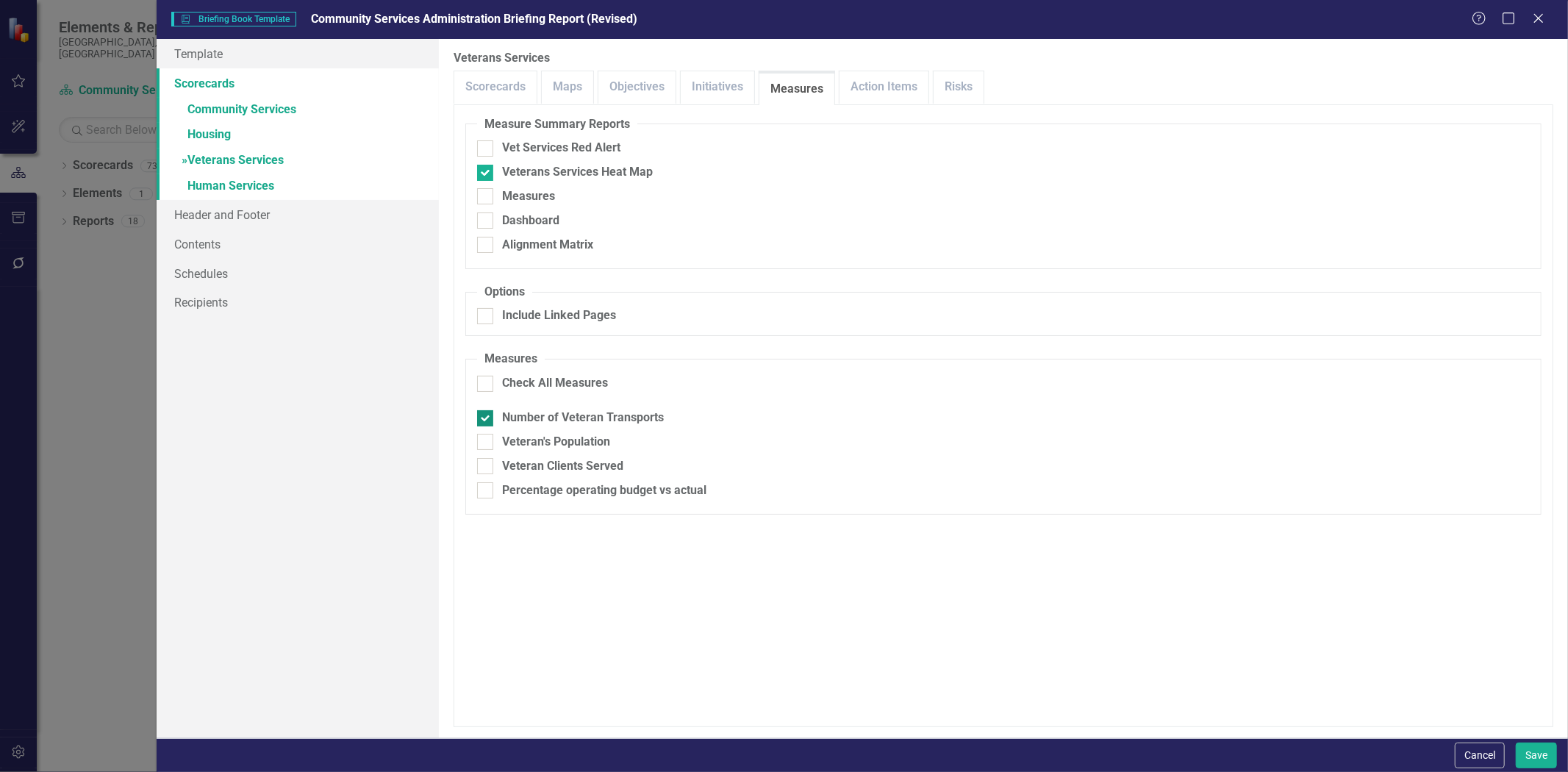
click at [533, 413] on div "Number of Veteran Transports" at bounding box center [582, 418] width 162 height 17
click at [487, 413] on input "Number of Veteran Transports" at bounding box center [482, 414] width 10 height 10
checkbox input "false"
click at [275, 179] on link "» Human Services" at bounding box center [297, 187] width 283 height 26
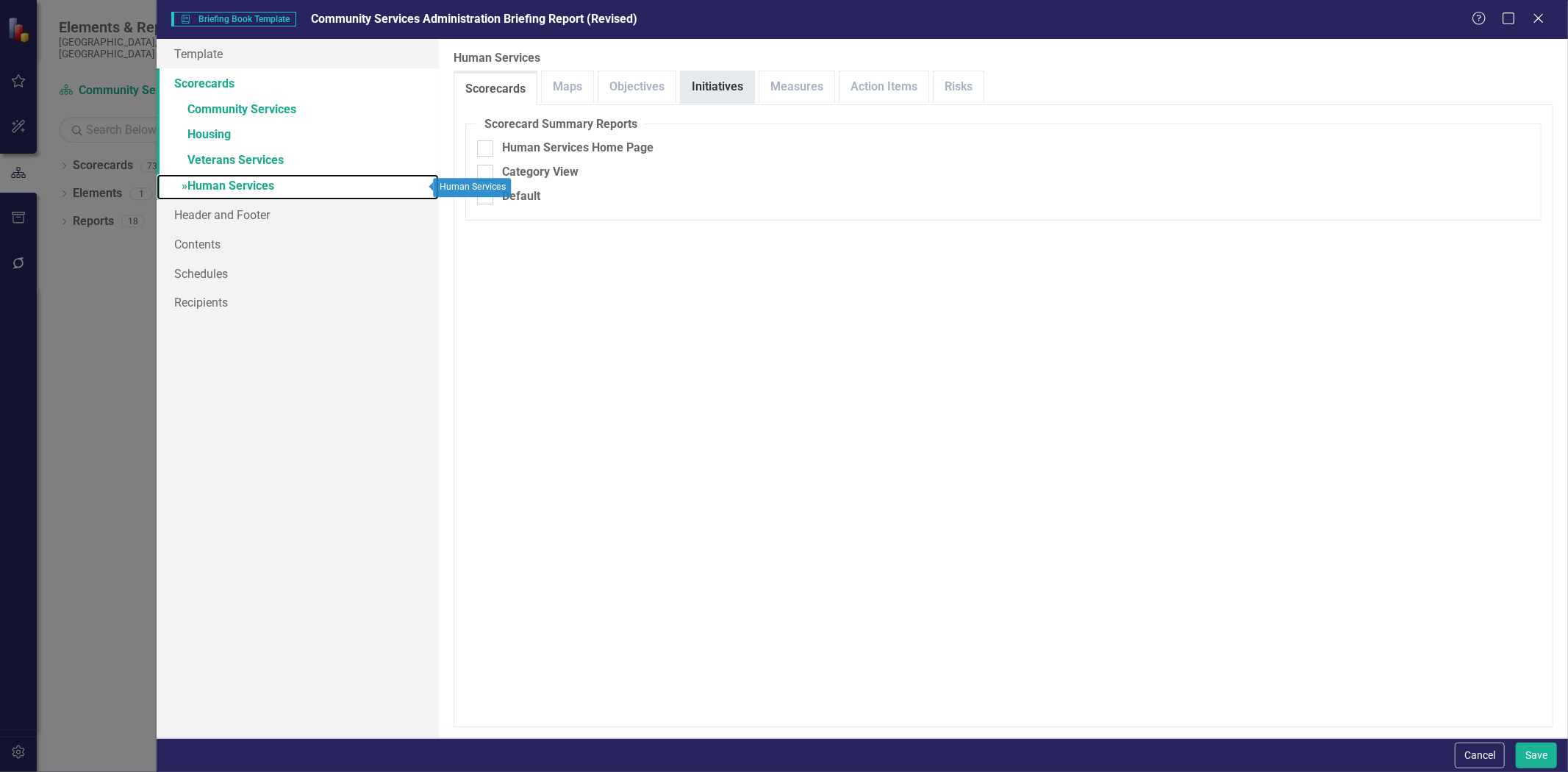
checkbox input "false"
click at [725, 89] on link "Initiatives" at bounding box center [717, 87] width 73 height 32
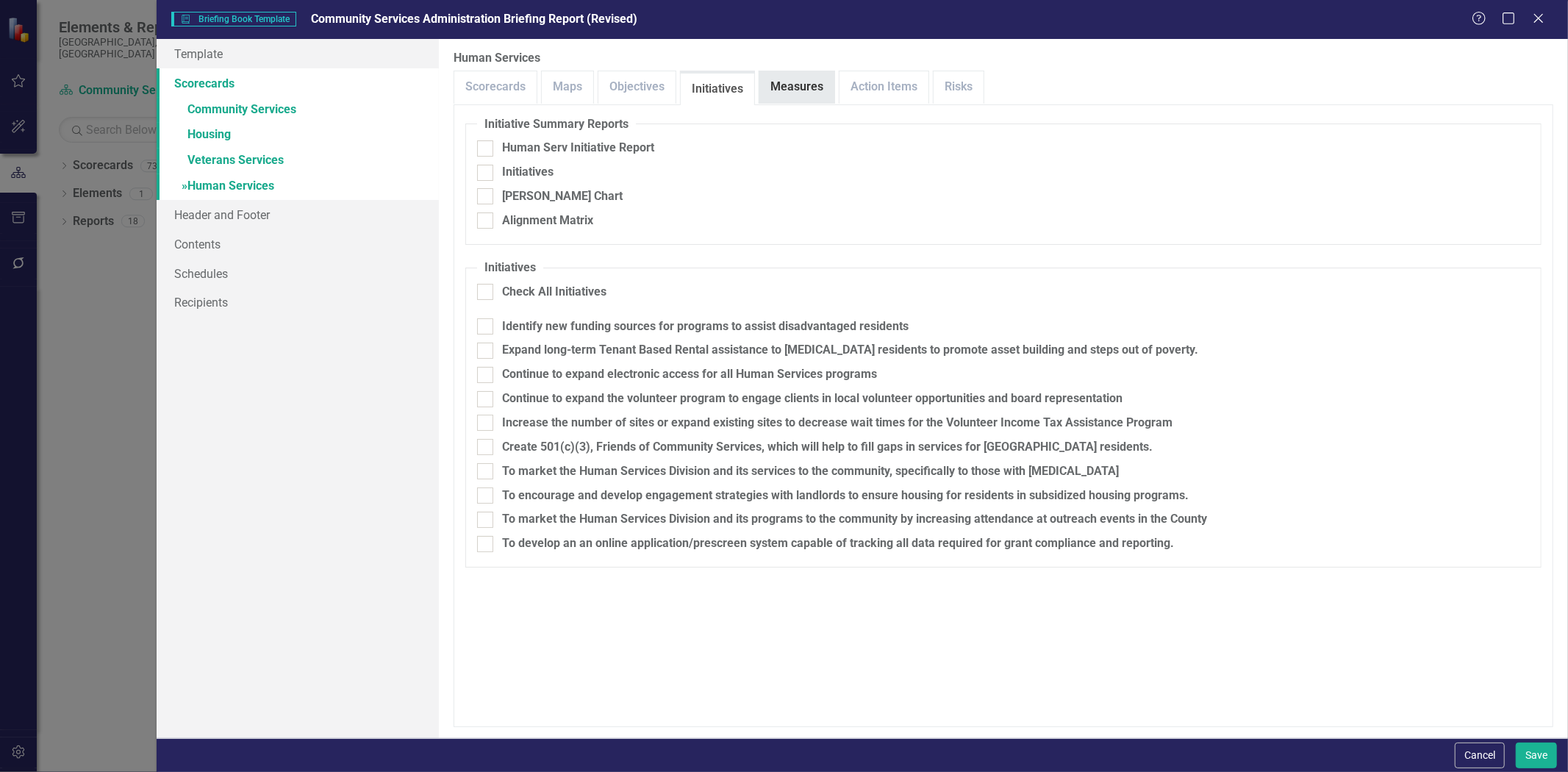
click at [822, 91] on link "Measures" at bounding box center [796, 87] width 75 height 32
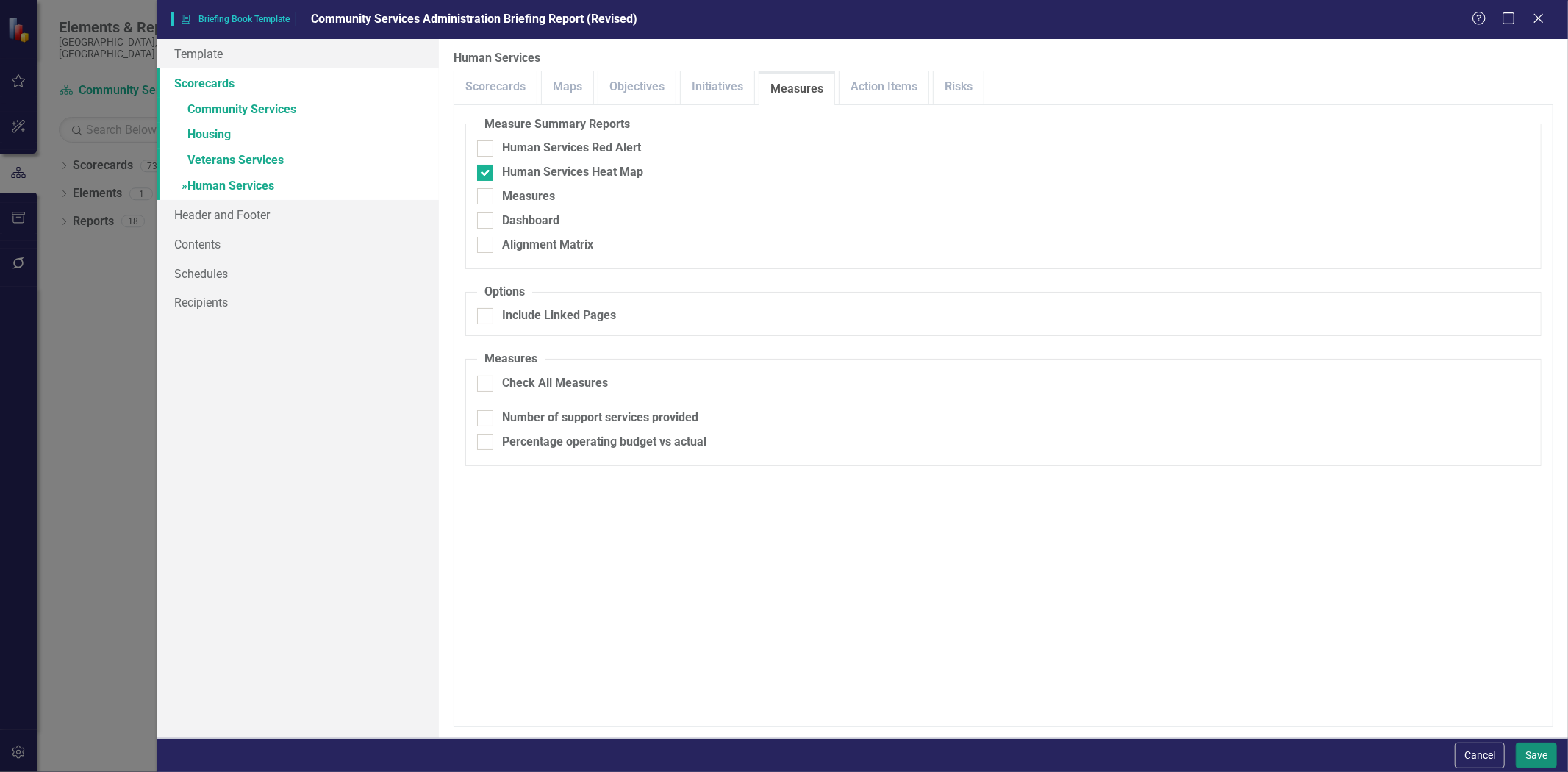
click at [1540, 753] on button "Save" at bounding box center [1536, 756] width 42 height 26
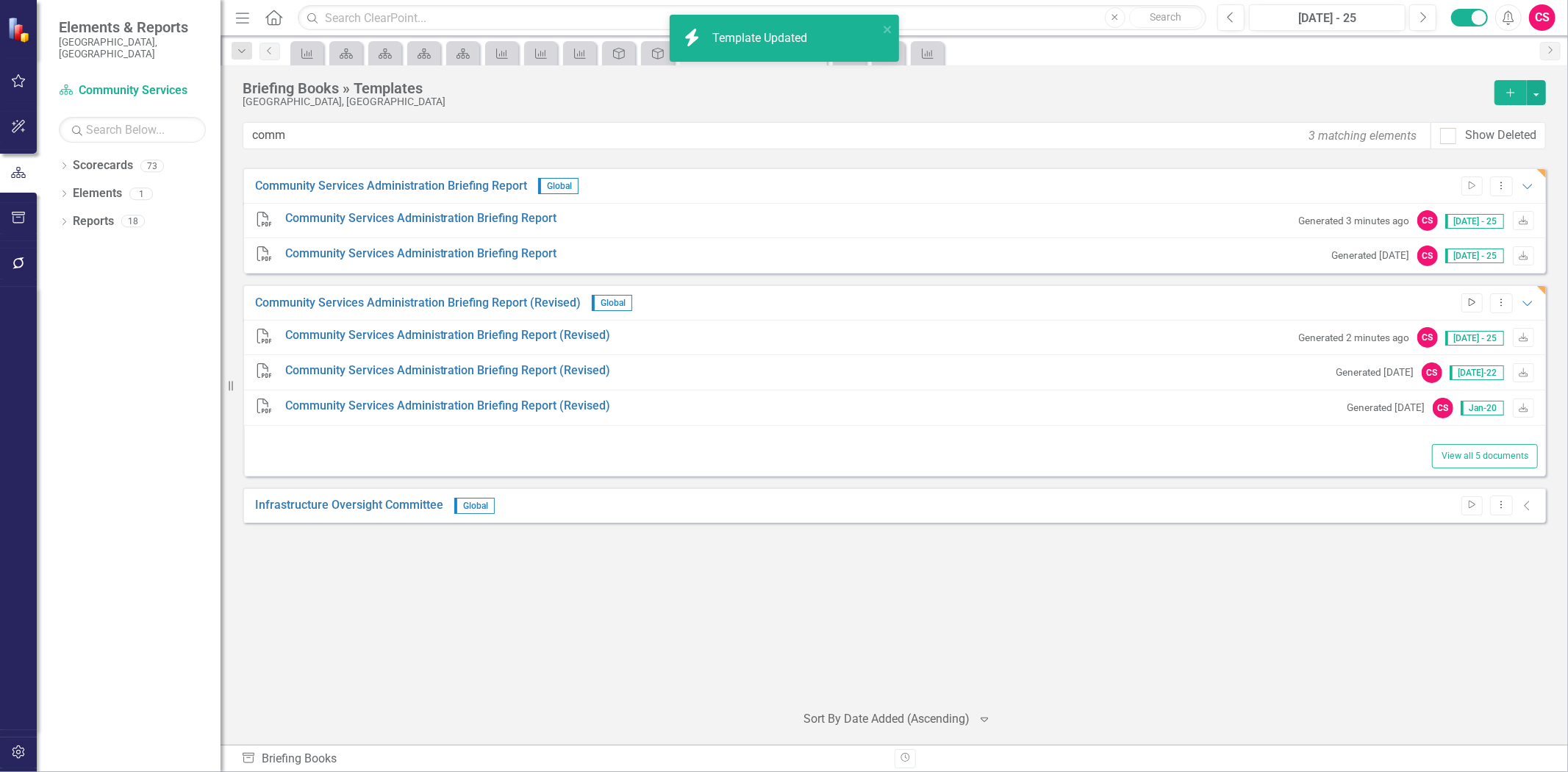
click at [1478, 303] on button "Start" at bounding box center [1472, 302] width 22 height 19
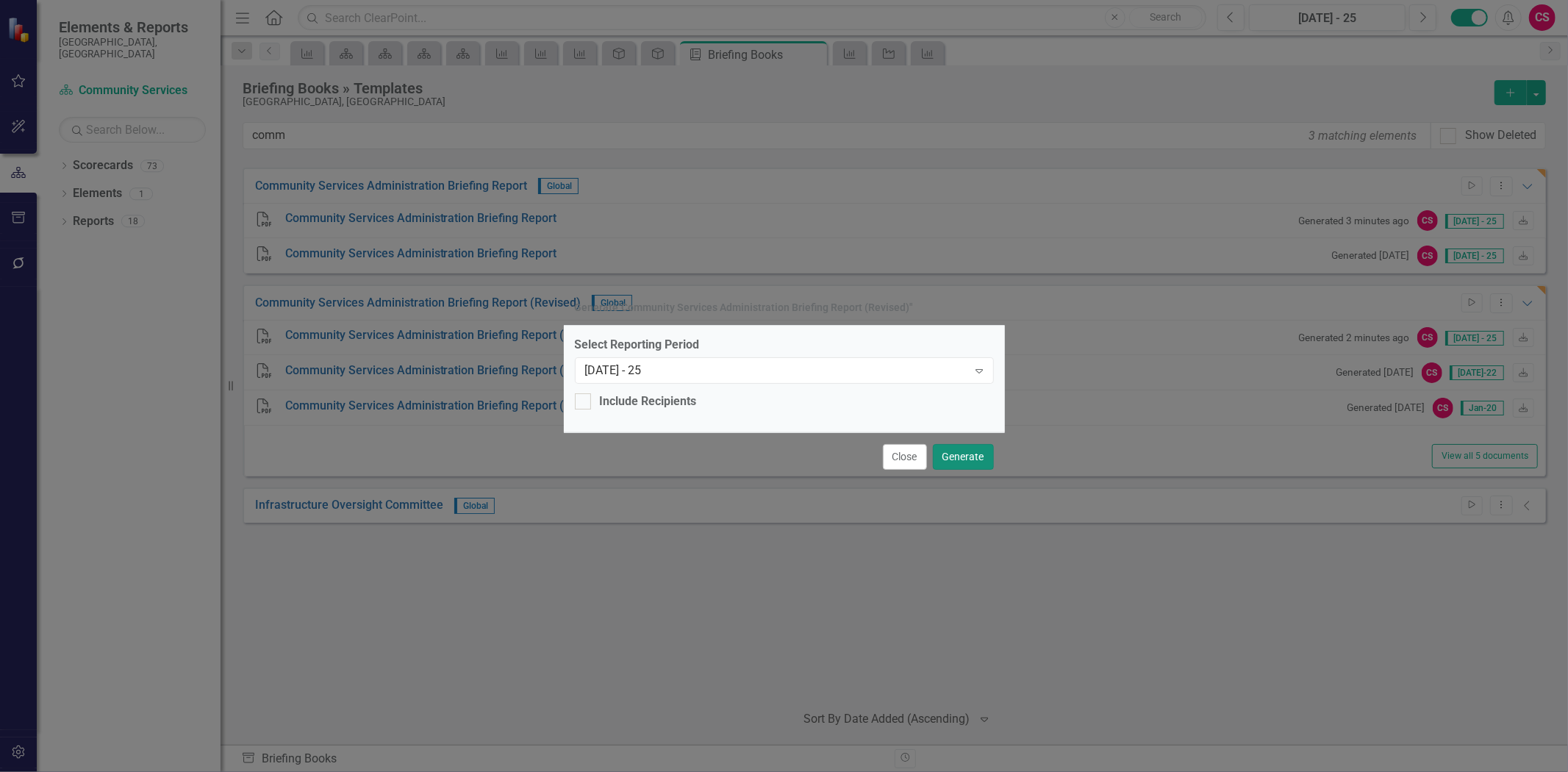
click at [970, 444] on button "Generate" at bounding box center [964, 457] width 61 height 26
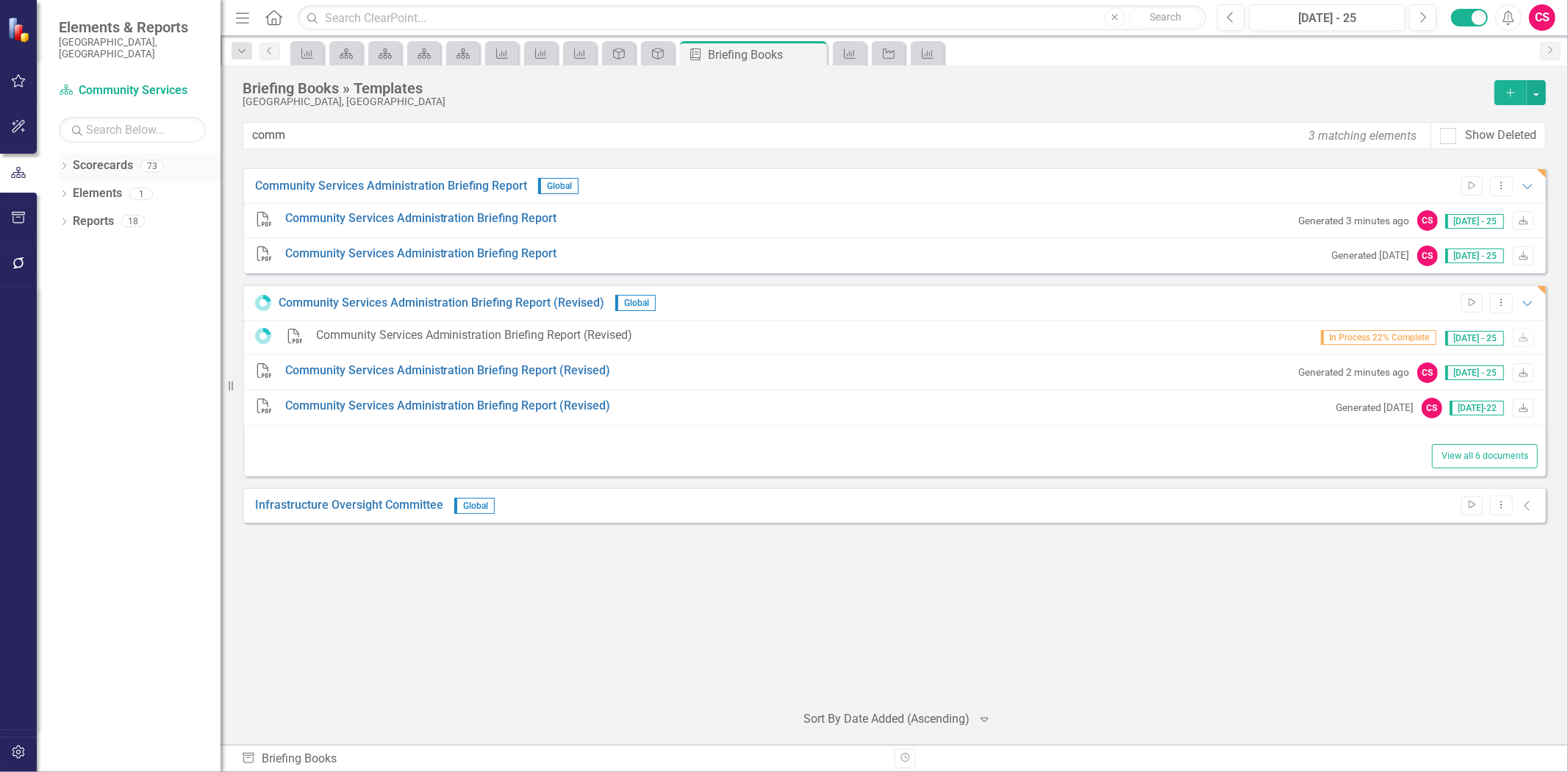
click at [97, 157] on link "Scorecards" at bounding box center [103, 165] width 60 height 17
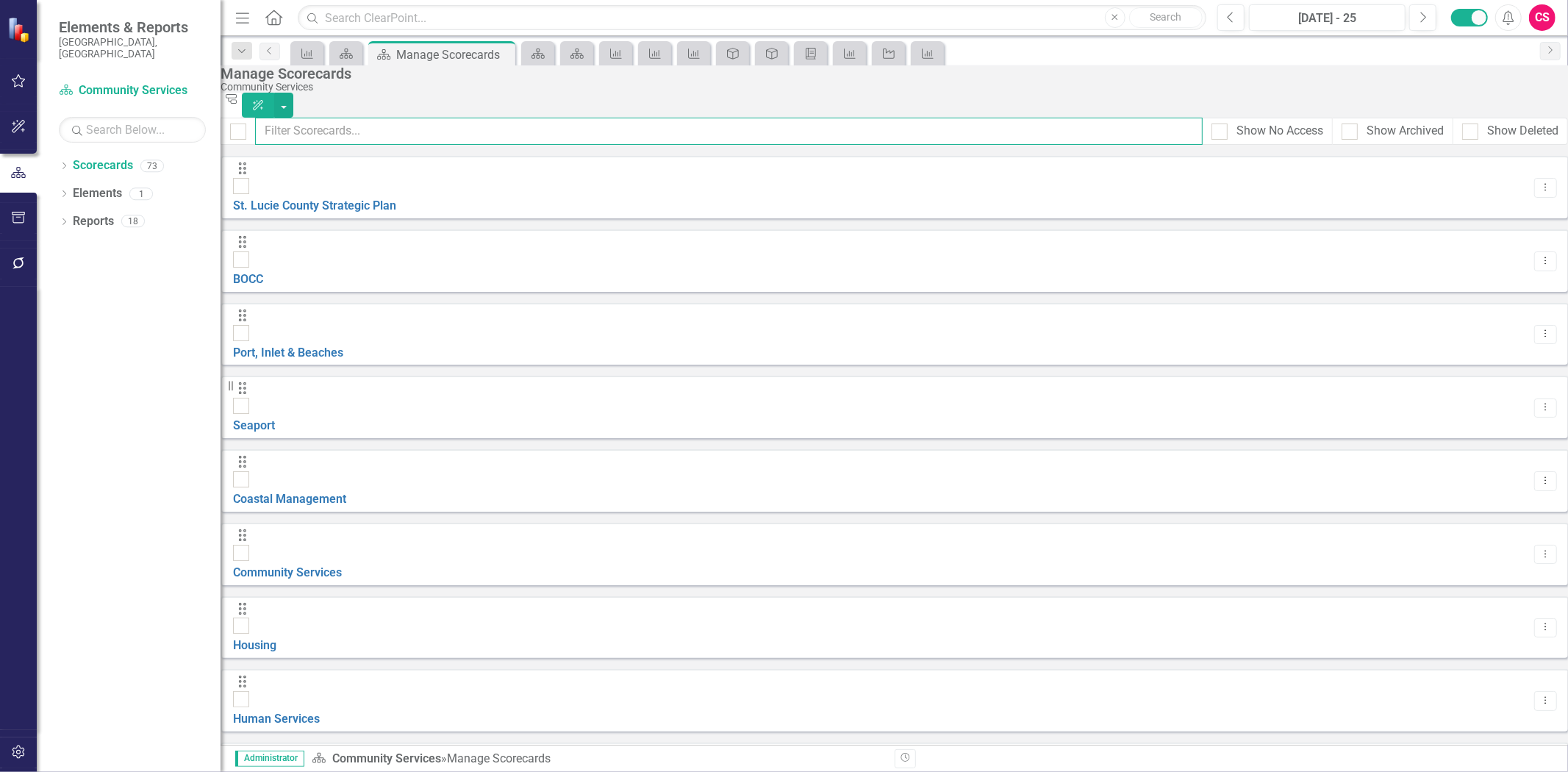
click at [335, 133] on input "text" at bounding box center [729, 131] width 948 height 27
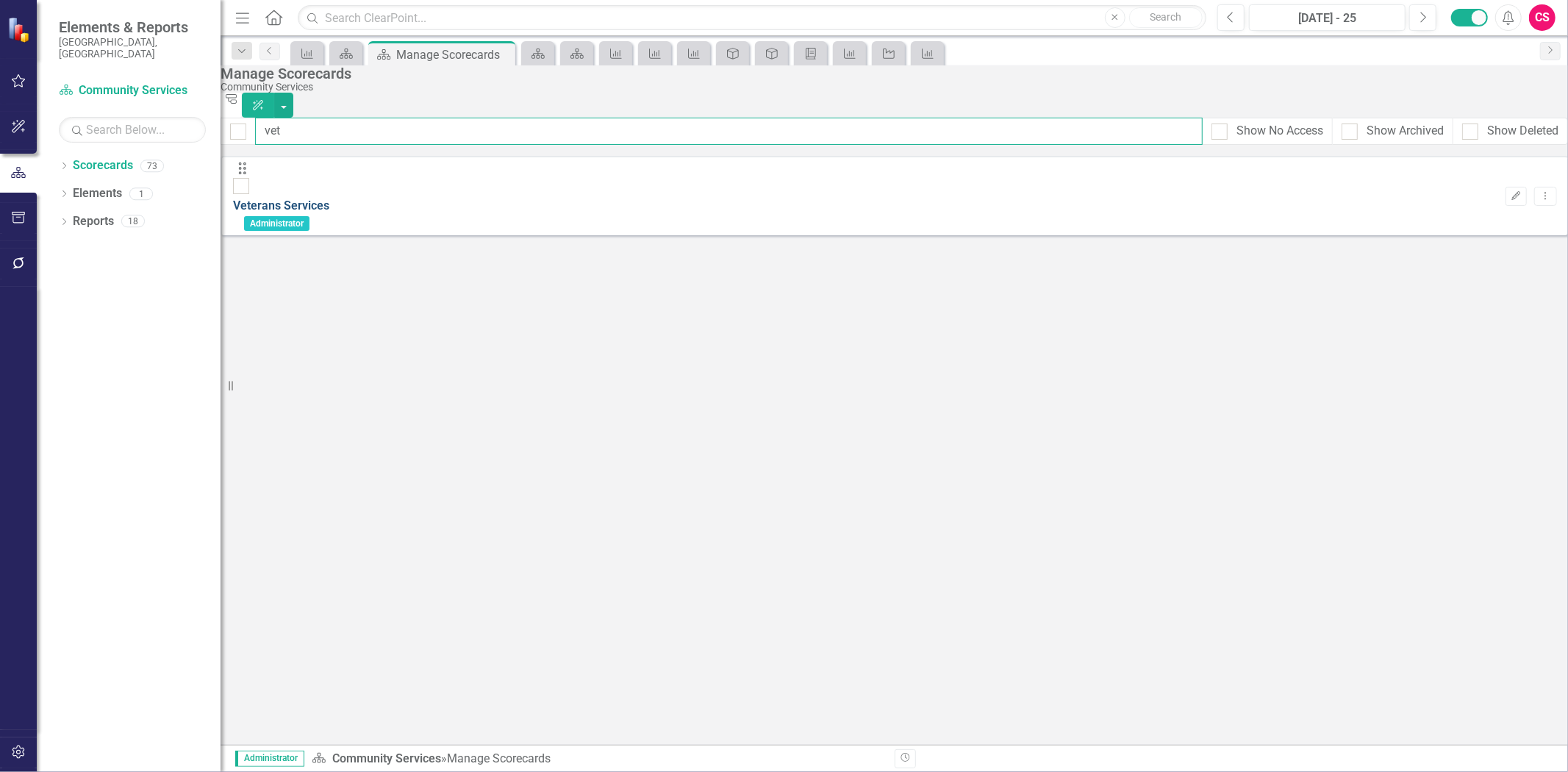
type input "vet"
click at [329, 199] on link "Veterans Services" at bounding box center [281, 205] width 97 height 14
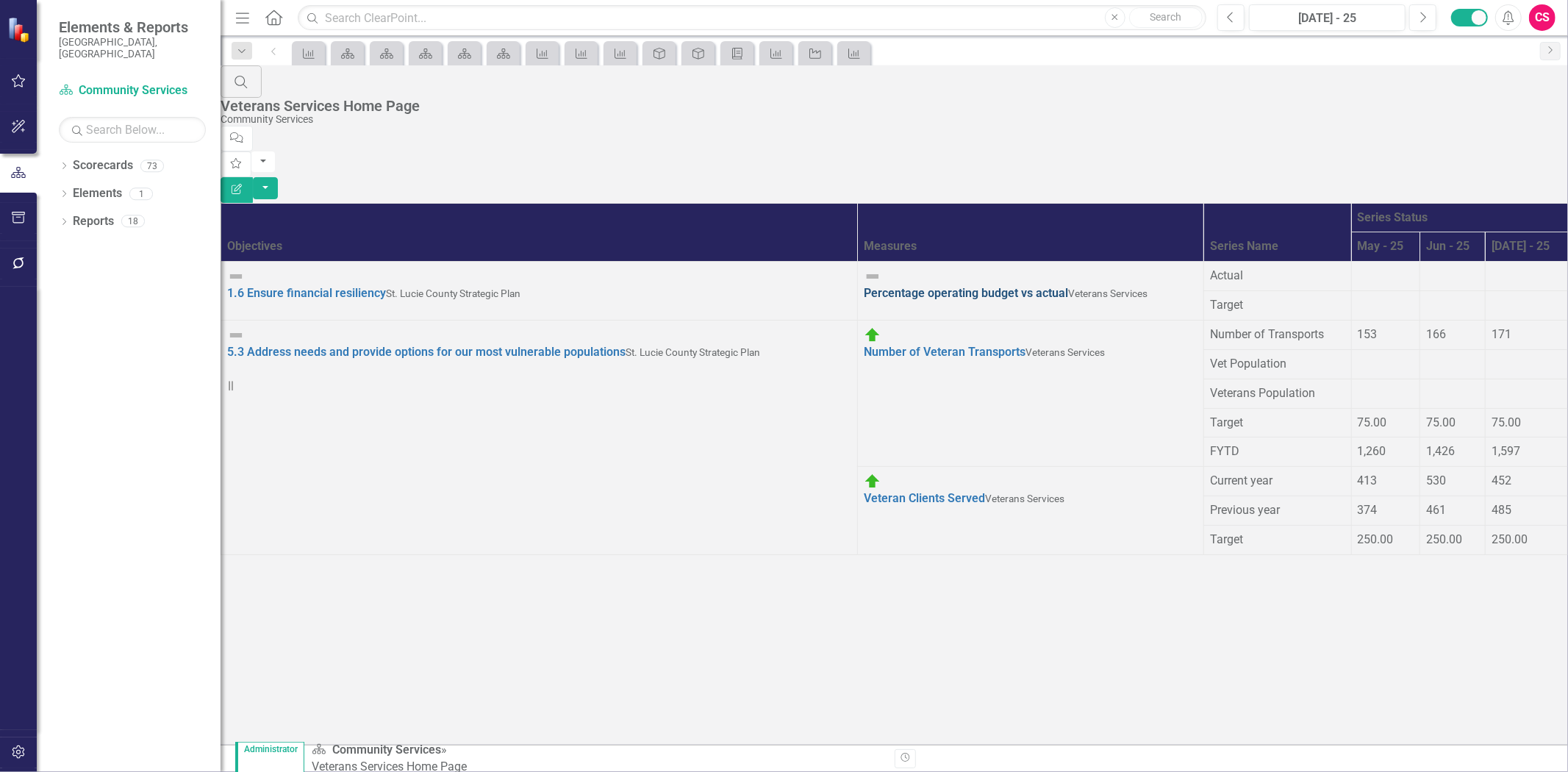
click at [864, 286] on link "Percentage operating budget vs actual" at bounding box center [966, 293] width 204 height 14
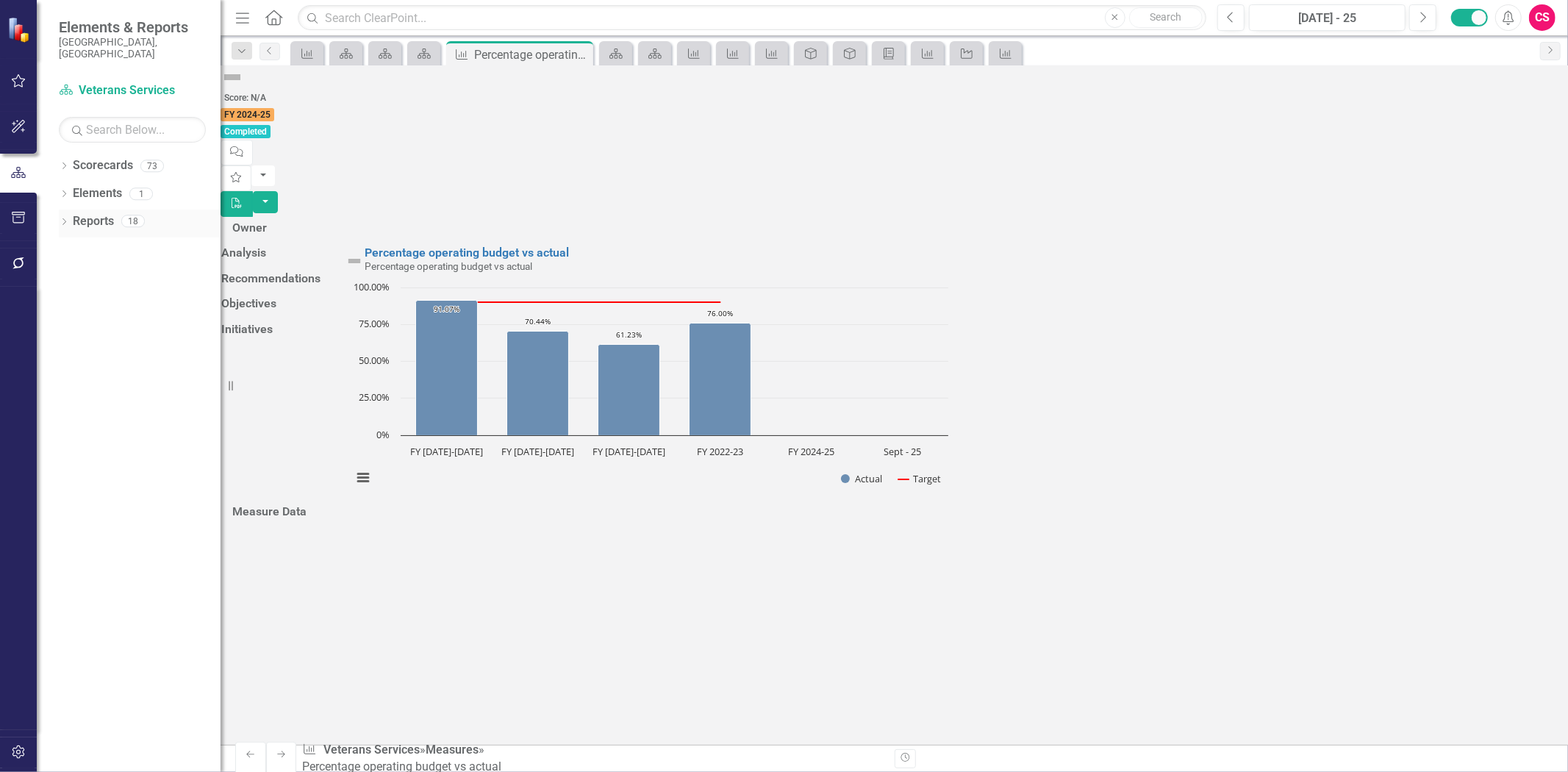
click at [97, 213] on link "Reports" at bounding box center [94, 221] width 42 height 17
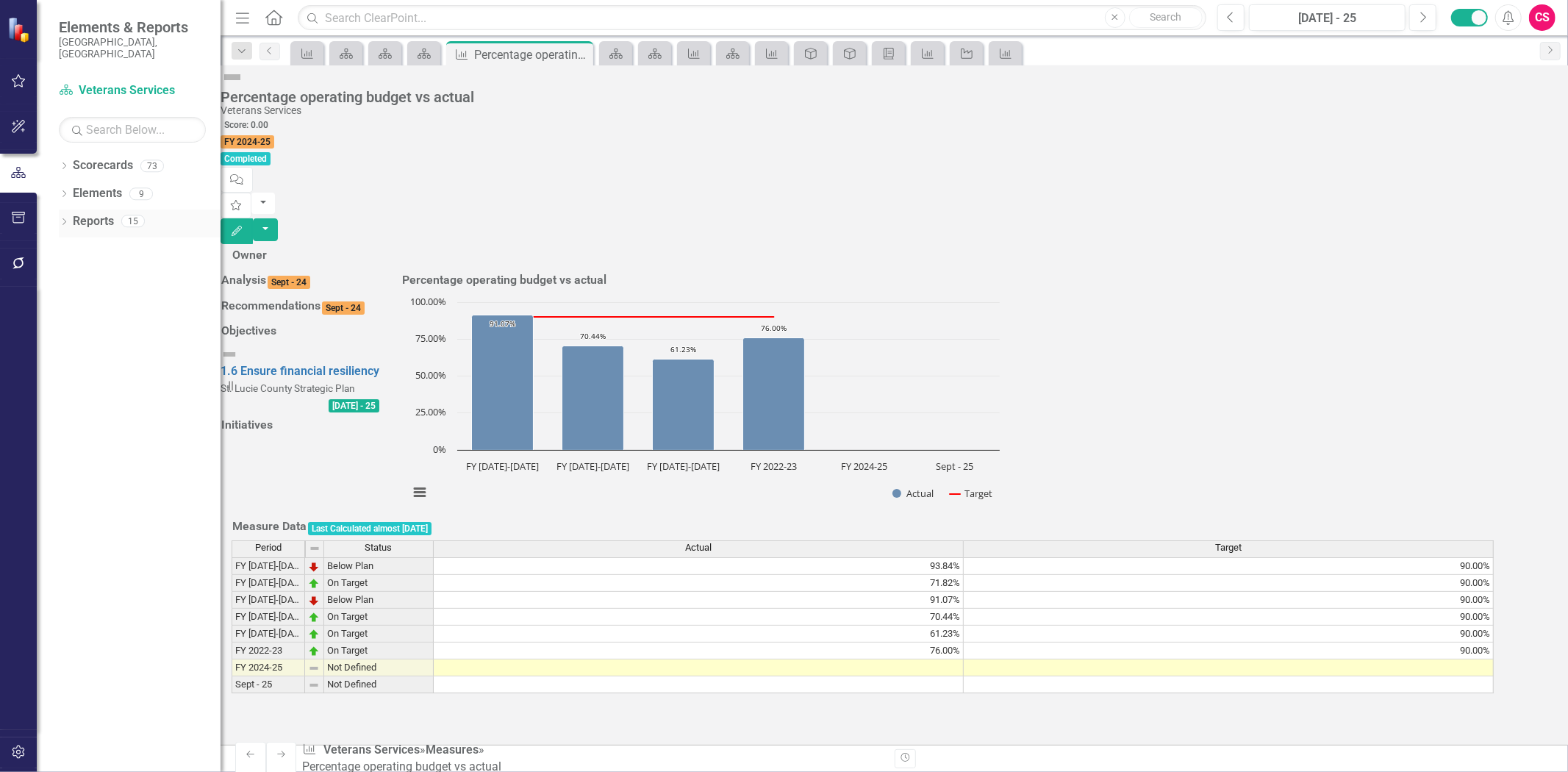
click at [100, 213] on link "Reports" at bounding box center [94, 221] width 42 height 17
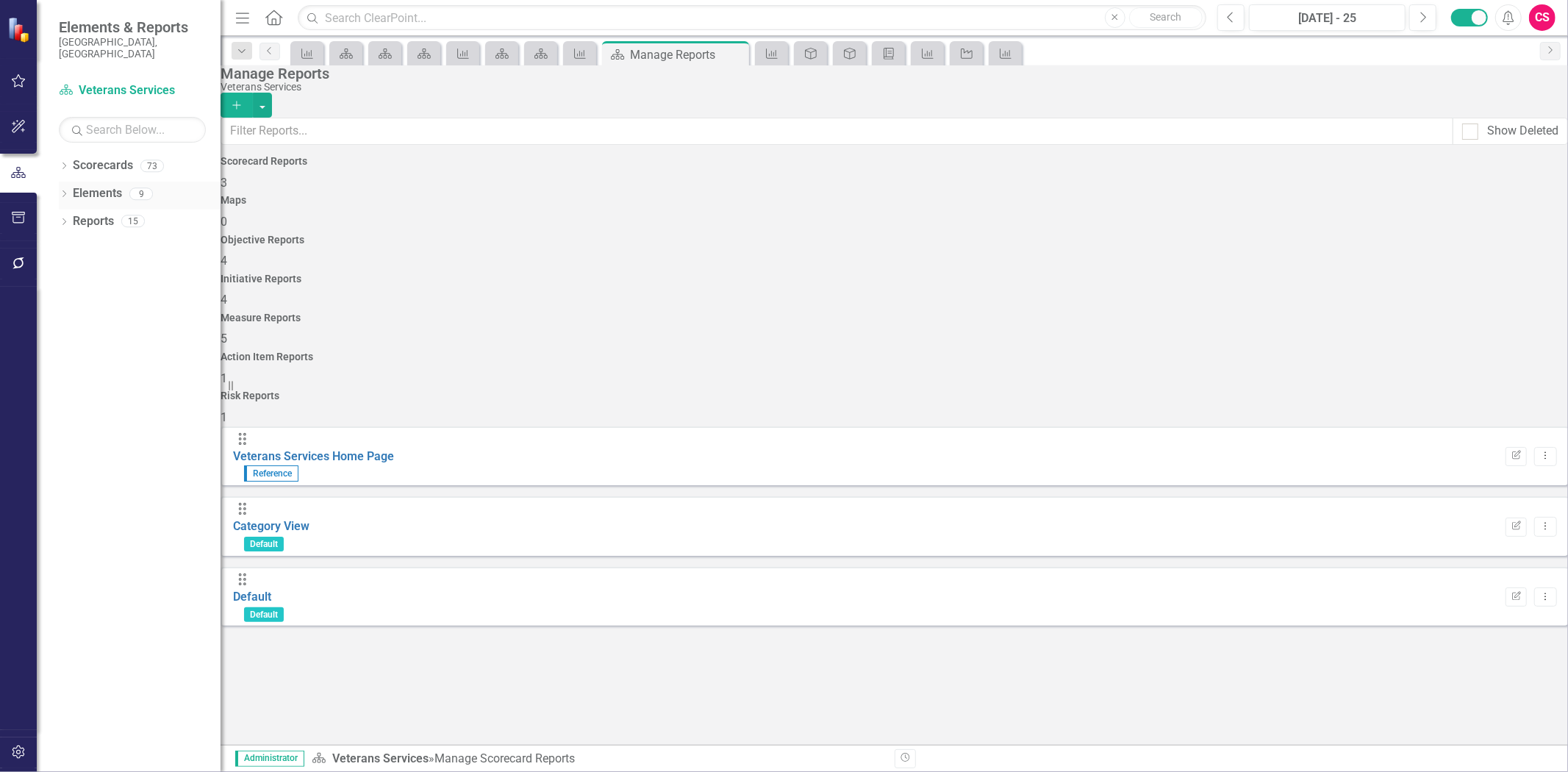
click at [88, 185] on link "Elements" at bounding box center [97, 193] width 50 height 17
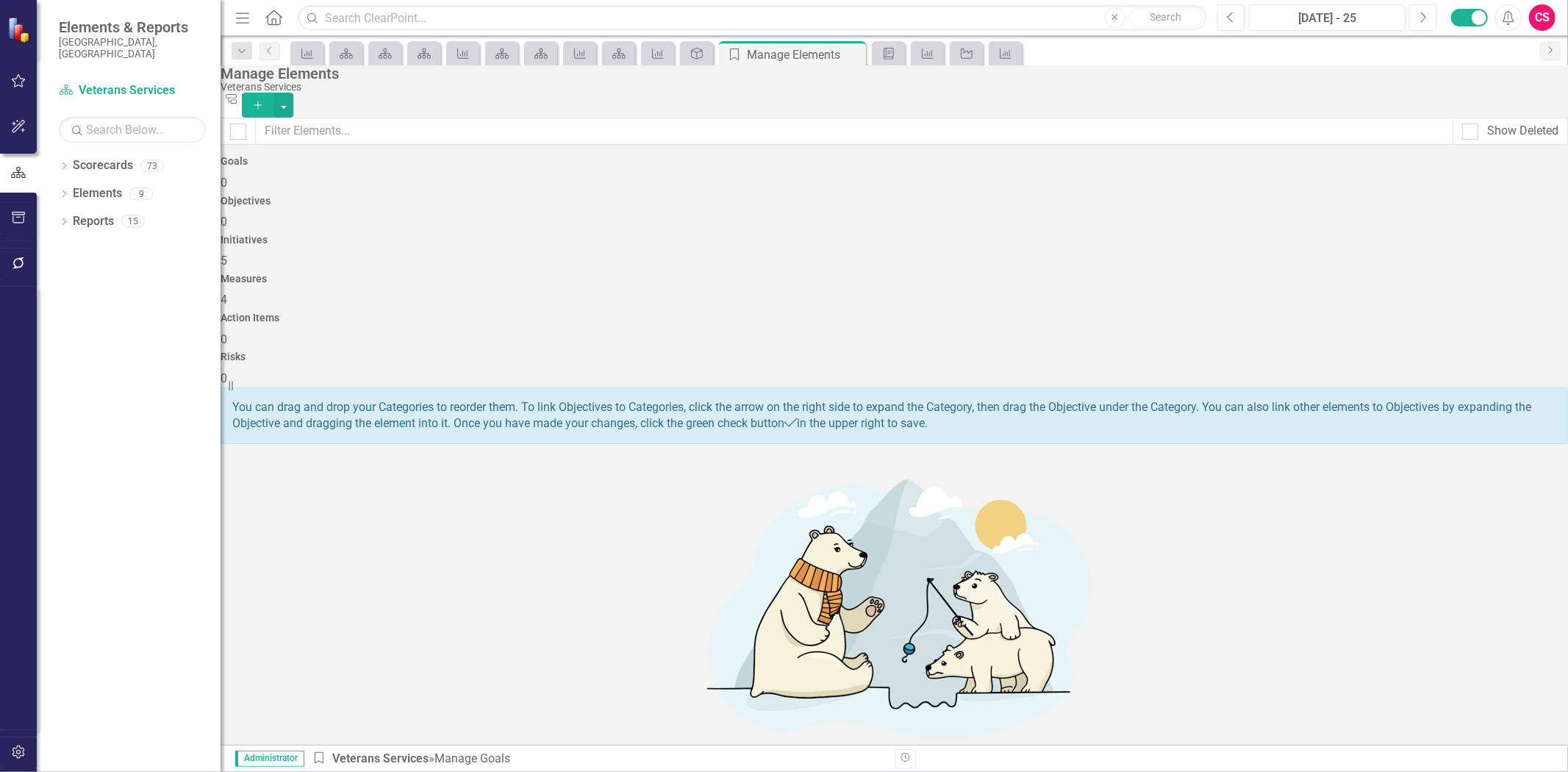
click at [967, 274] on div "Measures 4" at bounding box center [894, 291] width 1348 height 35
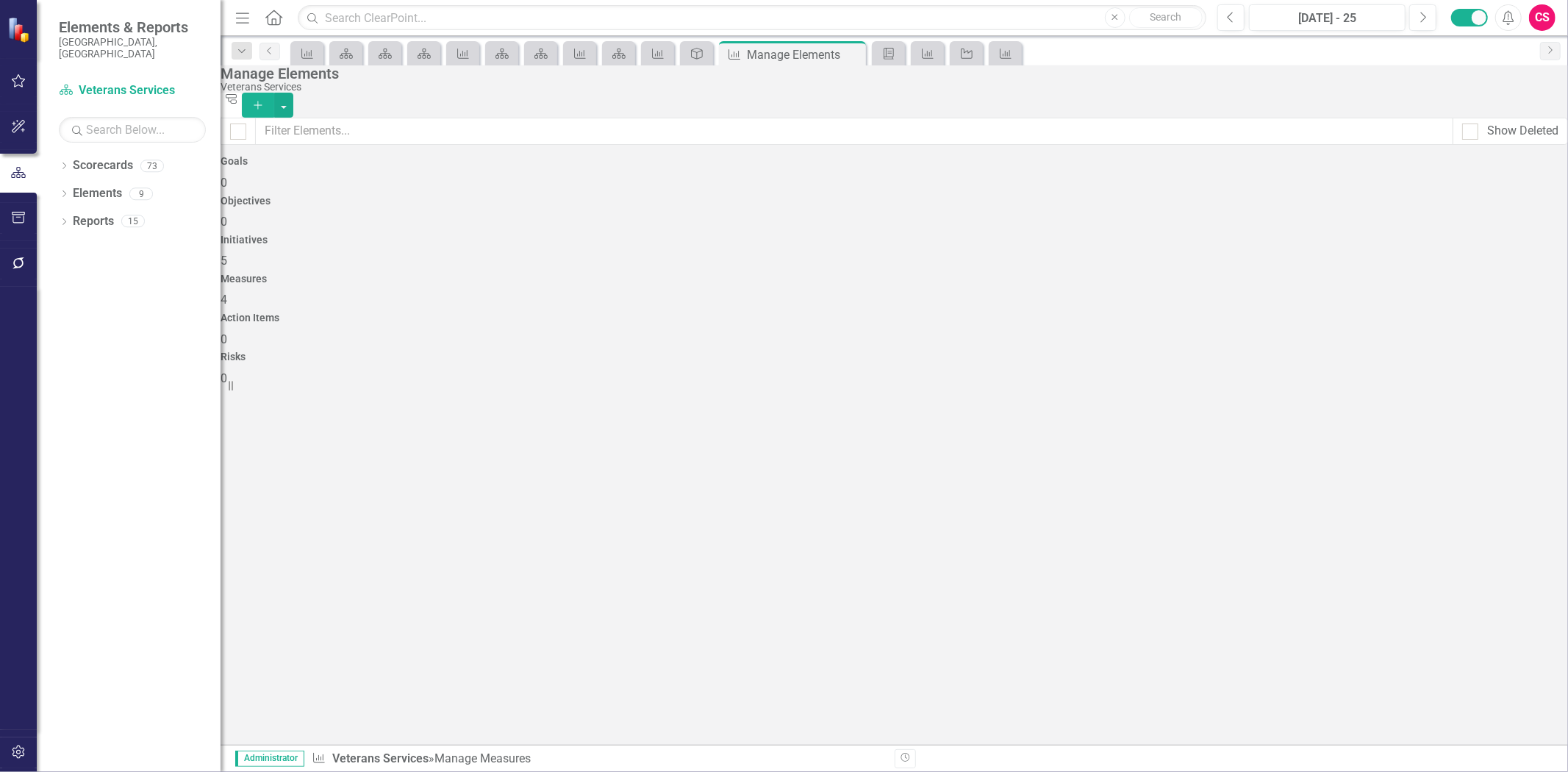
click at [870, 235] on div "Initiatives 5" at bounding box center [894, 252] width 1348 height 35
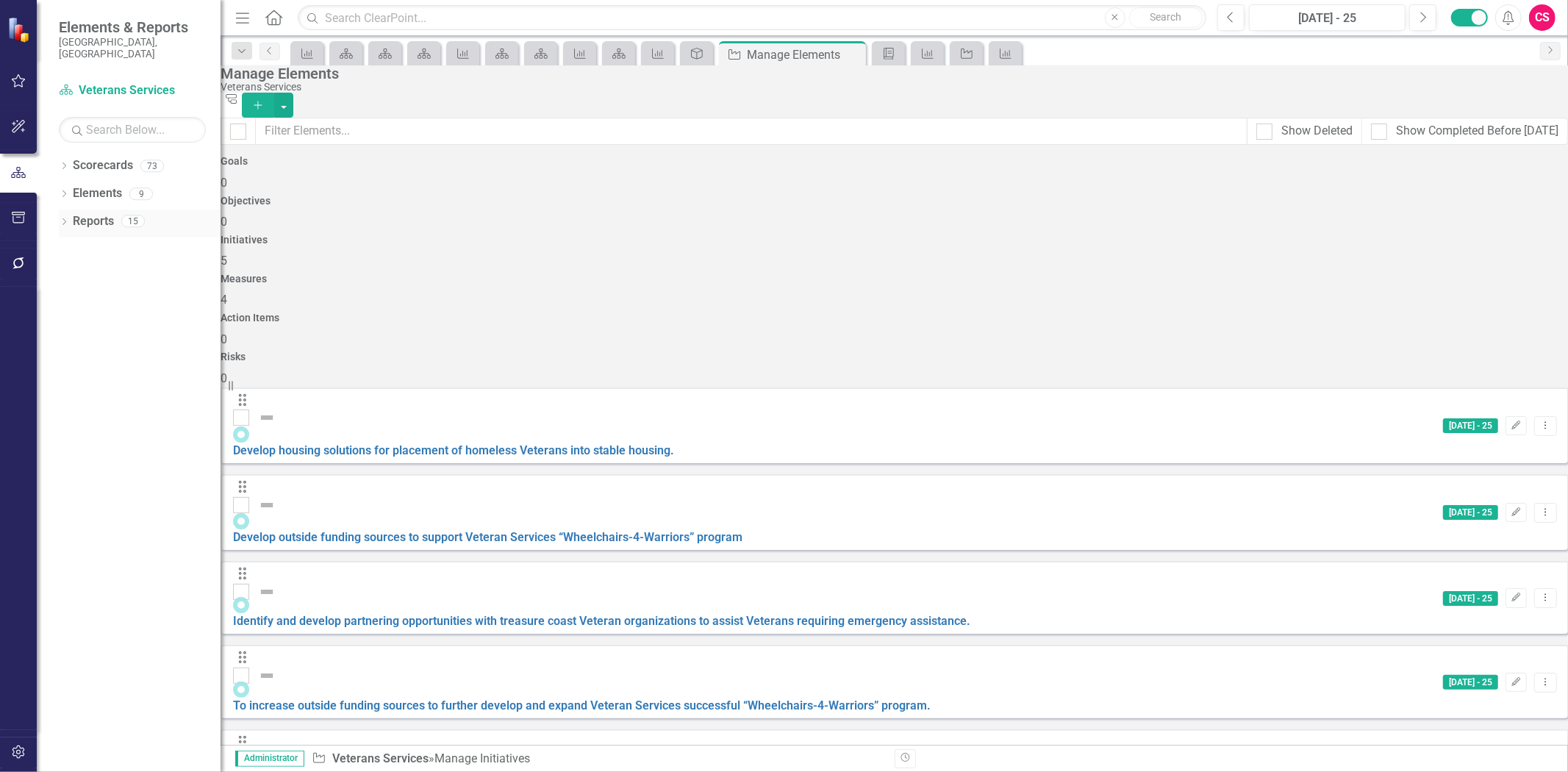
click at [100, 213] on link "Reports" at bounding box center [94, 221] width 42 height 17
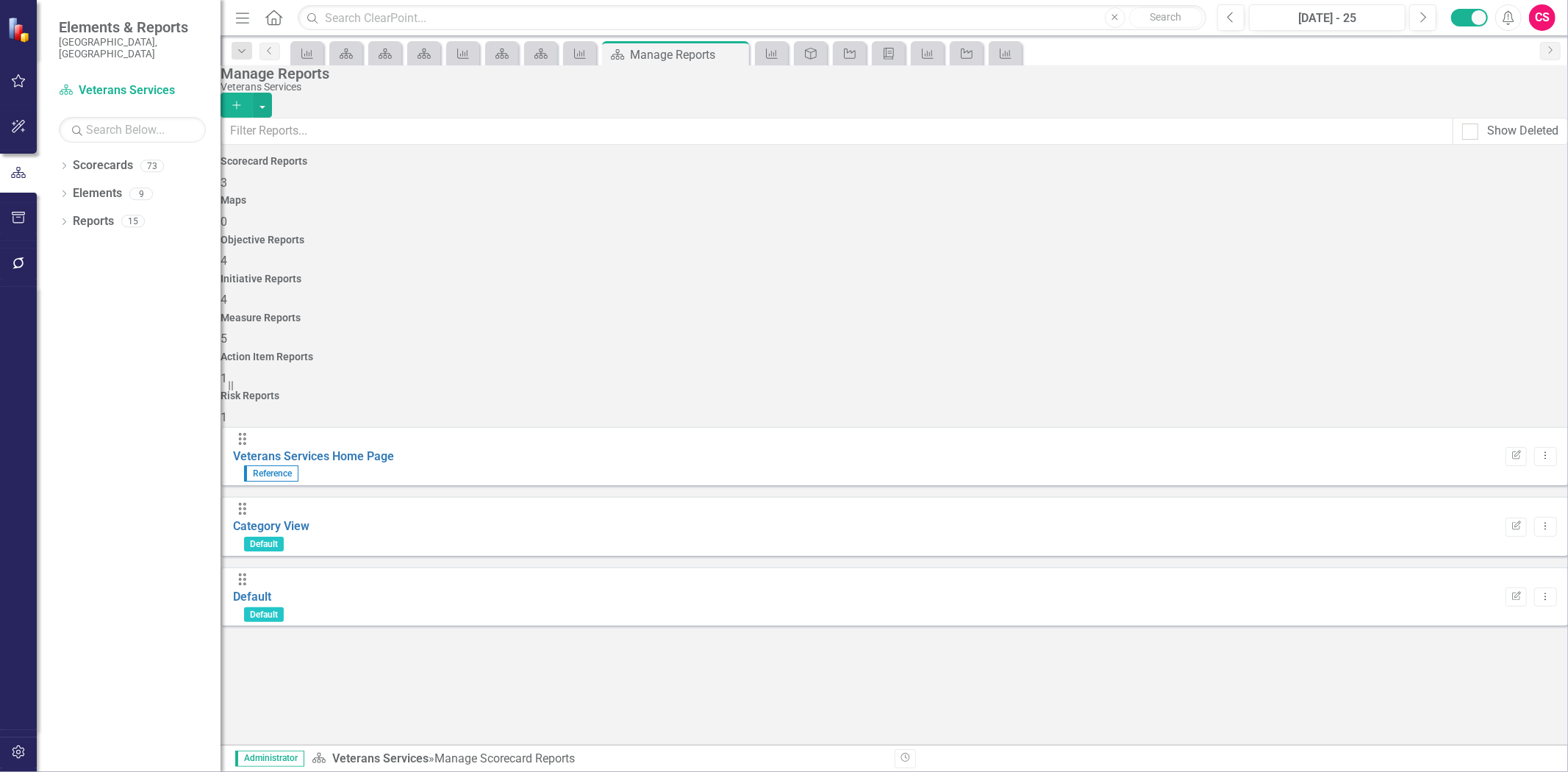
click at [925, 274] on div "Initiative Reports 4" at bounding box center [894, 291] width 1348 height 35
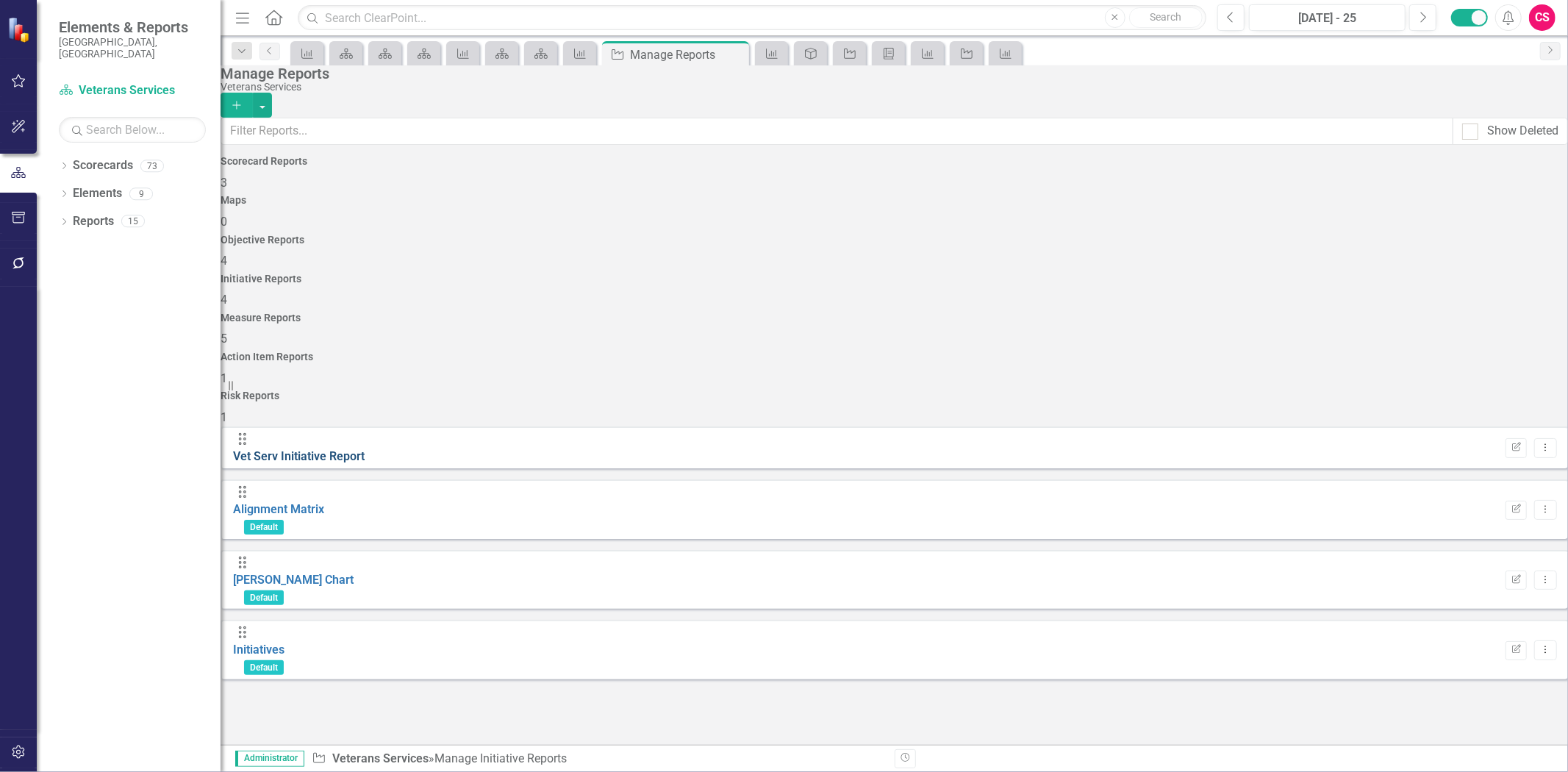
click at [348, 450] on link "Vet Serv Initiative Report" at bounding box center [299, 456] width 132 height 14
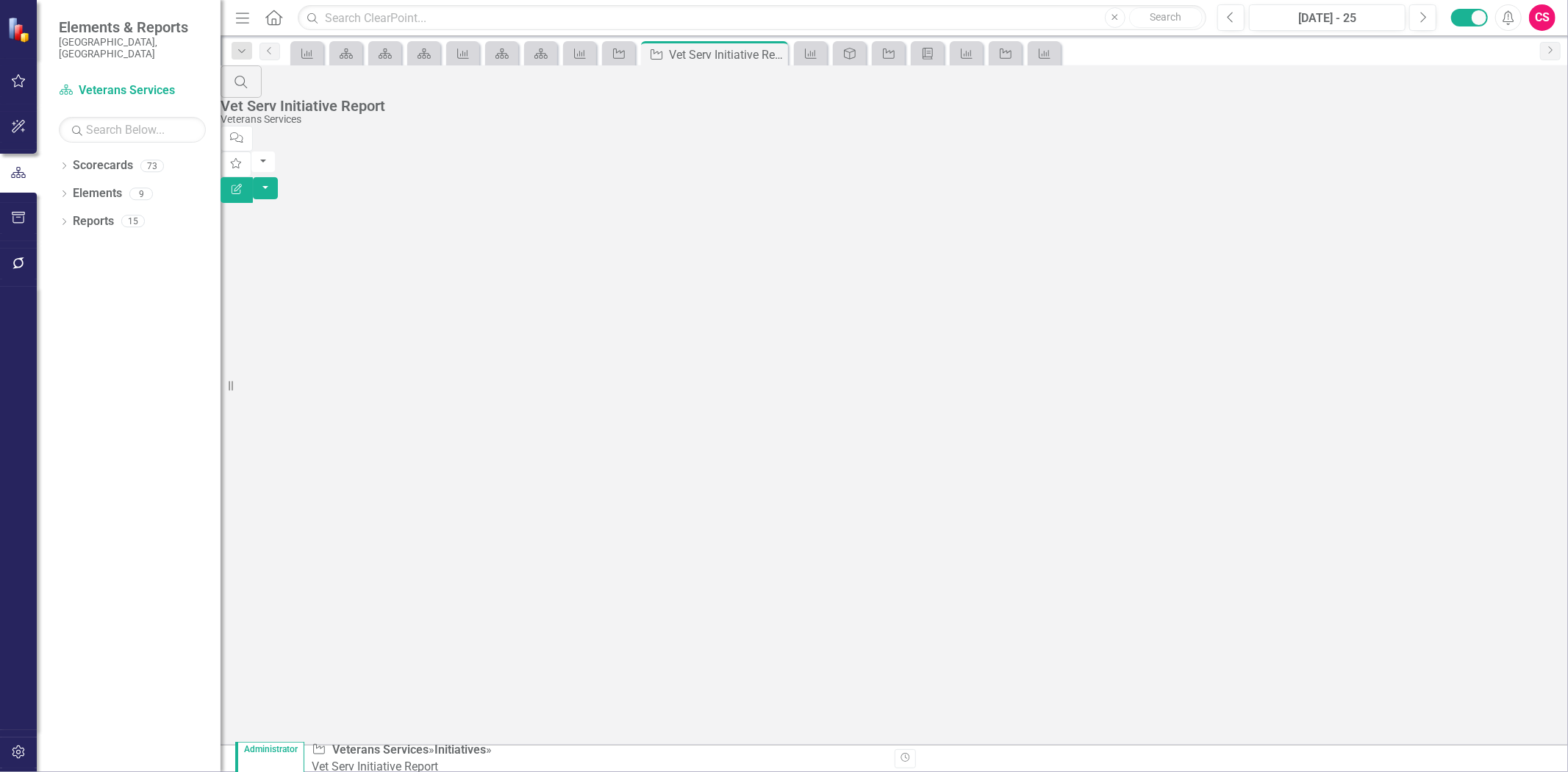
click at [253, 177] on button "Edit Report" at bounding box center [237, 190] width 32 height 26
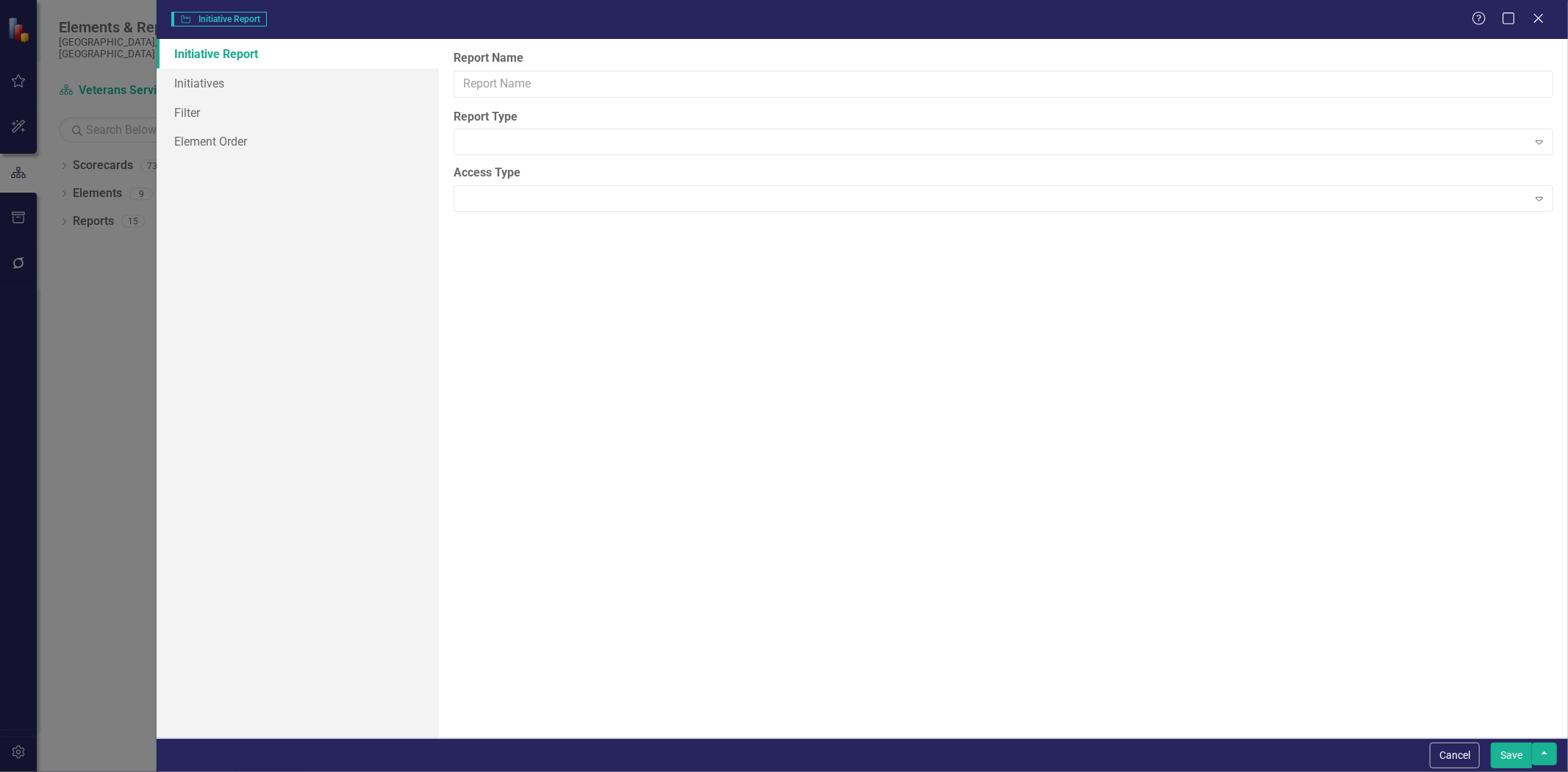
type input "Vet Serv Initiative Report"
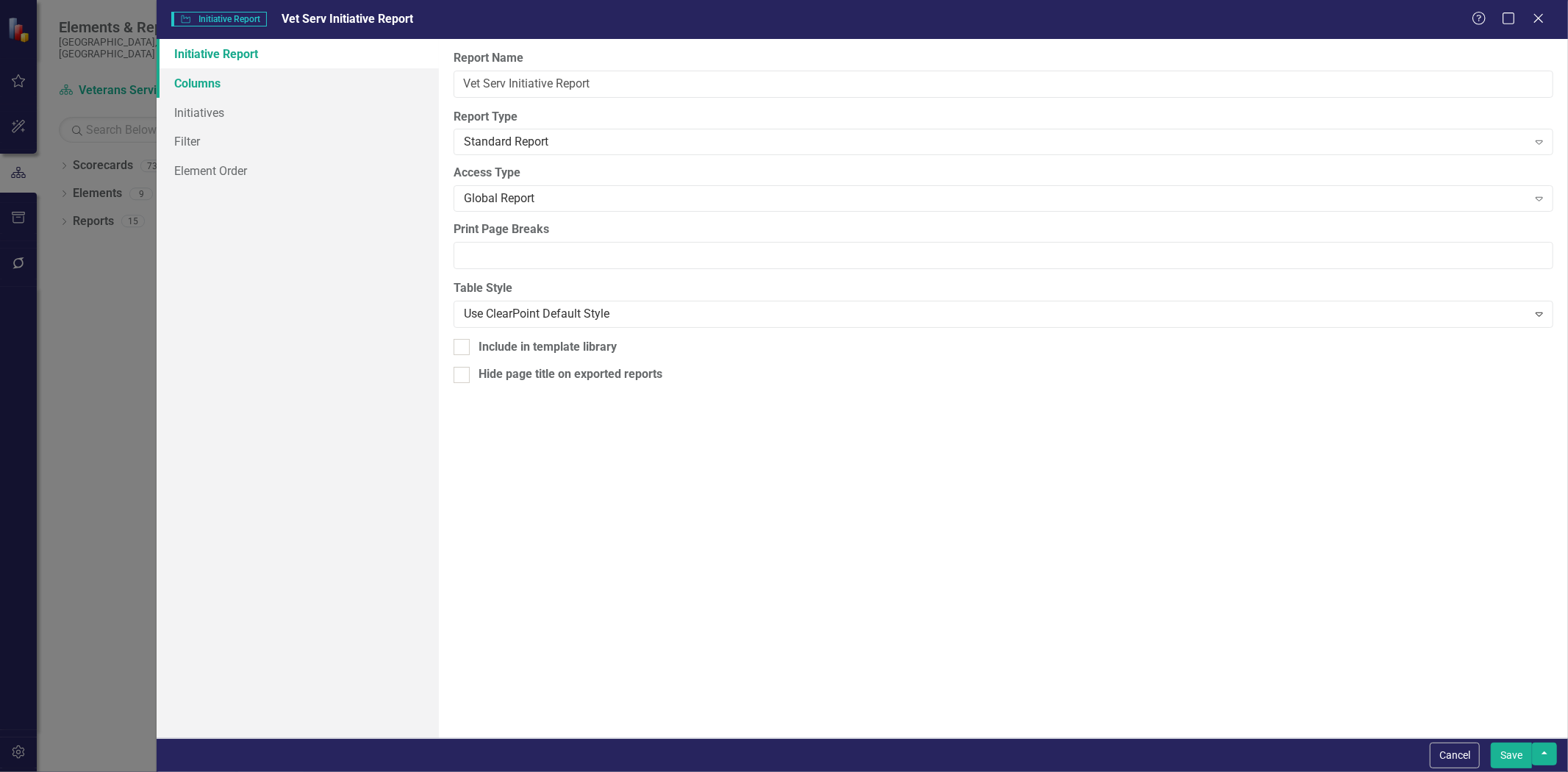
click at [316, 83] on link "Columns" at bounding box center [297, 83] width 283 height 30
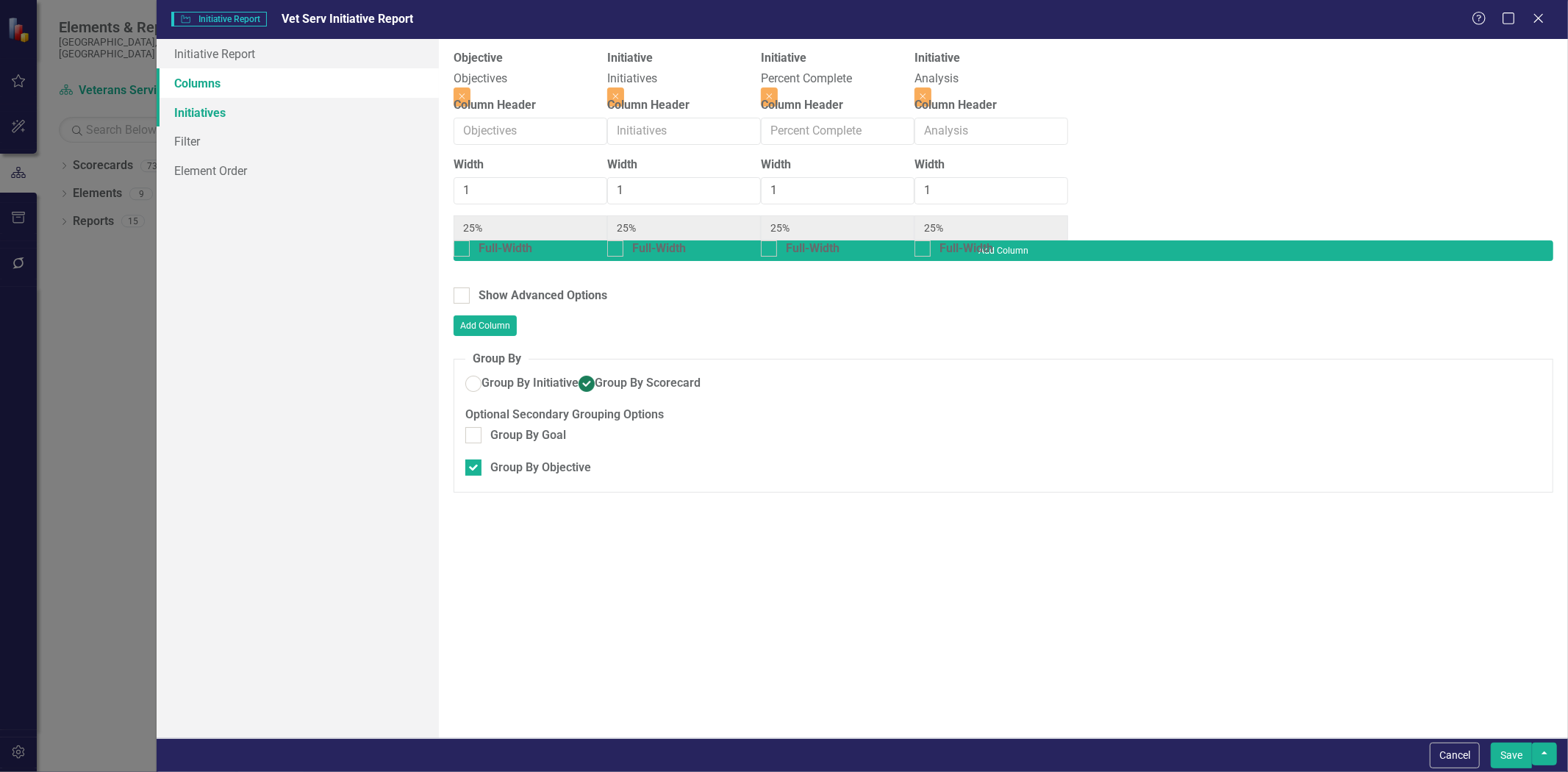
click at [303, 104] on link "Initiatives" at bounding box center [297, 112] width 283 height 30
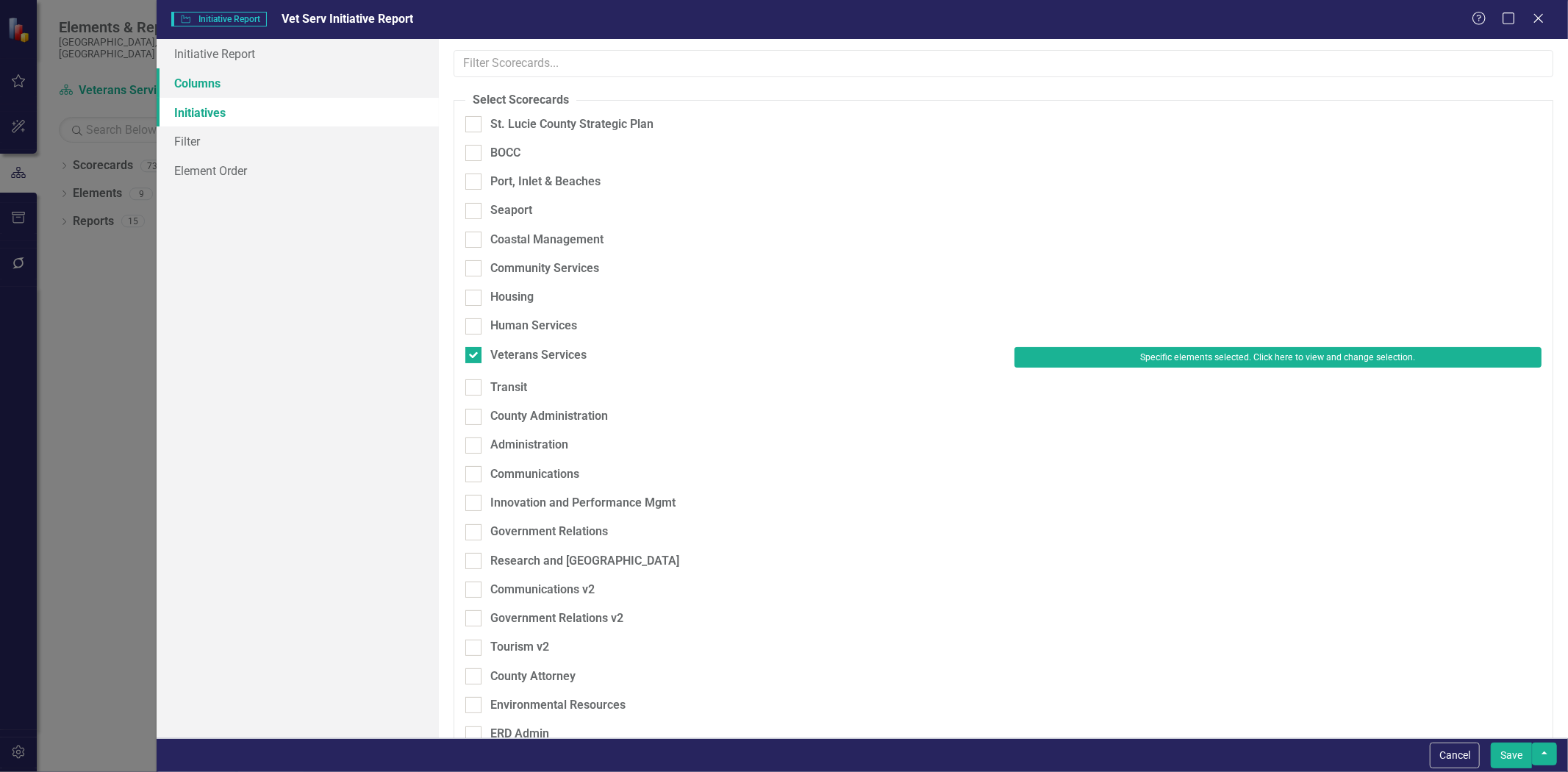
click at [304, 90] on link "Columns" at bounding box center [297, 83] width 283 height 30
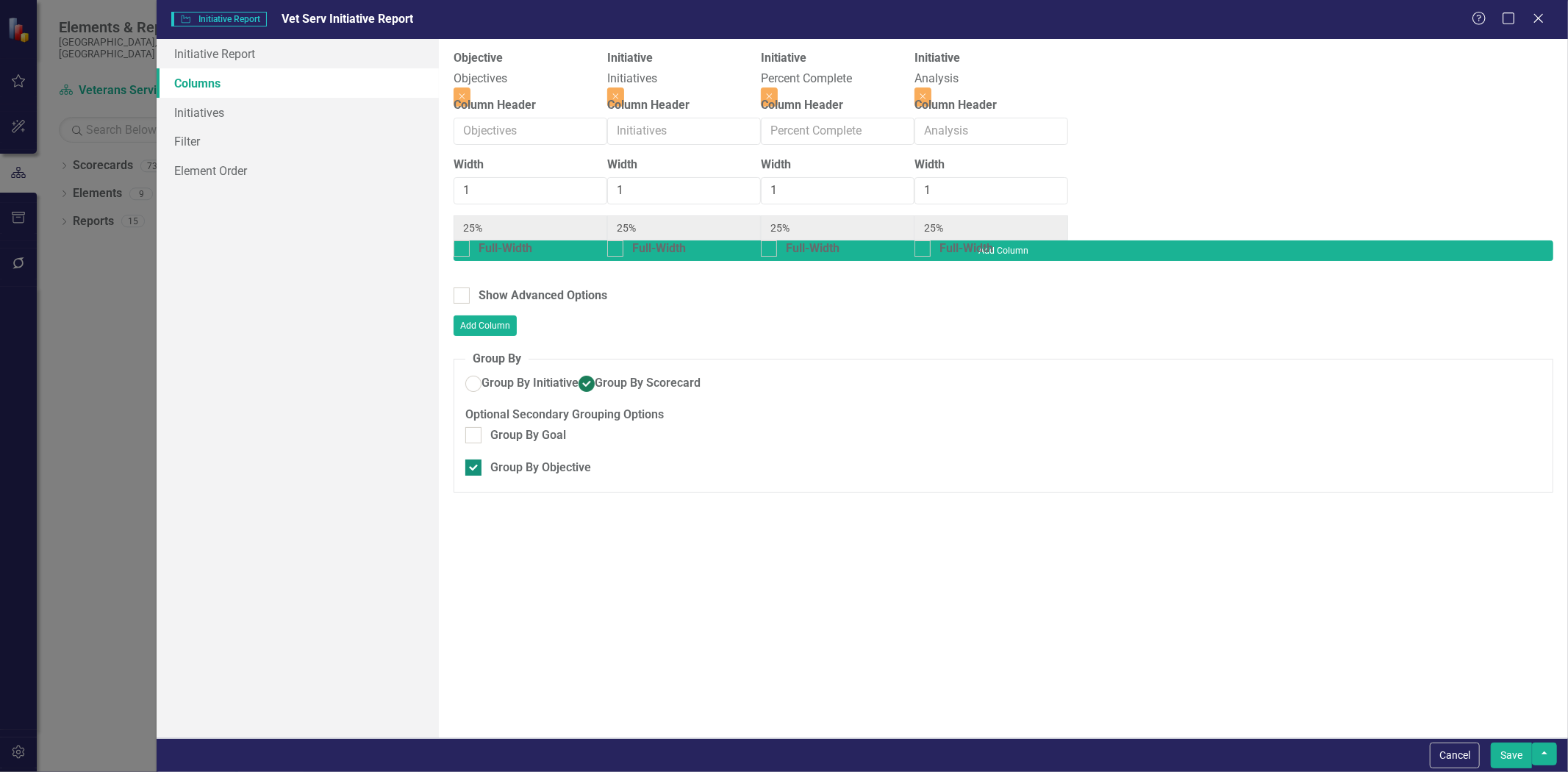
click at [521, 460] on div "Group By Objective" at bounding box center [541, 468] width 101 height 17
click at [475, 460] on input "Group By Objective" at bounding box center [470, 464] width 10 height 10
checkbox input "false"
click at [553, 375] on div "Group By Initiative Group By Scorecard" at bounding box center [1004, 385] width 1076 height 21
click at [550, 376] on span "Group By Initiative" at bounding box center [530, 382] width 97 height 14
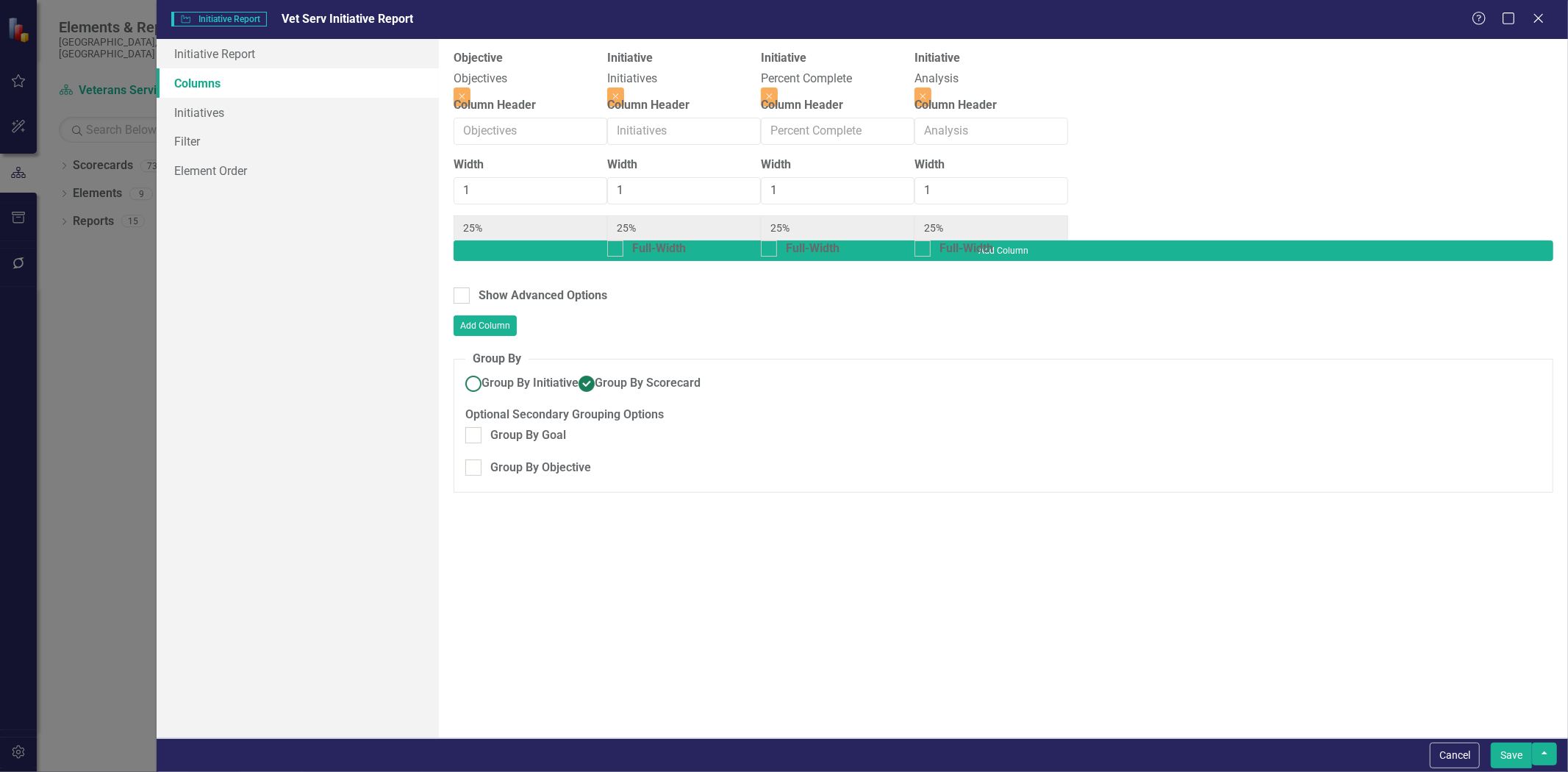
click at [486, 372] on input "Group By Initiative" at bounding box center [473, 383] width 23 height 23
radio input "true"
click at [1512, 763] on button "Save" at bounding box center [1512, 756] width 42 height 26
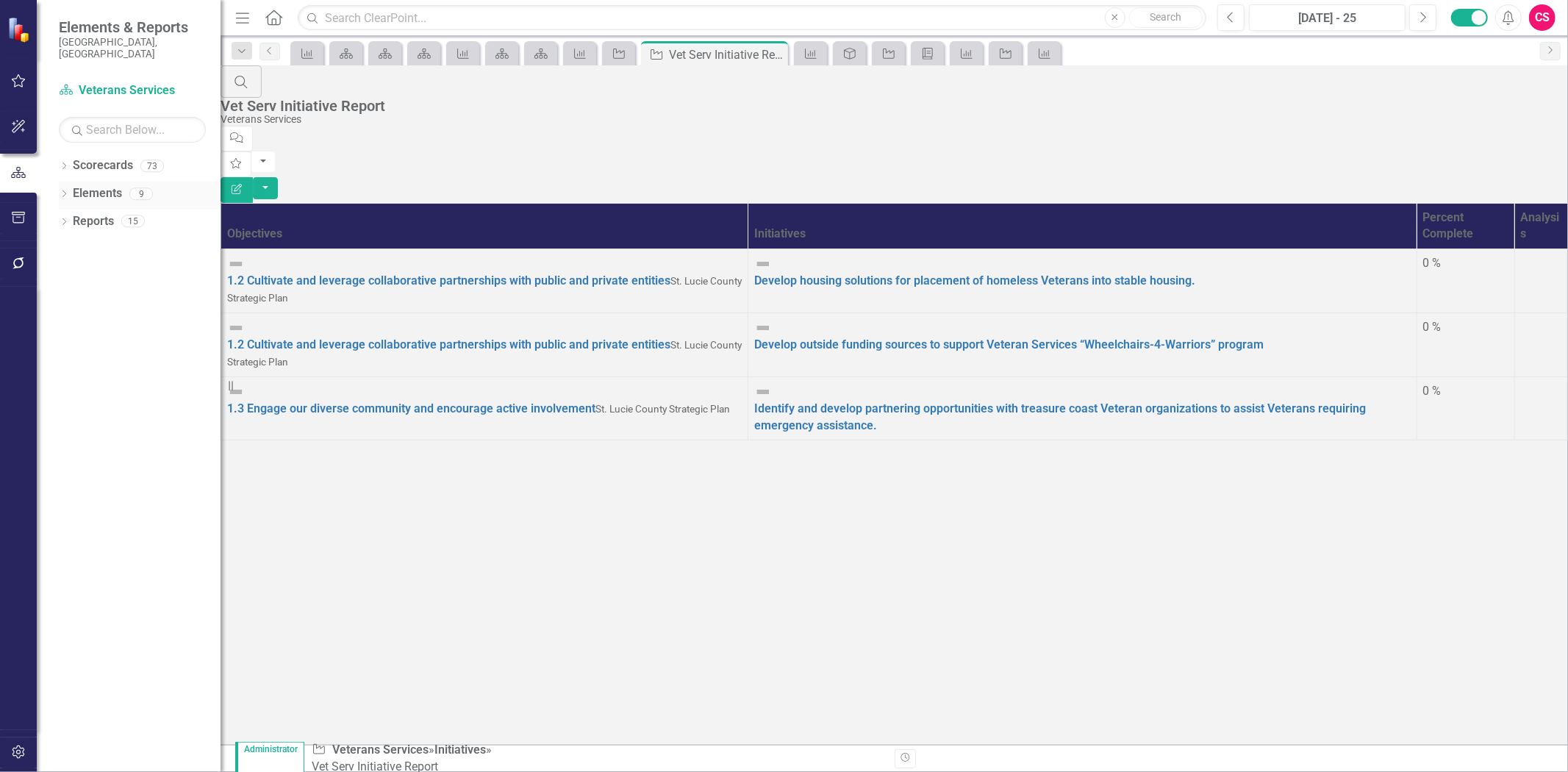
click at [60, 191] on icon "Dropdown" at bounding box center [63, 195] width 10 height 8
click at [54, 245] on div "Dropdown" at bounding box center [49, 251] width 10 height 13
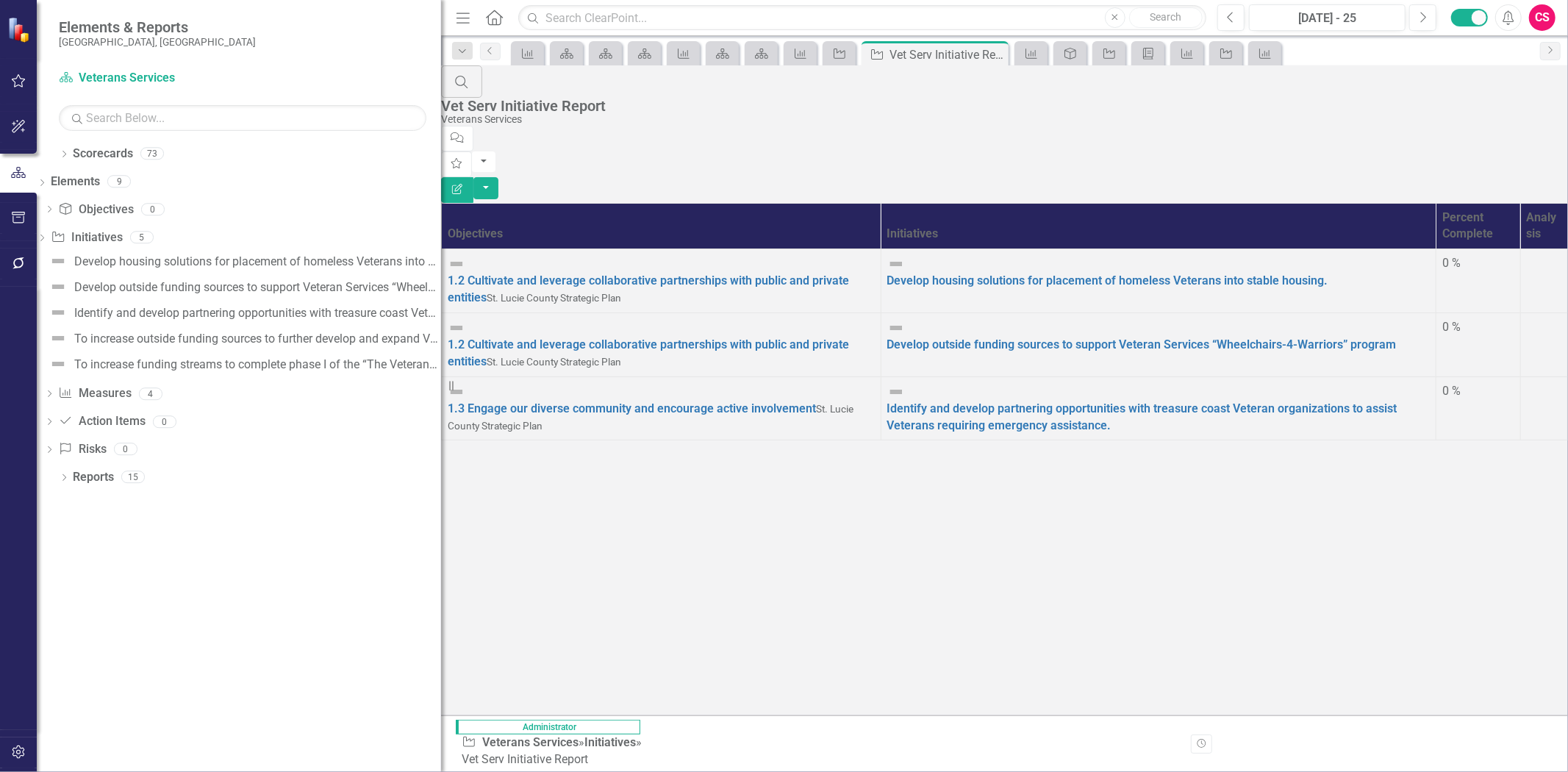
drag, startPoint x: 227, startPoint y: 325, endPoint x: 522, endPoint y: 339, distance: 295.3
click at [522, 339] on div "Elements & Reports St. Lucie County, FL Scorecard Veterans Services Search Drop…" at bounding box center [784, 386] width 1568 height 772
click at [474, 177] on button "Edit Report" at bounding box center [458, 190] width 32 height 26
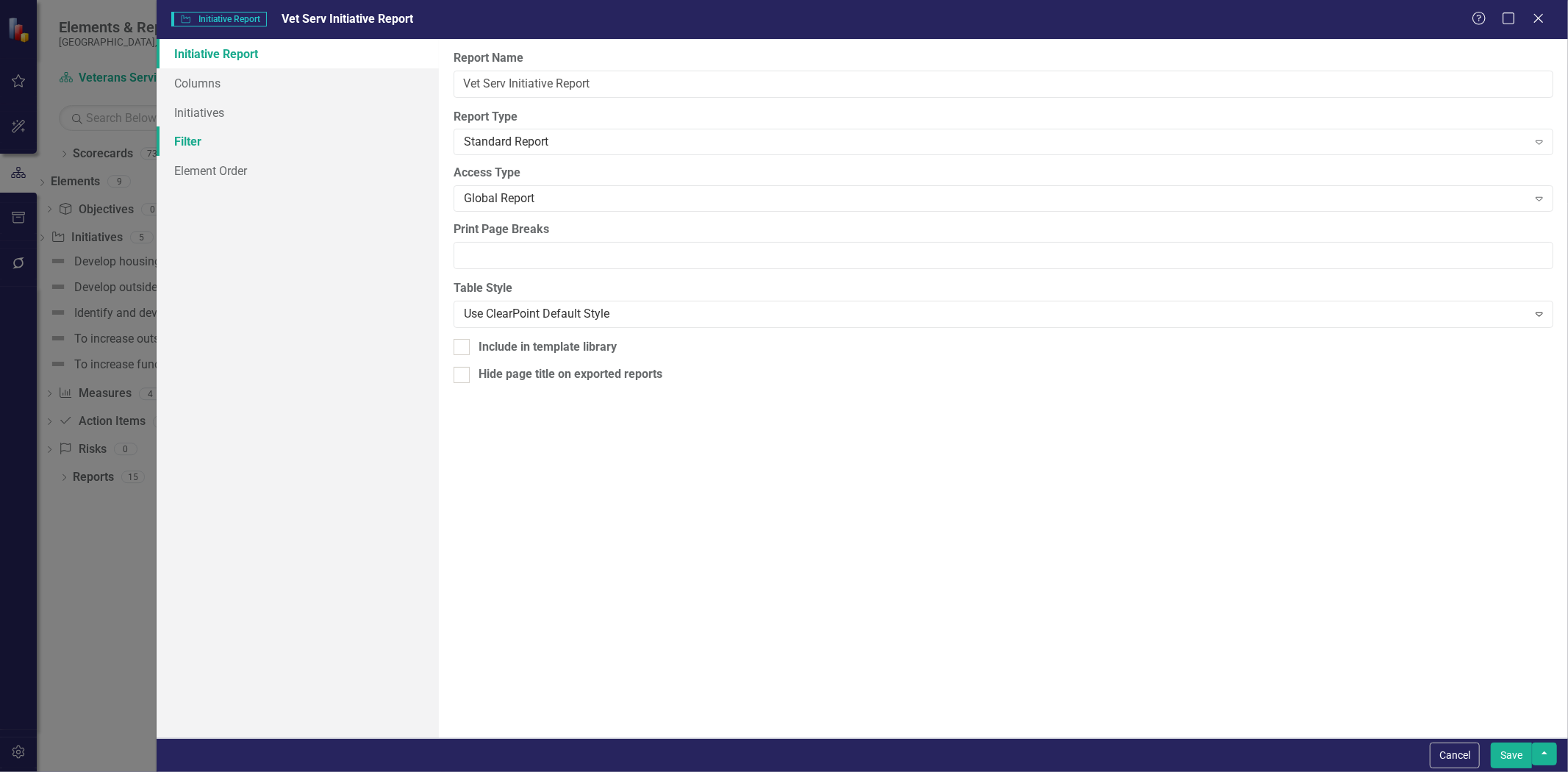
click at [218, 142] on link "Filter" at bounding box center [297, 141] width 283 height 30
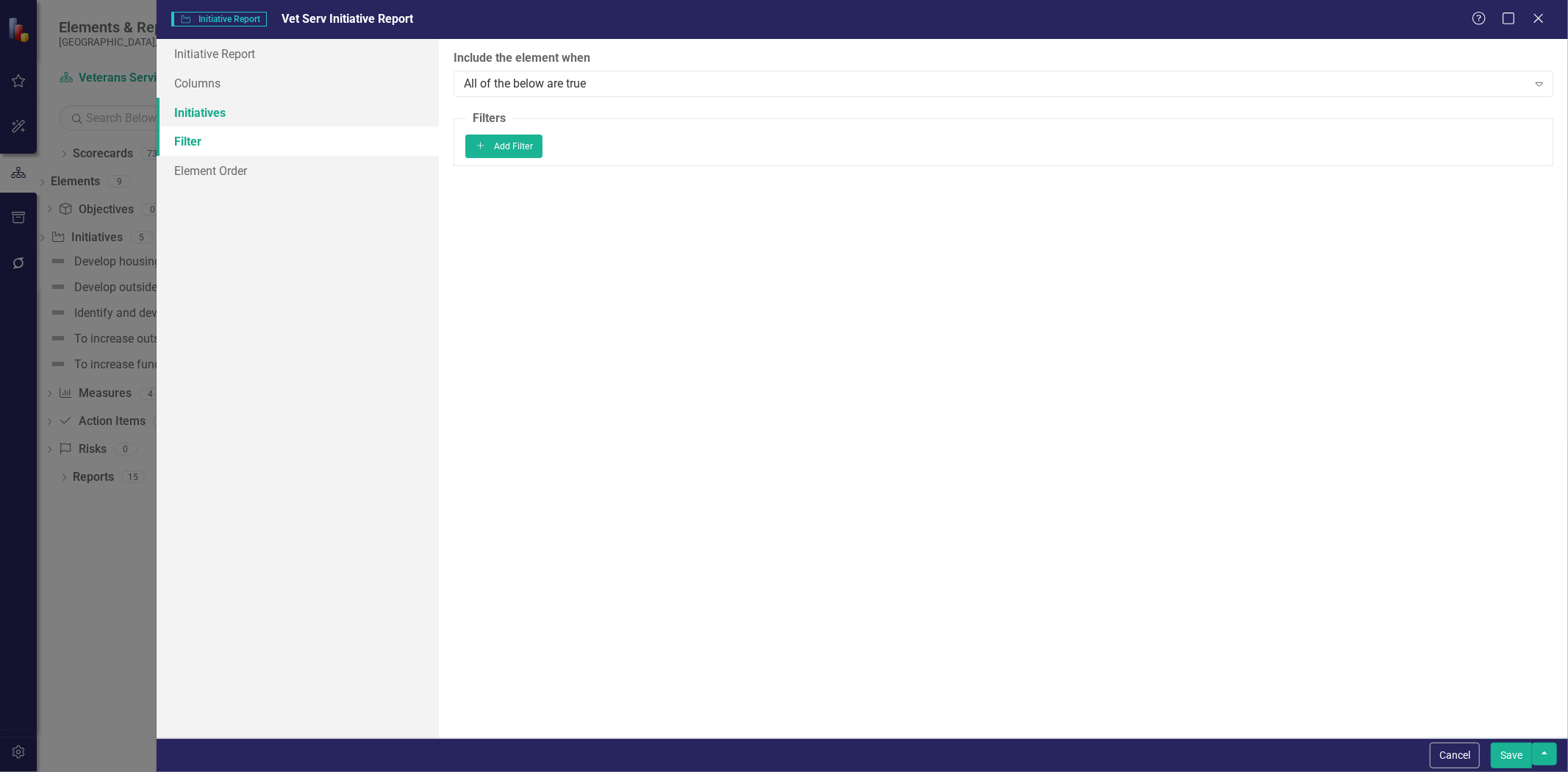
click at [227, 99] on link "Initiatives" at bounding box center [297, 112] width 283 height 30
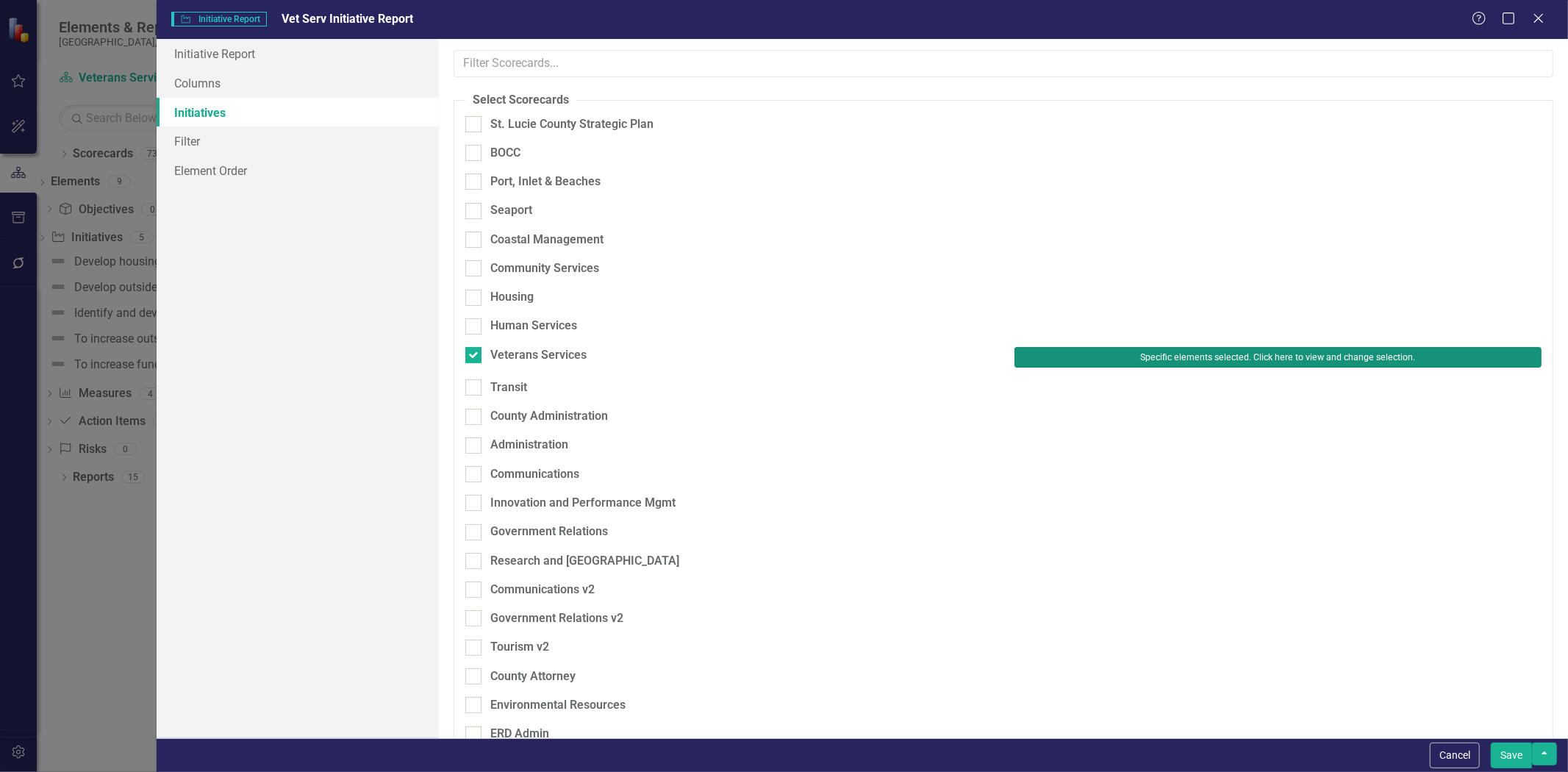
click at [1197, 347] on button "Specific elements selected. Click here to view and change selection." at bounding box center [1278, 357] width 527 height 21
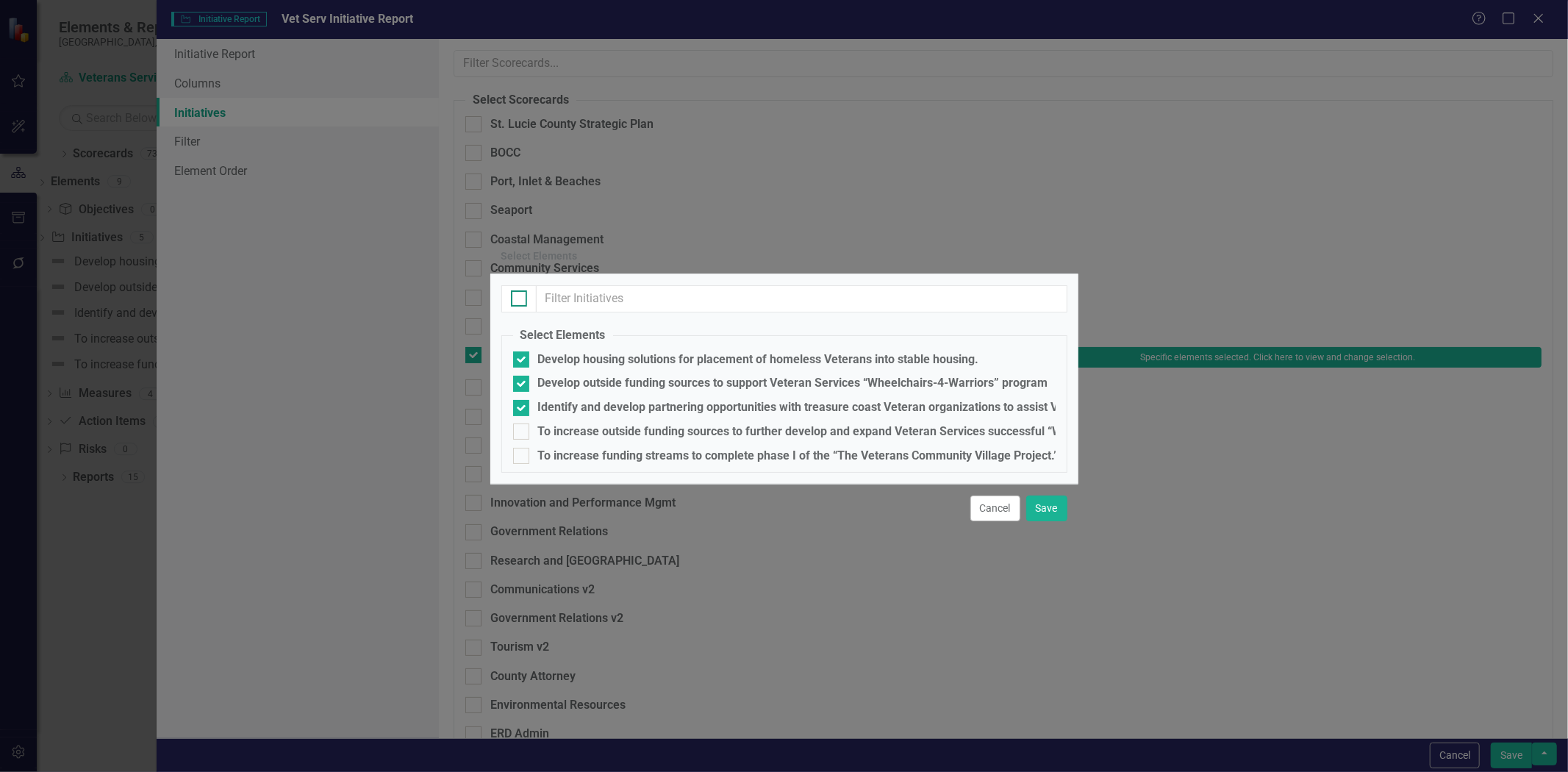
click at [525, 291] on div at bounding box center [519, 299] width 16 height 16
click at [521, 291] on input "checkbox" at bounding box center [515, 295] width 10 height 10
checkbox input "true"
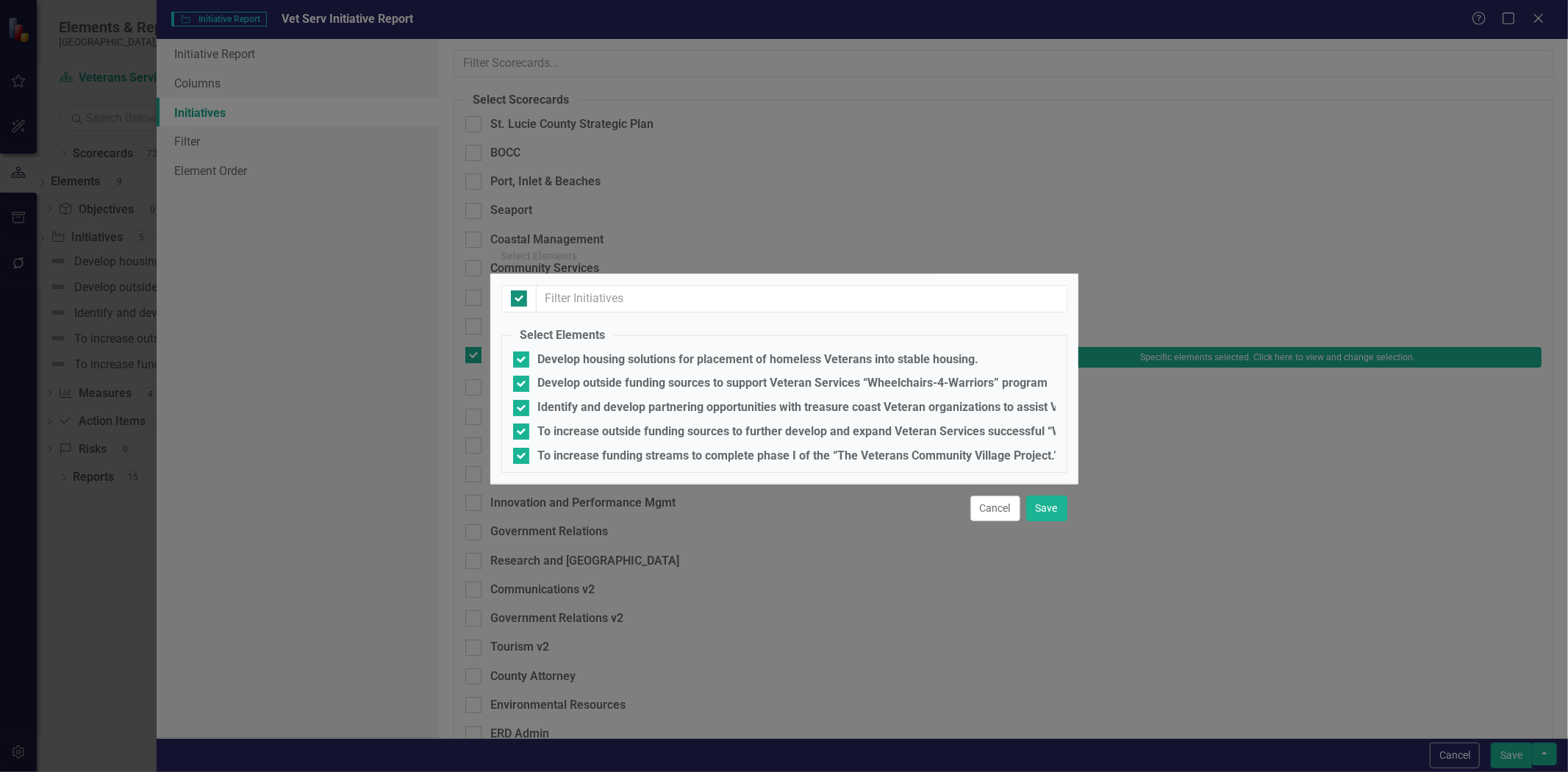
click at [520, 291] on input "checkbox" at bounding box center [515, 295] width 10 height 10
checkbox input "false"
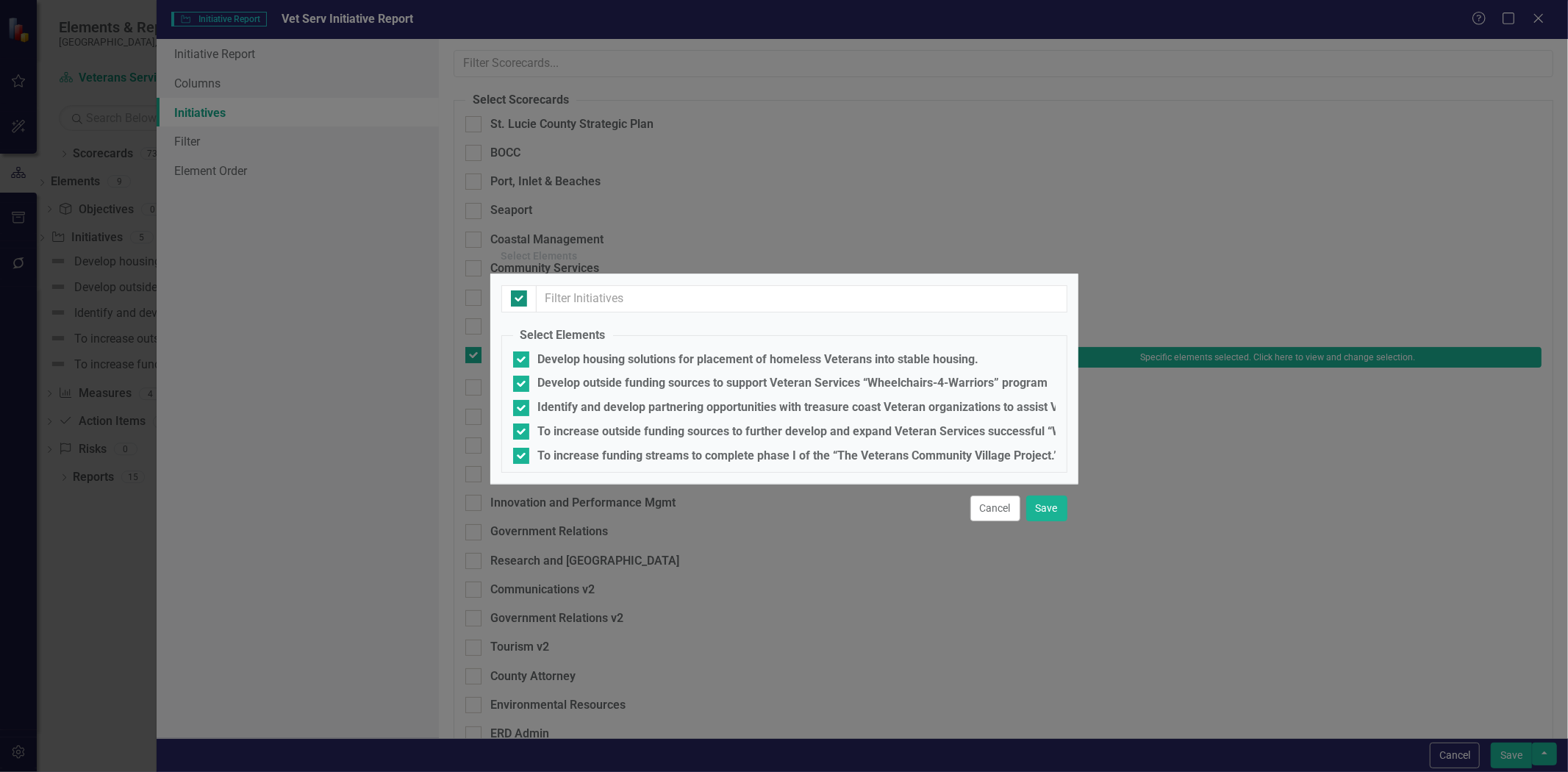
checkbox input "false"
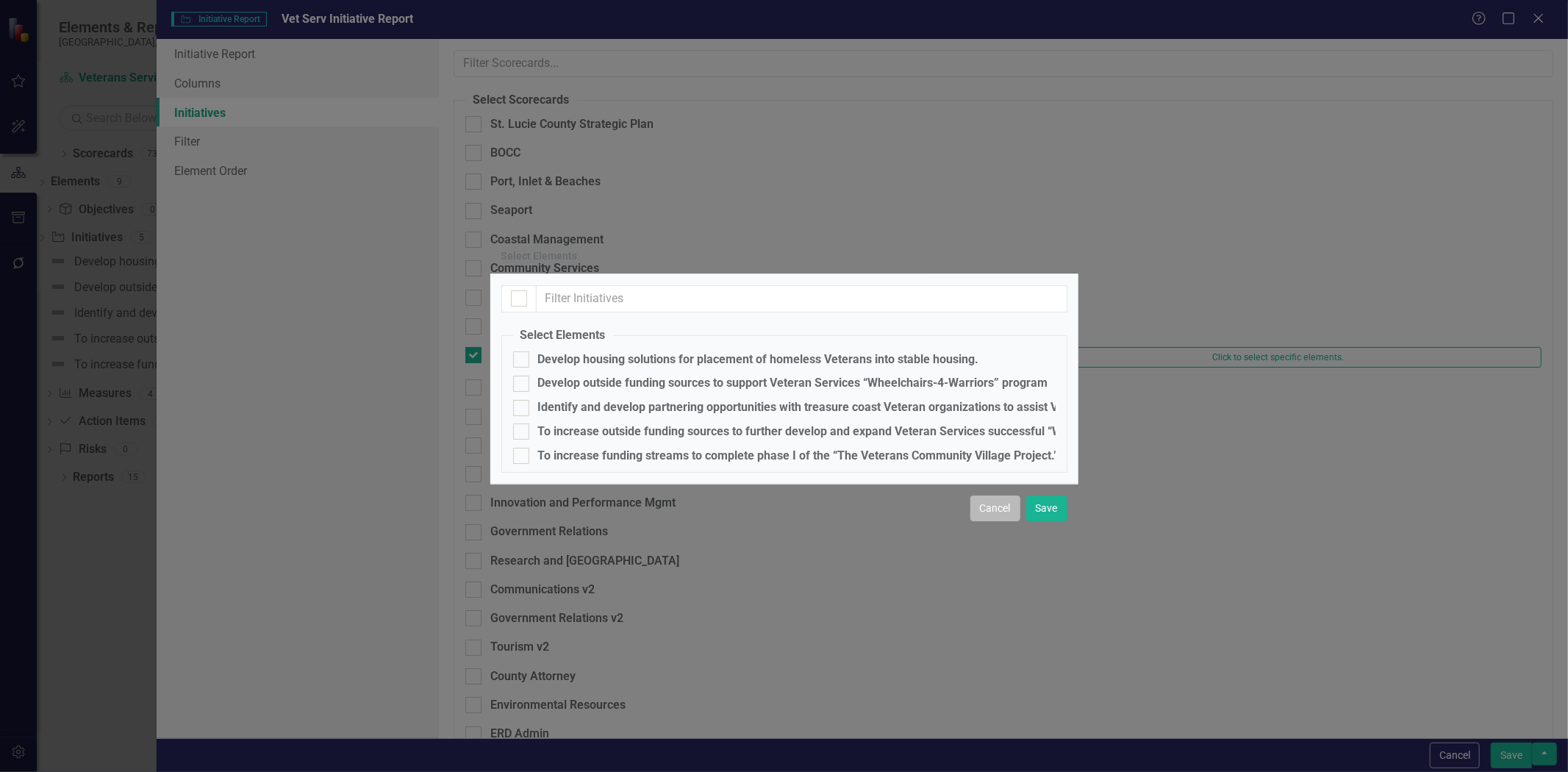
click at [975, 521] on button "Cancel" at bounding box center [995, 508] width 50 height 26
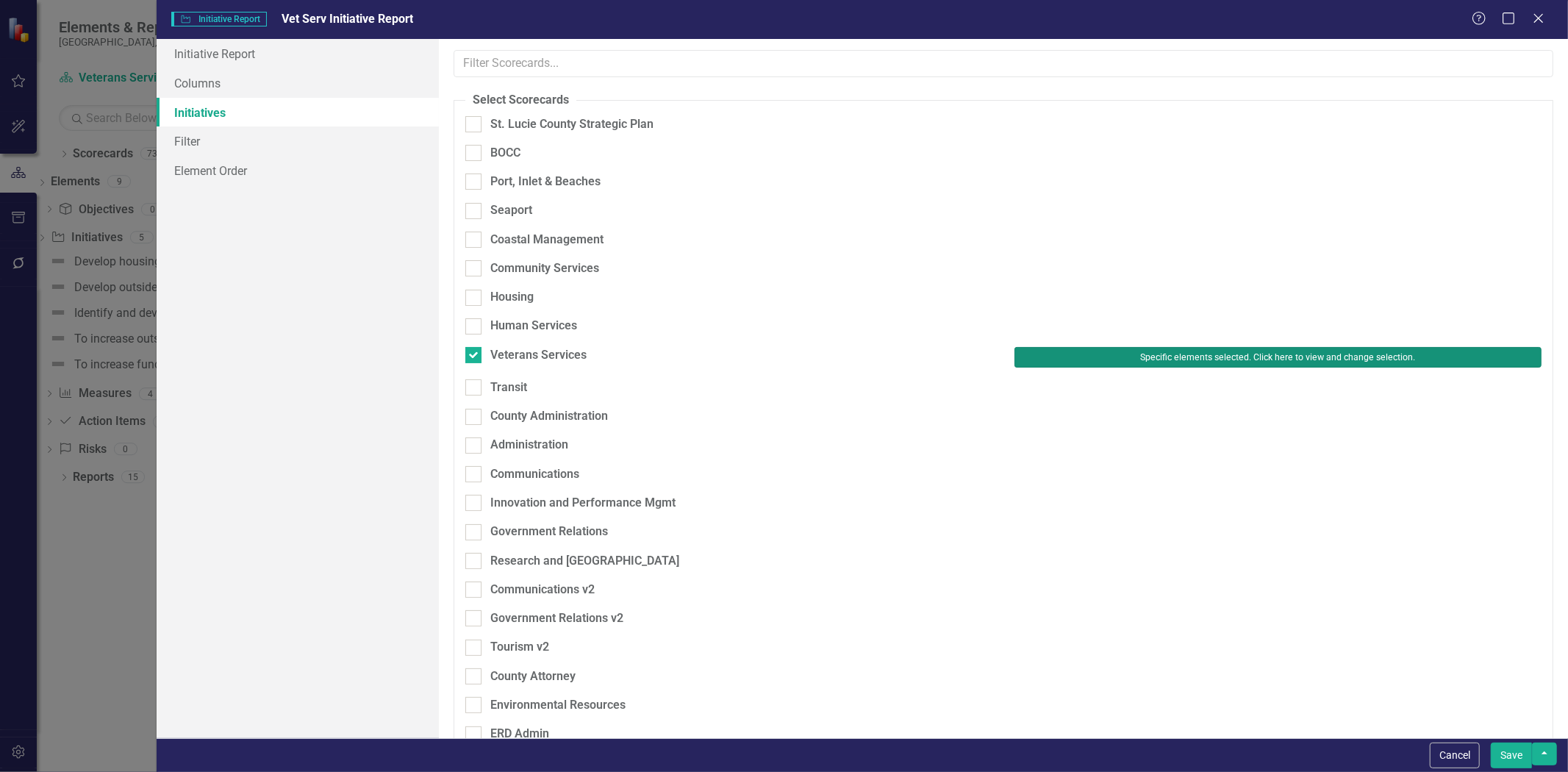
click at [1242, 347] on button "Specific elements selected. Click here to view and change selection." at bounding box center [1278, 357] width 527 height 21
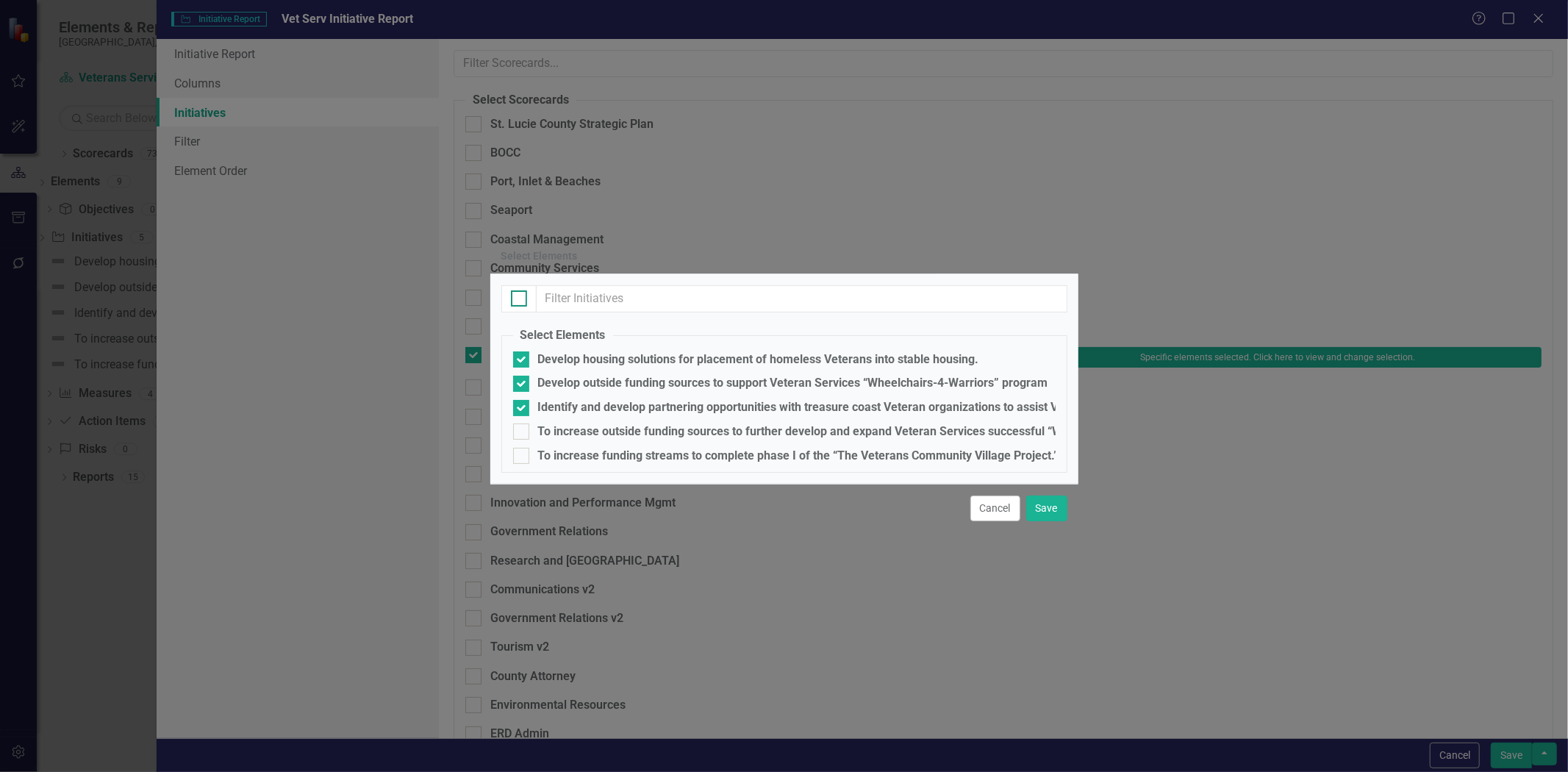
click at [517, 291] on input "checkbox" at bounding box center [515, 295] width 10 height 10
checkbox input "true"
click at [517, 291] on input "checkbox" at bounding box center [515, 295] width 10 height 10
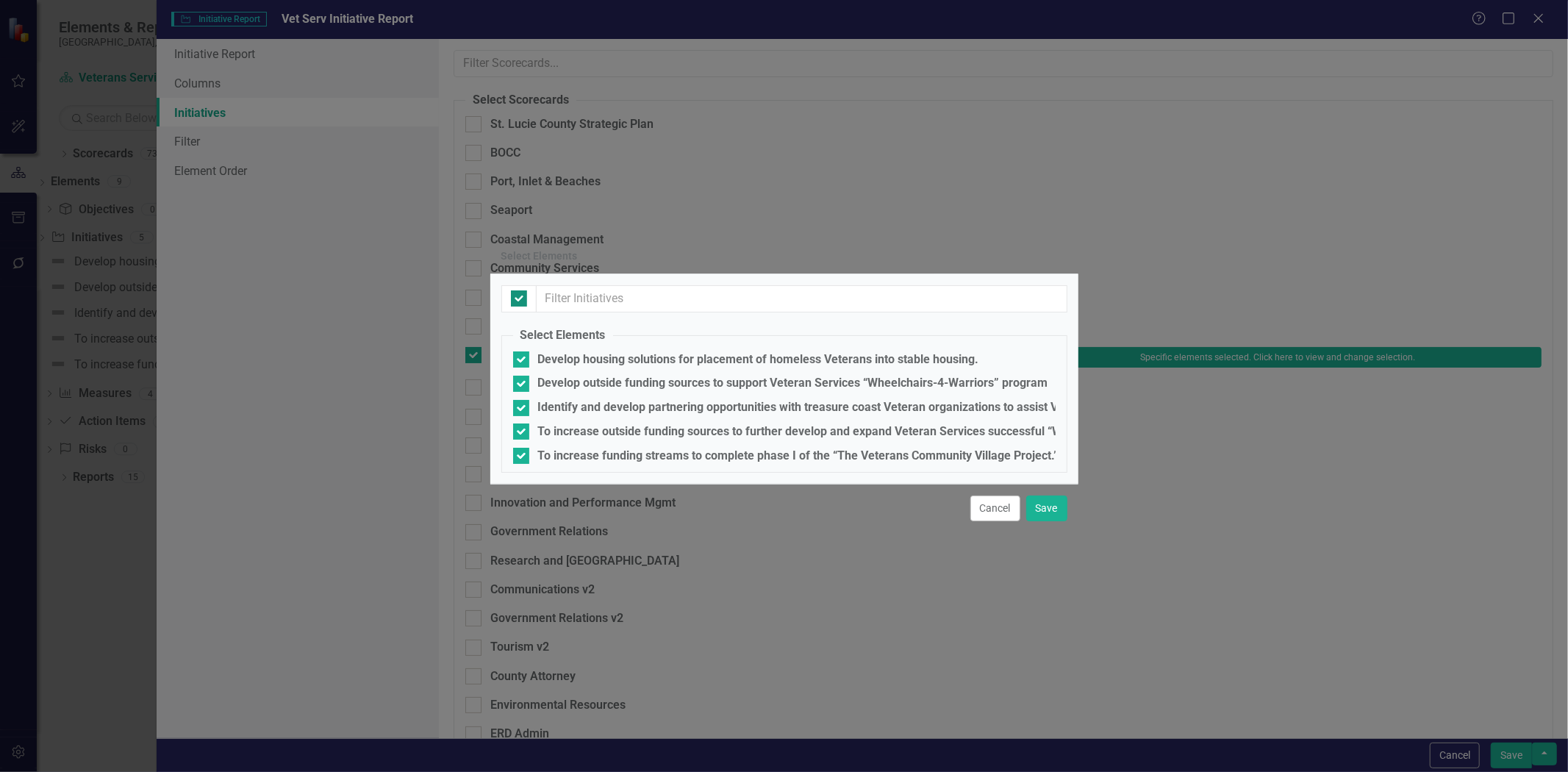
checkbox input "false"
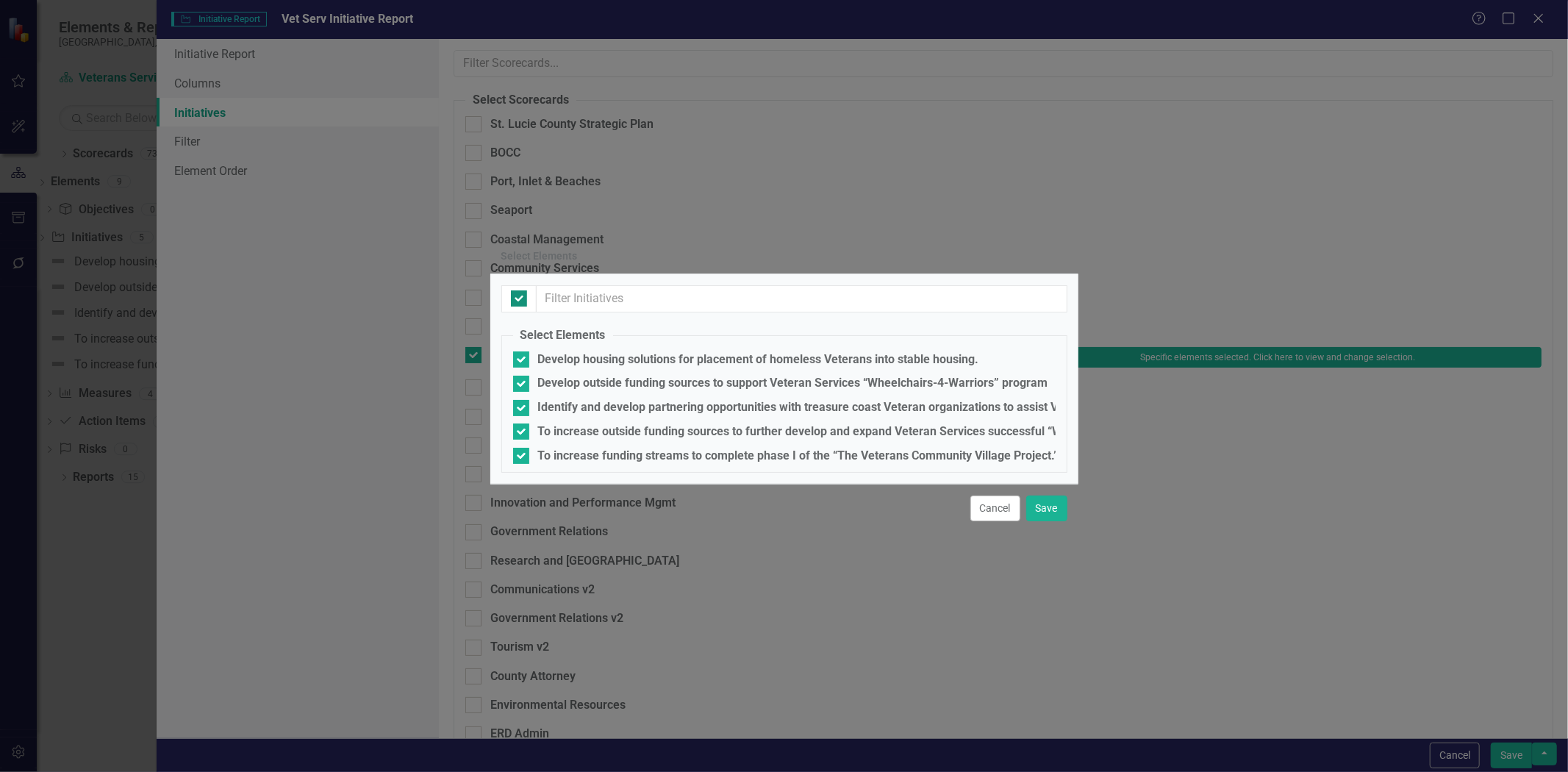
checkbox input "false"
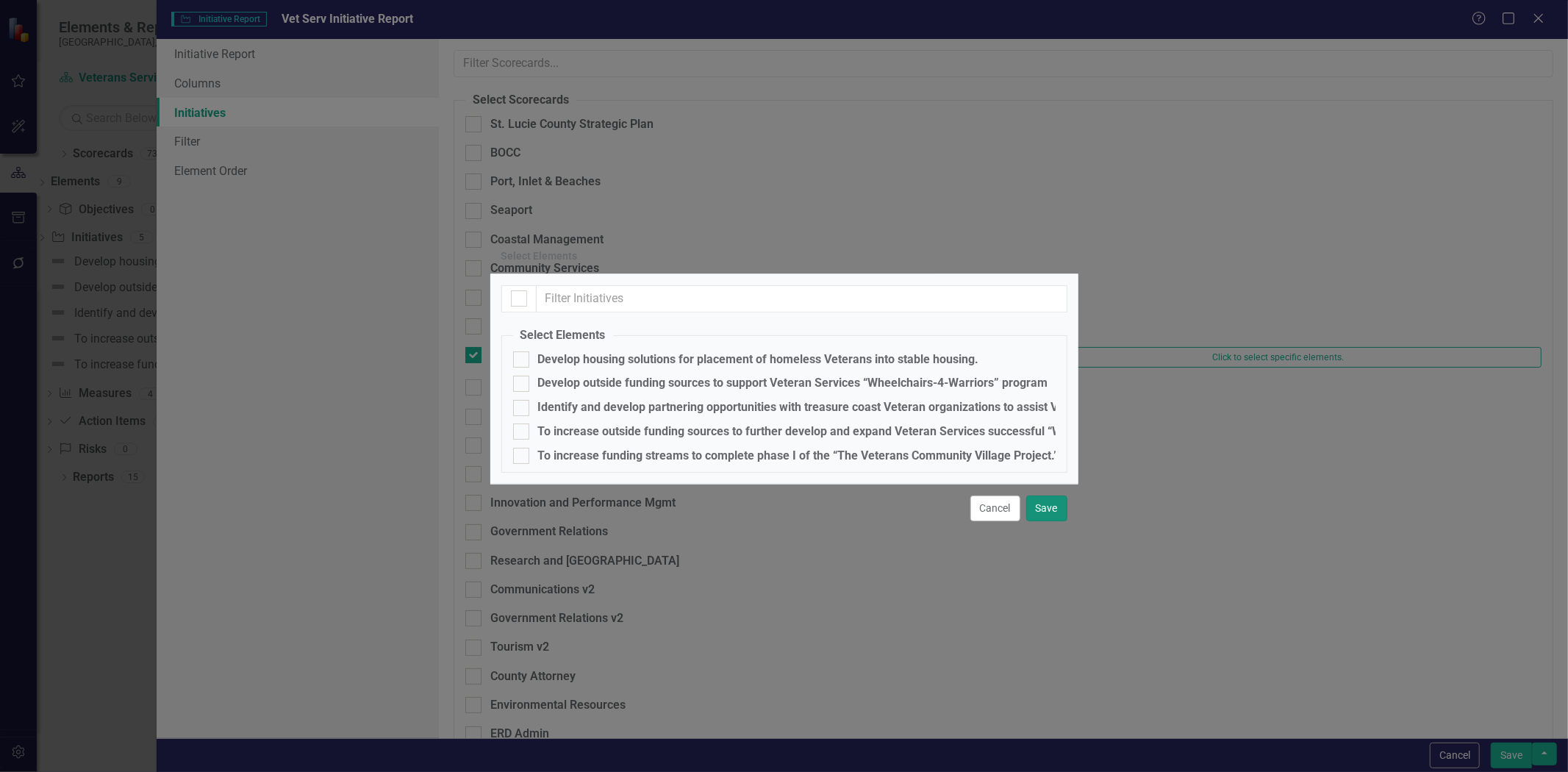
click at [1044, 521] on button "Save" at bounding box center [1047, 508] width 42 height 26
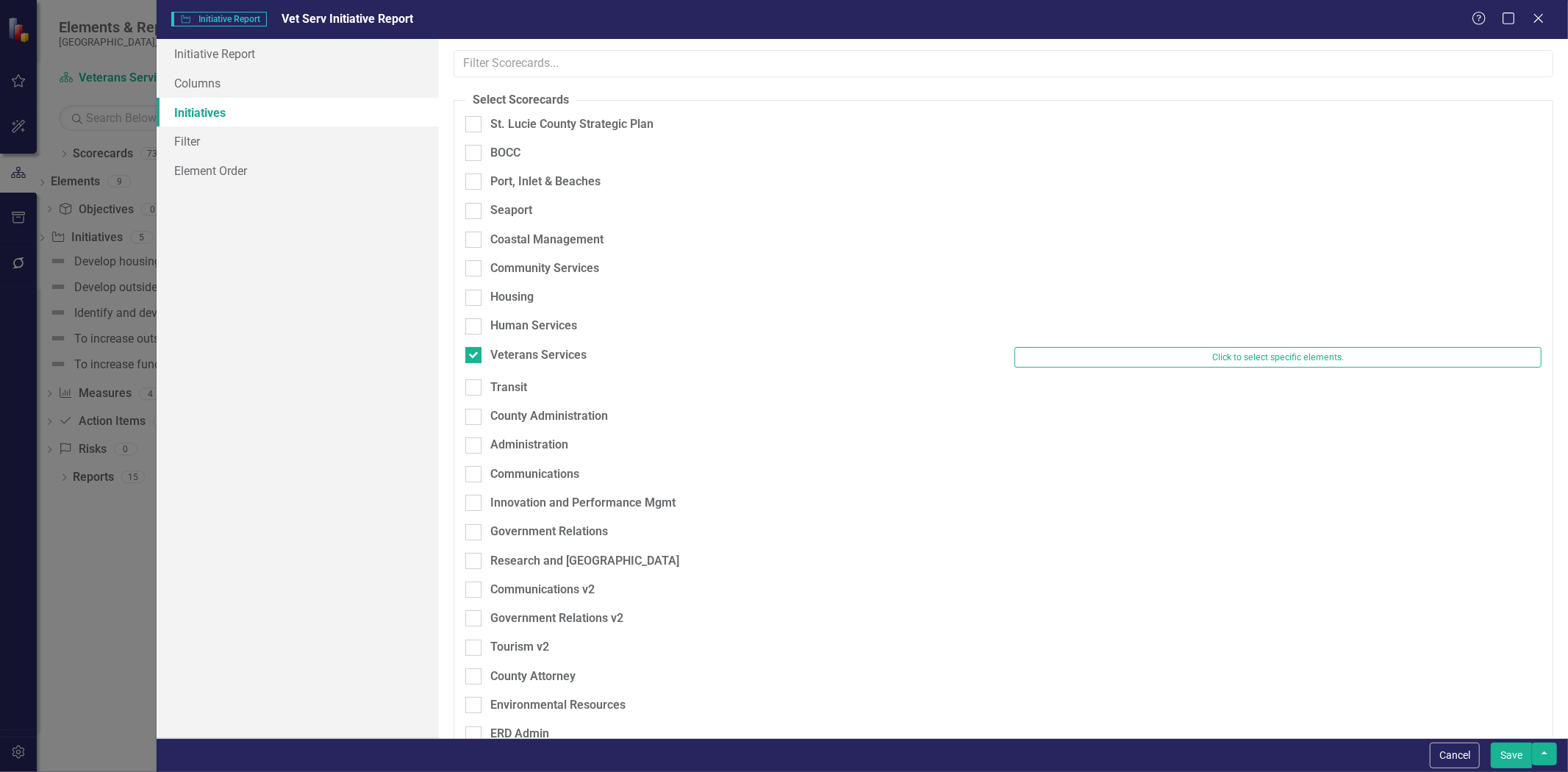
click at [1513, 755] on button "Save" at bounding box center [1512, 756] width 42 height 26
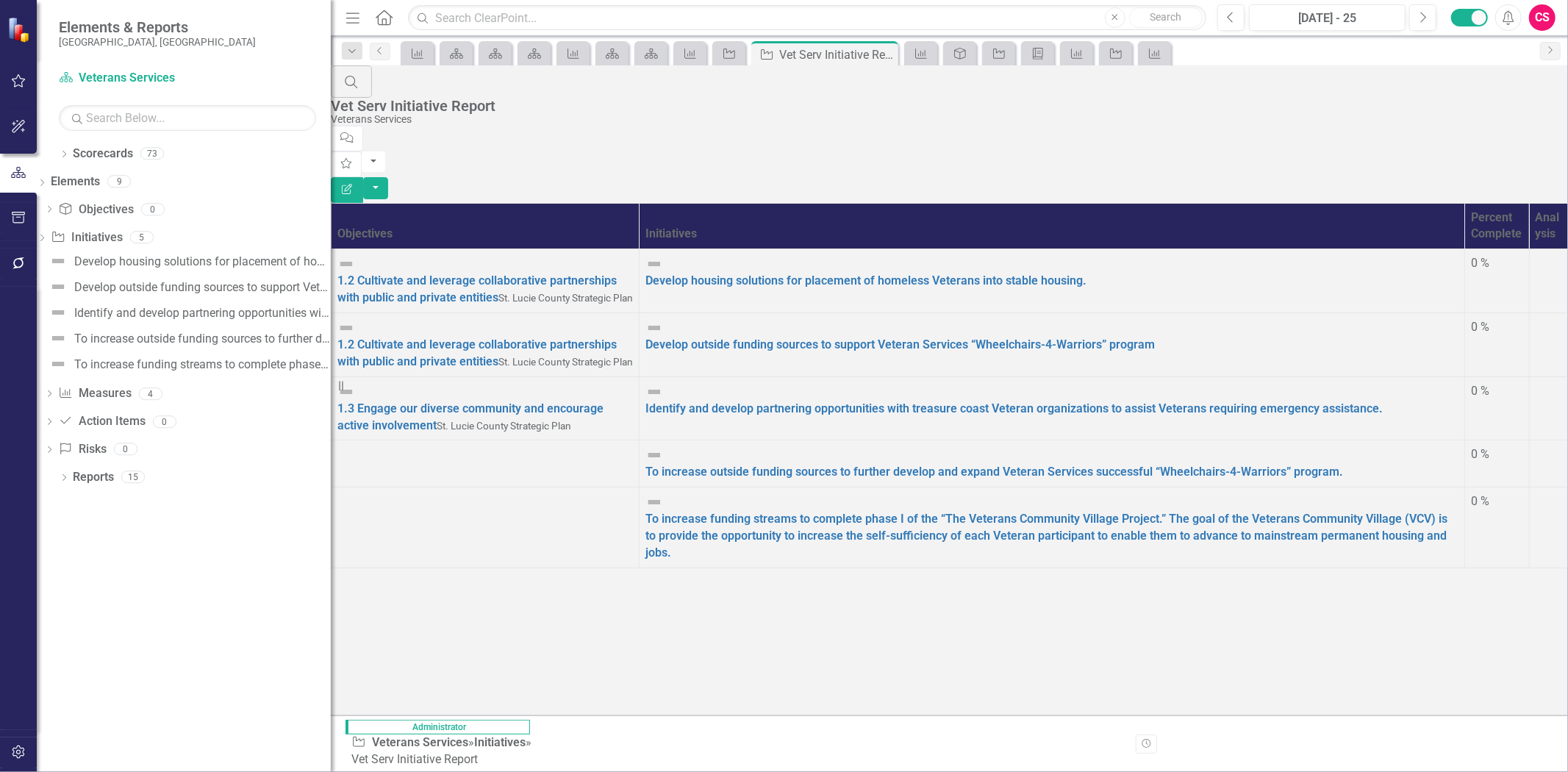
drag, startPoint x: 442, startPoint y: 96, endPoint x: 317, endPoint y: 90, distance: 125.1
click at [331, 90] on div "Resize" at bounding box center [337, 386] width 12 height 772
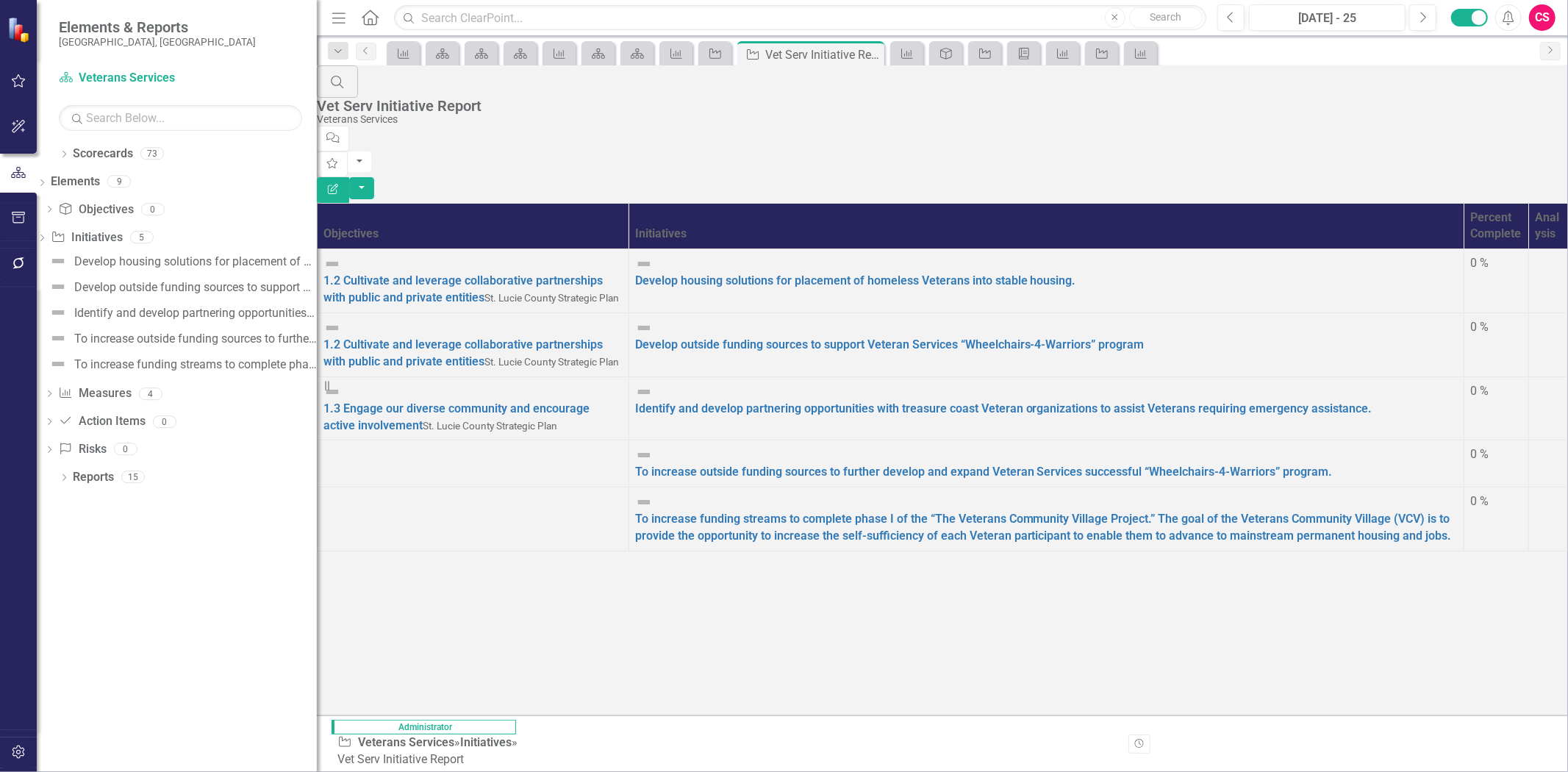
click at [349, 177] on button "Edit Report" at bounding box center [333, 190] width 32 height 26
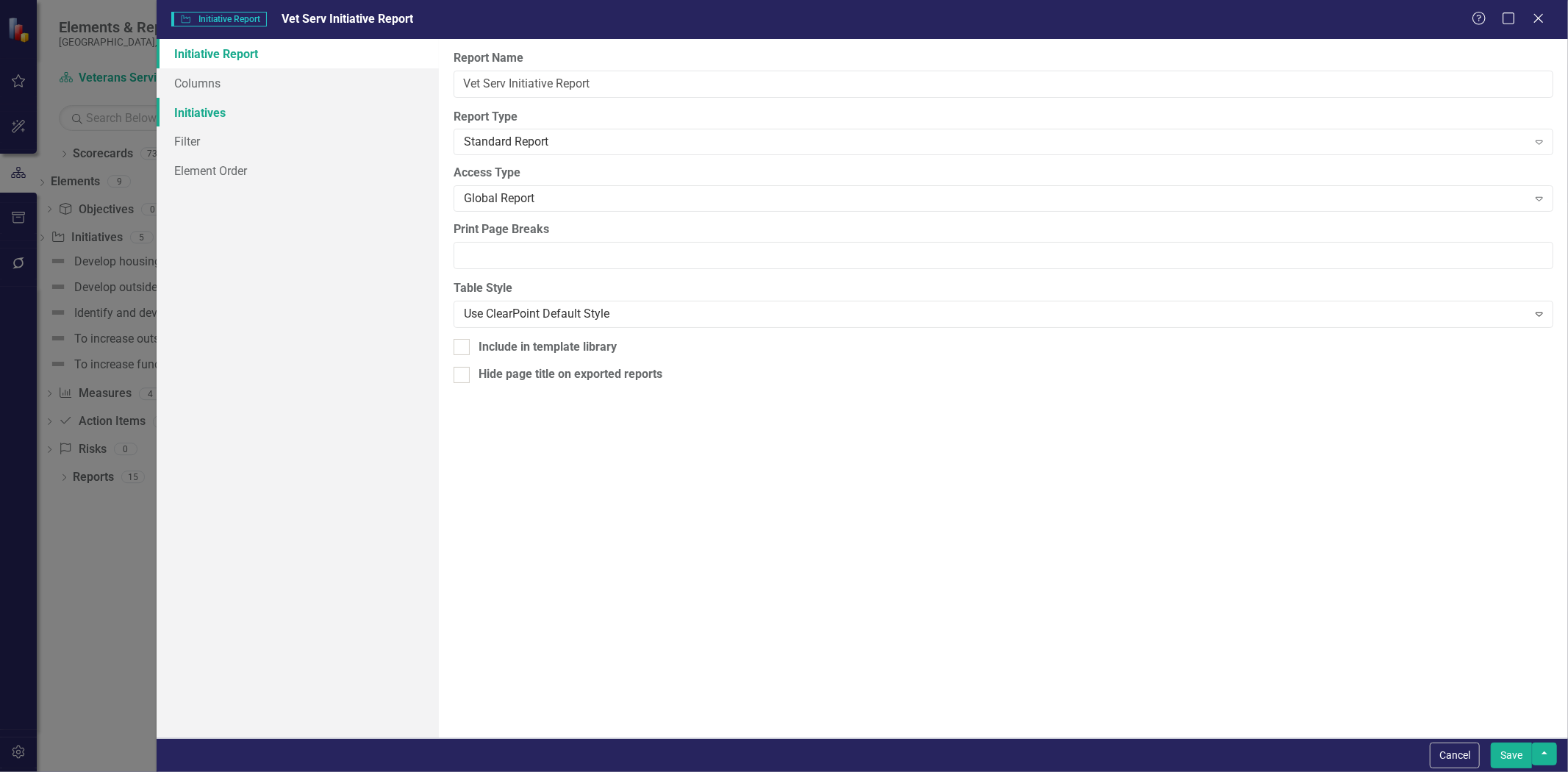
click at [318, 110] on link "Initiatives" at bounding box center [297, 112] width 283 height 30
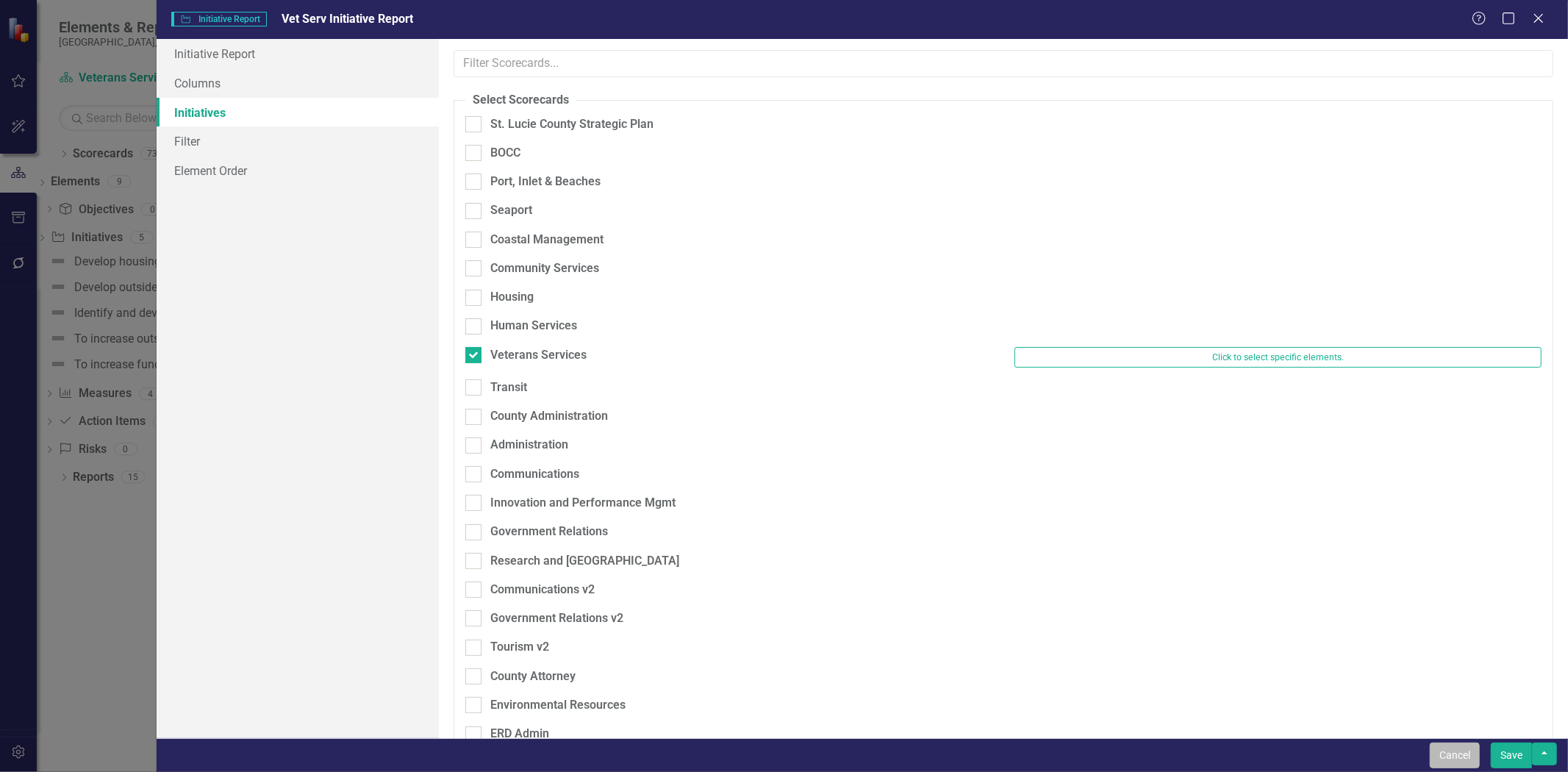
click at [1456, 751] on button "Cancel" at bounding box center [1454, 756] width 50 height 26
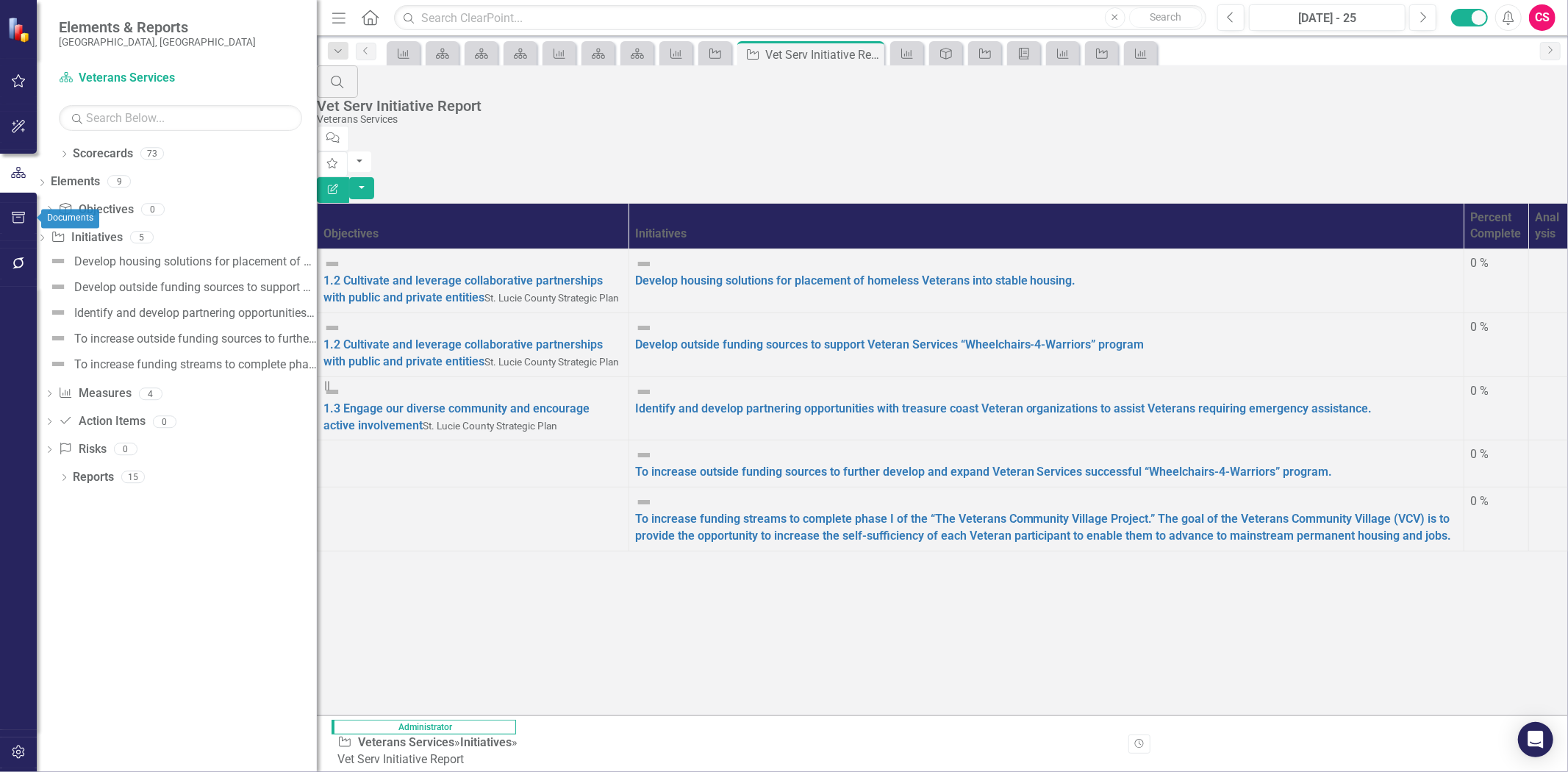
click at [18, 213] on icon "button" at bounding box center [18, 218] width 15 height 12
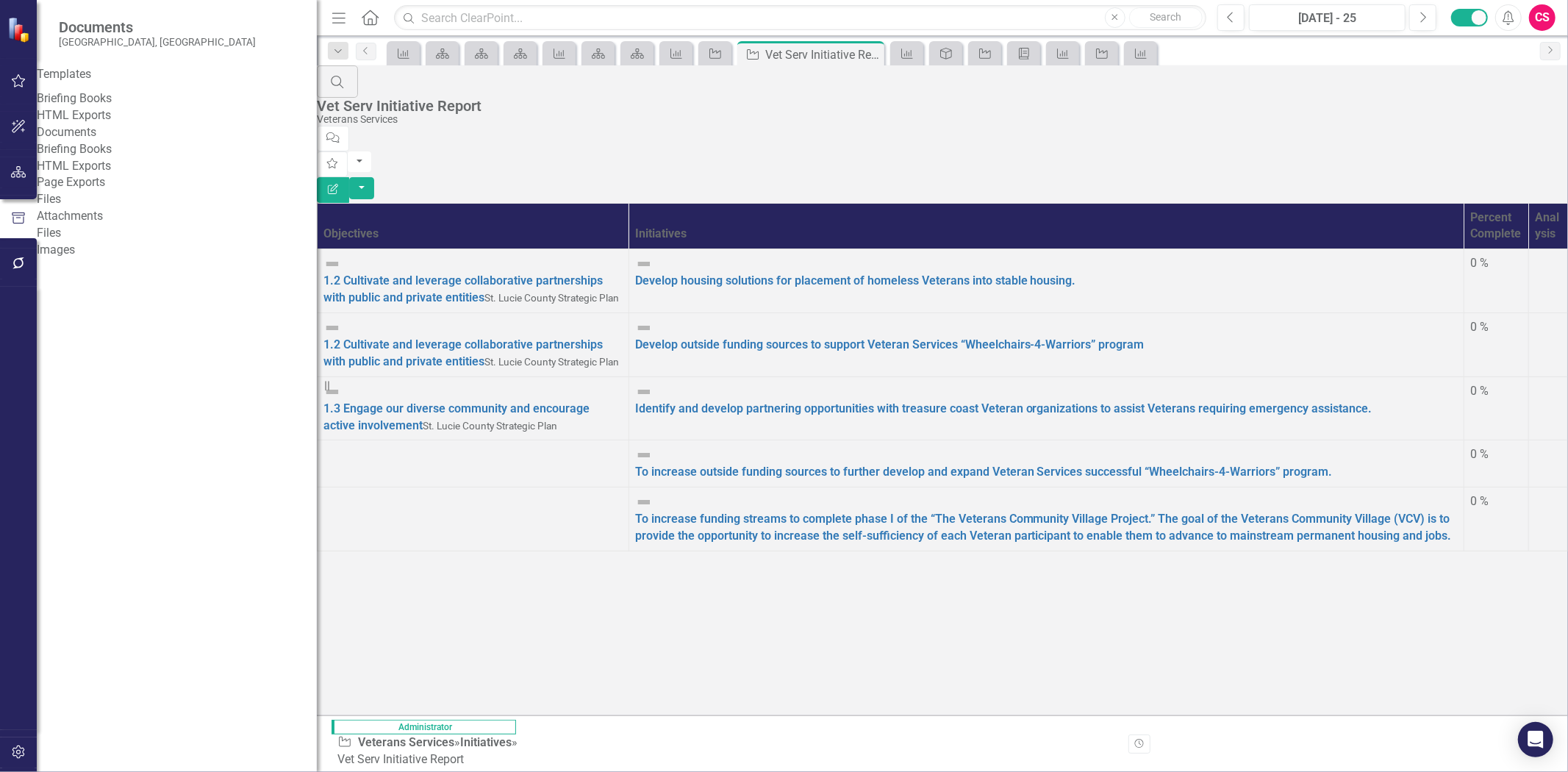
click at [89, 105] on link "Briefing Books" at bounding box center [177, 98] width 280 height 17
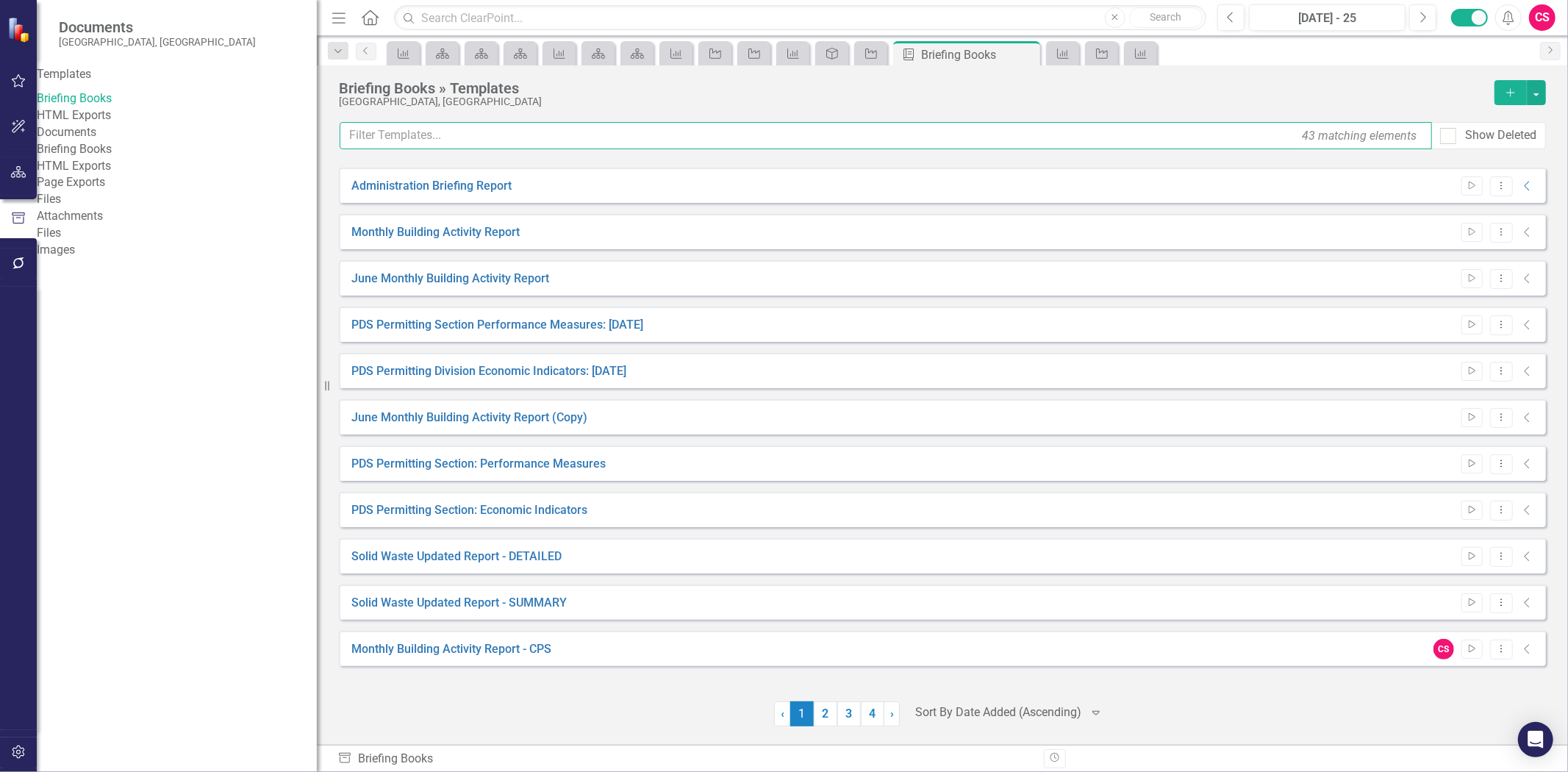
click at [474, 140] on input "text" at bounding box center [886, 135] width 1092 height 27
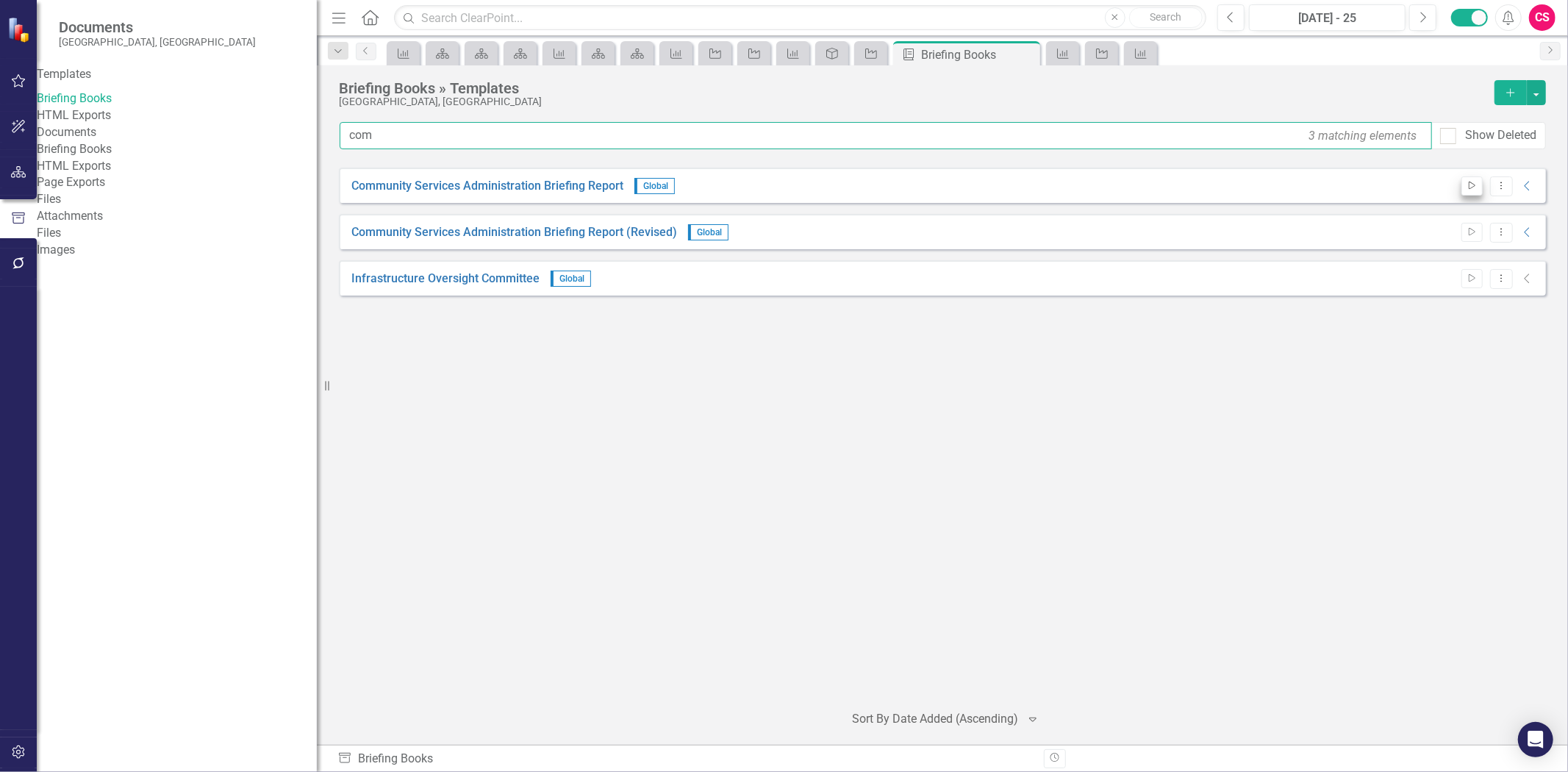
type input "com"
click at [1463, 195] on button "Start" at bounding box center [1472, 185] width 22 height 19
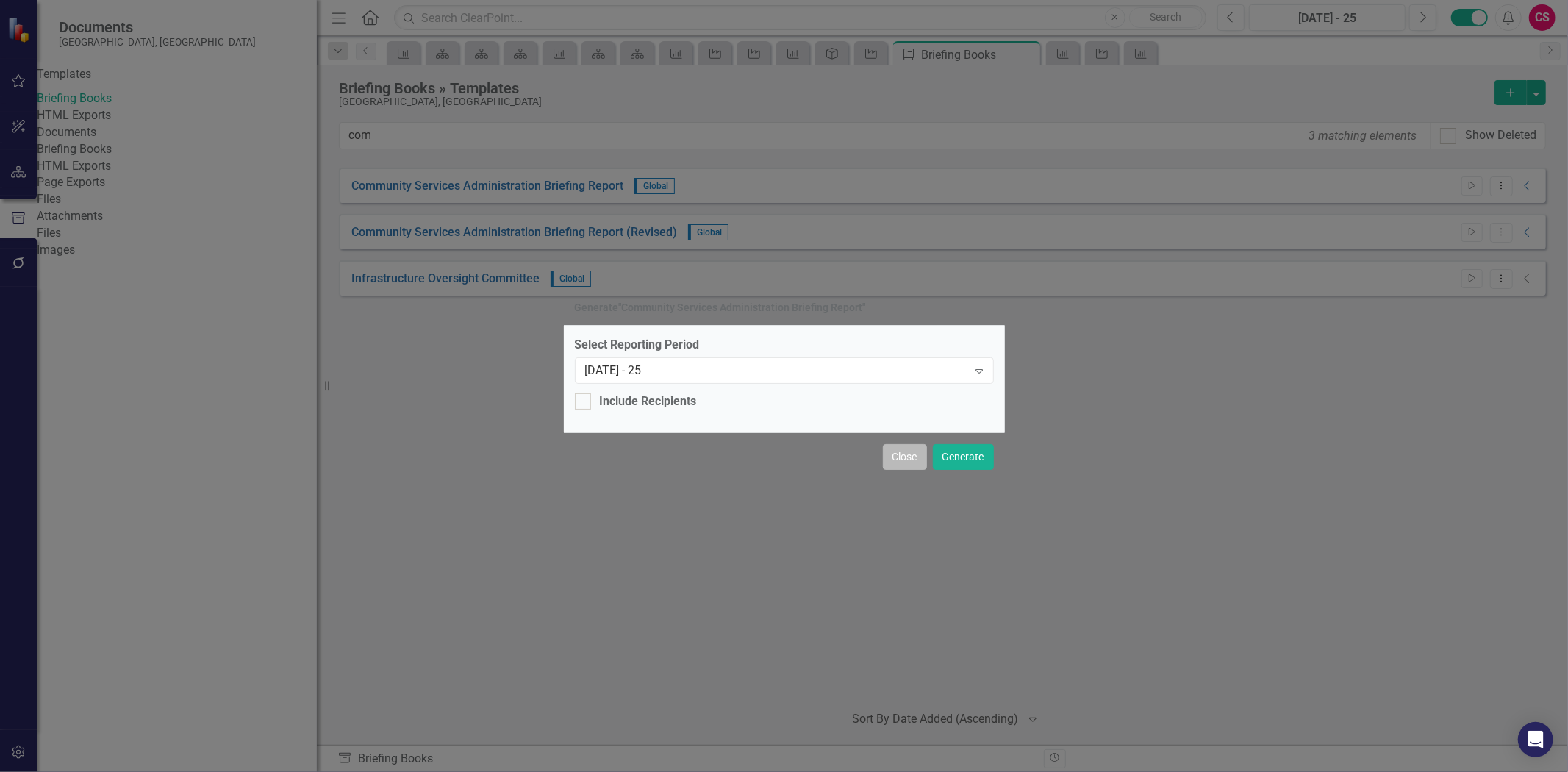
click at [914, 451] on button "Close" at bounding box center [905, 457] width 44 height 26
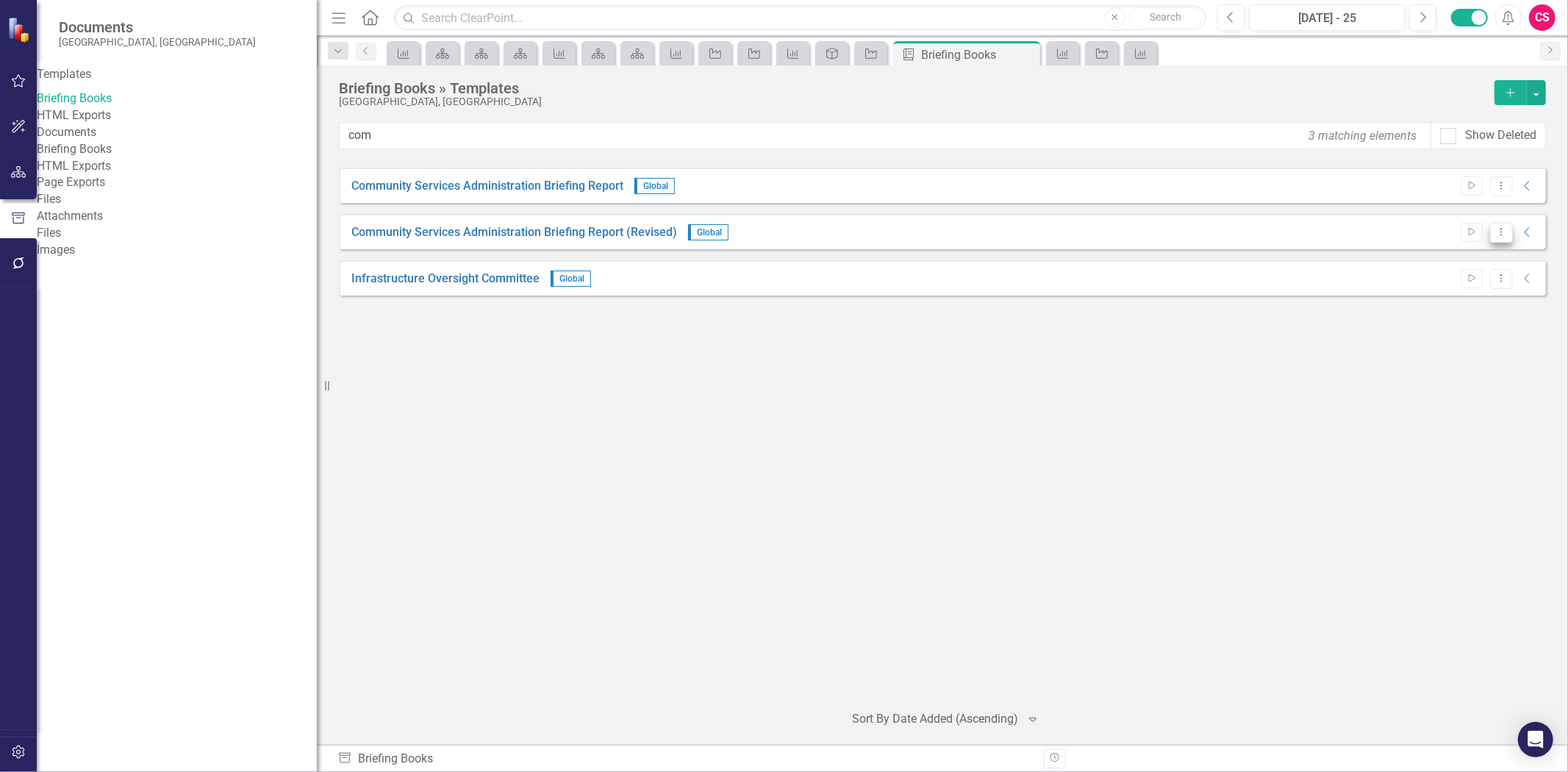
click at [1495, 236] on button "Dropdown Menu" at bounding box center [1501, 233] width 23 height 20
click at [1405, 313] on link "Edit Edit Template" at bounding box center [1443, 311] width 136 height 27
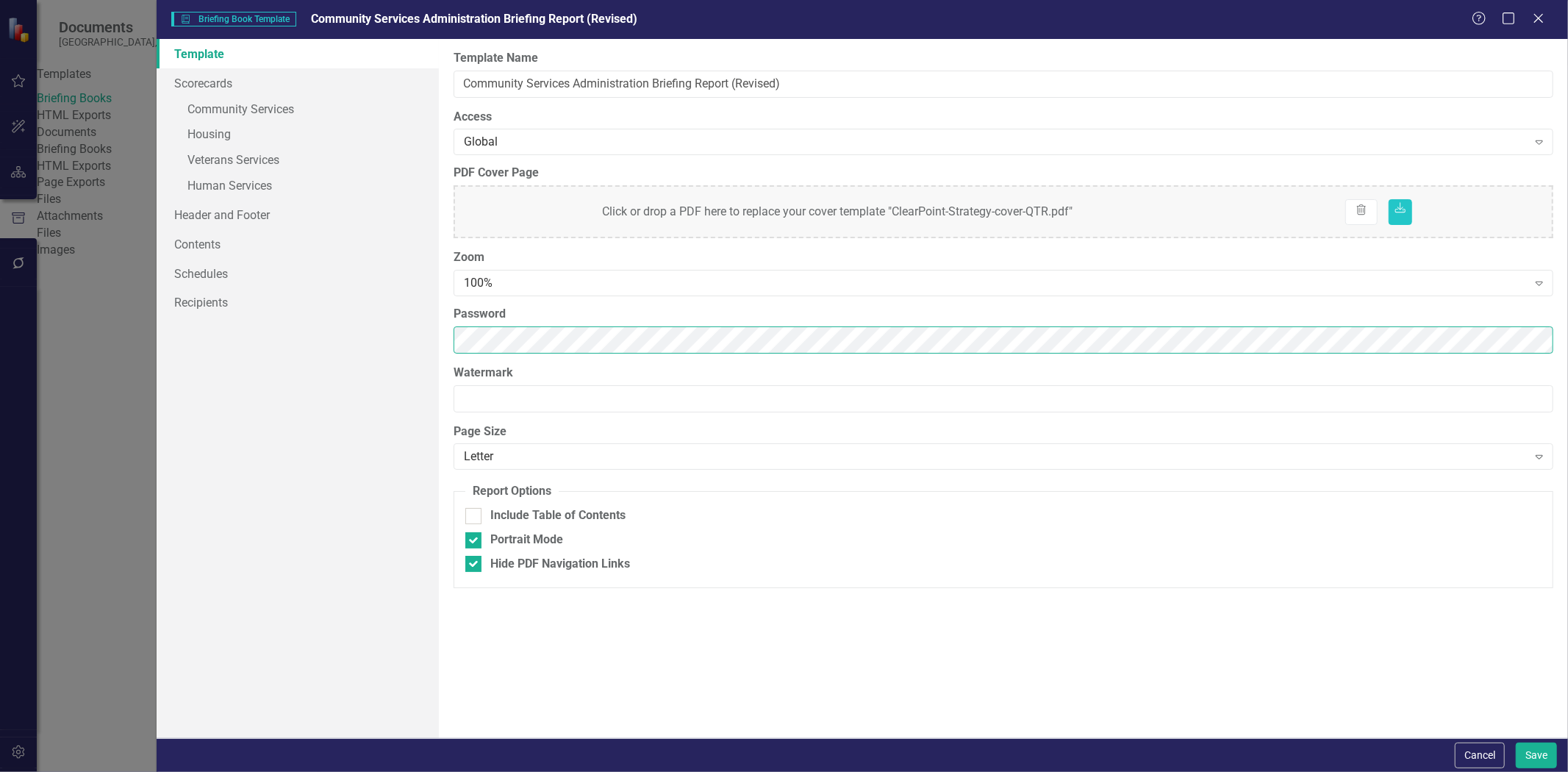
click at [255, 331] on div "Template Scorecards » Community Services » Housing » Veterans Services » Human …" at bounding box center [862, 388] width 1412 height 700
click at [287, 208] on link "Header and Footer" at bounding box center [297, 215] width 283 height 30
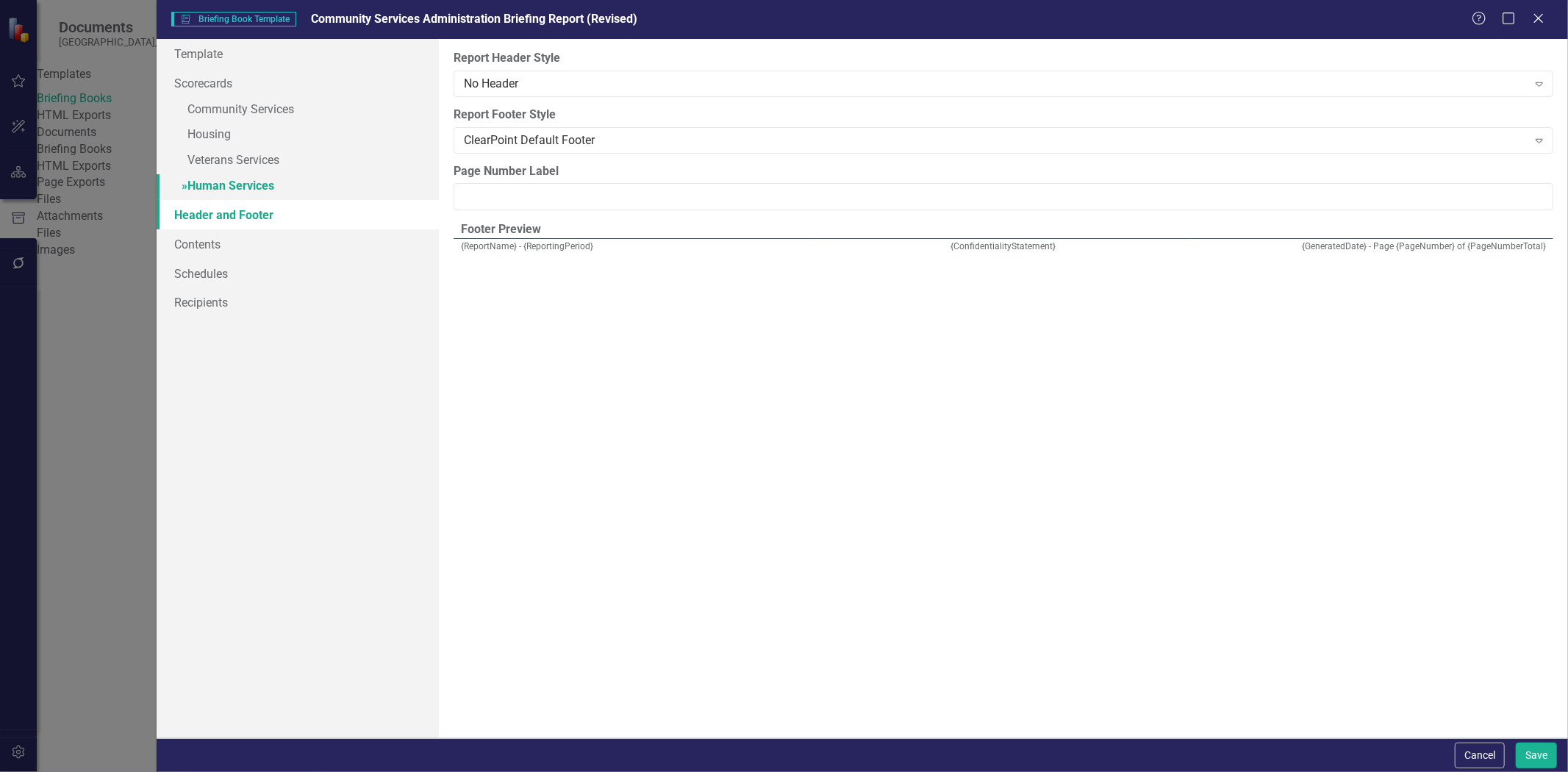
click at [284, 188] on link "» Human Services" at bounding box center [297, 187] width 283 height 26
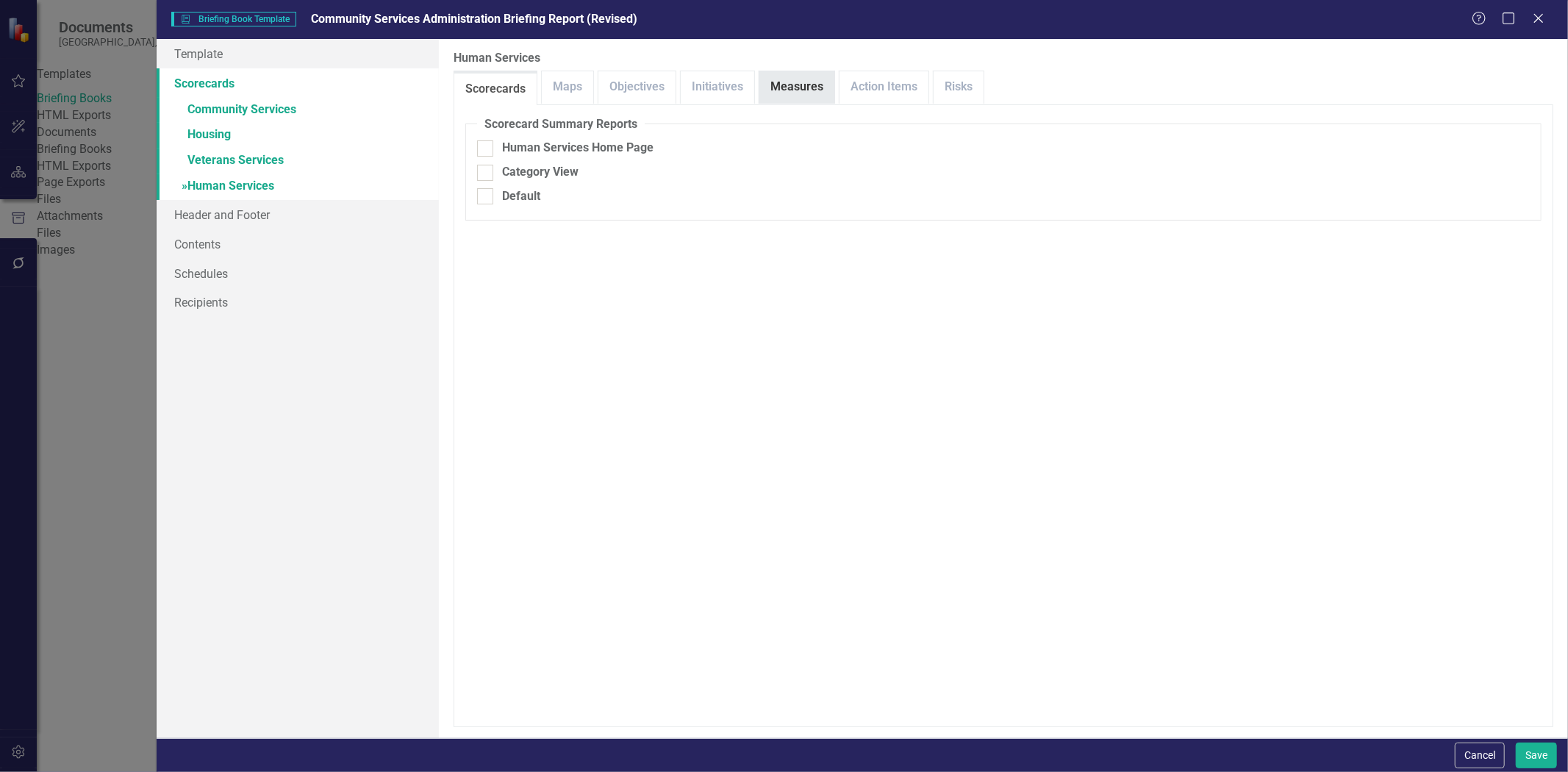
click at [784, 79] on link "Measures" at bounding box center [796, 87] width 75 height 32
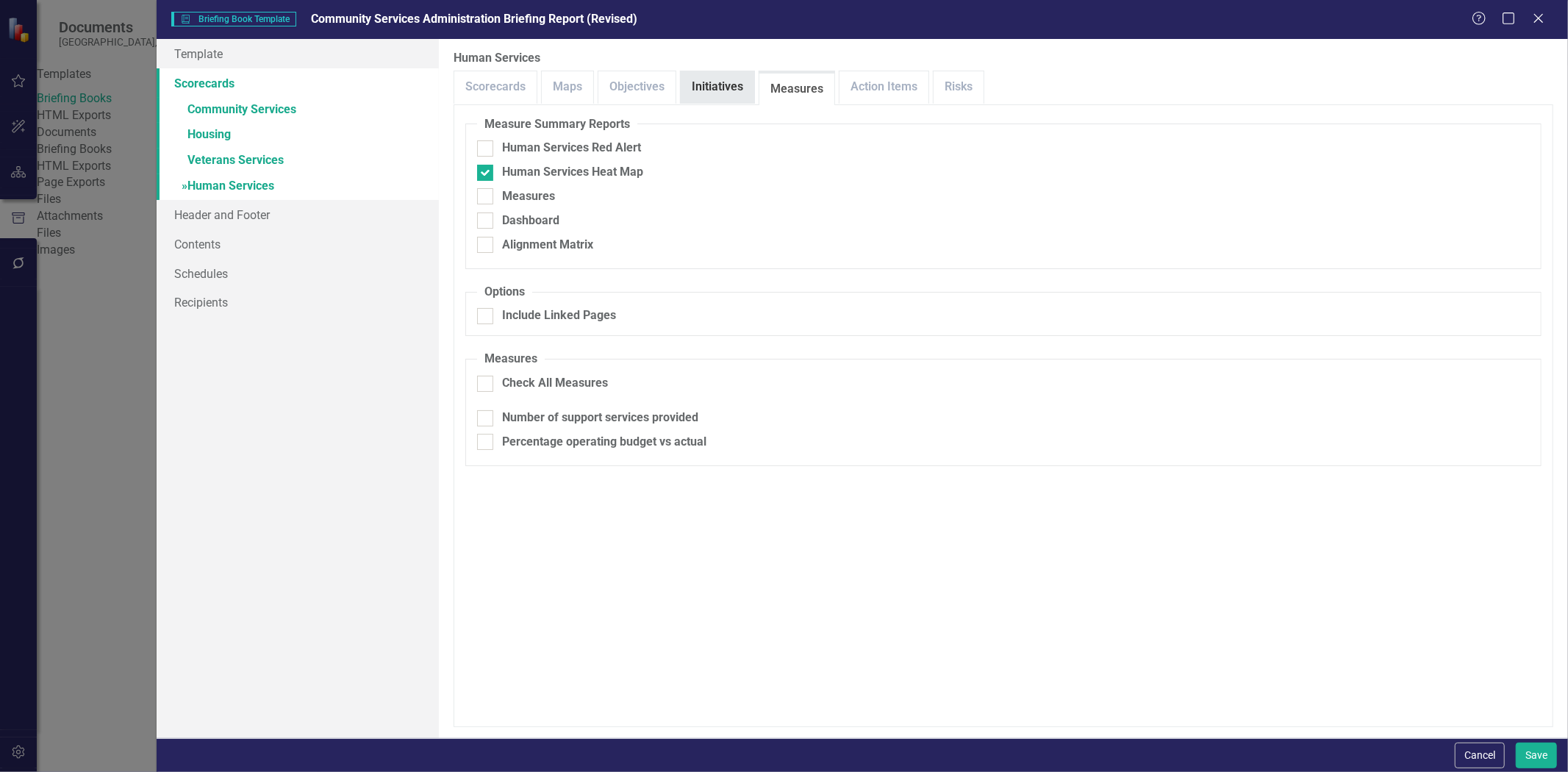
click at [721, 77] on link "Initiatives" at bounding box center [717, 87] width 73 height 32
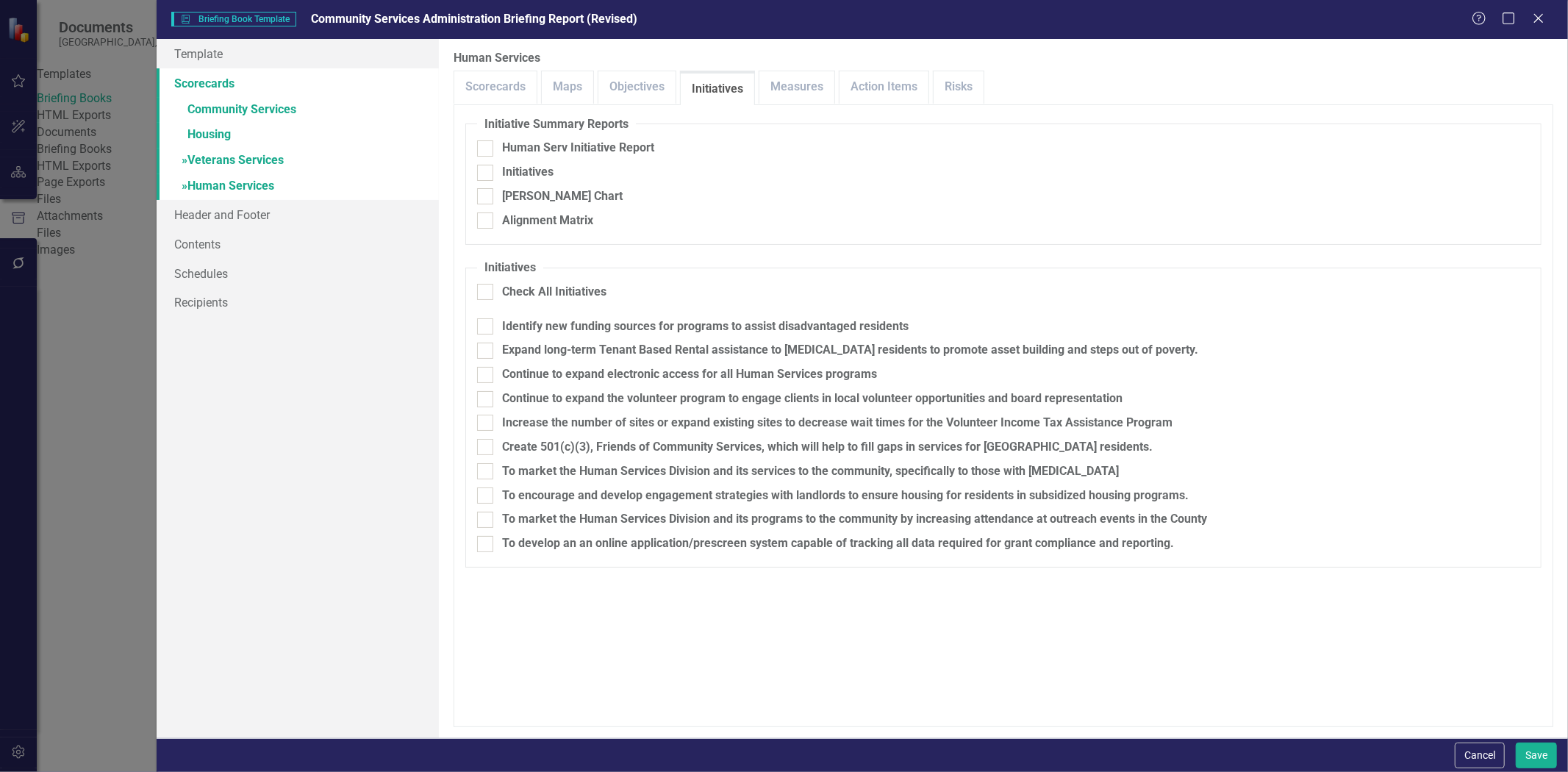
click at [340, 157] on link "» Veterans Services" at bounding box center [297, 162] width 283 height 26
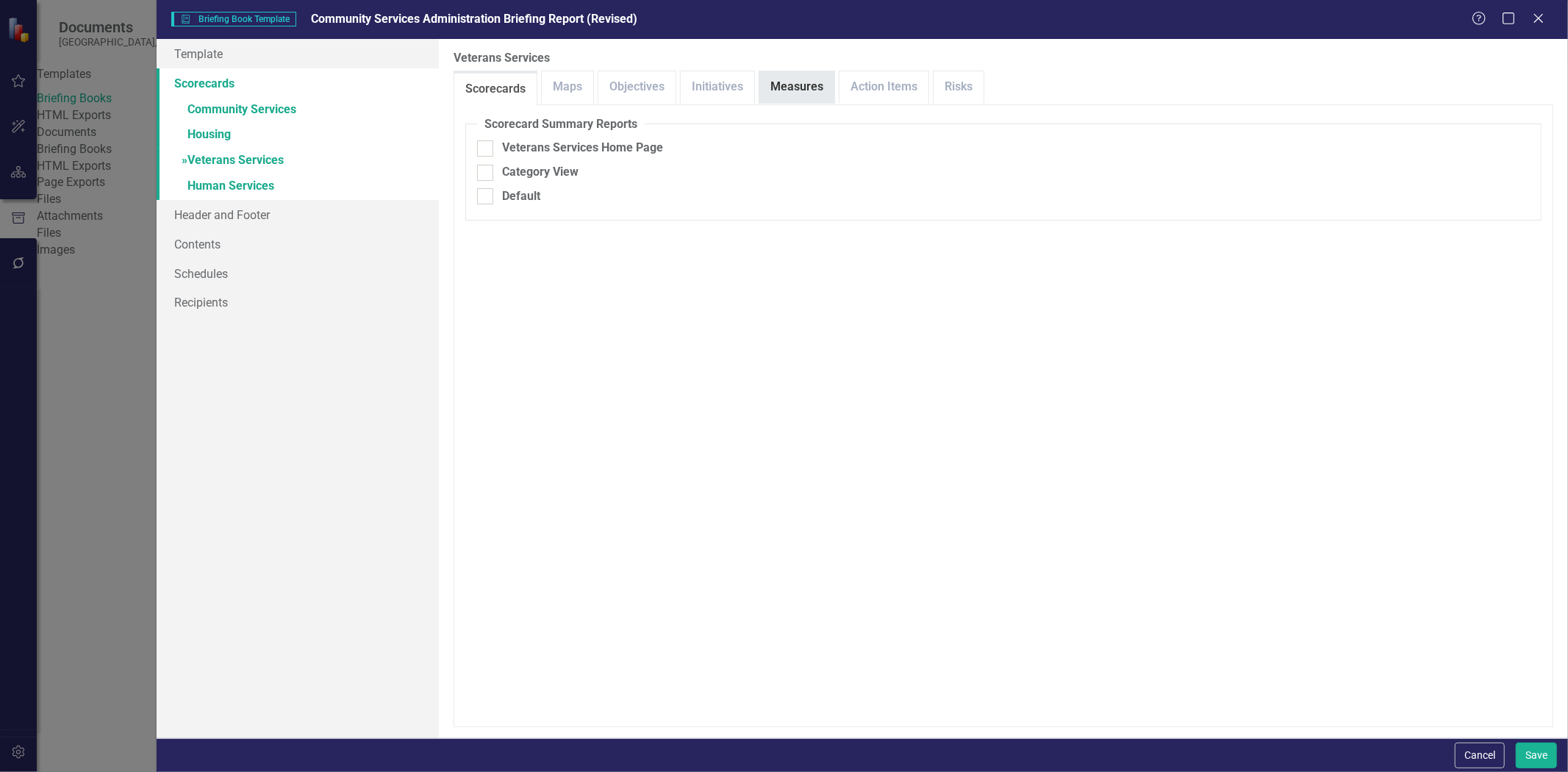
click at [782, 82] on link "Measures" at bounding box center [796, 87] width 75 height 32
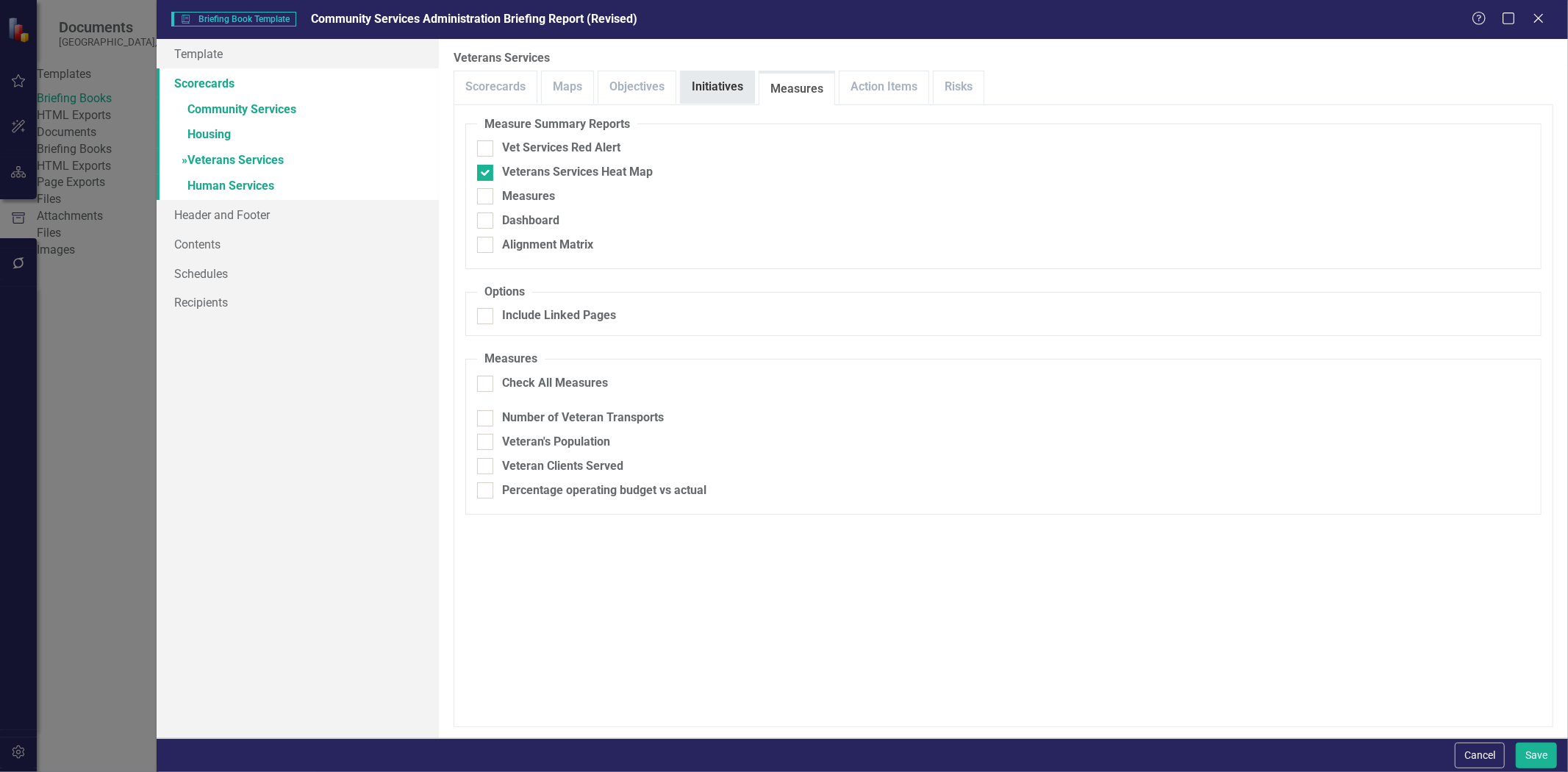
click at [717, 87] on link "Initiatives" at bounding box center [717, 87] width 73 height 32
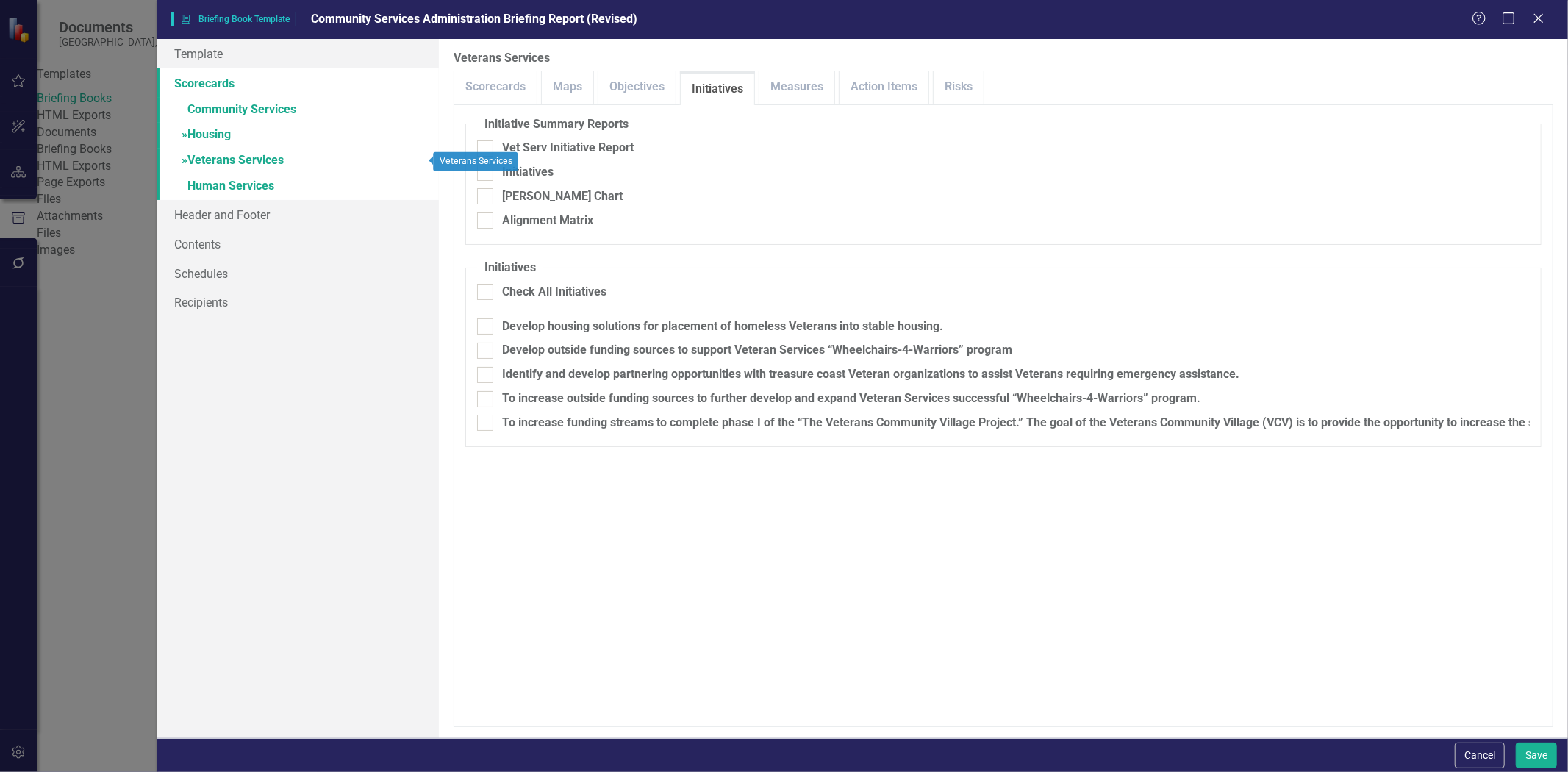
click at [358, 133] on link "» Housing" at bounding box center [297, 135] width 283 height 26
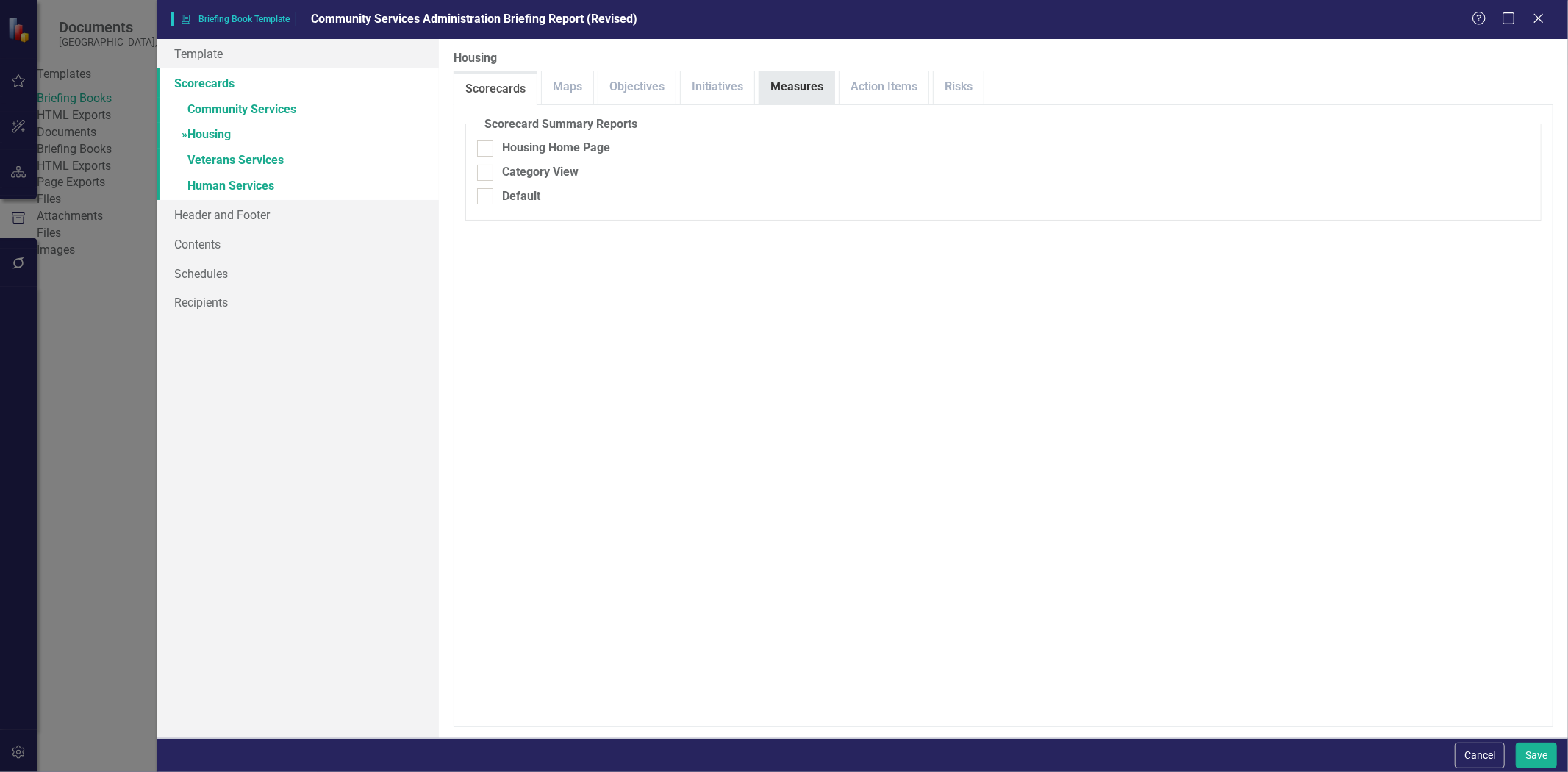
drag, startPoint x: 800, startPoint y: 81, endPoint x: 763, endPoint y: 83, distance: 37.1
click at [799, 81] on link "Measures" at bounding box center [796, 87] width 75 height 32
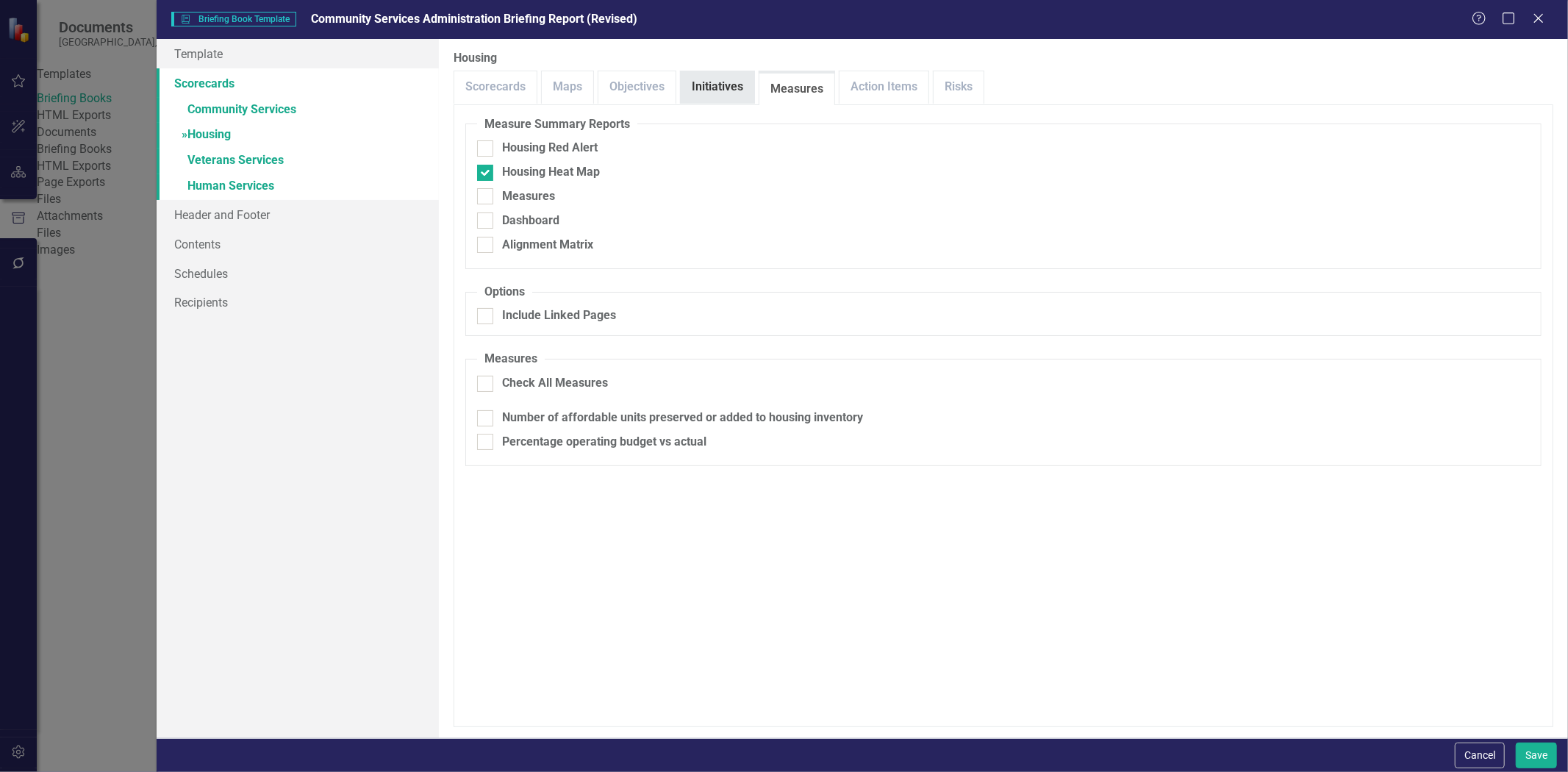
click at [730, 85] on link "Initiatives" at bounding box center [717, 87] width 73 height 32
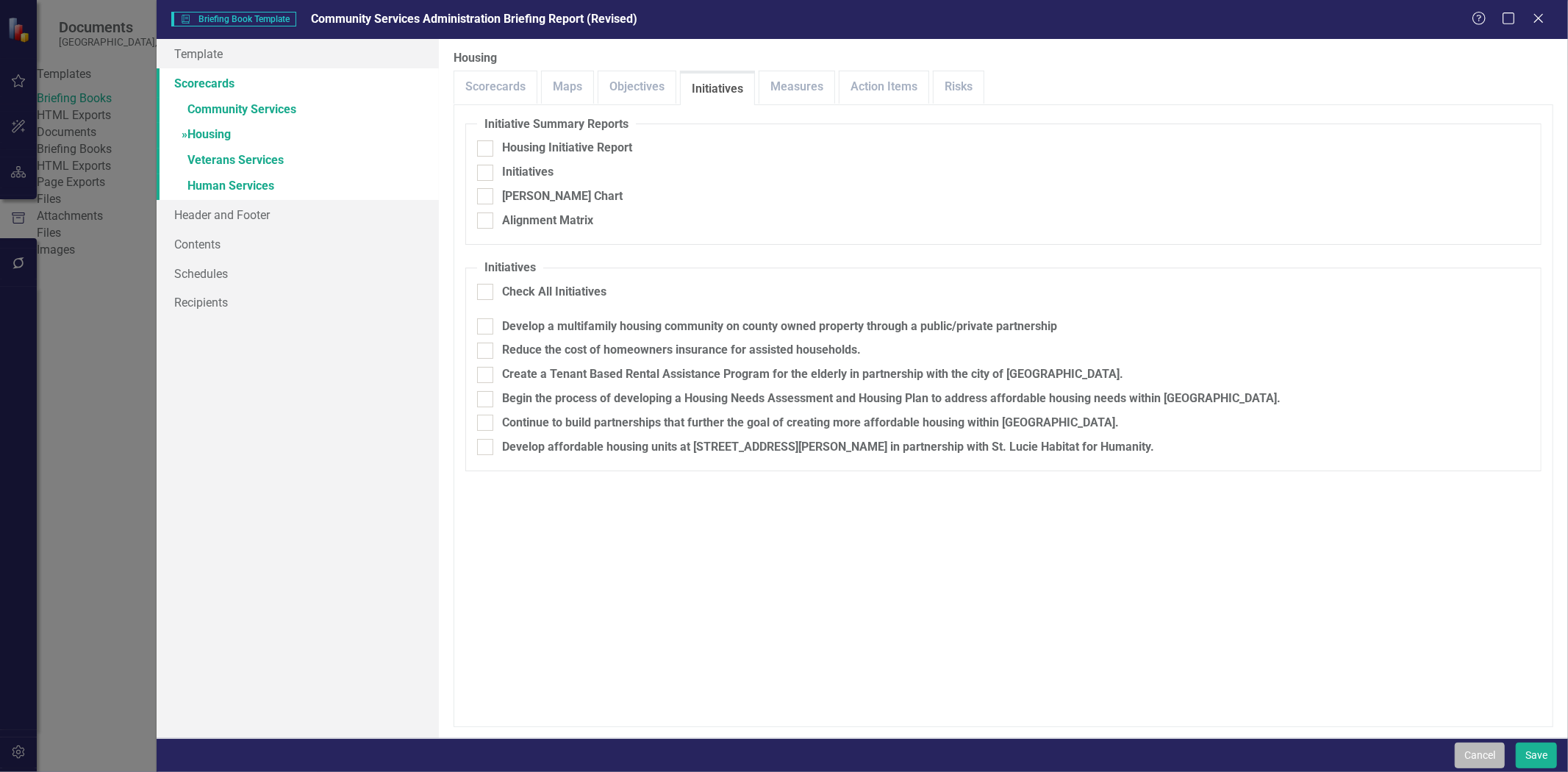
click at [1475, 751] on button "Cancel" at bounding box center [1480, 756] width 50 height 26
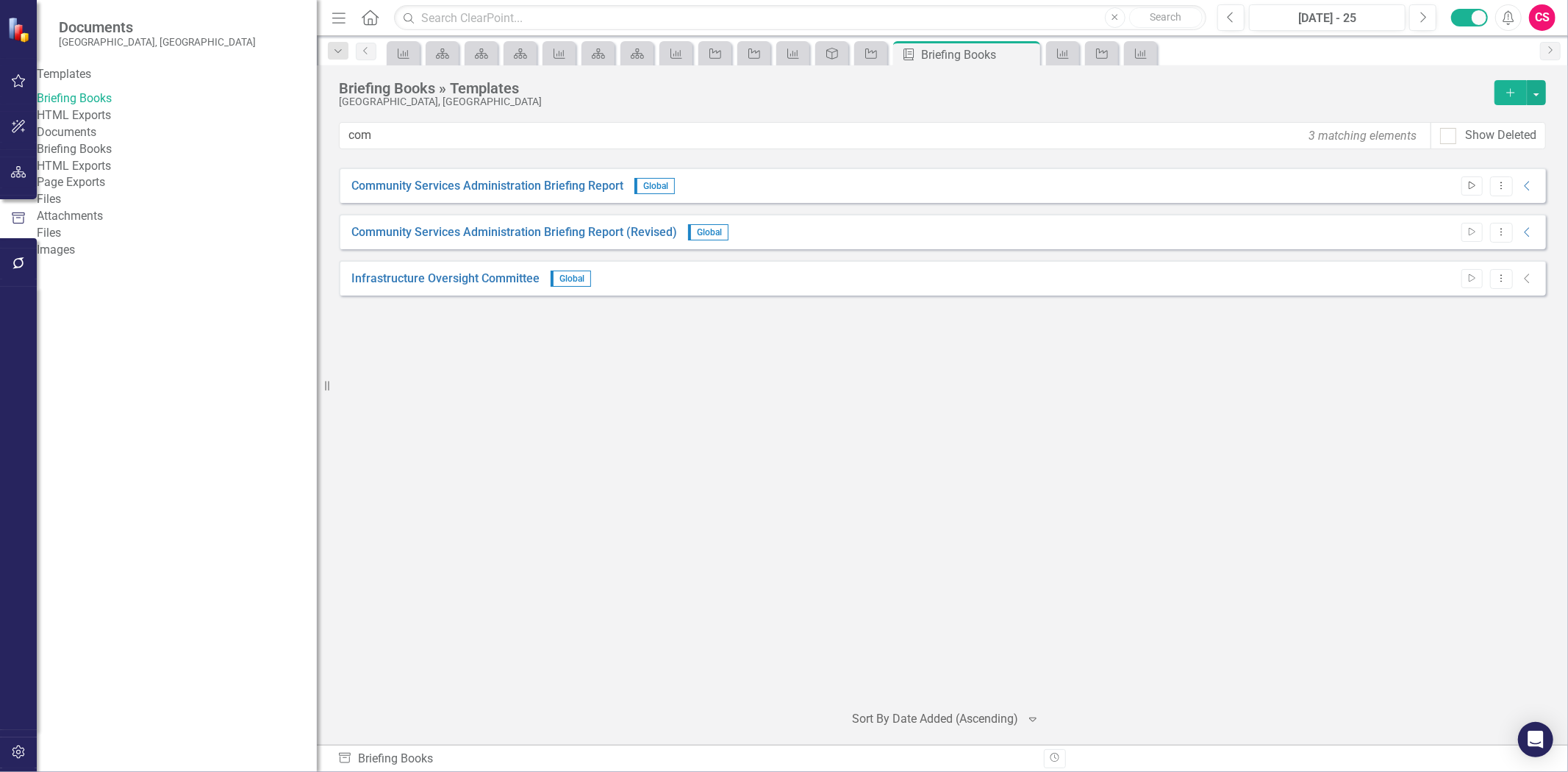
click at [1461, 185] on button "Start" at bounding box center [1472, 185] width 22 height 19
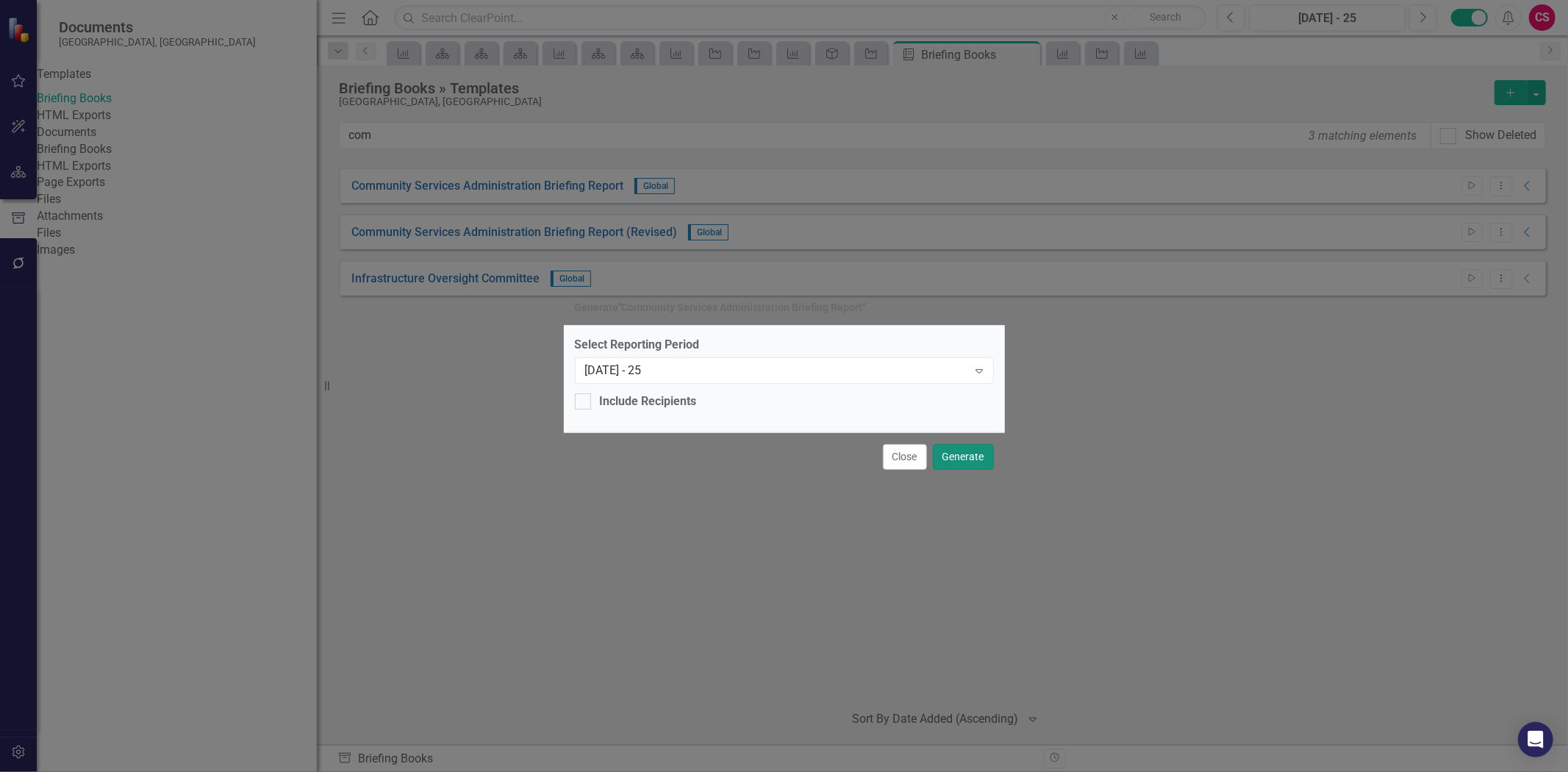
click at [957, 445] on button "Generate" at bounding box center [964, 457] width 61 height 26
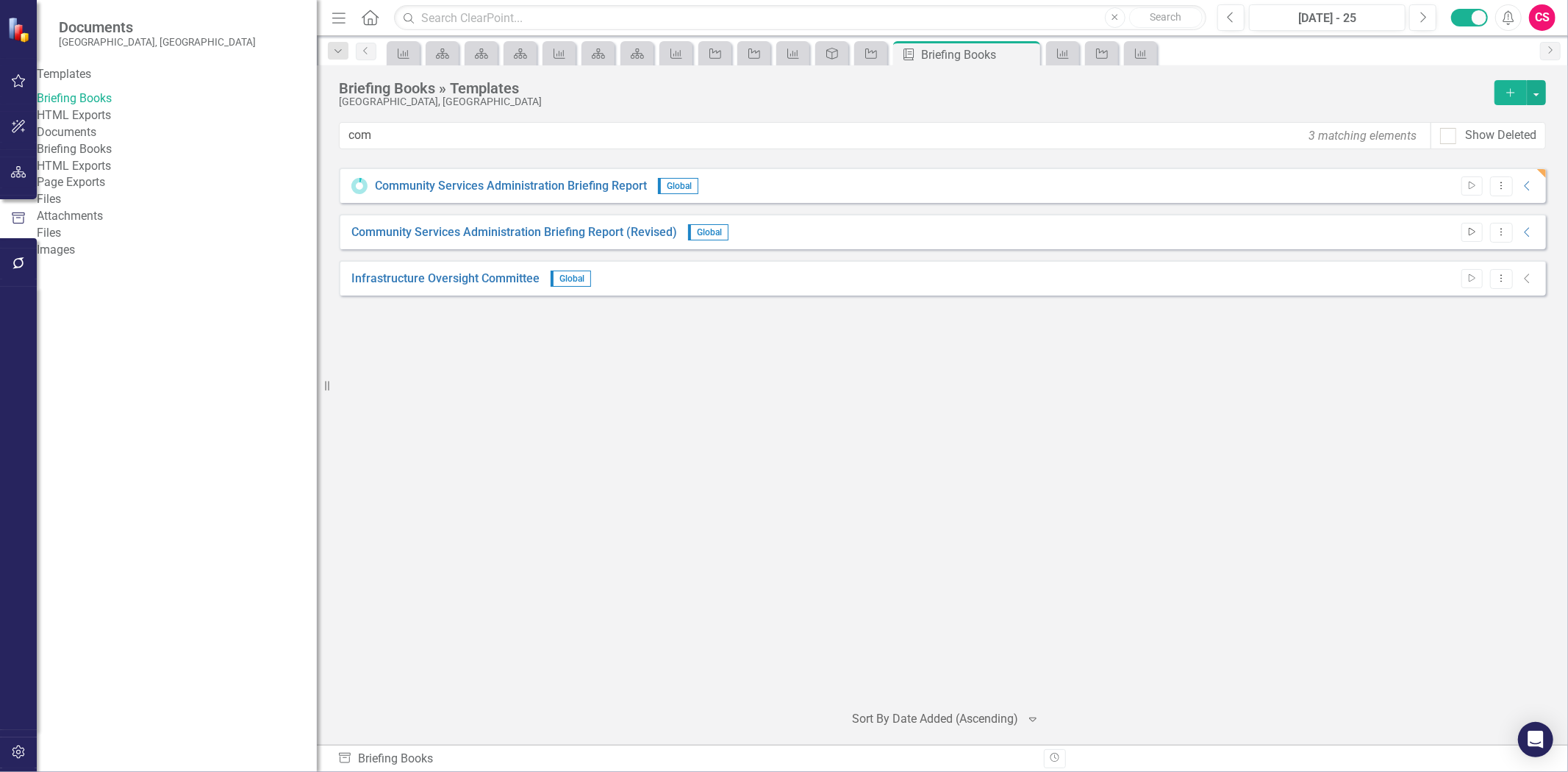
click at [1472, 228] on icon "Start" at bounding box center [1472, 232] width 11 height 9
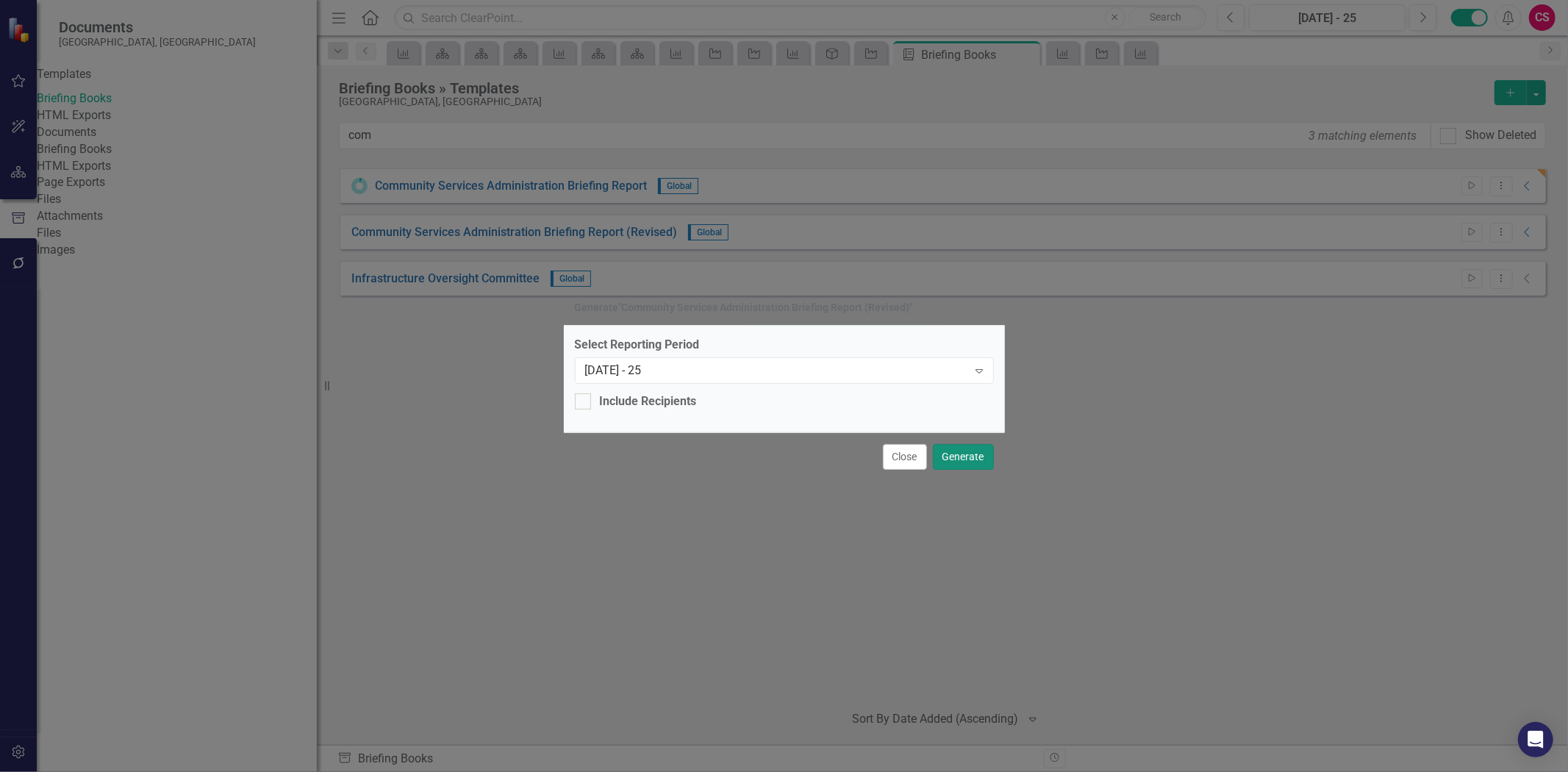
click at [947, 444] on button "Generate" at bounding box center [964, 457] width 61 height 26
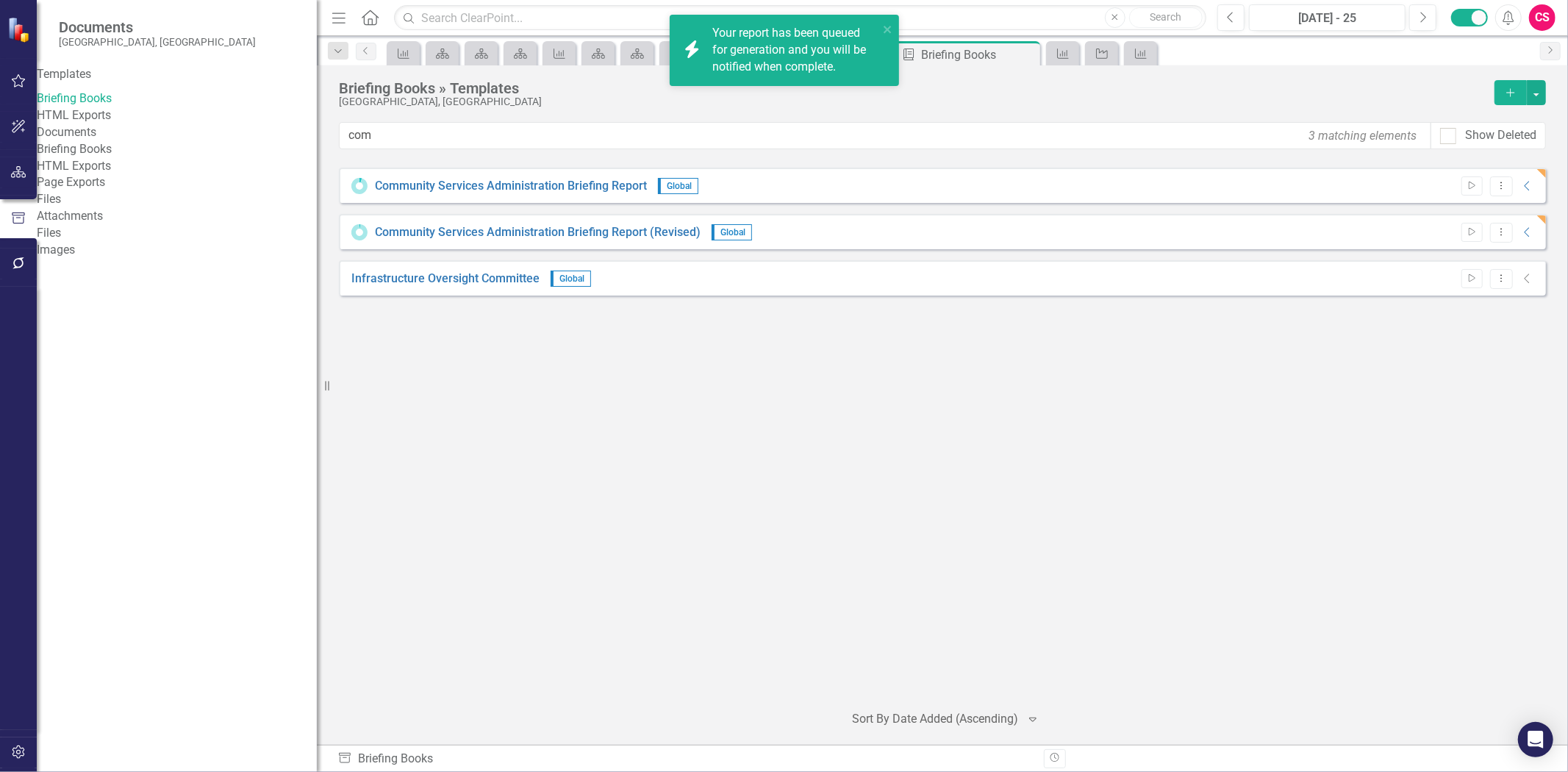
click at [1516, 187] on div "Start Dropdown Menu Collapse" at bounding box center [1495, 186] width 81 height 20
click at [1526, 187] on icon "Collapse" at bounding box center [1527, 186] width 14 height 12
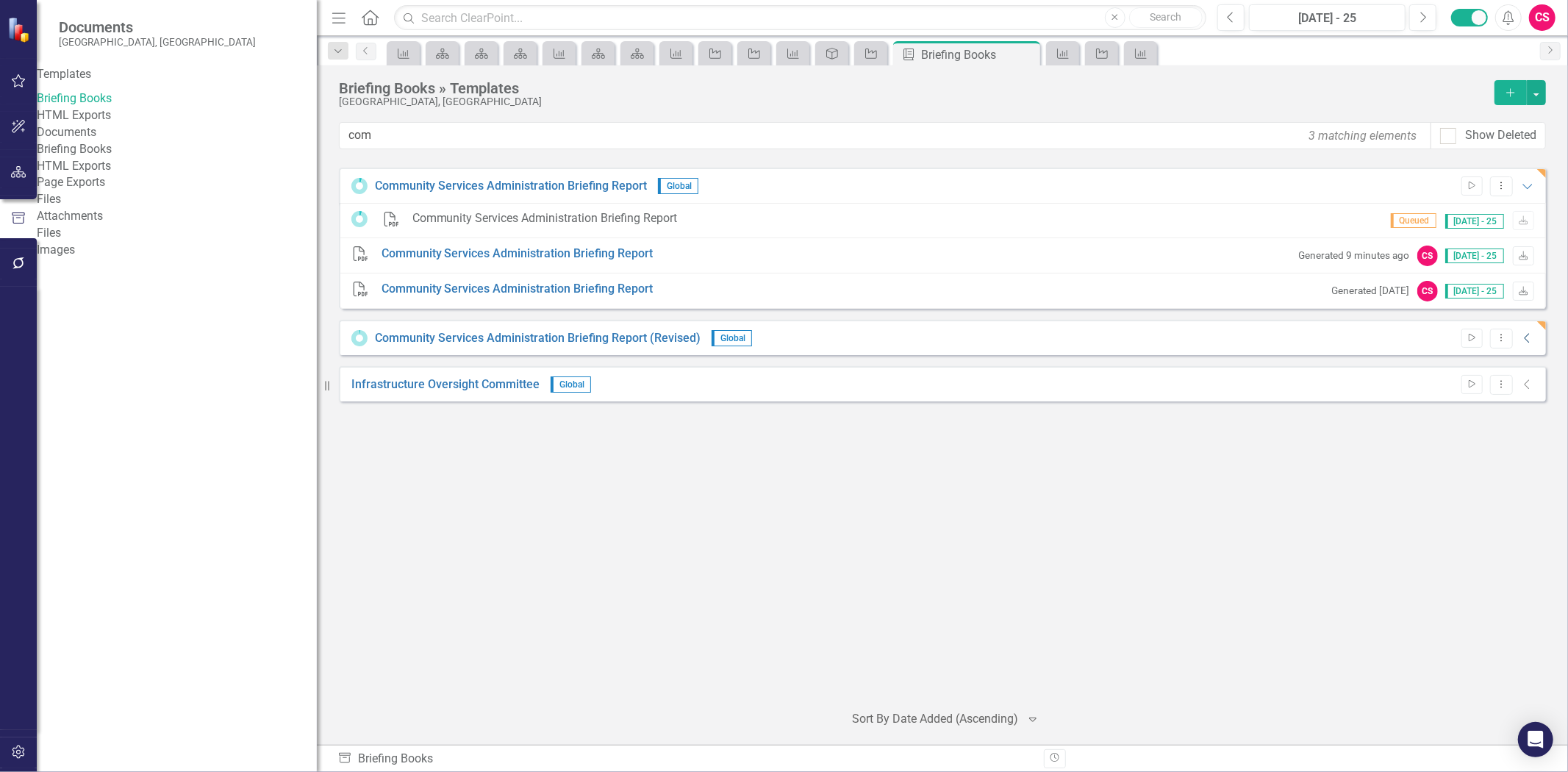
click at [1533, 339] on div "Community Services Administration Briefing Report (Revised) Global Start Dropdo…" at bounding box center [942, 337] width 1207 height 35
click at [1531, 334] on icon "Collapse" at bounding box center [1527, 338] width 14 height 12
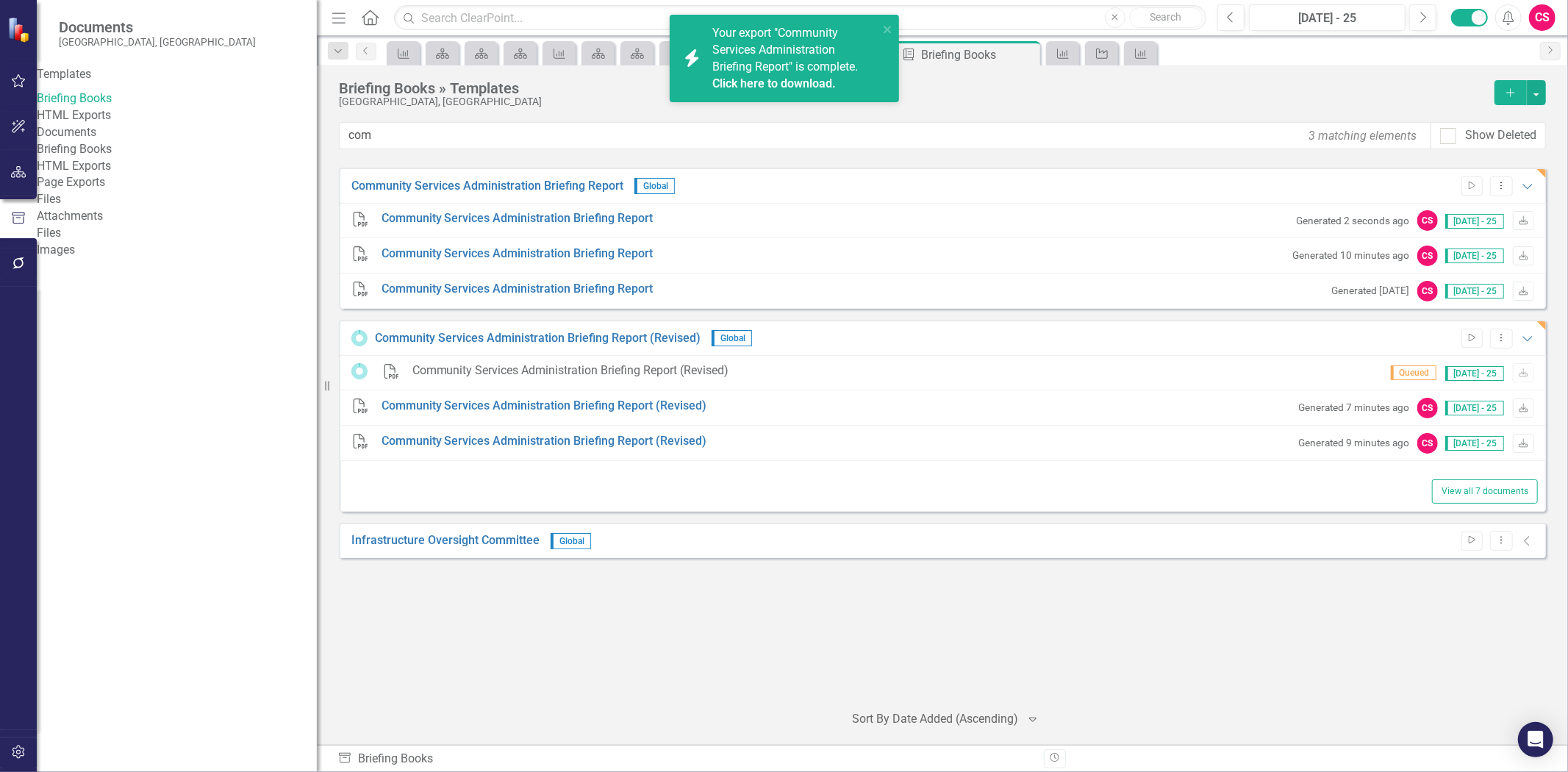
click at [760, 78] on link "Click here to download." at bounding box center [774, 83] width 124 height 14
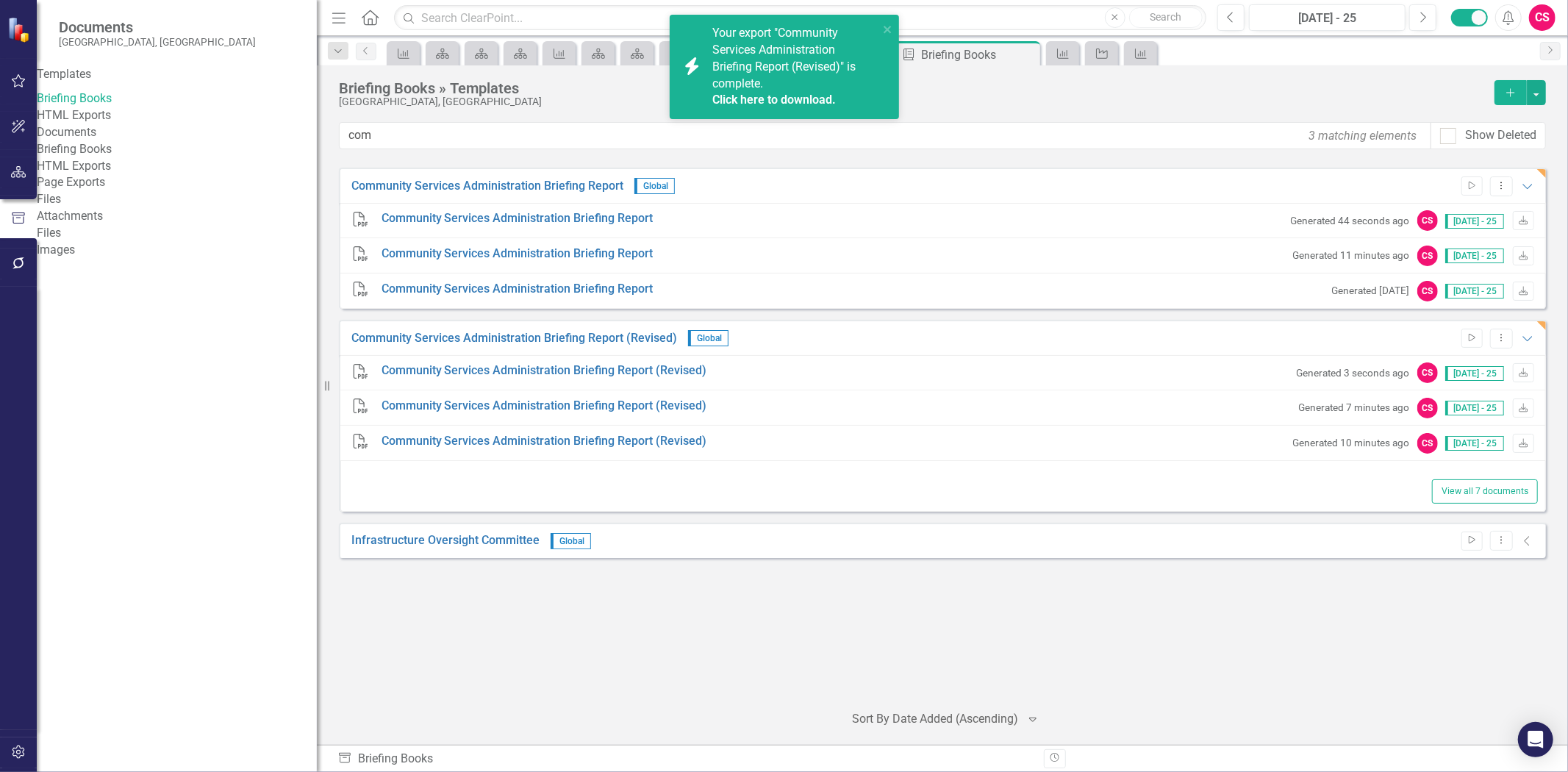
click at [788, 98] on link "Click here to download." at bounding box center [774, 99] width 124 height 14
